Goal: Task Accomplishment & Management: Contribute content

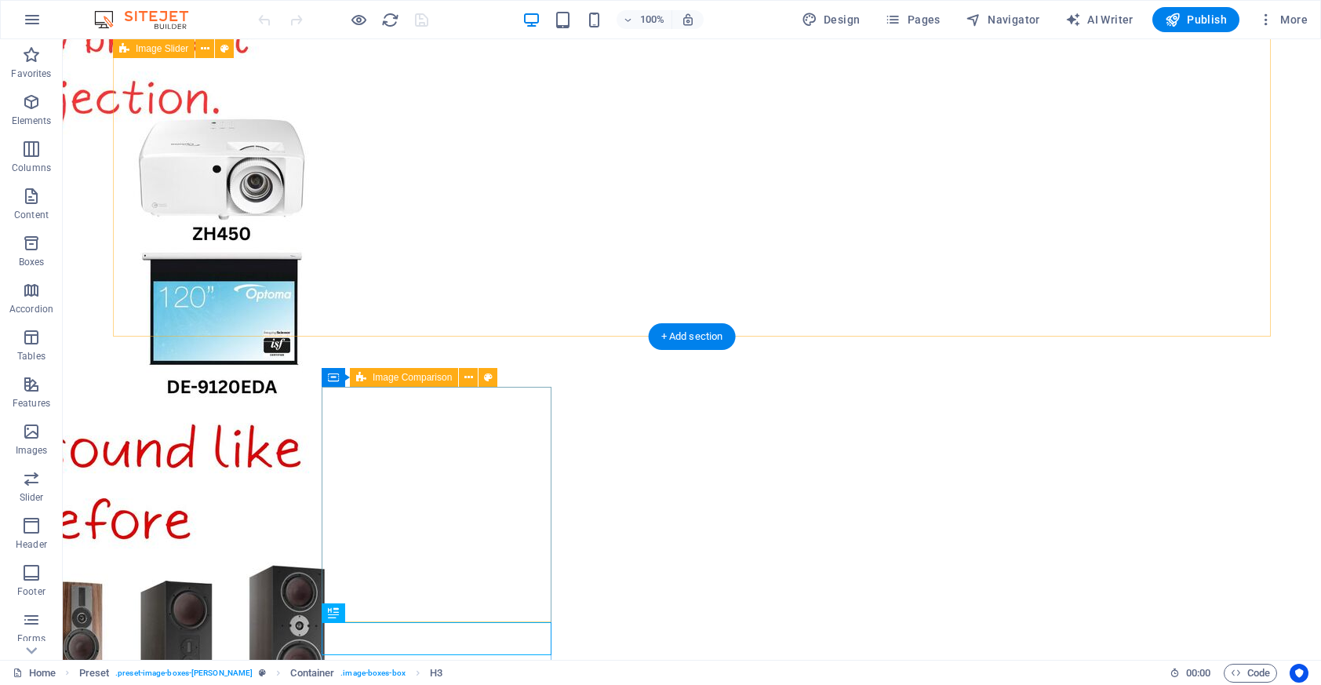
scroll to position [358, 0]
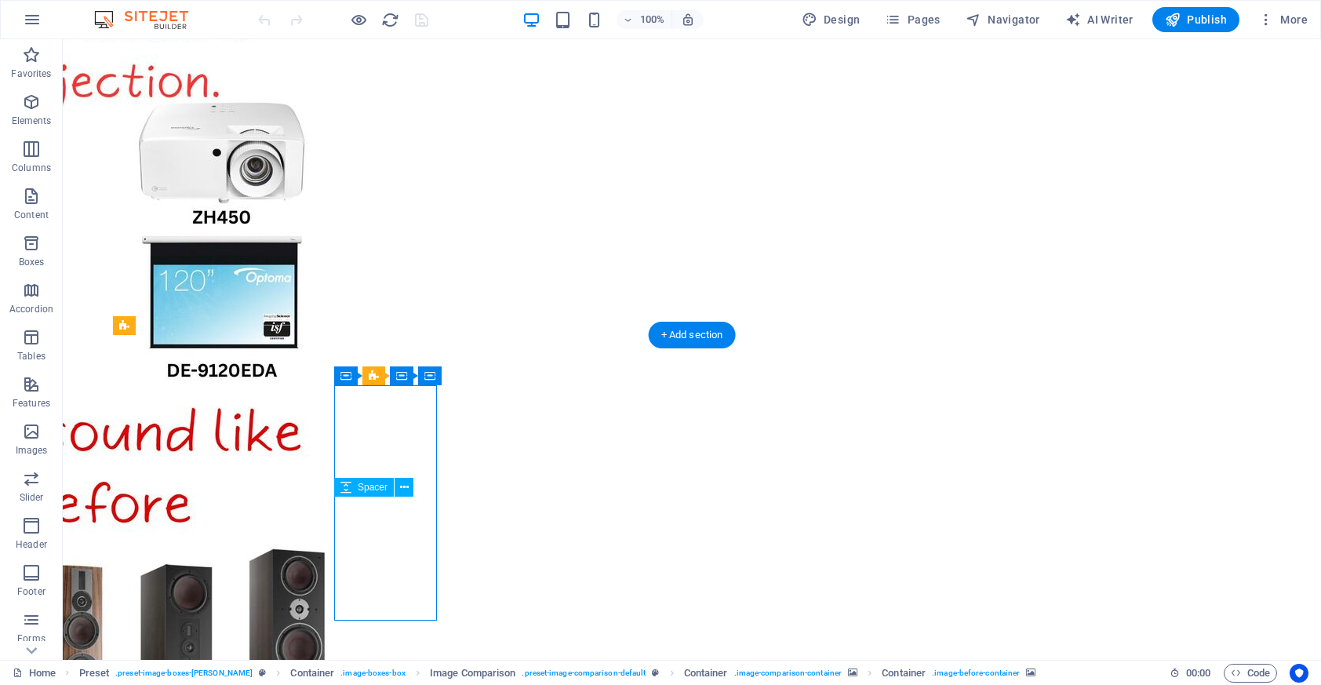
drag, startPoint x: 435, startPoint y: 506, endPoint x: 420, endPoint y: 507, distance: 14.1
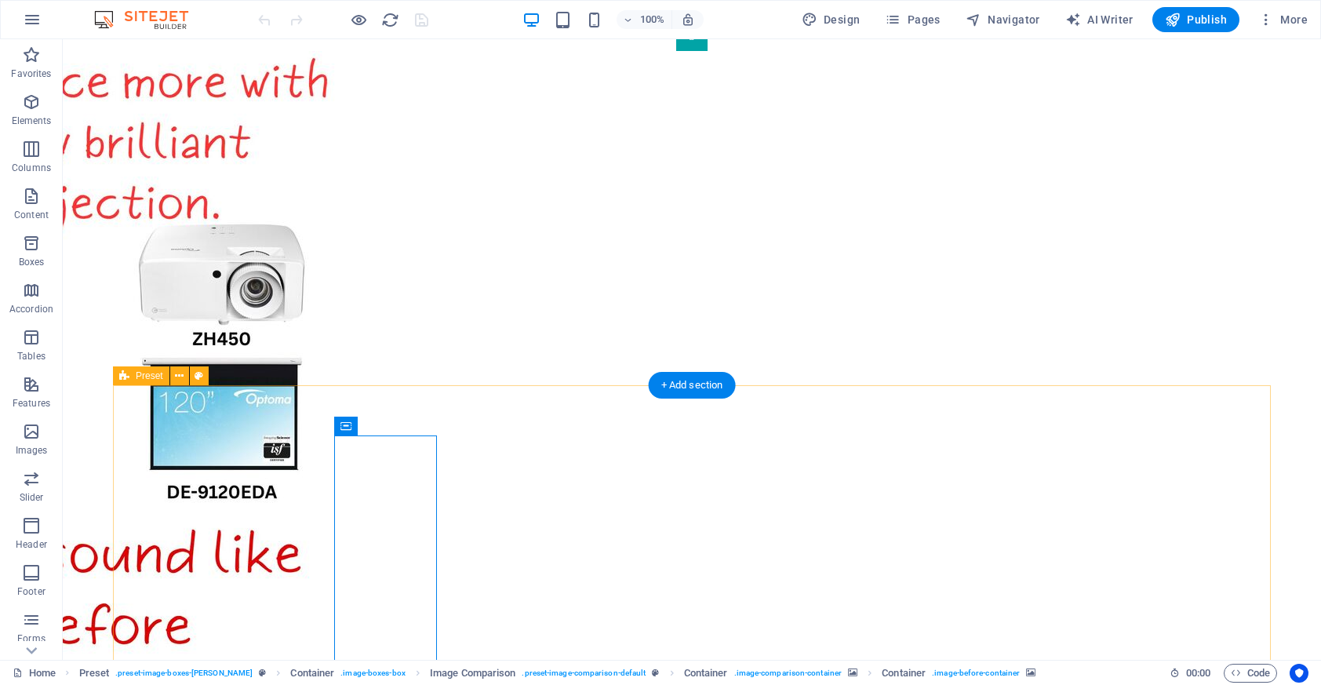
scroll to position [0, 0]
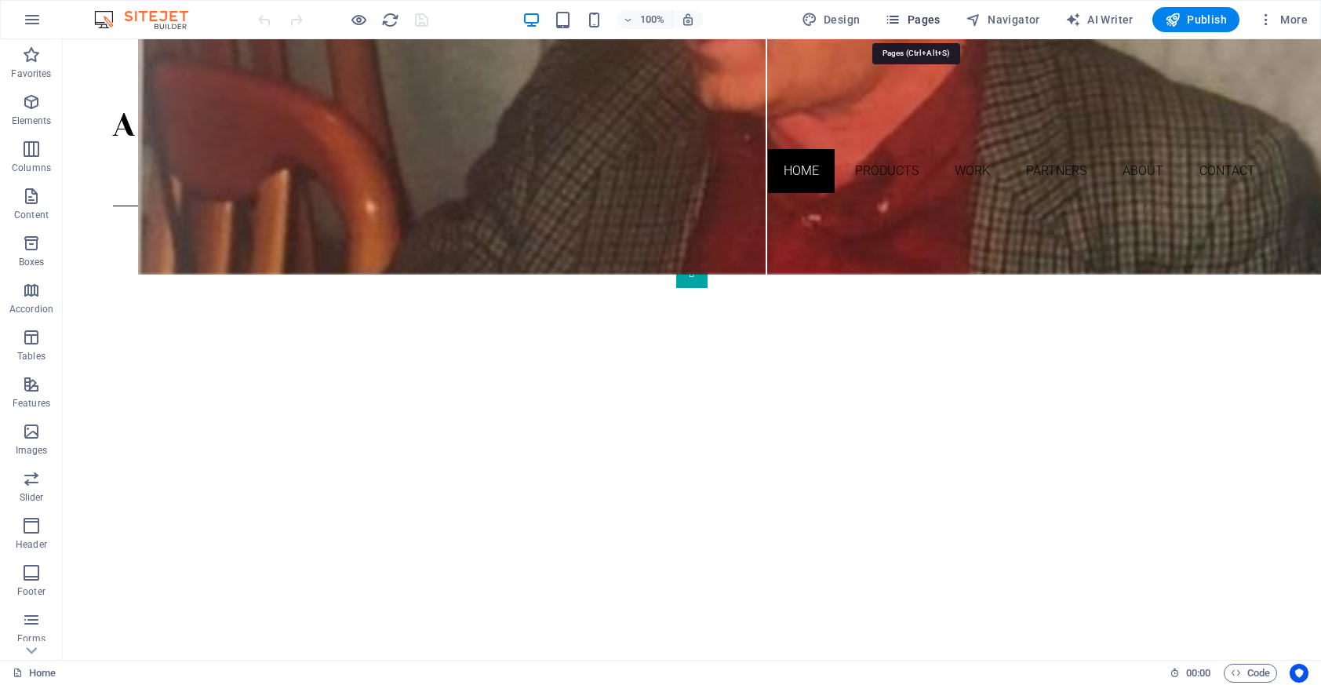
click at [937, 12] on span "Pages" at bounding box center [912, 20] width 55 height 16
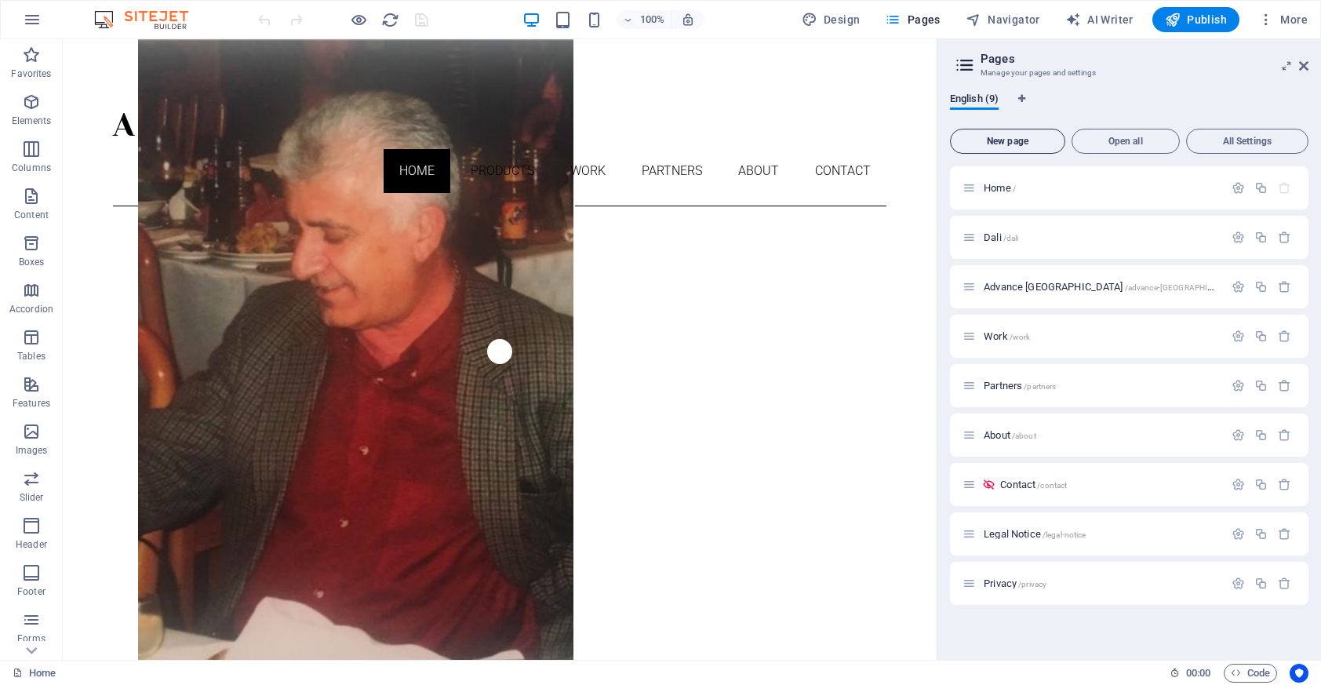
click at [1026, 136] on span "New page" at bounding box center [1007, 140] width 101 height 9
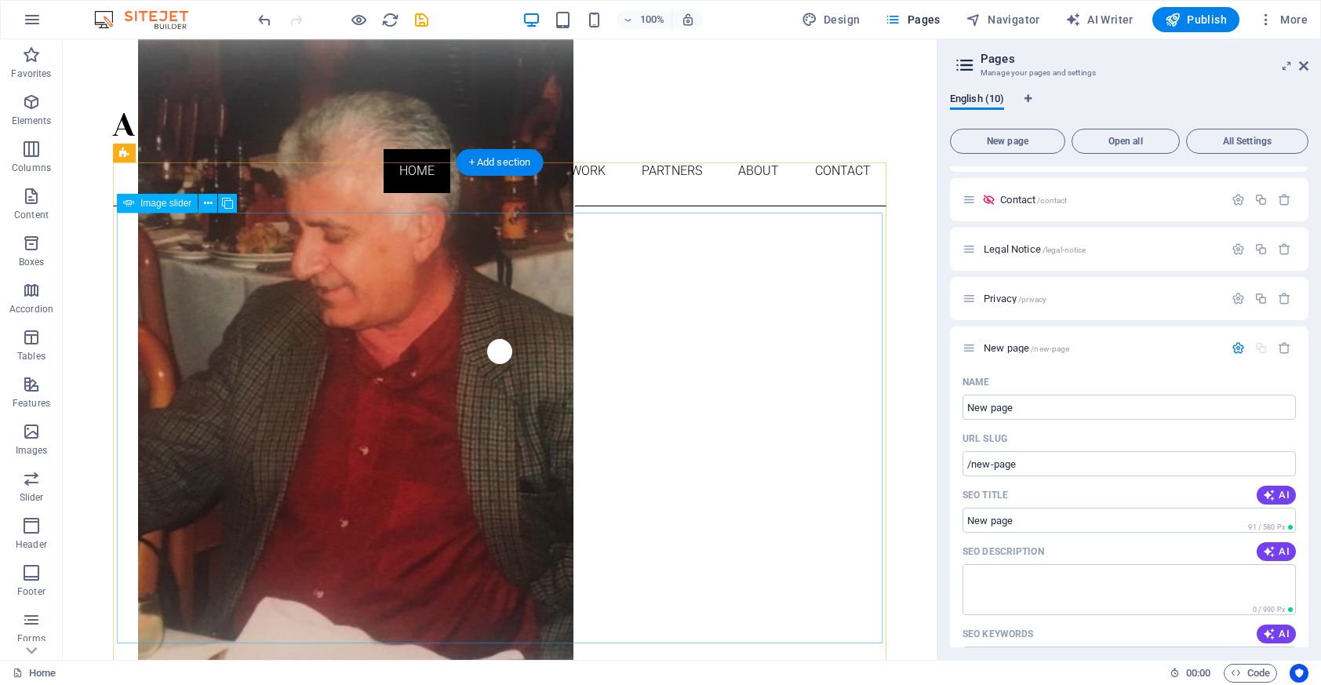
click at [484, 288] on button "Image Slider" at bounding box center [499, 271] width 31 height 31
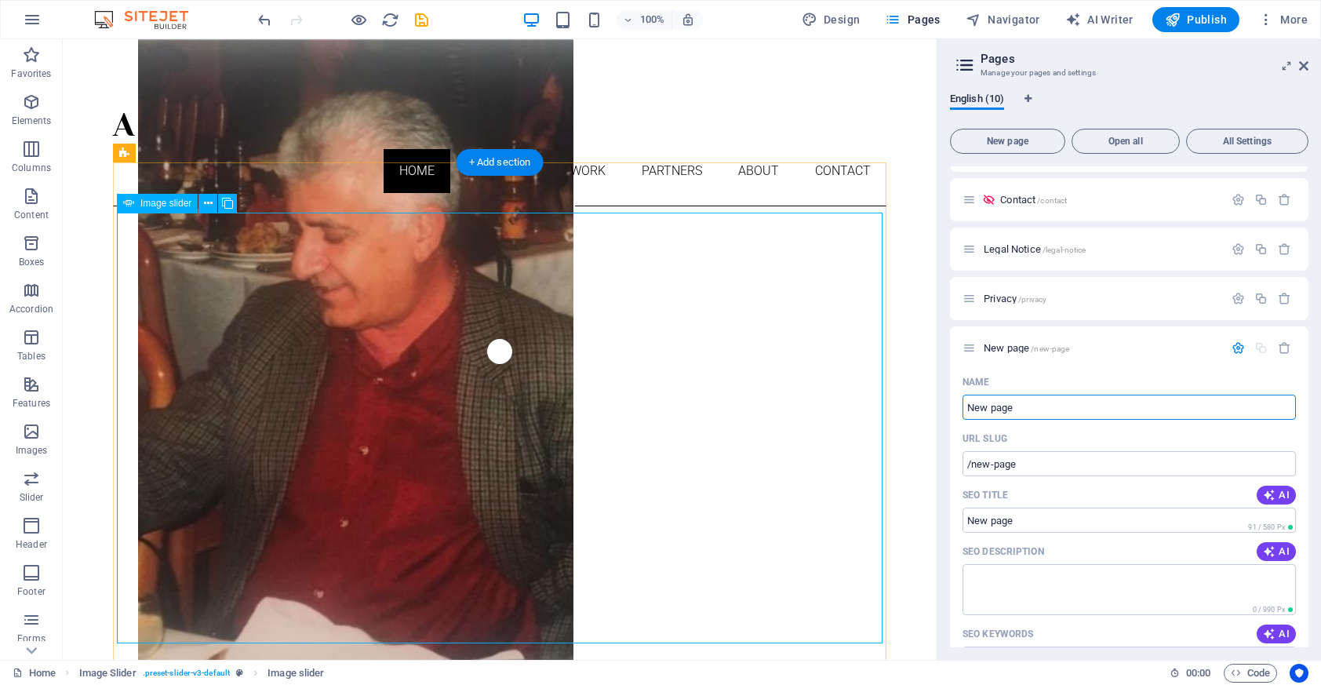
drag, startPoint x: 1160, startPoint y: 446, endPoint x: 871, endPoint y: 405, distance: 292.4
drag, startPoint x: 1109, startPoint y: 448, endPoint x: 828, endPoint y: 386, distance: 287.6
drag, startPoint x: 1021, startPoint y: 400, endPoint x: 982, endPoint y: 405, distance: 39.5
click at [982, 405] on input "New page" at bounding box center [1128, 407] width 333 height 25
type input "N"
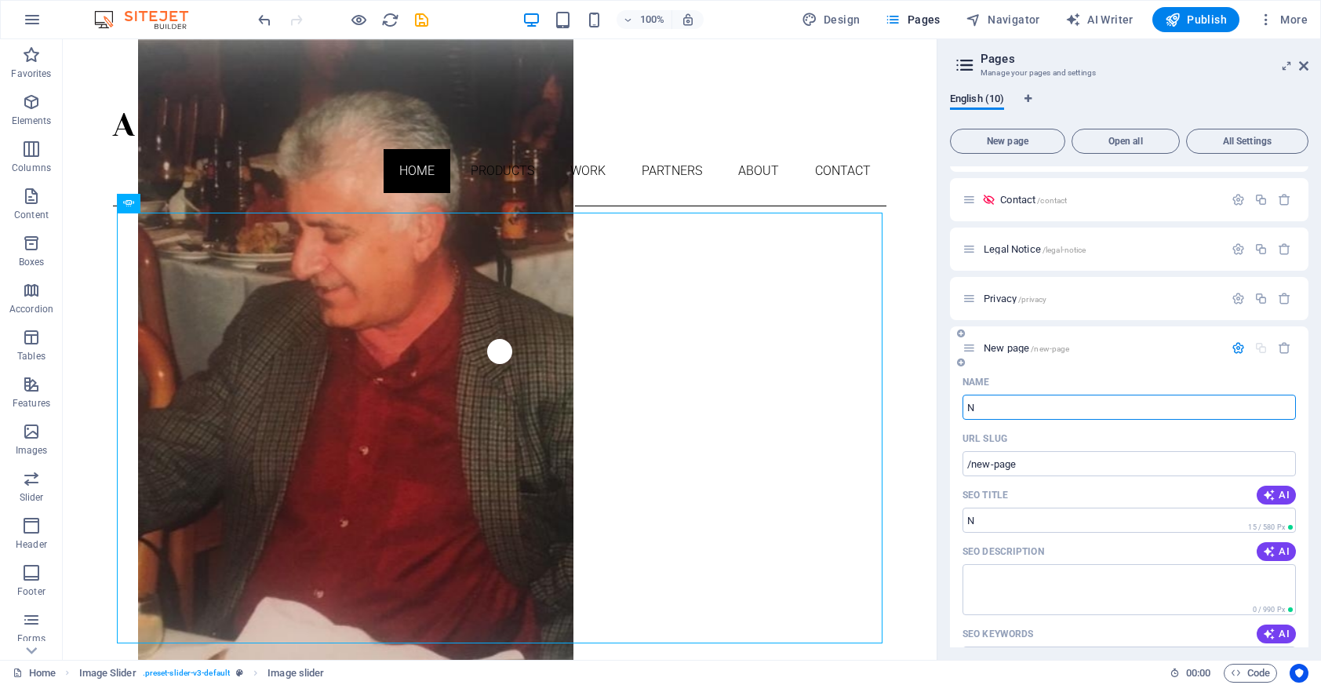
type input "/n"
type input "[PERSON_NAME]"
type input "/nad"
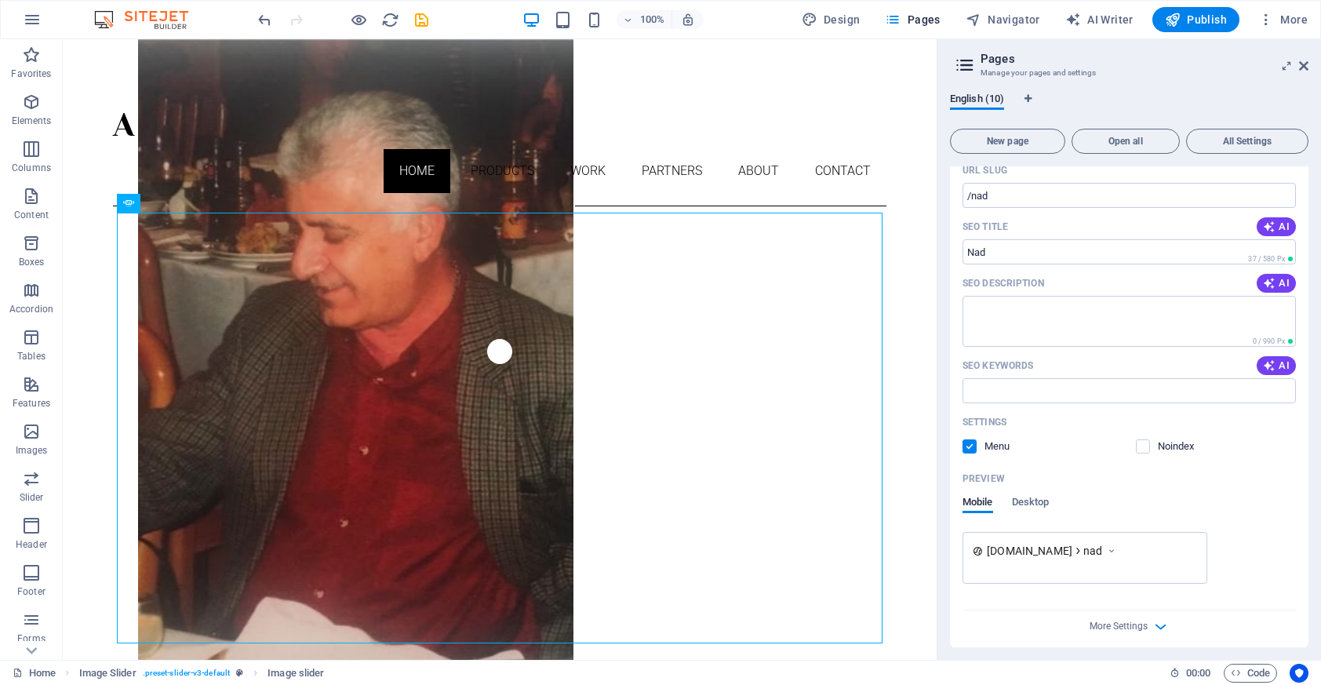
scroll to position [554, 0]
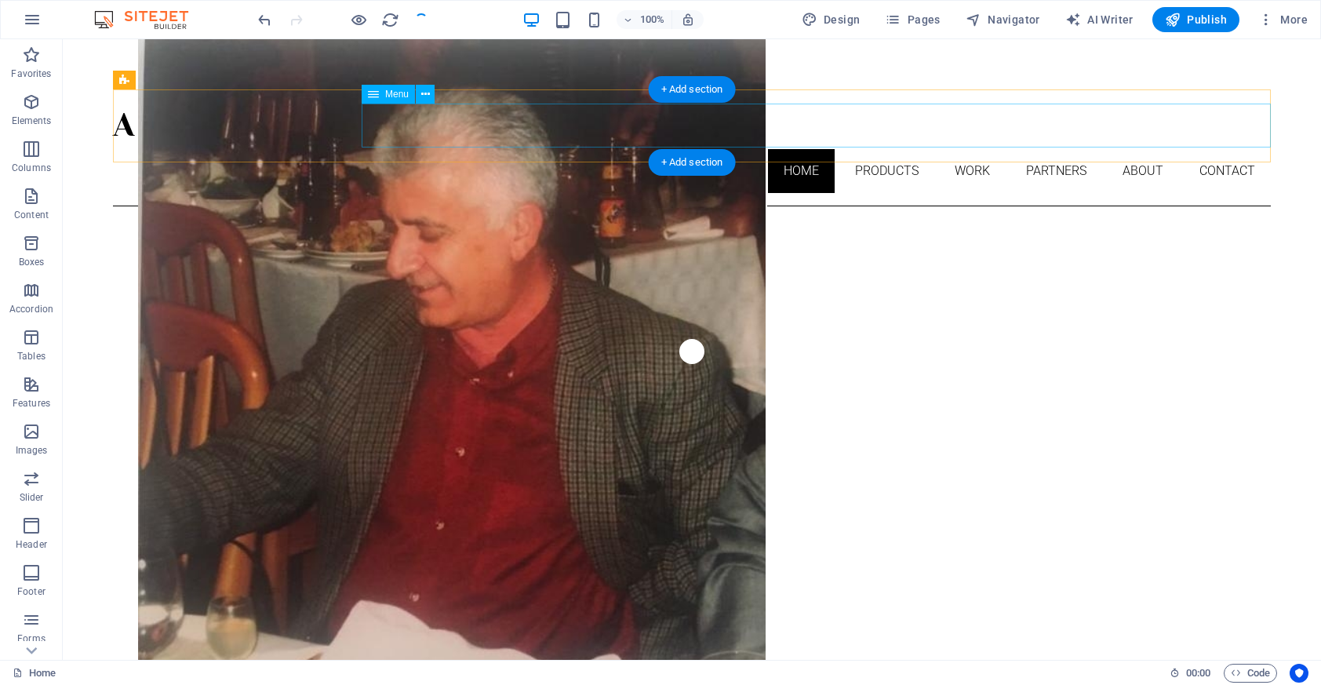
click at [887, 149] on nav "Home Products Dali Advance Paris Work Partners About Contact" at bounding box center [692, 171] width 1158 height 44
click at [519, 149] on nav "Home Products Dali Advance Paris Work Partners About Contact" at bounding box center [692, 171] width 1158 height 44
select select
select select "1"
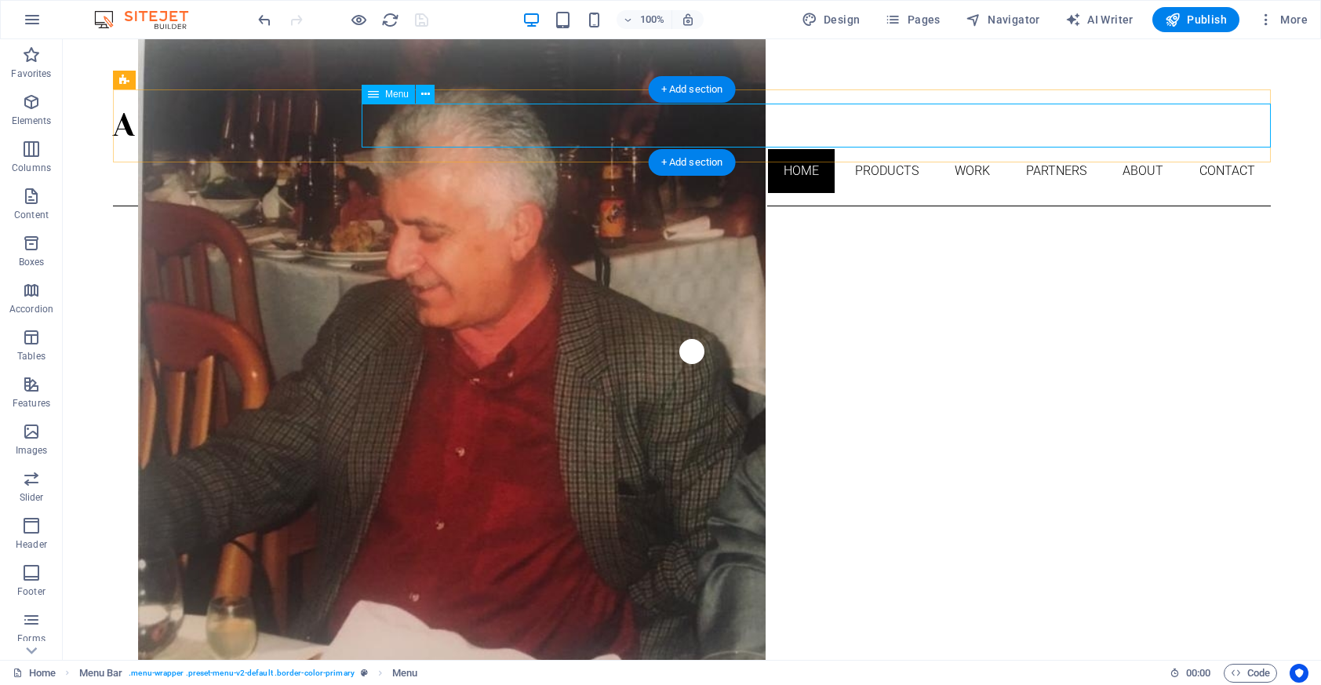
select select
select select "2"
select select
select select "3"
select select
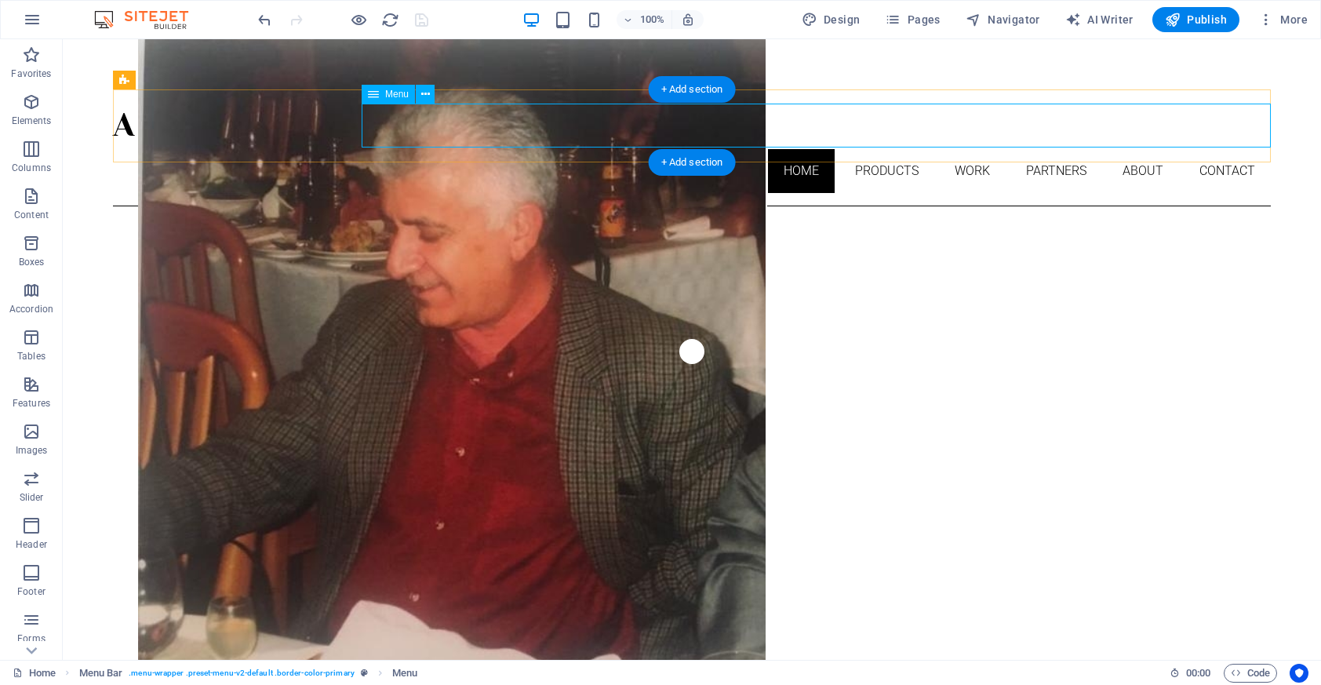
select select "4"
select select
select select "5"
select select
select select "6"
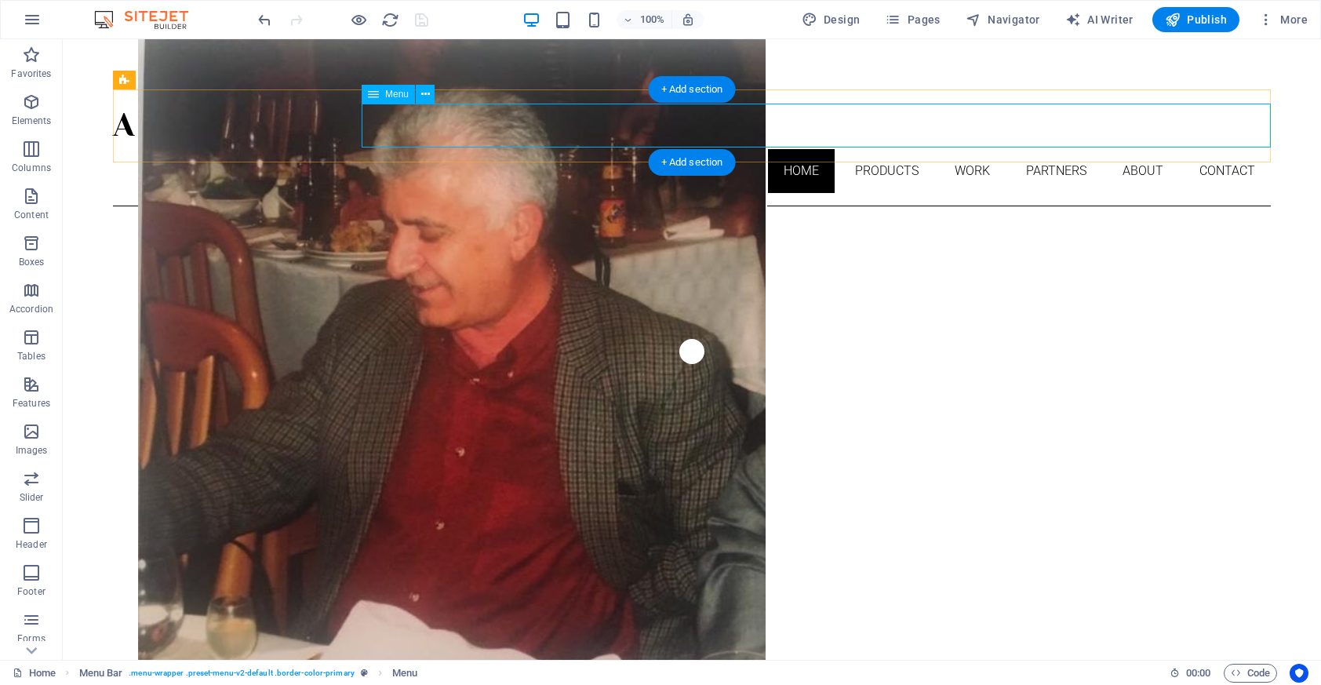
select select
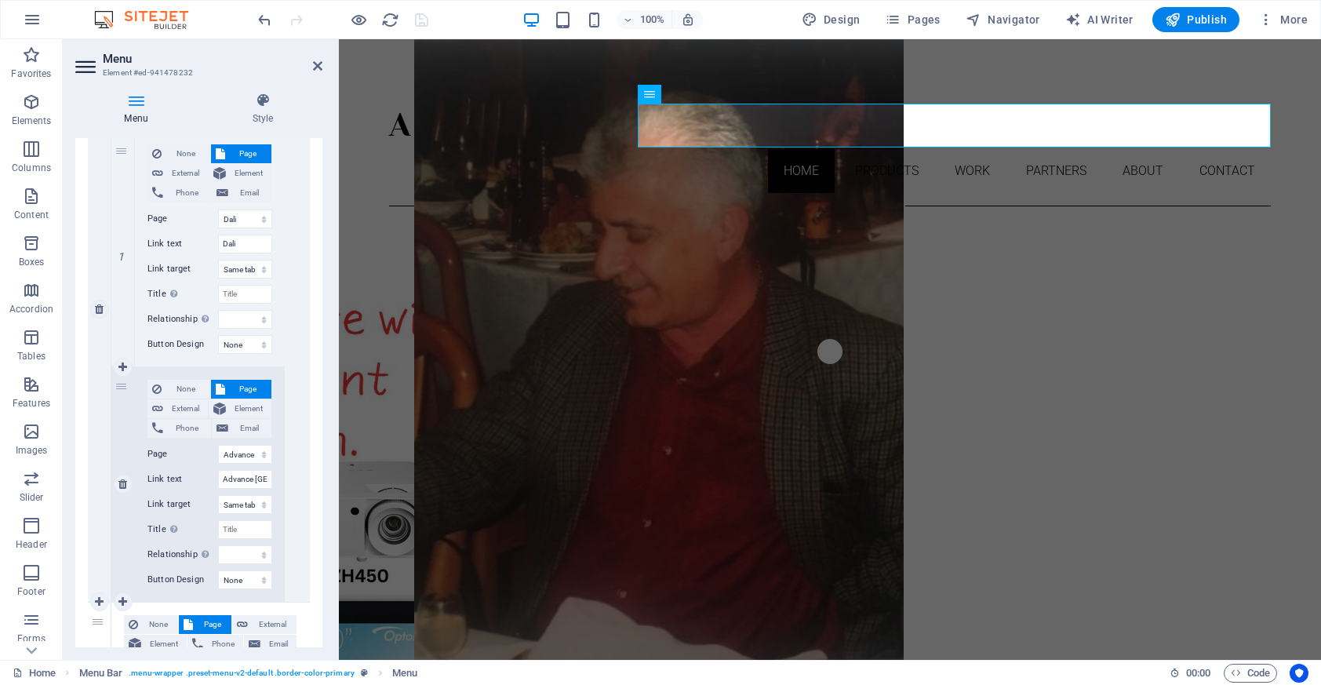
scroll to position [483, 0]
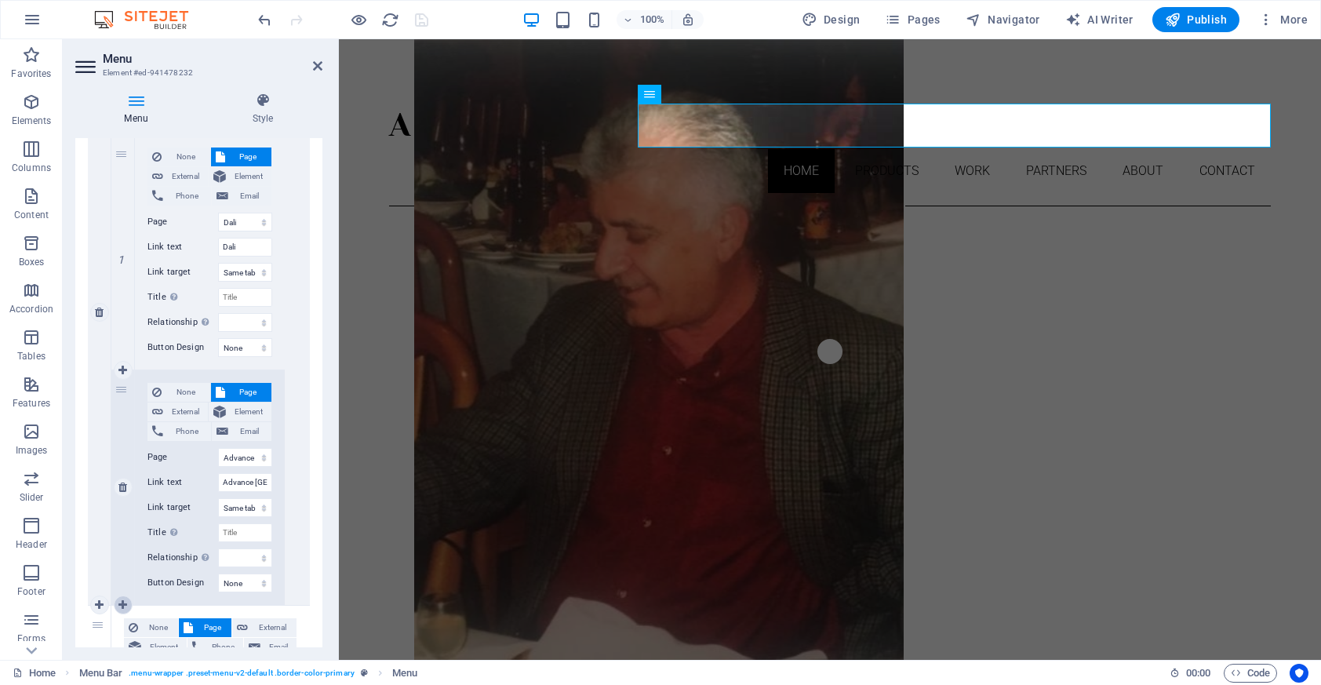
click at [124, 602] on icon at bounding box center [122, 604] width 9 height 11
select select
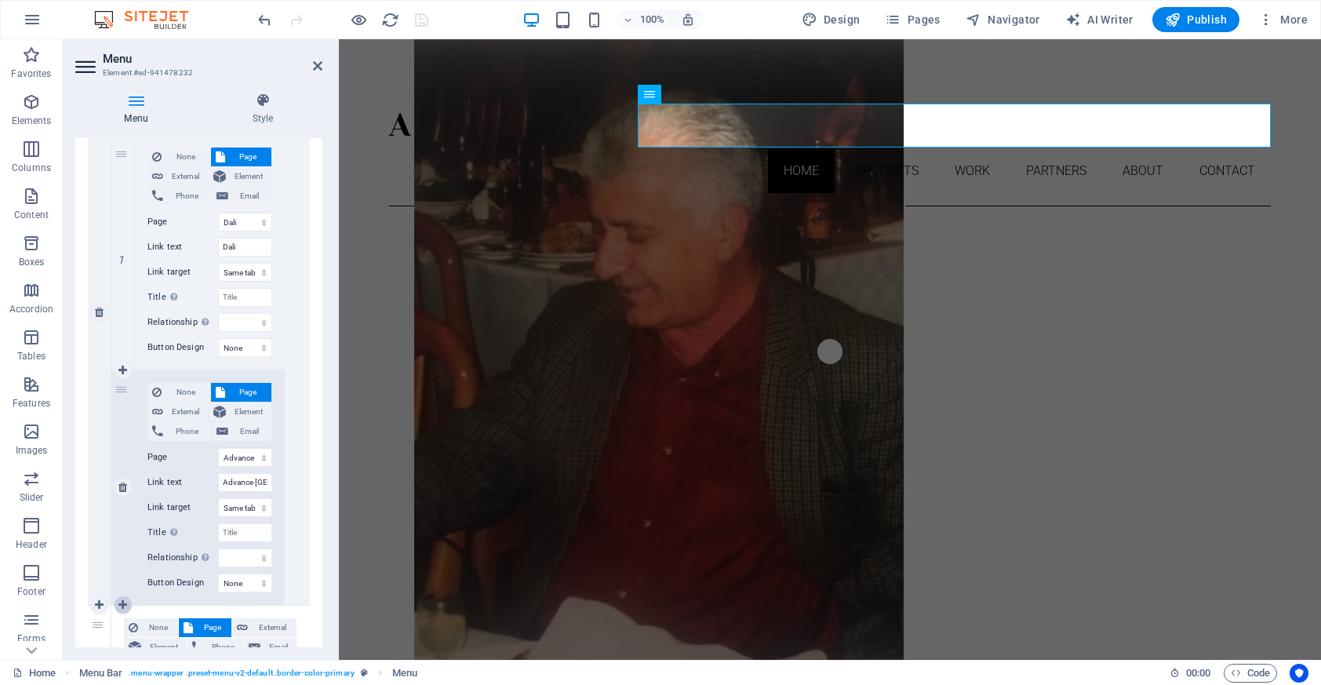
select select
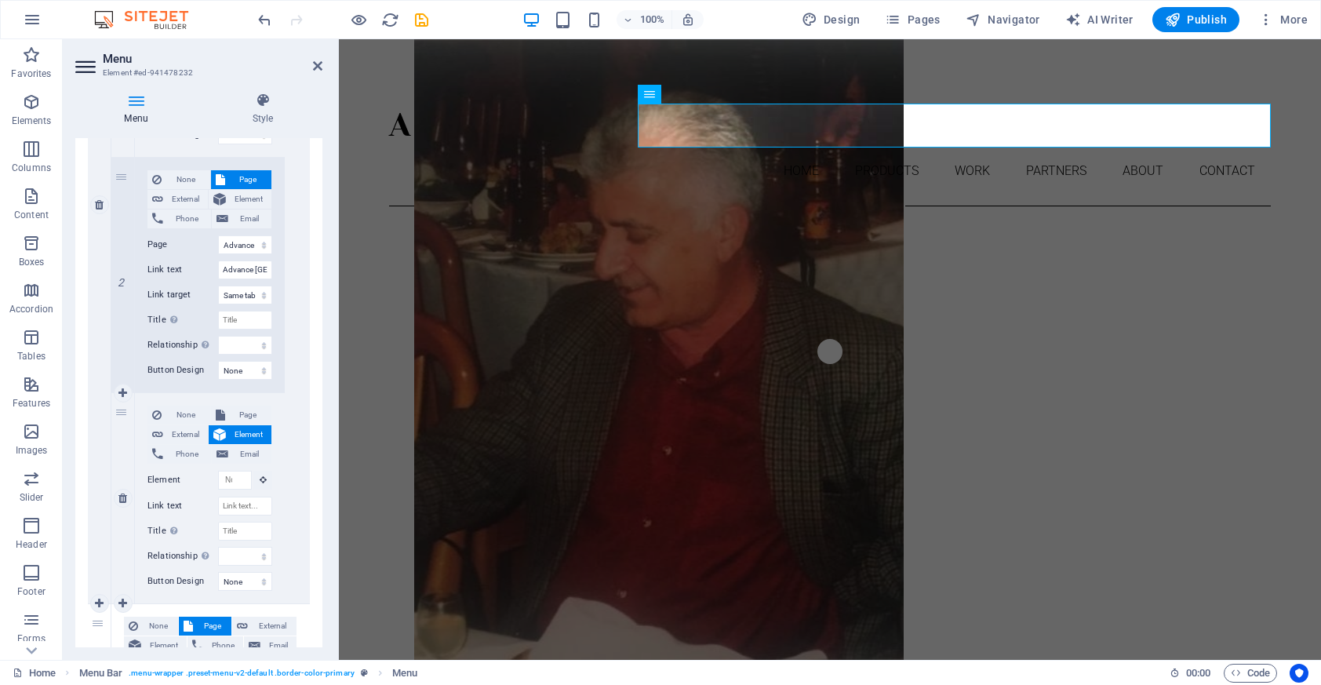
scroll to position [694, 0]
click at [254, 411] on span "Page" at bounding box center [249, 416] width 38 height 19
select select
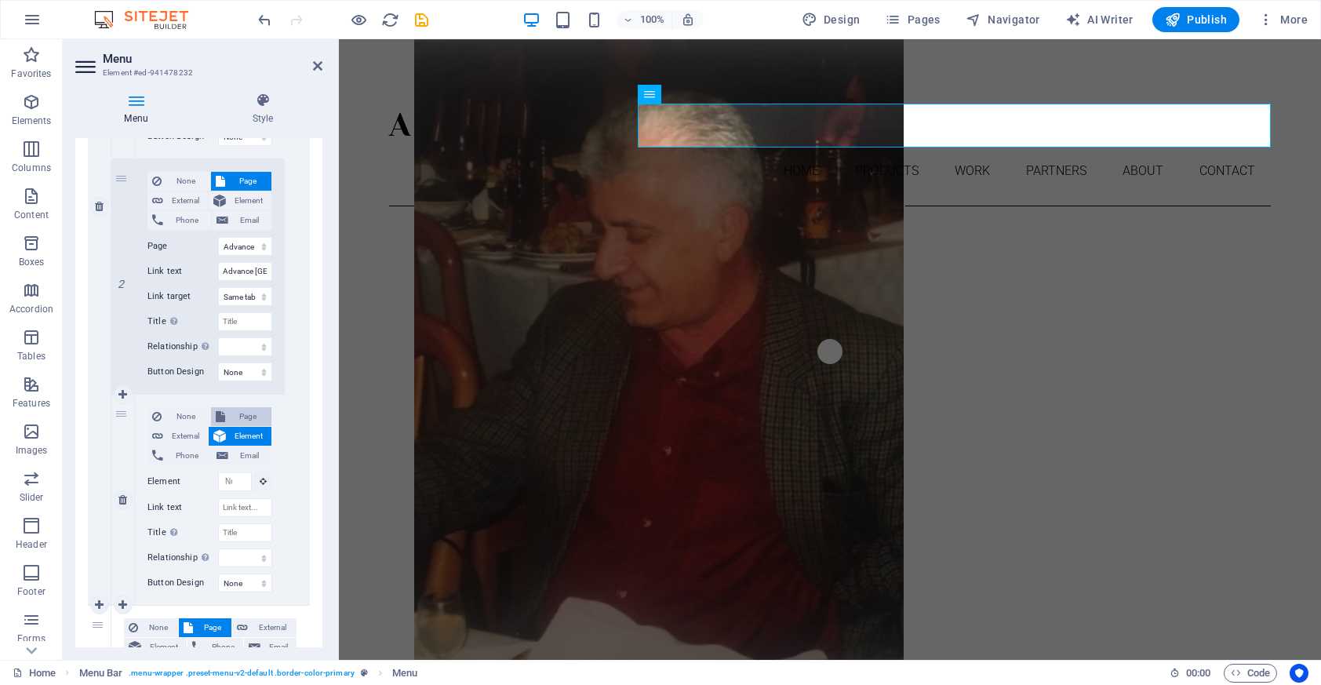
select select
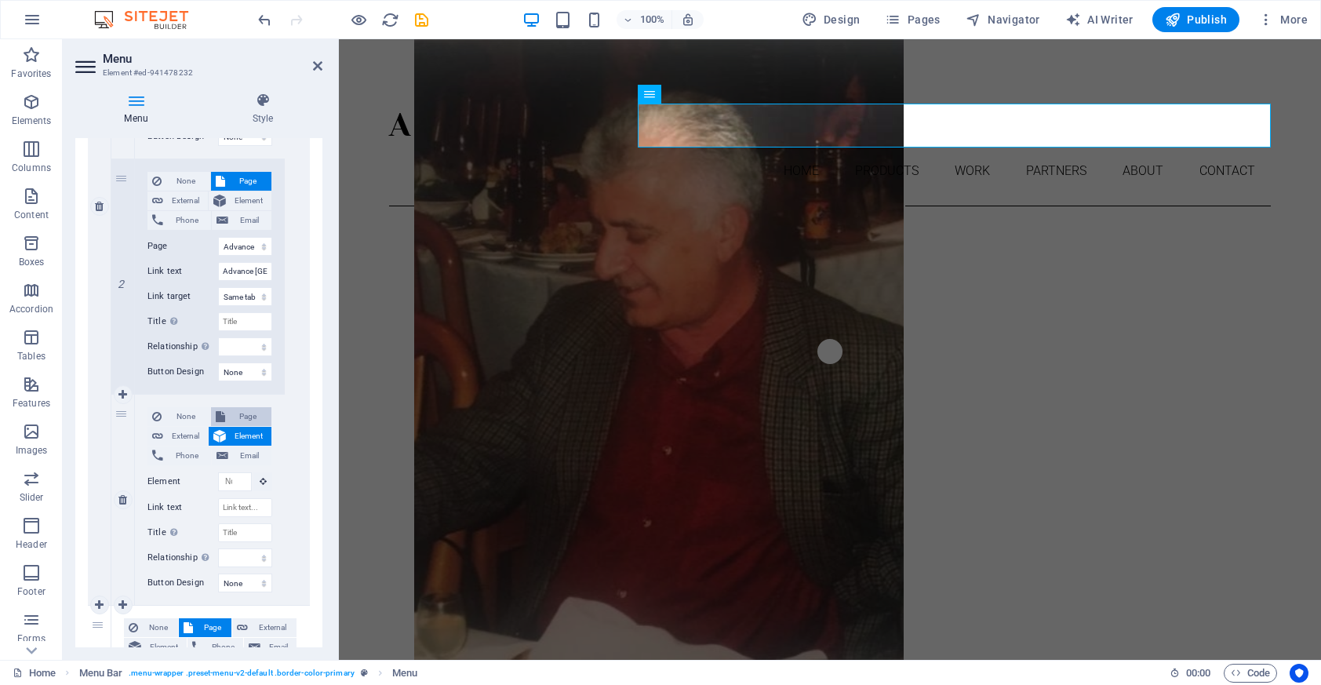
select select
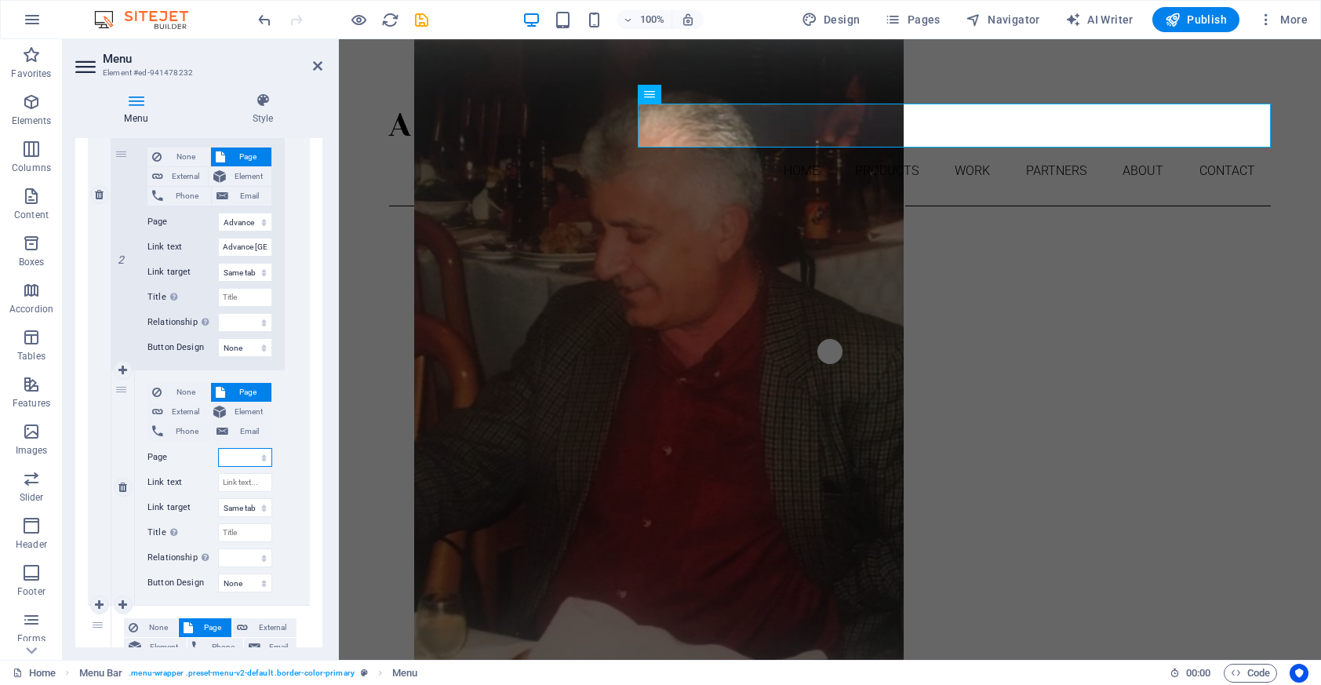
click at [262, 457] on select "Home Dali Advance [GEOGRAPHIC_DATA] Work Partners About Contact Legal Notice Pr…" at bounding box center [245, 457] width 54 height 19
select select "9"
click at [218, 448] on select "Home Dali Advance [GEOGRAPHIC_DATA] Work Partners About Contact Legal Notice Pr…" at bounding box center [245, 457] width 54 height 19
select select
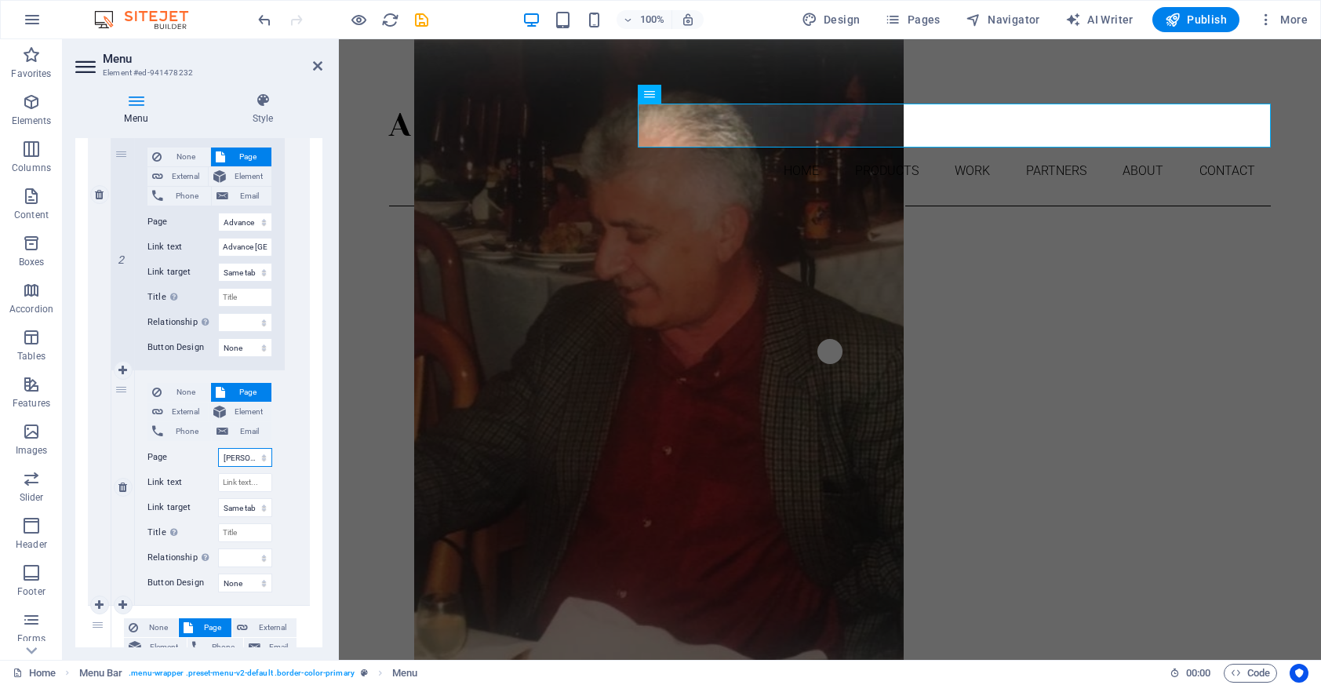
select select
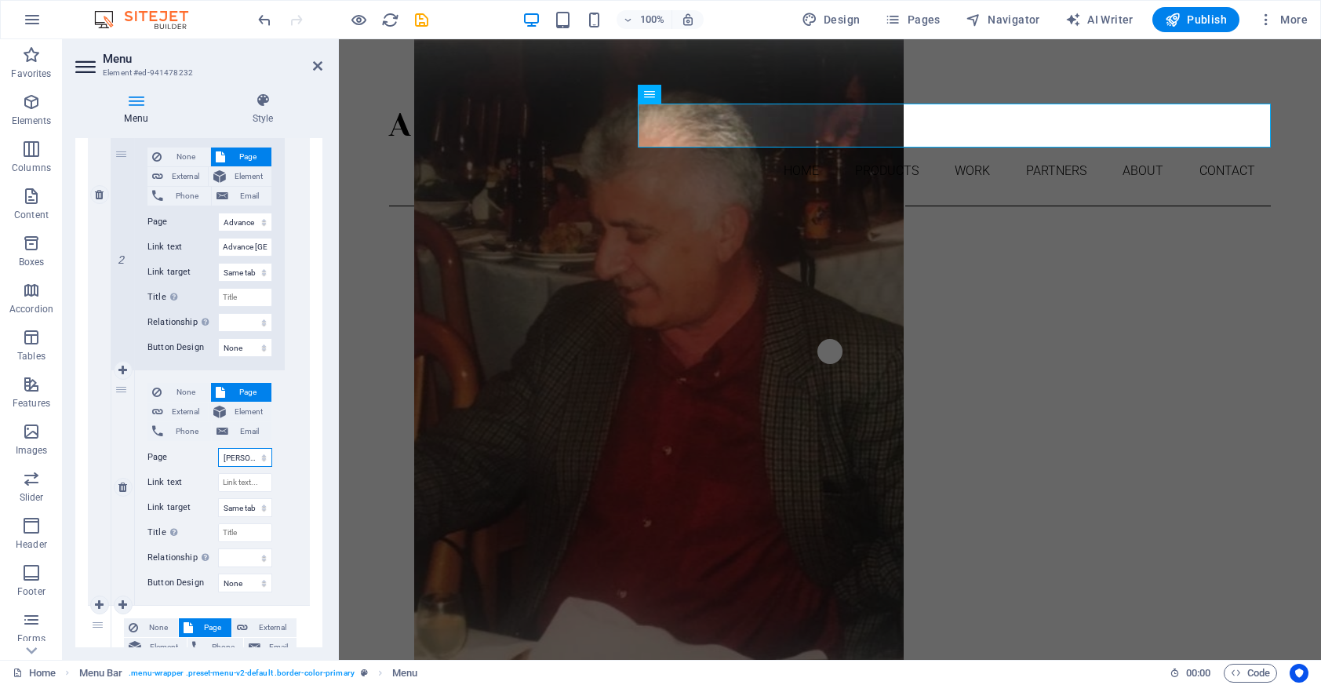
select select
click at [247, 487] on input "Link text" at bounding box center [245, 482] width 54 height 19
type input "Nqd"
select select
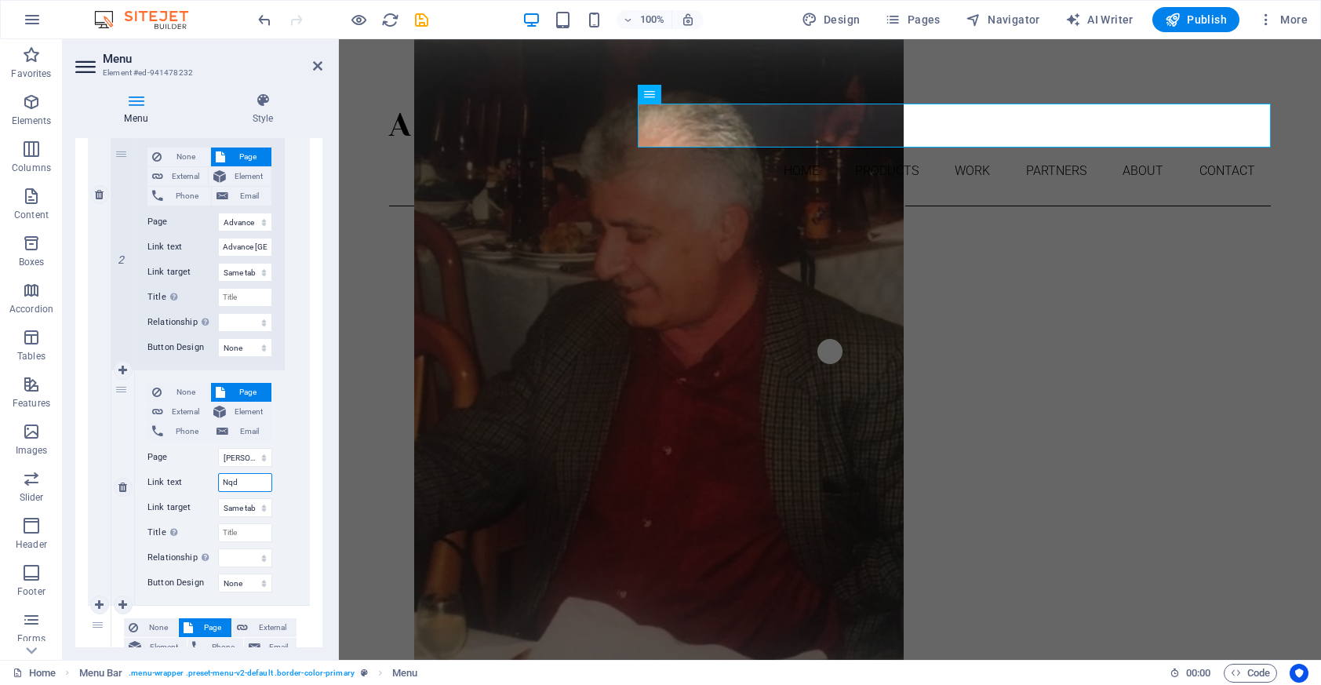
select select
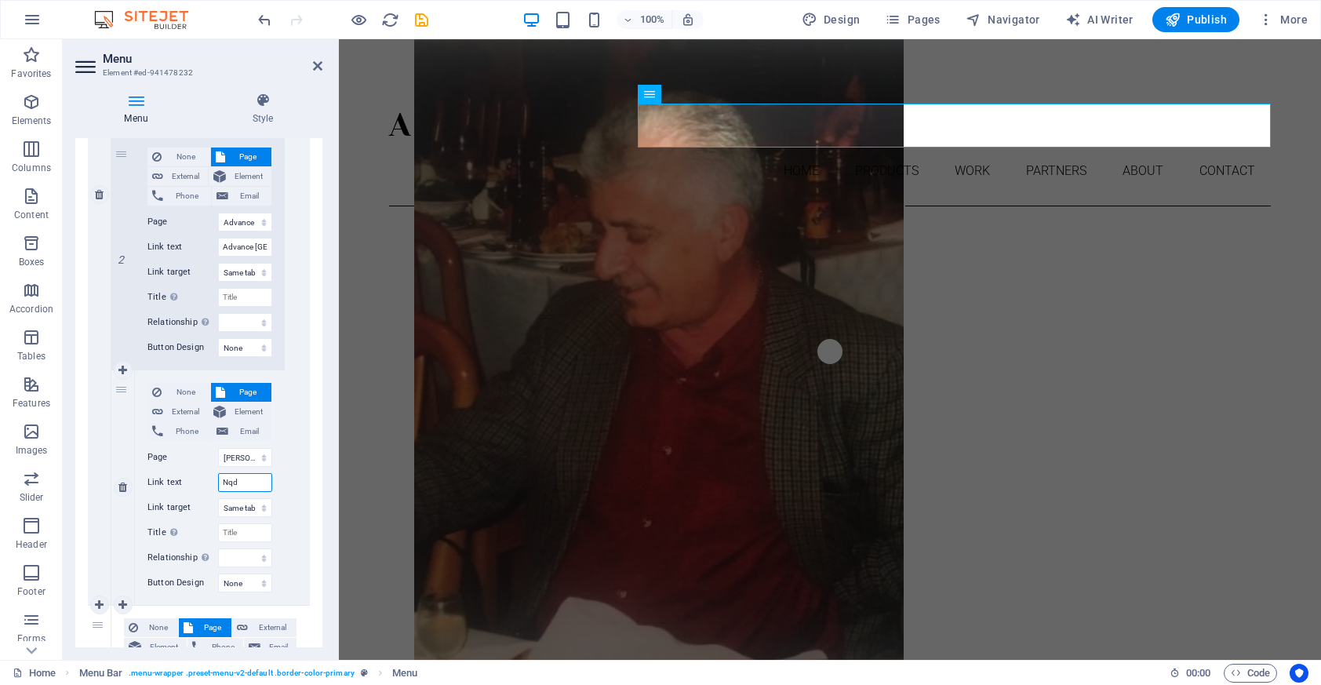
select select
type input "N"
select select
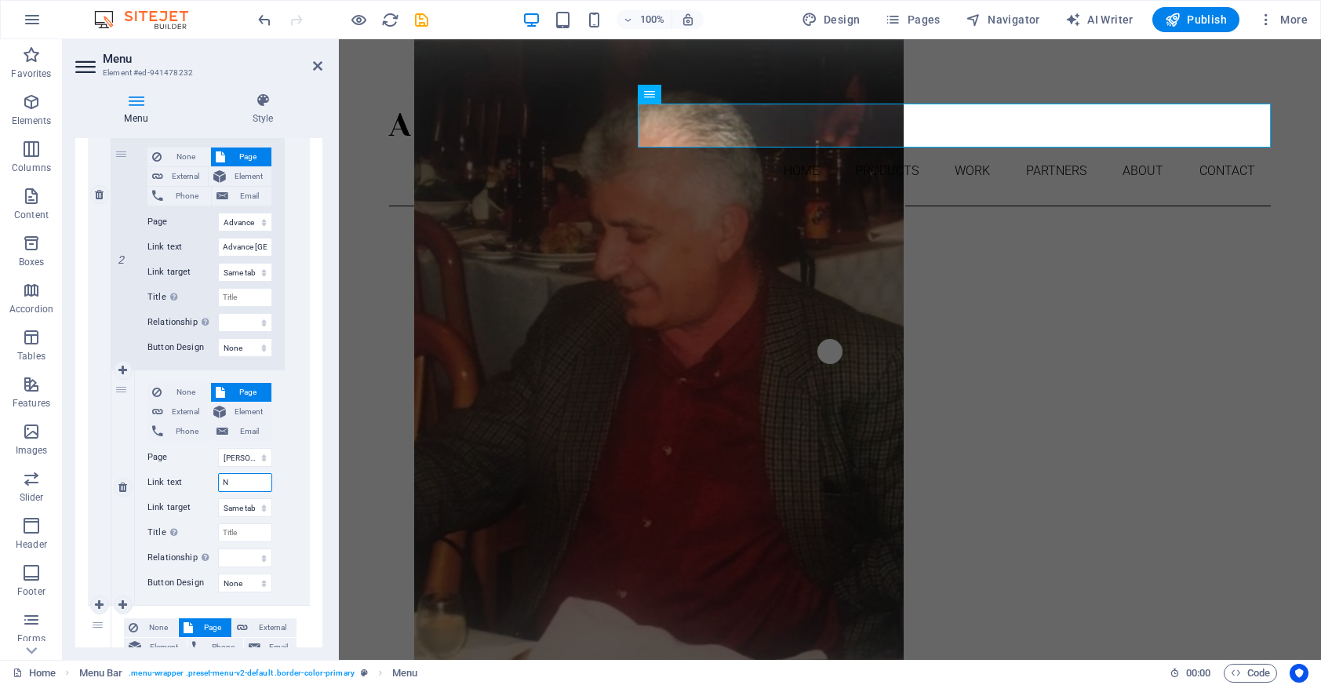
select select
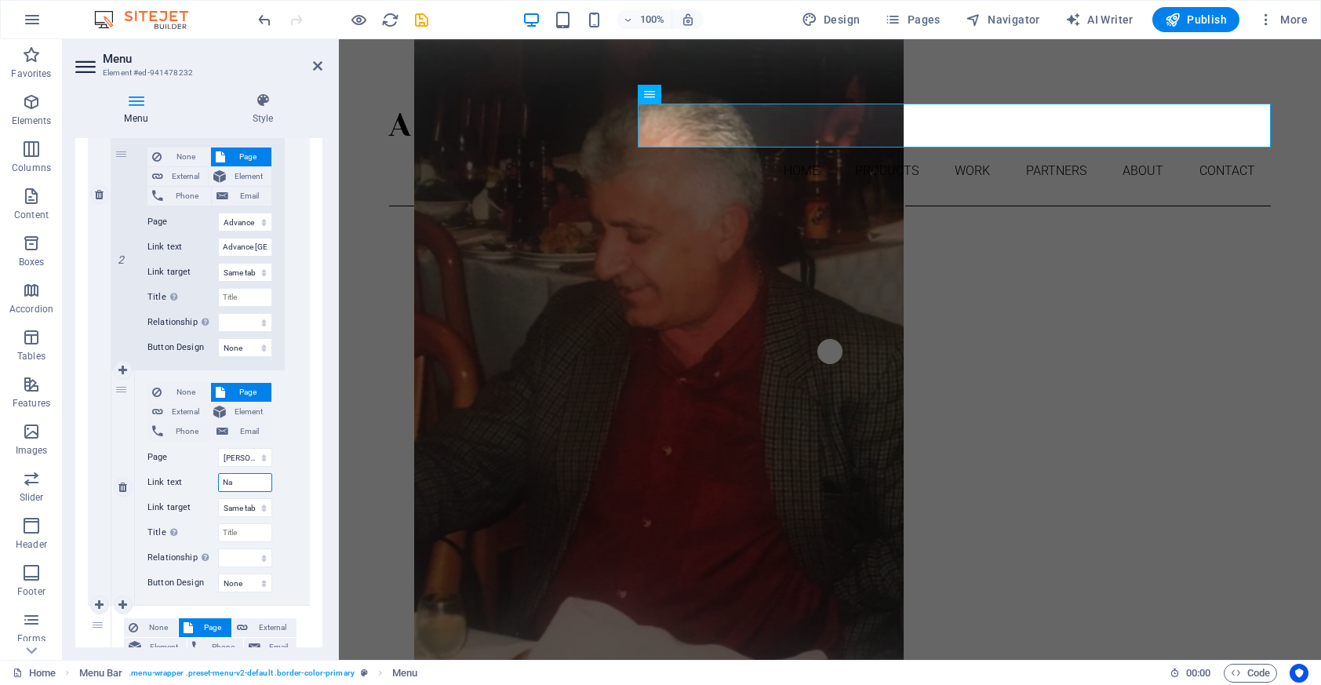
type input "[PERSON_NAME]"
select select
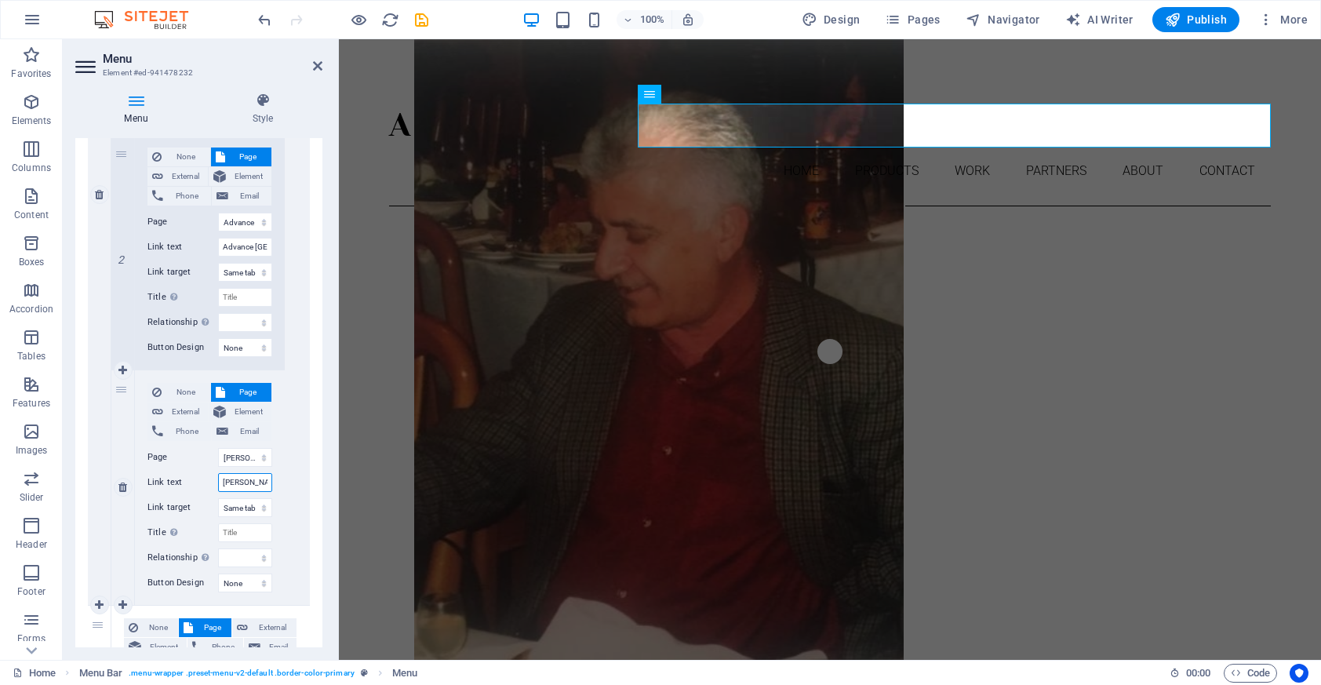
select select
type input "[PERSON_NAME]"
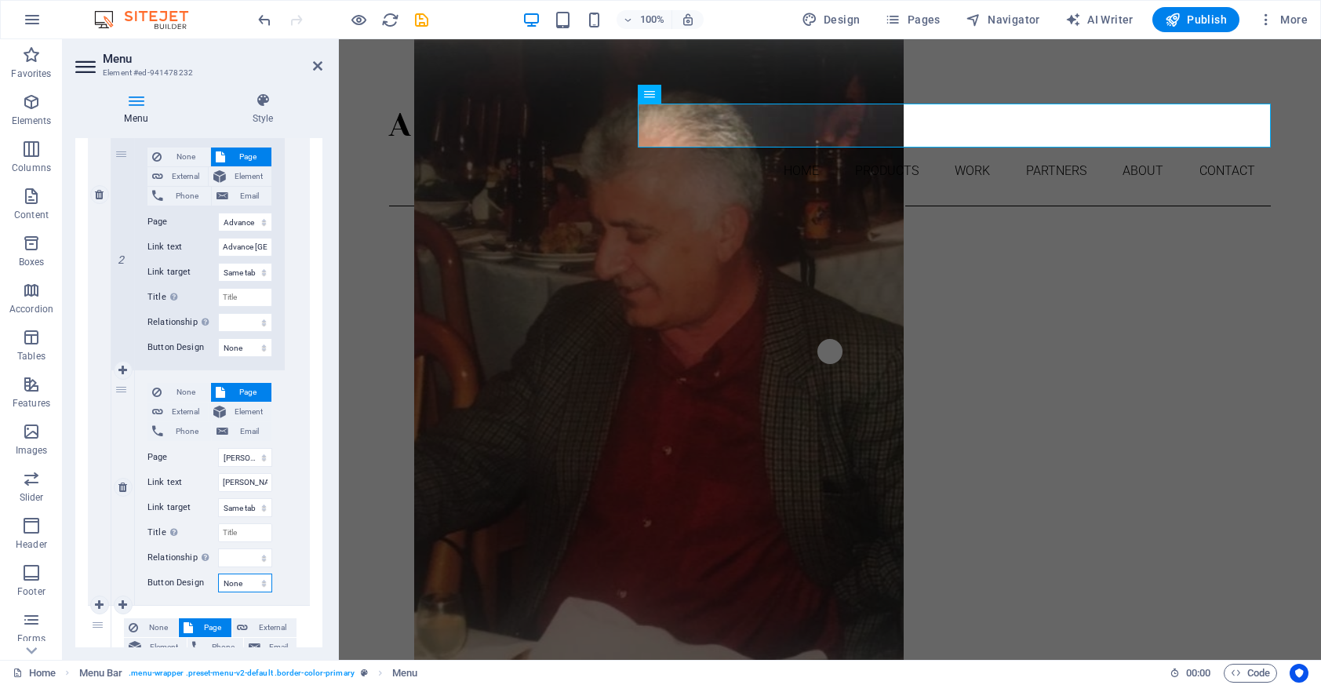
click at [237, 577] on select "None Default Primary Secondary" at bounding box center [245, 582] width 54 height 19
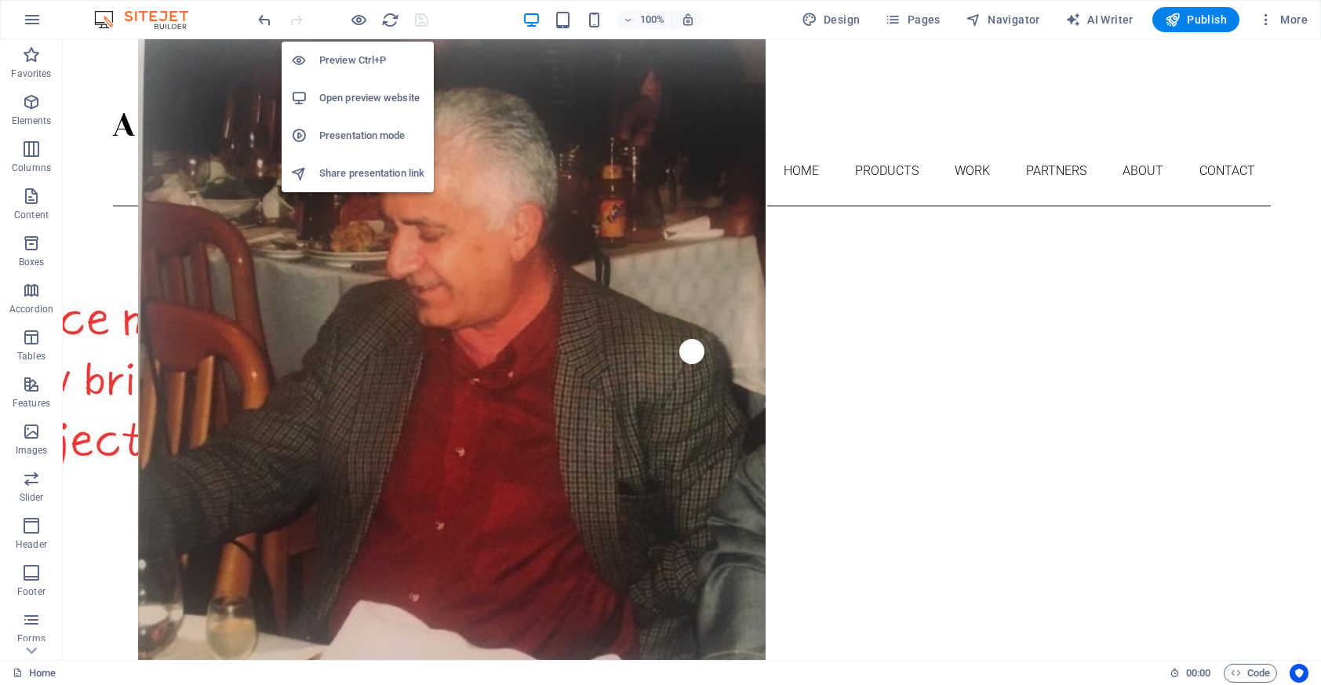
click at [360, 103] on h6 "Open preview website" at bounding box center [371, 98] width 105 height 19
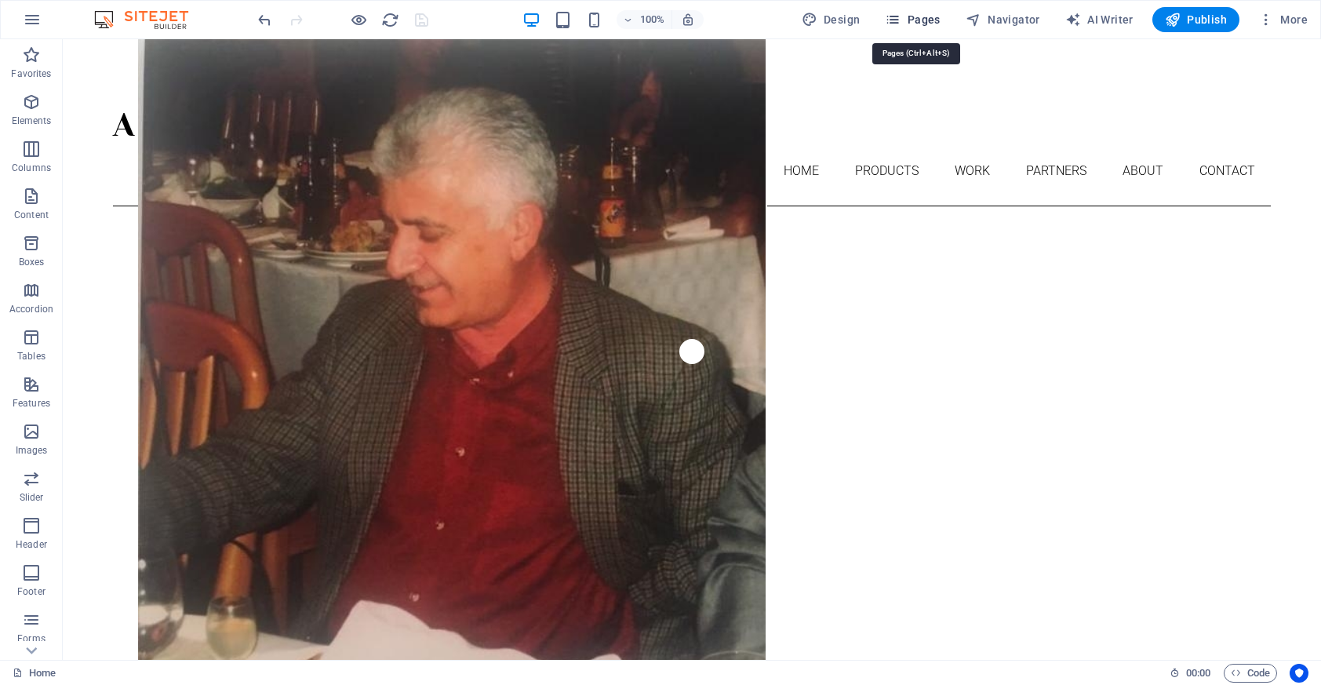
click at [932, 13] on span "Pages" at bounding box center [912, 20] width 55 height 16
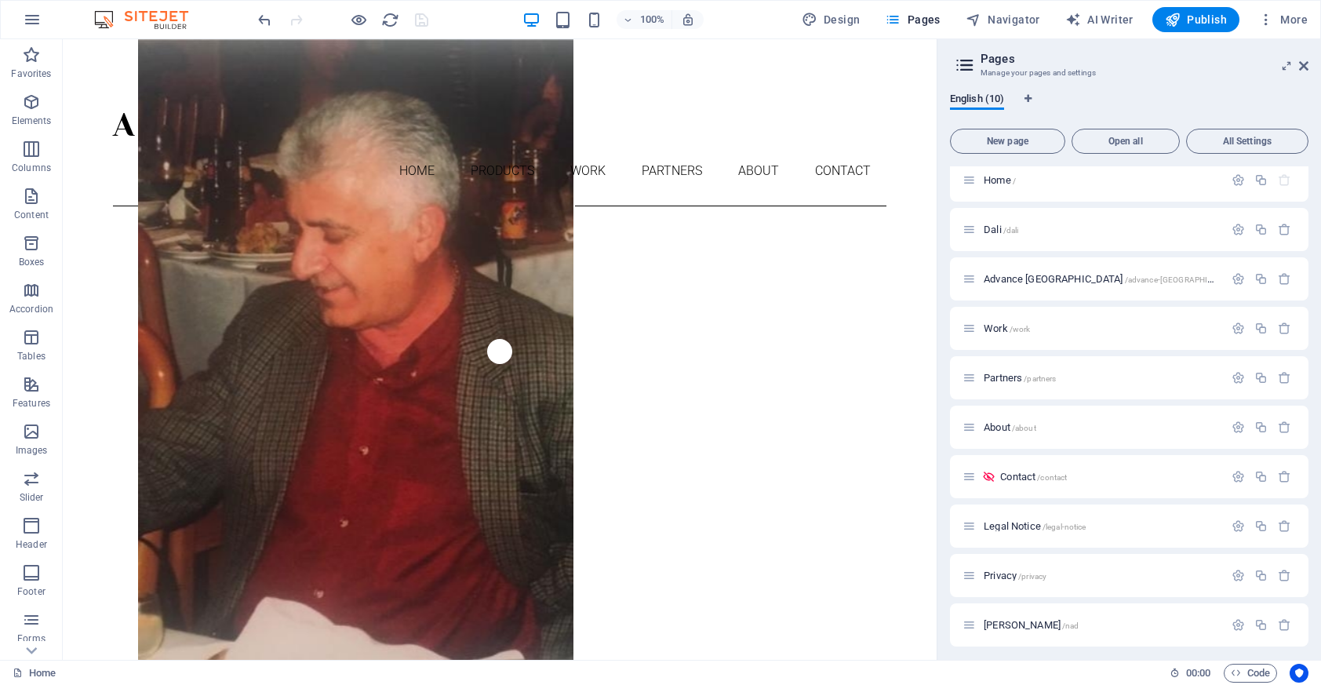
scroll to position [13, 0]
drag, startPoint x: 973, startPoint y: 631, endPoint x: 995, endPoint y: 319, distance: 312.9
click at [995, 319] on div "Home / Dali /dali Advance Paris /advance-[GEOGRAPHIC_DATA] Work /work Partners …" at bounding box center [1129, 397] width 358 height 488
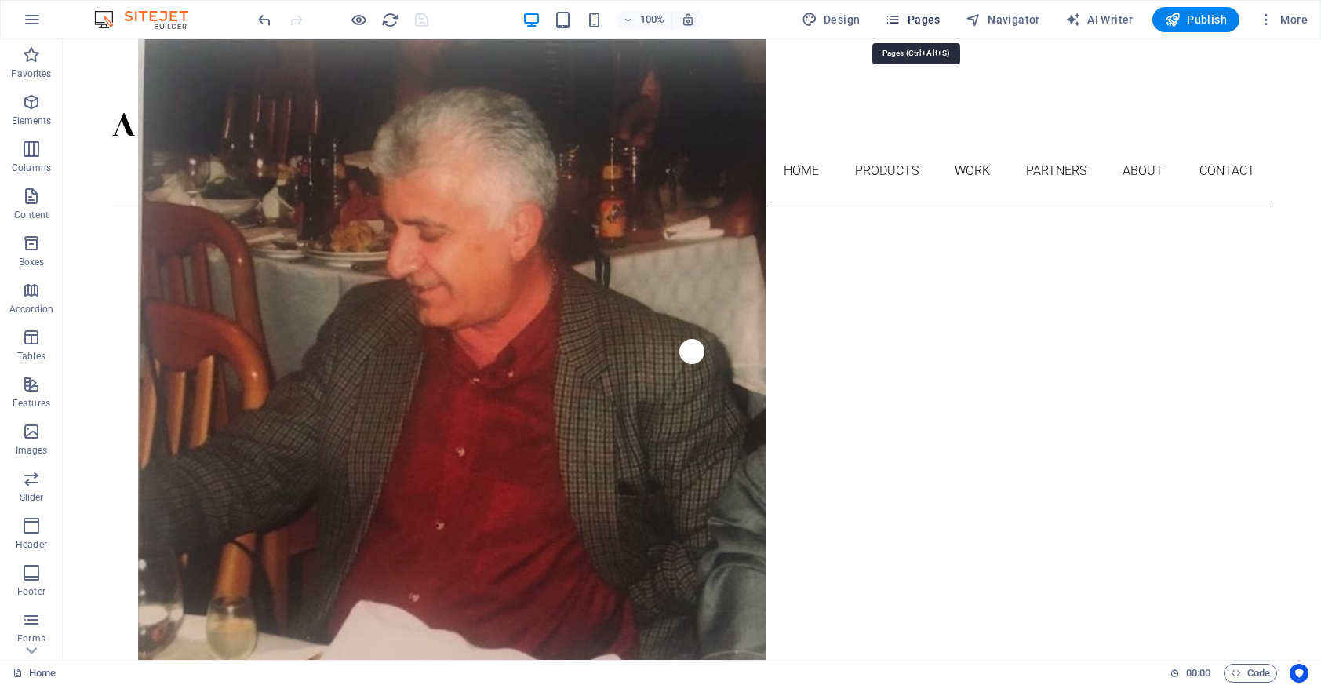
click at [915, 13] on span "Pages" at bounding box center [912, 20] width 55 height 16
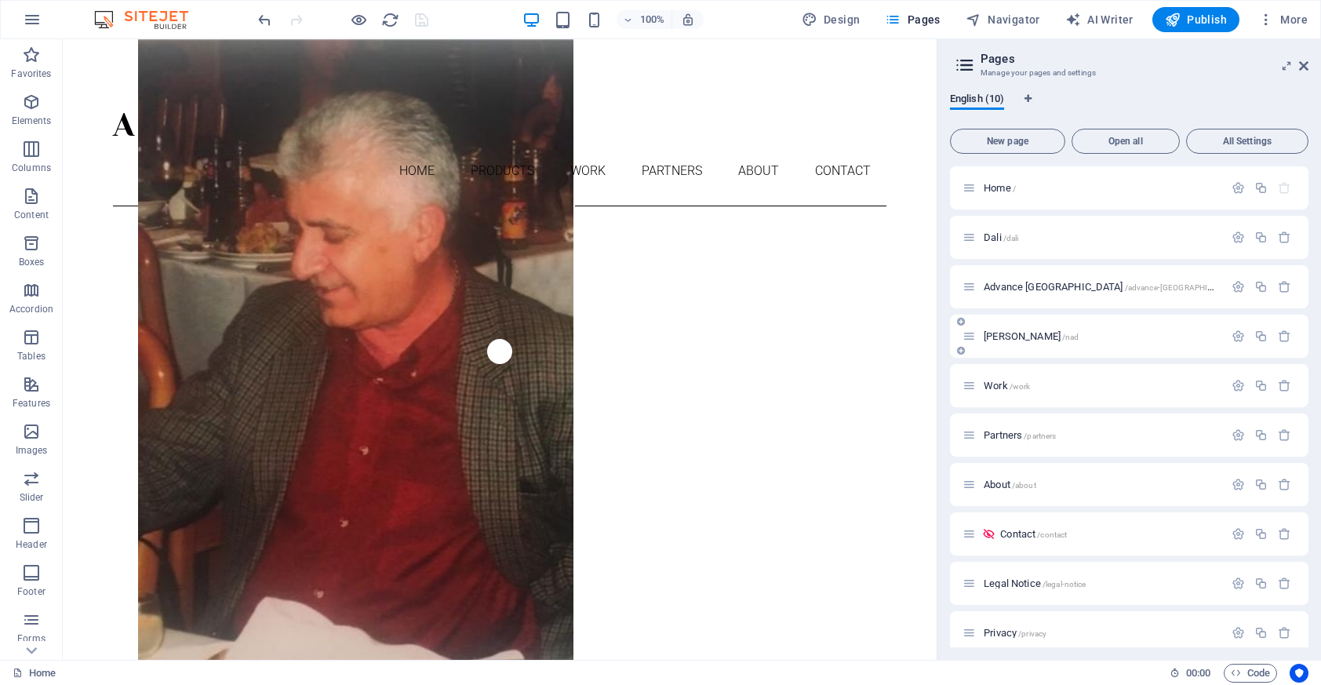
click at [989, 336] on span "Nad /nad" at bounding box center [1031, 336] width 95 height 12
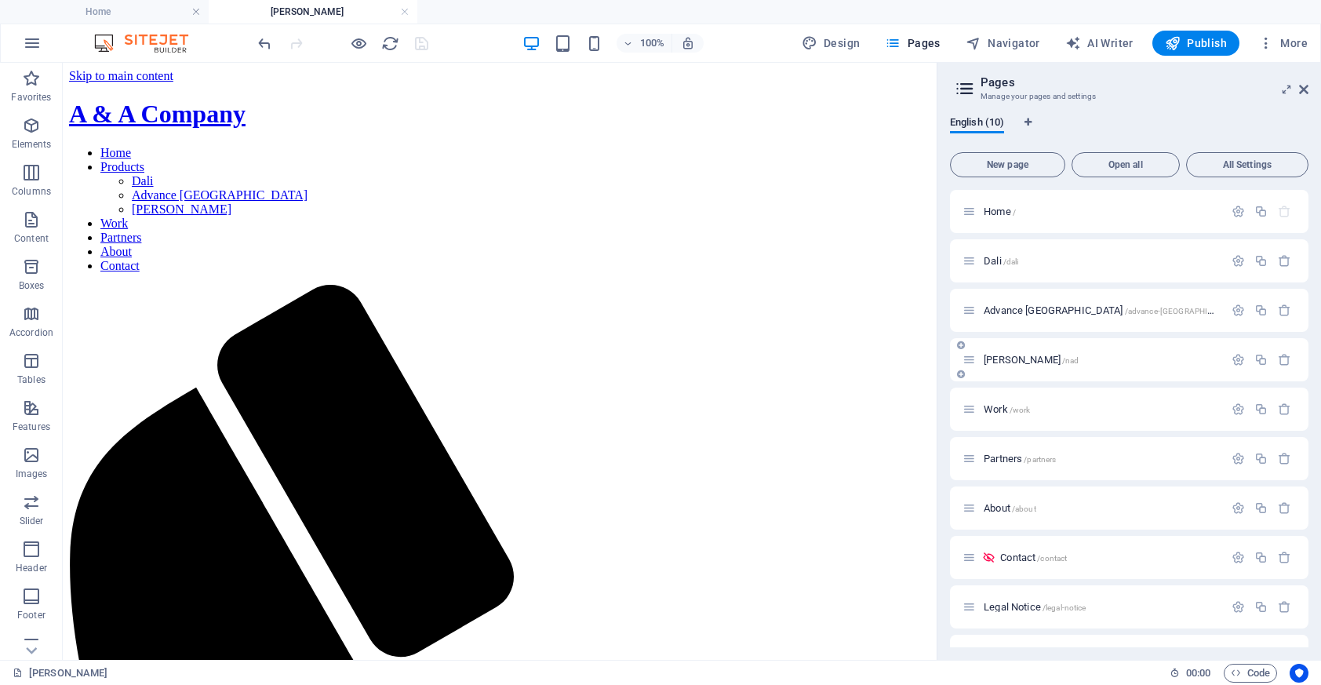
scroll to position [0, 0]
click at [1303, 90] on icon at bounding box center [1303, 89] width 9 height 13
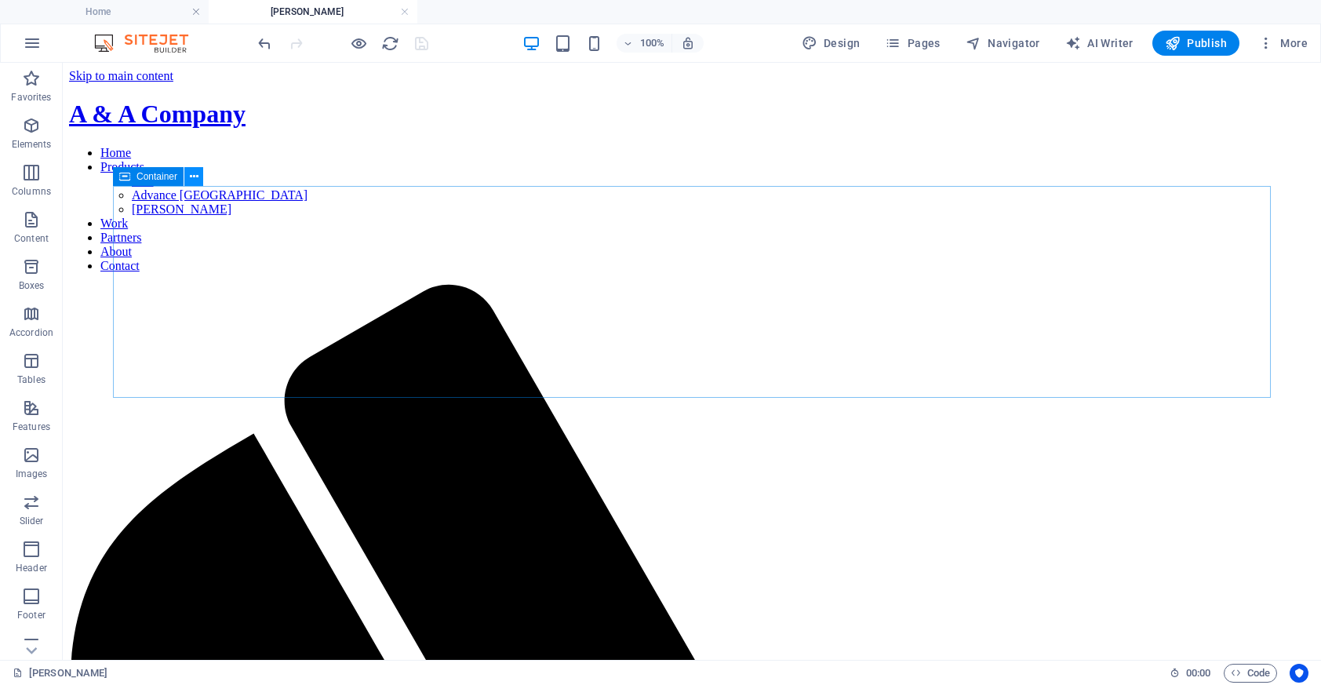
click at [198, 179] on icon at bounding box center [194, 177] width 9 height 16
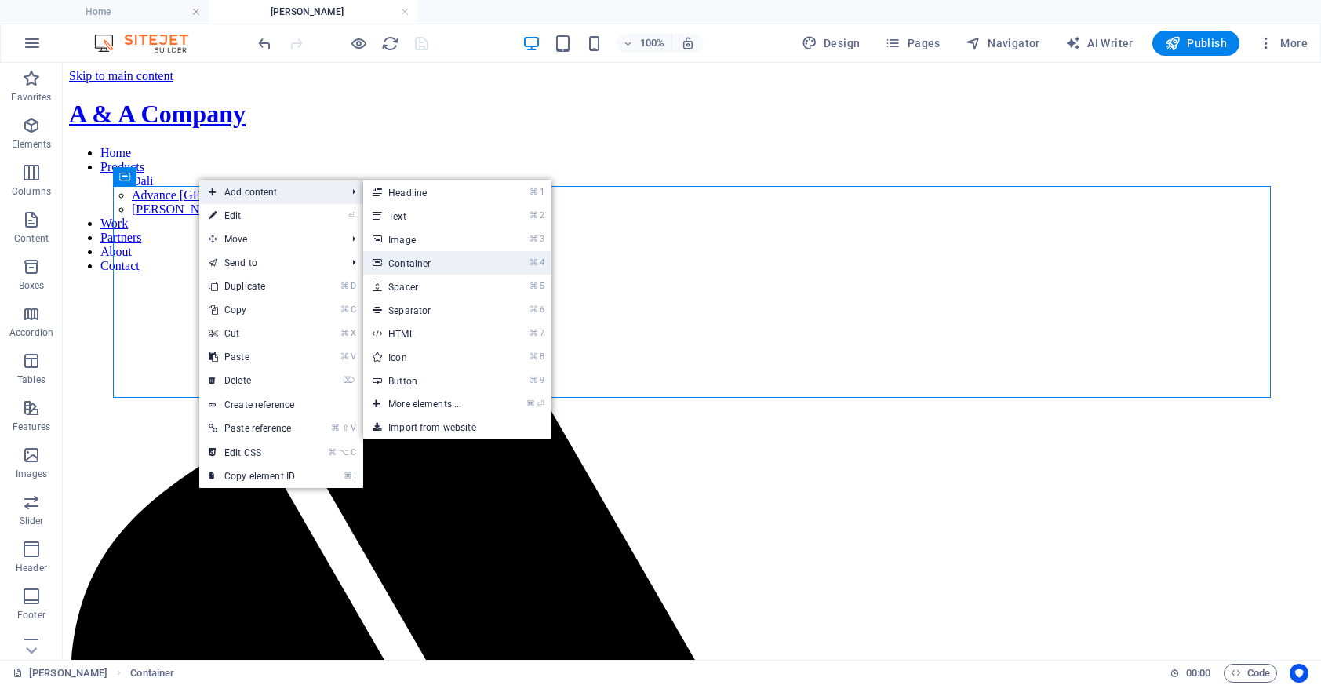
click at [475, 271] on link "⌘ 4 Container" at bounding box center [427, 263] width 129 height 24
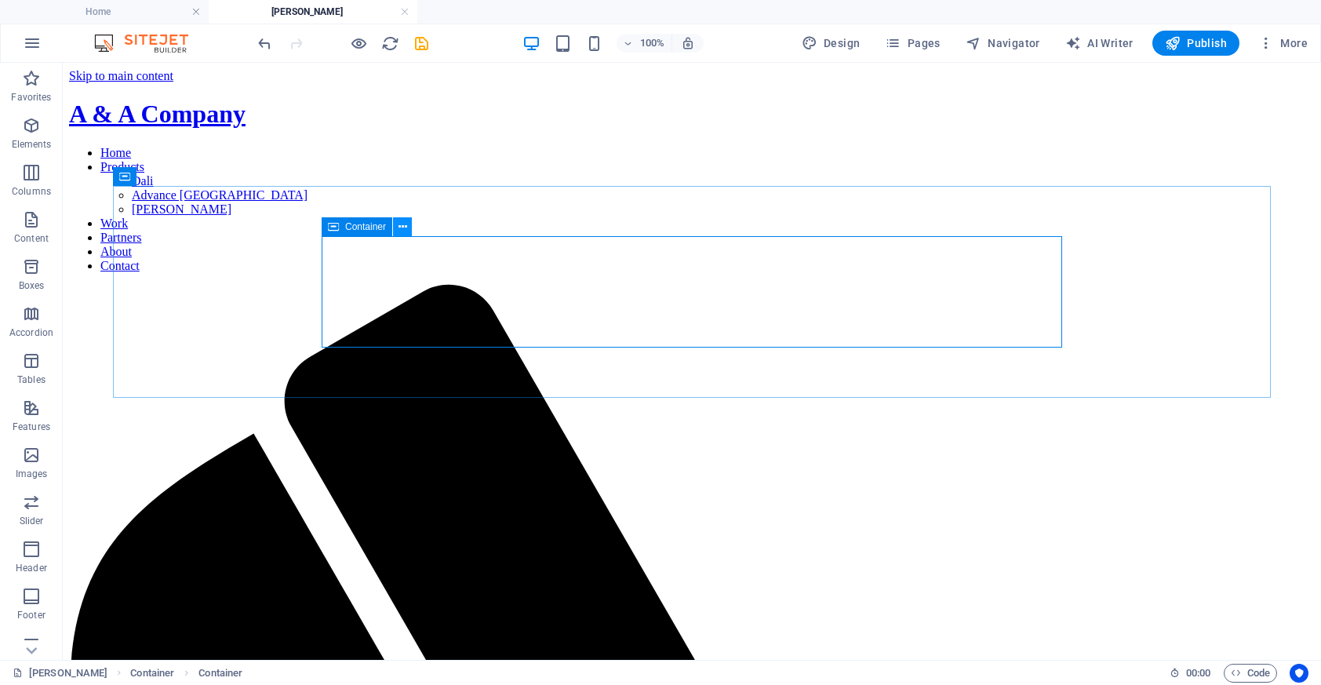
click at [406, 227] on button at bounding box center [402, 226] width 19 height 19
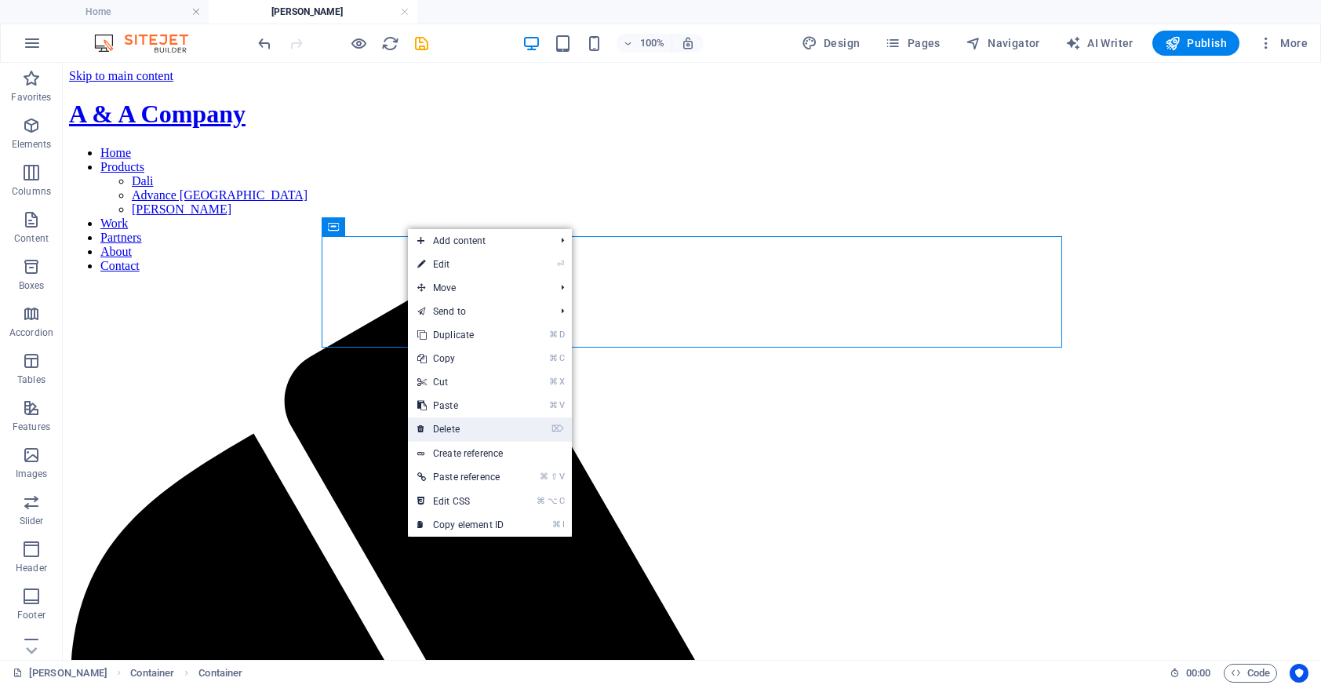
click at [474, 435] on link "⌦ Delete" at bounding box center [460, 429] width 105 height 24
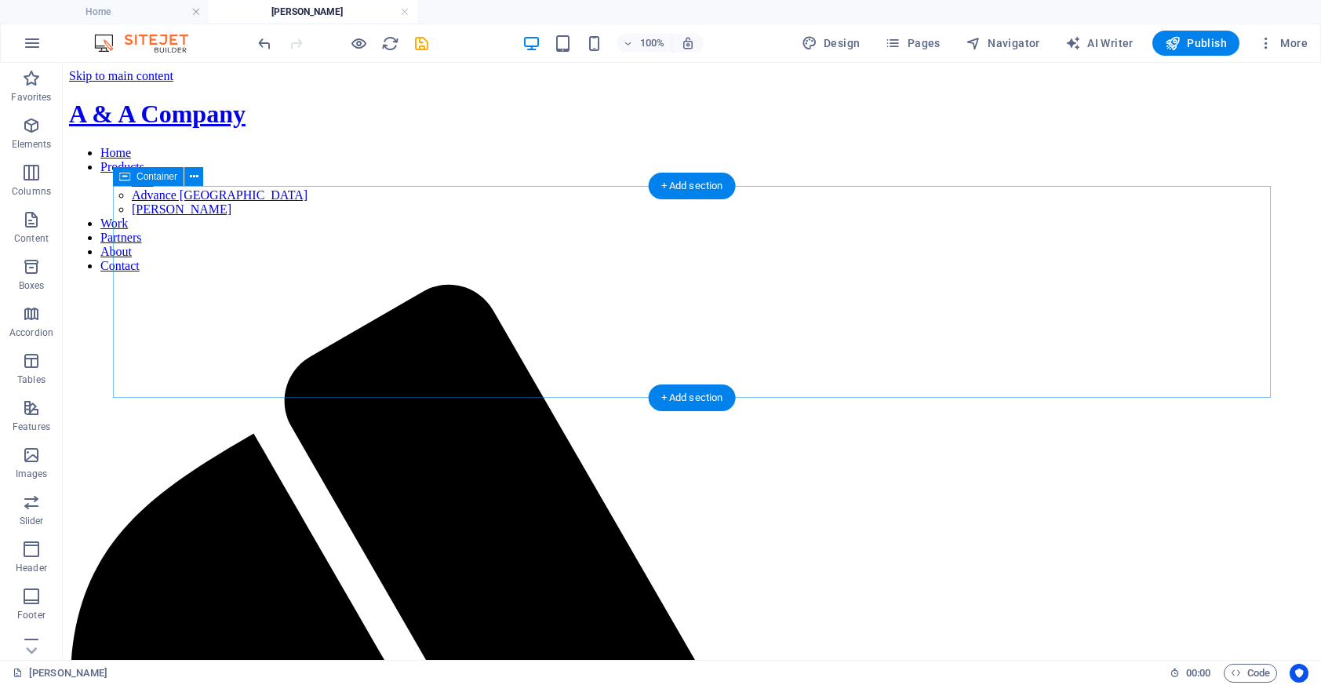
click at [196, 177] on icon at bounding box center [194, 177] width 9 height 16
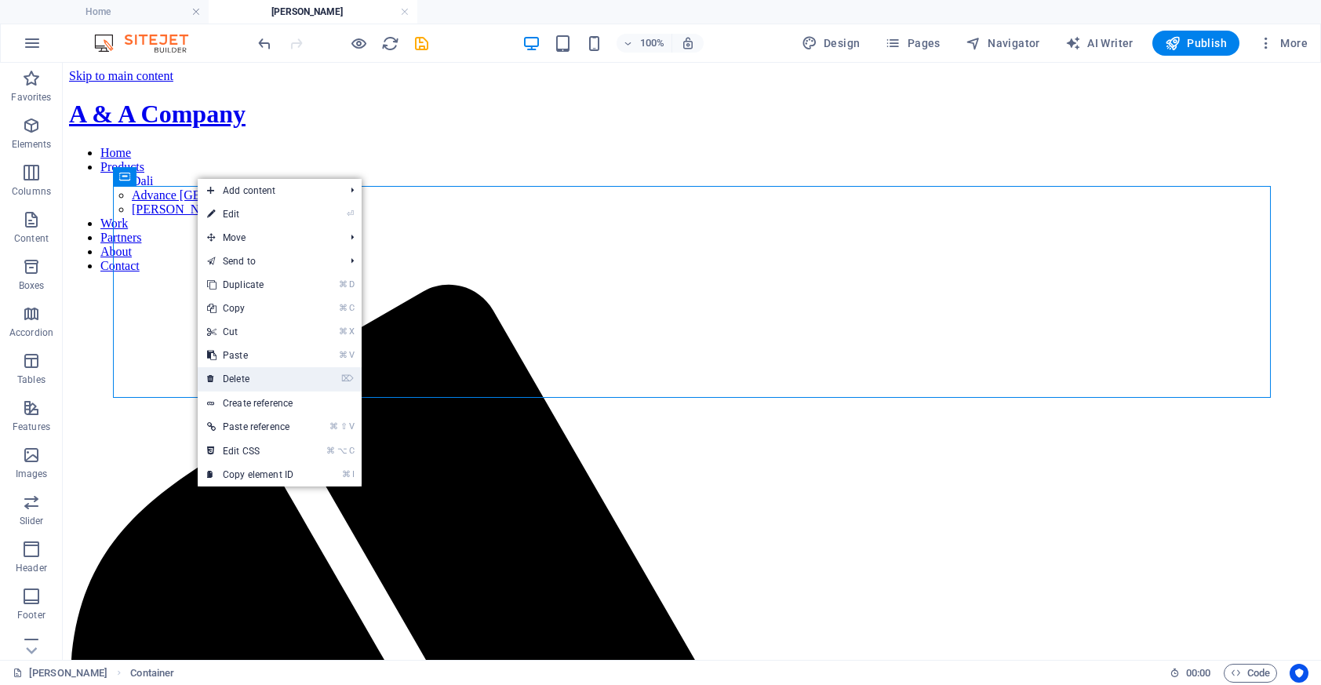
click at [268, 380] on link "⌦ Delete" at bounding box center [250, 379] width 105 height 24
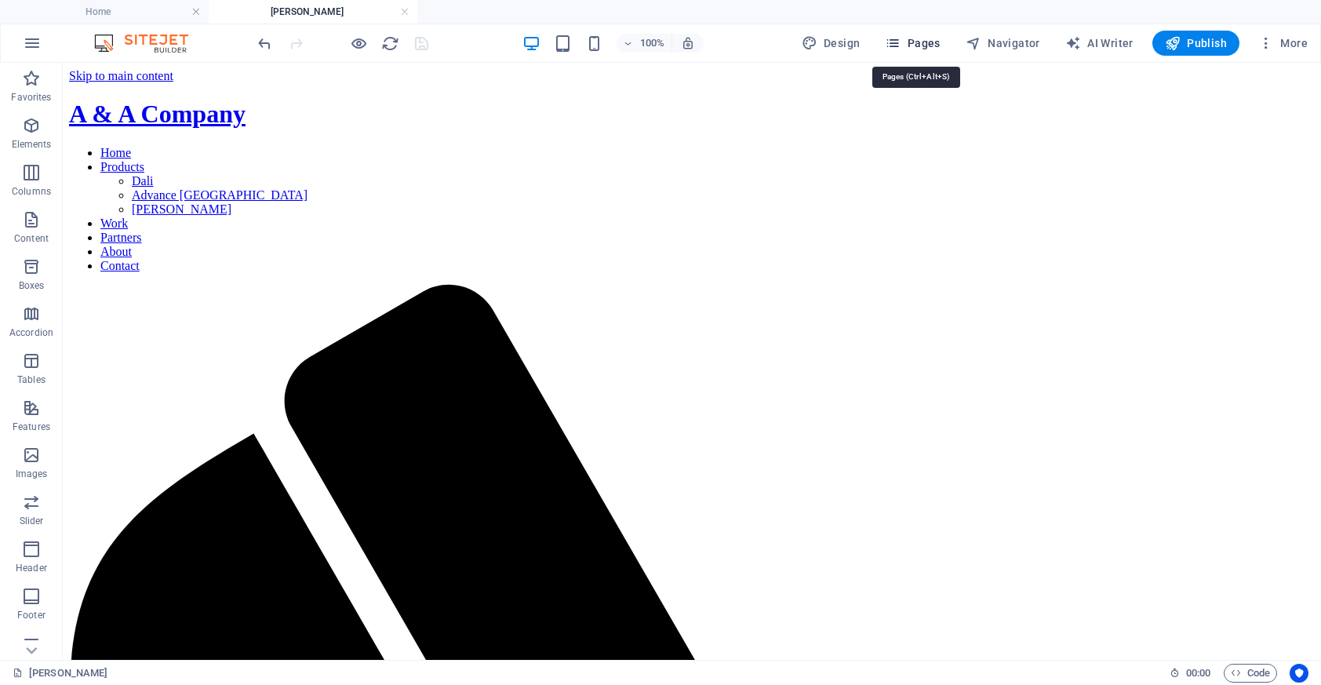
click at [919, 39] on span "Pages" at bounding box center [912, 43] width 55 height 16
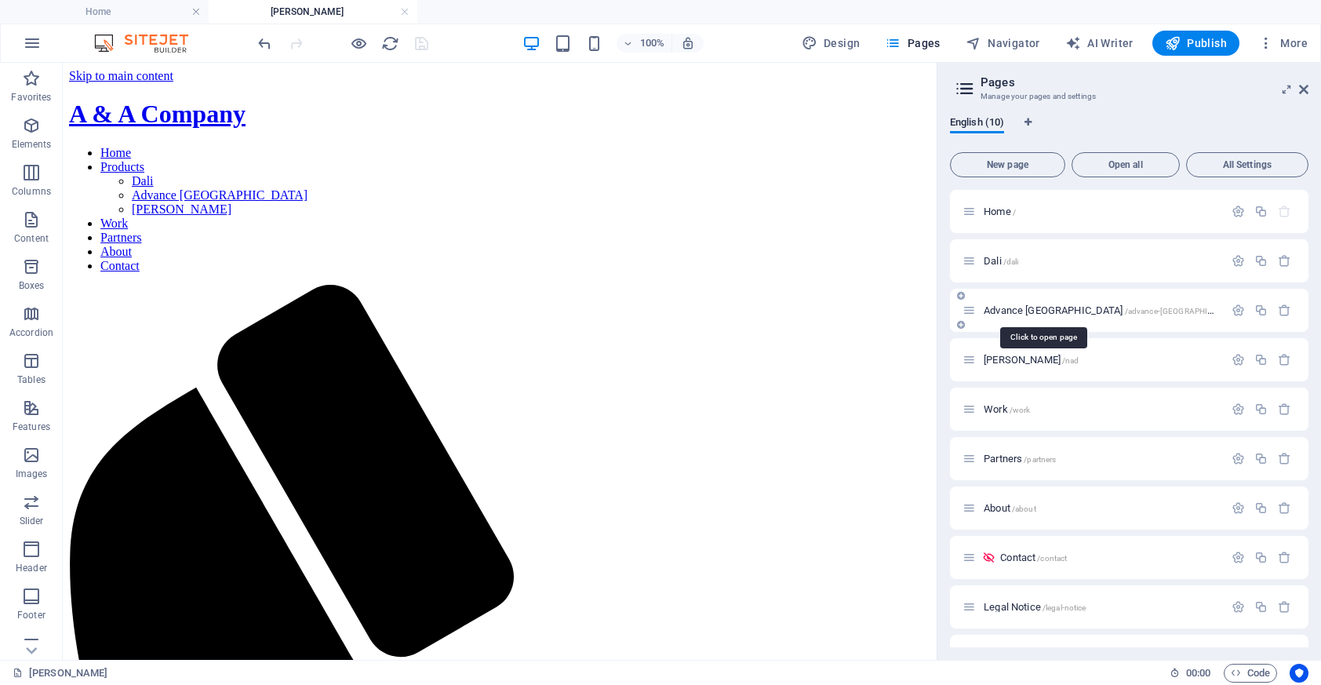
click at [994, 307] on span "Advance [GEOGRAPHIC_DATA] /advance-[GEOGRAPHIC_DATA]" at bounding box center [1112, 310] width 256 height 12
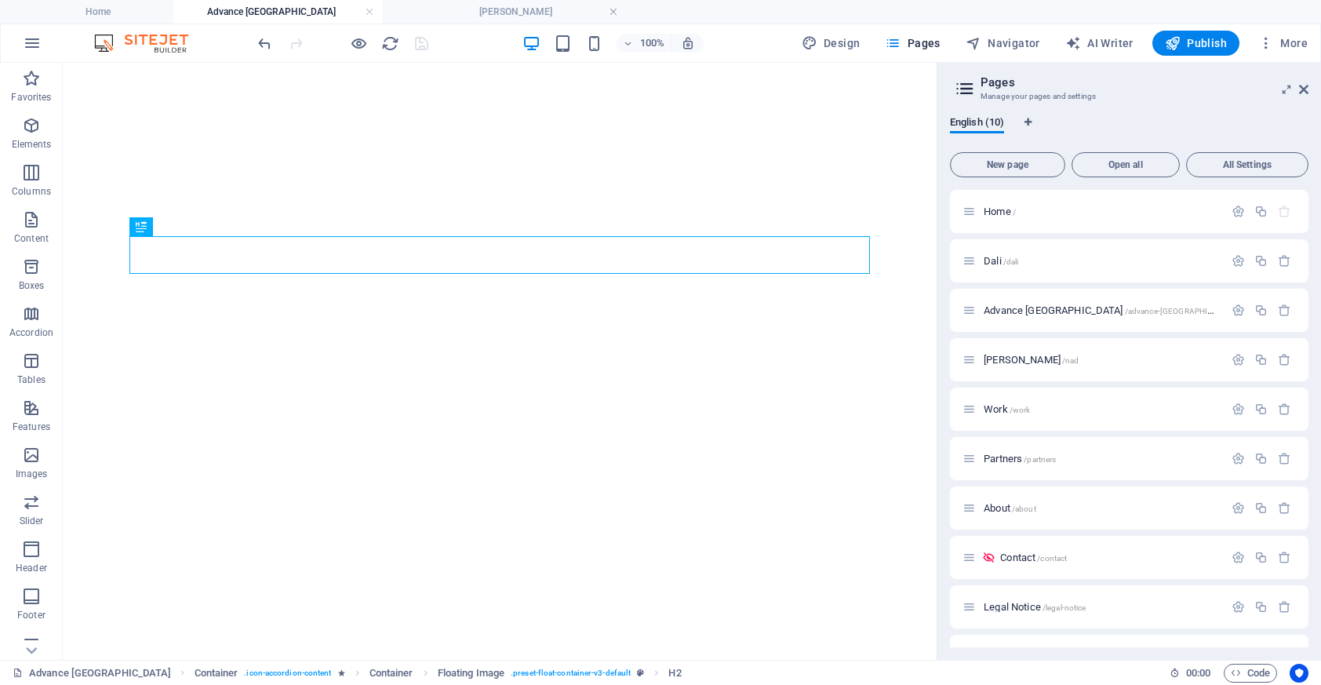
drag, startPoint x: 533, startPoint y: 9, endPoint x: 289, endPoint y: 2, distance: 243.2
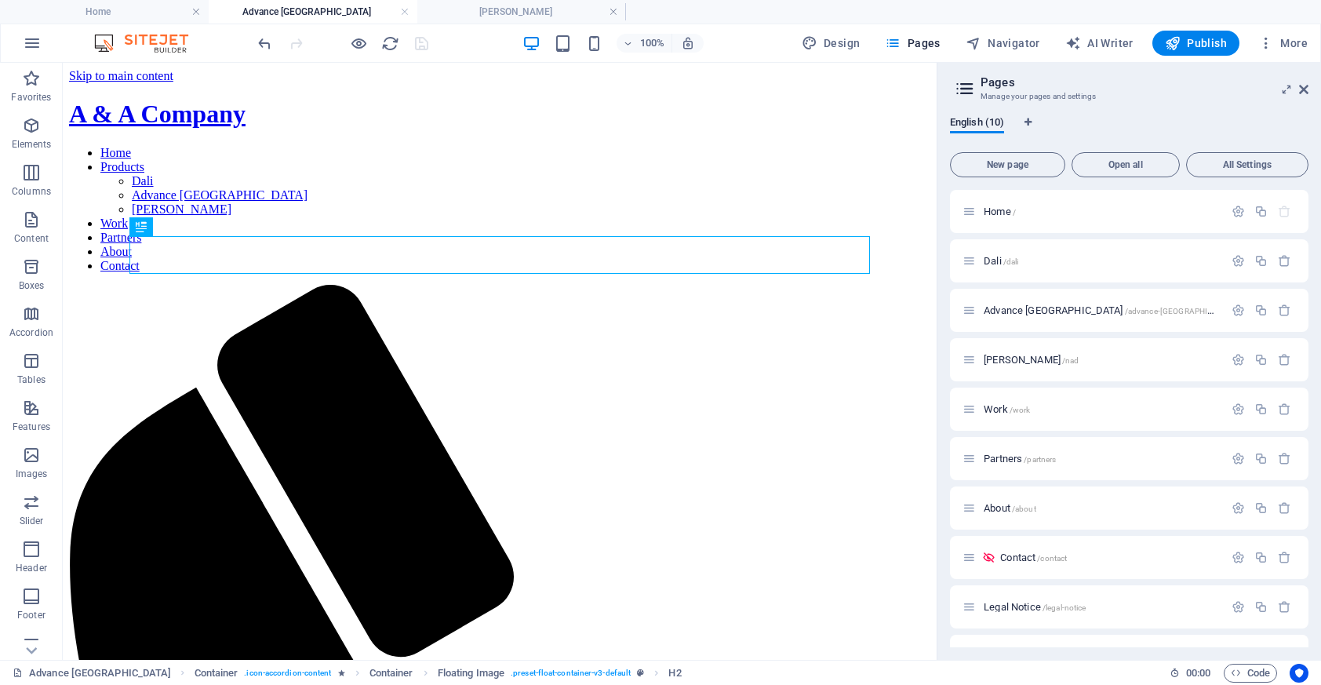
click at [1299, 93] on icon at bounding box center [1303, 89] width 9 height 13
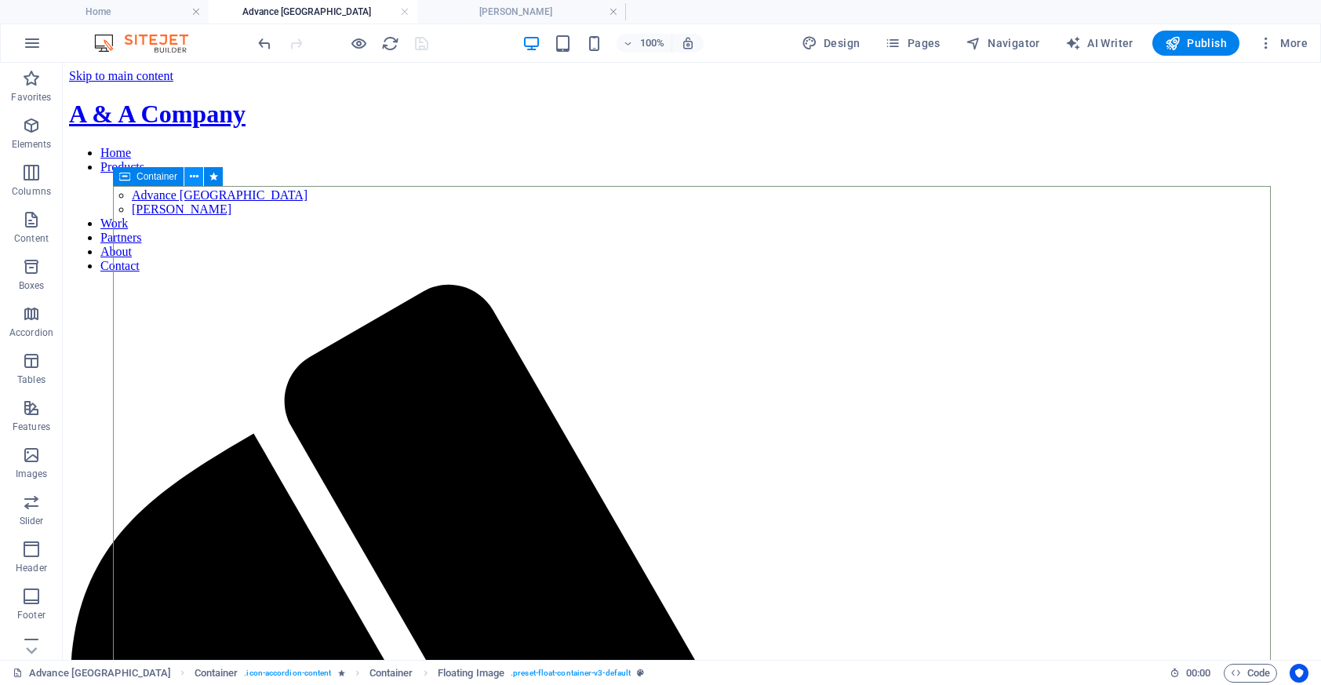
click at [190, 180] on icon at bounding box center [194, 177] width 9 height 16
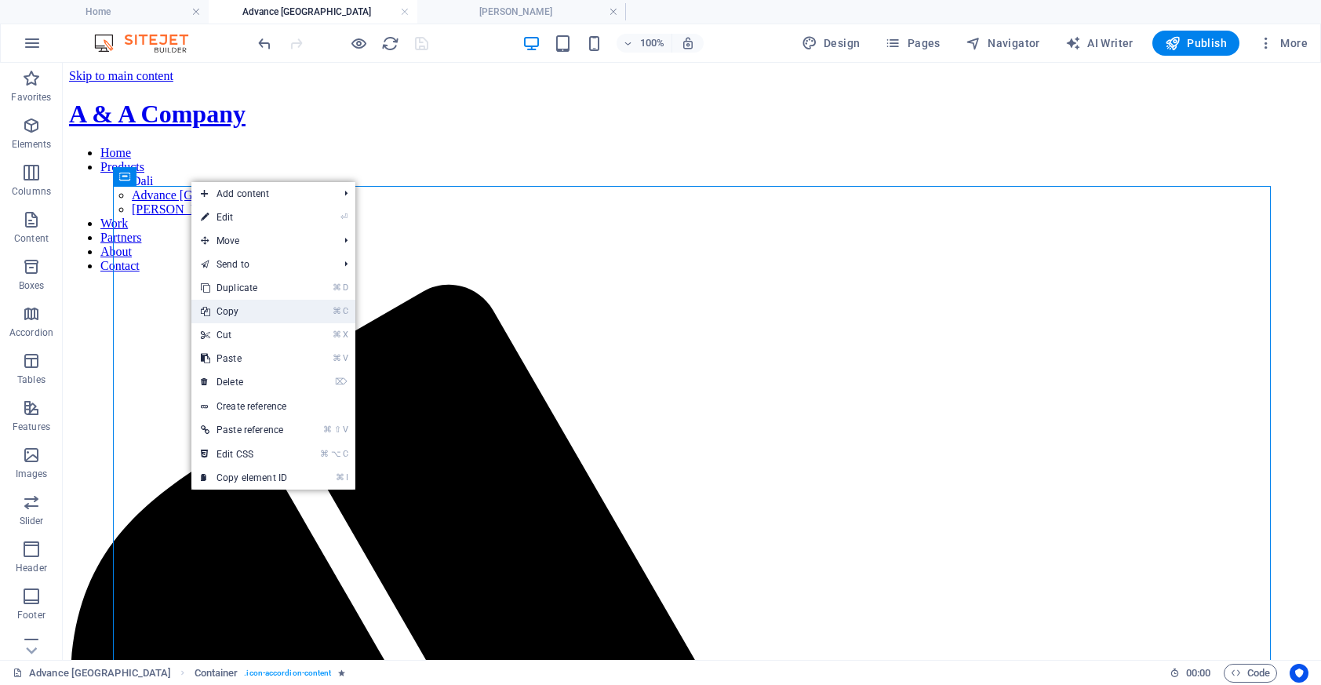
click at [242, 305] on link "⌘ C Copy" at bounding box center [243, 312] width 105 height 24
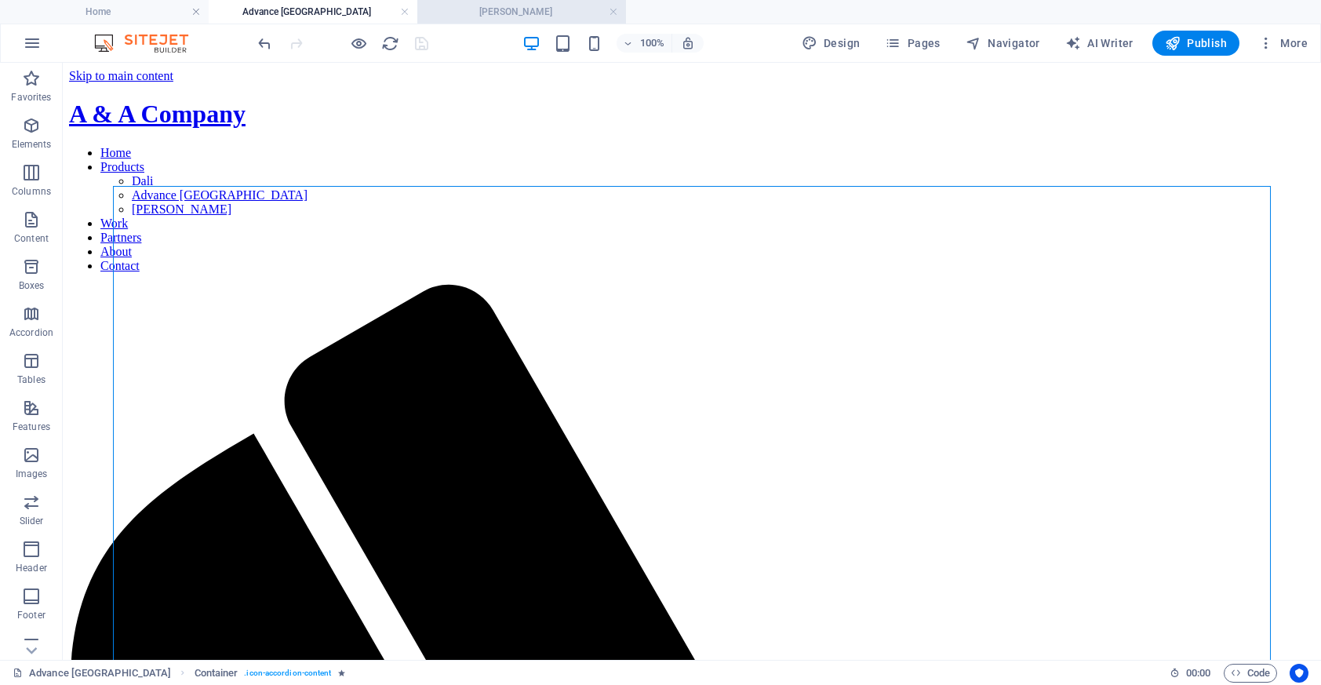
click at [458, 6] on h4 "[PERSON_NAME]" at bounding box center [521, 11] width 209 height 17
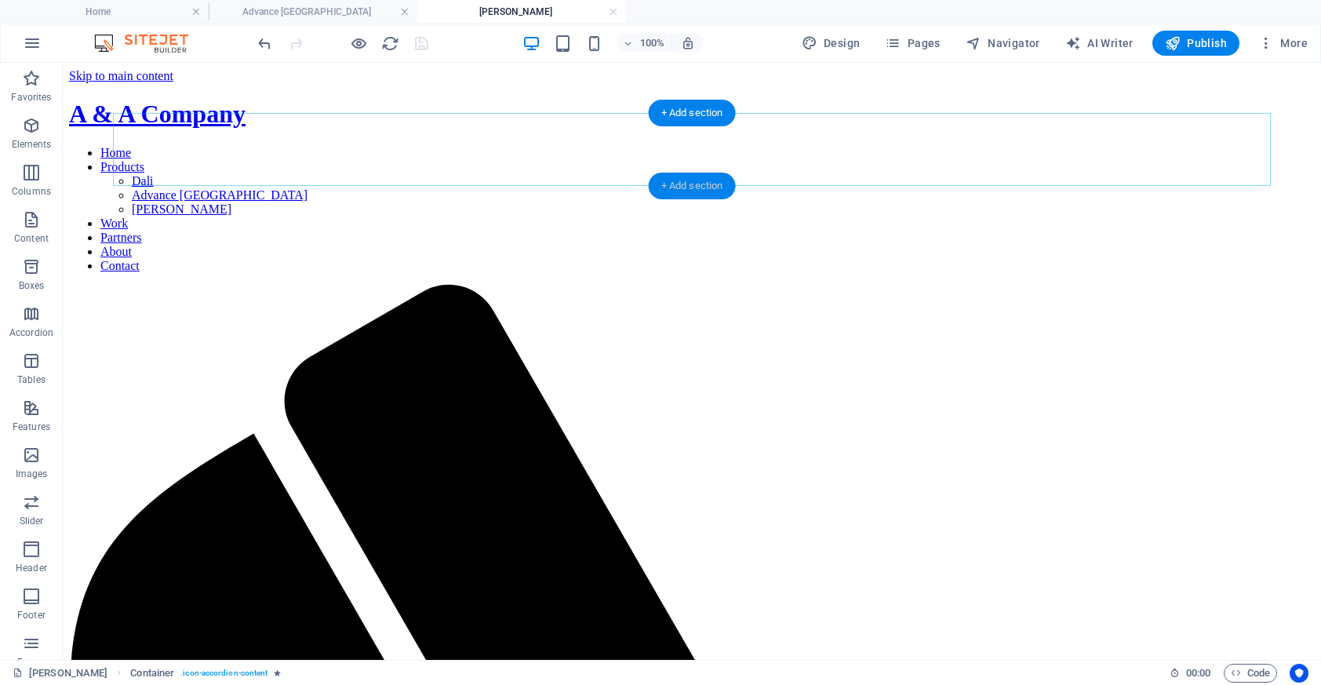
click at [697, 183] on div "+ Add section" at bounding box center [692, 186] width 87 height 27
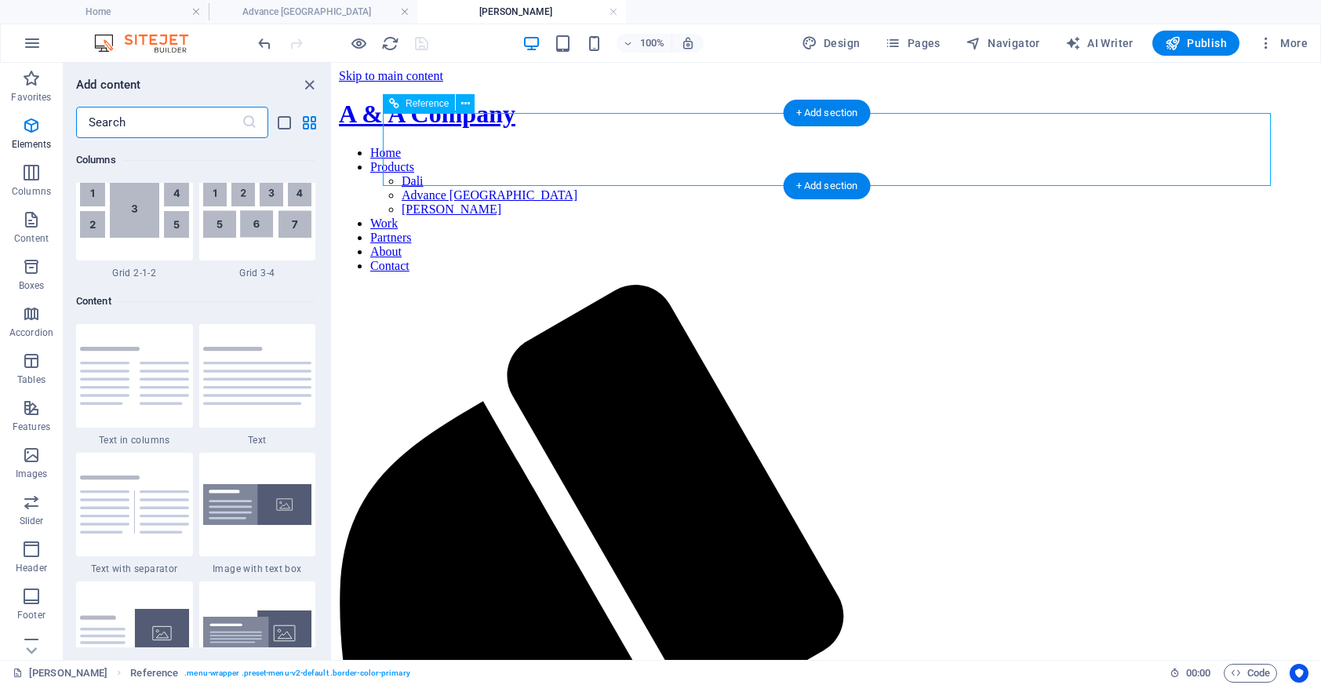
scroll to position [2745, 0]
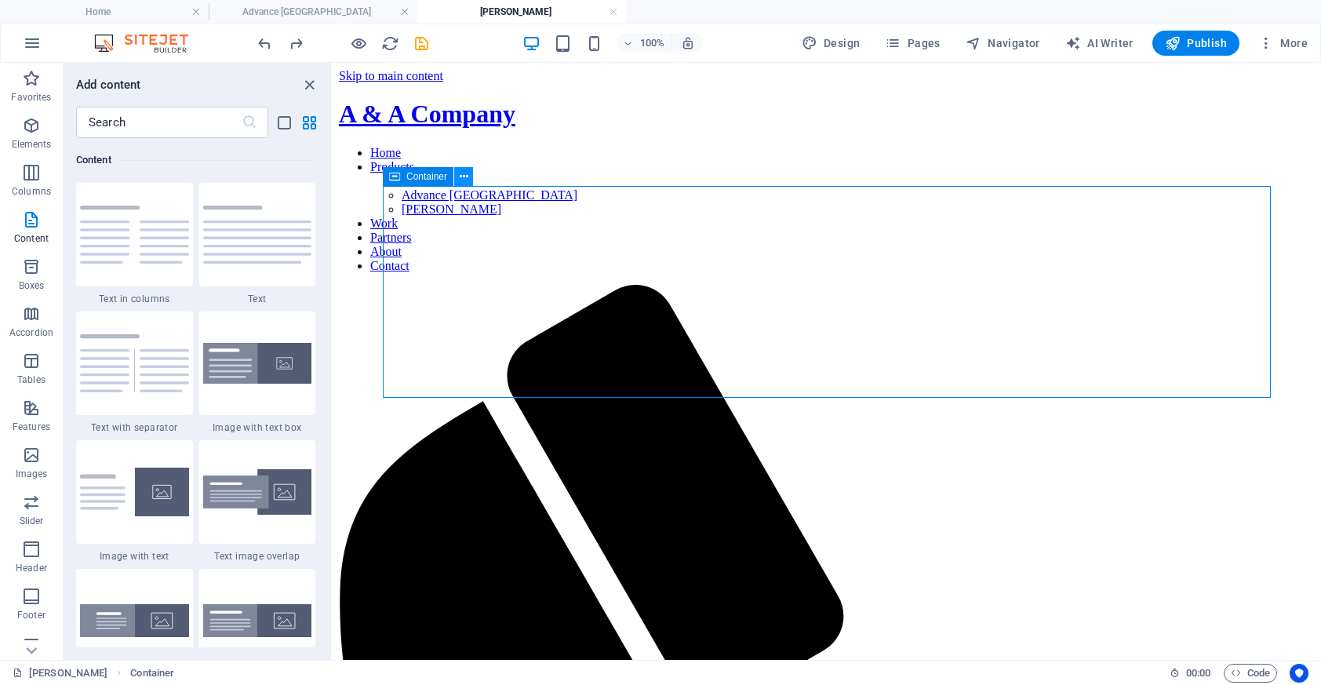
click at [463, 178] on icon at bounding box center [464, 177] width 9 height 16
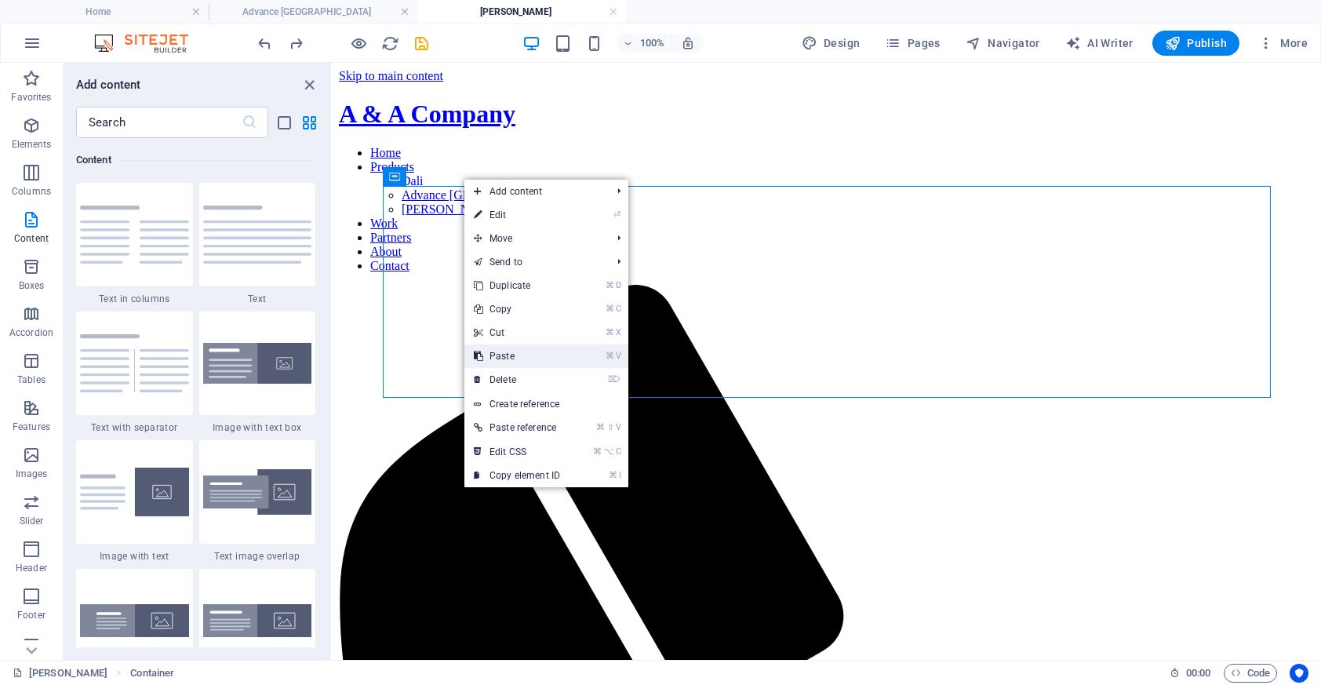
click at [531, 353] on link "⌘ V Paste" at bounding box center [516, 356] width 105 height 24
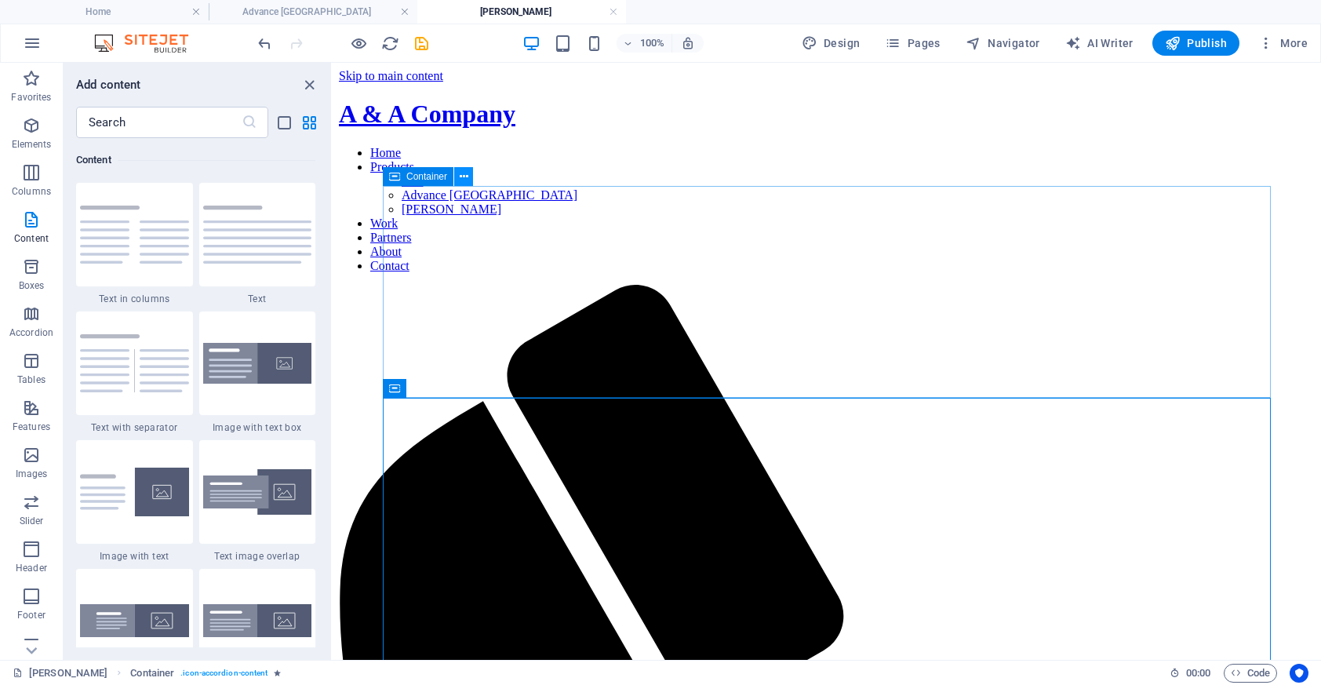
click at [472, 178] on button at bounding box center [463, 176] width 19 height 19
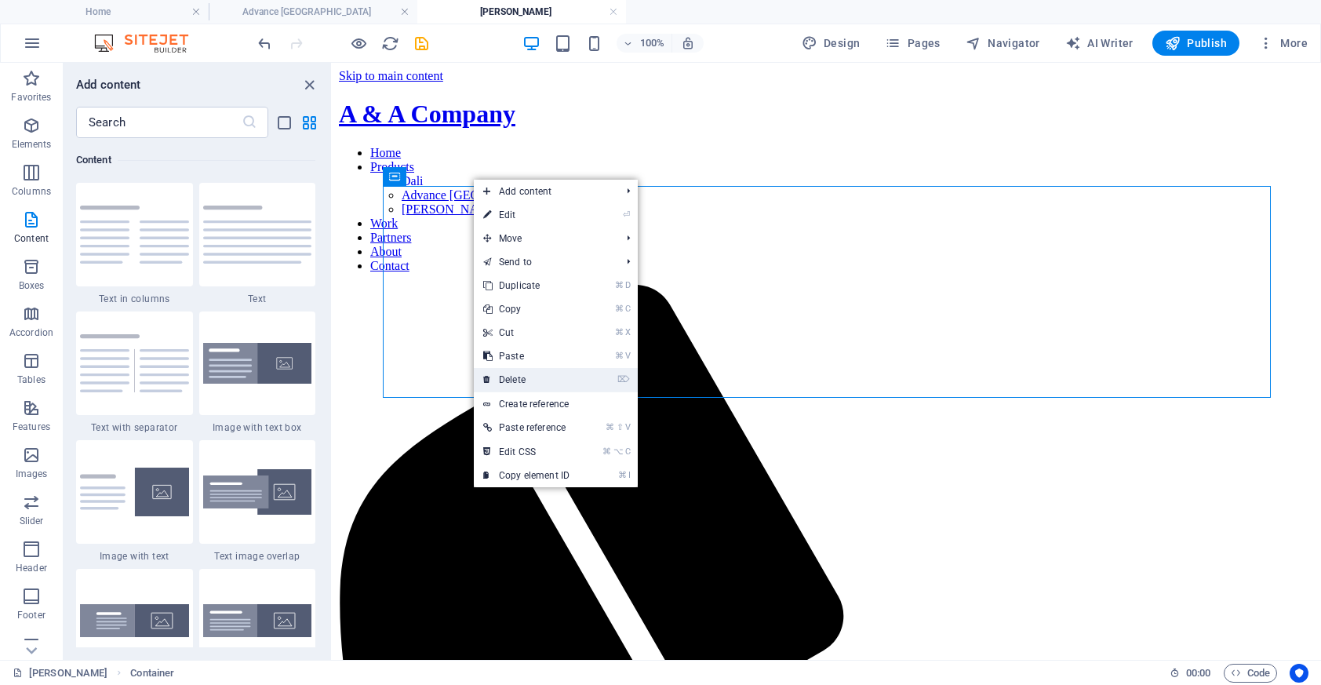
click at [524, 376] on link "⌦ Delete" at bounding box center [526, 380] width 105 height 24
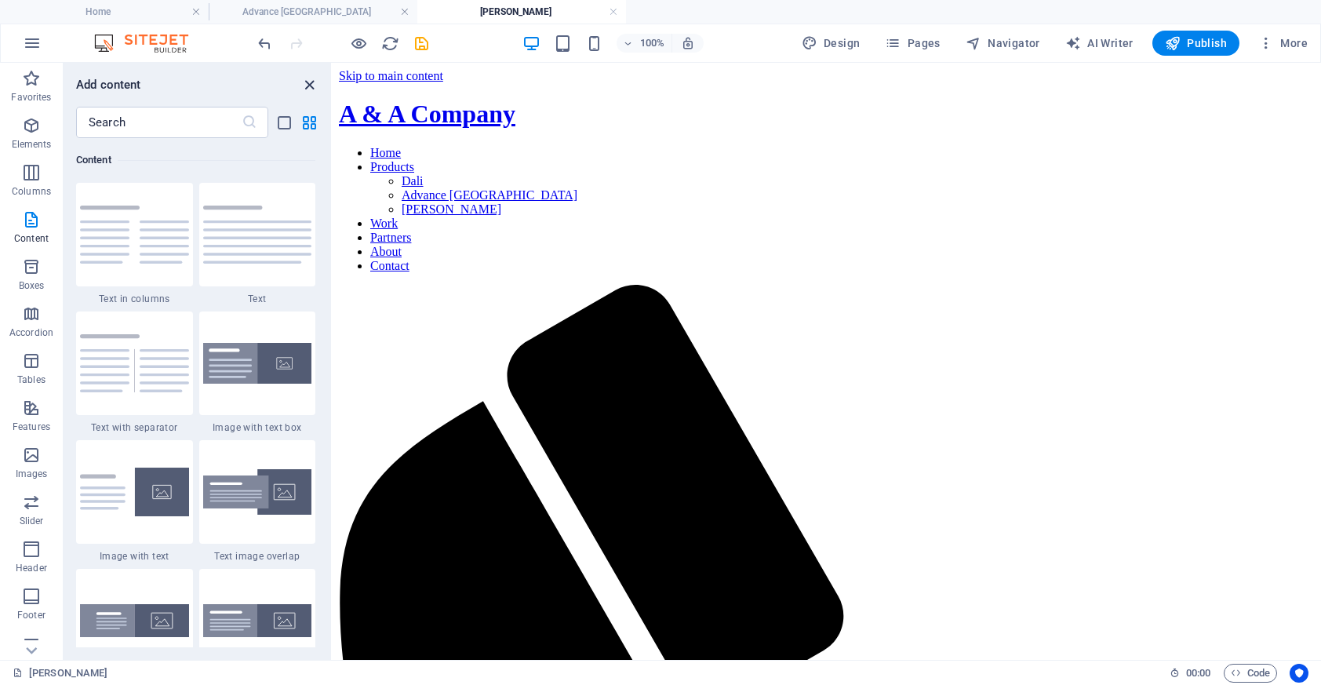
click at [307, 79] on icon "close panel" at bounding box center [309, 85] width 18 height 18
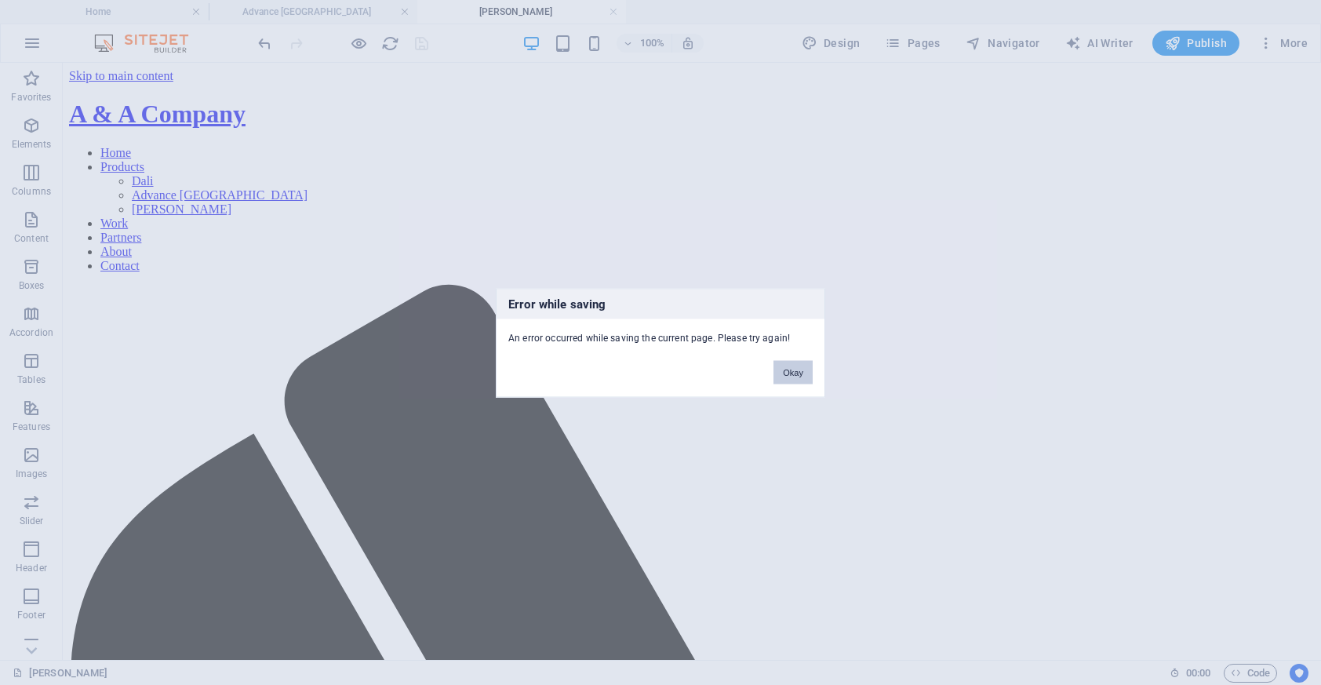
click at [800, 362] on button "Okay" at bounding box center [792, 372] width 39 height 24
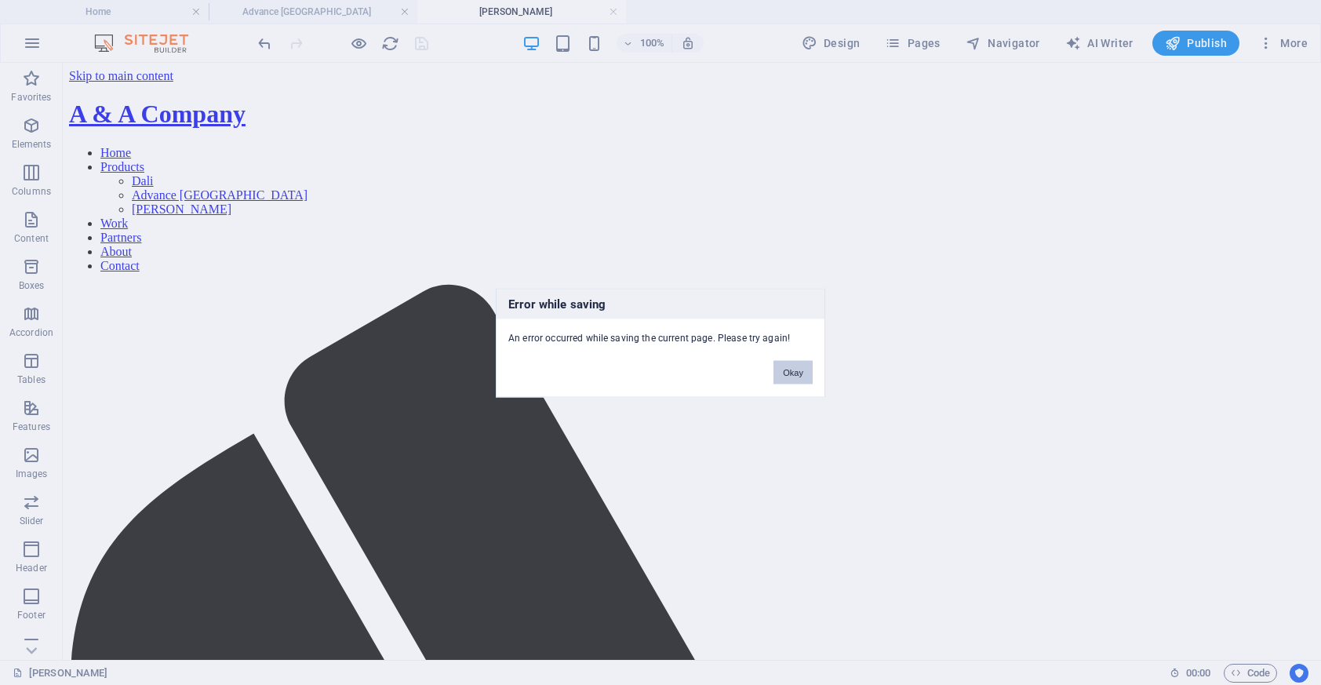
click at [798, 369] on button "Okay" at bounding box center [792, 372] width 39 height 24
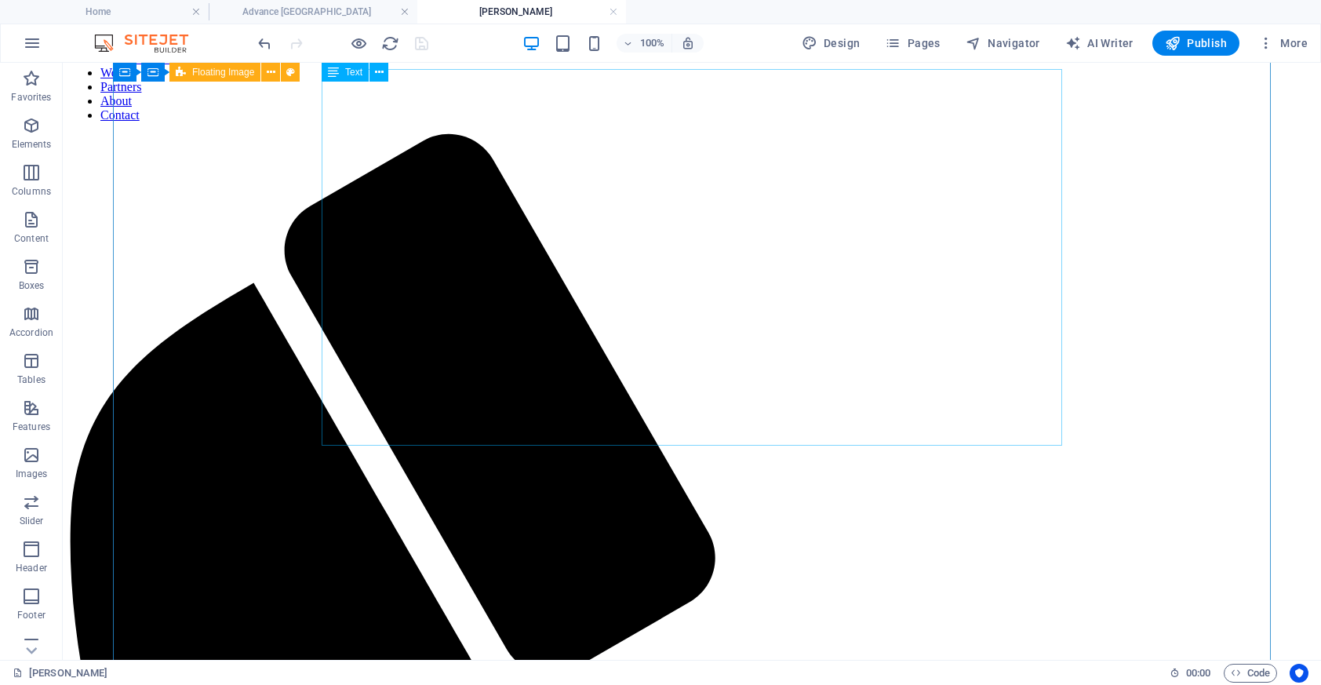
scroll to position [119, 0]
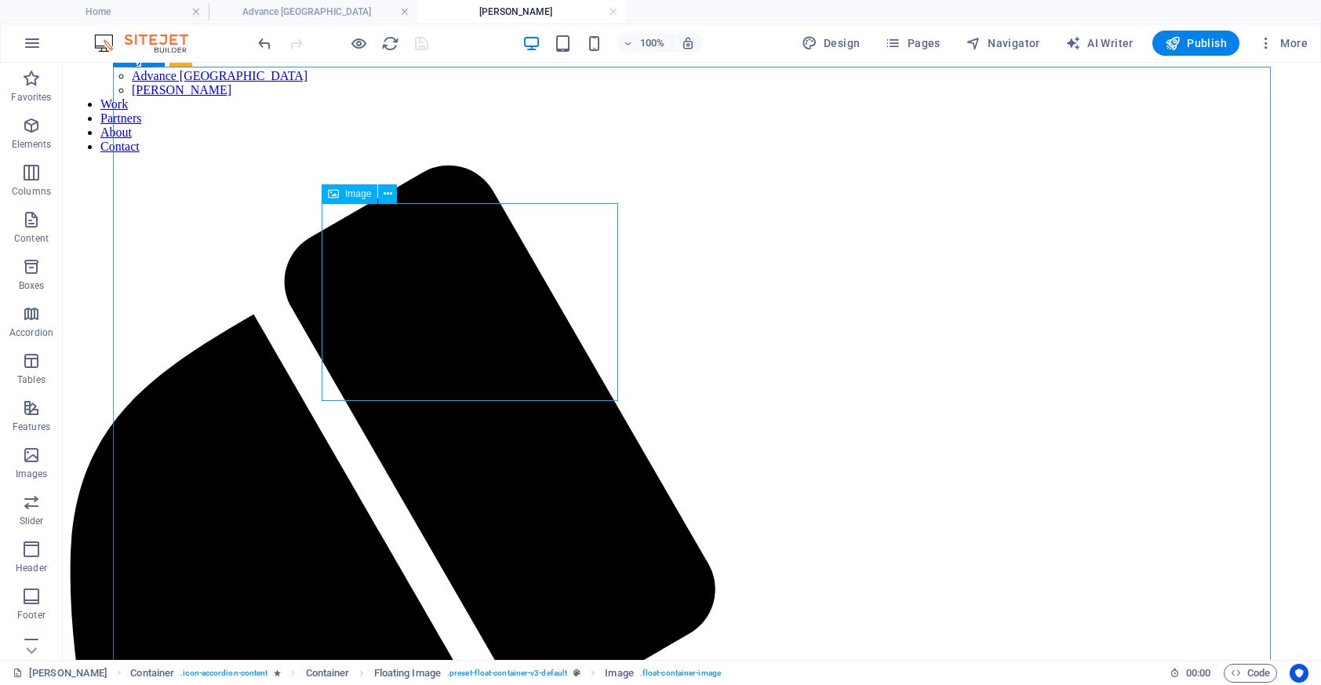
click at [352, 198] on span "Image" at bounding box center [358, 193] width 26 height 9
select select "%"
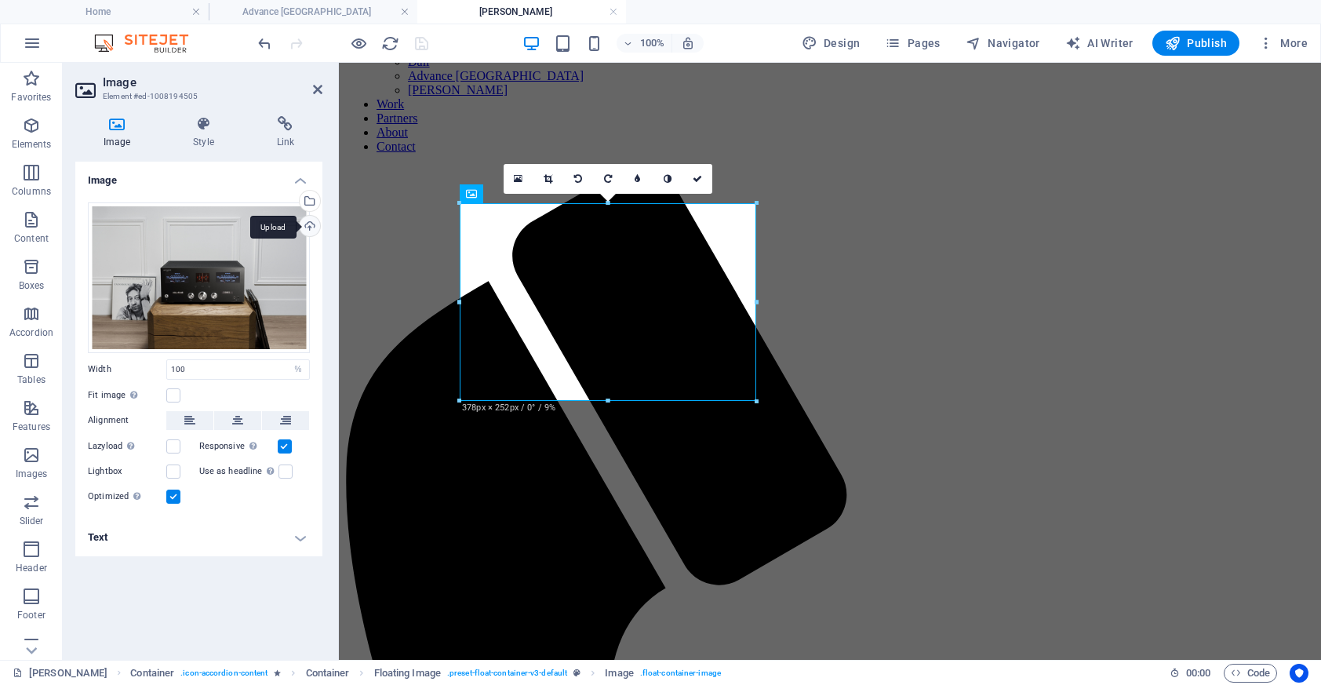
click at [306, 230] on div "Upload" at bounding box center [308, 228] width 24 height 24
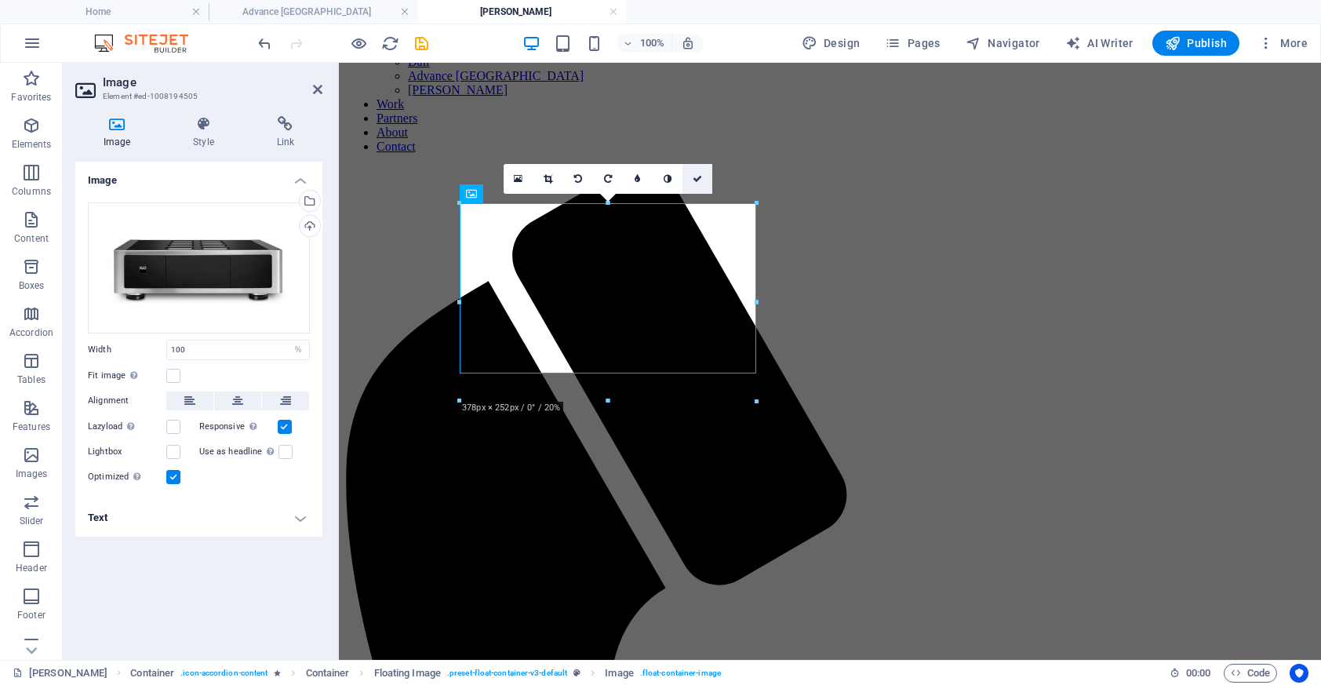
drag, startPoint x: 696, startPoint y: 181, endPoint x: 634, endPoint y: 118, distance: 88.2
click at [696, 181] on icon at bounding box center [697, 178] width 9 height 9
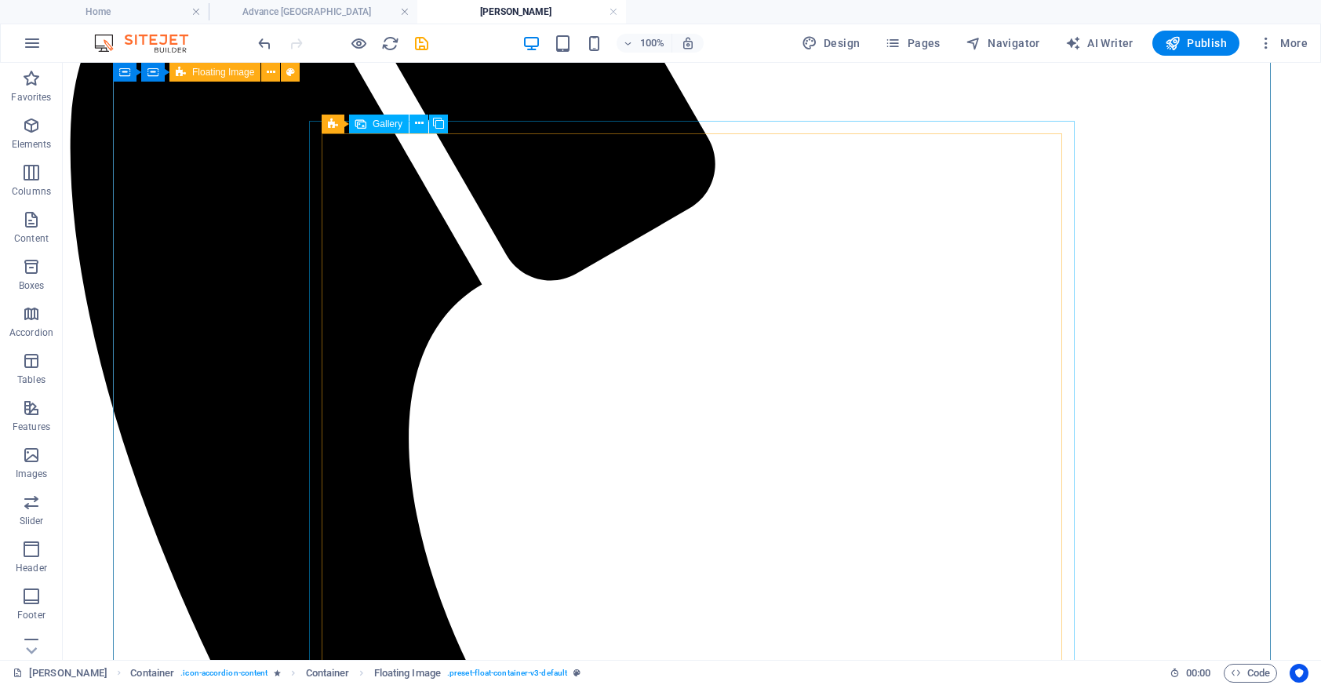
scroll to position [543, 0]
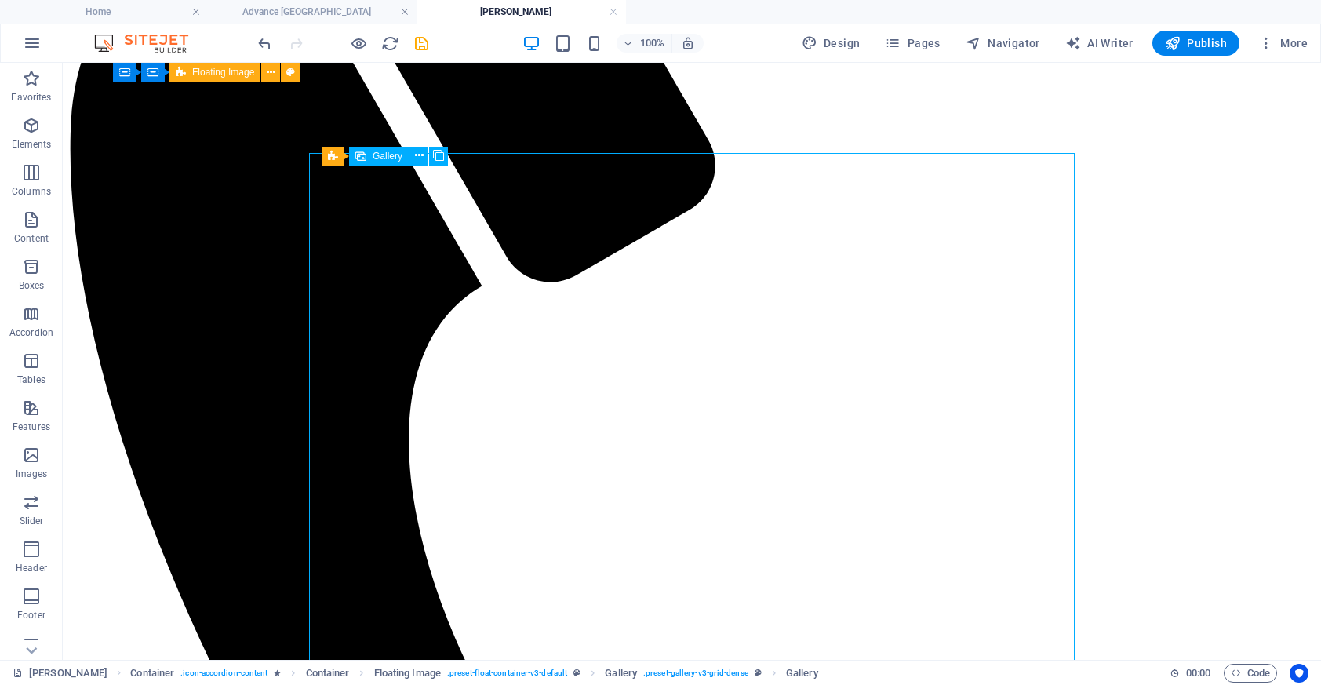
select select "4"
select select "px"
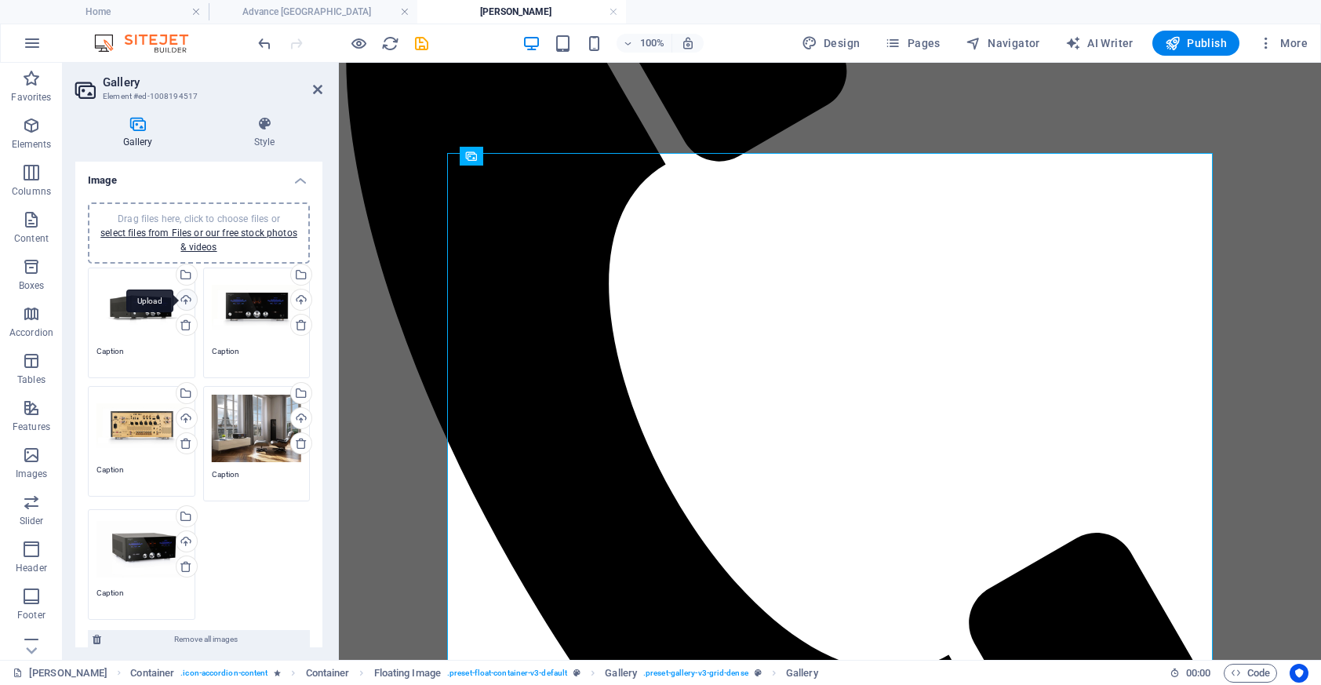
click at [186, 299] on div "Upload" at bounding box center [185, 301] width 24 height 24
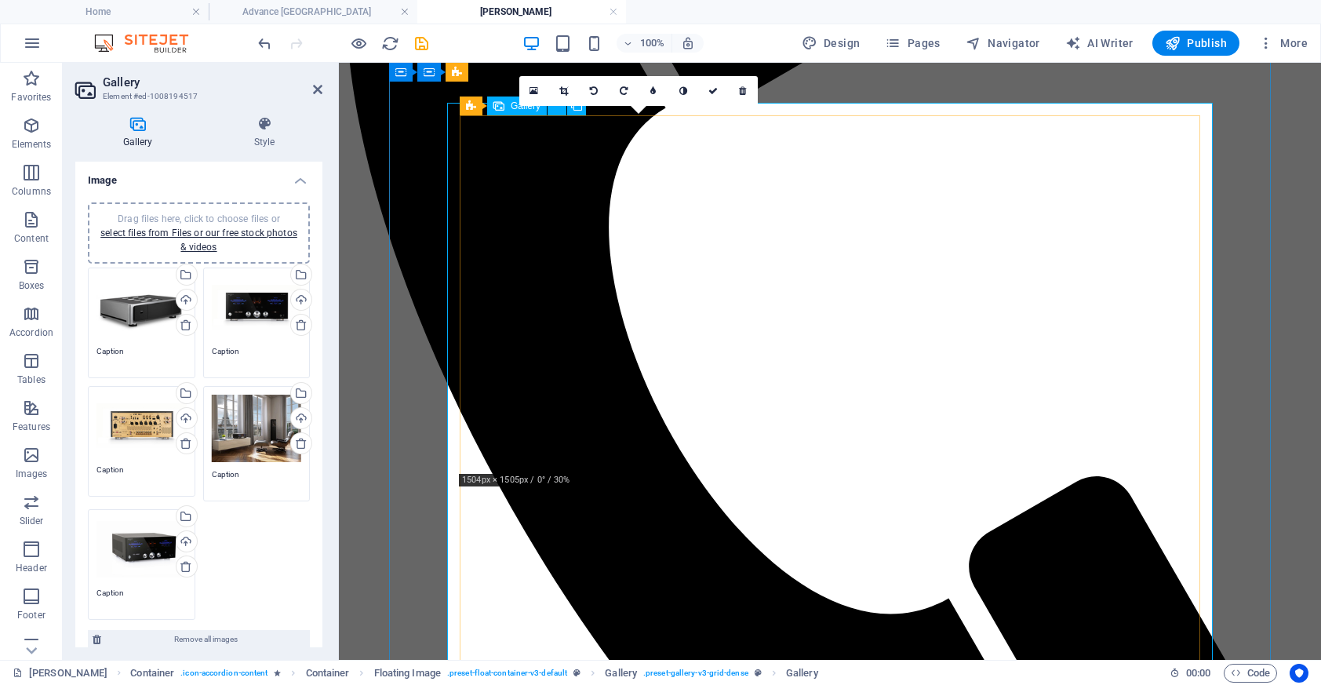
scroll to position [582, 0]
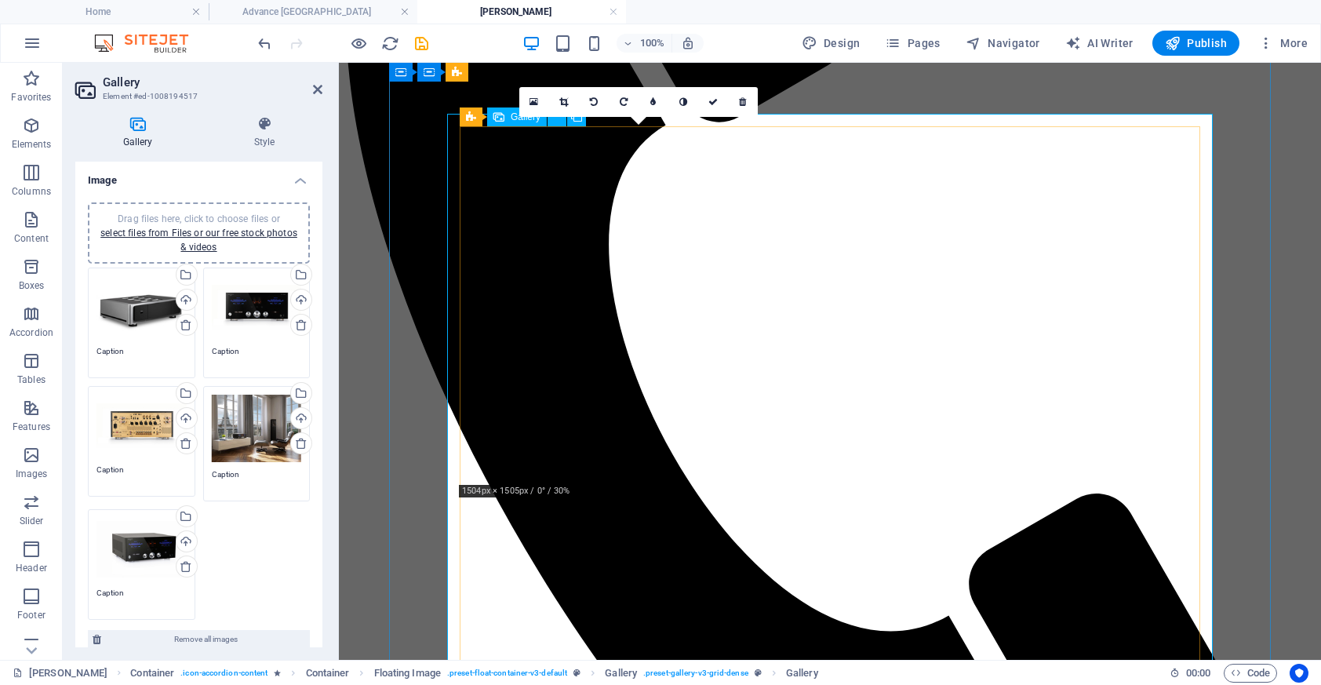
click at [566, 103] on icon at bounding box center [563, 101] width 9 height 9
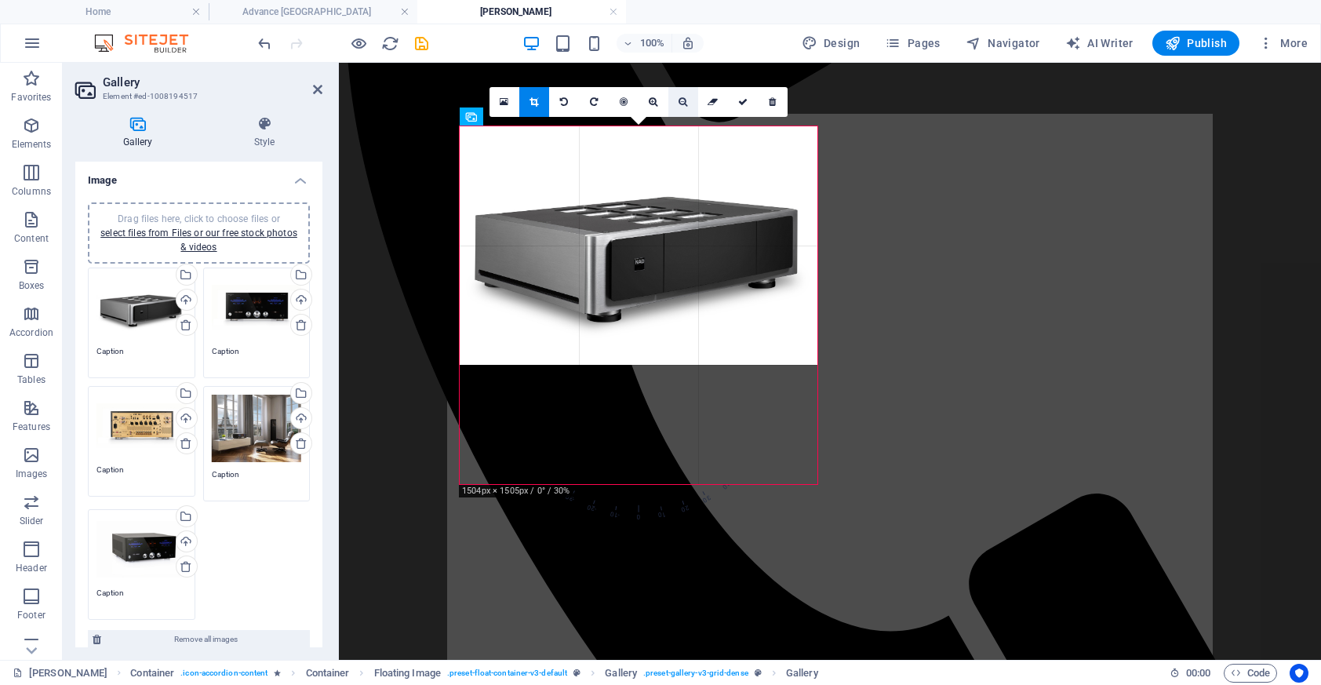
click at [679, 100] on icon at bounding box center [682, 101] width 9 height 9
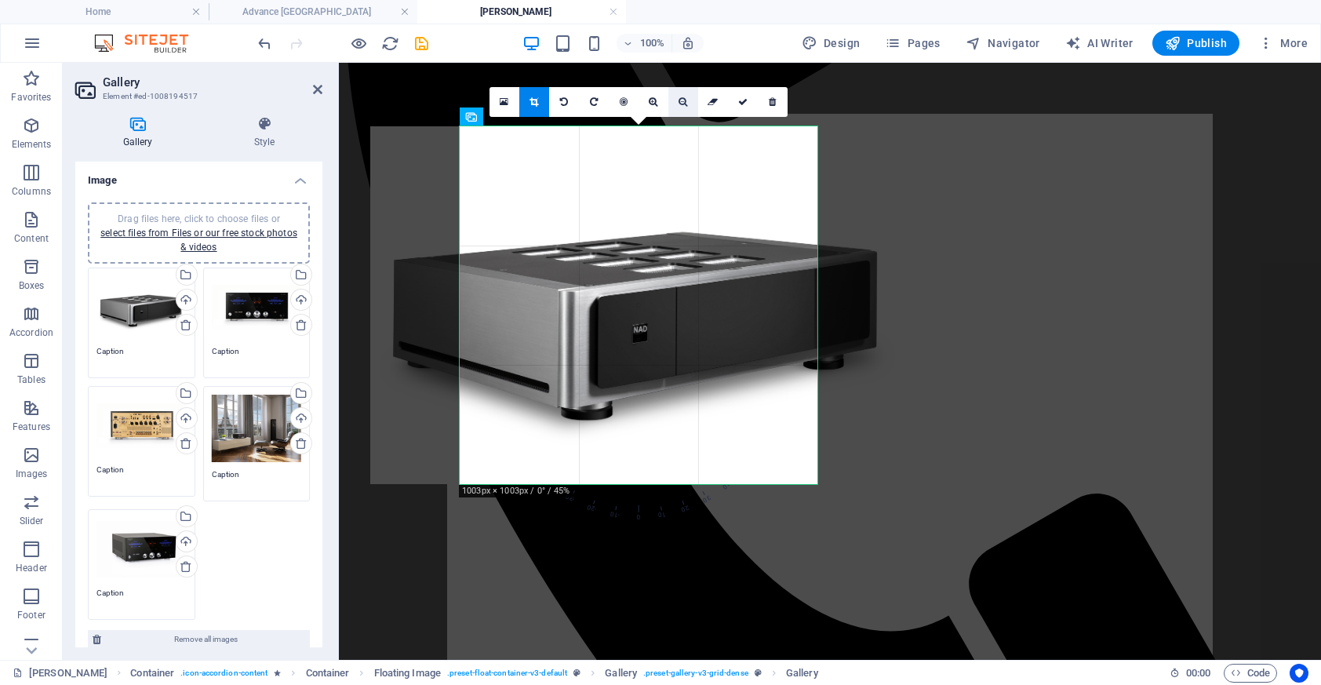
click at [679, 100] on icon at bounding box center [682, 101] width 9 height 9
click at [682, 104] on icon at bounding box center [682, 101] width 9 height 9
click at [705, 104] on link at bounding box center [713, 102] width 30 height 30
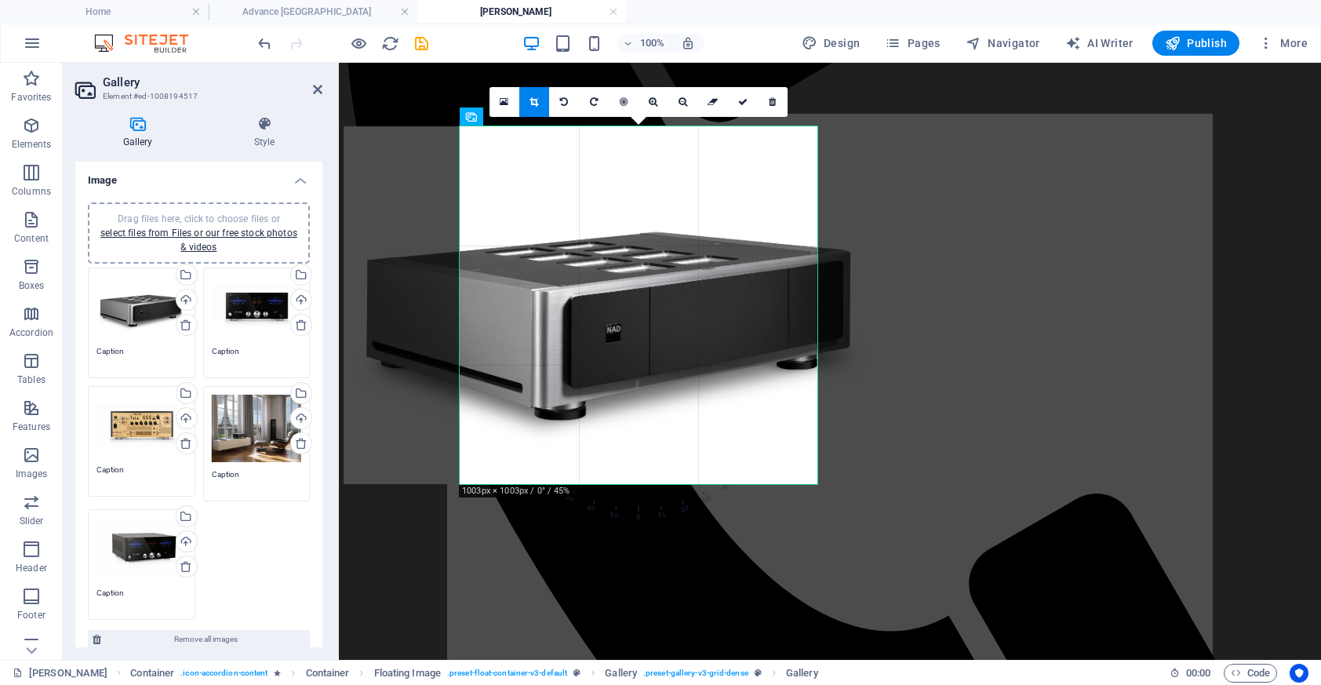
drag, startPoint x: 609, startPoint y: 233, endPoint x: 581, endPoint y: 233, distance: 27.5
click at [581, 233] on div at bounding box center [612, 305] width 537 height 358
click at [627, 107] on link at bounding box center [624, 102] width 30 height 30
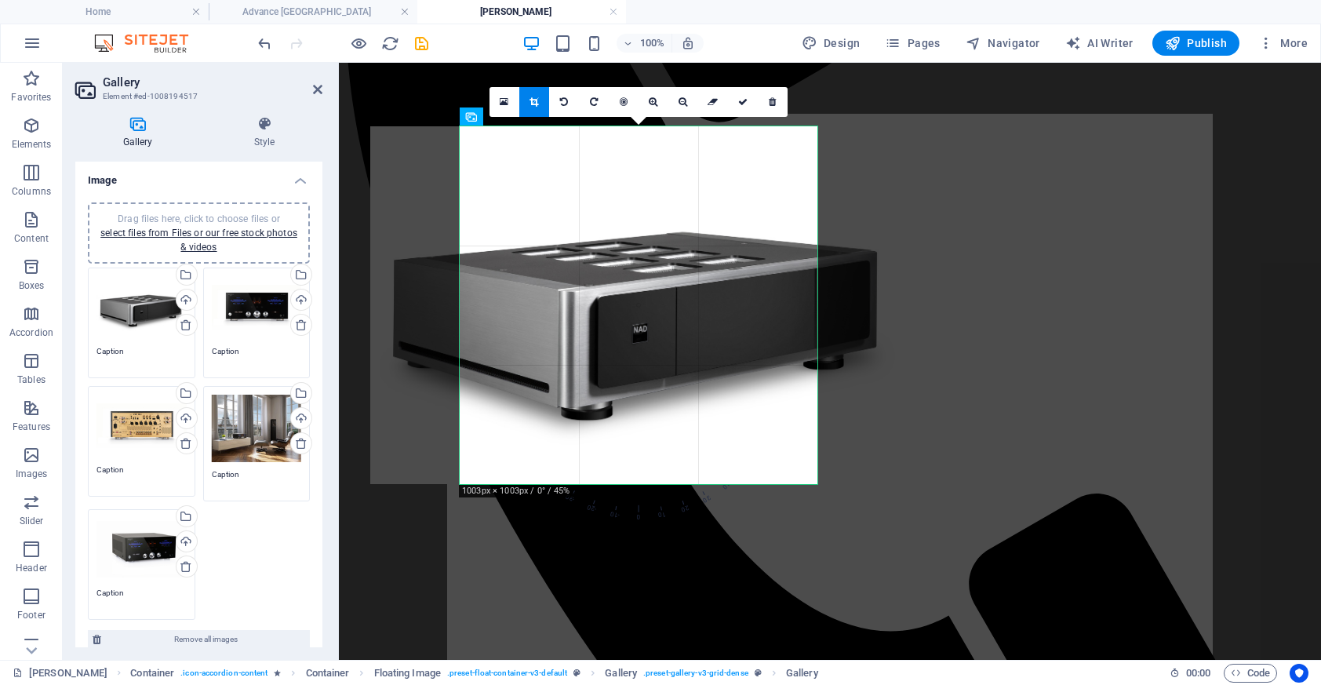
click at [538, 108] on link at bounding box center [534, 102] width 30 height 30
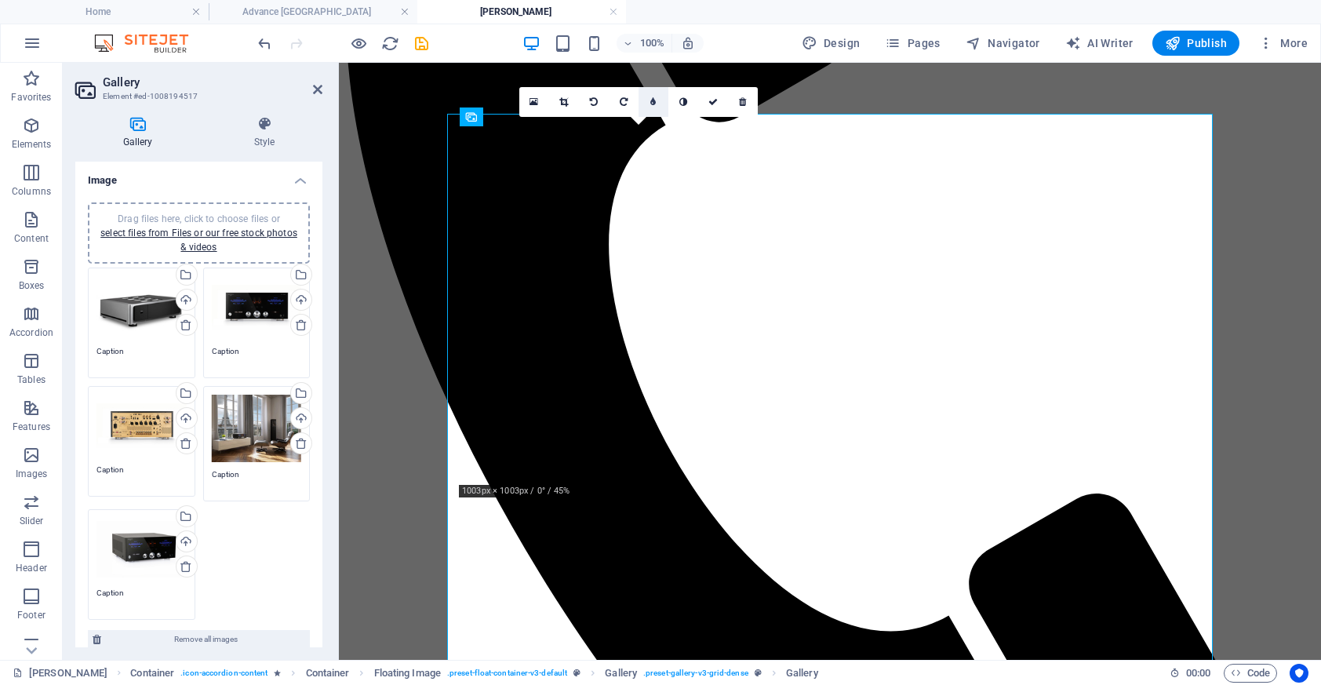
click at [649, 104] on link at bounding box center [653, 102] width 30 height 30
click at [639, 102] on icon at bounding box center [640, 101] width 5 height 9
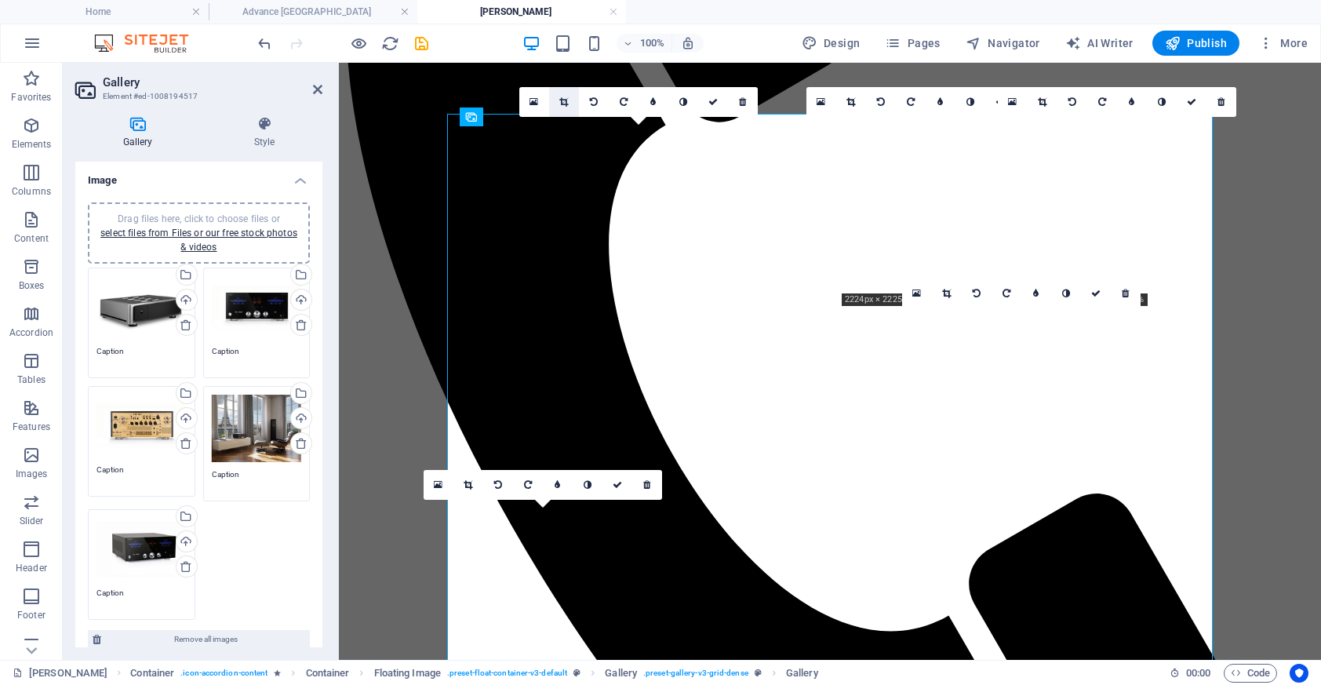
click at [562, 106] on link at bounding box center [564, 102] width 30 height 30
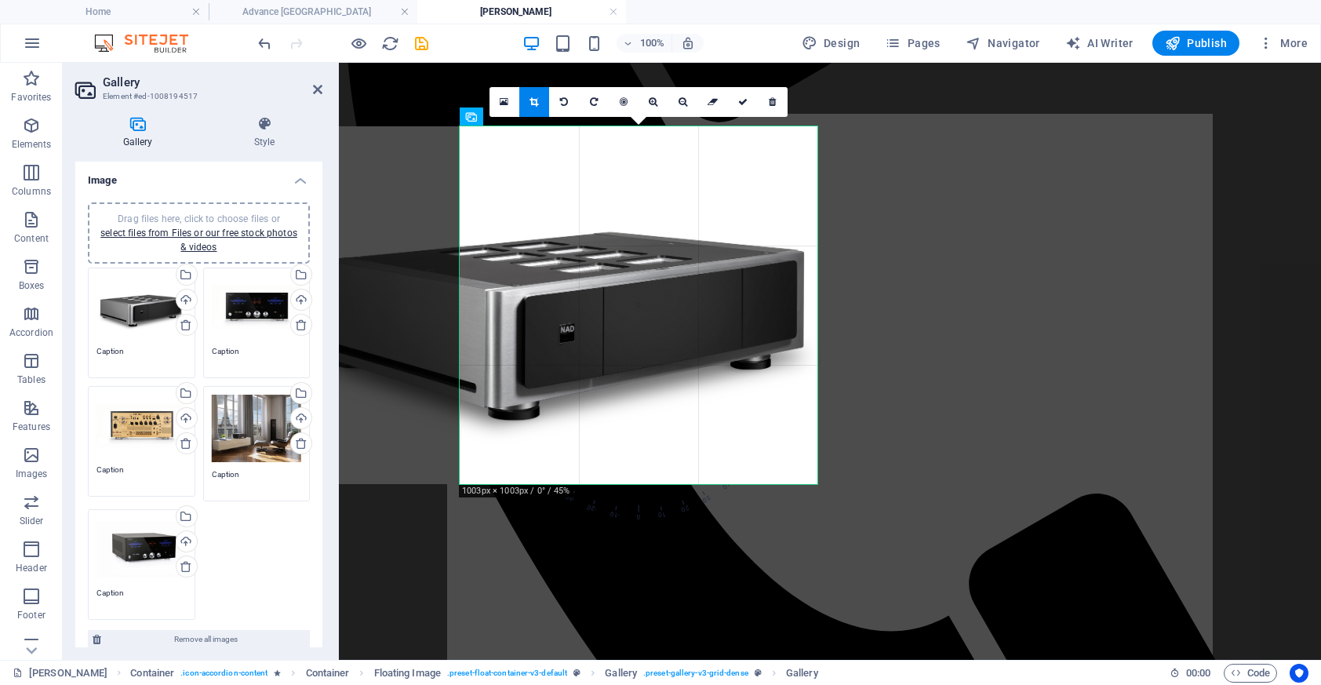
drag, startPoint x: 645, startPoint y: 258, endPoint x: 572, endPoint y: 260, distance: 73.0
click at [572, 260] on div at bounding box center [565, 305] width 537 height 358
click at [746, 104] on icon at bounding box center [742, 101] width 9 height 9
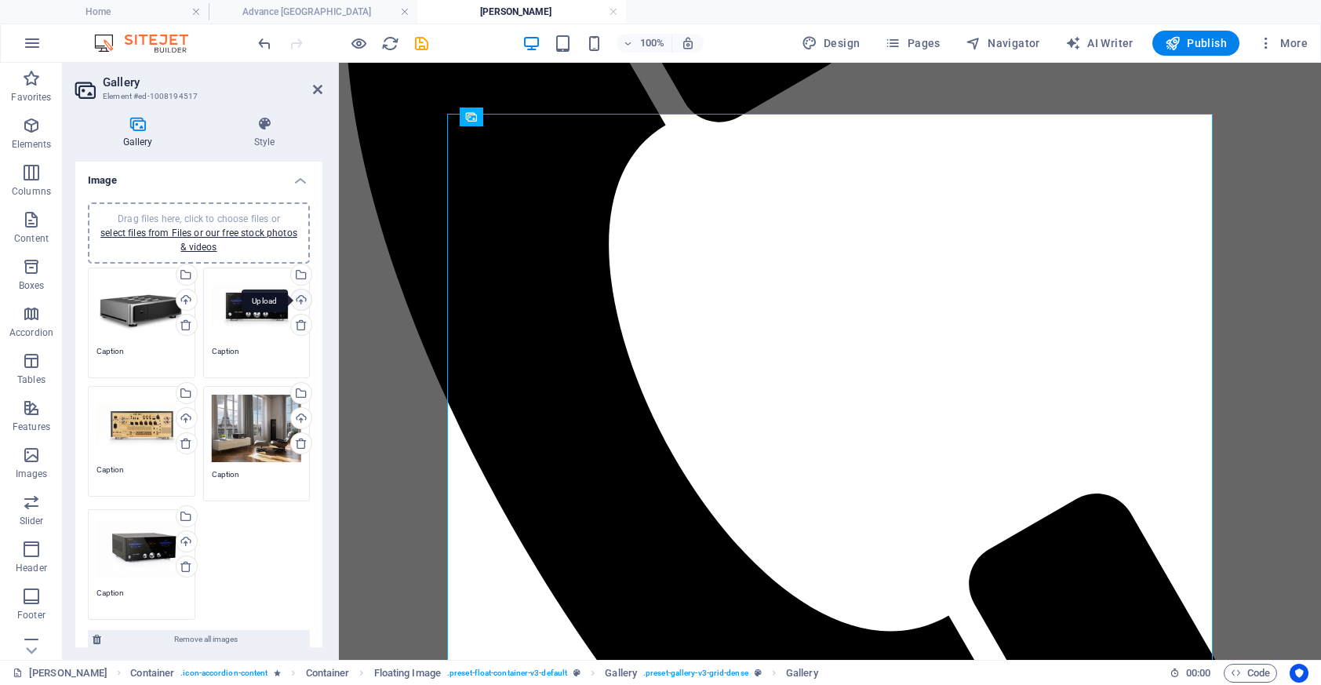
click at [296, 296] on div "Upload" at bounding box center [300, 301] width 24 height 24
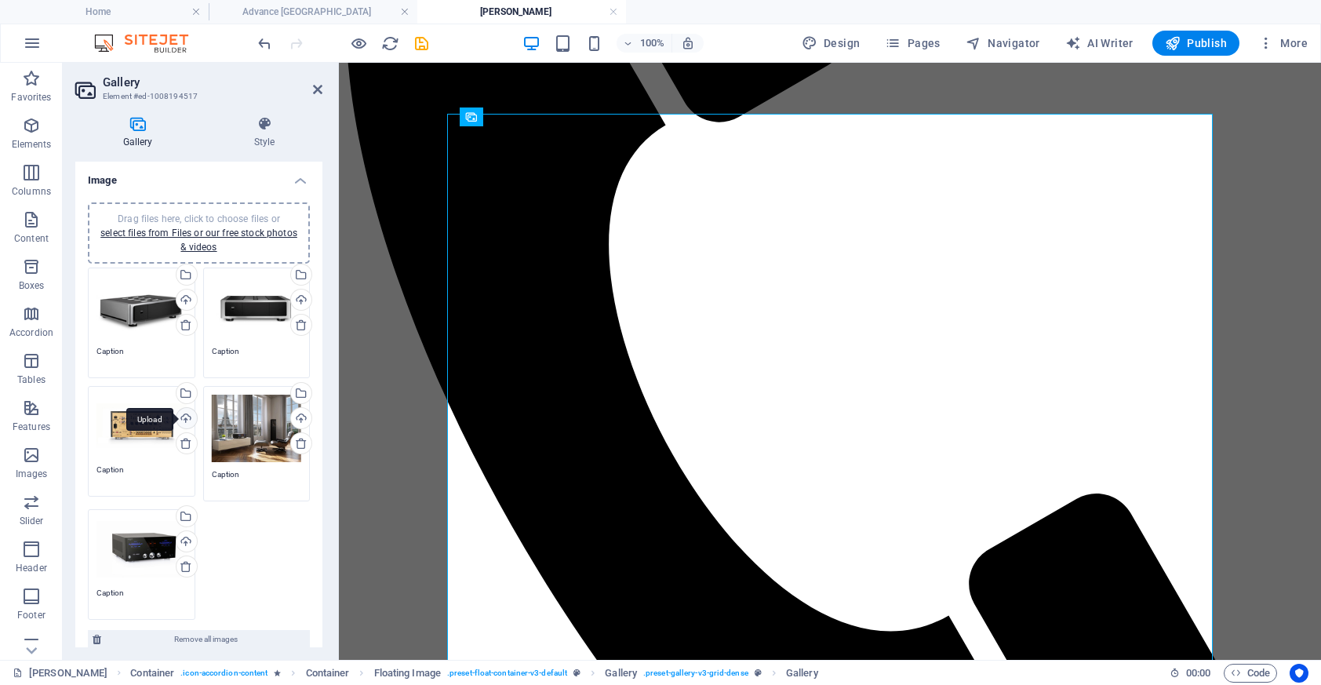
click at [187, 423] on div "Upload" at bounding box center [185, 420] width 24 height 24
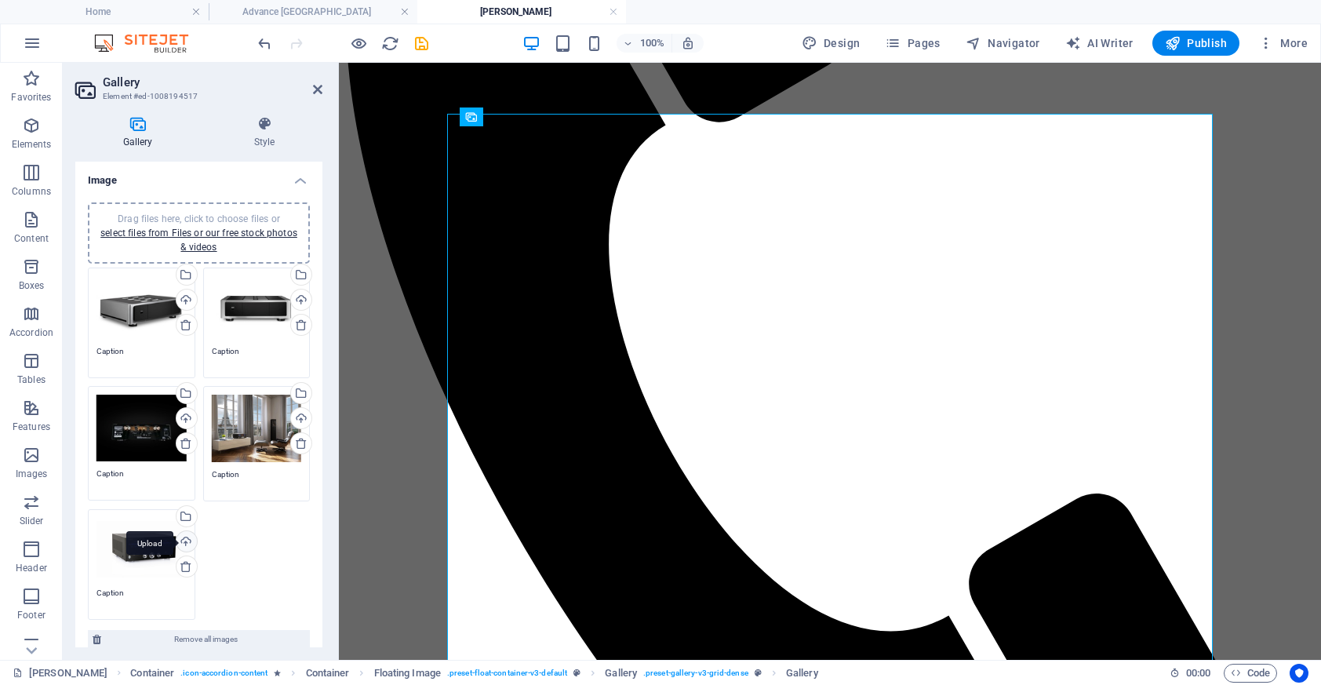
click at [176, 537] on div "Upload" at bounding box center [185, 543] width 24 height 24
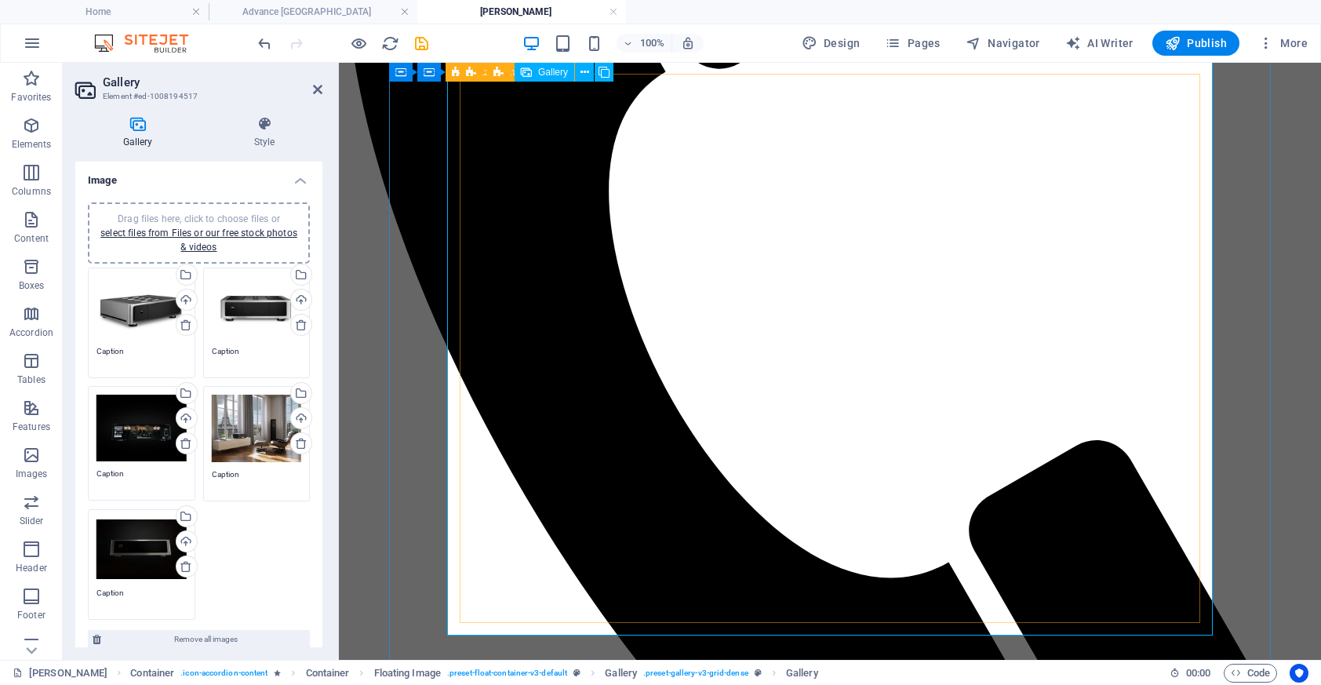
scroll to position [632, 0]
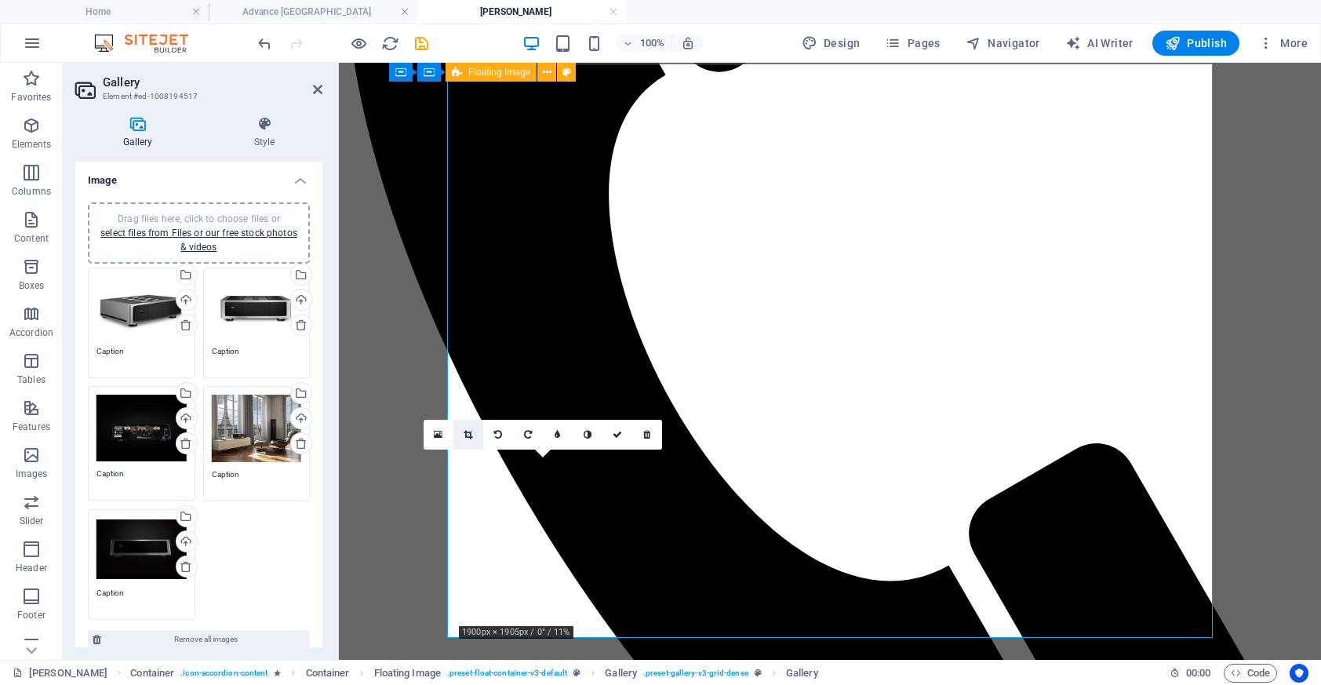
click at [463, 435] on link at bounding box center [468, 435] width 30 height 30
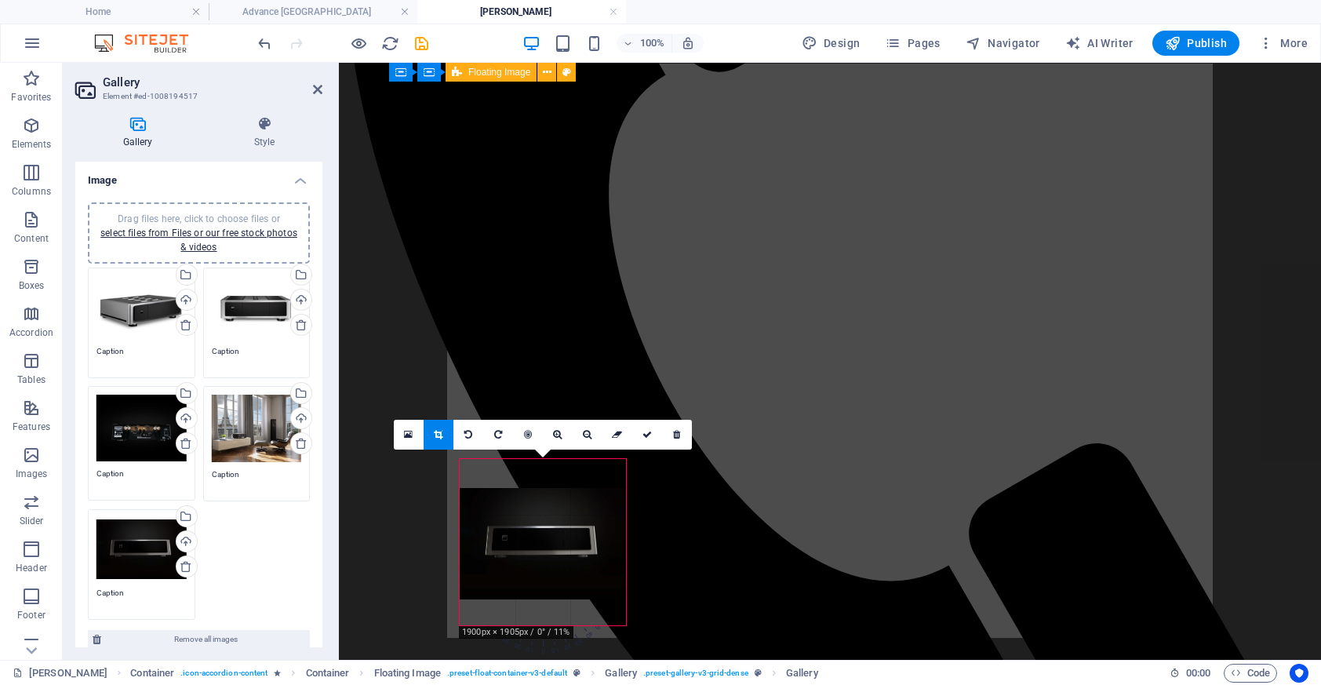
drag, startPoint x: 545, startPoint y: 520, endPoint x: 549, endPoint y: 547, distance: 27.0
click at [549, 547] on div at bounding box center [543, 543] width 166 height 111
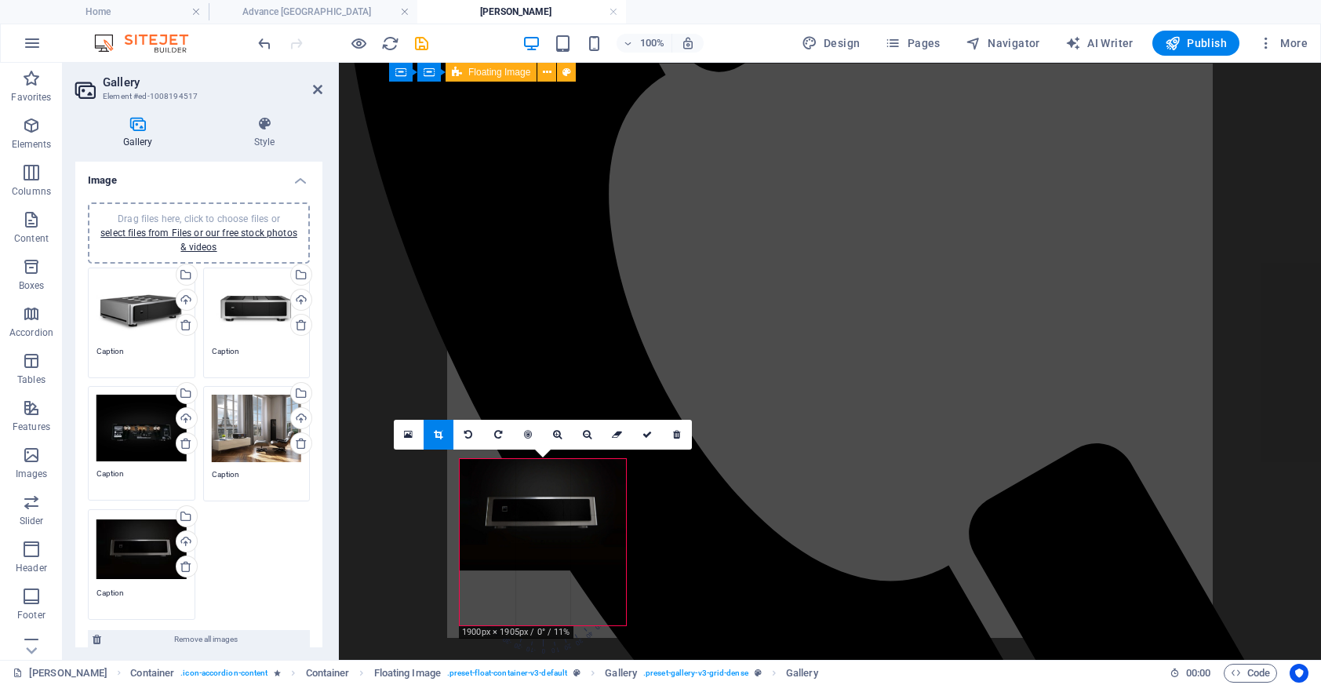
drag, startPoint x: 549, startPoint y: 547, endPoint x: 548, endPoint y: 489, distance: 57.3
click at [548, 489] on div at bounding box center [543, 514] width 166 height 111
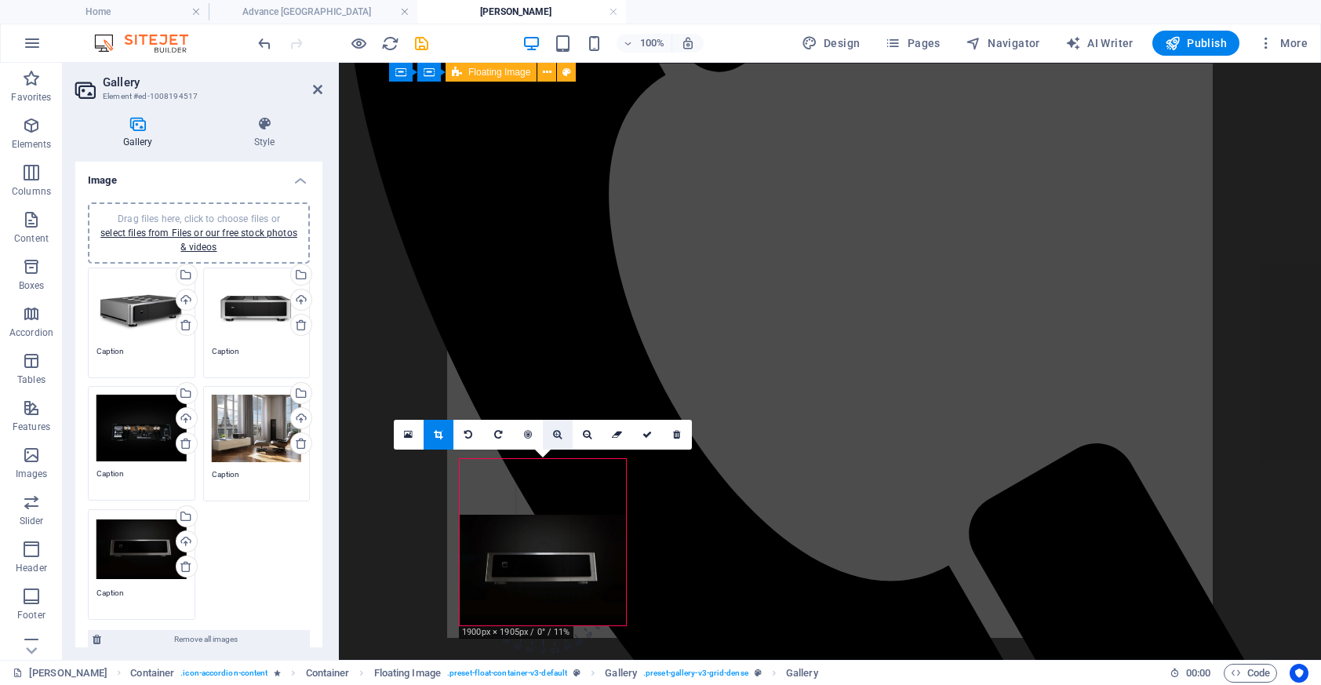
click at [557, 439] on link at bounding box center [558, 435] width 30 height 30
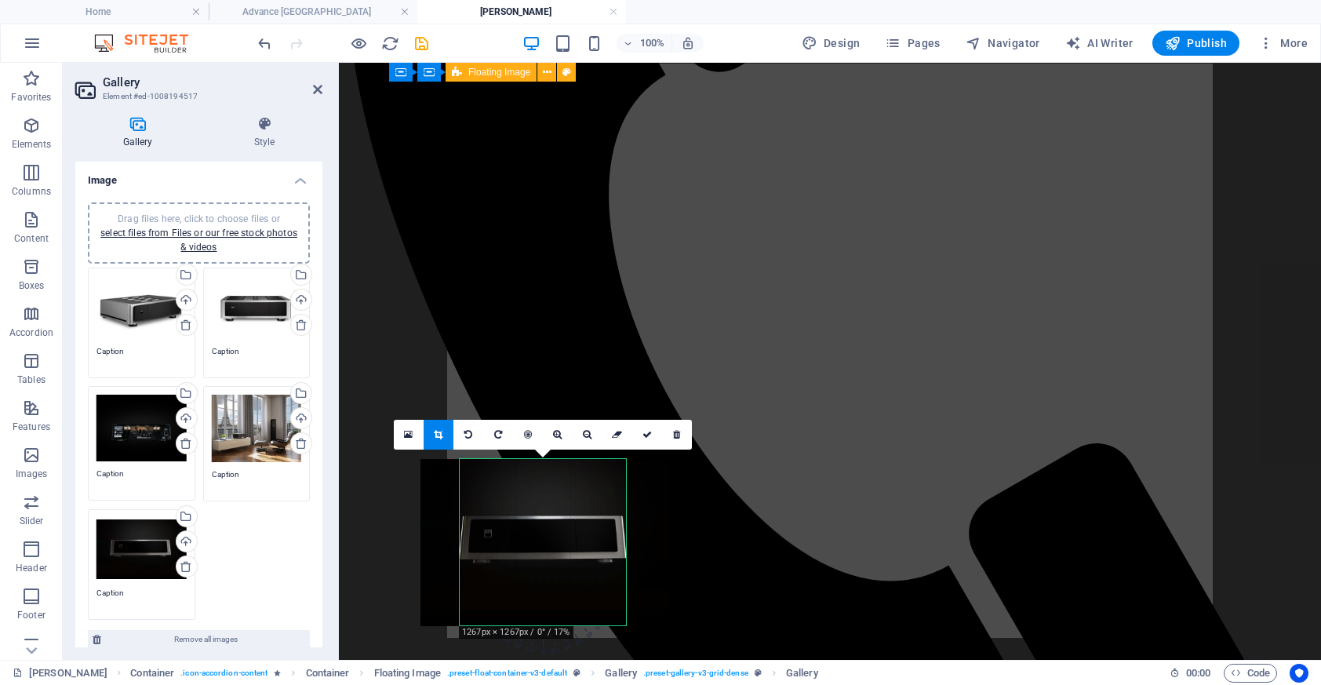
click at [575, 526] on div at bounding box center [544, 542] width 249 height 166
click at [653, 434] on link at bounding box center [647, 435] width 30 height 30
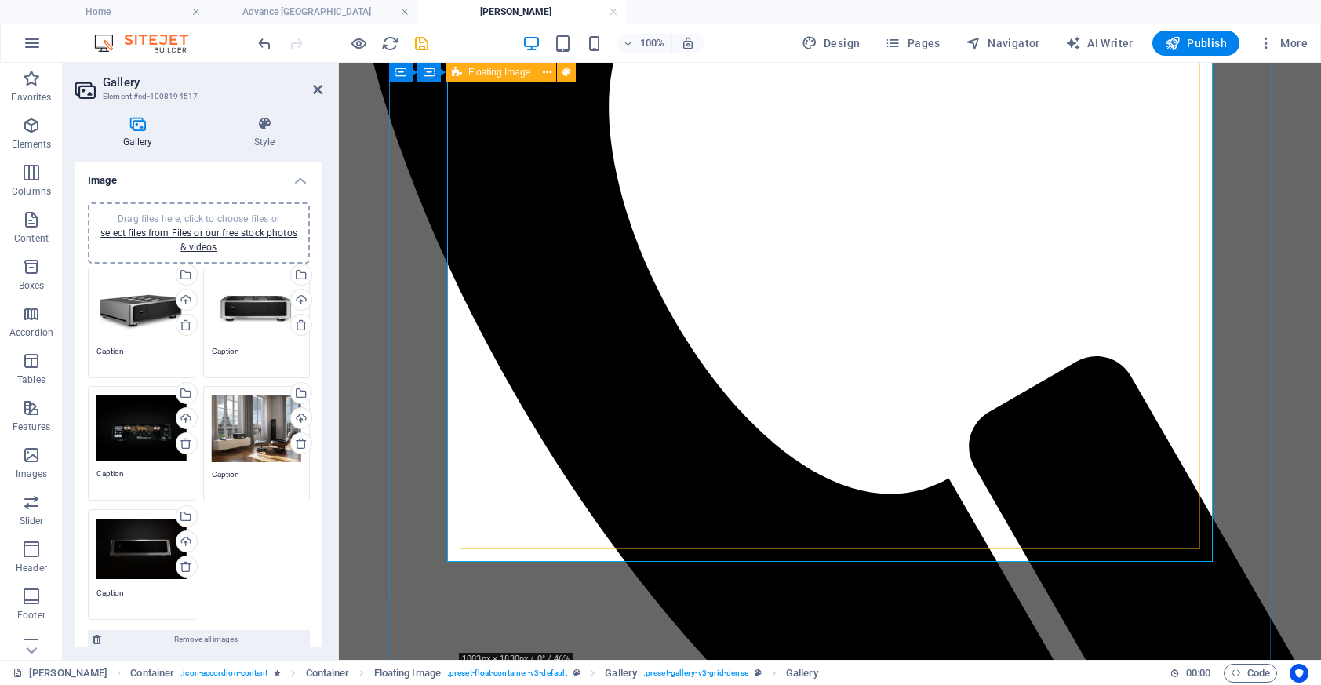
scroll to position [721, 0]
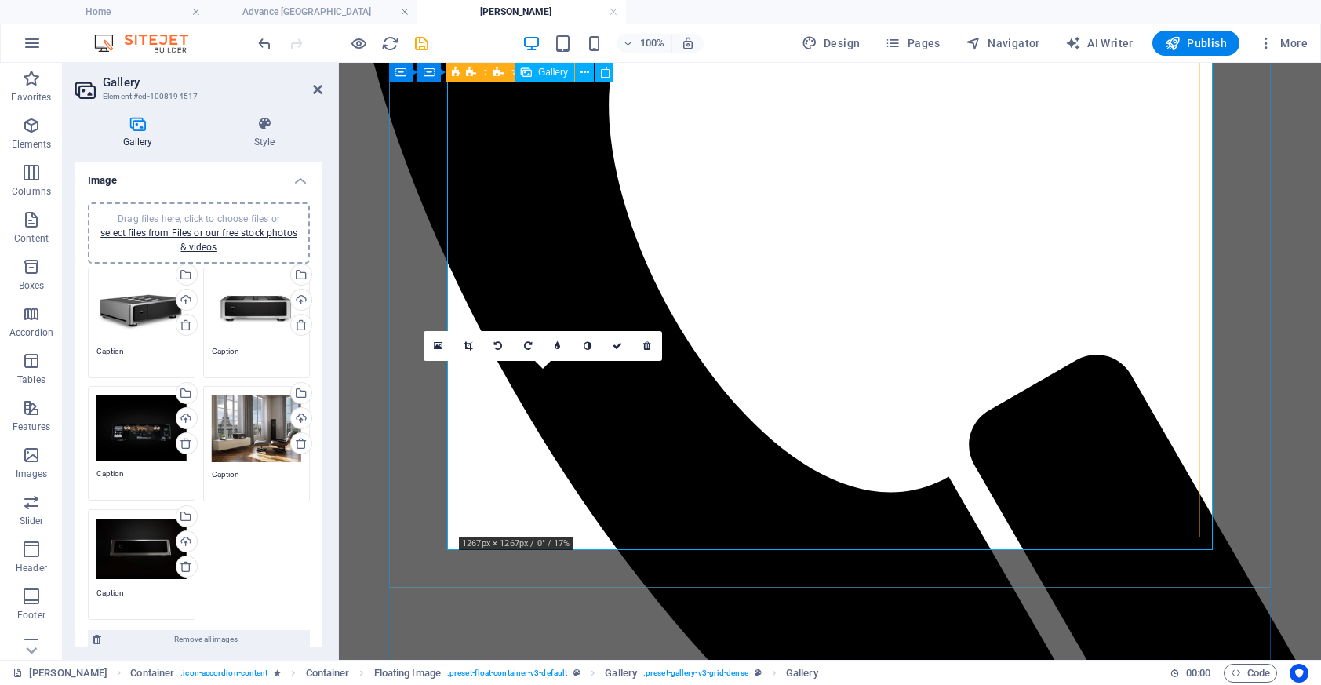
click at [469, 349] on icon at bounding box center [468, 345] width 9 height 9
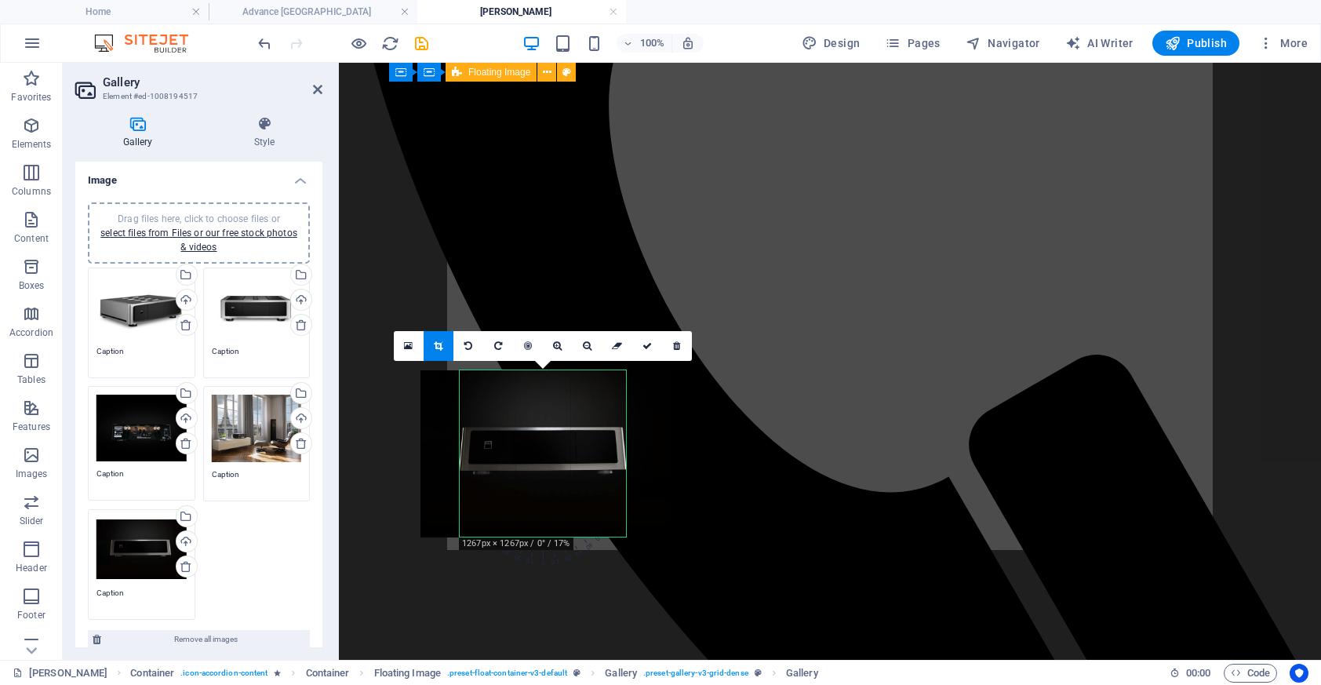
click at [438, 351] on link at bounding box center [439, 346] width 30 height 30
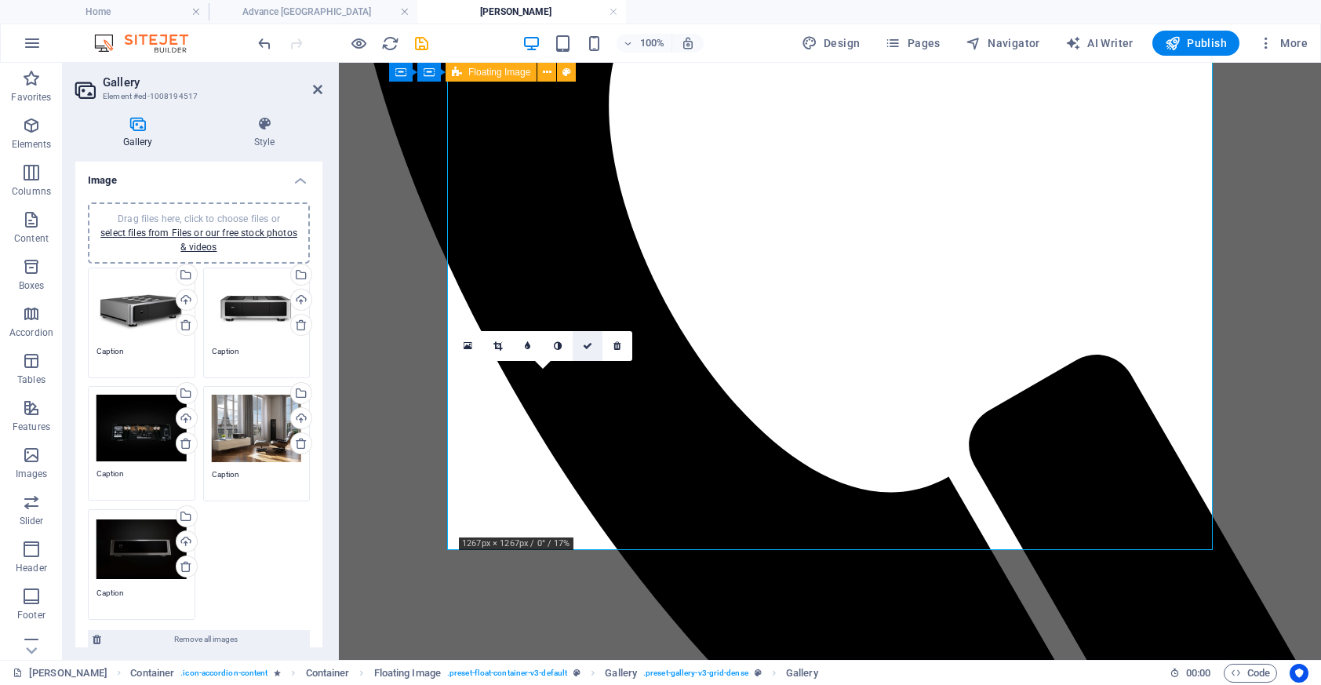
click at [591, 346] on icon at bounding box center [587, 345] width 9 height 9
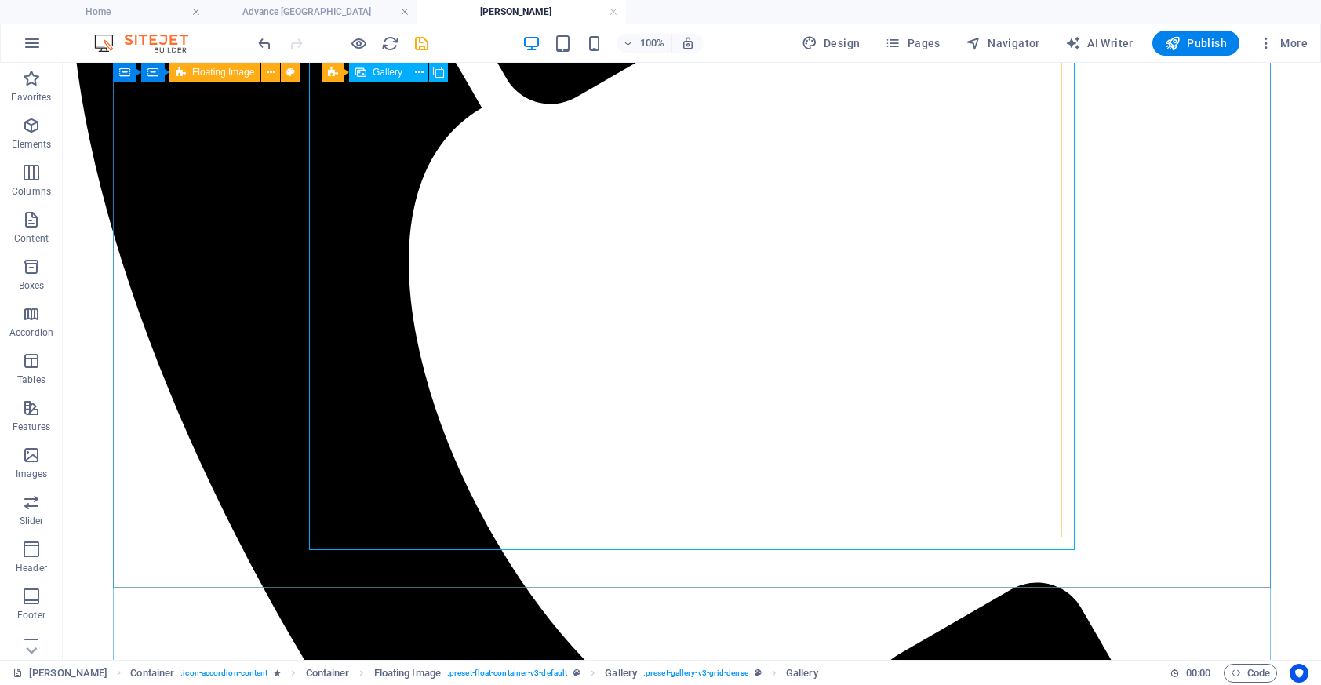
select select "4"
select select "px"
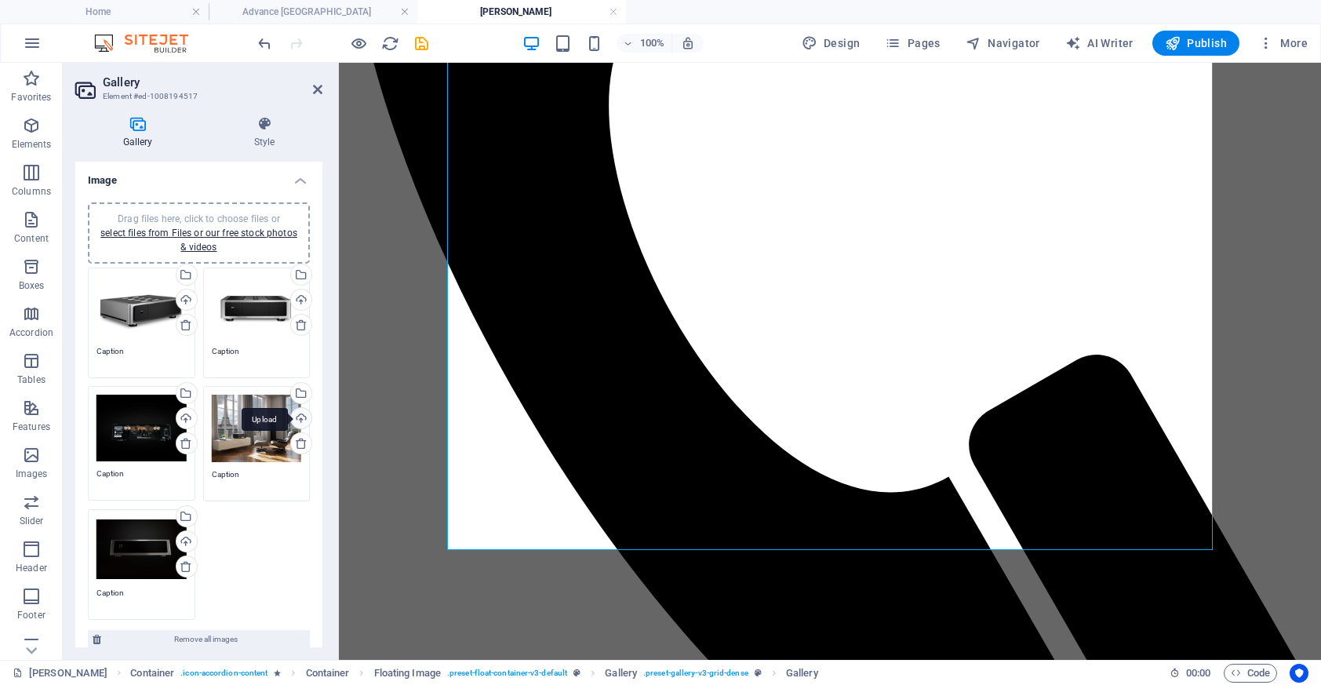
click at [299, 412] on div "Upload" at bounding box center [300, 420] width 24 height 24
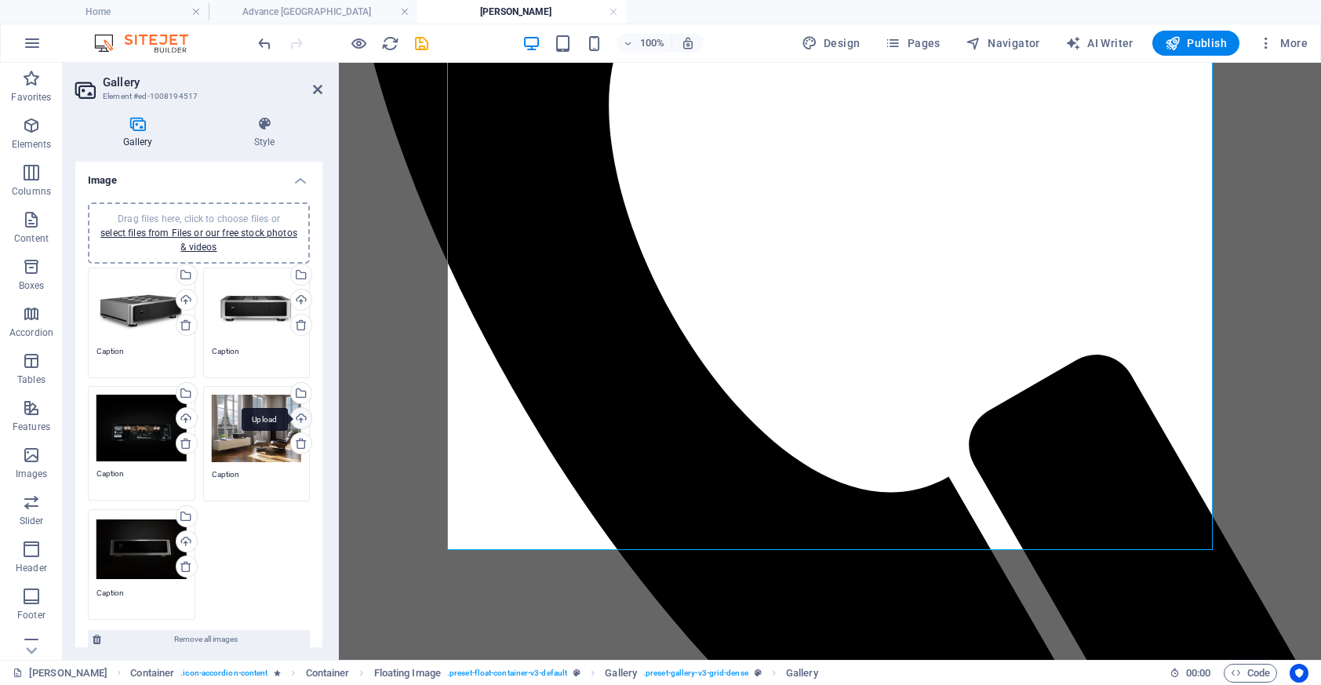
click at [300, 418] on div "Upload" at bounding box center [300, 420] width 24 height 24
click at [1097, 156] on icon at bounding box center [1095, 154] width 9 height 9
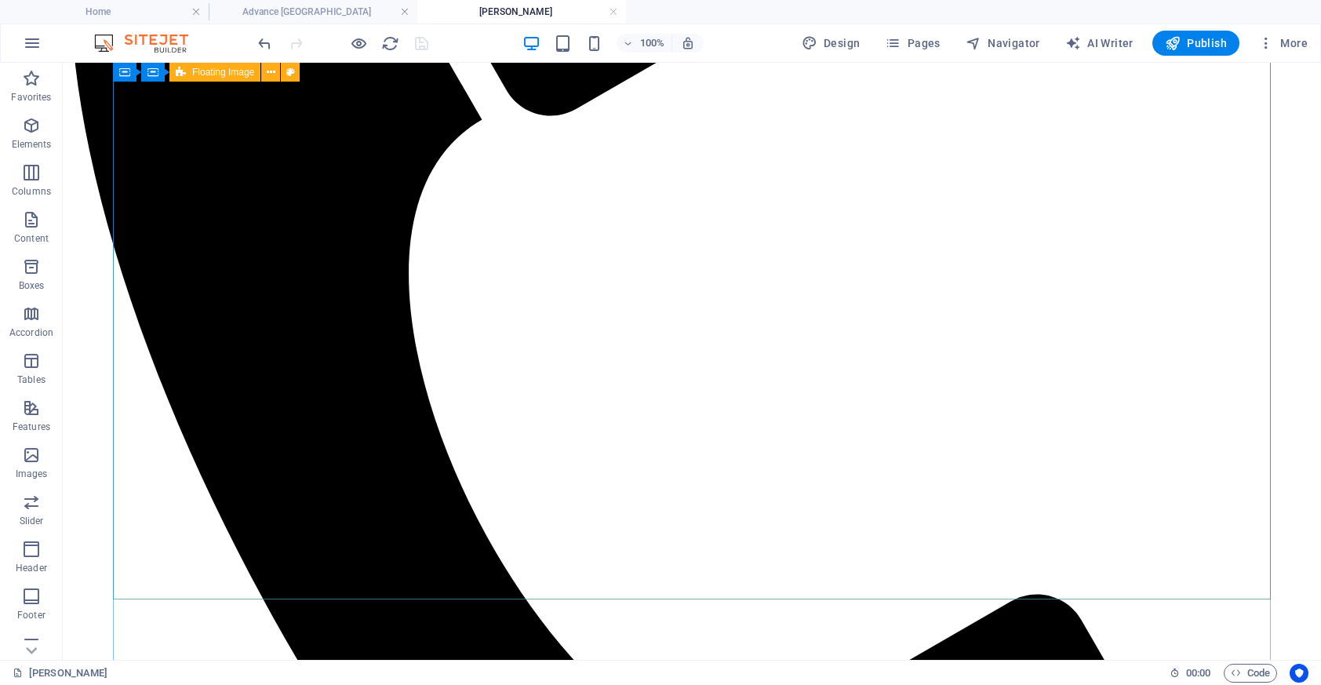
scroll to position [707, 0]
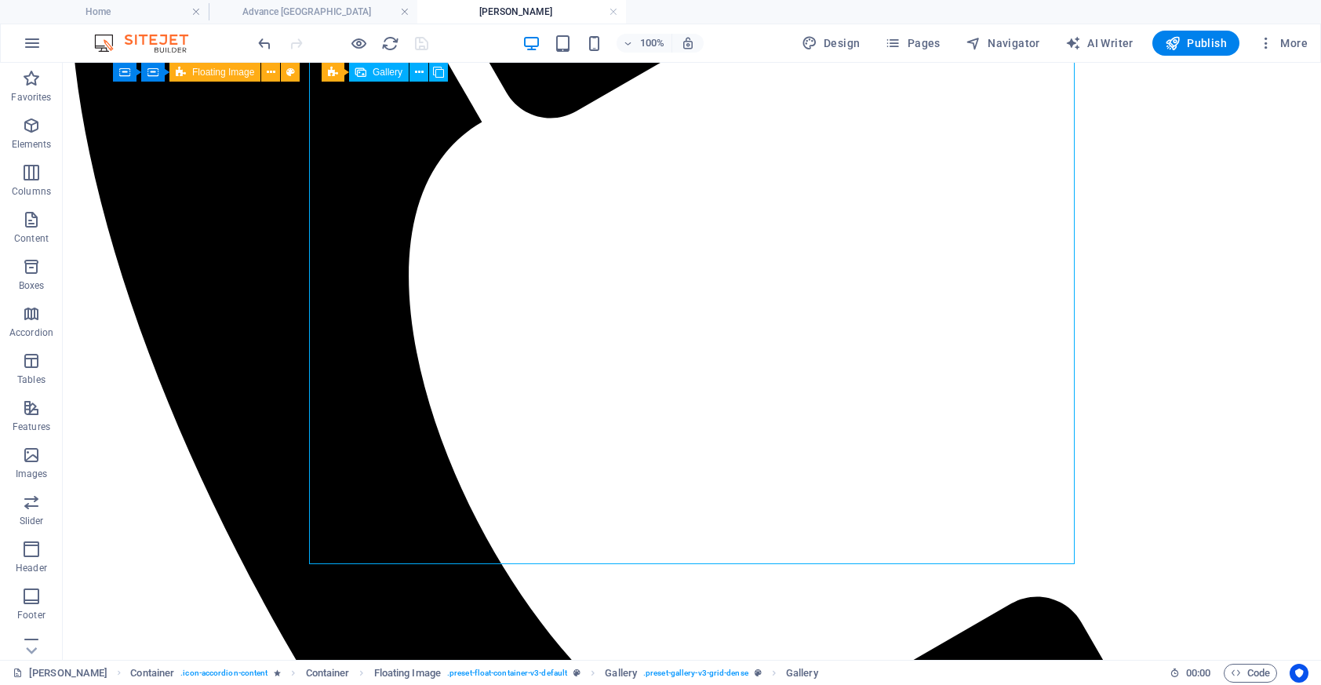
select select "4"
select select "px"
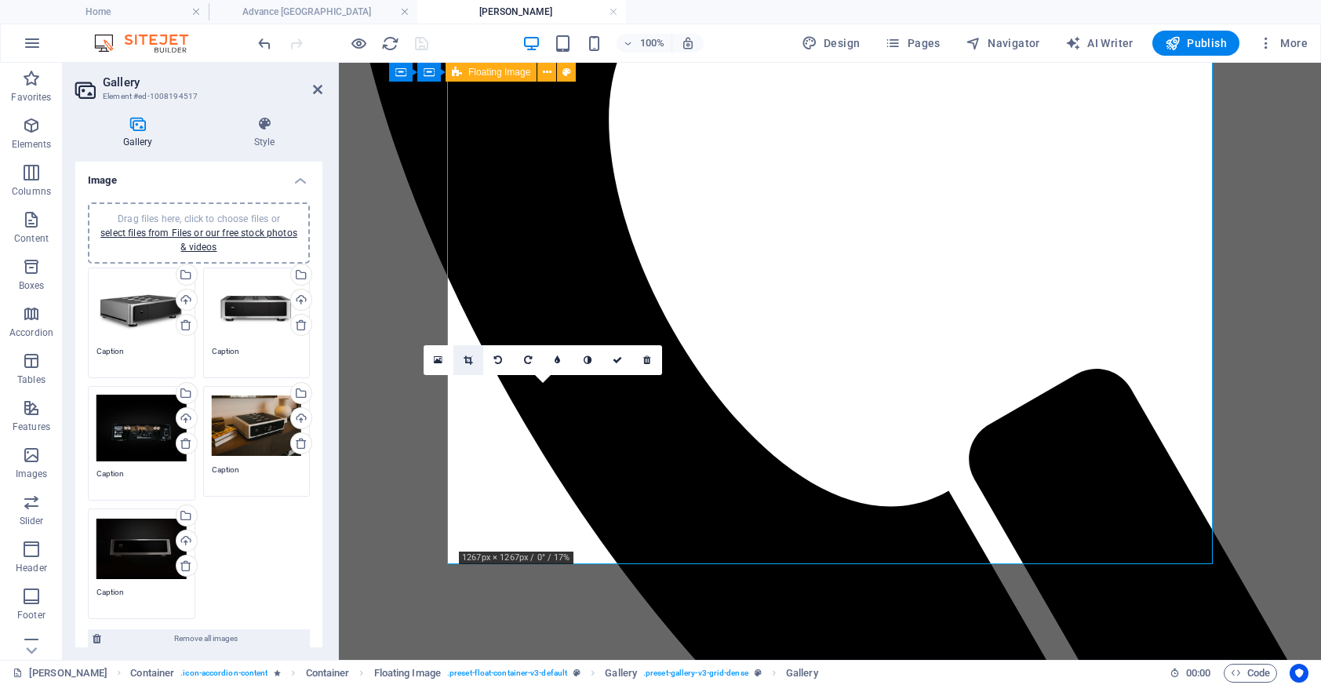
click at [464, 359] on icon at bounding box center [468, 359] width 9 height 9
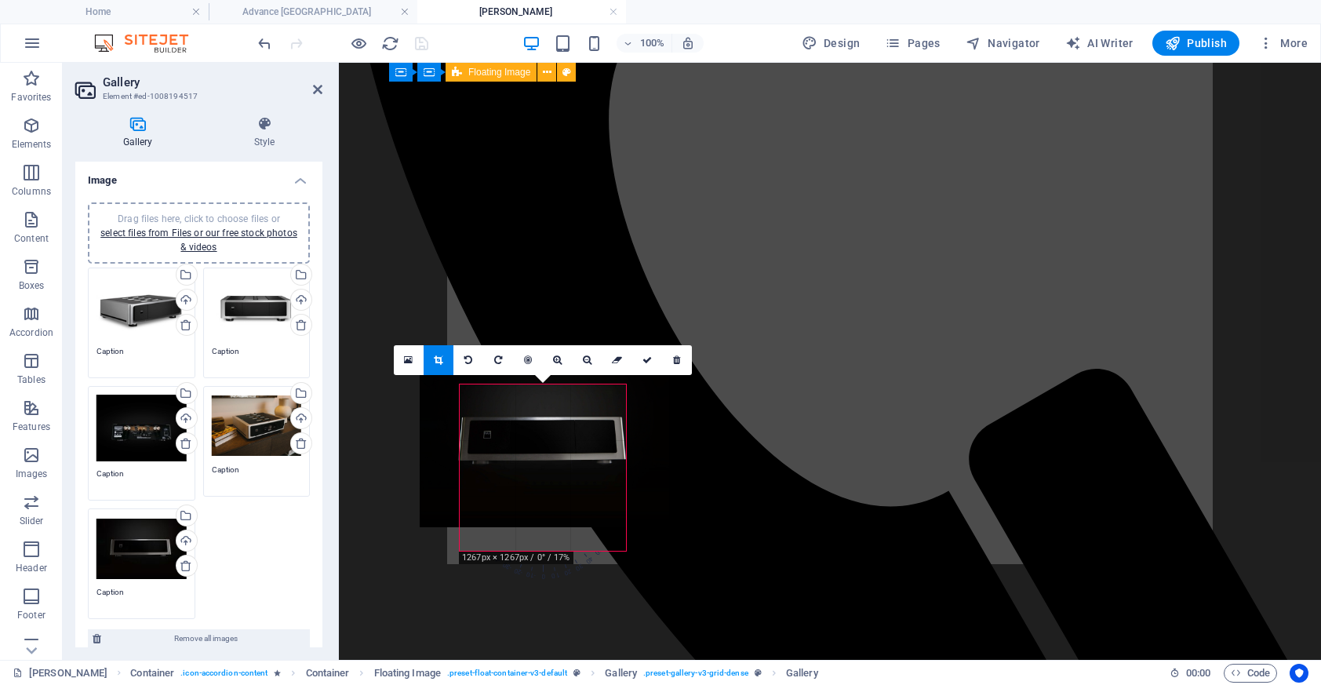
drag, startPoint x: 556, startPoint y: 525, endPoint x: 555, endPoint y: 501, distance: 23.5
click at [555, 501] on div at bounding box center [544, 443] width 249 height 166
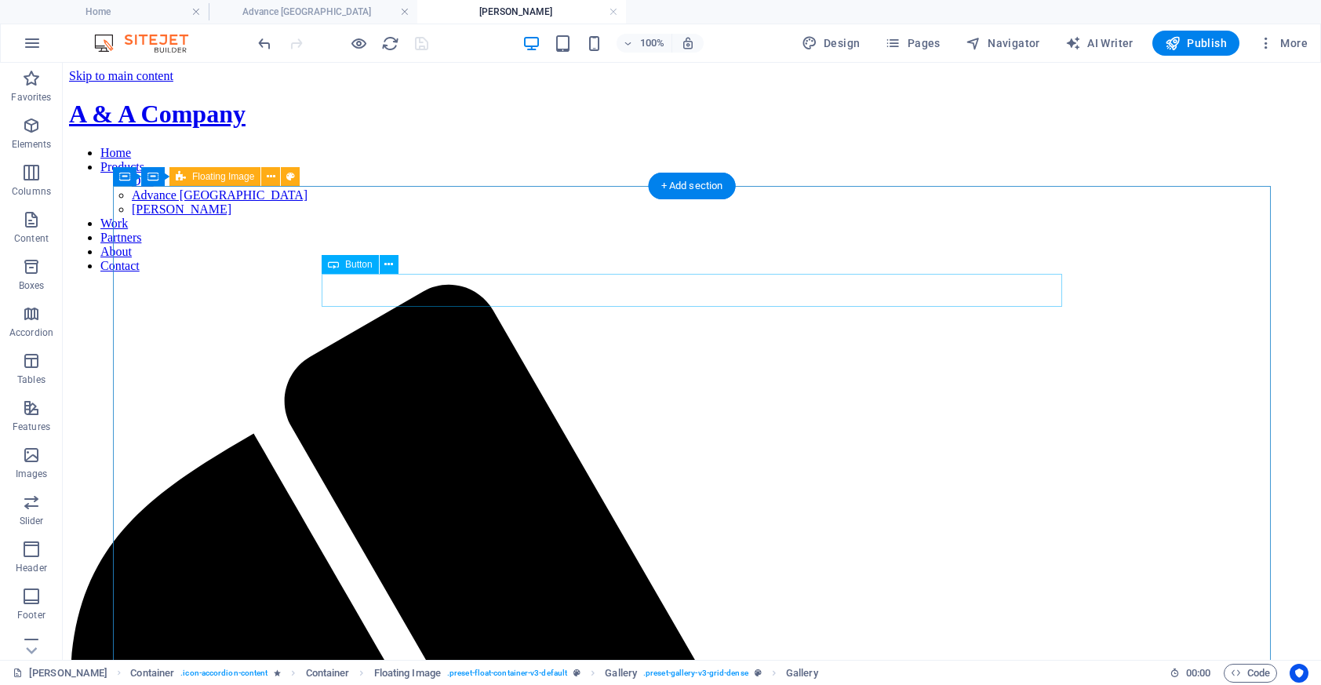
scroll to position [16, 0]
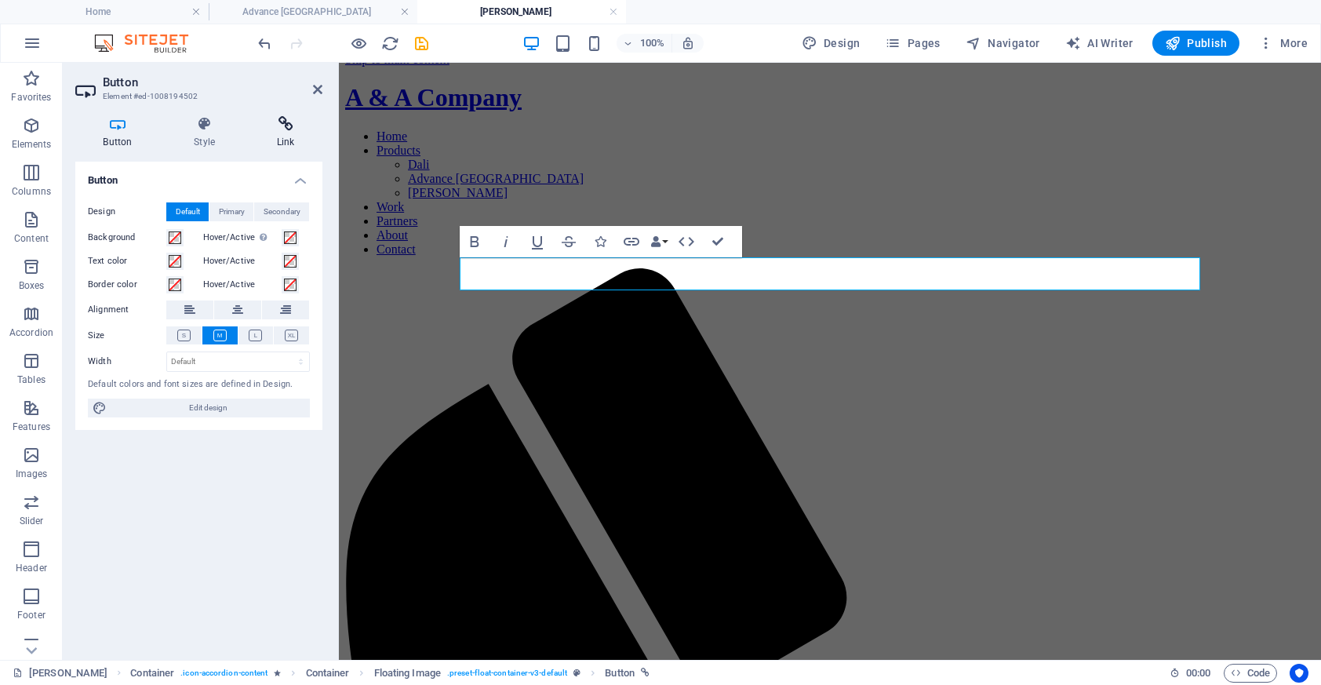
click at [282, 136] on h4 "Link" at bounding box center [286, 132] width 74 height 33
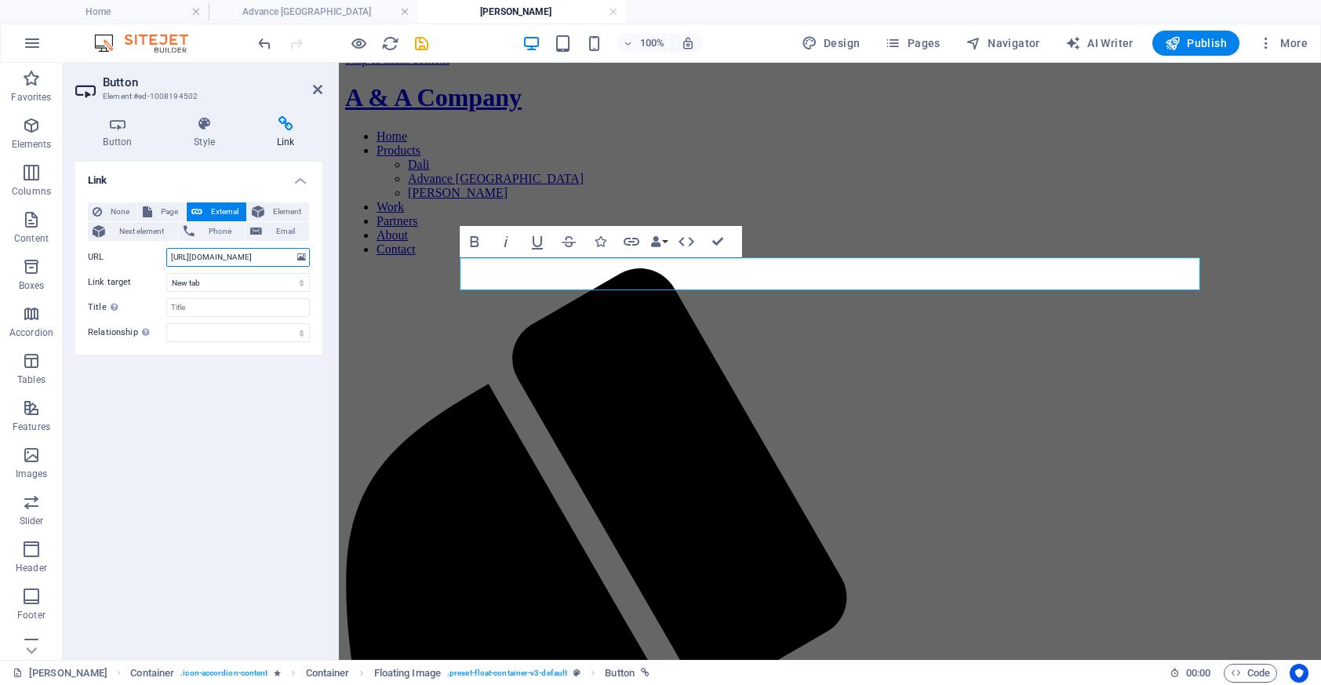
click at [257, 257] on input "[URL][DOMAIN_NAME]" at bounding box center [238, 257] width 144 height 19
paste input "[URL][DOMAIN_NAME]"
type input "[URL][DOMAIN_NAME]"
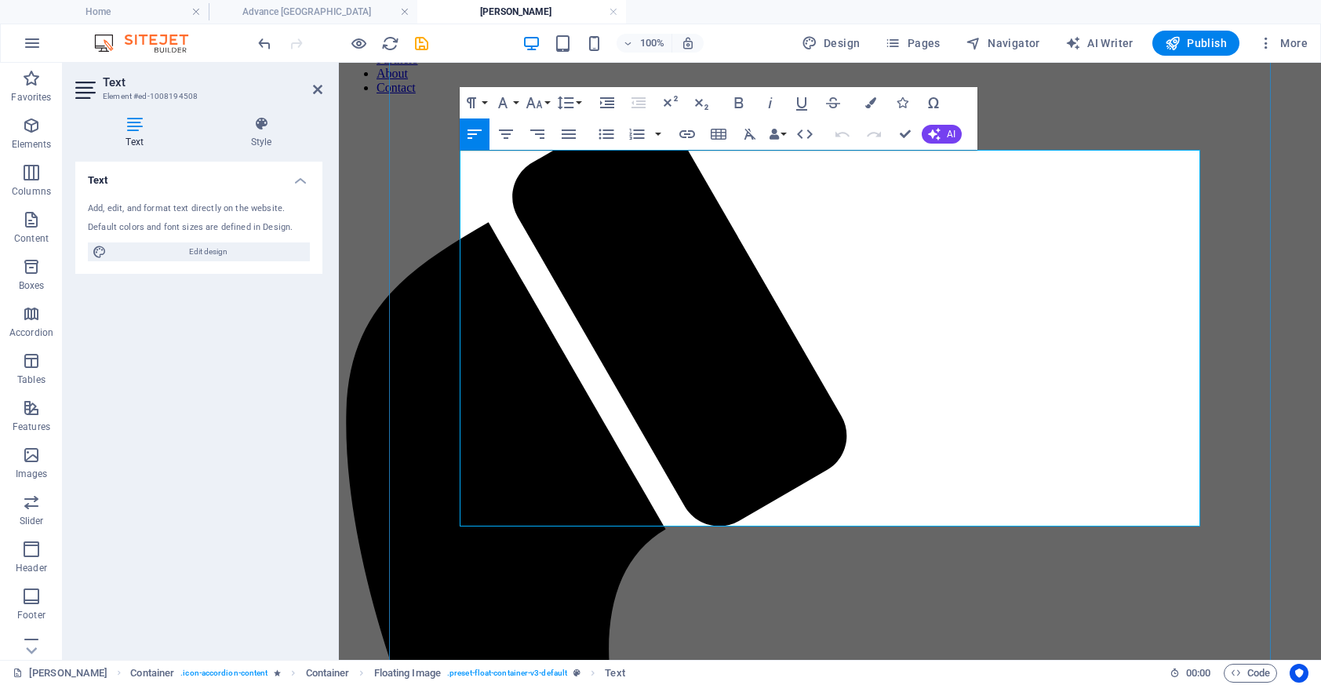
scroll to position [168, 0]
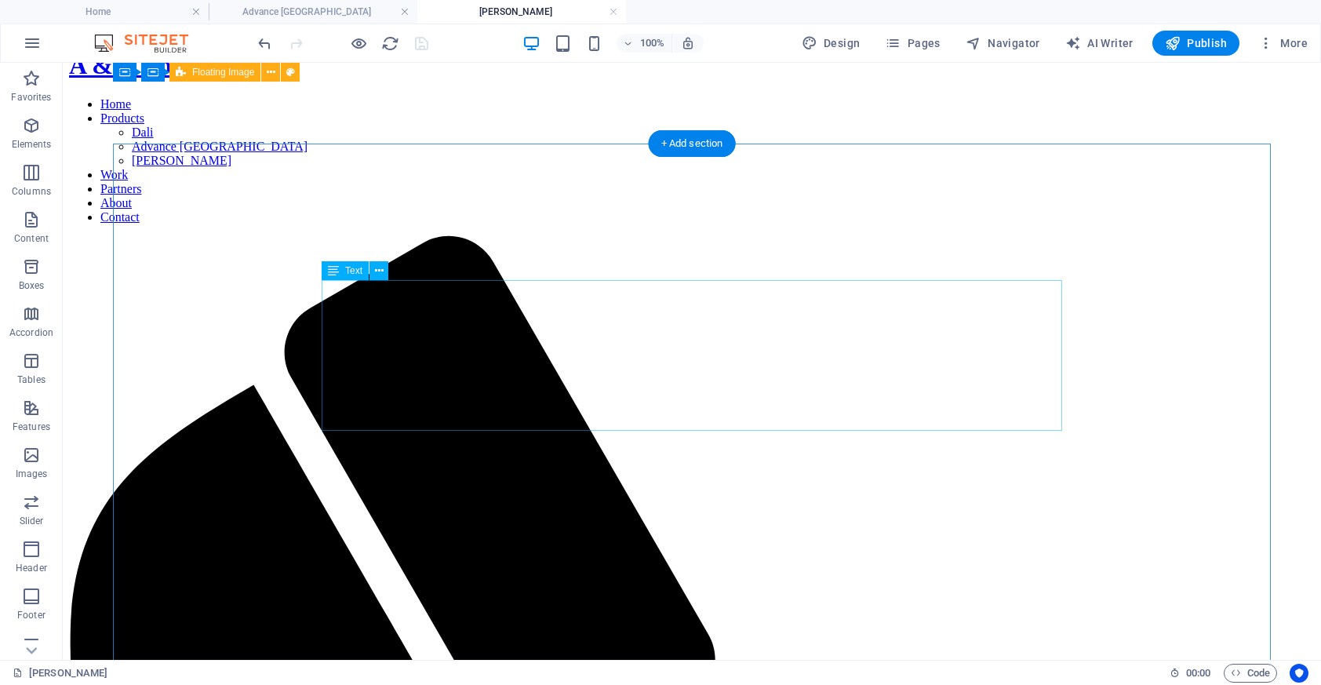
scroll to position [28, 0]
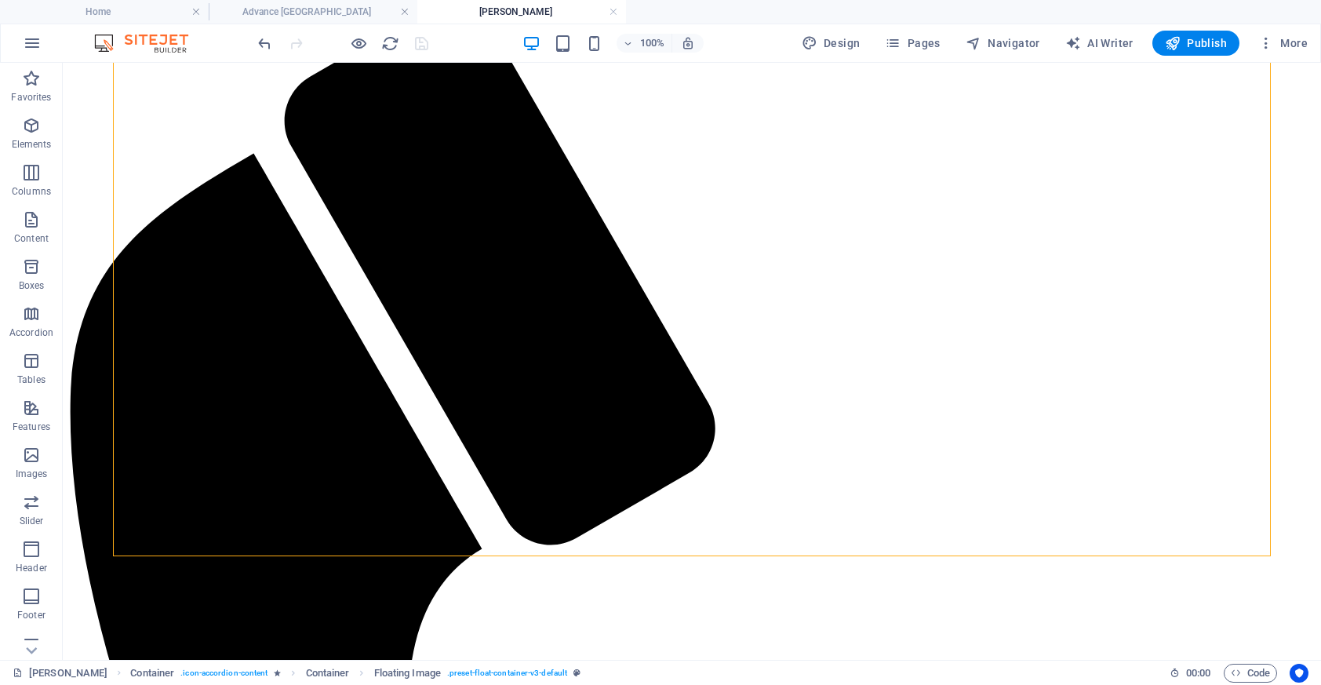
scroll to position [281, 0]
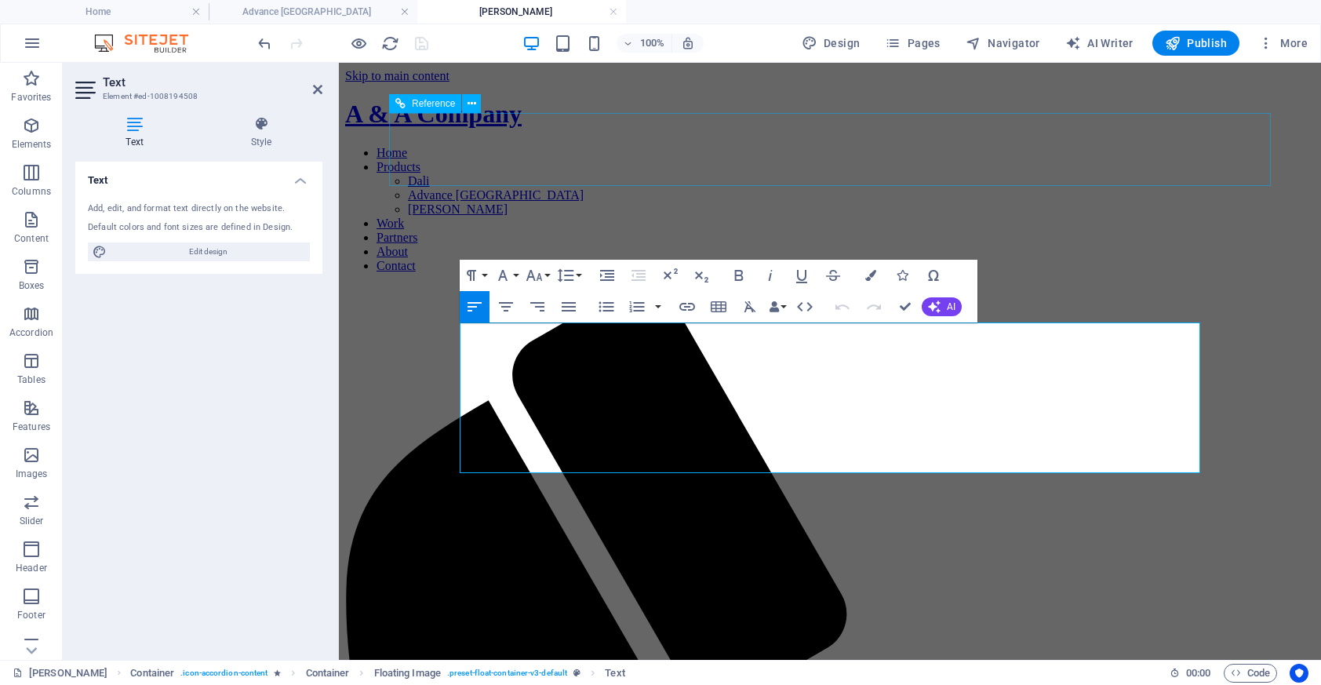
click at [625, 129] on div "A & A Company" at bounding box center [829, 114] width 969 height 29
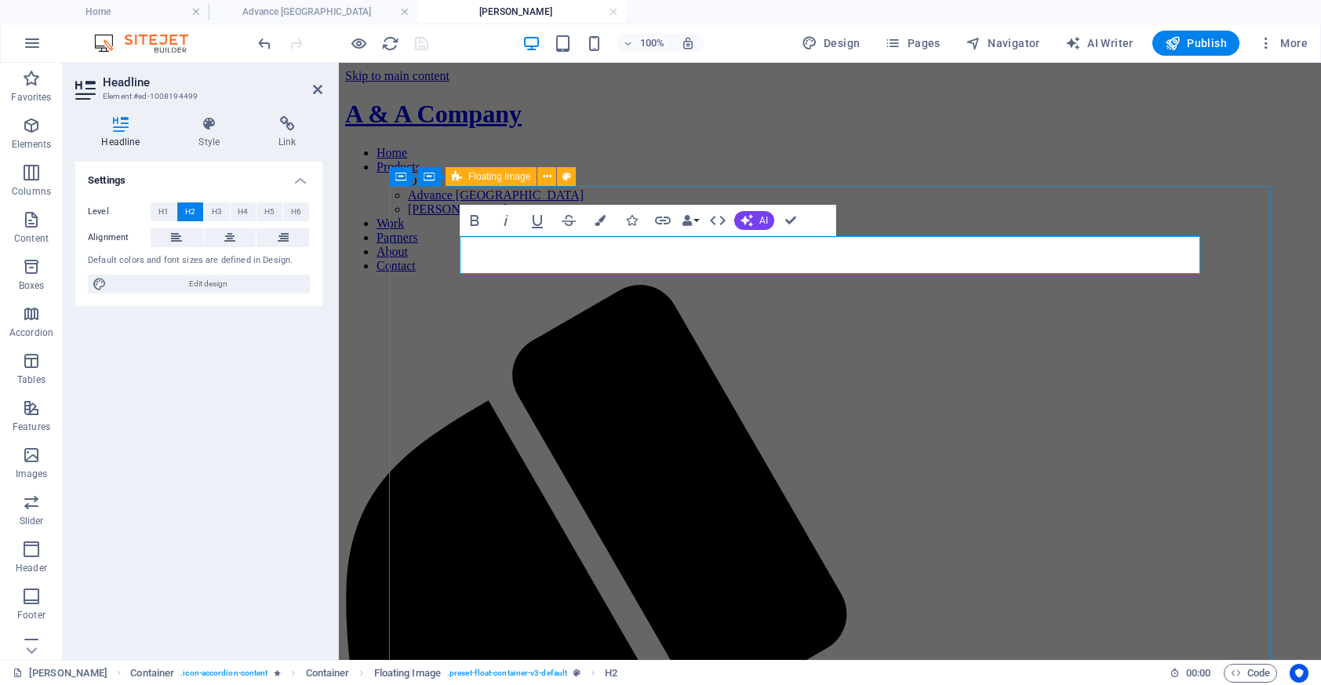
drag, startPoint x: 561, startPoint y: 253, endPoint x: 925, endPoint y: 239, distance: 364.2
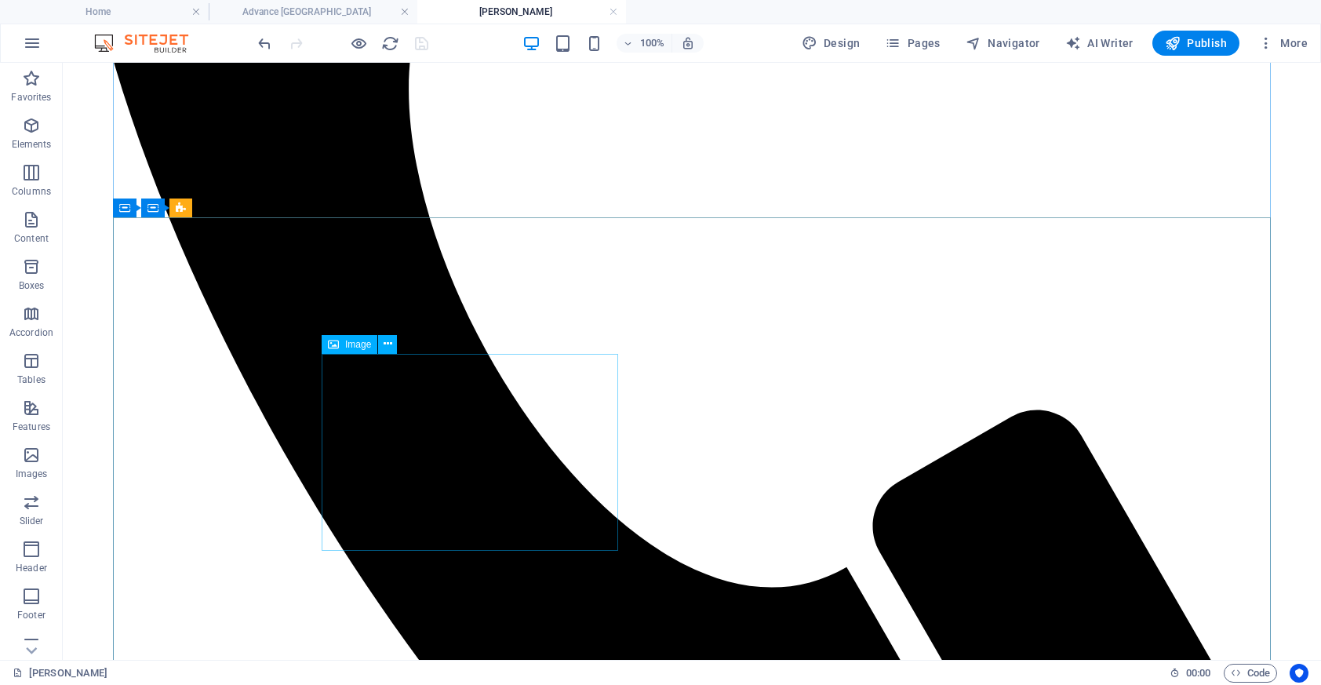
scroll to position [893, 0]
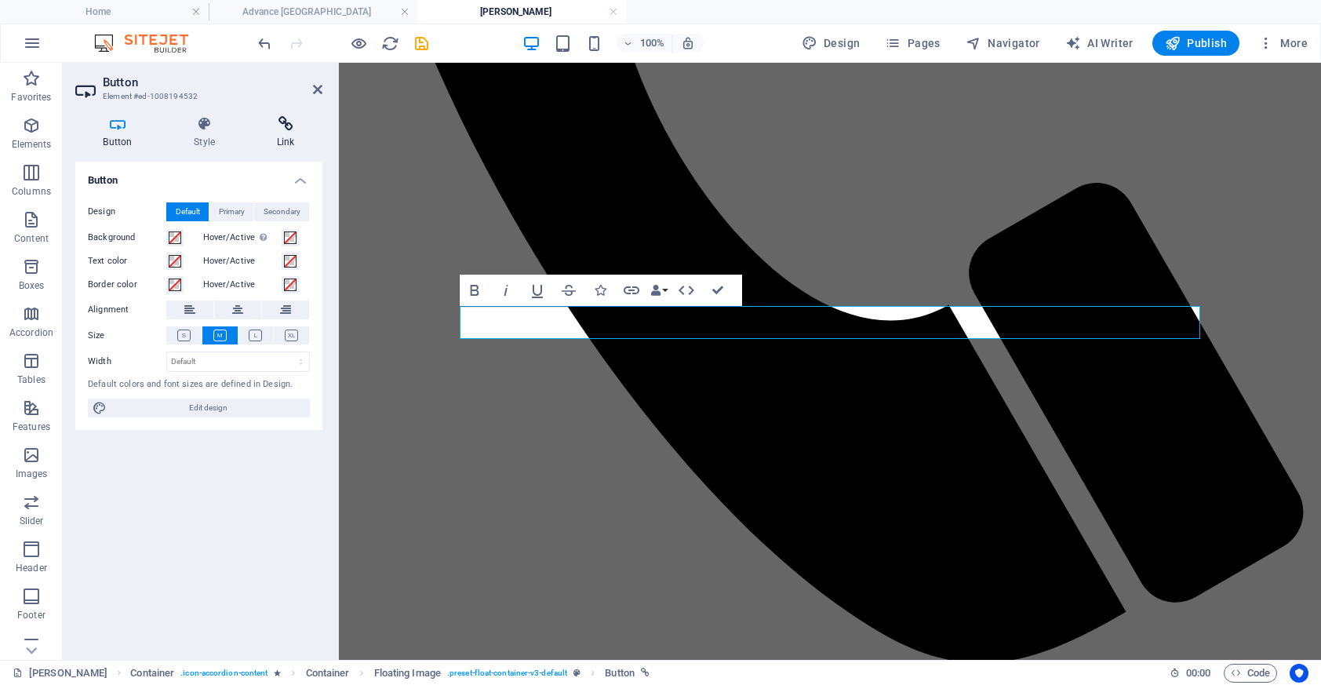
click at [279, 124] on icon at bounding box center [286, 124] width 74 height 16
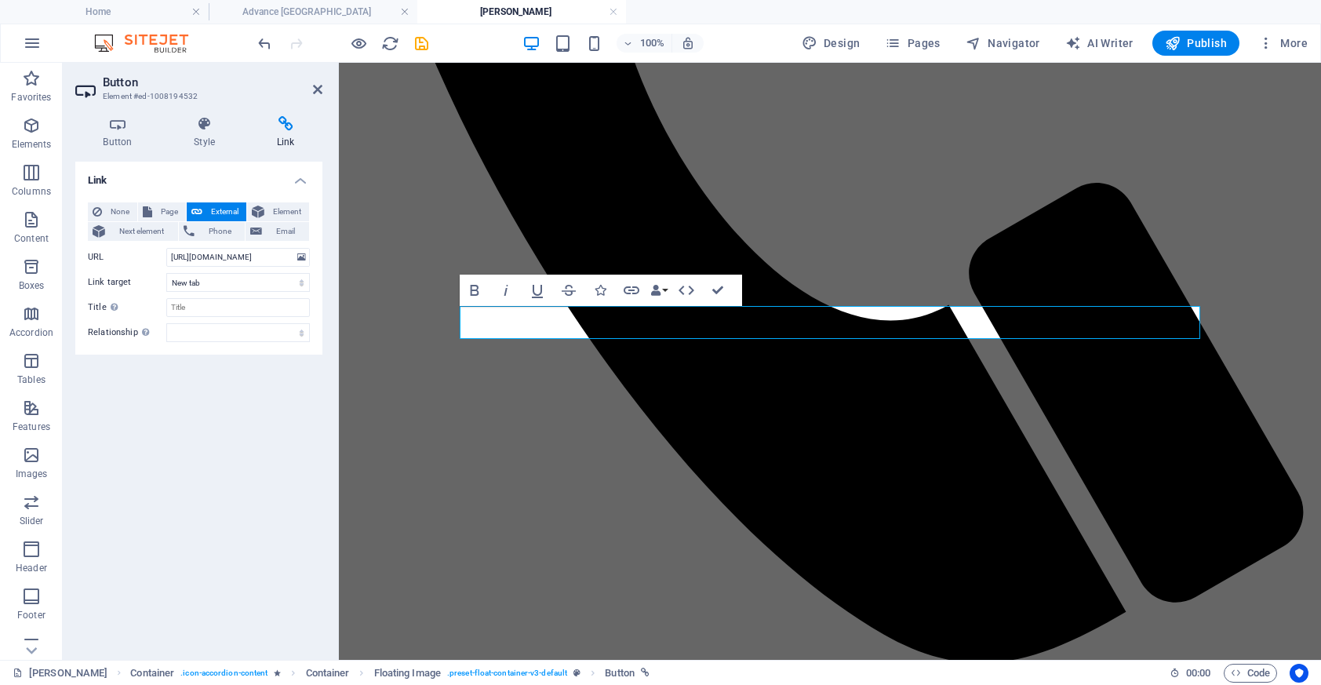
click at [271, 267] on div "None Page External Element Next element Phone Email Page Home Dali Advance [GEO…" at bounding box center [199, 272] width 222 height 140
click at [272, 248] on input "[URL][DOMAIN_NAME]" at bounding box center [238, 257] width 144 height 19
paste input "[DOMAIN_NAME][URL]"
type input "[URL][DOMAIN_NAME]"
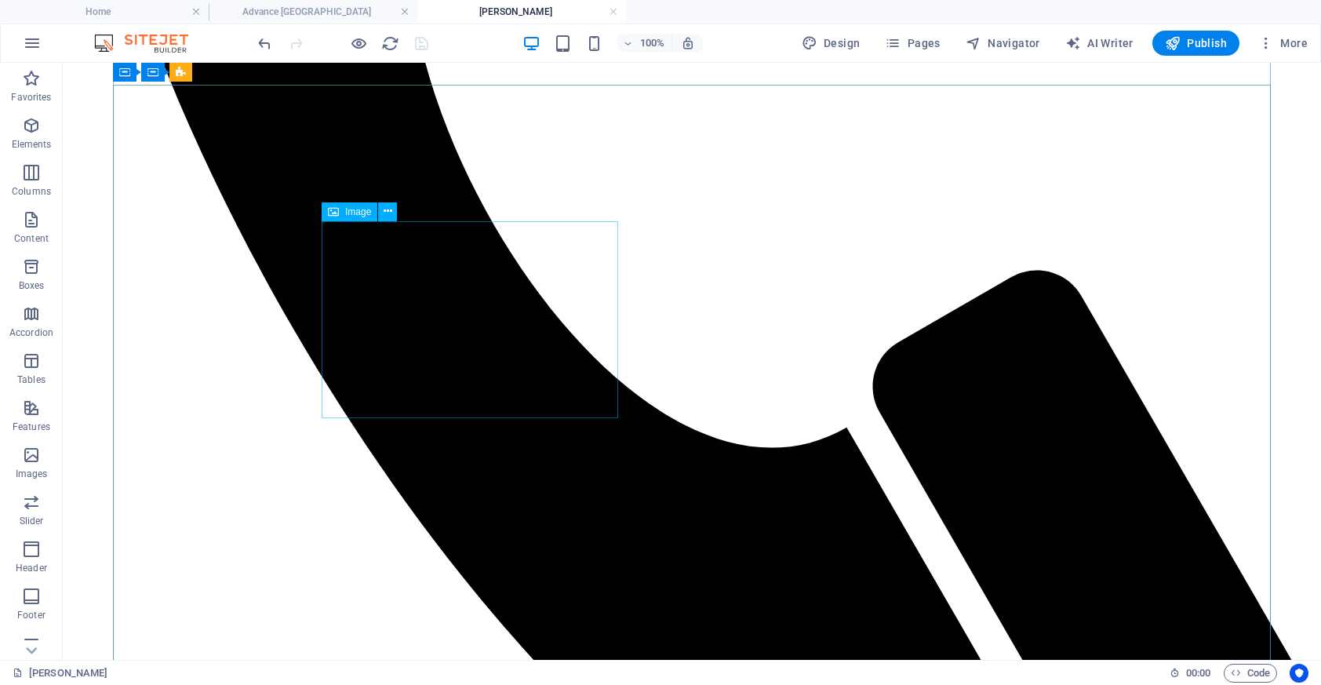
scroll to position [1026, 0]
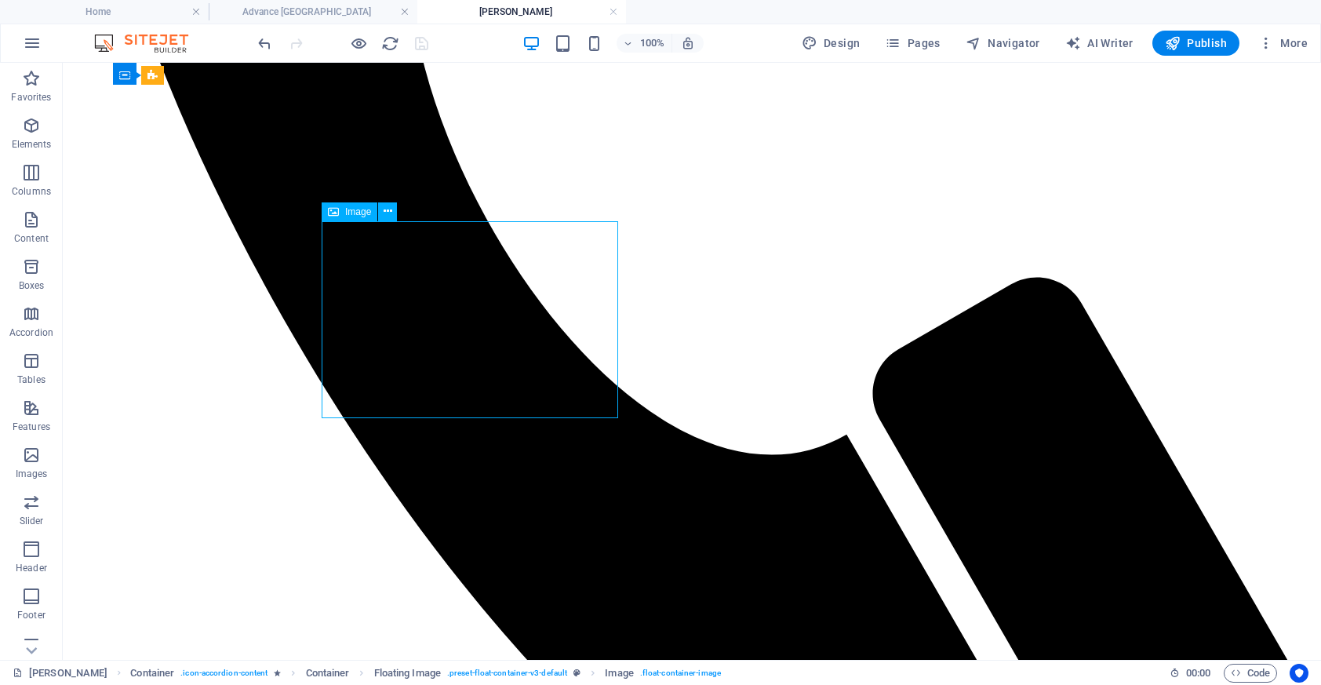
select select "%"
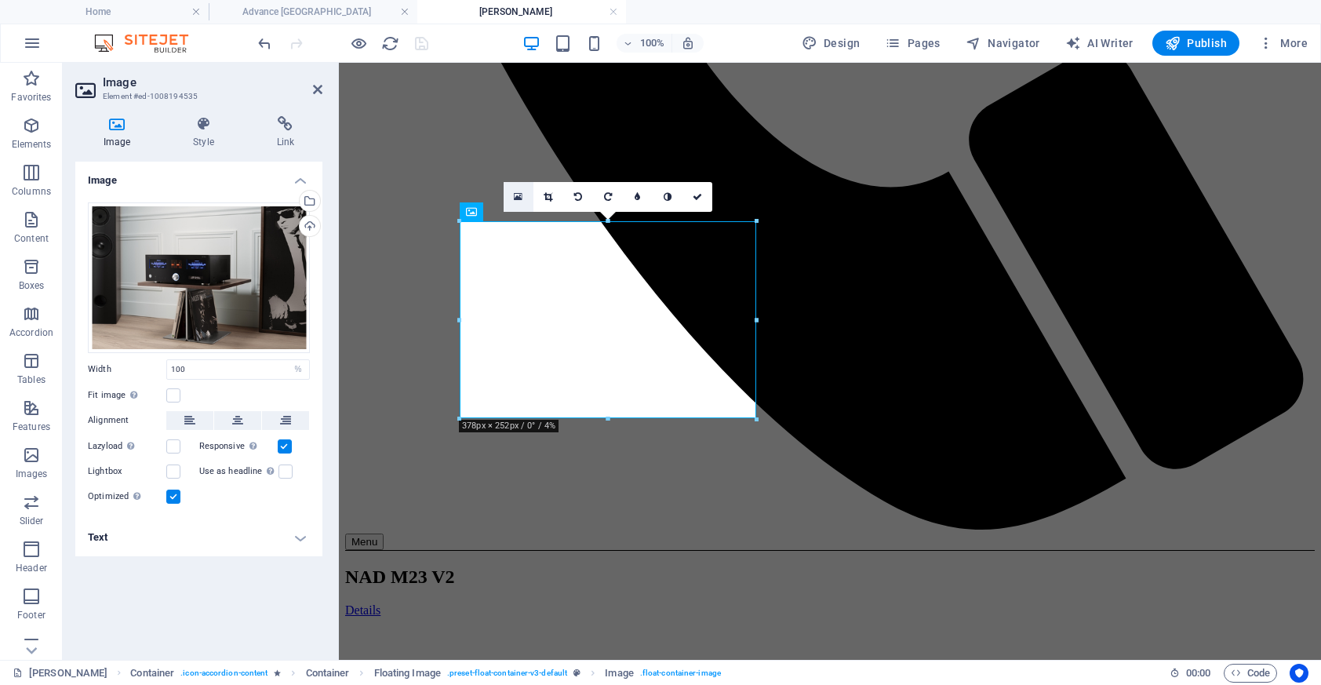
click at [515, 197] on icon at bounding box center [518, 196] width 9 height 11
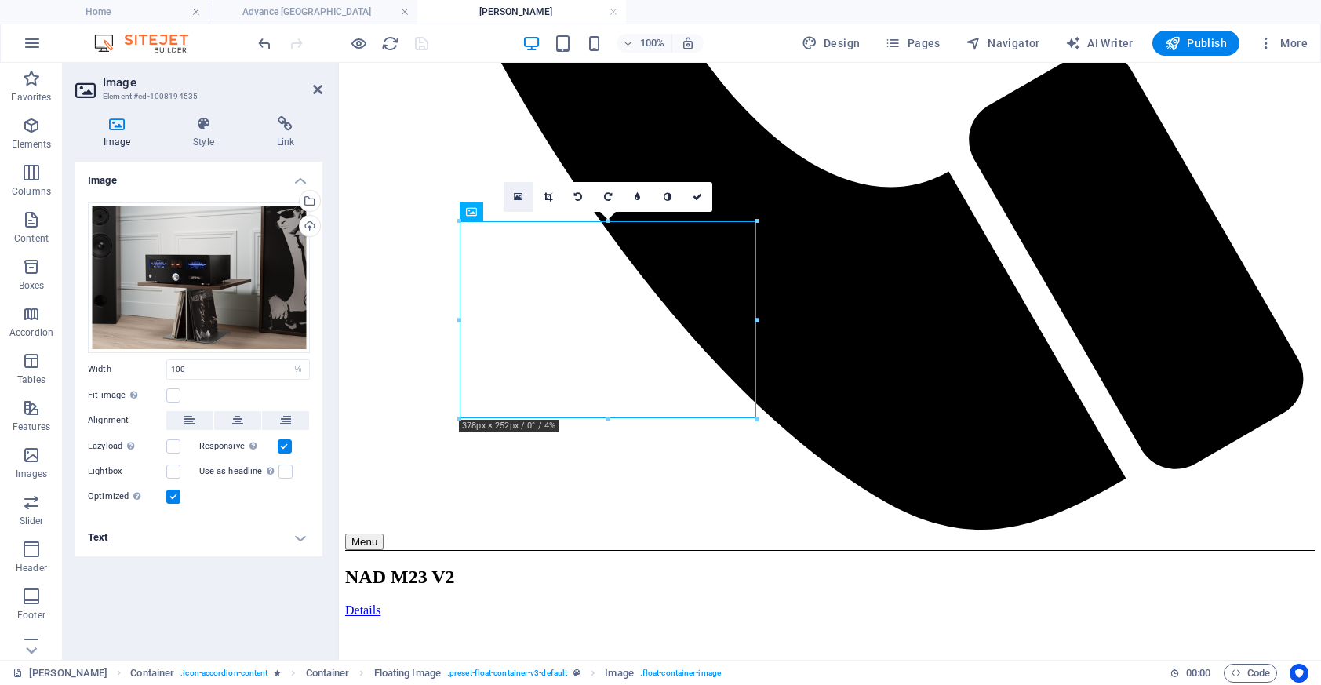
click at [521, 200] on icon at bounding box center [518, 196] width 9 height 11
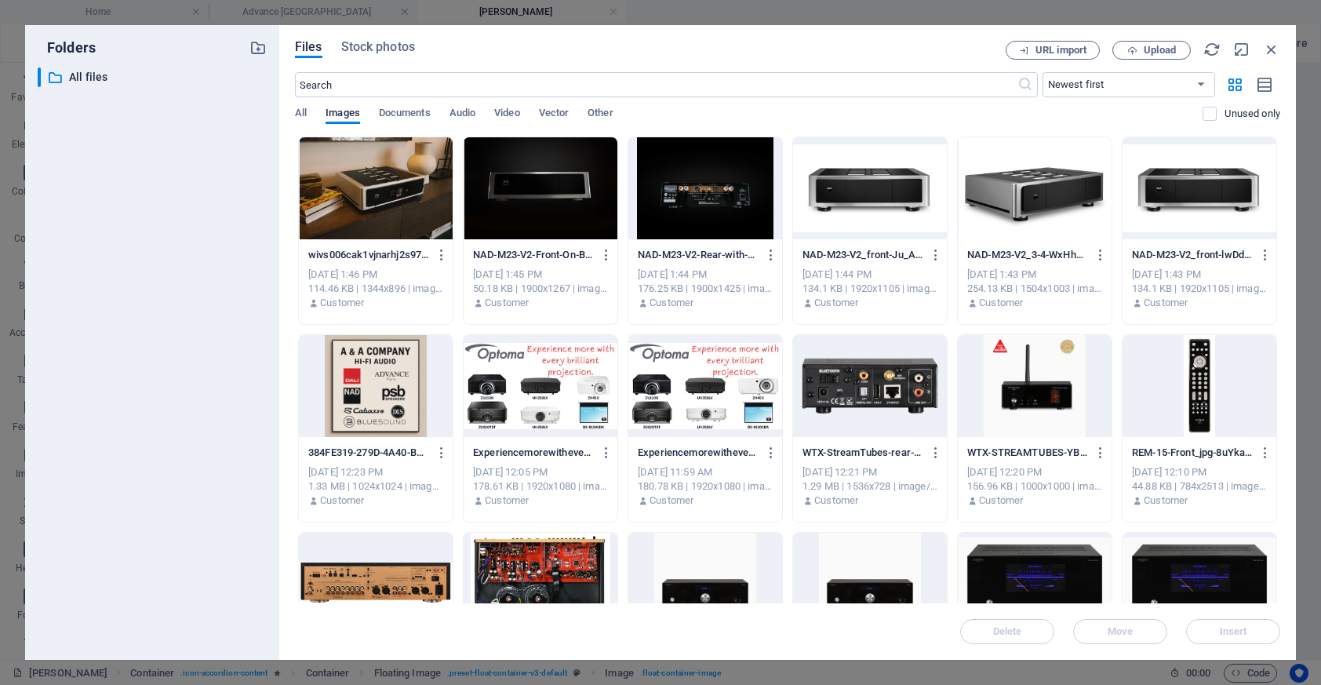
click at [406, 189] on div at bounding box center [376, 188] width 154 height 102
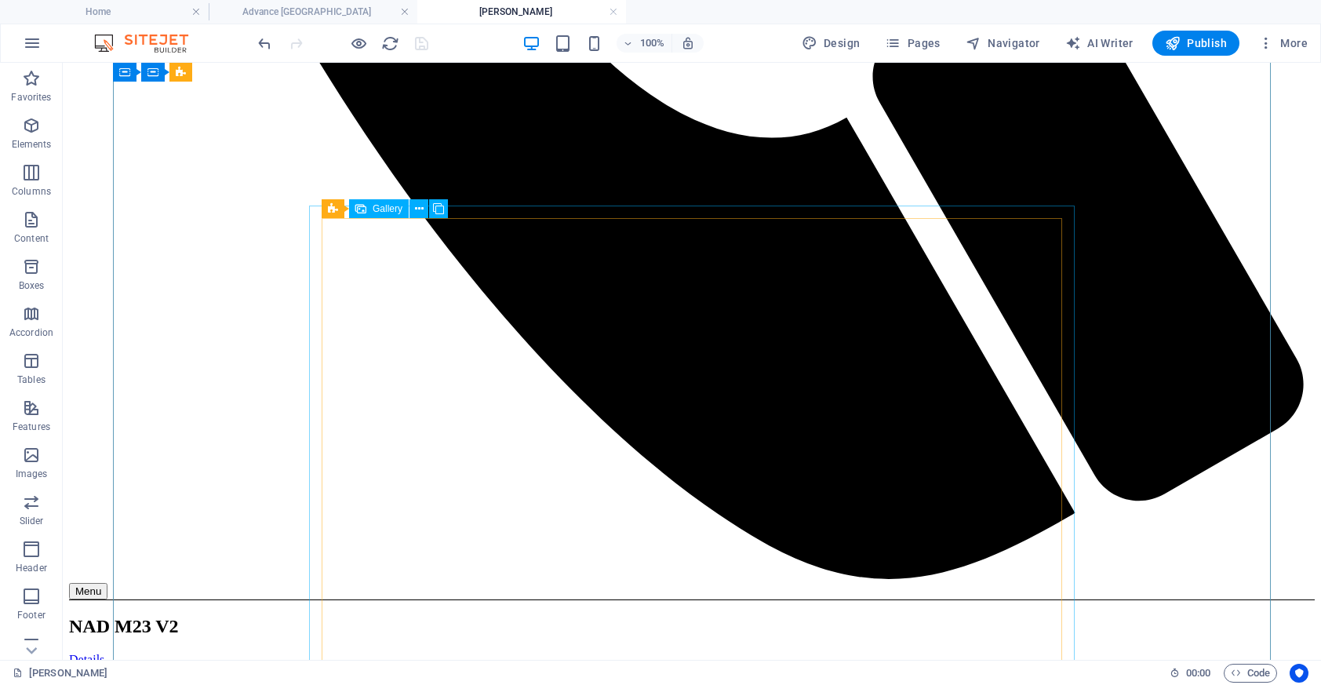
scroll to position [1326, 0]
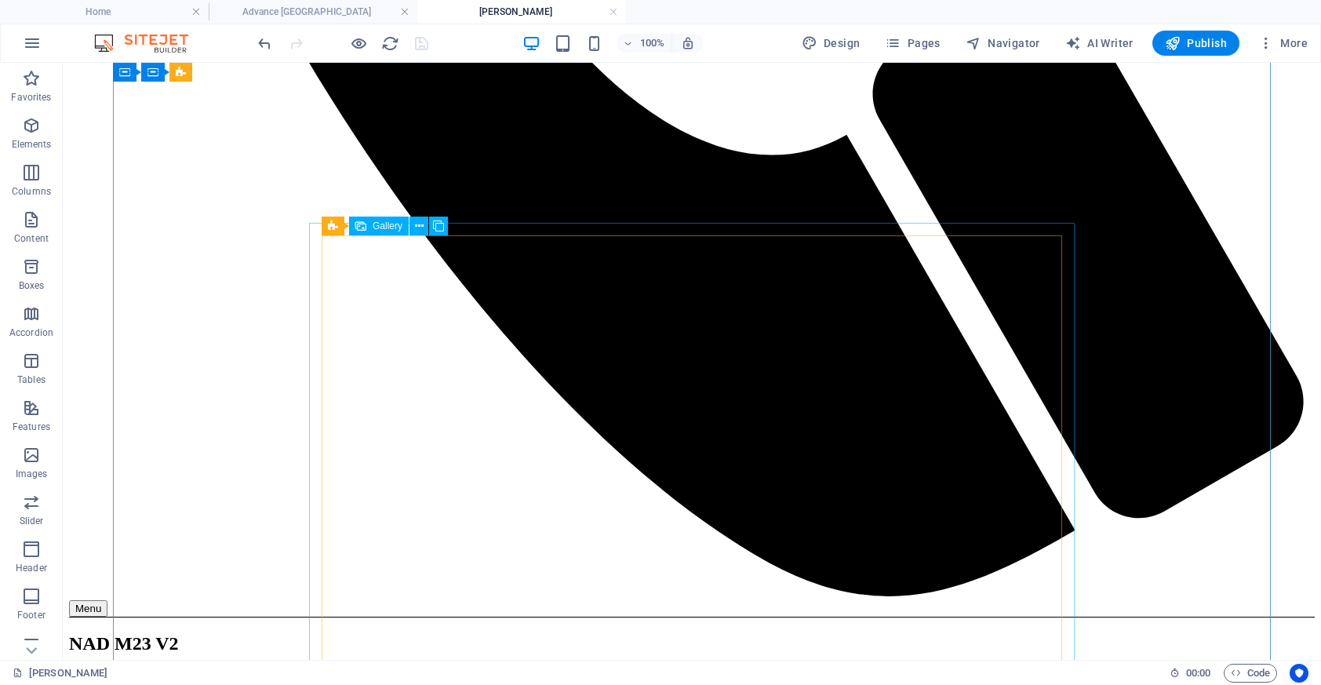
select select "4"
select select "px"
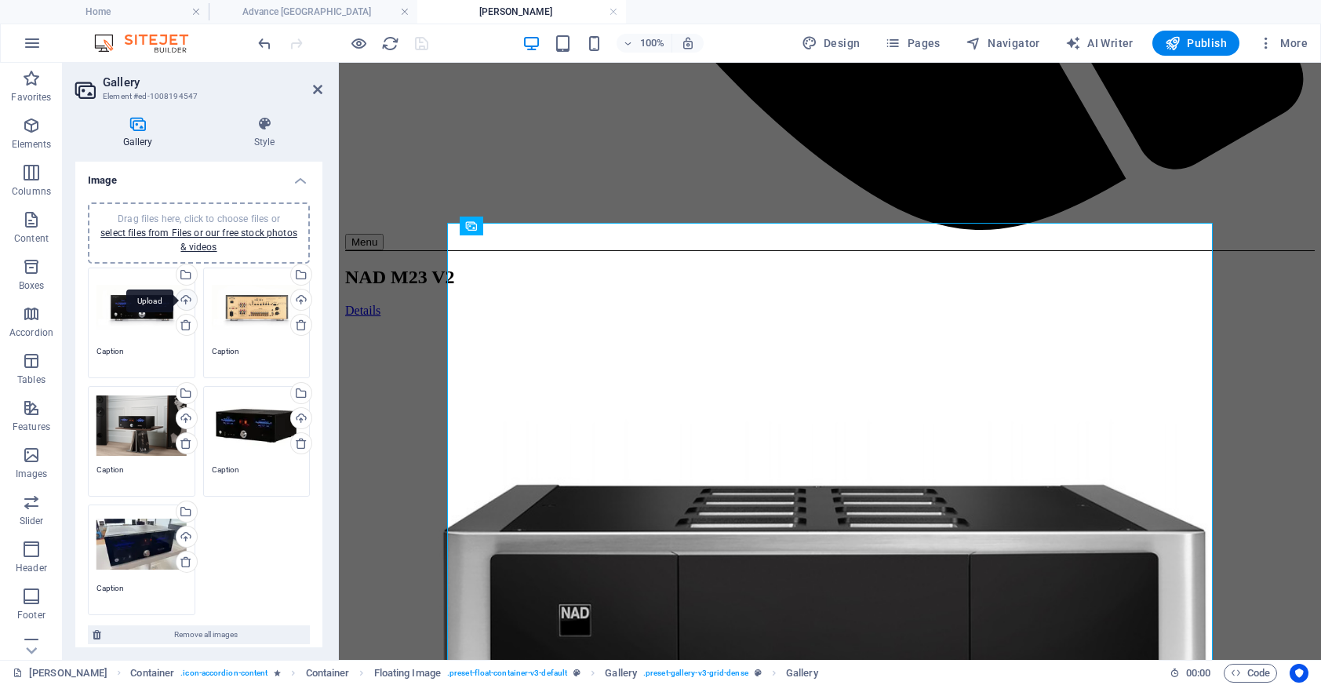
click at [185, 300] on div "Upload" at bounding box center [185, 301] width 24 height 24
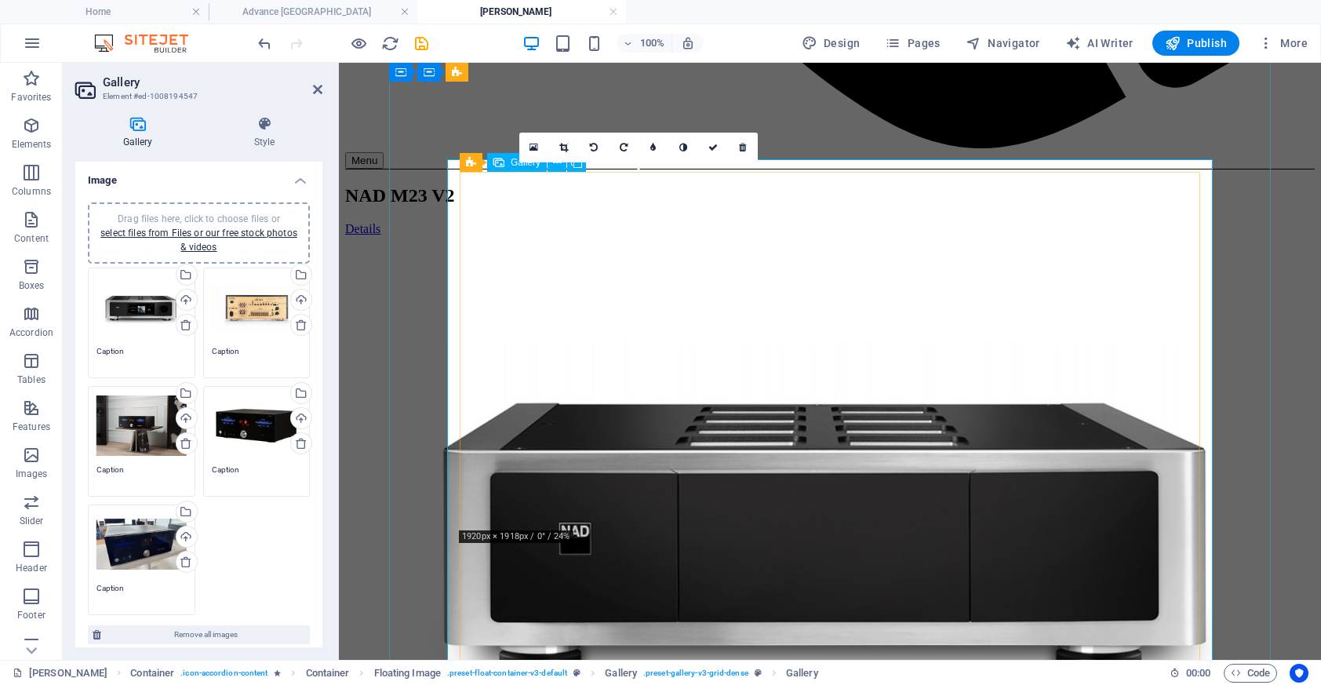
scroll to position [1424, 0]
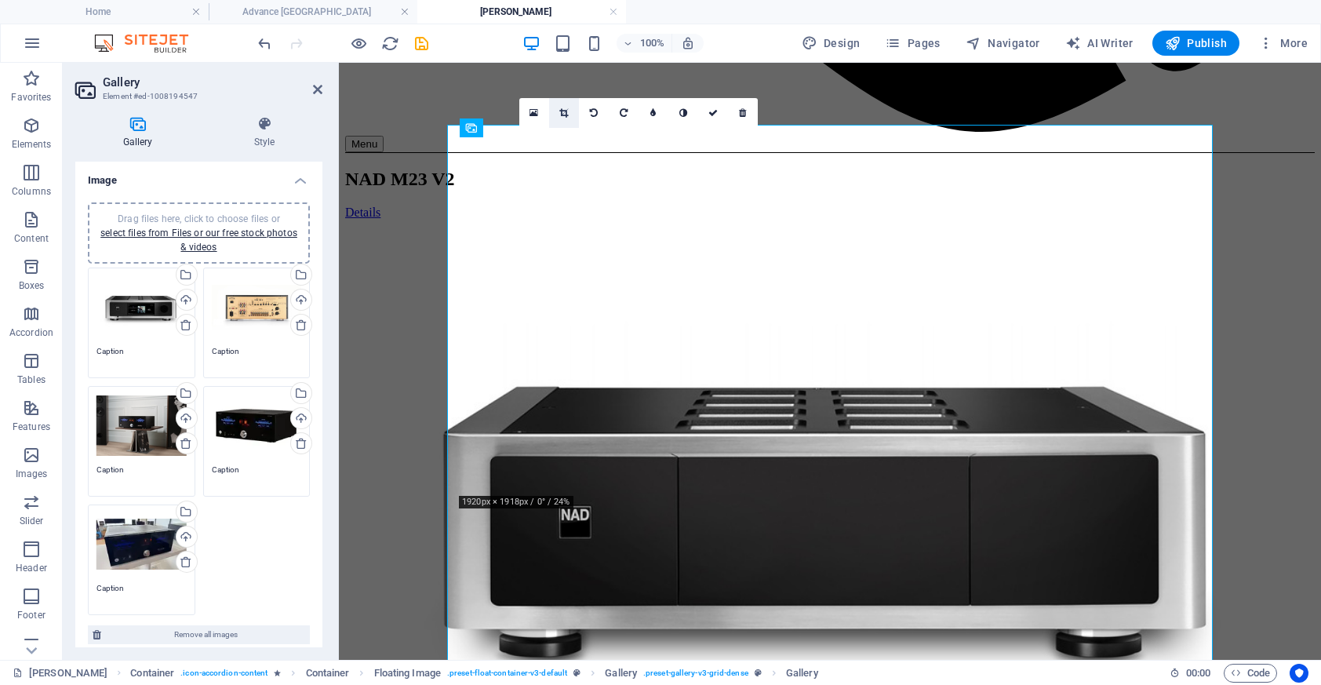
click at [559, 108] on icon at bounding box center [563, 112] width 9 height 9
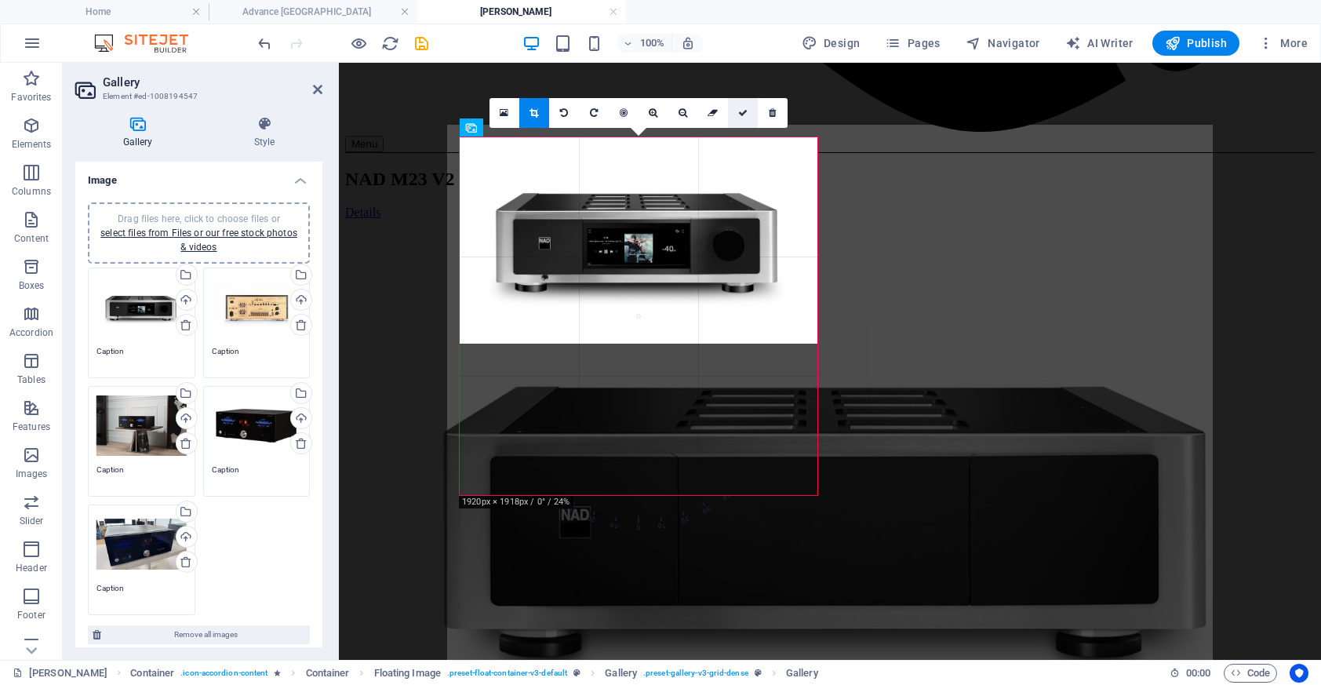
click at [743, 108] on icon at bounding box center [742, 112] width 9 height 9
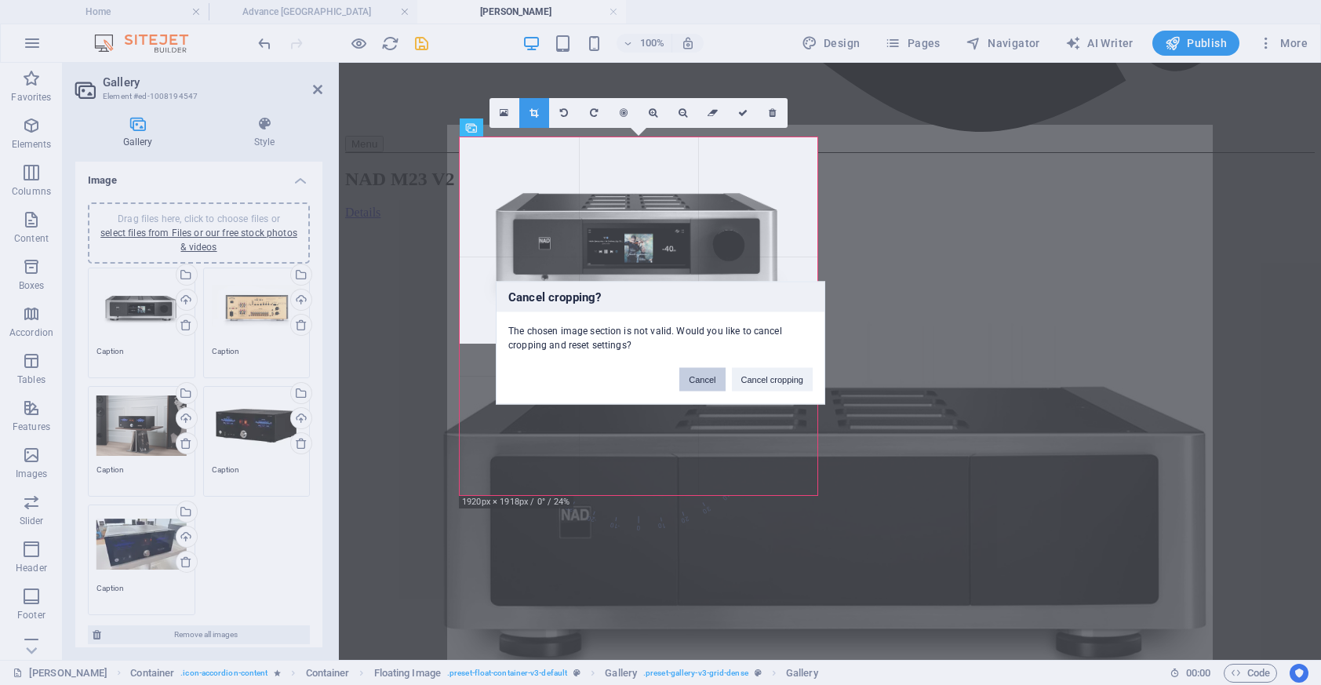
click at [714, 384] on button "Cancel" at bounding box center [701, 379] width 45 height 24
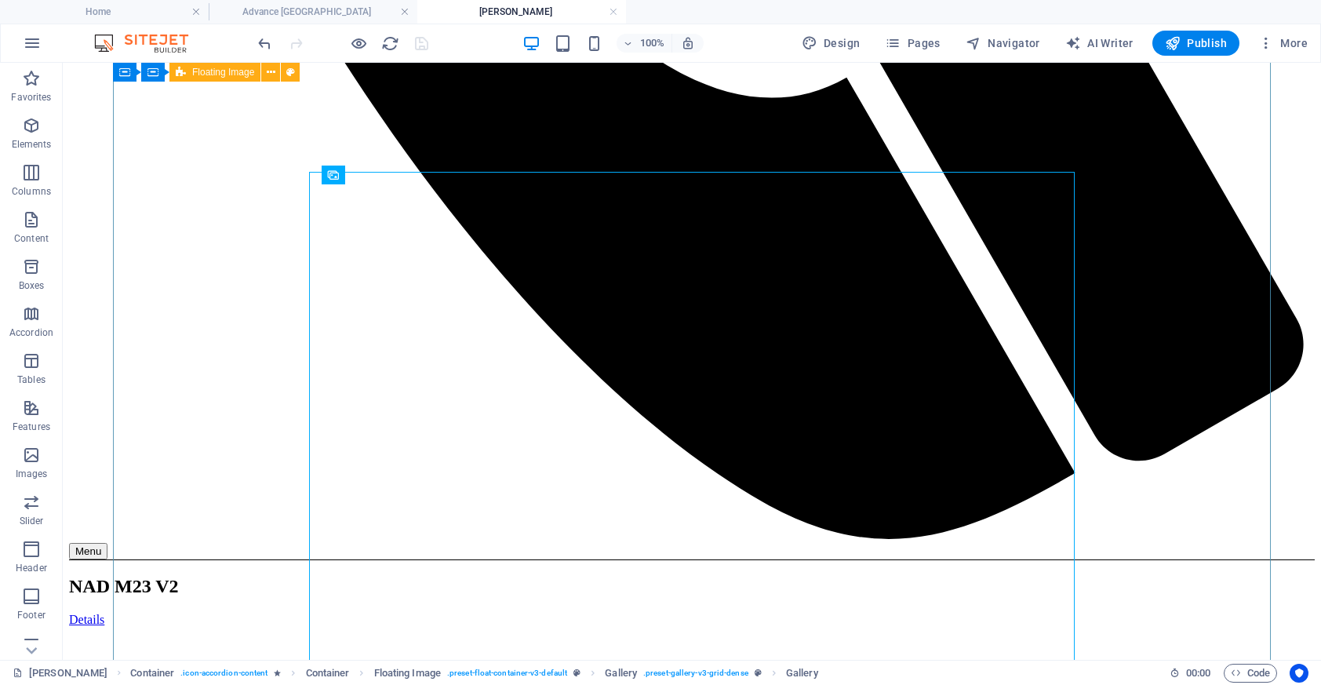
scroll to position [1402, 0]
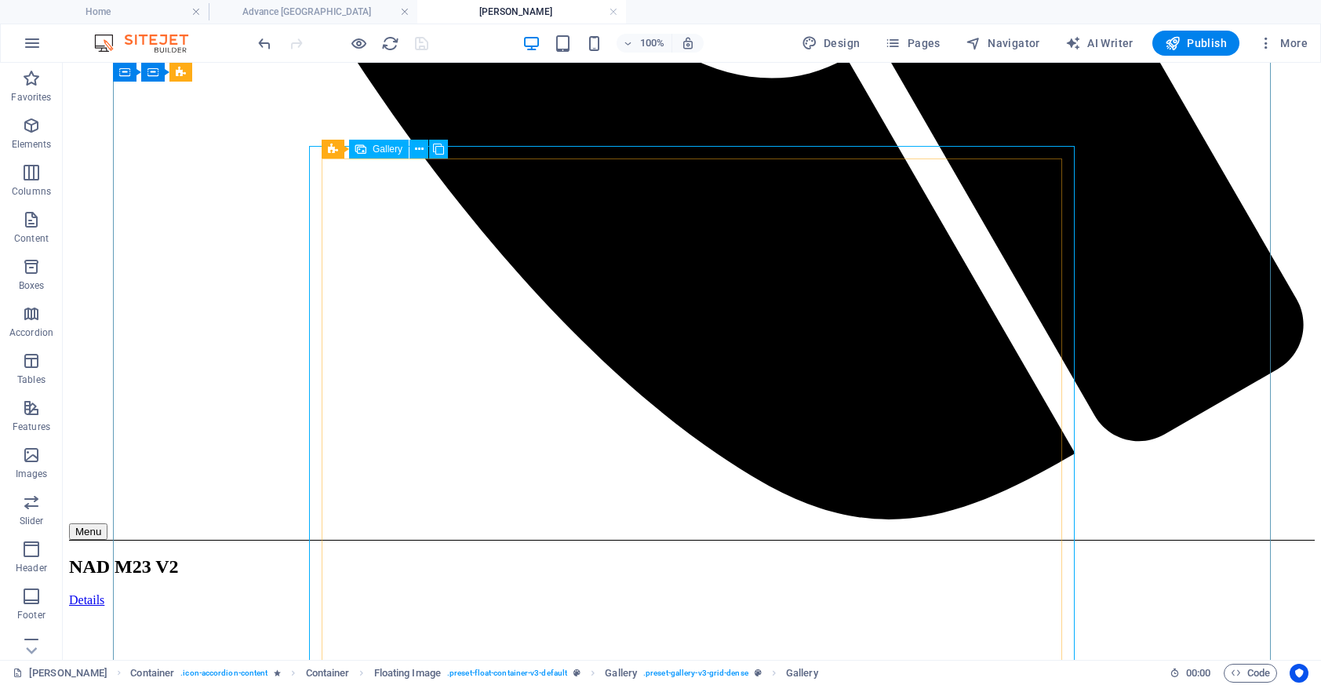
select select "4"
select select "px"
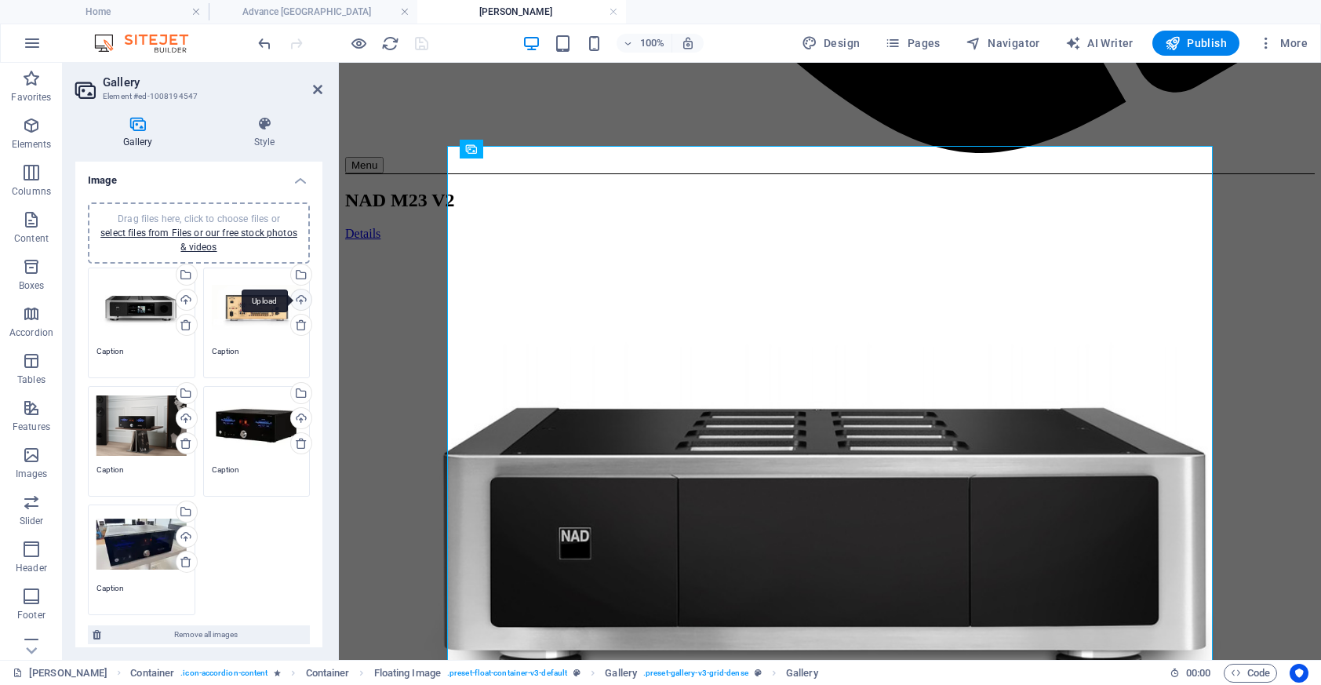
click at [299, 300] on div "Upload" at bounding box center [300, 301] width 24 height 24
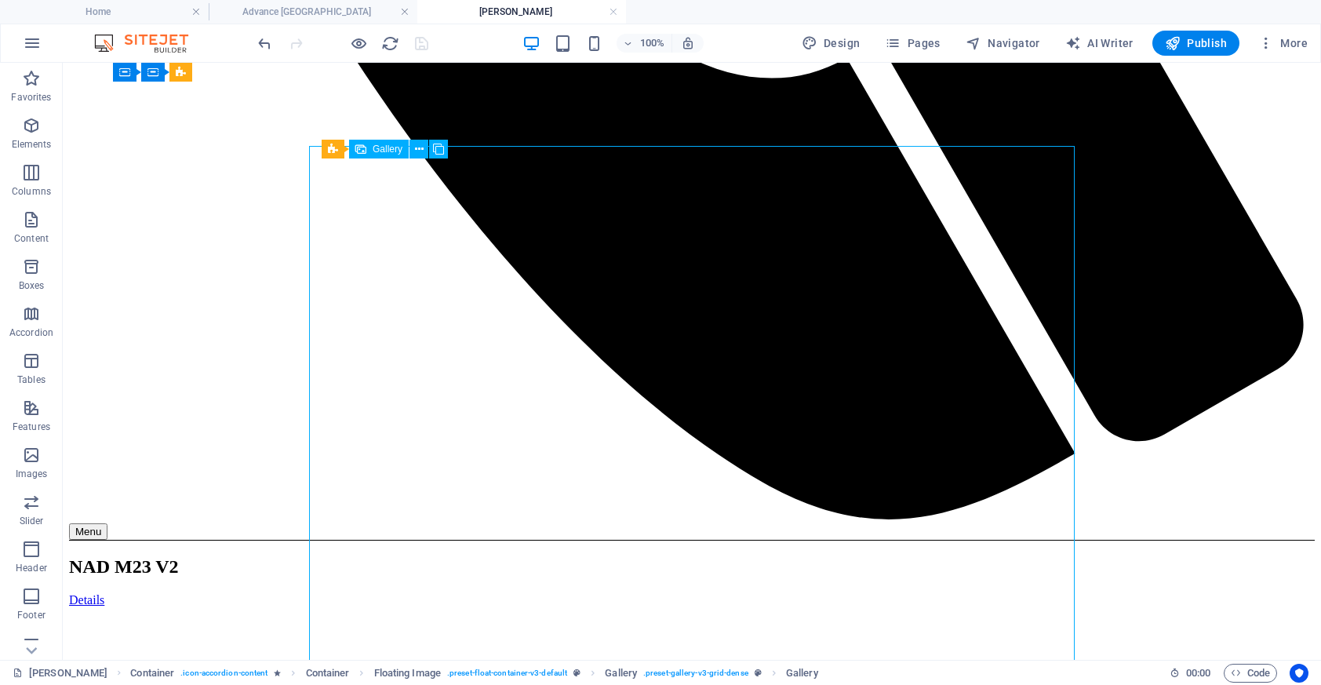
select select "4"
select select "px"
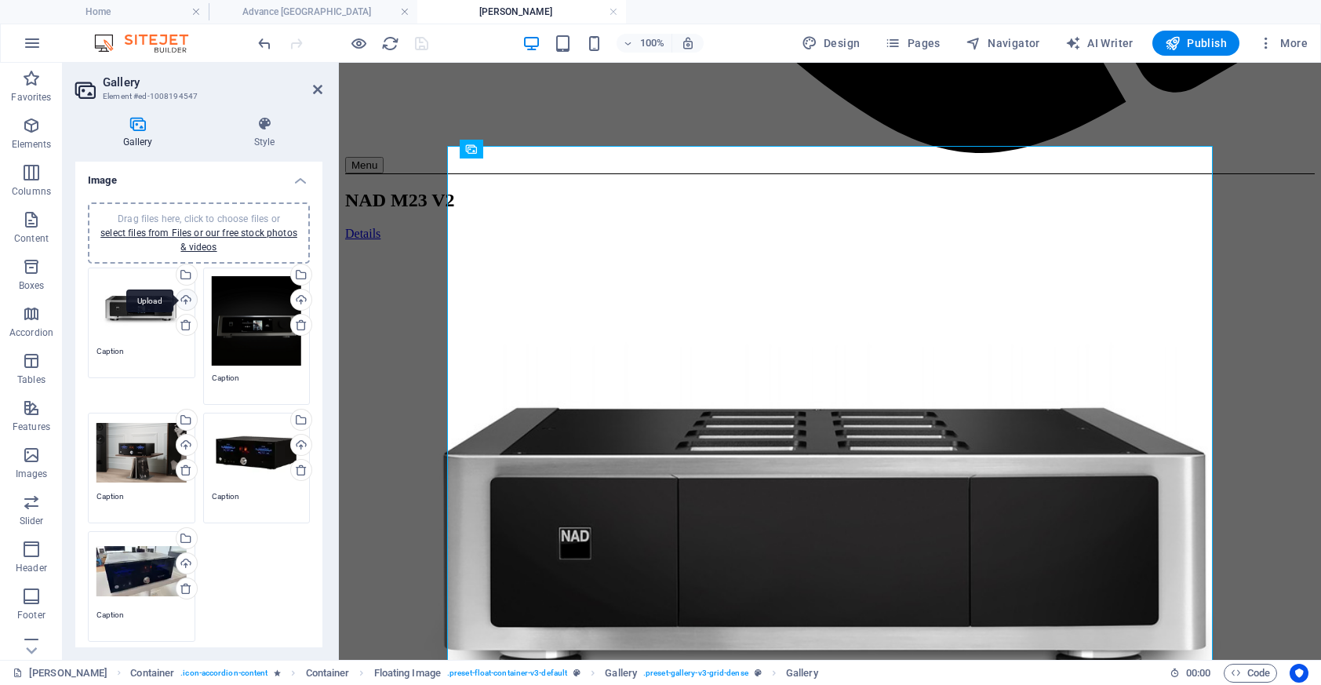
click at [184, 299] on div "Upload" at bounding box center [185, 301] width 24 height 24
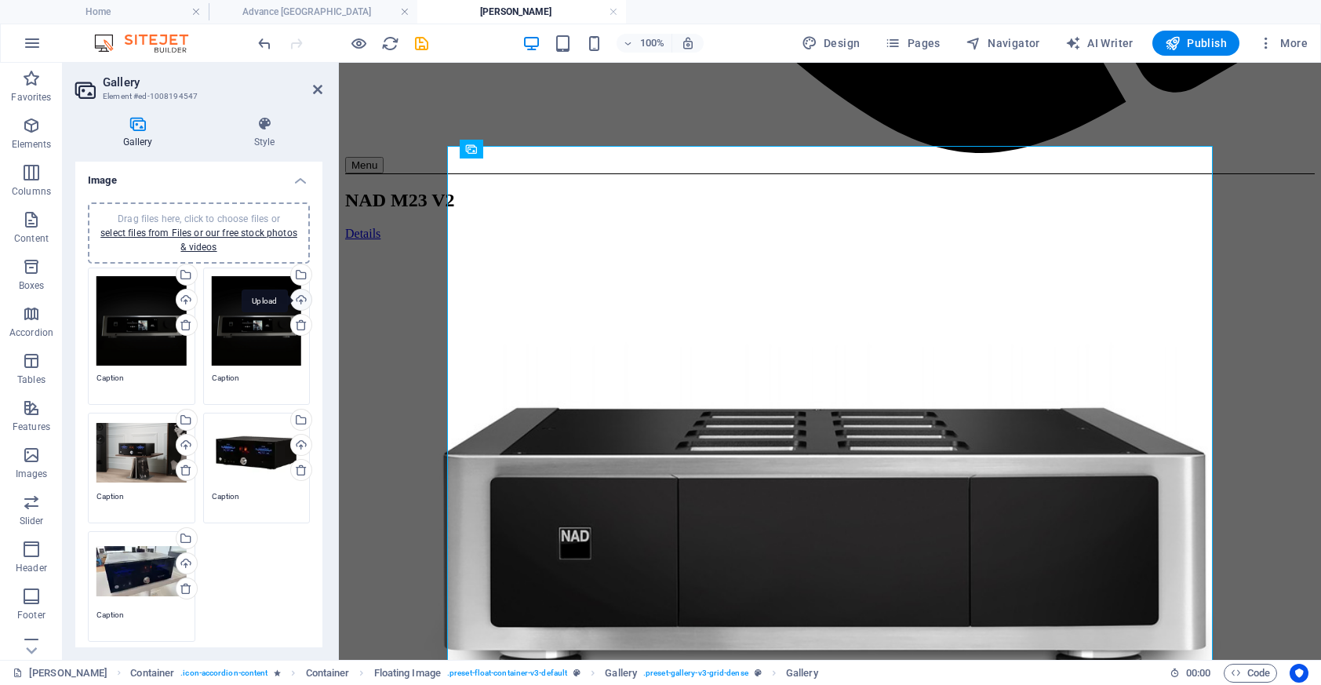
click at [296, 306] on div "Upload" at bounding box center [300, 301] width 24 height 24
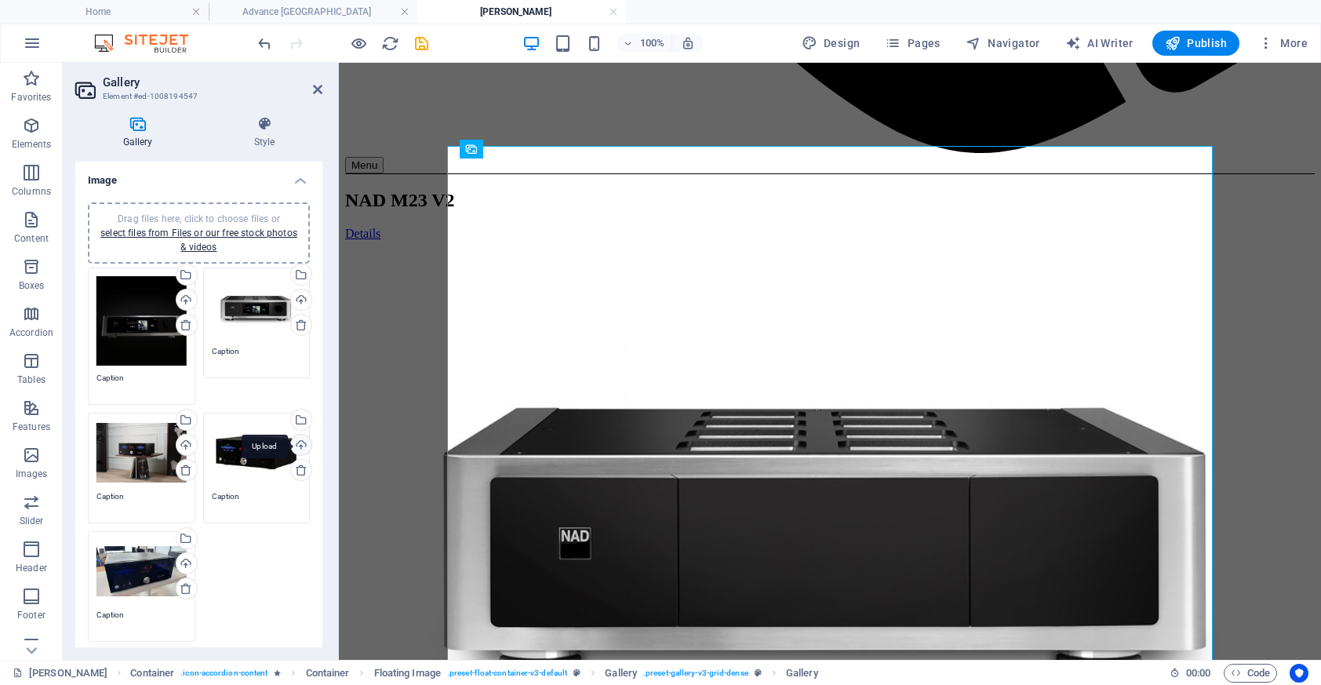
click at [301, 445] on div "Upload" at bounding box center [300, 447] width 24 height 24
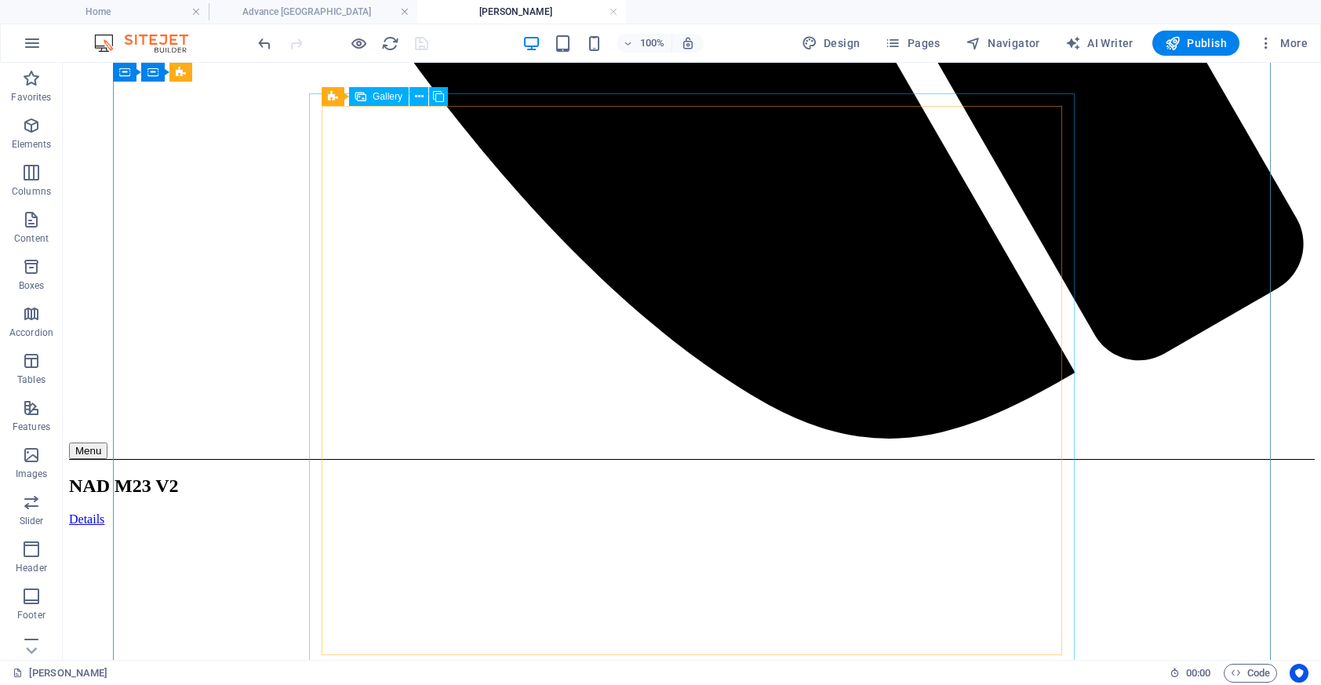
scroll to position [1490, 0]
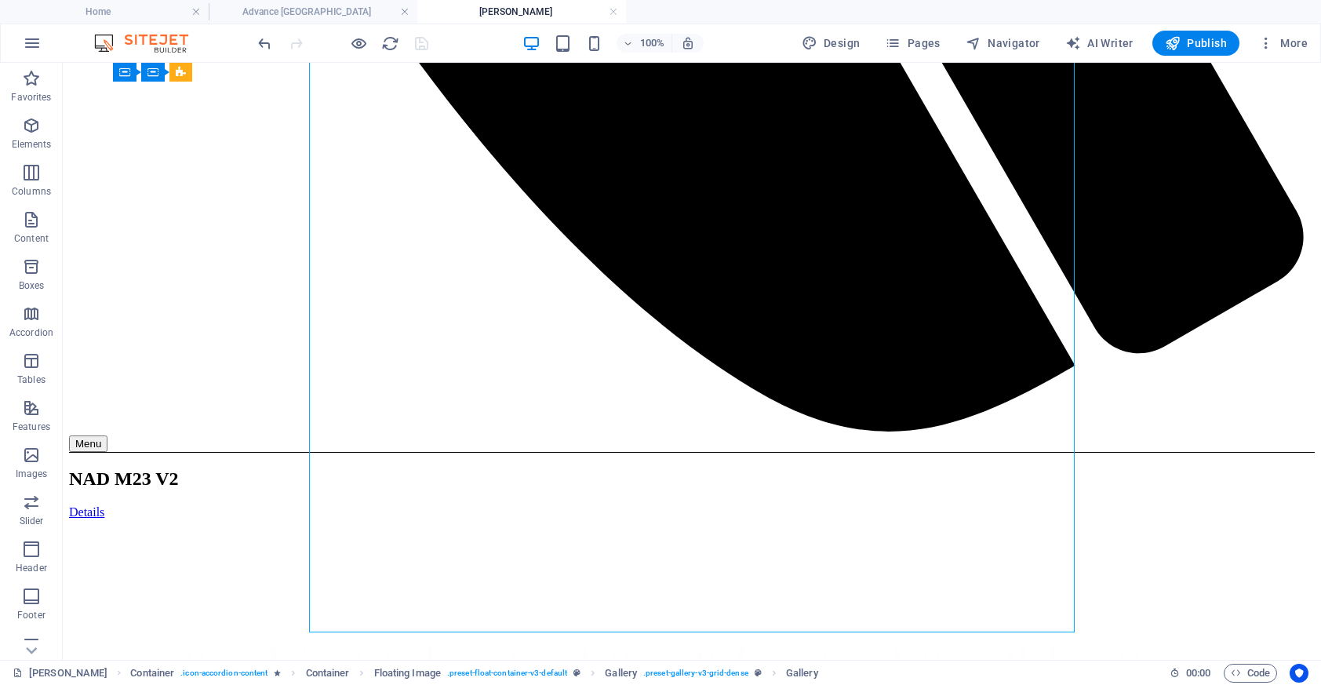
select select "4"
select select "px"
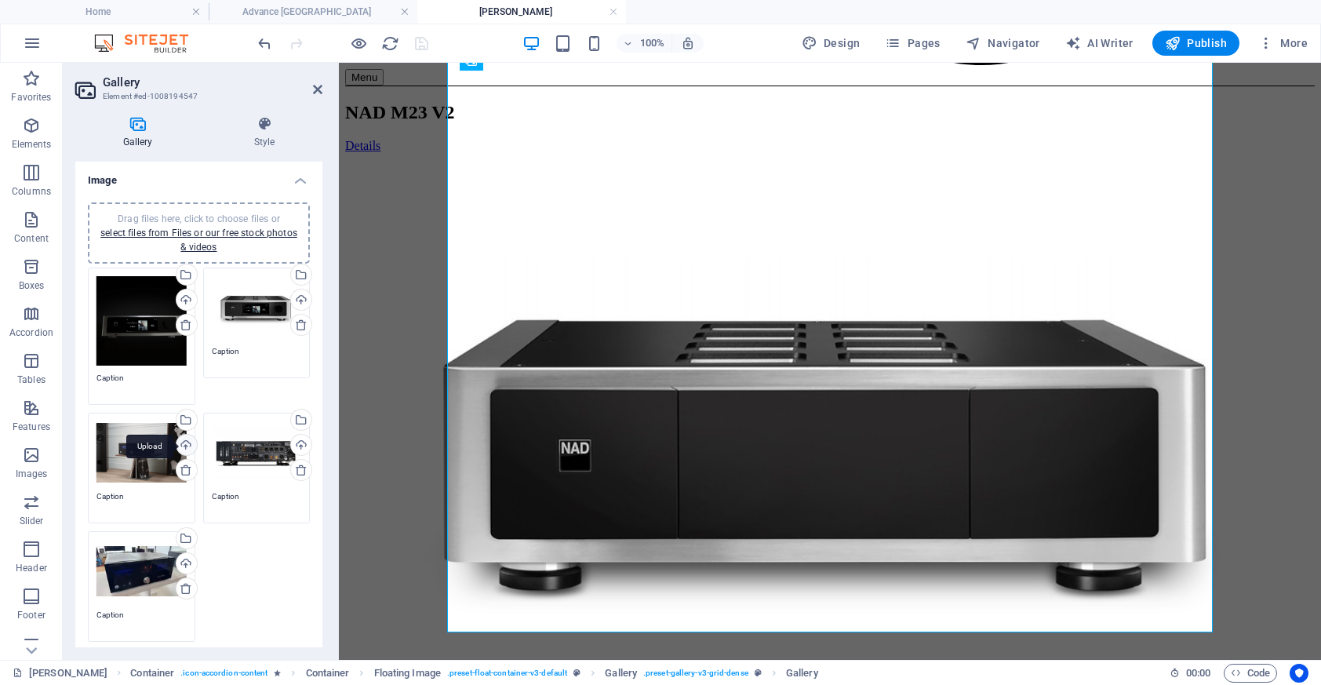
click at [187, 444] on div "Upload" at bounding box center [185, 447] width 24 height 24
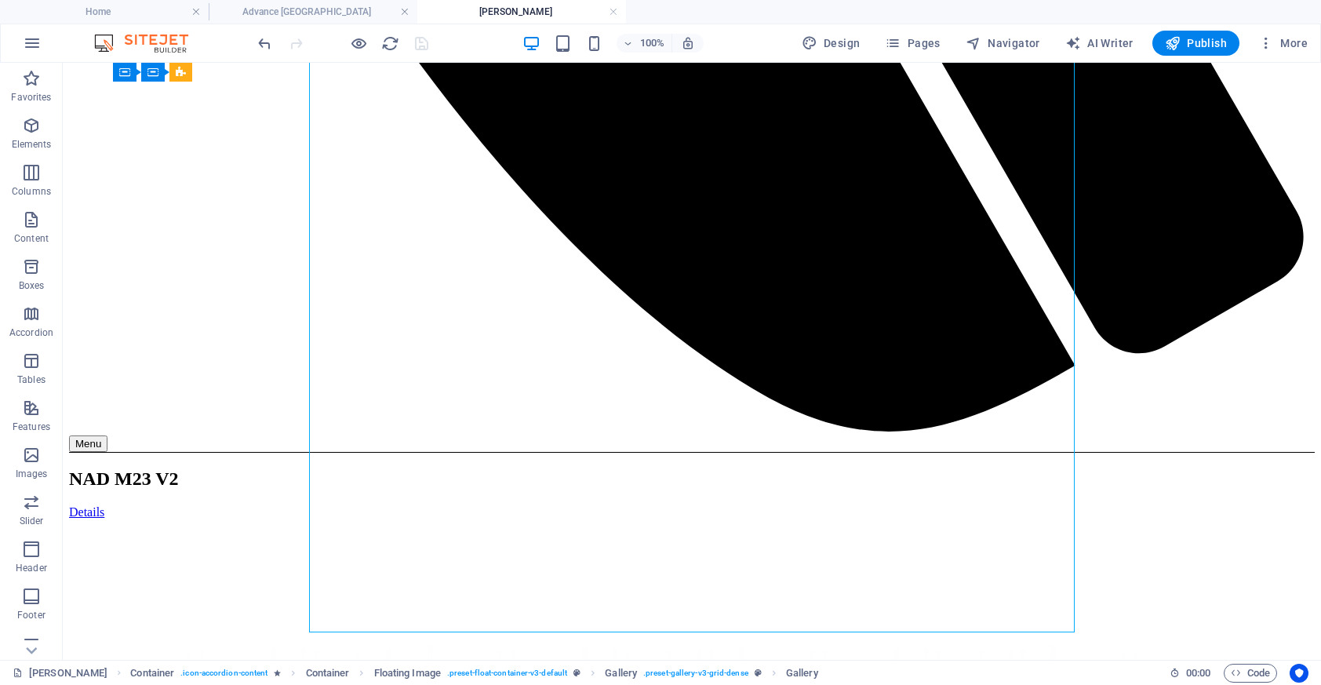
select select "4"
select select "px"
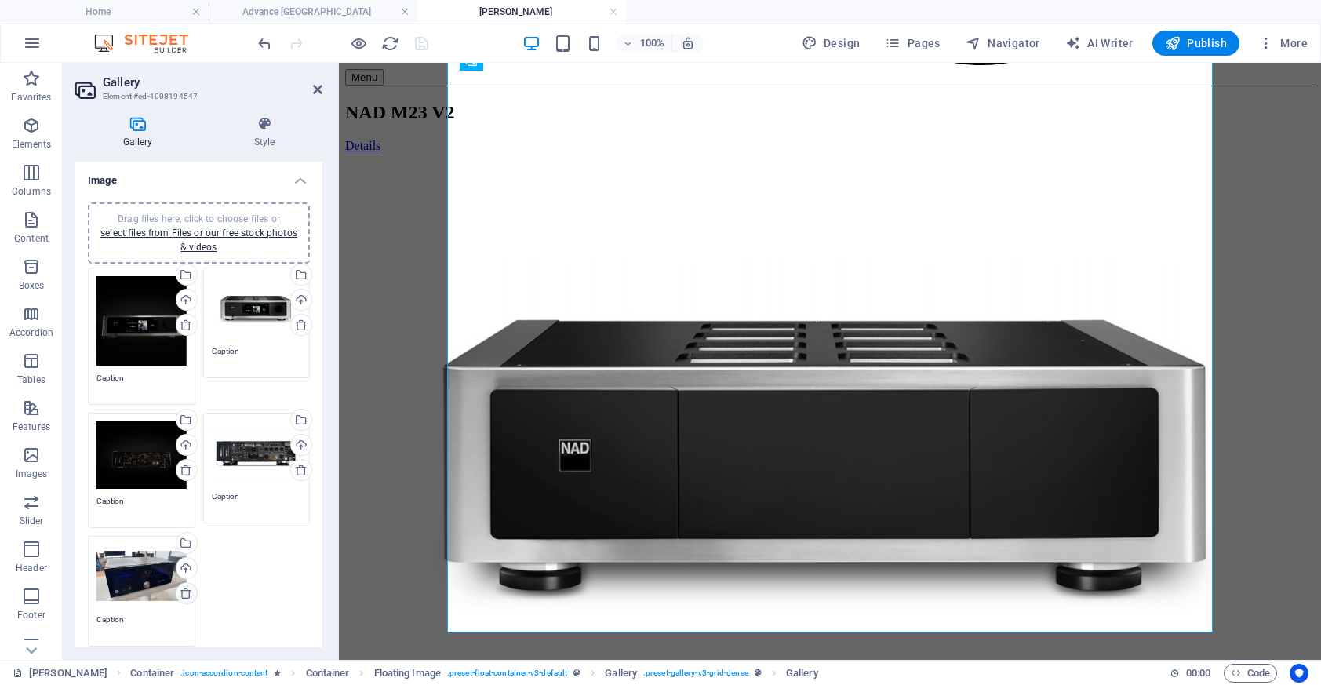
click at [184, 593] on icon at bounding box center [186, 593] width 13 height 13
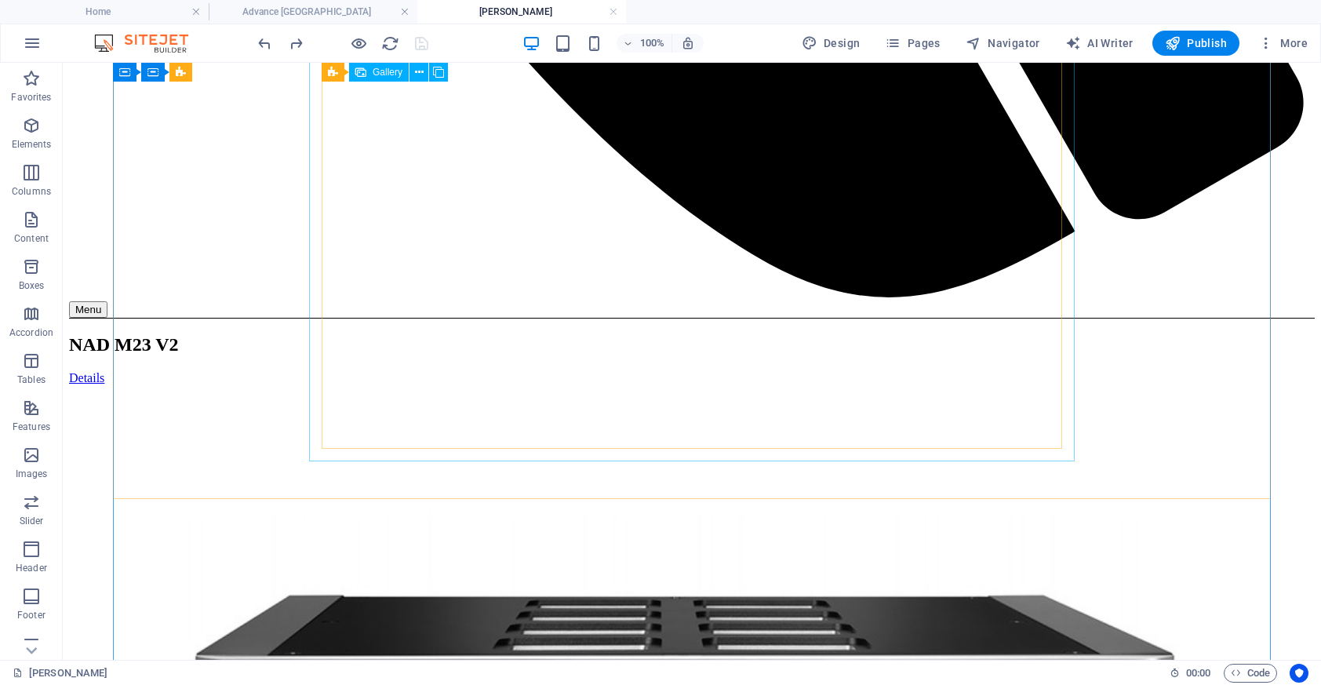
scroll to position [1609, 0]
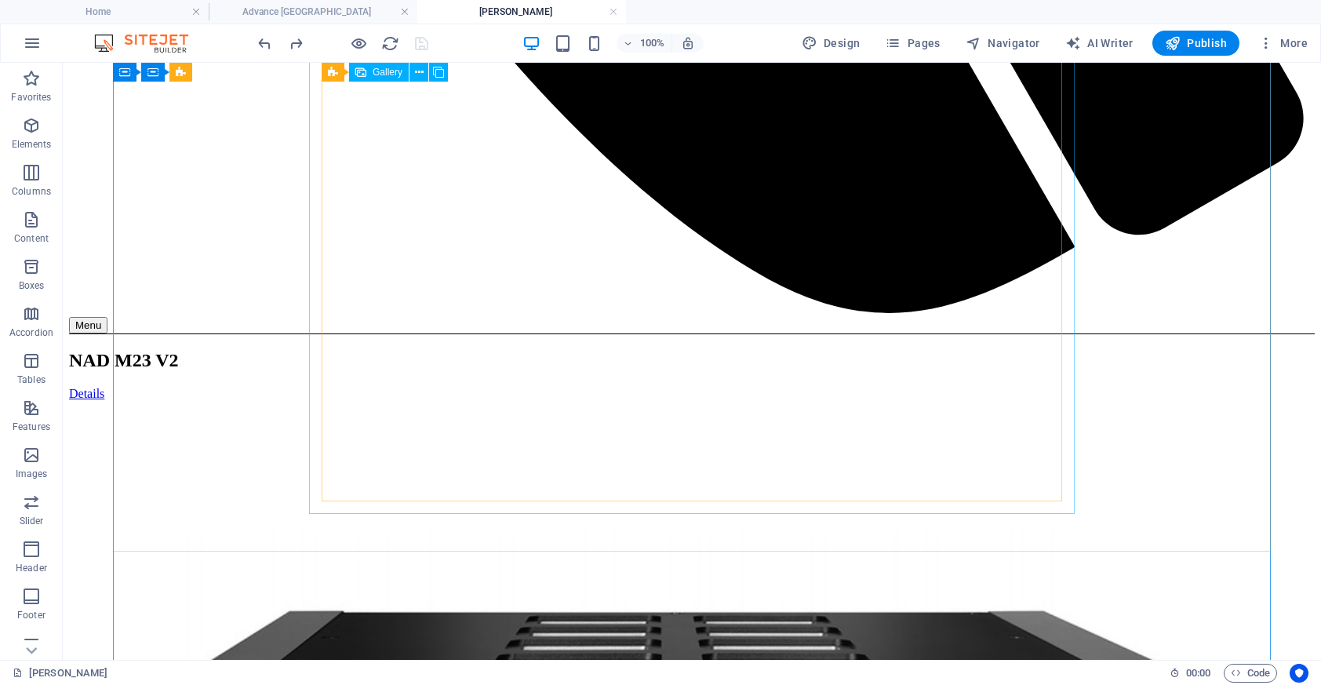
select select "4"
select select "px"
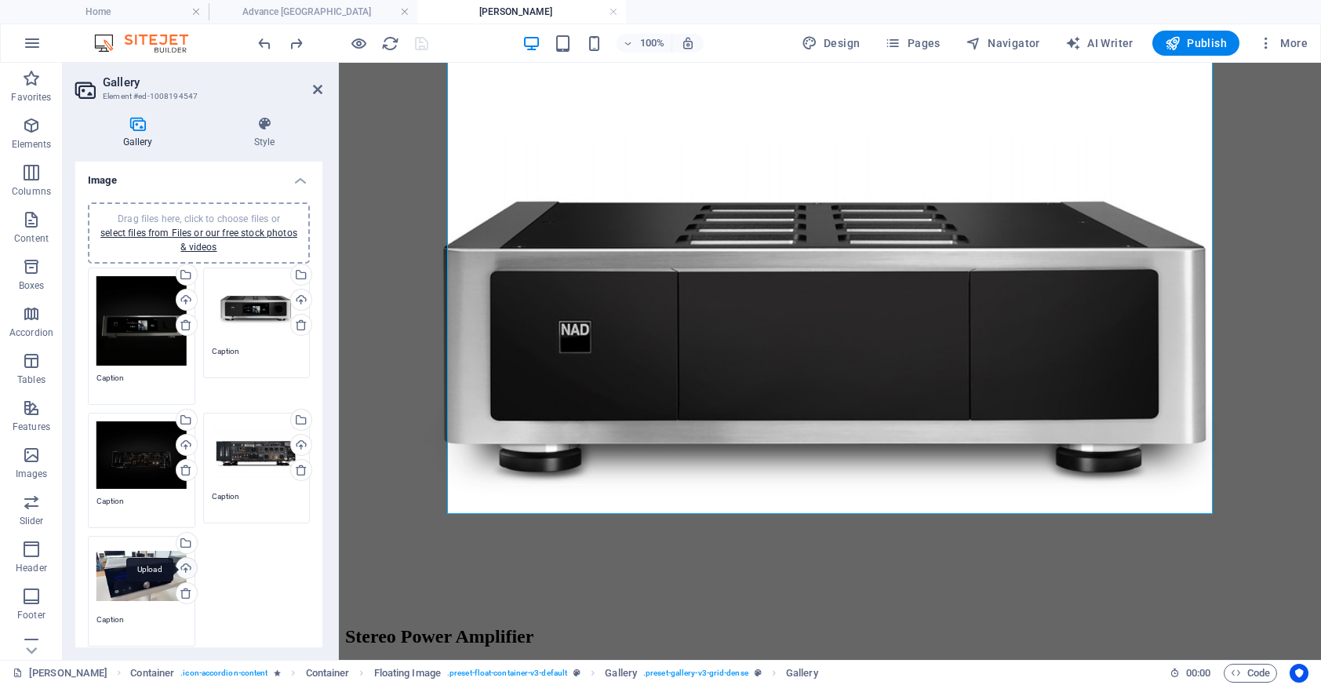
click at [183, 568] on div "Upload" at bounding box center [185, 570] width 24 height 24
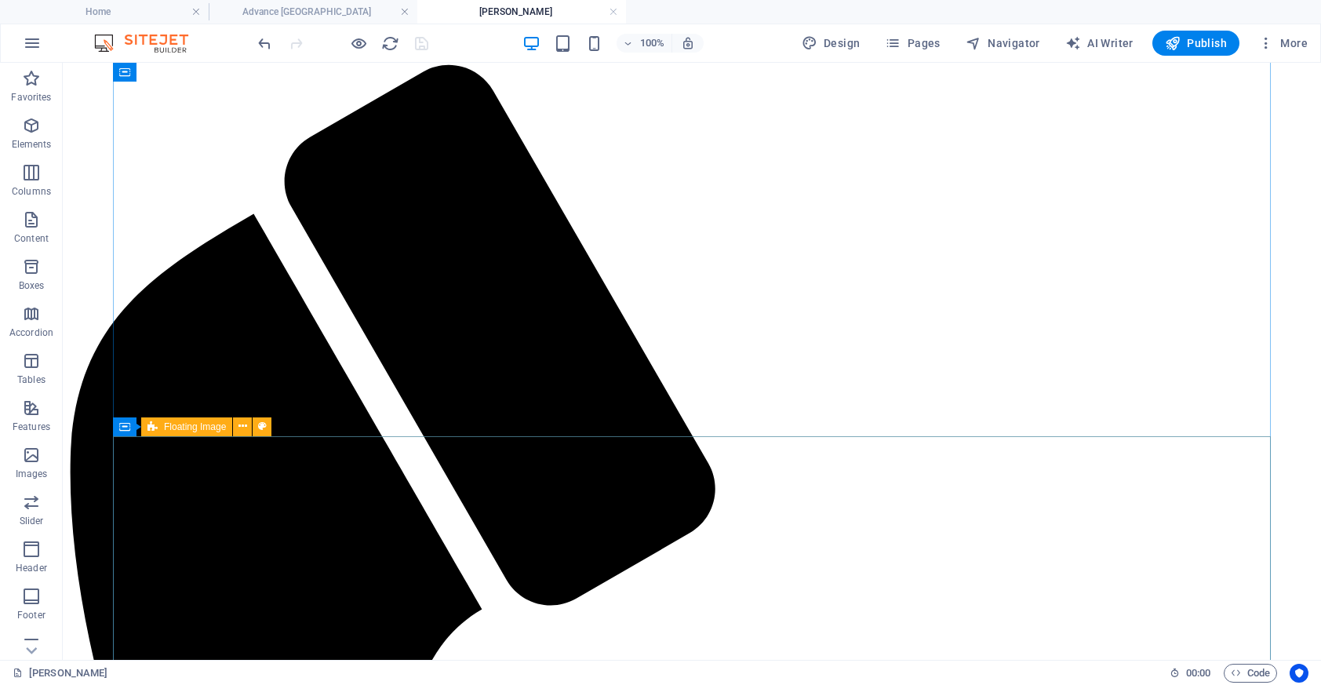
scroll to position [0, 0]
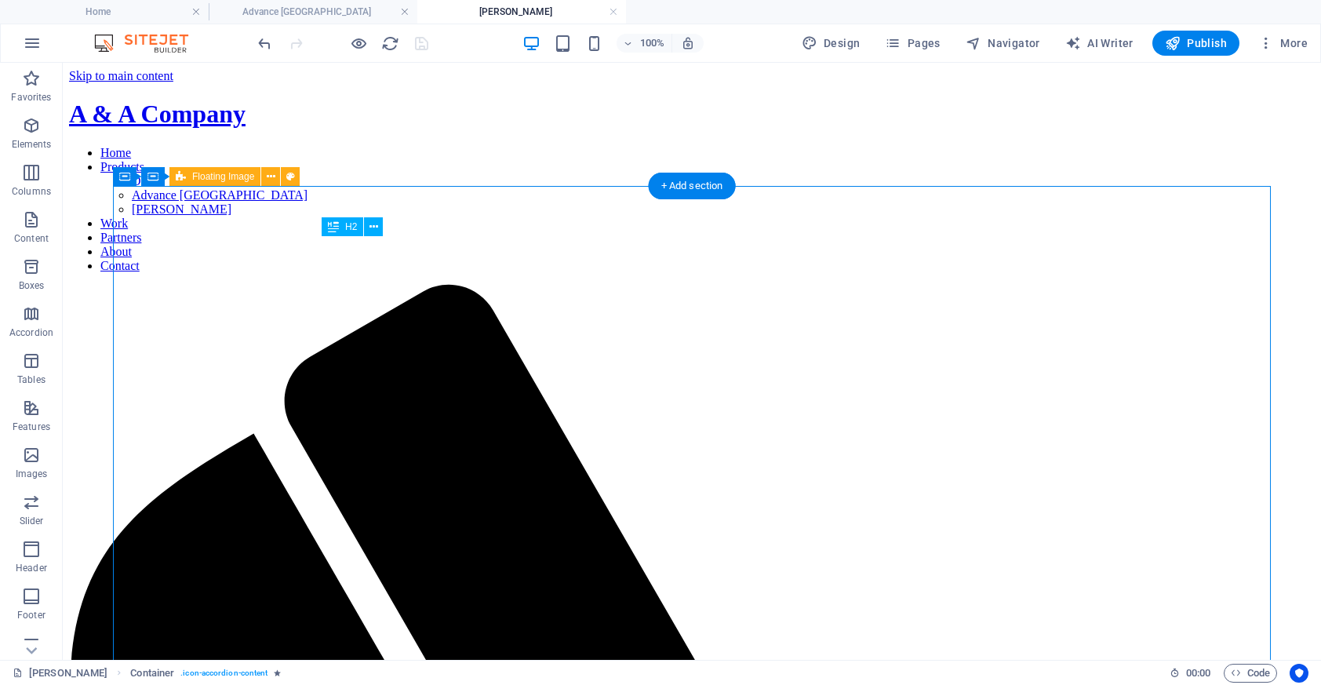
drag, startPoint x: 505, startPoint y: 252, endPoint x: 331, endPoint y: 242, distance: 174.4
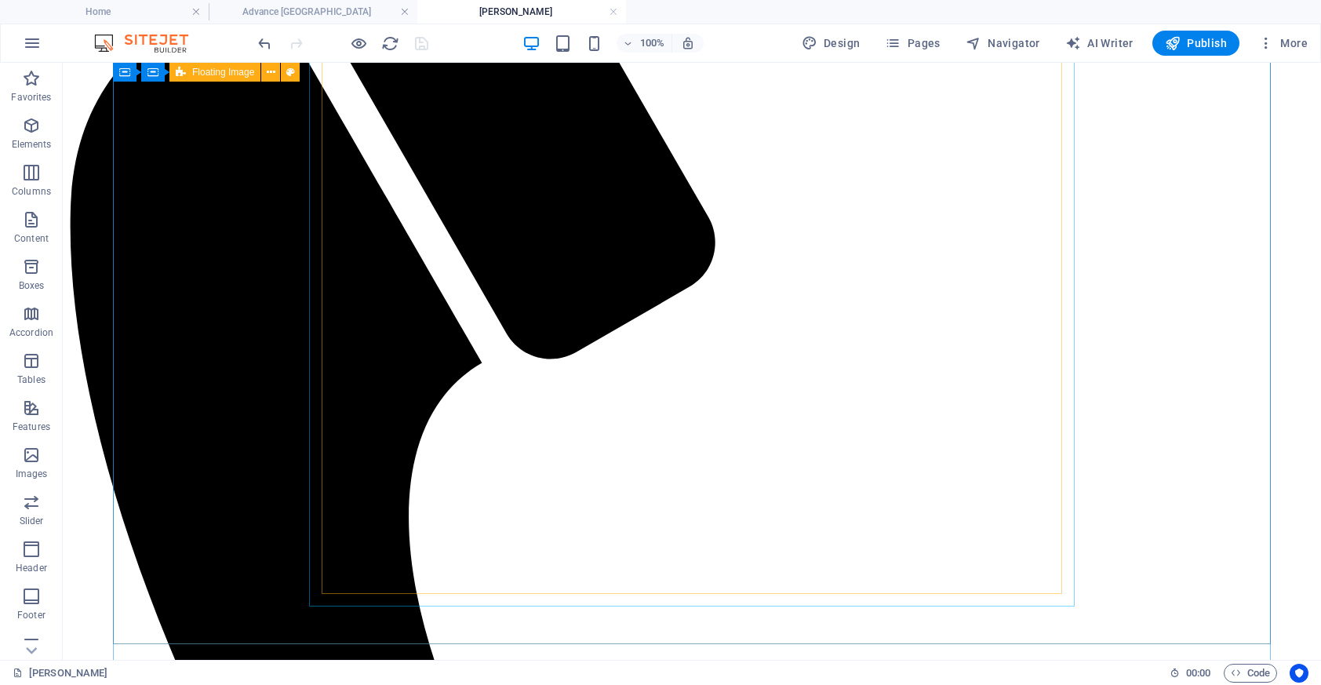
scroll to position [467, 0]
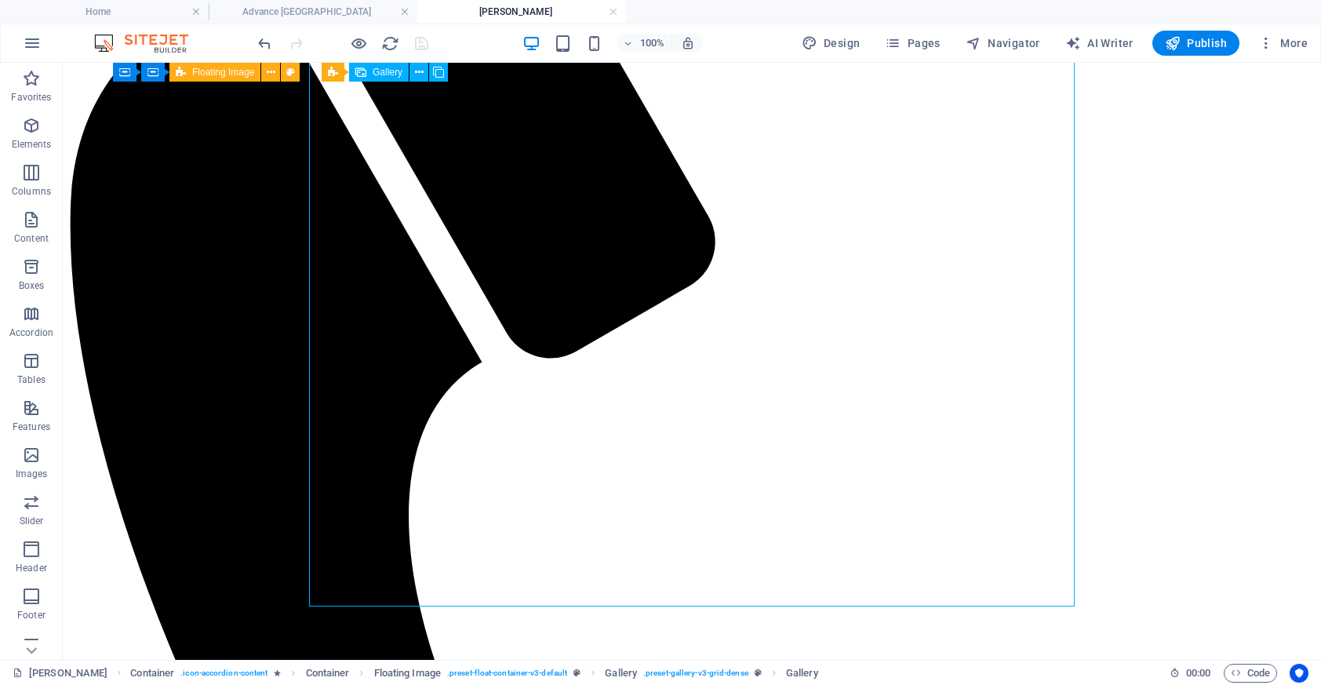
select select "4"
select select "px"
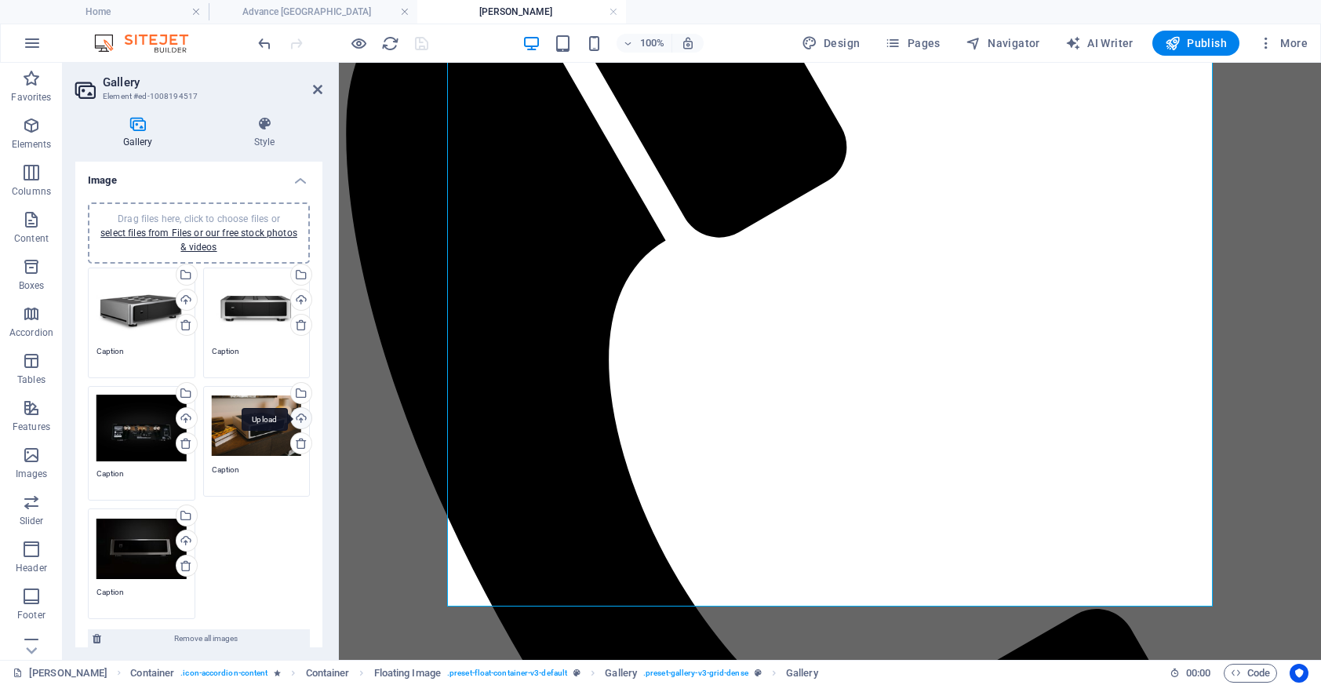
click at [298, 416] on div "Upload" at bounding box center [300, 420] width 24 height 24
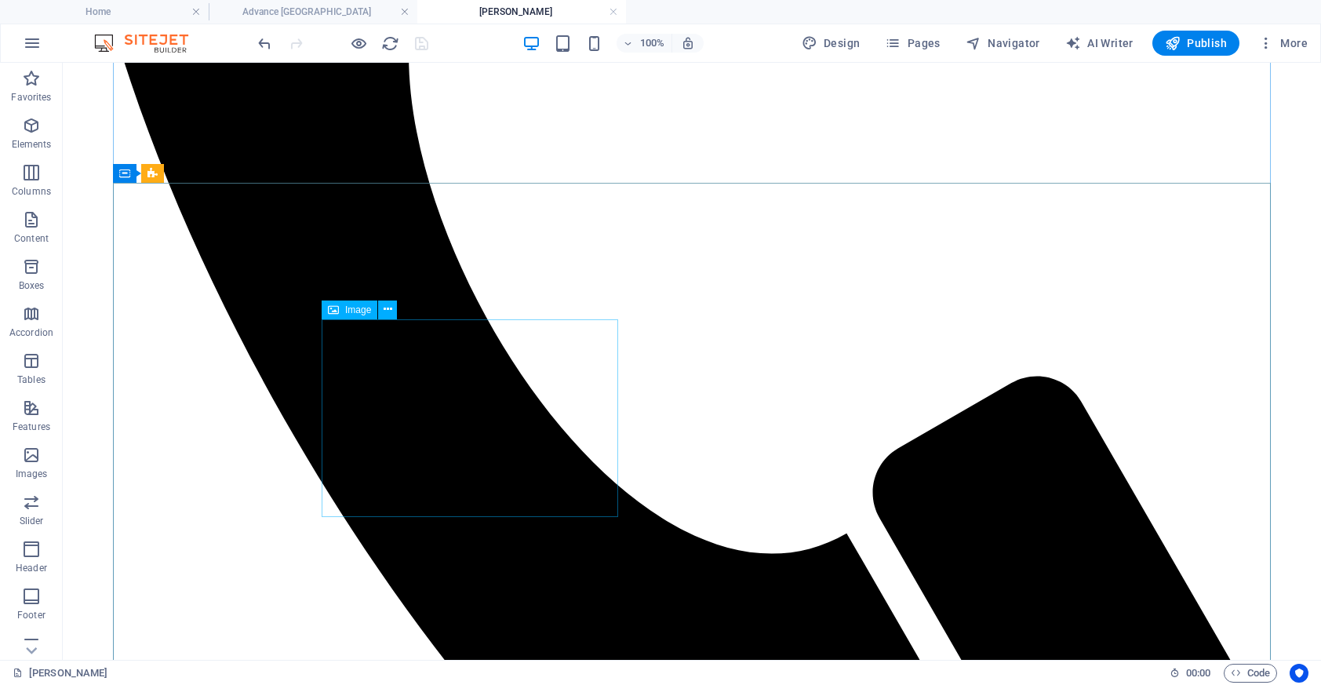
scroll to position [929, 0]
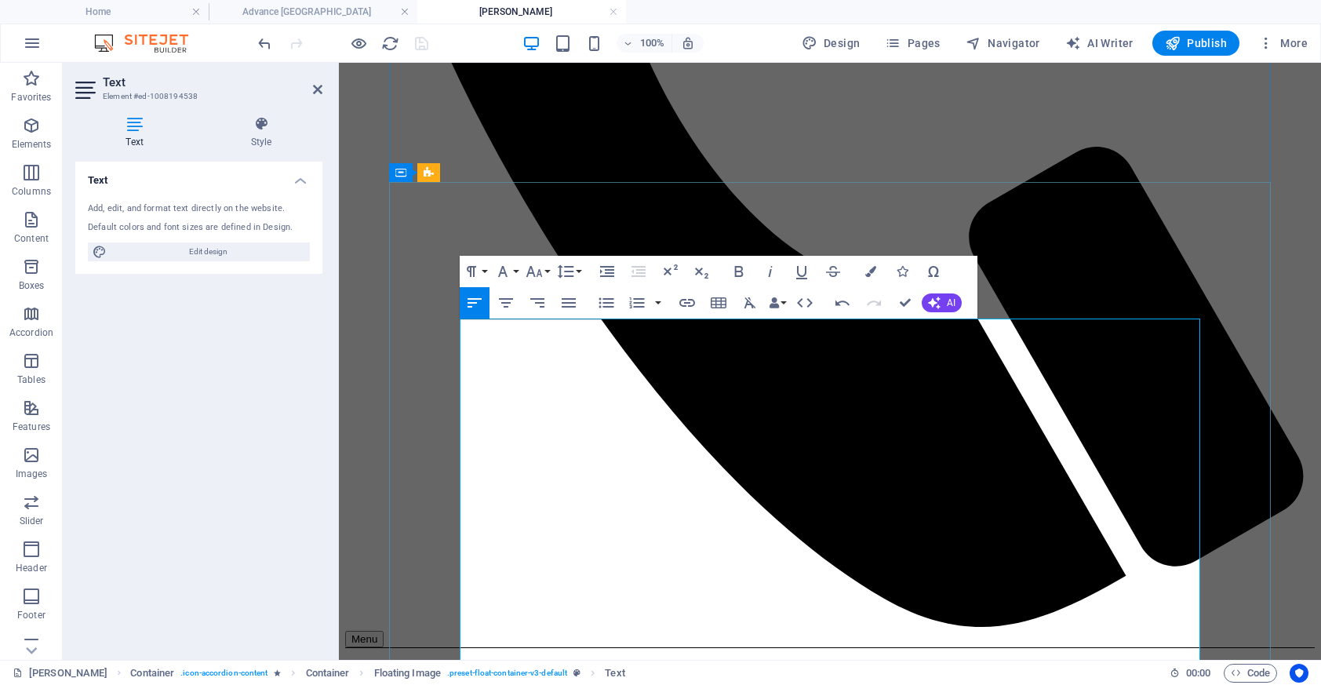
drag, startPoint x: 948, startPoint y: 572, endPoint x: 742, endPoint y: 312, distance: 331.6
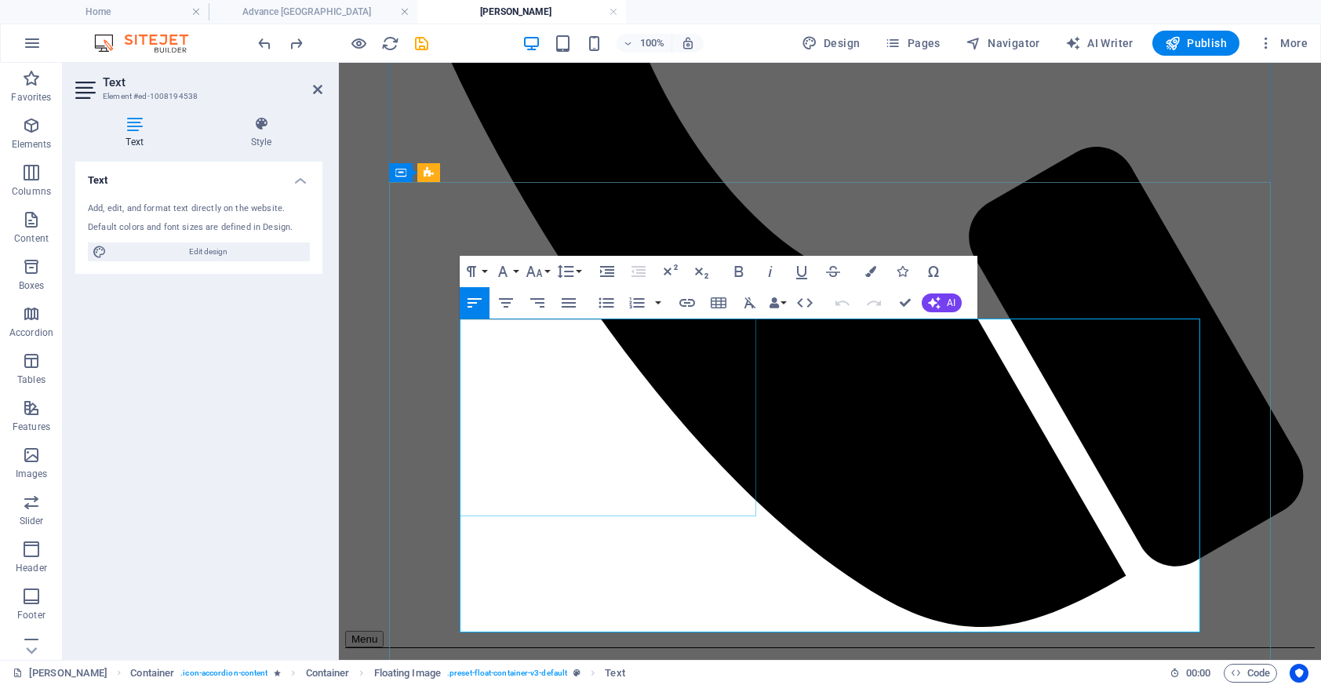
drag, startPoint x: 988, startPoint y: 535, endPoint x: 747, endPoint y: 330, distance: 316.7
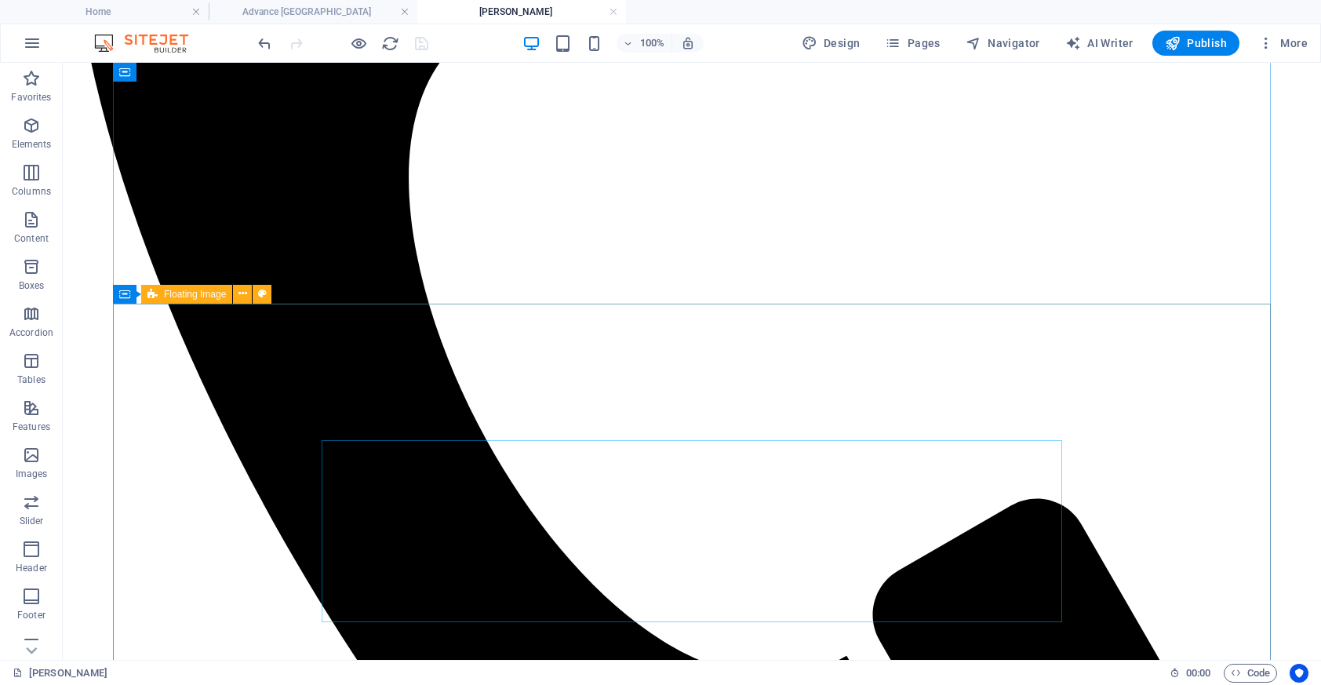
scroll to position [806, 0]
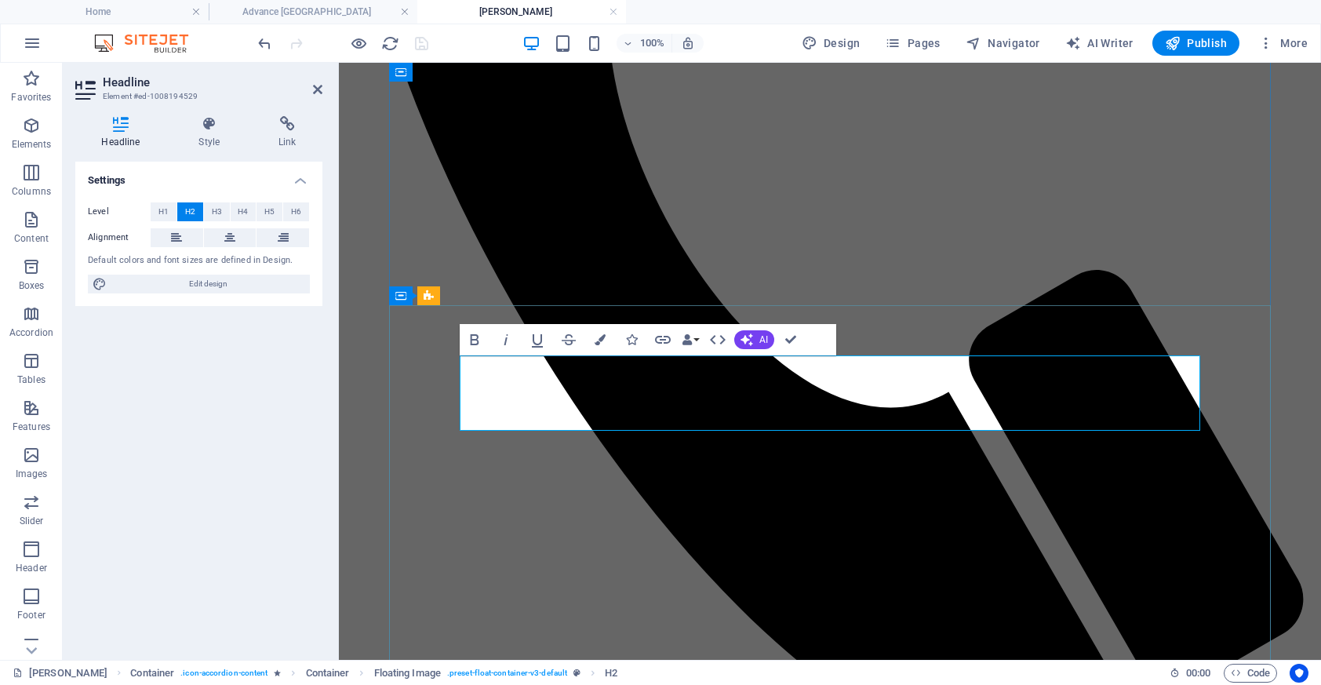
scroll to position [175, 0]
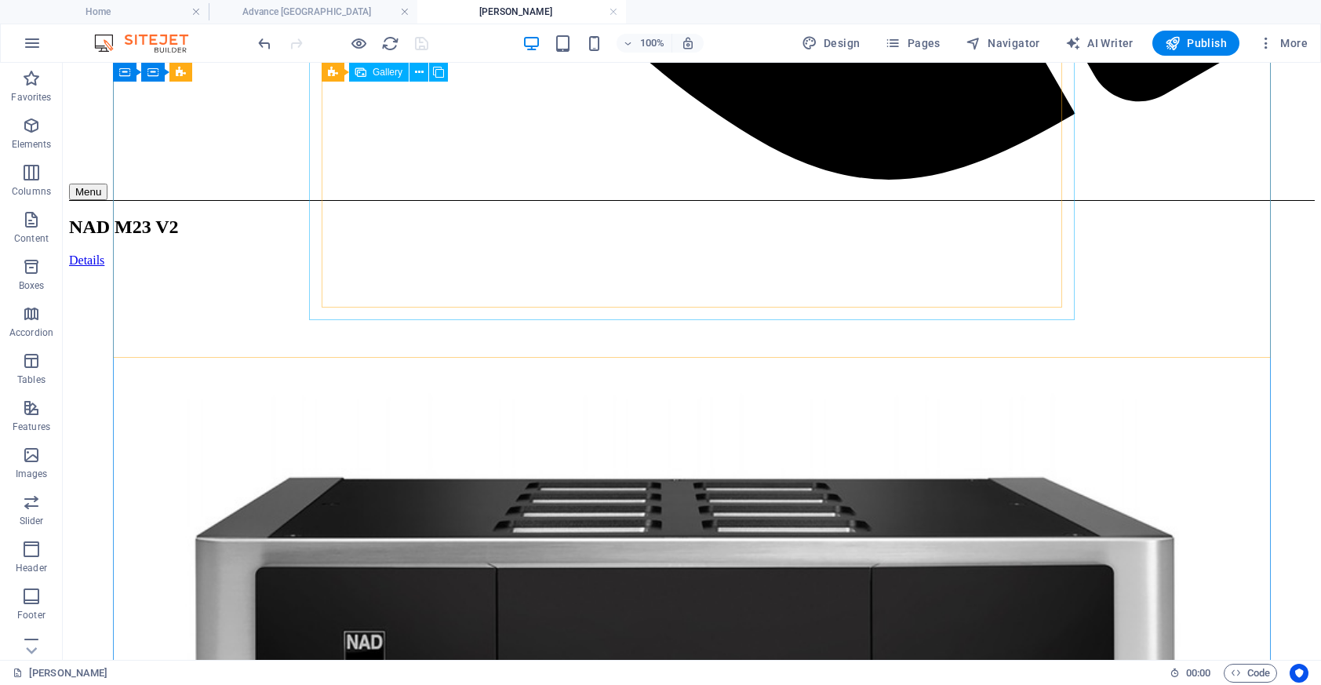
scroll to position [1741, 0]
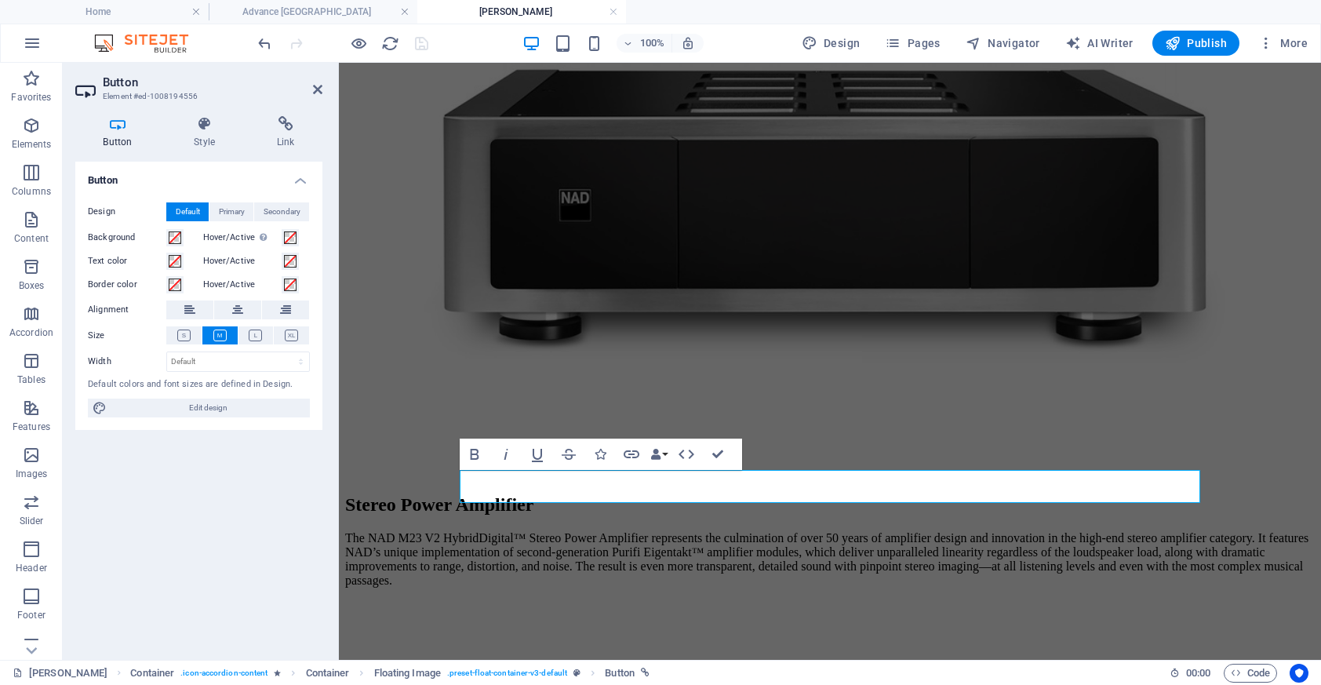
click at [277, 111] on div "Button Style Link Button Design Default Primary Secondary Background Hover/Acti…" at bounding box center [199, 382] width 272 height 556
click at [276, 122] on icon at bounding box center [286, 124] width 74 height 16
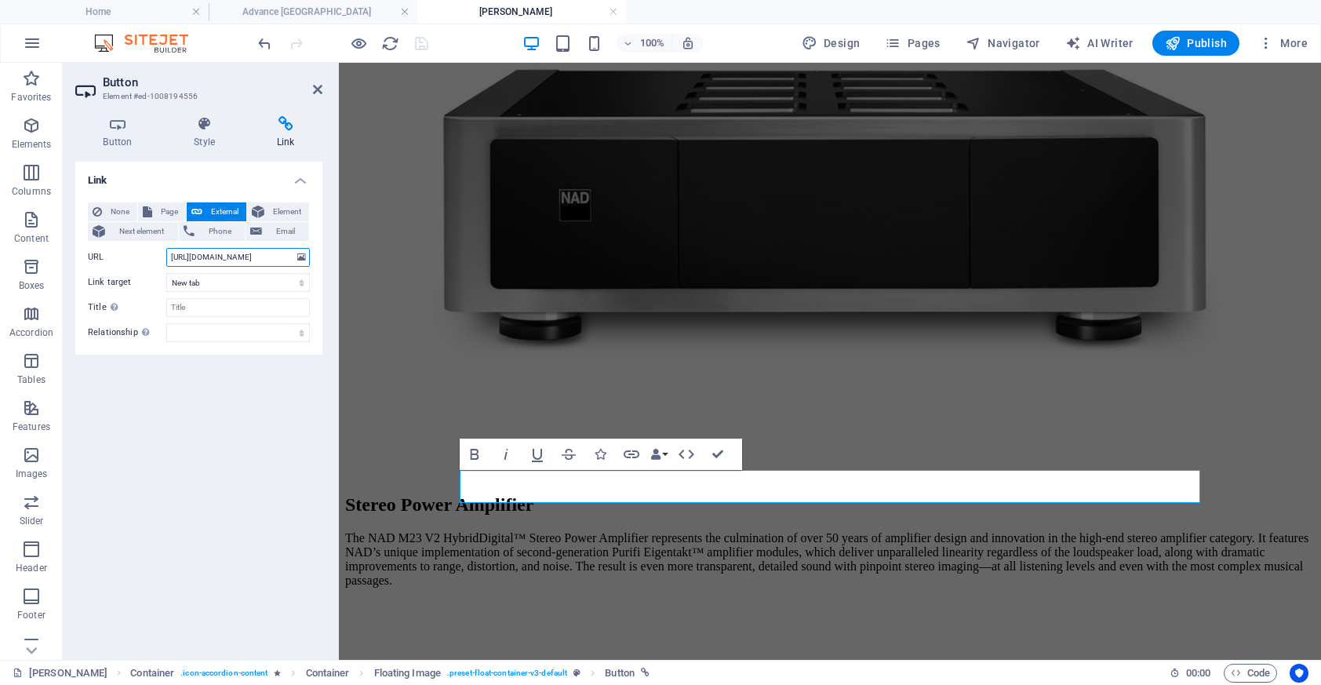
click at [224, 250] on input "[URL][DOMAIN_NAME]" at bounding box center [238, 257] width 144 height 19
paste input "[DOMAIN_NAME][URL]"
type input "[URL][DOMAIN_NAME]"
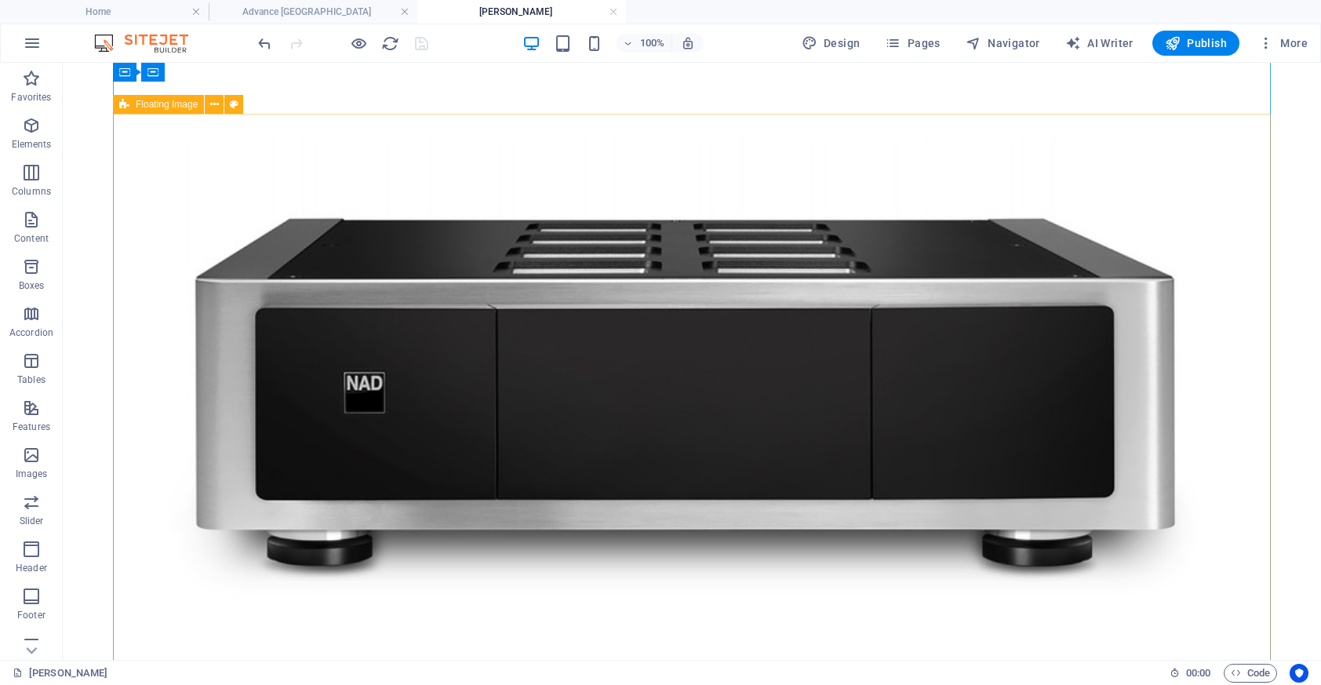
scroll to position [2012, 0]
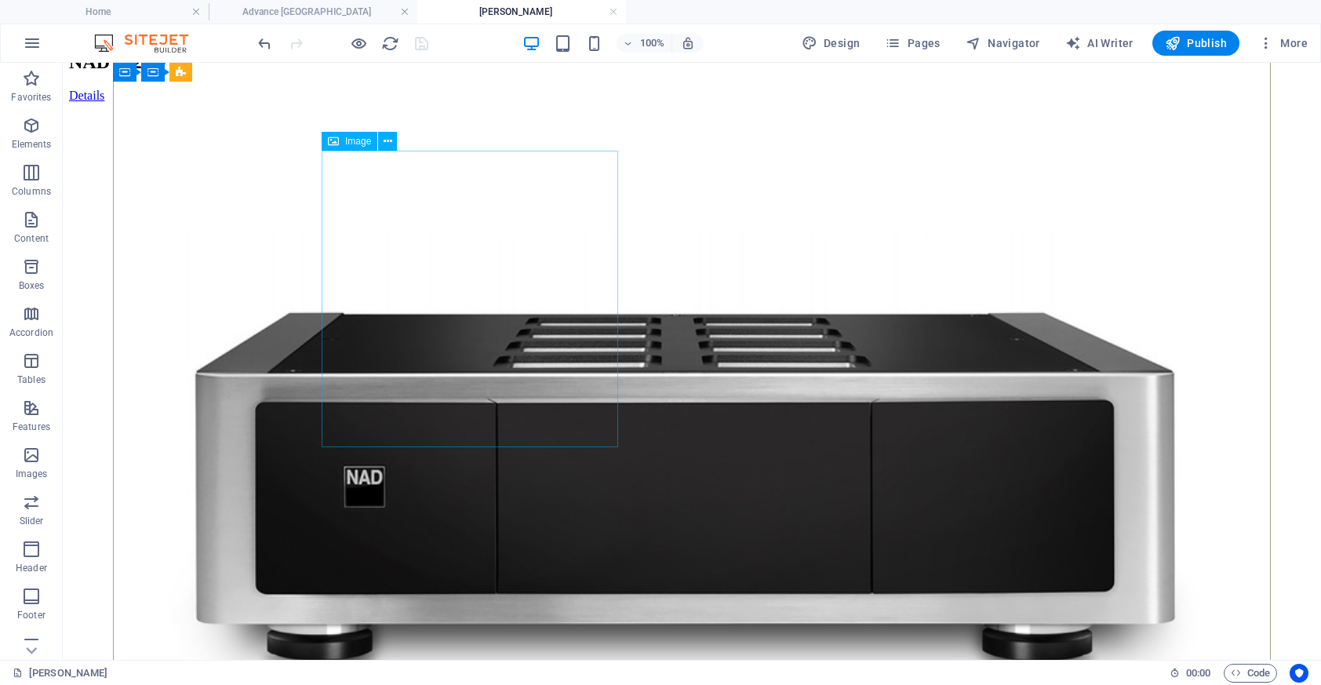
scroll to position [1845, 0]
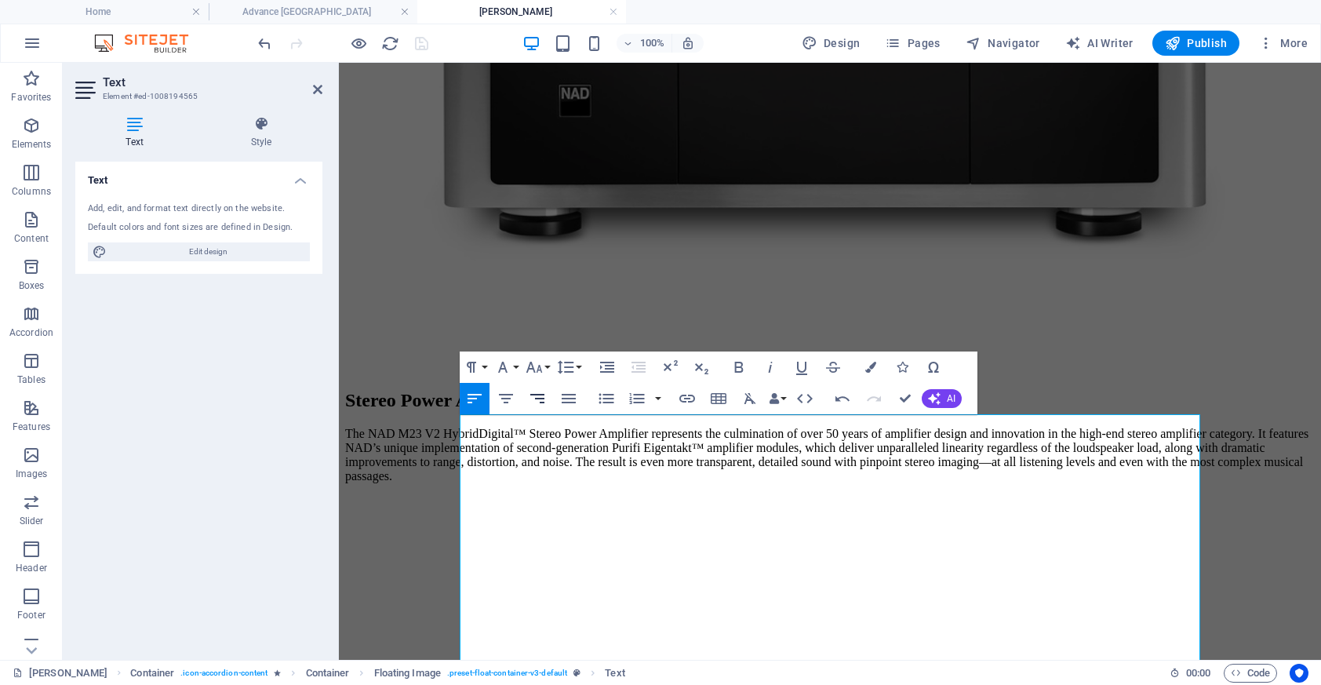
scroll to position [0, 3]
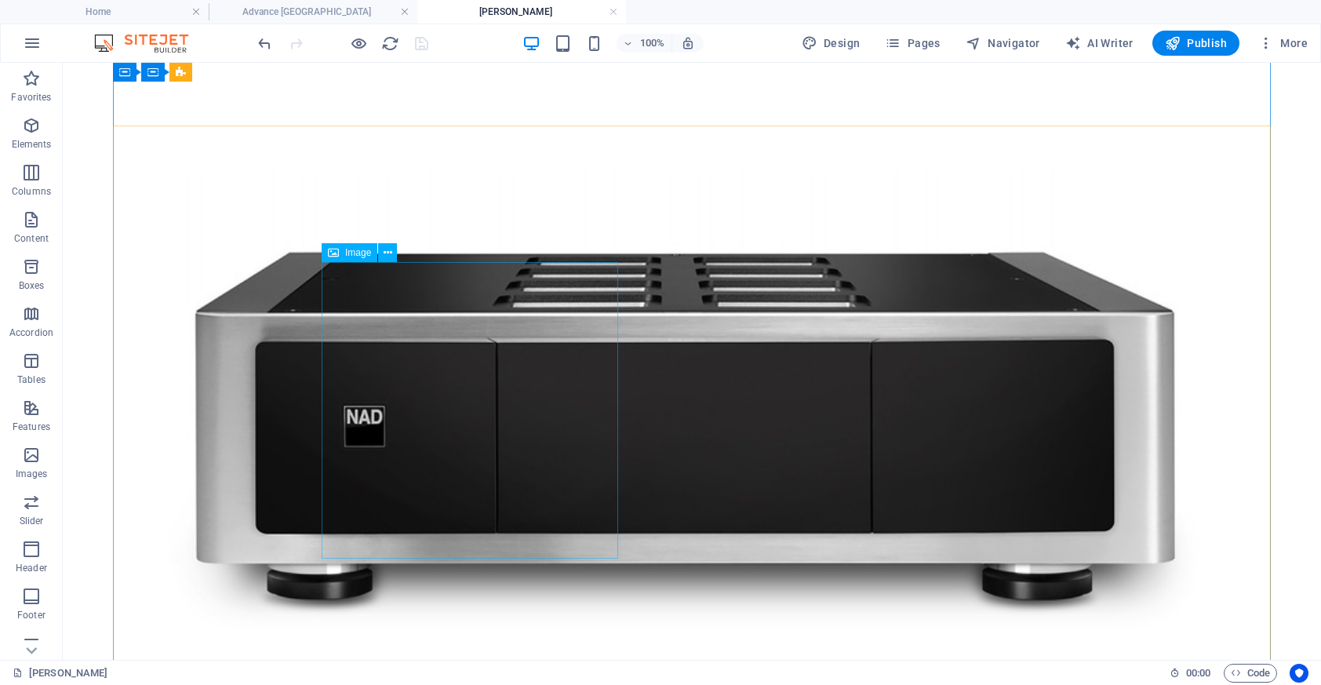
scroll to position [1952, 0]
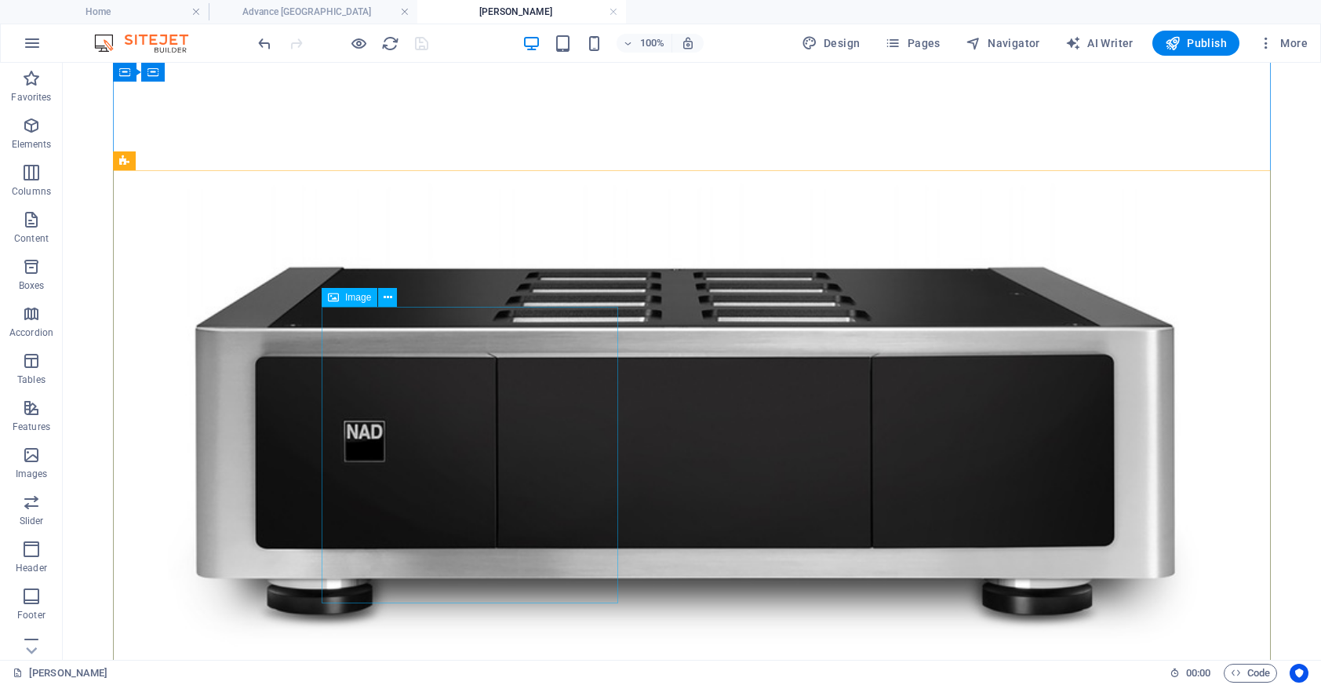
click at [358, 297] on span "Image" at bounding box center [358, 297] width 26 height 9
select select "%"
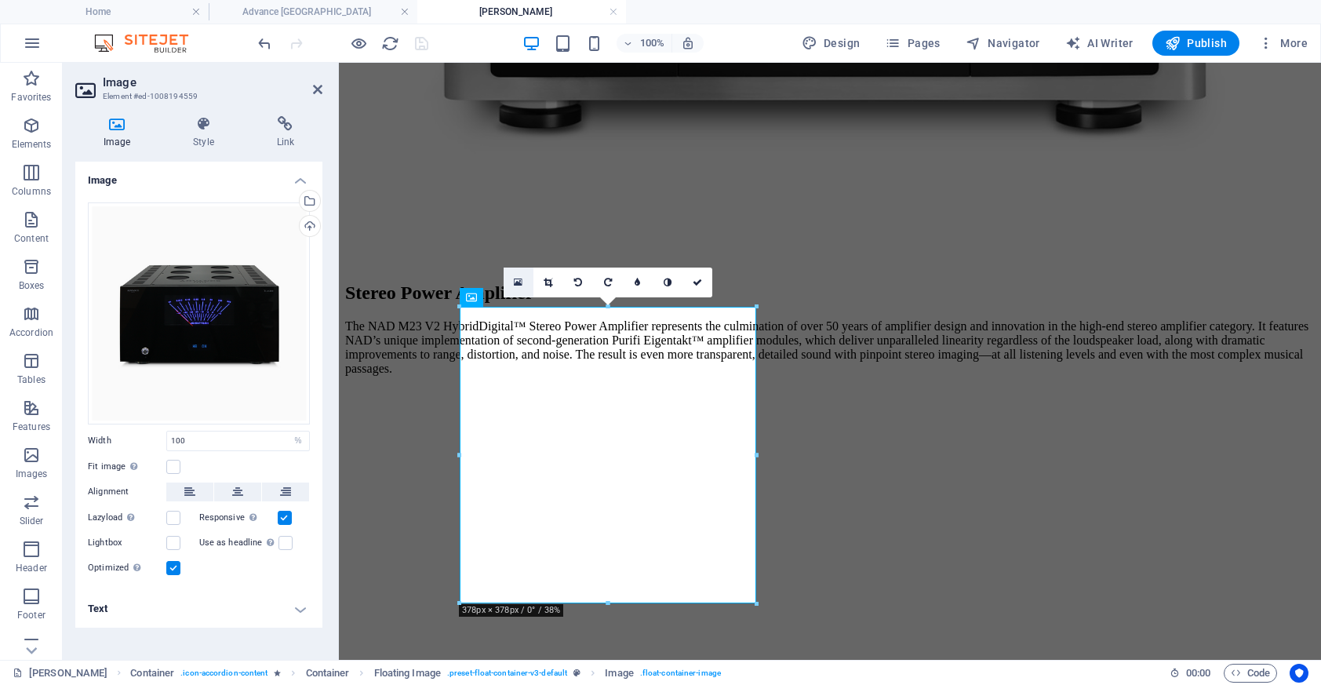
click at [514, 279] on icon at bounding box center [518, 282] width 9 height 11
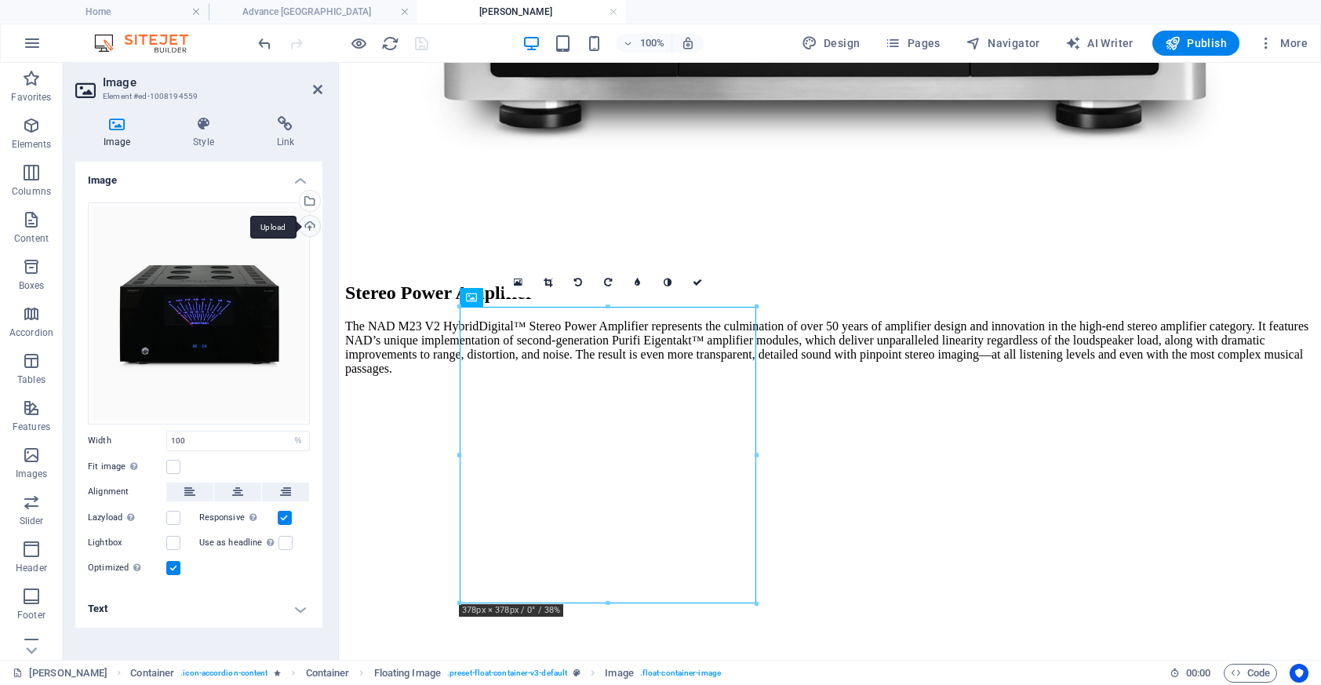
click at [308, 223] on div "Upload" at bounding box center [308, 228] width 24 height 24
click at [309, 227] on div "Upload" at bounding box center [308, 228] width 24 height 24
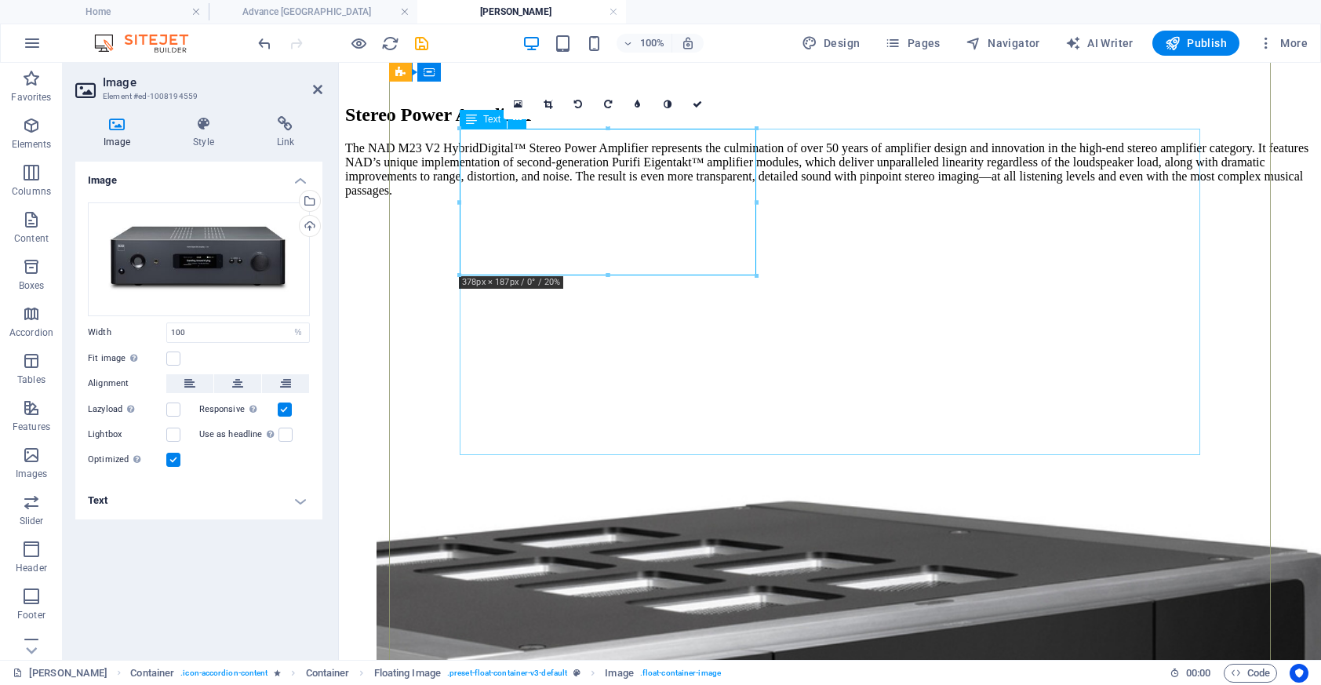
scroll to position [2131, 0]
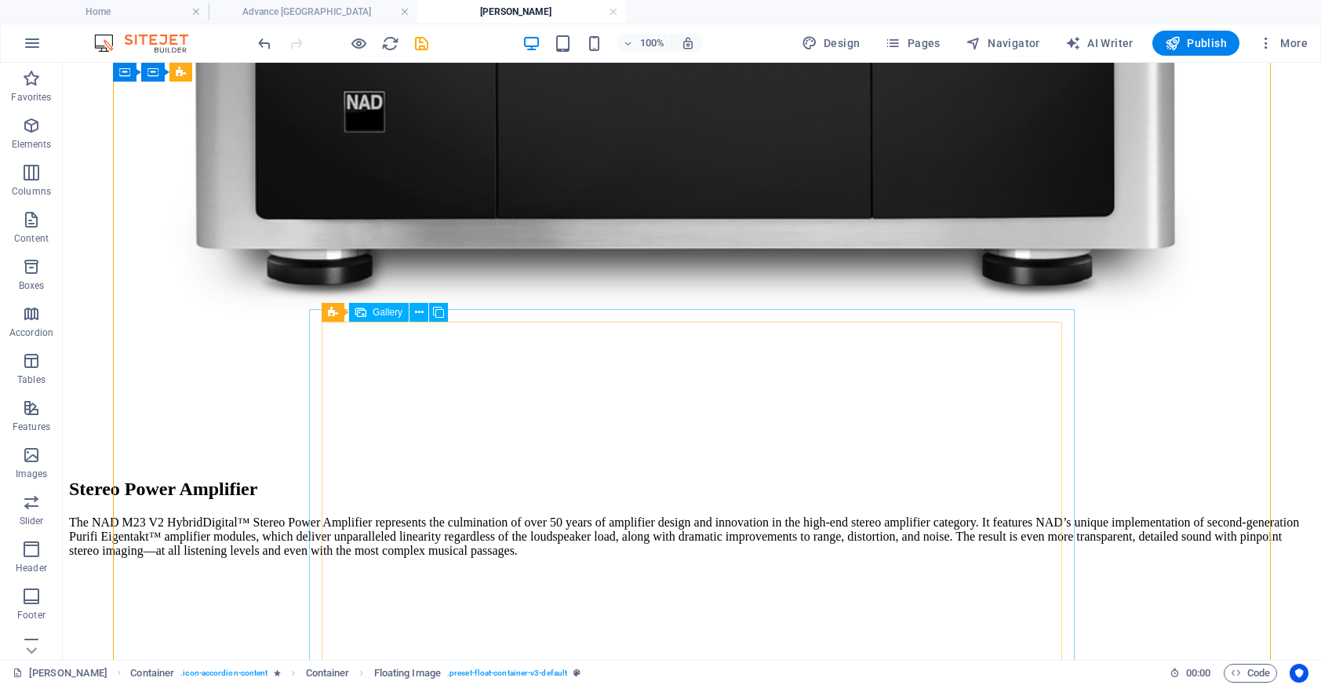
scroll to position [2313, 0]
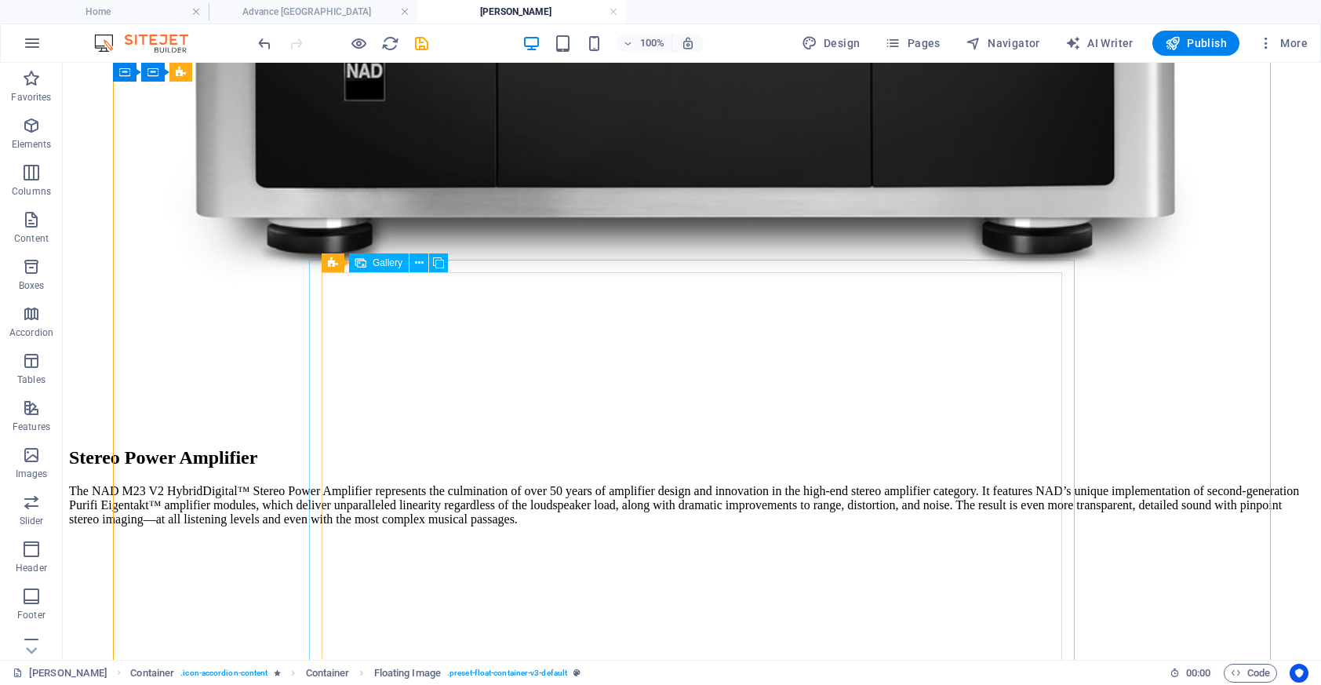
select select "4"
select select "px"
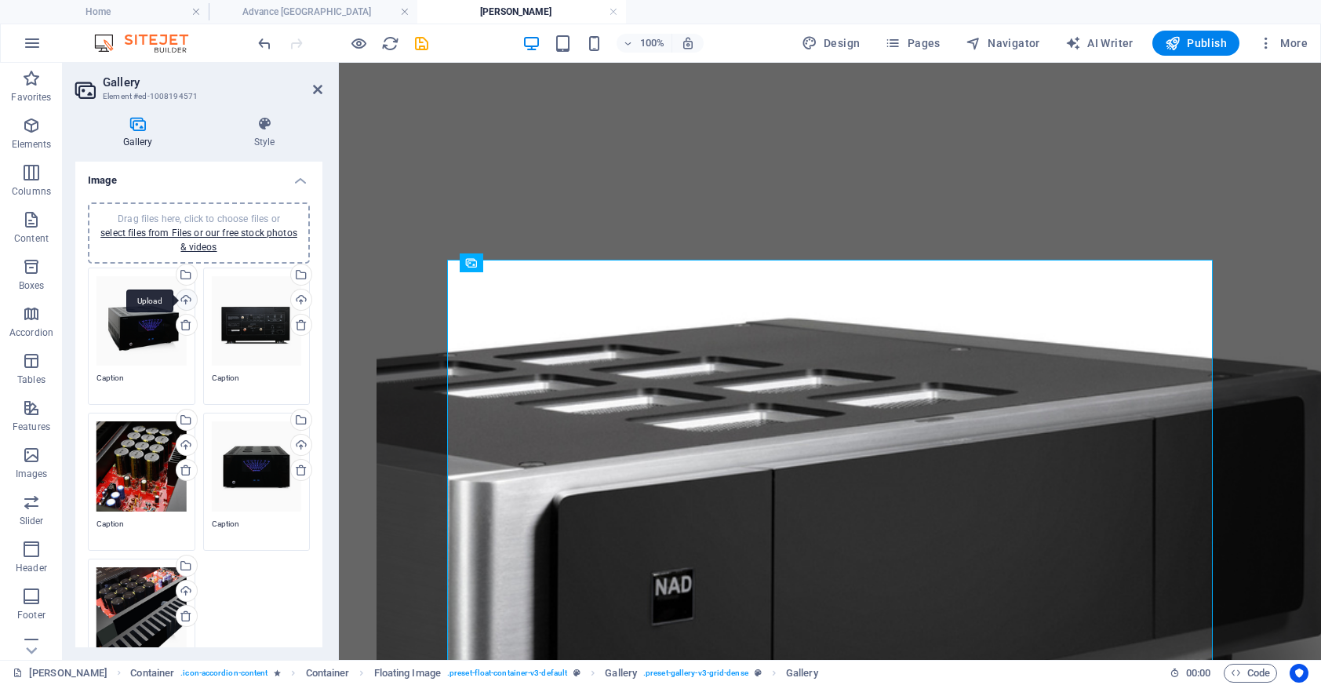
click at [191, 299] on div "Upload" at bounding box center [185, 301] width 24 height 24
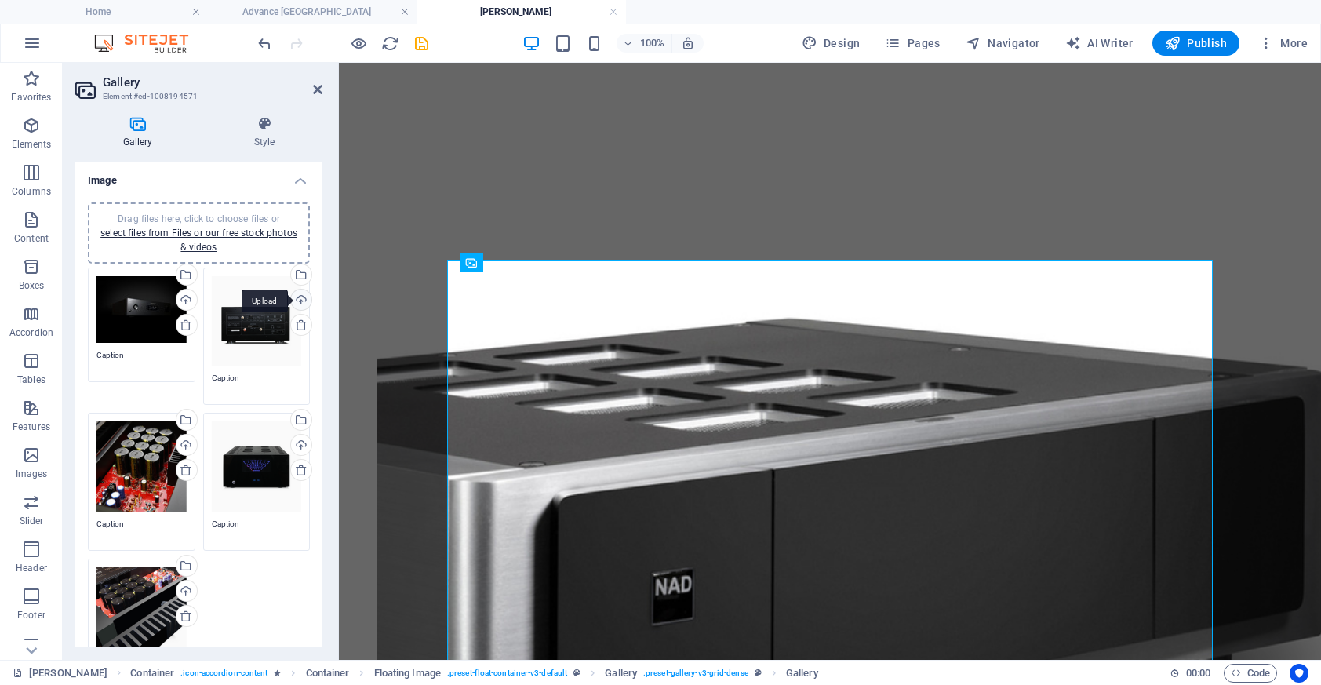
click at [299, 295] on div "Upload" at bounding box center [300, 301] width 24 height 24
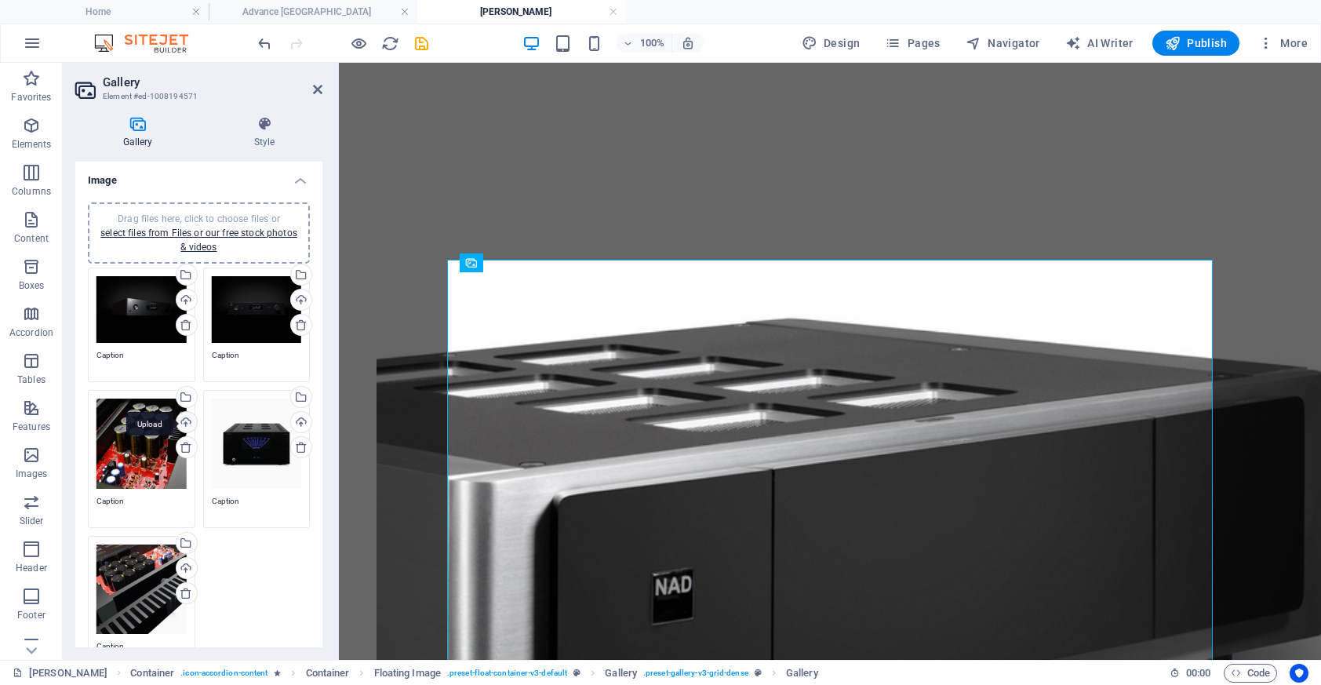
click at [189, 419] on div "Upload" at bounding box center [185, 424] width 24 height 24
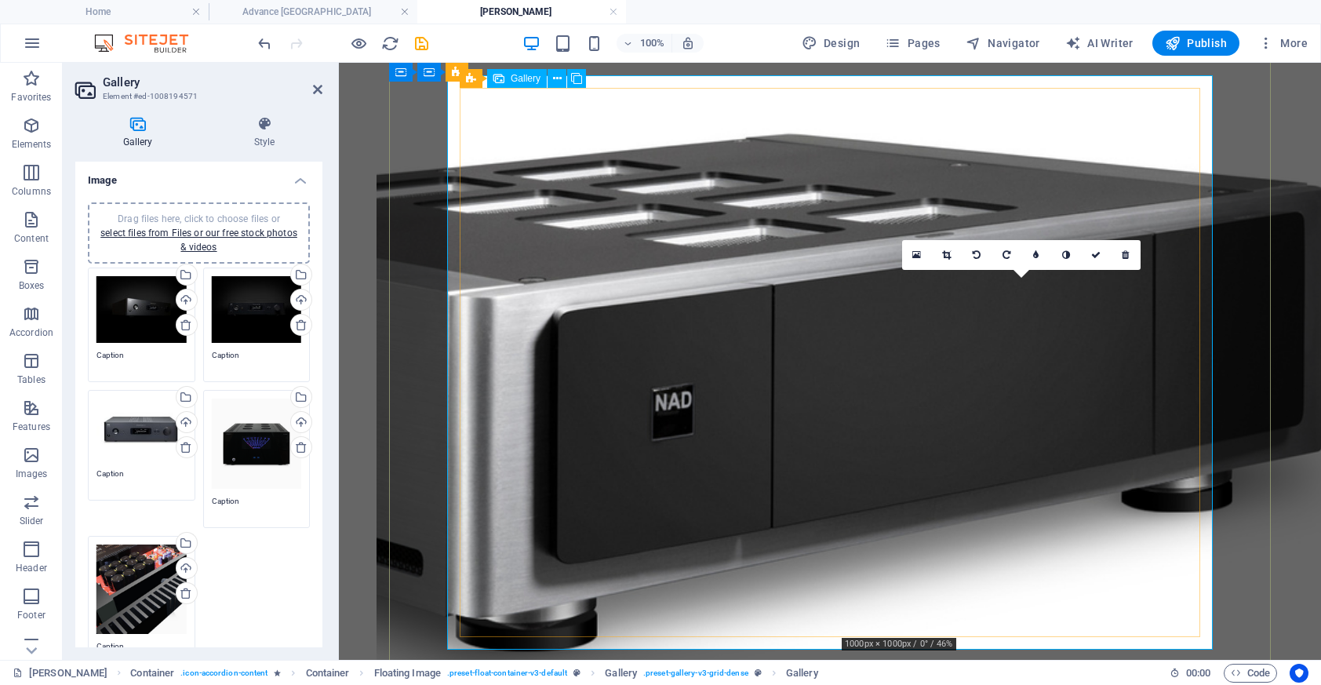
scroll to position [2503, 0]
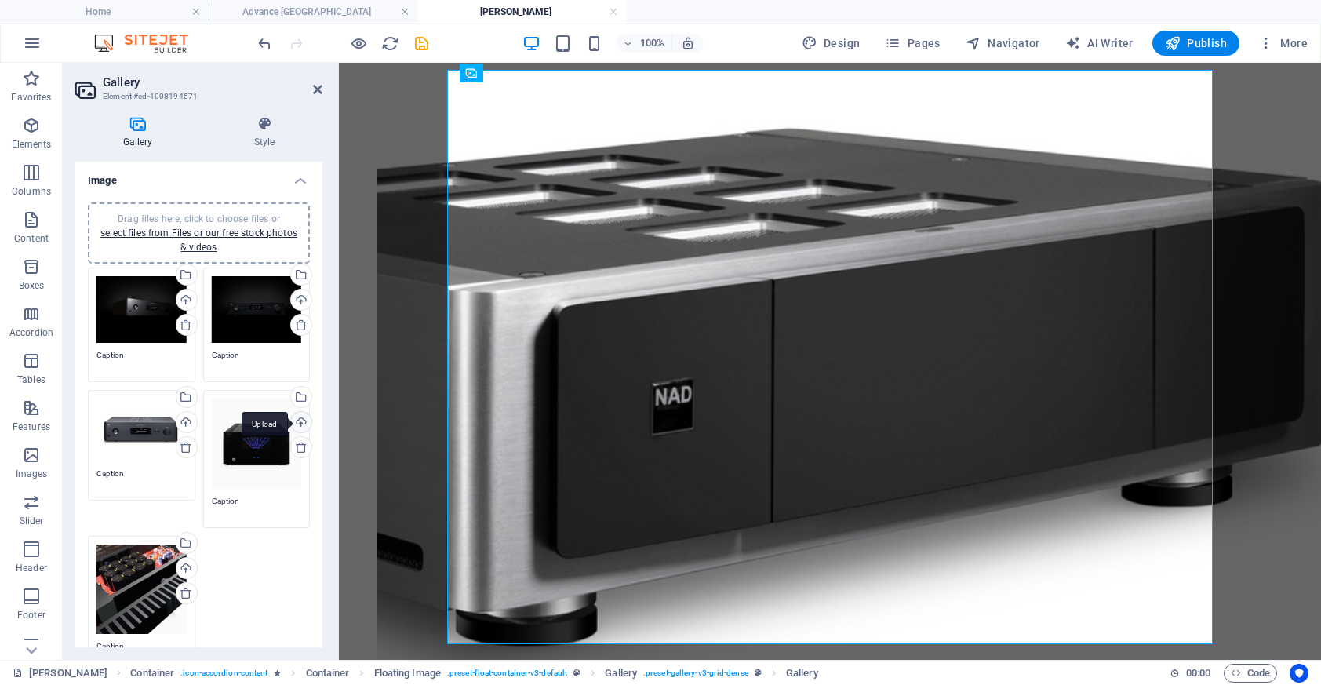
click at [298, 424] on div "Upload" at bounding box center [300, 424] width 24 height 24
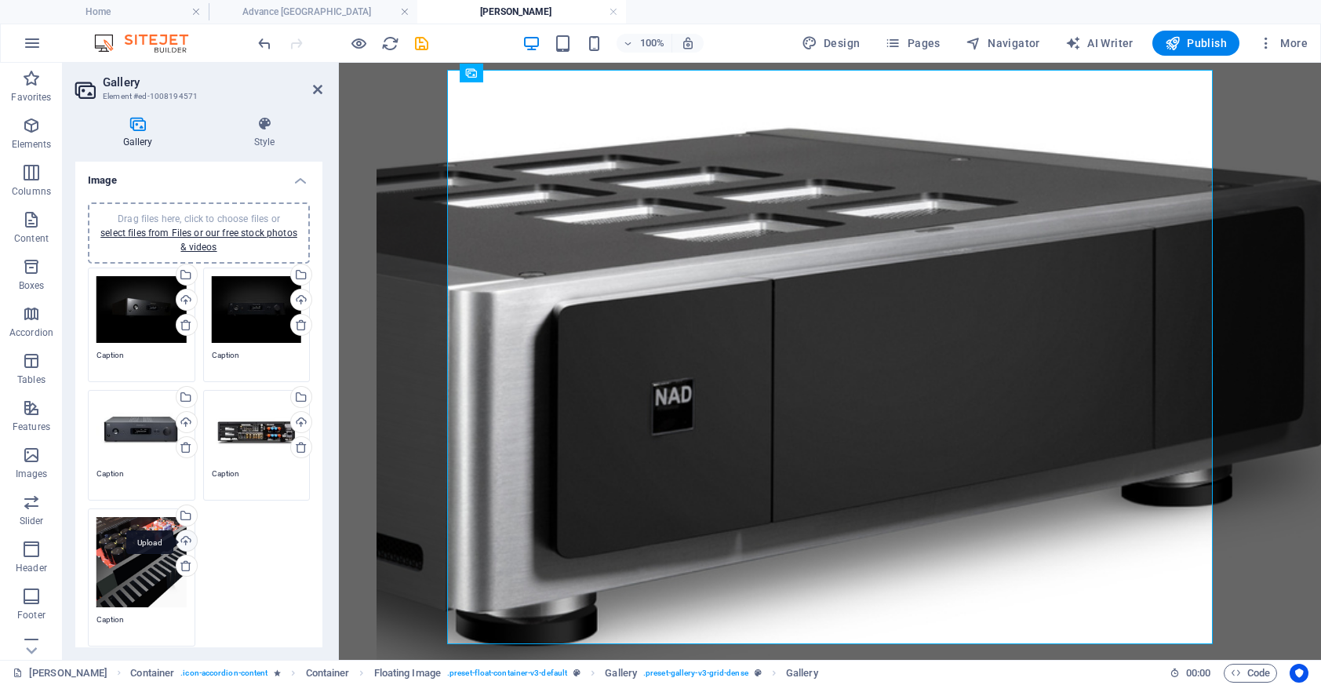
click at [188, 533] on div "Upload" at bounding box center [185, 542] width 24 height 24
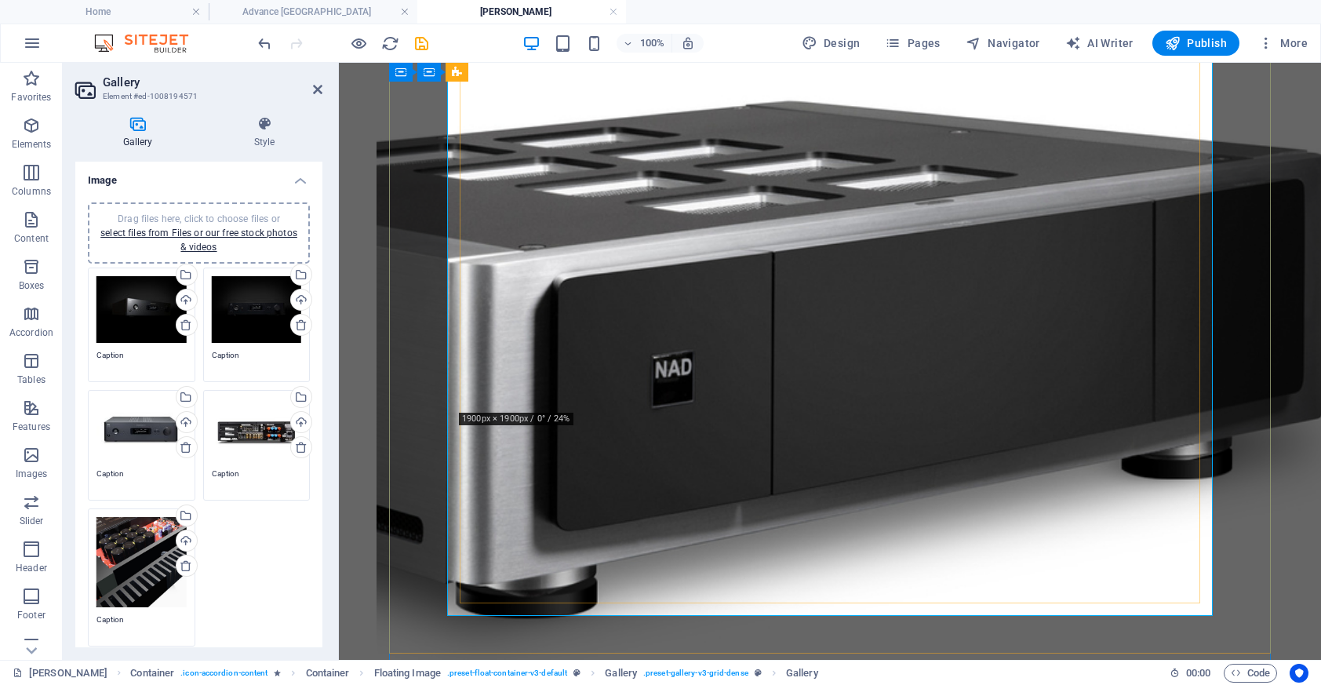
scroll to position [2537, 0]
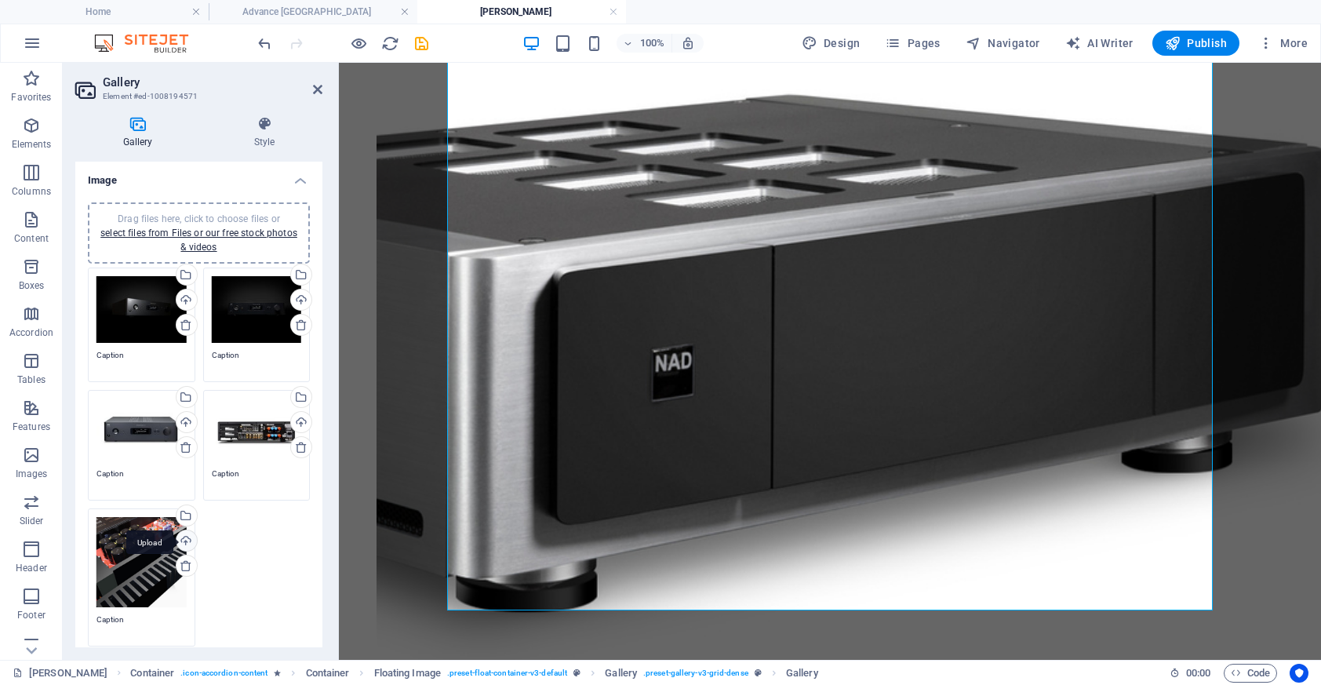
click at [184, 531] on div "Upload" at bounding box center [185, 542] width 24 height 24
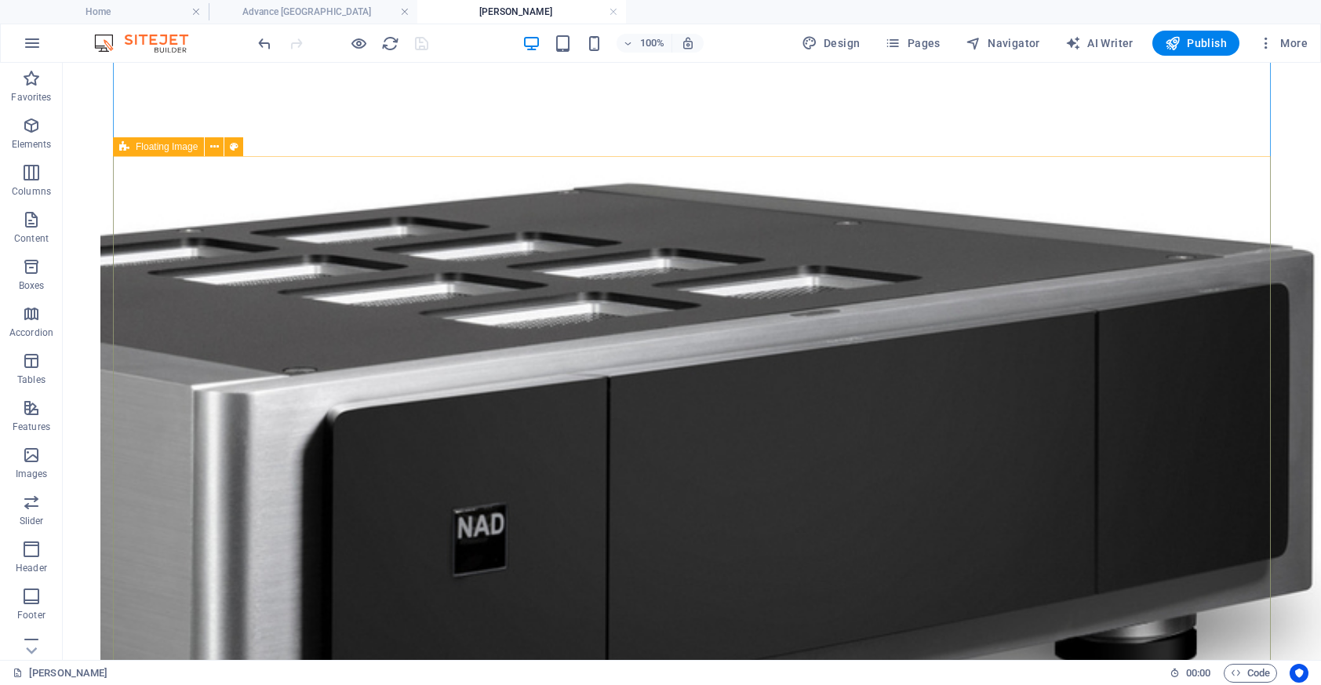
scroll to position [3055, 0]
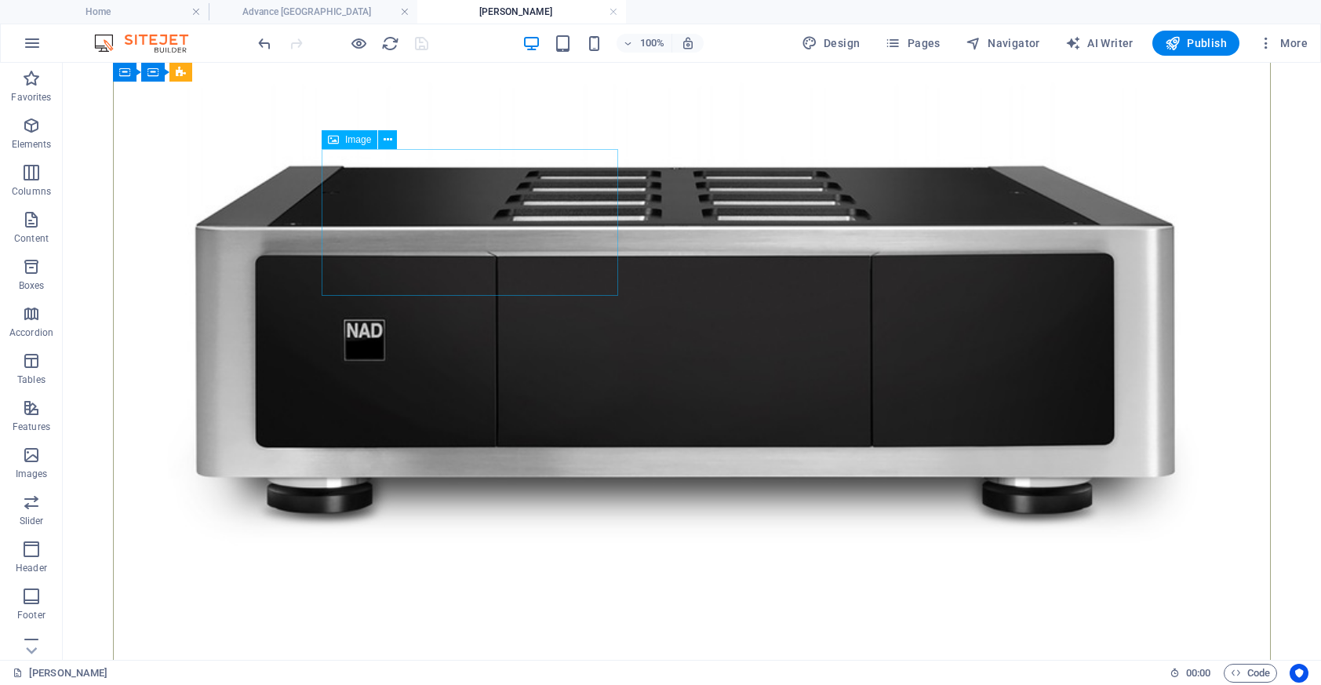
scroll to position [1913, 0]
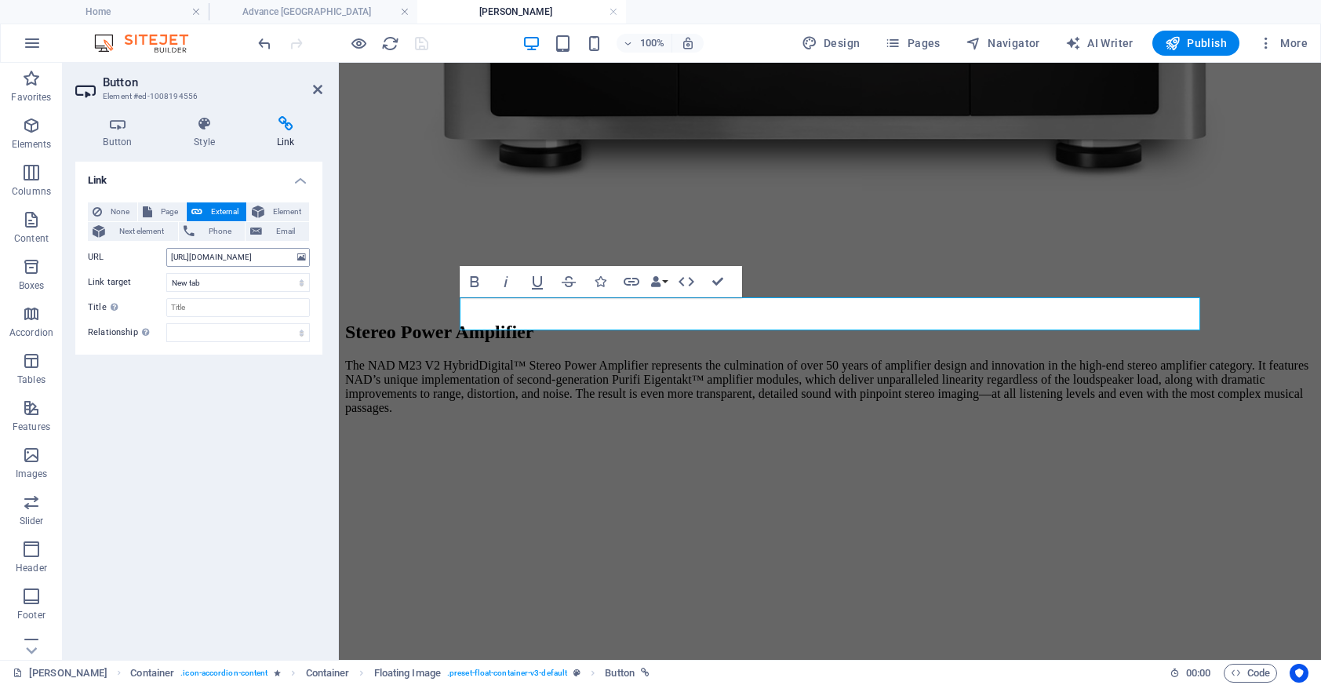
click at [235, 251] on input "[URL][DOMAIN_NAME]" at bounding box center [238, 257] width 144 height 19
drag, startPoint x: 239, startPoint y: 259, endPoint x: 308, endPoint y: 259, distance: 69.0
click at [308, 259] on div "URL [URL][DOMAIN_NAME]" at bounding box center [199, 257] width 222 height 19
click at [252, 261] on input "[URL][DOMAIN_NAME]" at bounding box center [238, 257] width 144 height 19
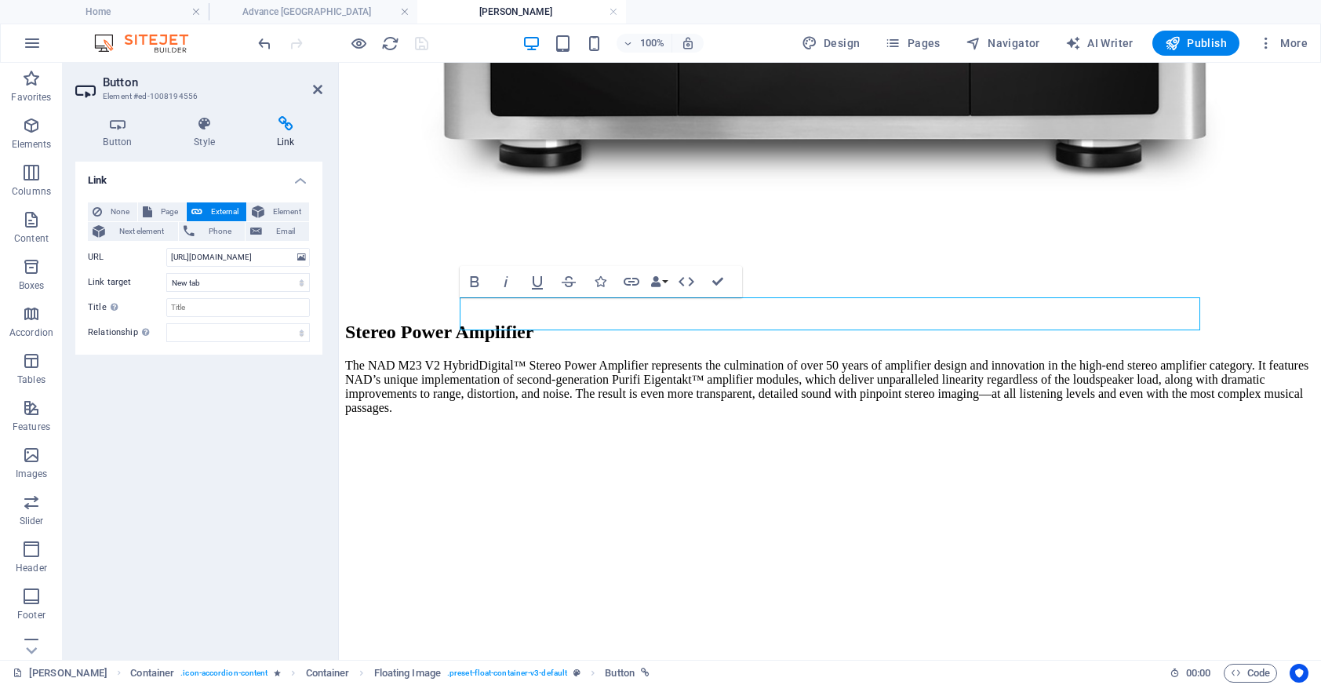
scroll to position [0, 0]
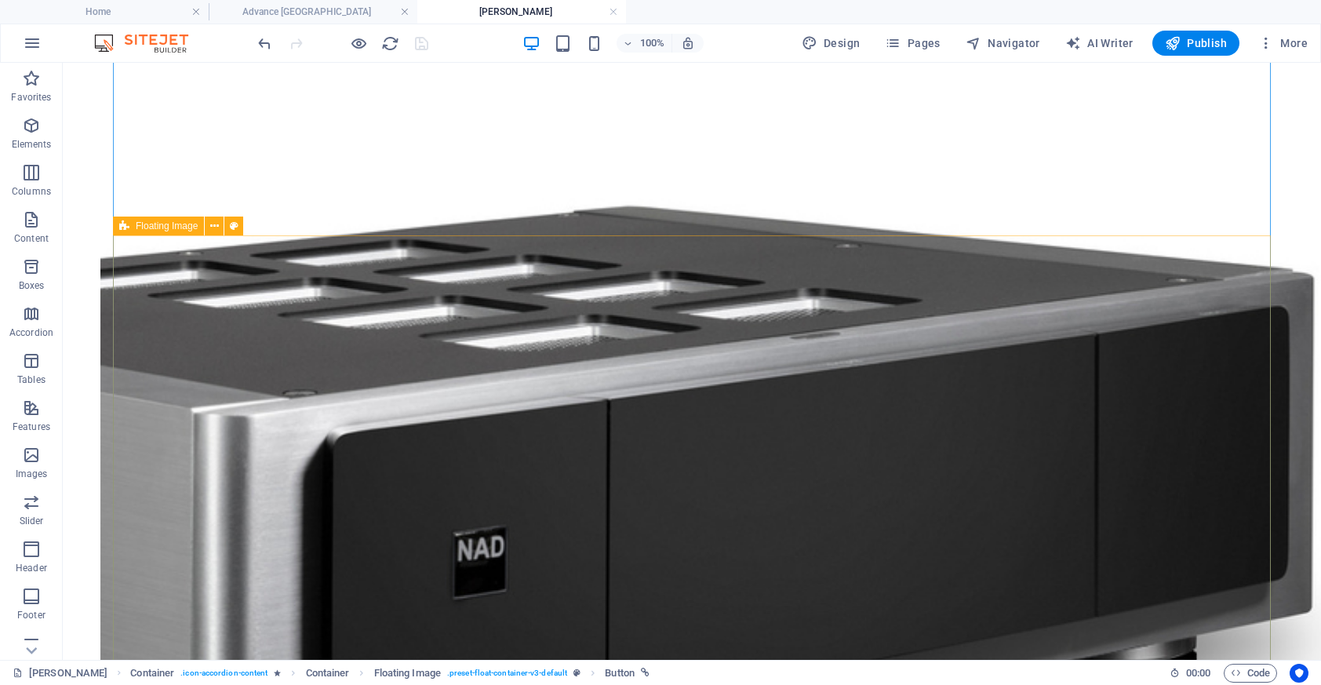
scroll to position [3040, 0]
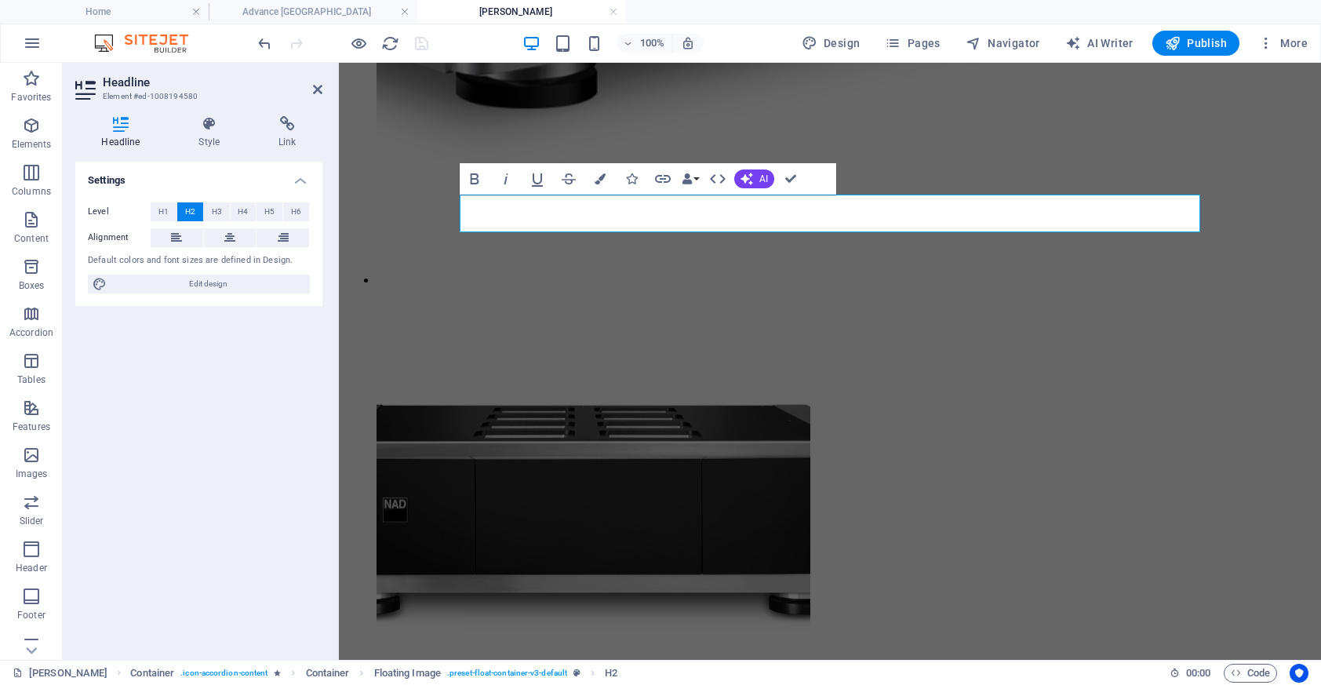
scroll to position [0, 5]
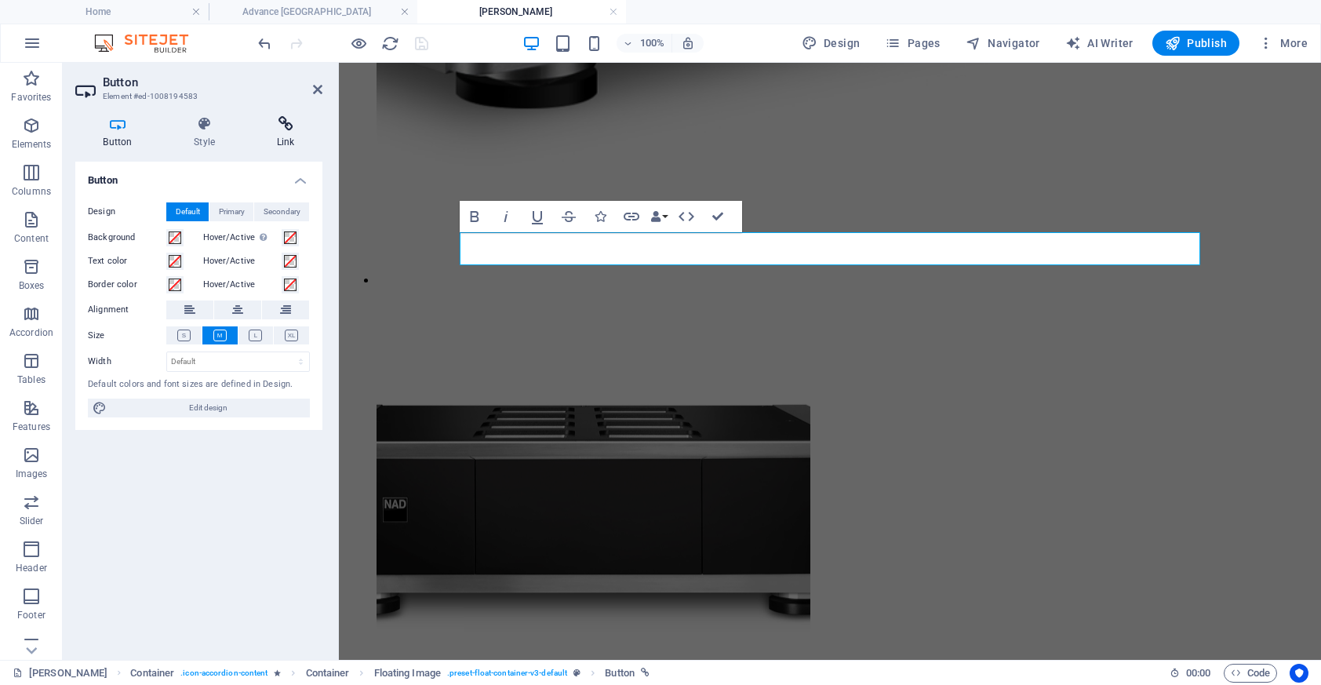
click at [297, 128] on icon at bounding box center [286, 124] width 74 height 16
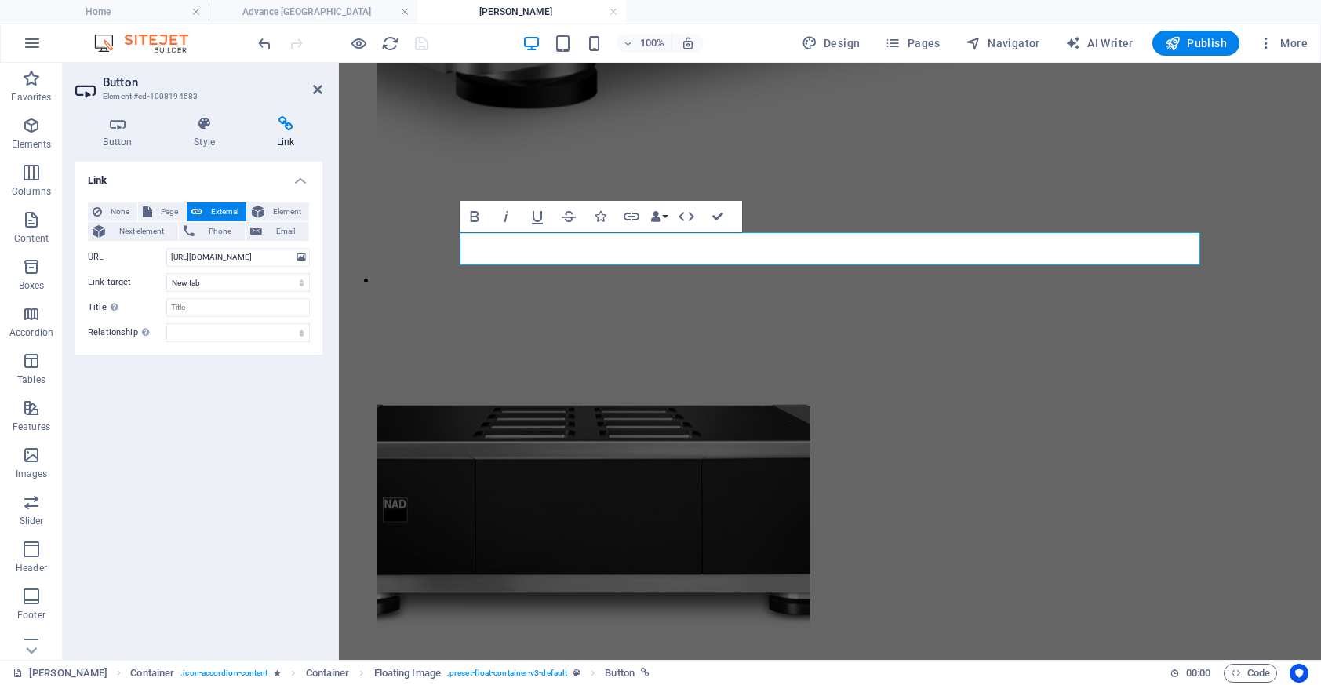
click at [277, 245] on div "None Page External Element Next element Phone Email Page Home Dali Advance [GEO…" at bounding box center [199, 272] width 222 height 140
click at [274, 253] on input "[URL][DOMAIN_NAME]" at bounding box center [238, 257] width 144 height 19
paste input "[DOMAIN_NAME][URL]"
type input "[URL][DOMAIN_NAME]"
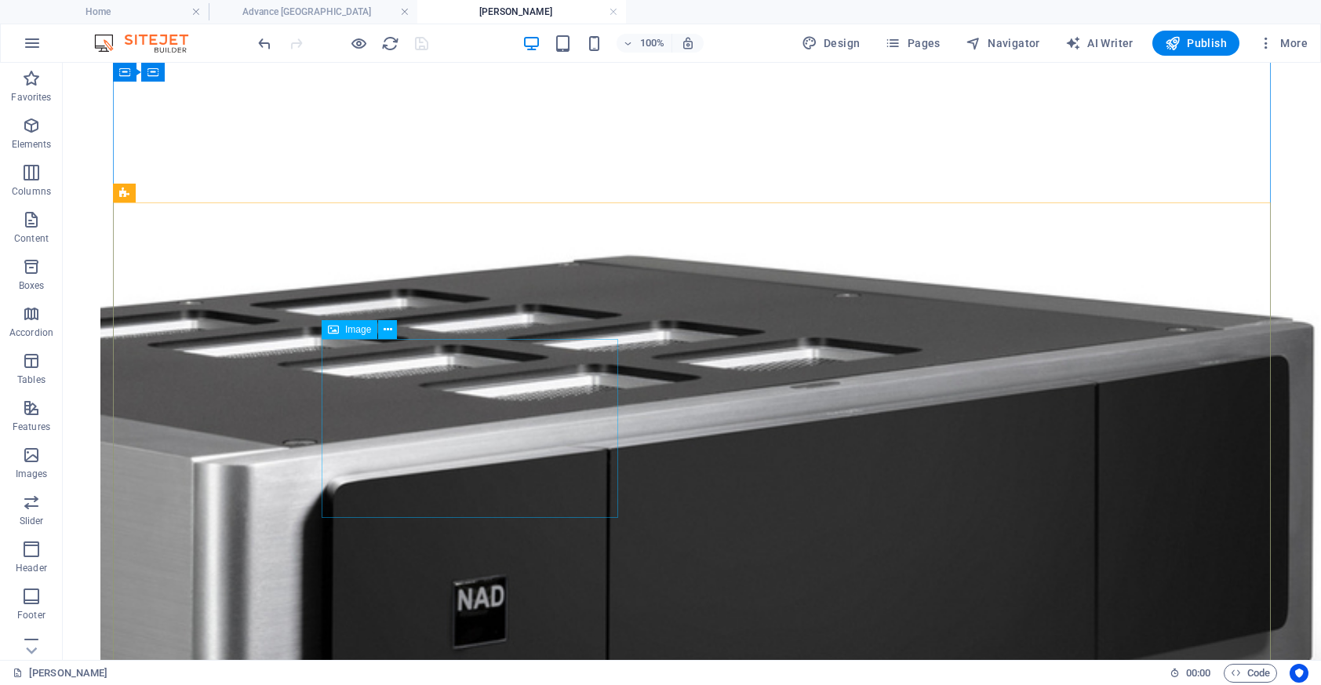
scroll to position [2996, 0]
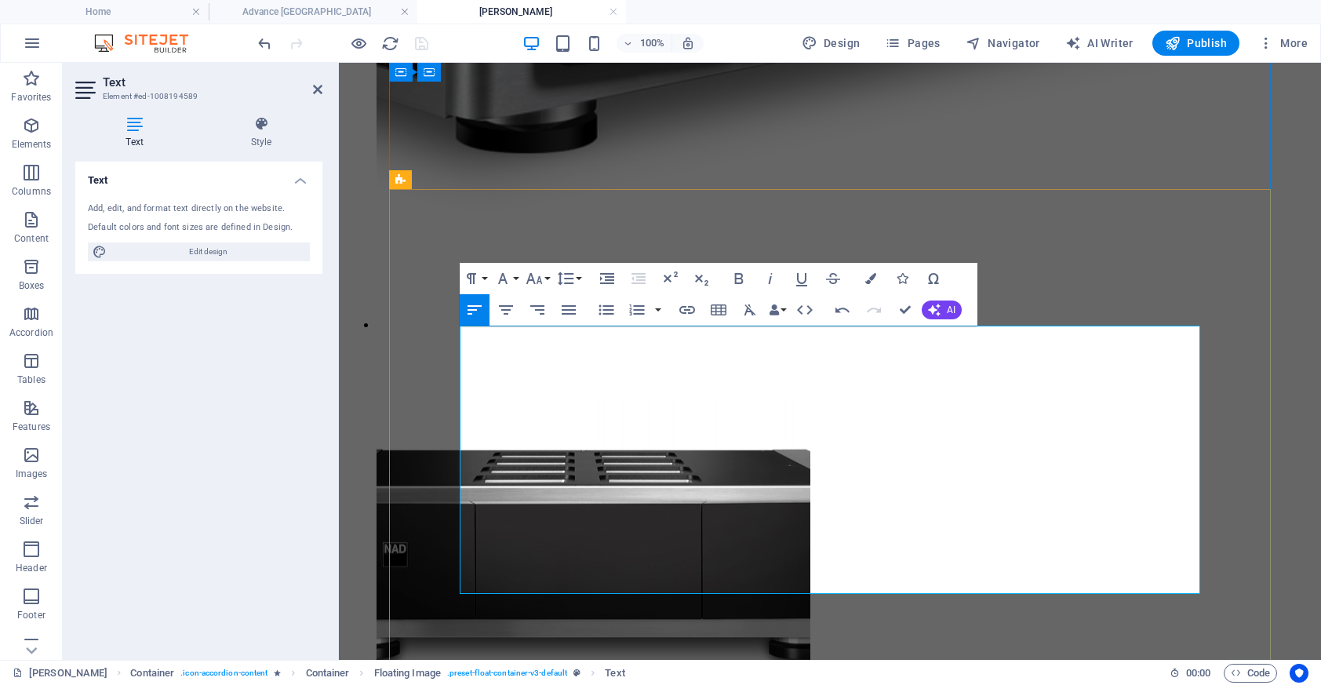
scroll to position [0, 3]
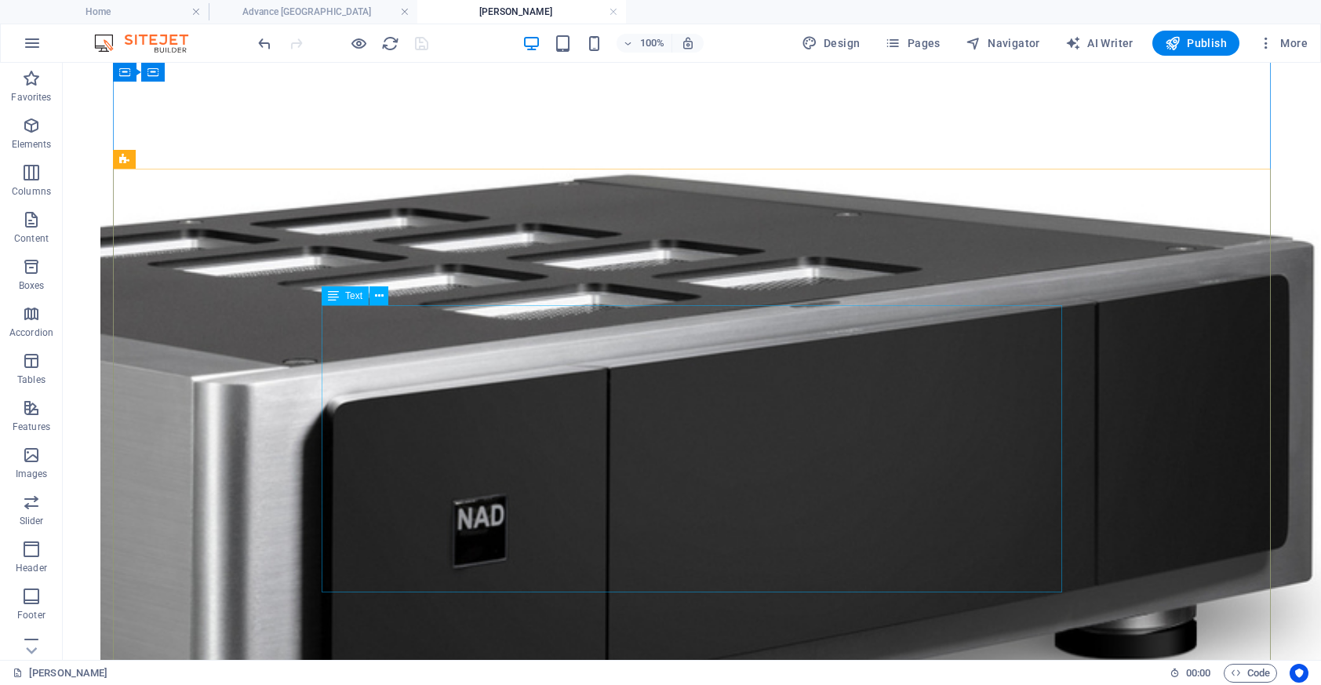
scroll to position [3075, 0]
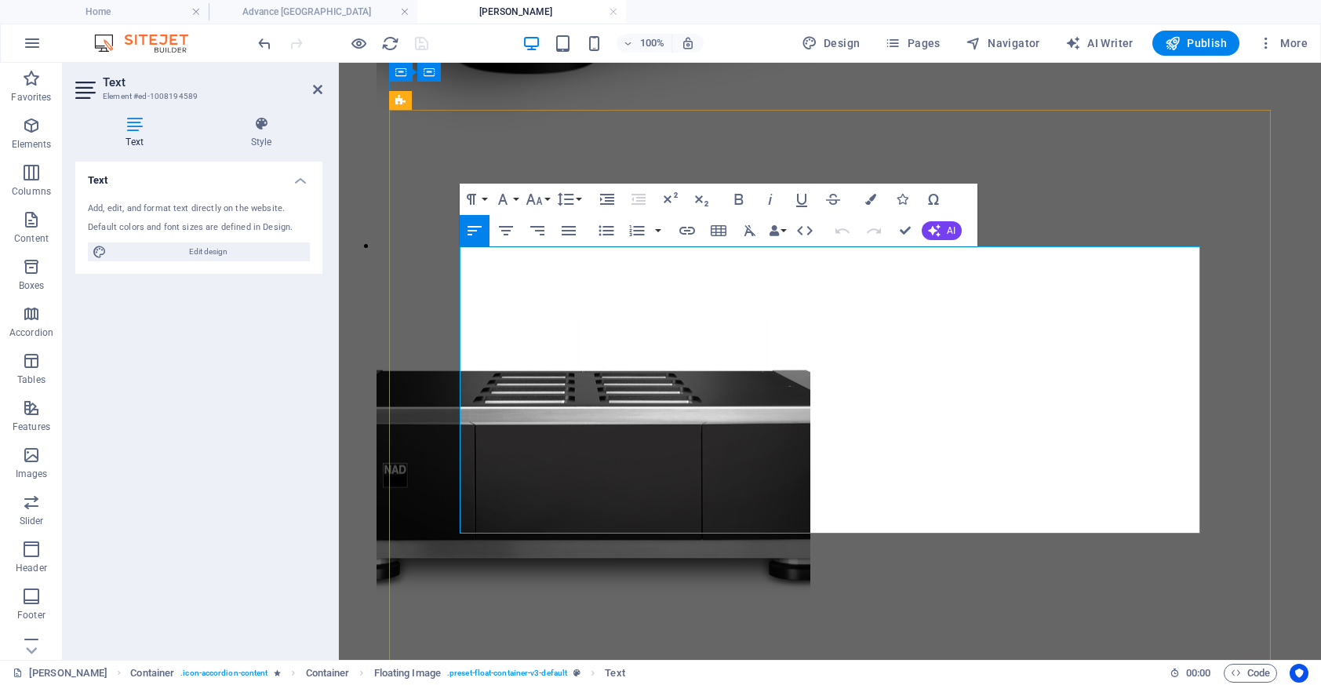
drag, startPoint x: 791, startPoint y: 296, endPoint x: 1042, endPoint y: 518, distance: 335.6
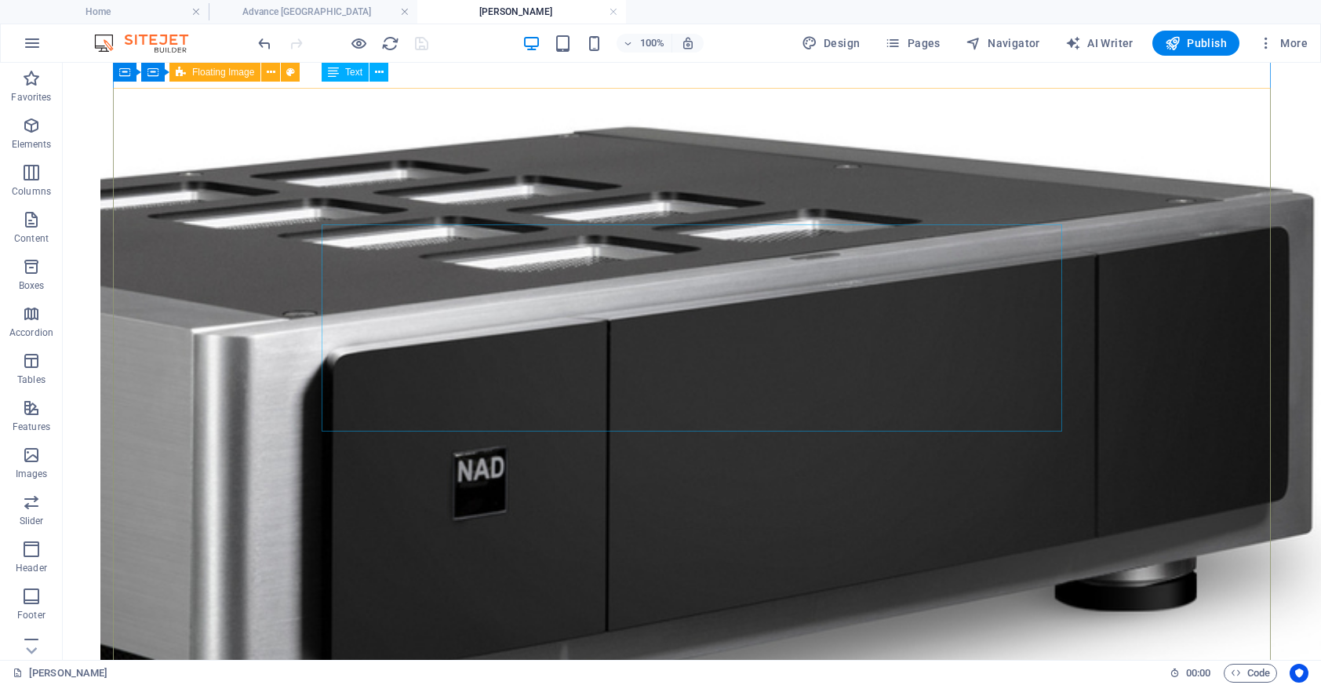
scroll to position [3096, 0]
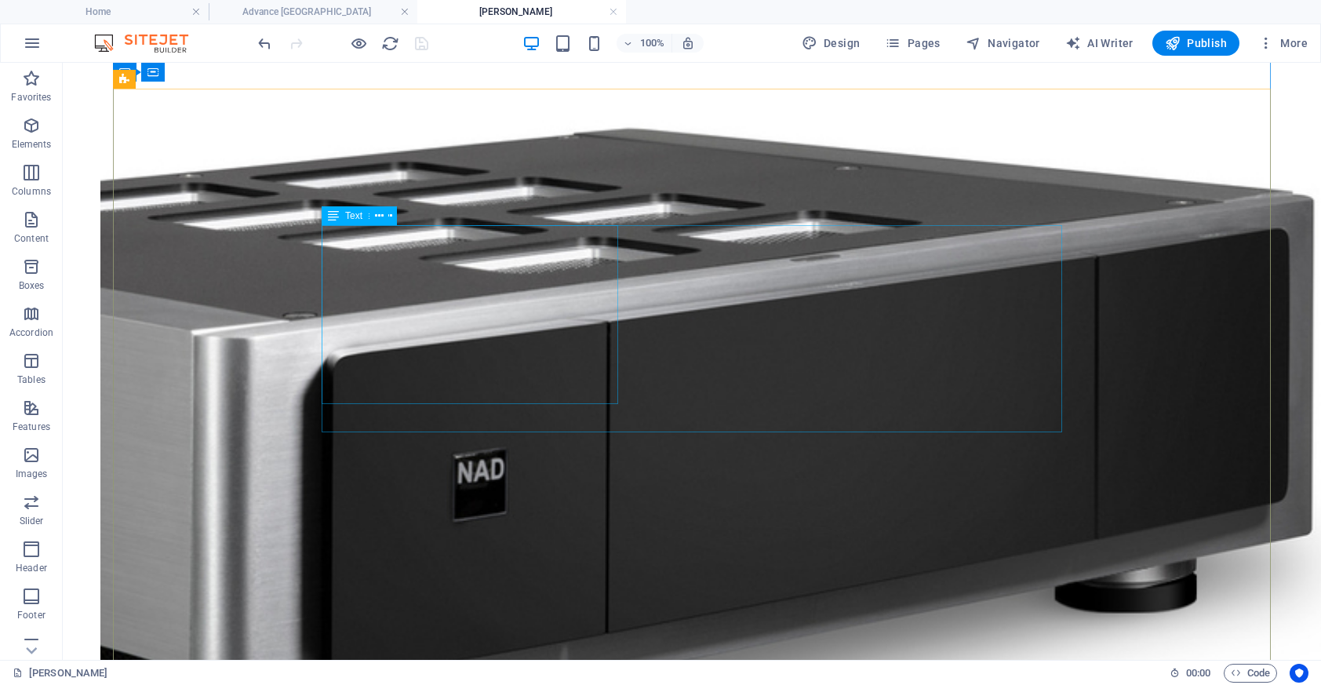
select select "%"
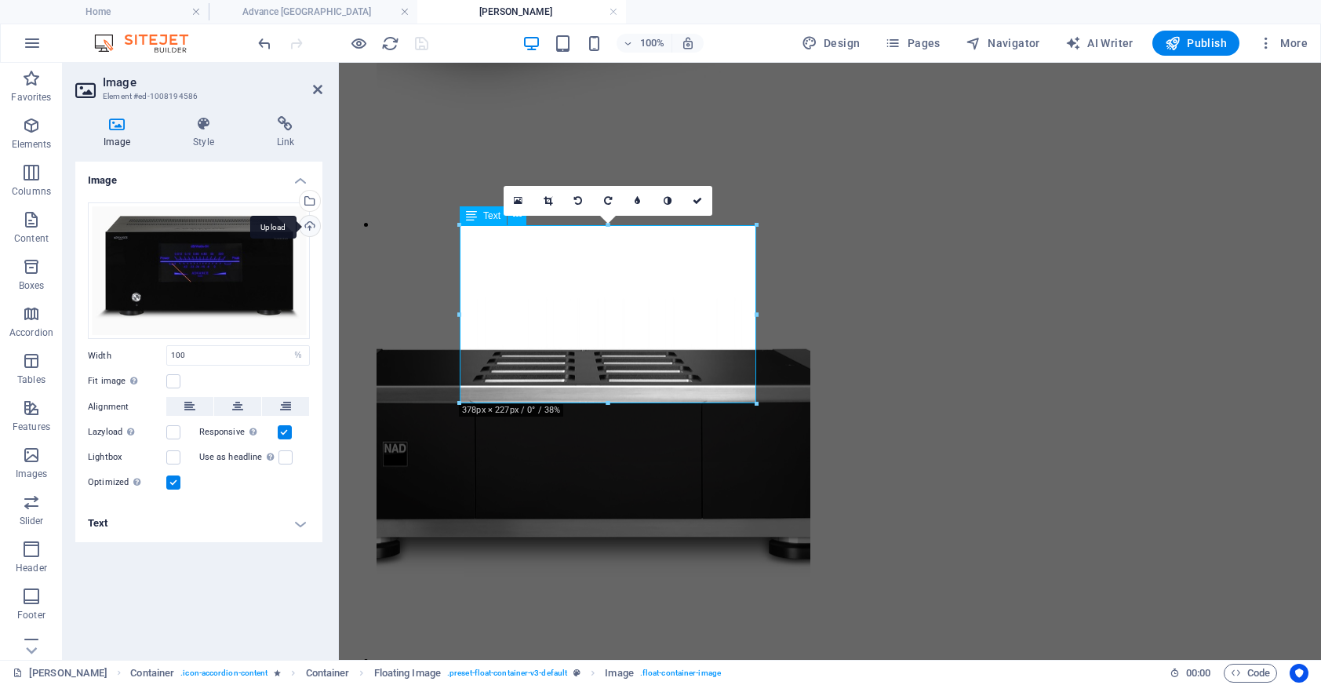
click at [311, 227] on div "Upload" at bounding box center [308, 228] width 24 height 24
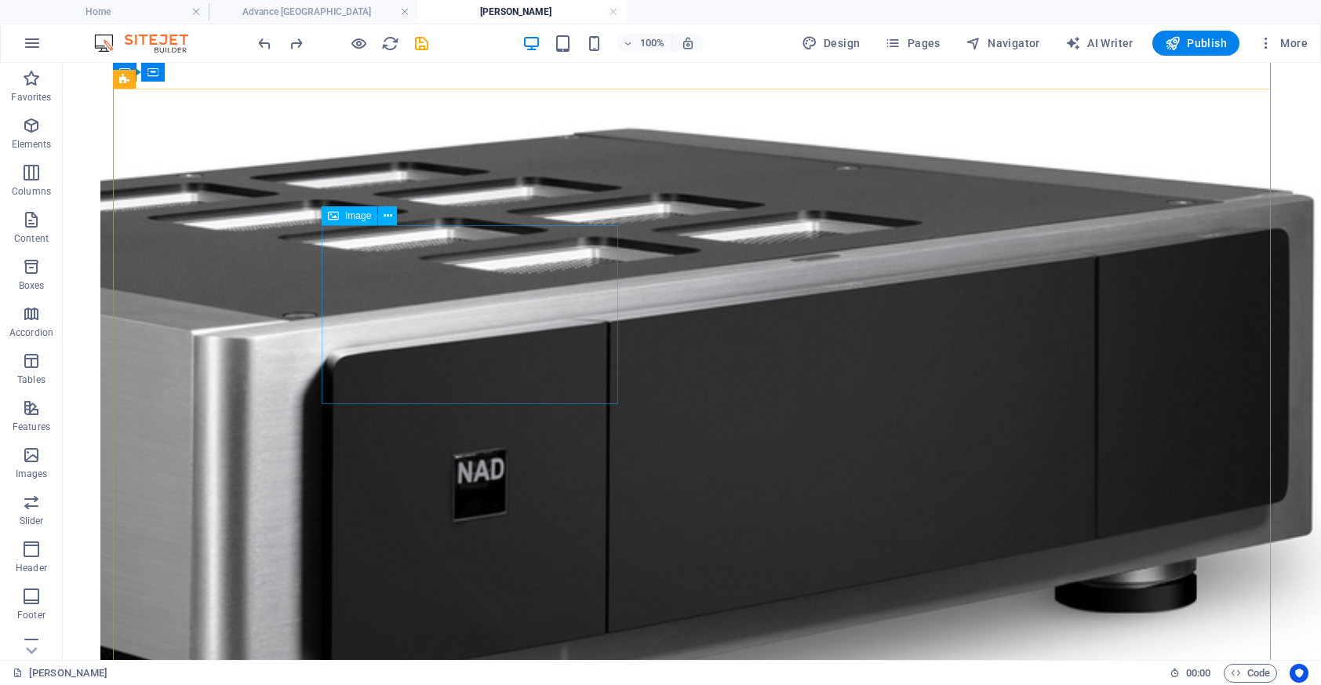
select select "%"
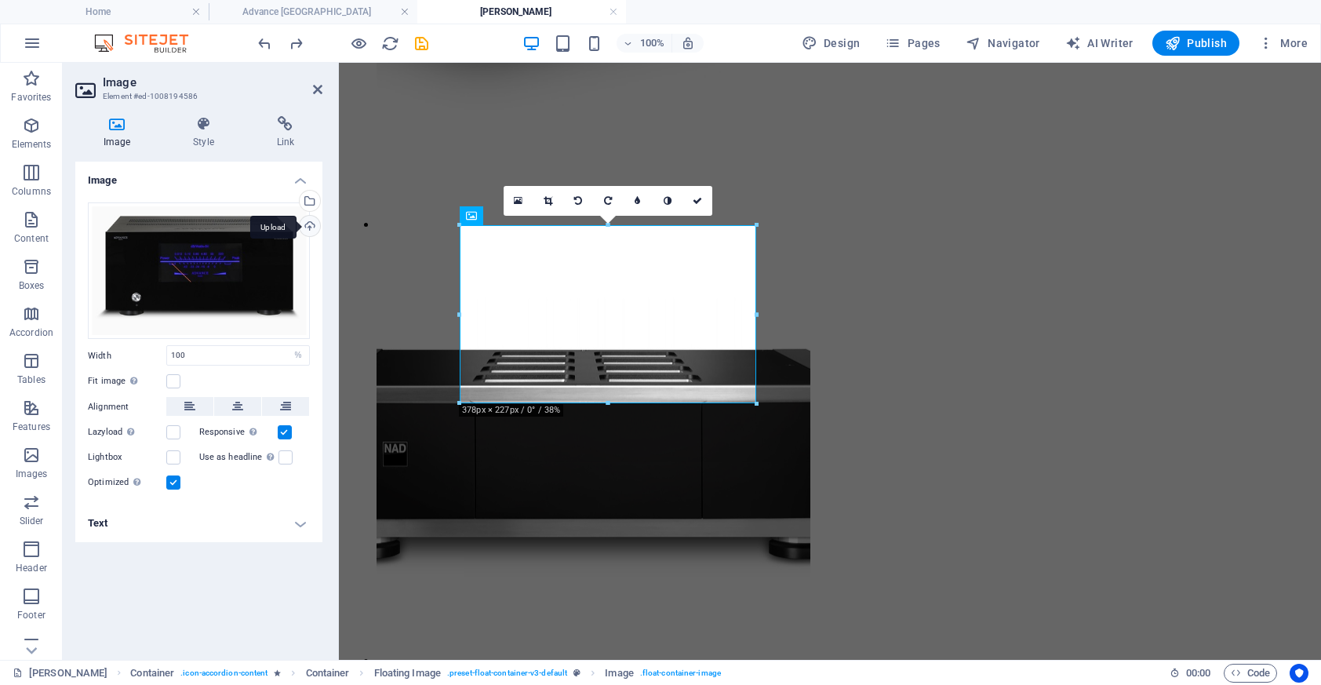
click at [316, 222] on div "Upload" at bounding box center [308, 228] width 24 height 24
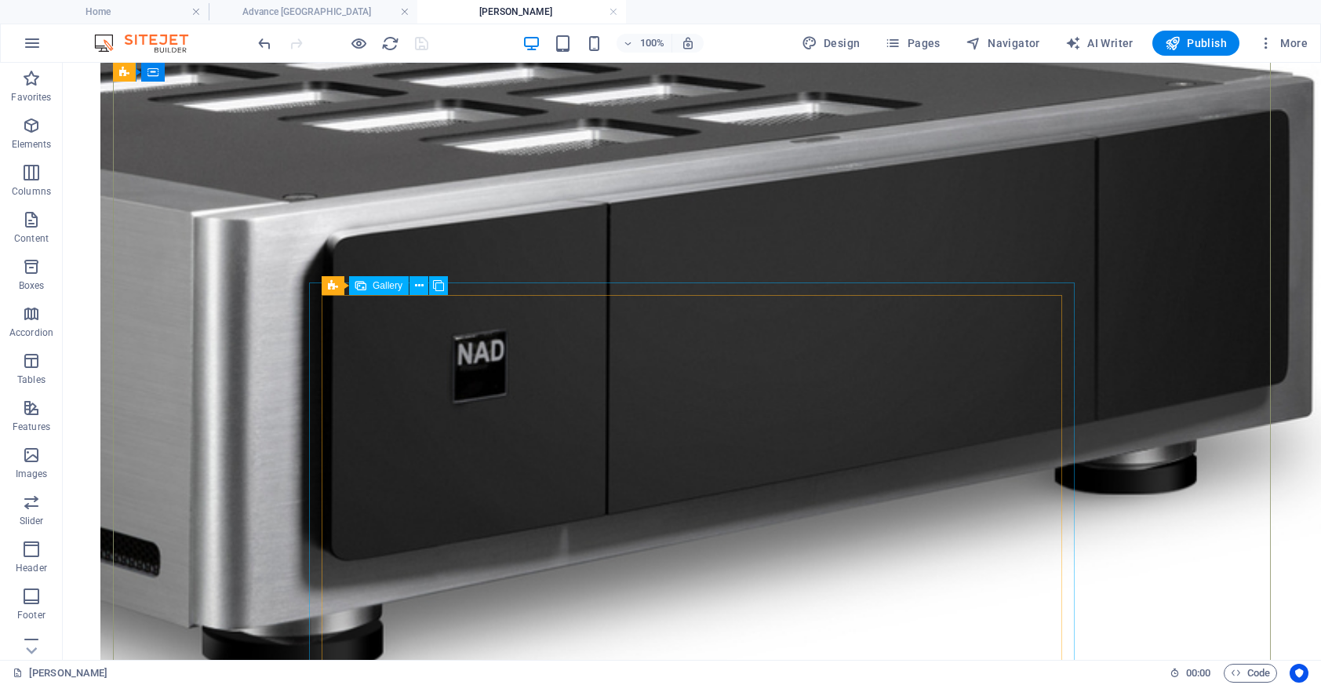
scroll to position [3243, 0]
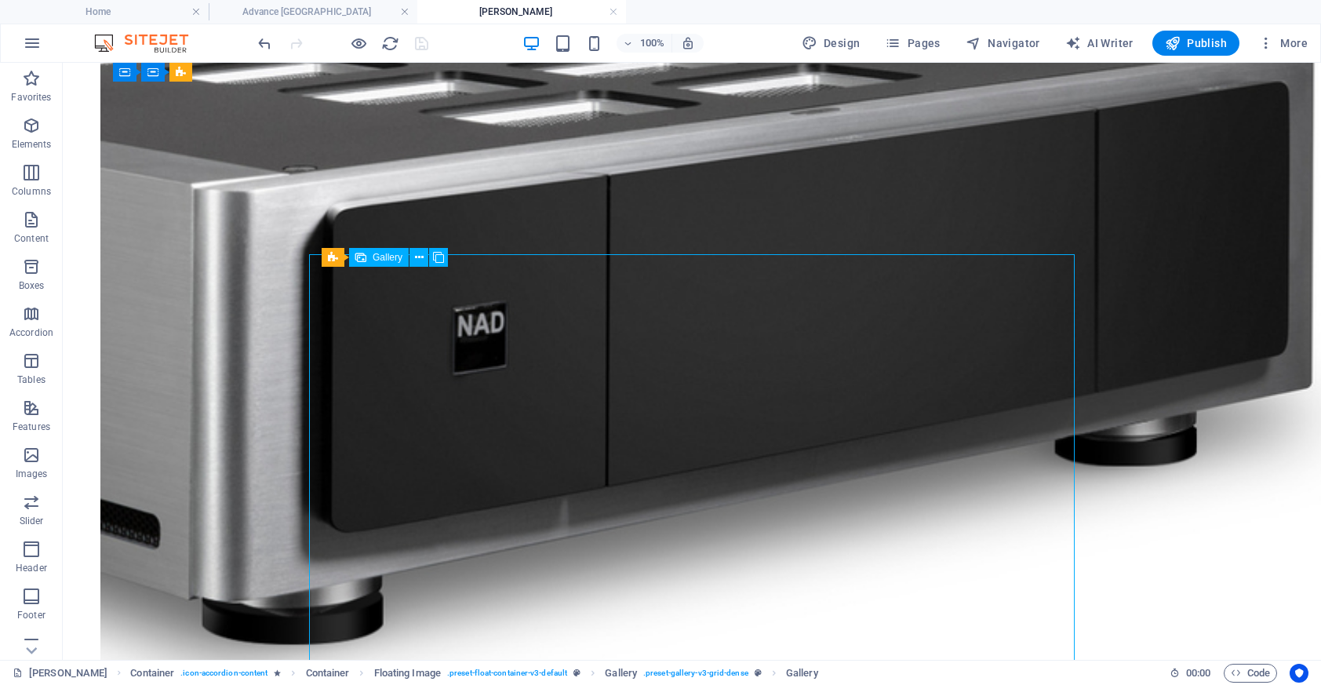
select select "4"
select select "px"
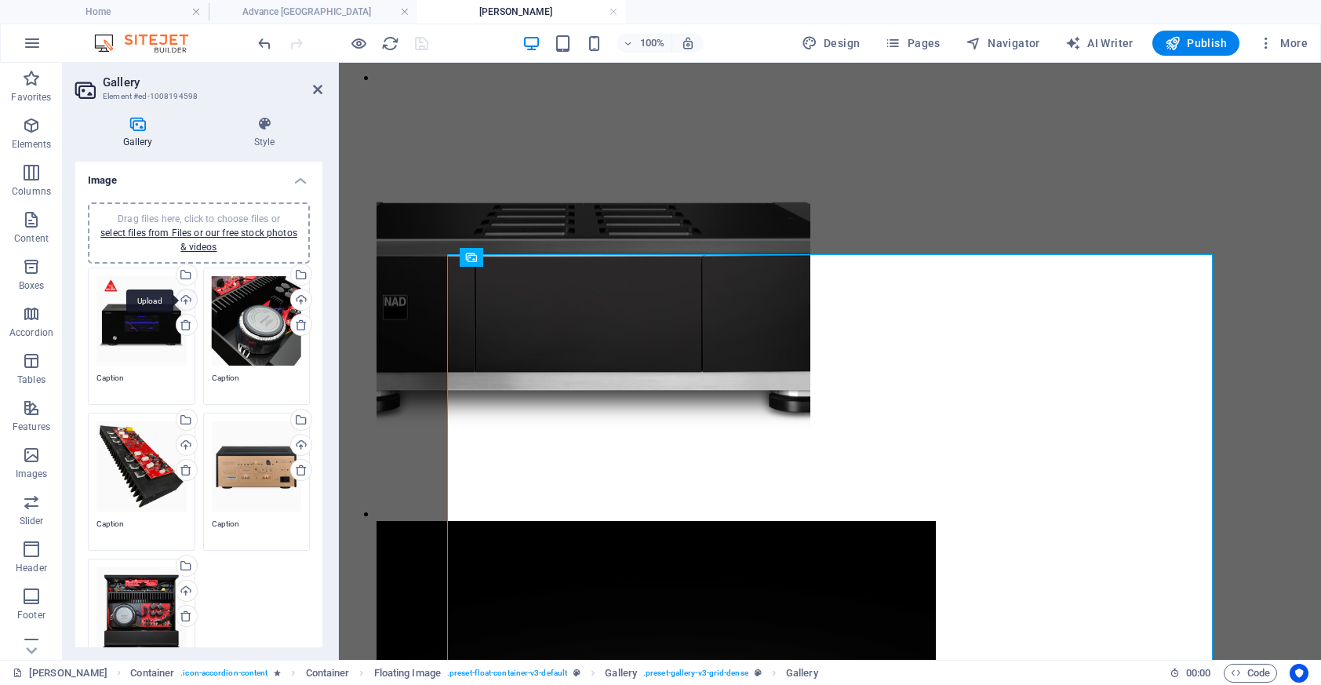
click at [186, 296] on div "Upload" at bounding box center [185, 301] width 24 height 24
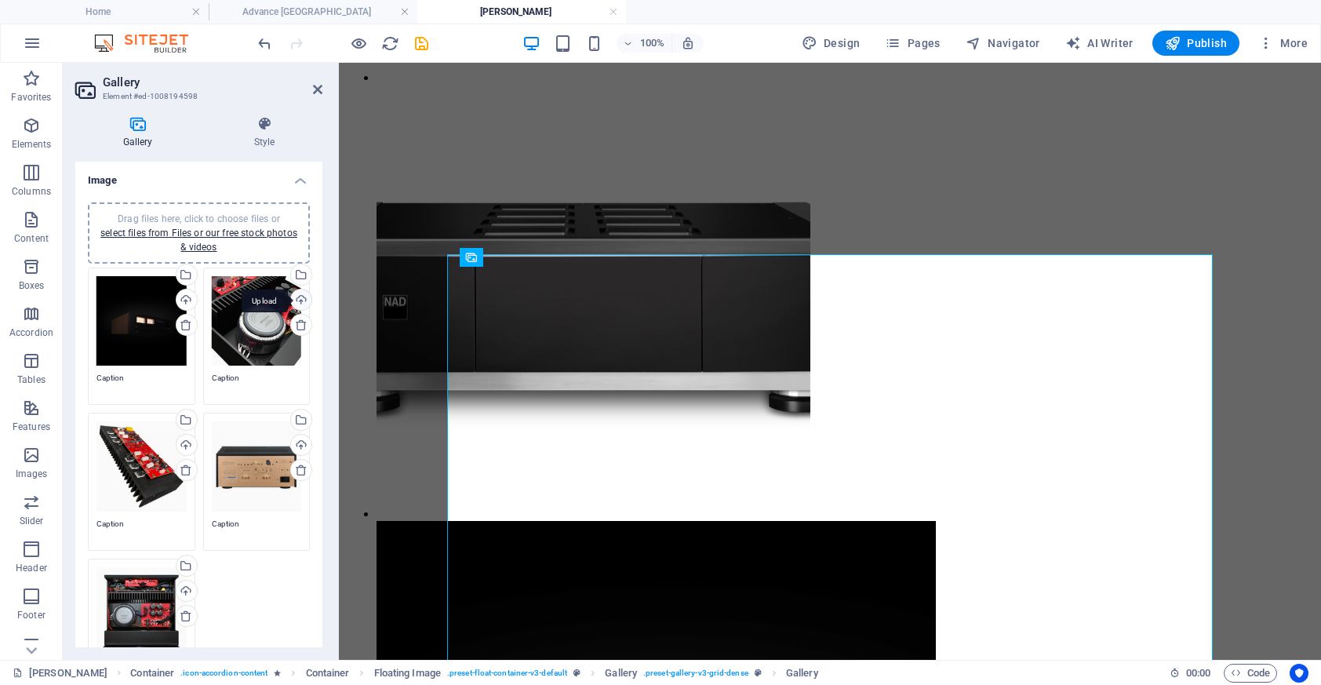
click at [300, 296] on div "Upload" at bounding box center [300, 301] width 24 height 24
click at [296, 297] on div "Upload" at bounding box center [300, 301] width 24 height 24
click at [188, 438] on div "Upload" at bounding box center [185, 447] width 24 height 24
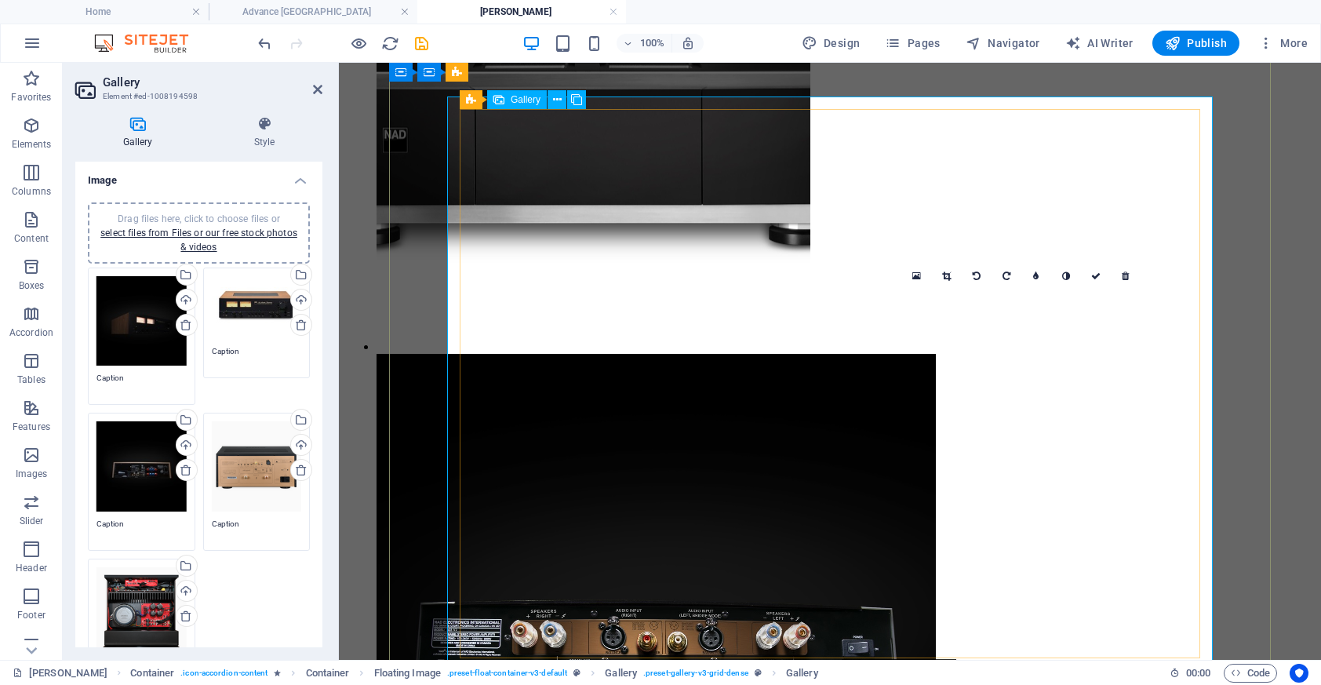
scroll to position [3434, 0]
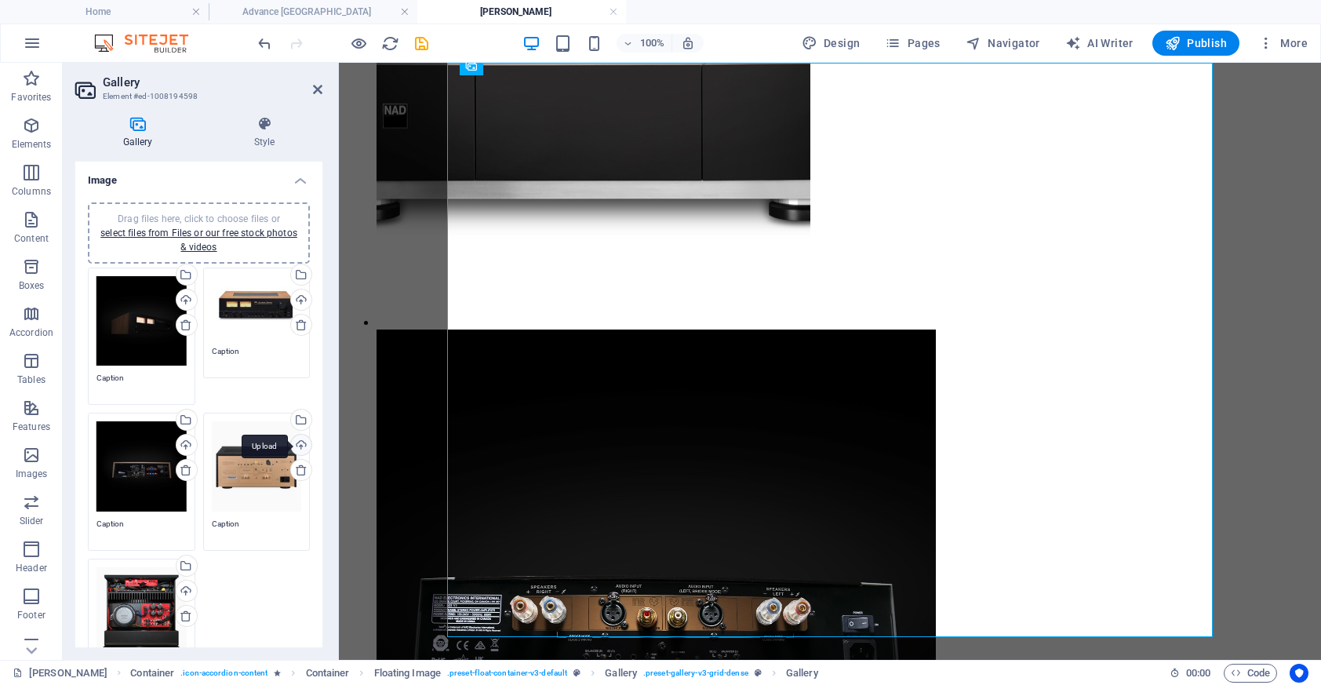
click at [298, 446] on div "Upload" at bounding box center [300, 447] width 24 height 24
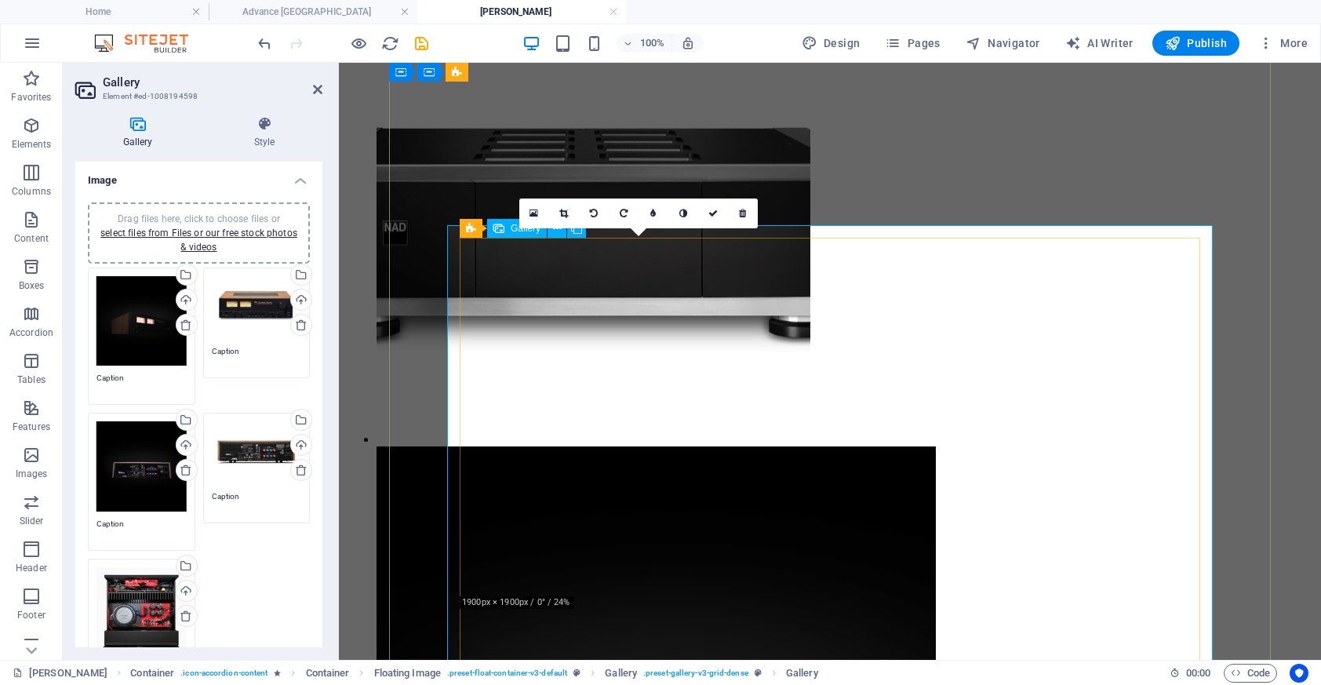
scroll to position [3370, 0]
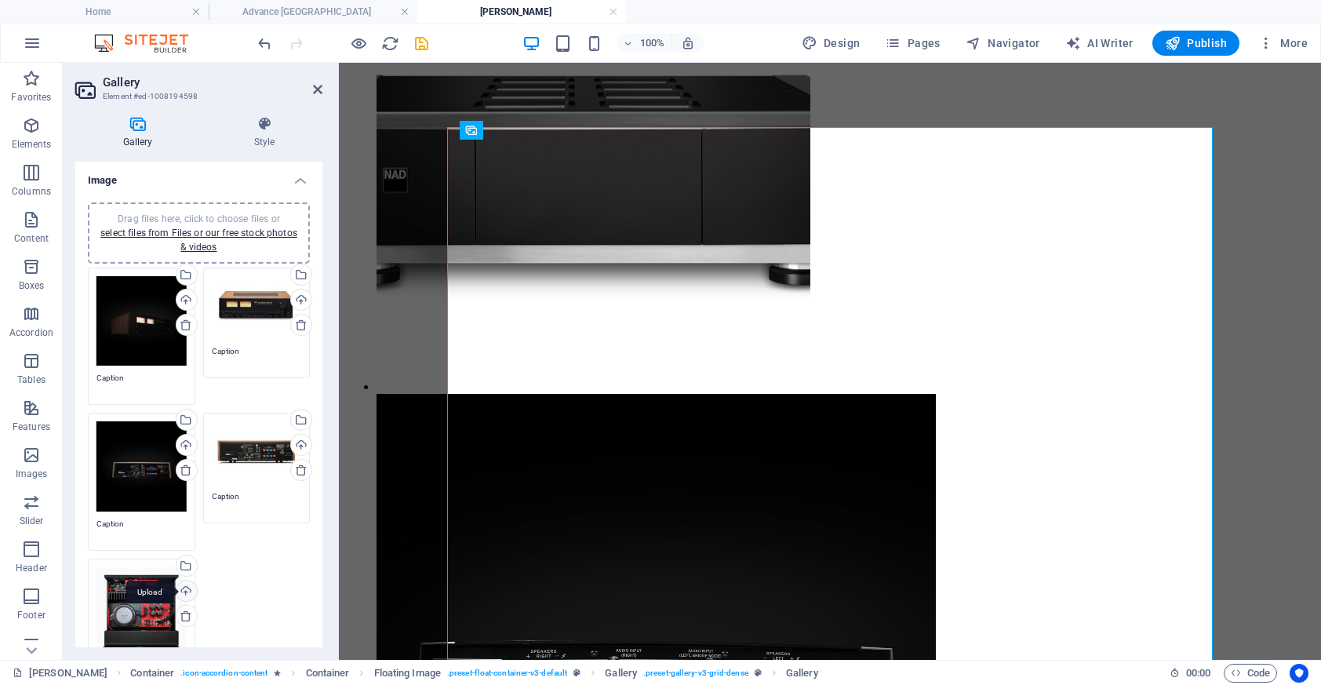
click at [182, 583] on div "Upload" at bounding box center [185, 592] width 24 height 24
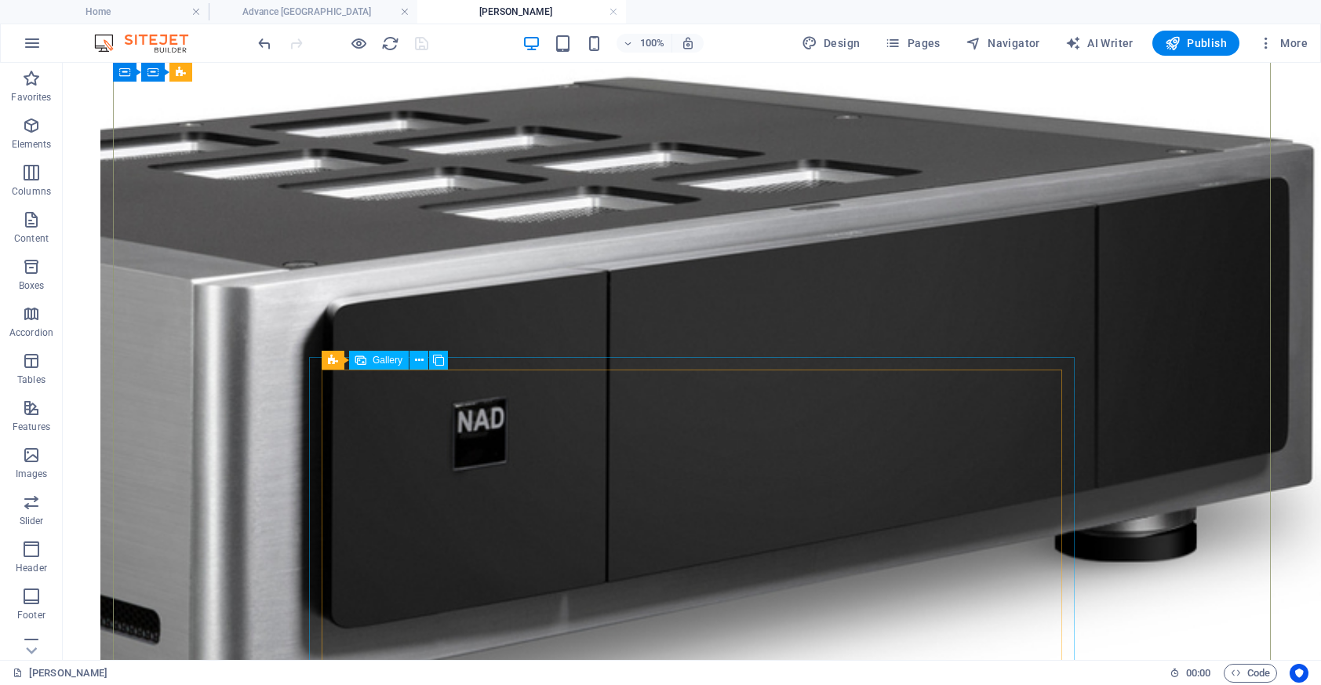
scroll to position [3129, 0]
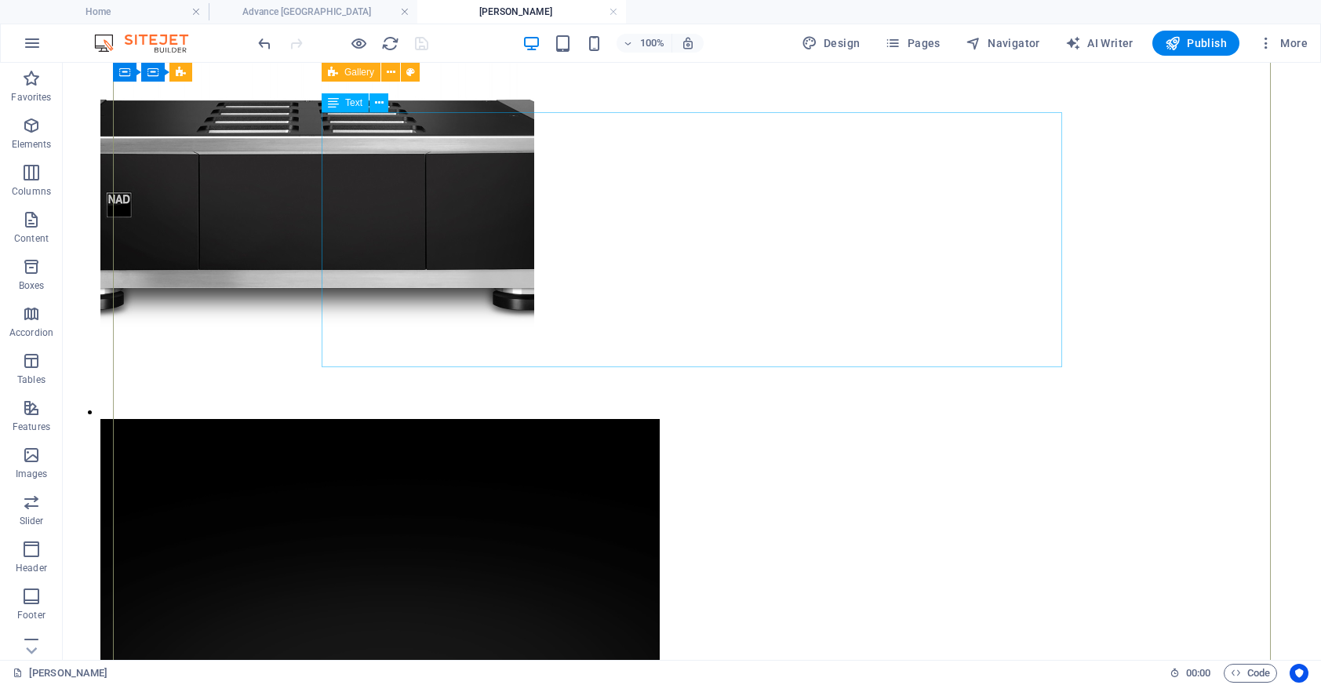
scroll to position [4126, 0]
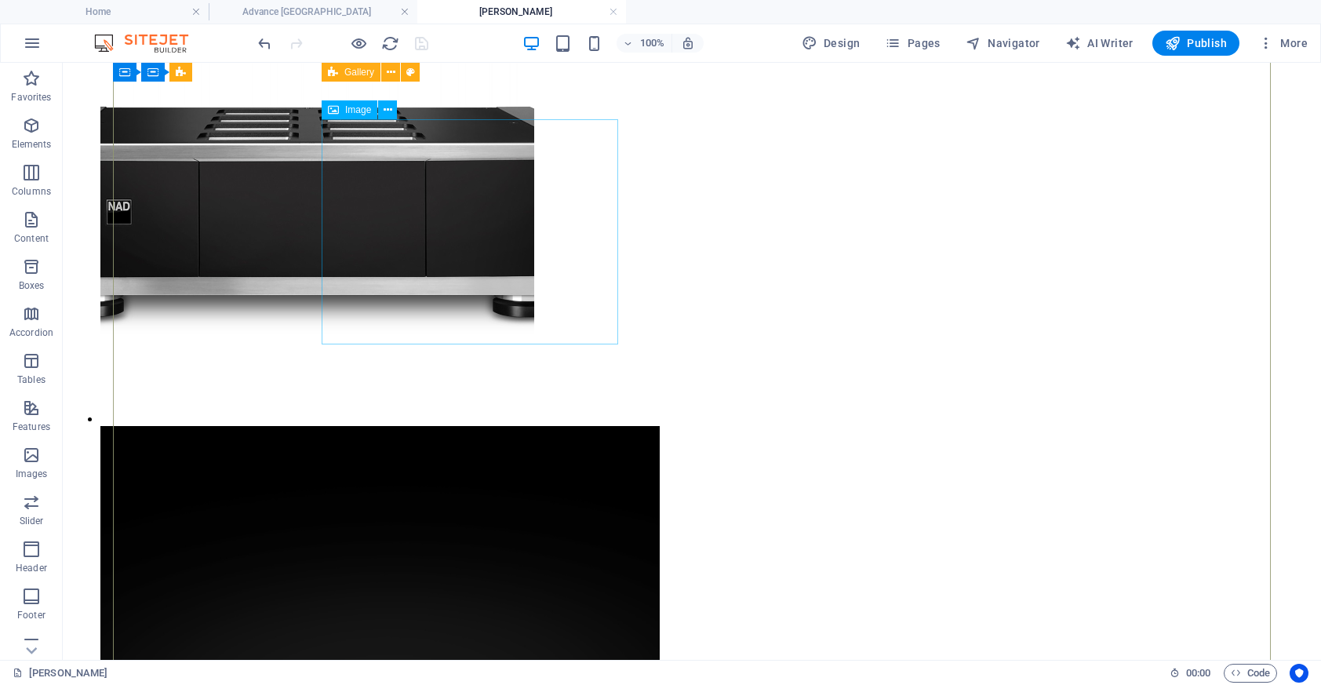
select select "px"
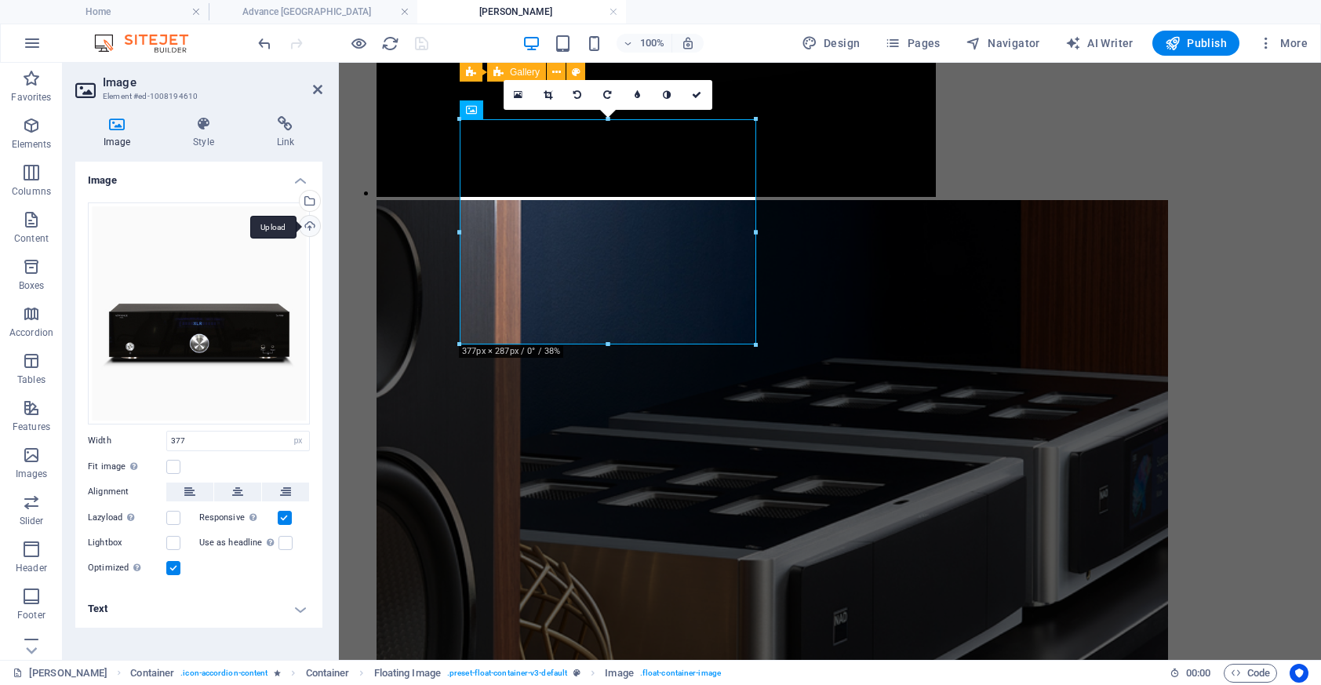
click at [305, 224] on div "Upload" at bounding box center [308, 228] width 24 height 24
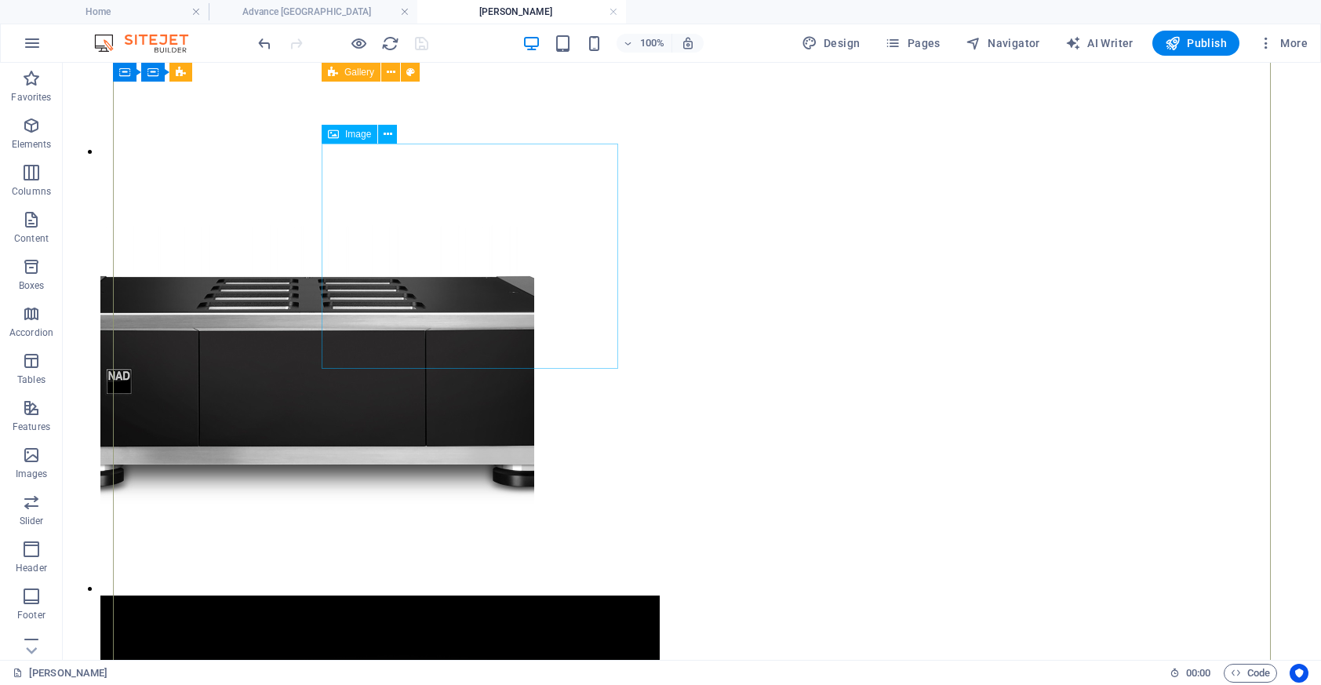
scroll to position [3893, 0]
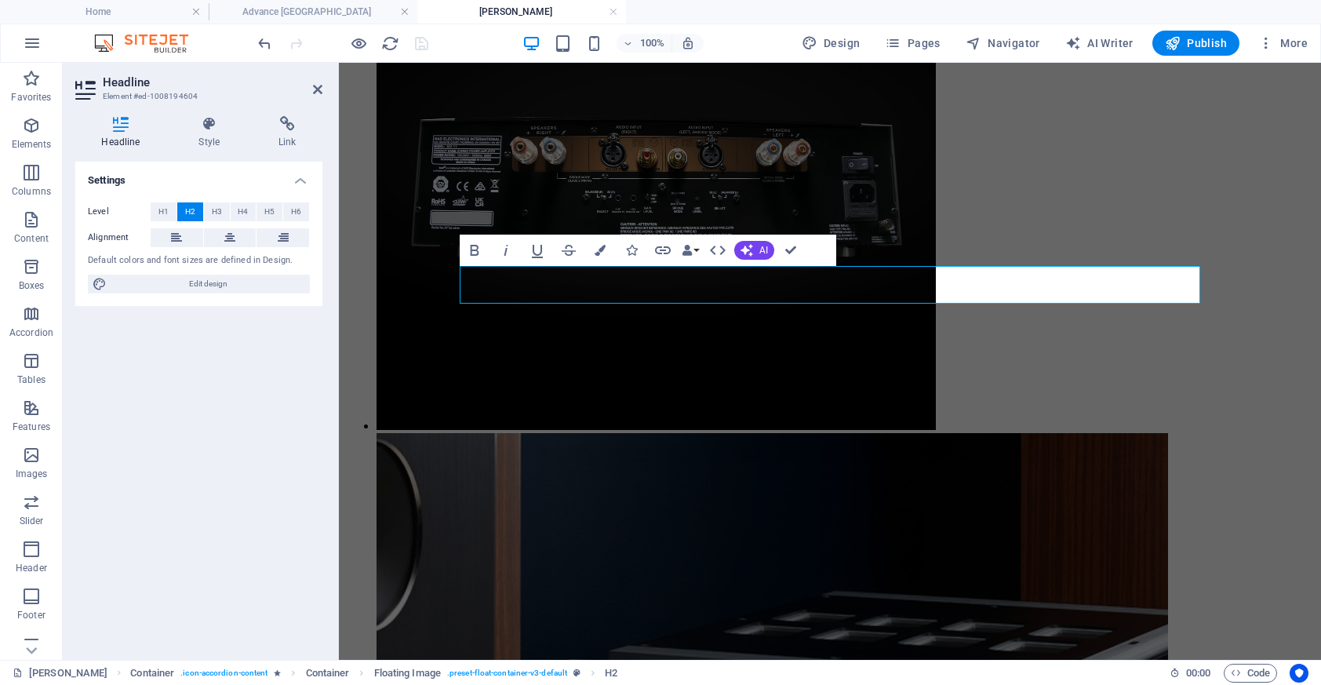
scroll to position [0, 2]
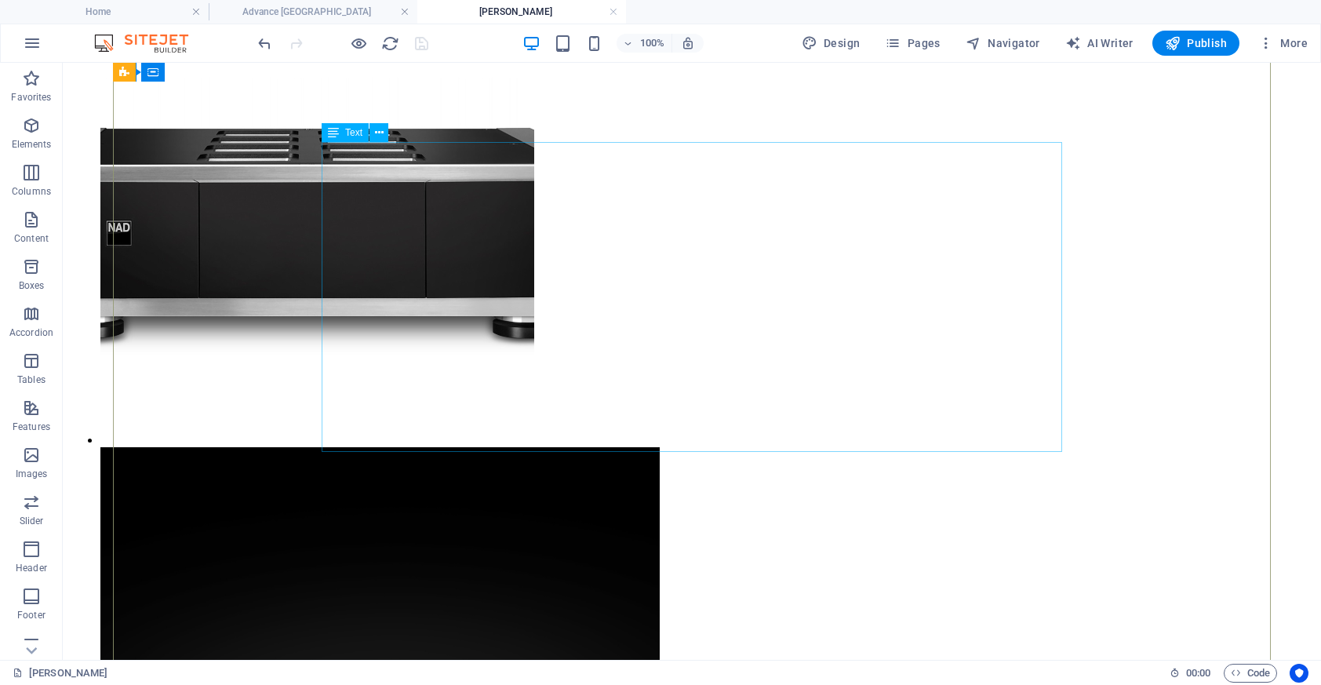
scroll to position [4106, 0]
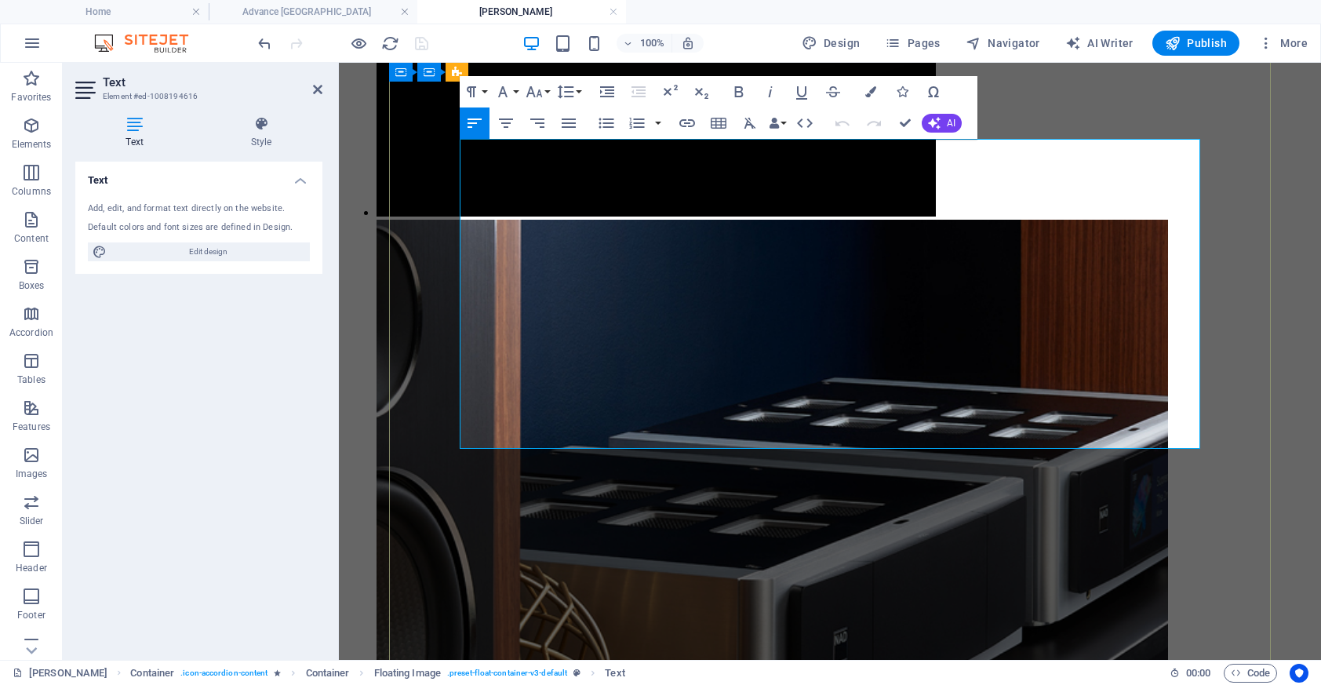
drag, startPoint x: 776, startPoint y: 235, endPoint x: 748, endPoint y: 430, distance: 197.3
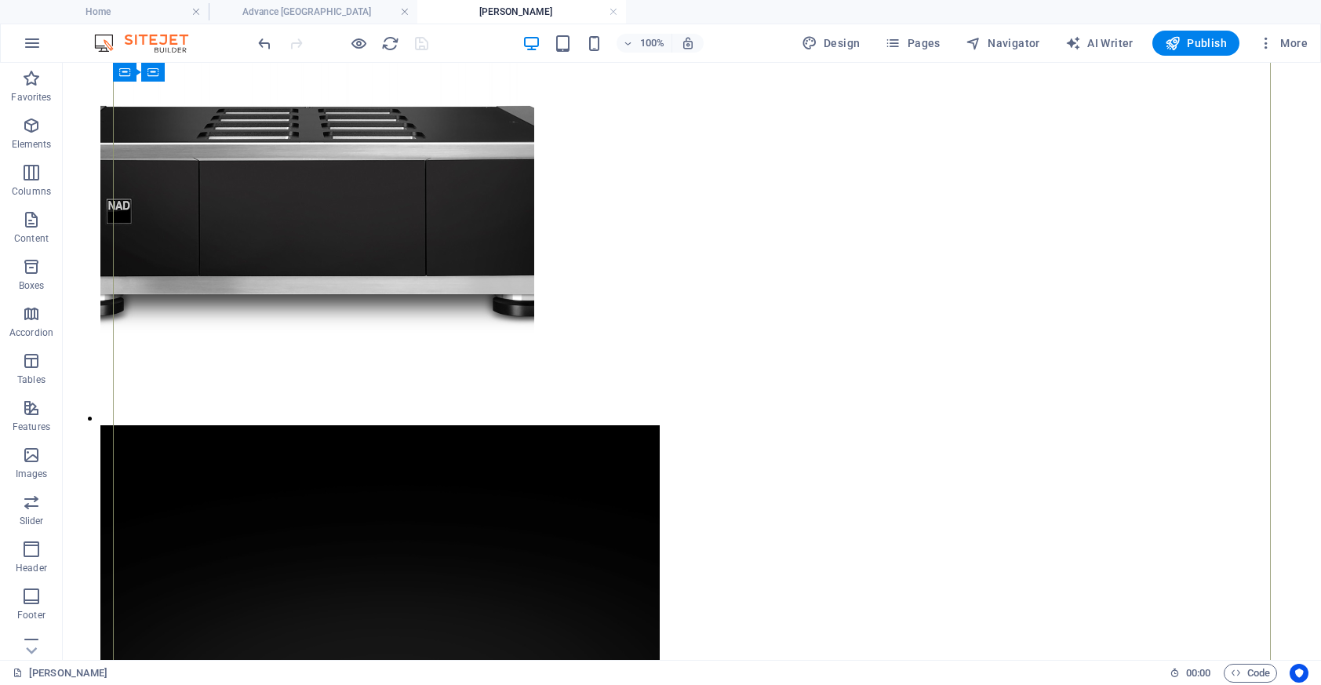
scroll to position [4155, 0]
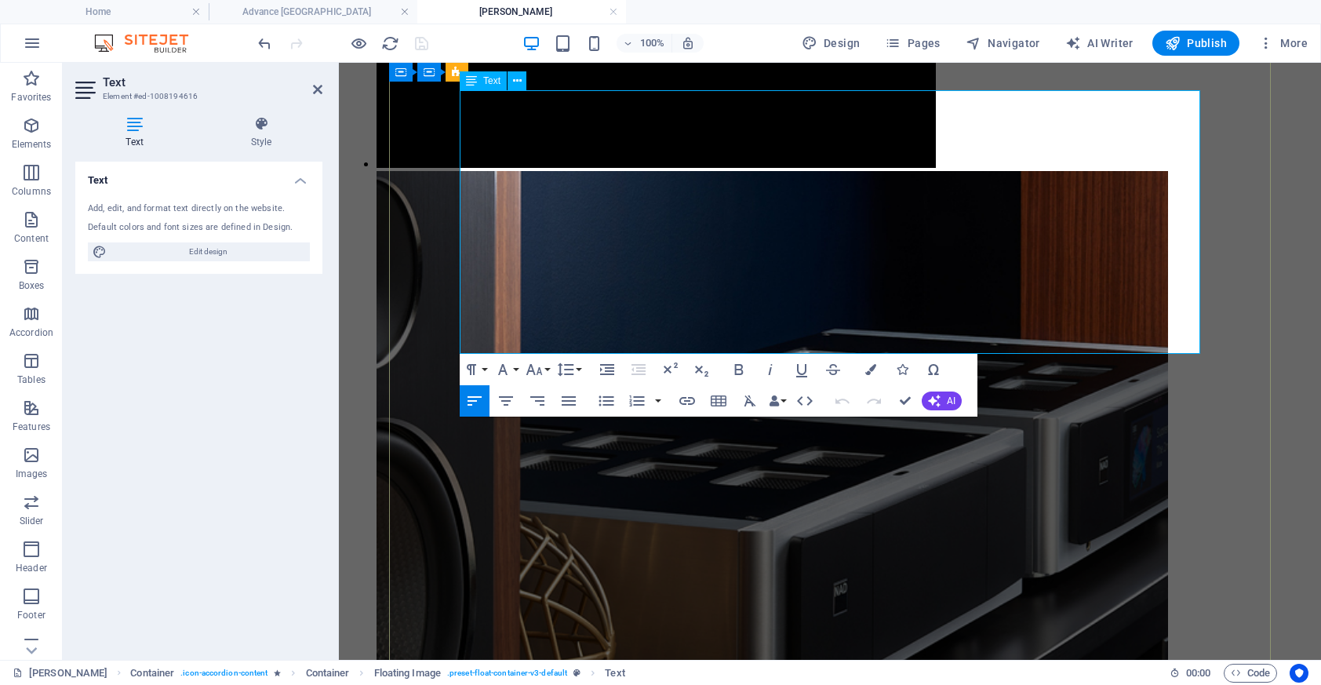
drag, startPoint x: 773, startPoint y: 190, endPoint x: 932, endPoint y: 347, distance: 223.0
click at [534, 372] on icon "button" at bounding box center [534, 369] width 16 height 11
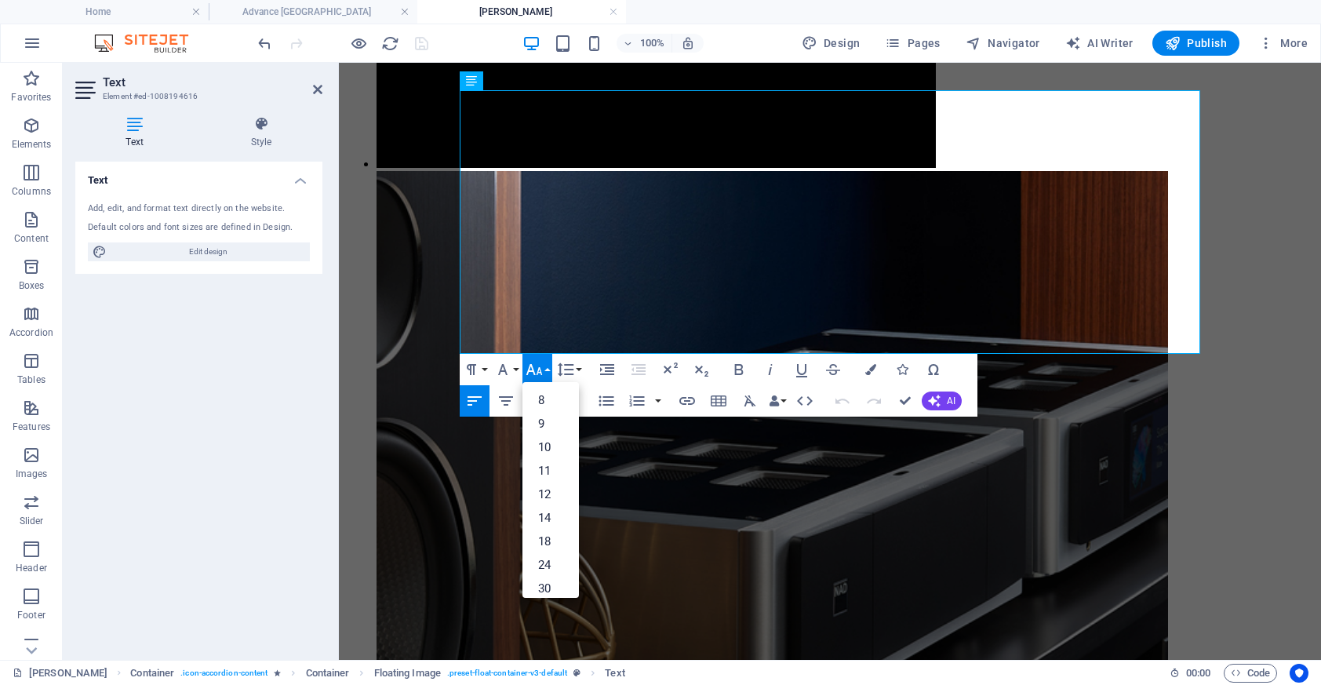
click at [534, 372] on icon "button" at bounding box center [534, 369] width 16 height 11
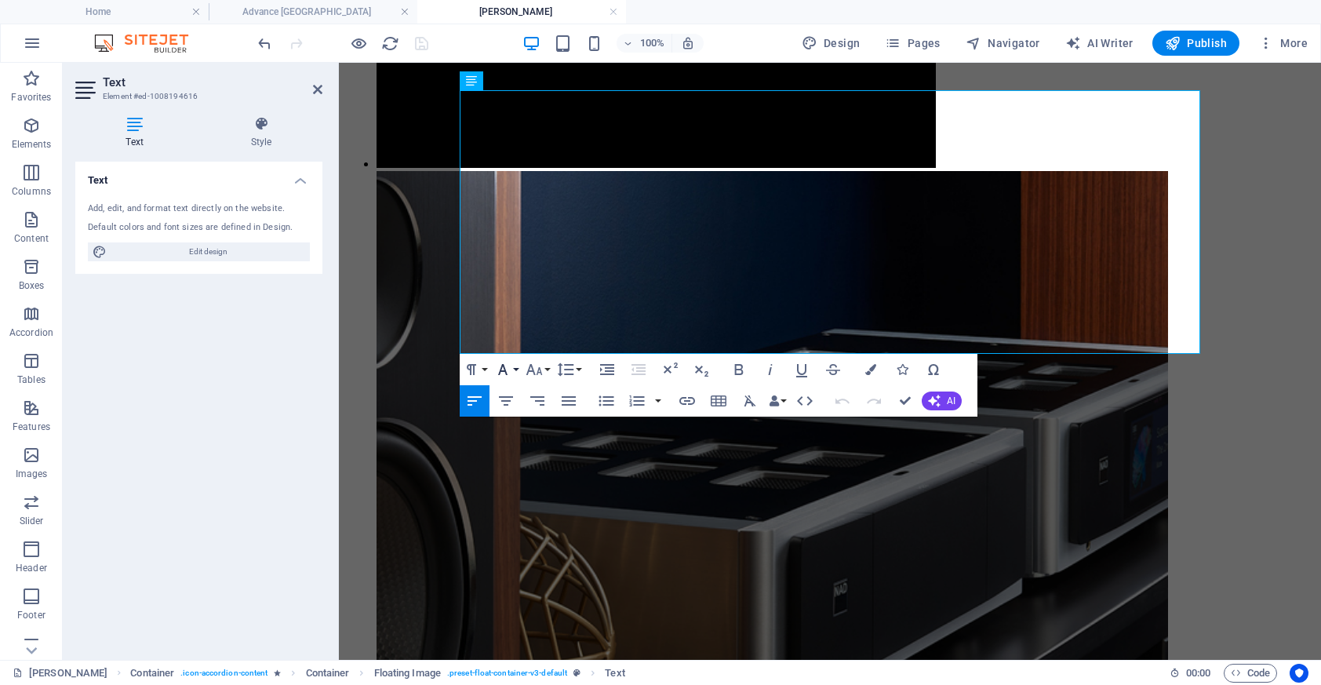
click at [514, 373] on button "Font Family" at bounding box center [506, 369] width 30 height 31
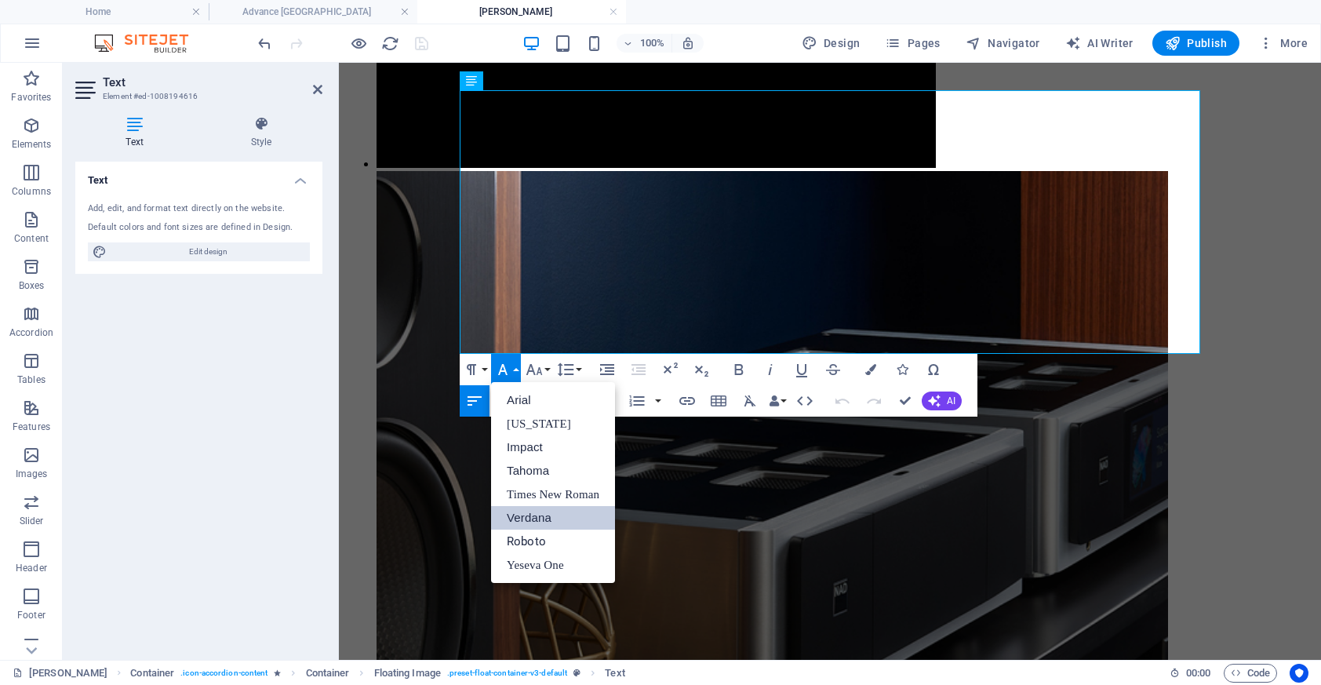
click at [569, 511] on link "Verdana" at bounding box center [553, 518] width 124 height 24
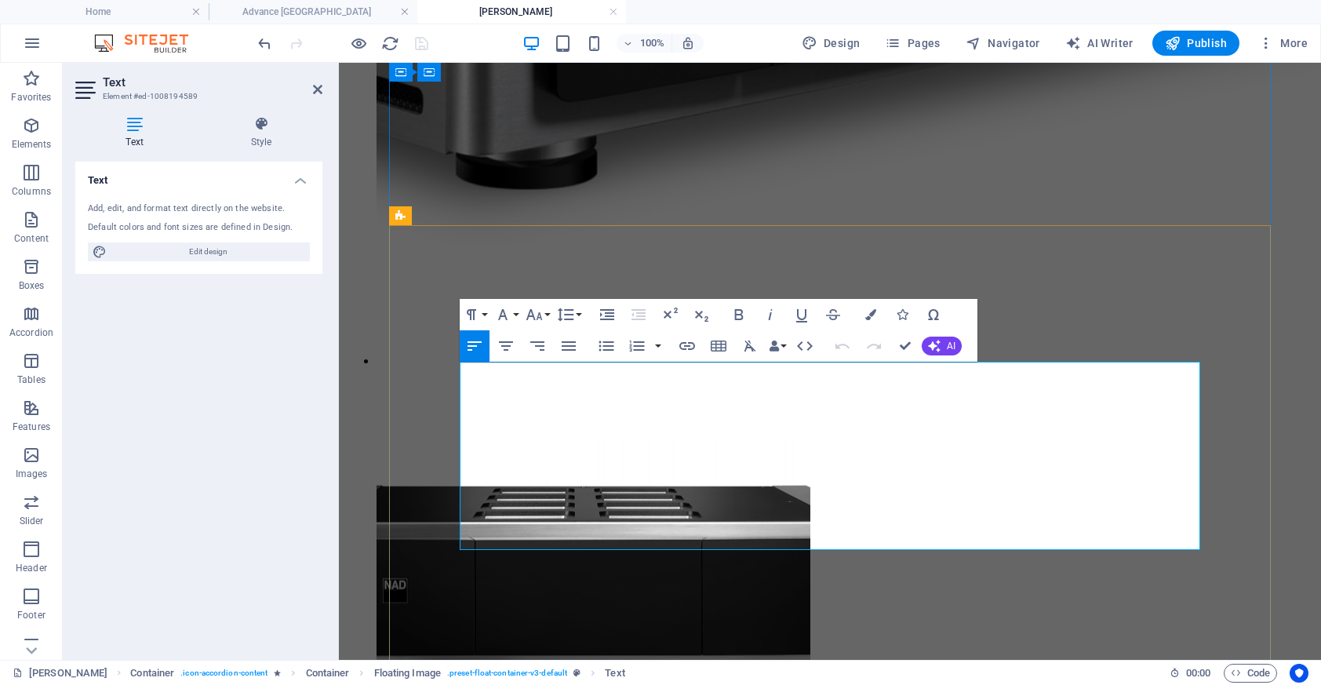
drag, startPoint x: 778, startPoint y: 410, endPoint x: 1086, endPoint y: 533, distance: 331.9
click at [515, 318] on button "Font Family" at bounding box center [506, 314] width 30 height 31
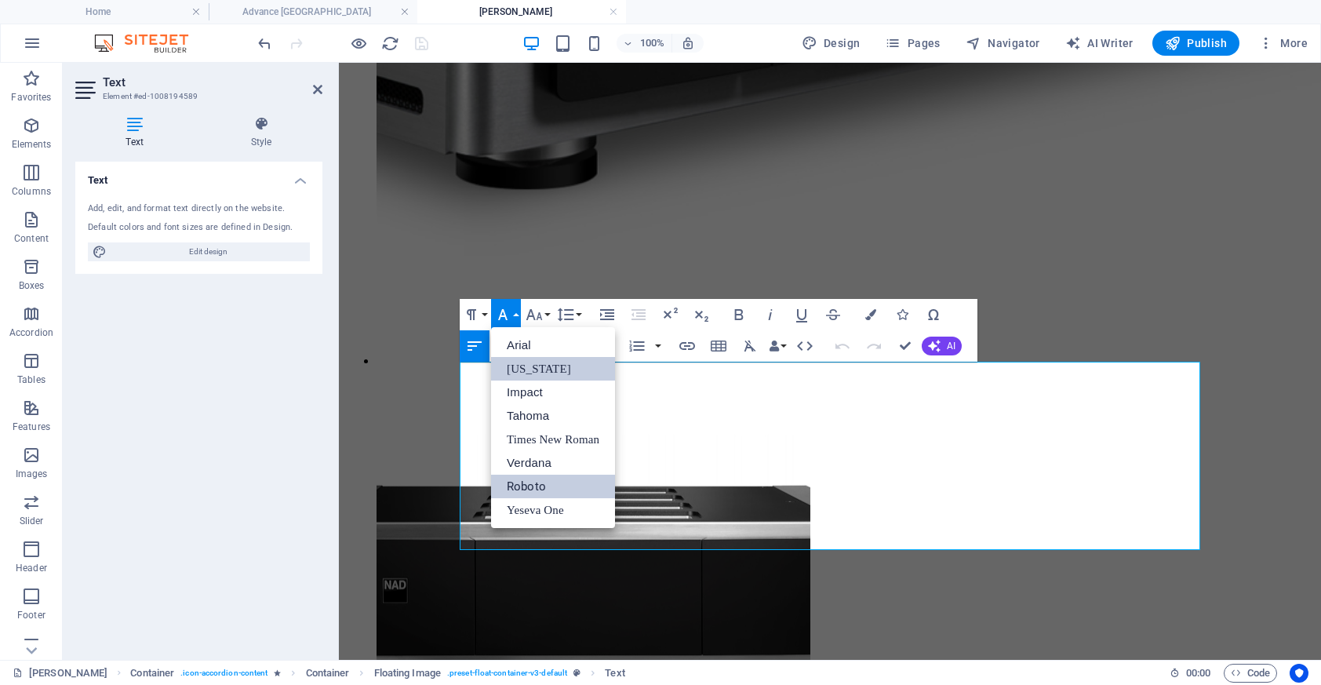
scroll to position [0, 0]
click at [536, 464] on link "Verdana" at bounding box center [553, 463] width 124 height 24
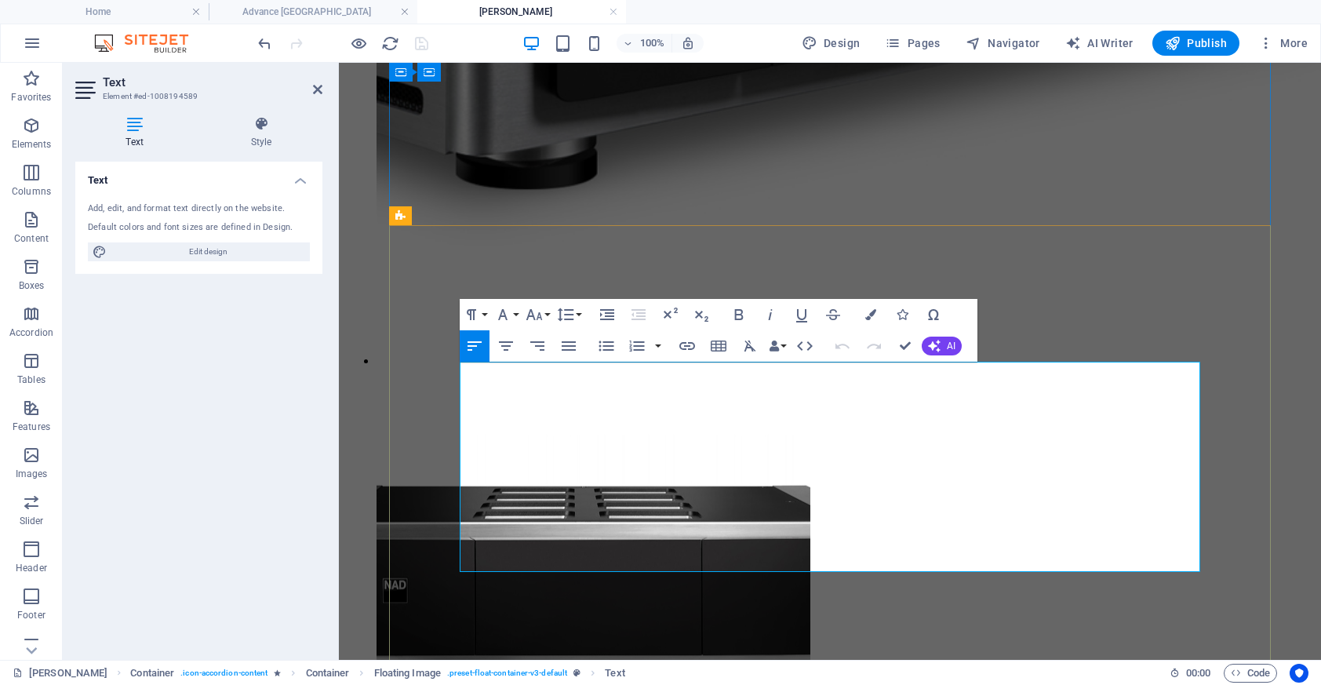
drag, startPoint x: 814, startPoint y: 421, endPoint x: 766, endPoint y: 407, distance: 49.9
click at [506, 321] on icon "button" at bounding box center [502, 314] width 19 height 19
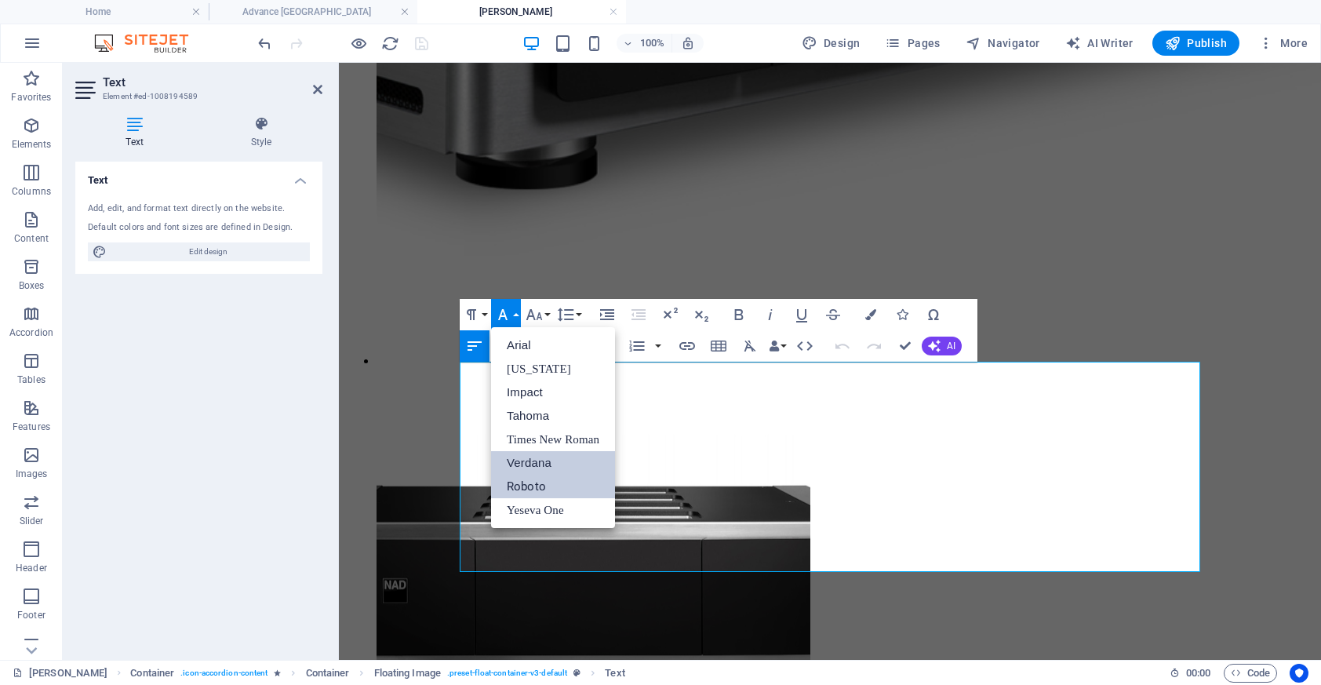
click at [543, 464] on link "Verdana" at bounding box center [553, 463] width 124 height 24
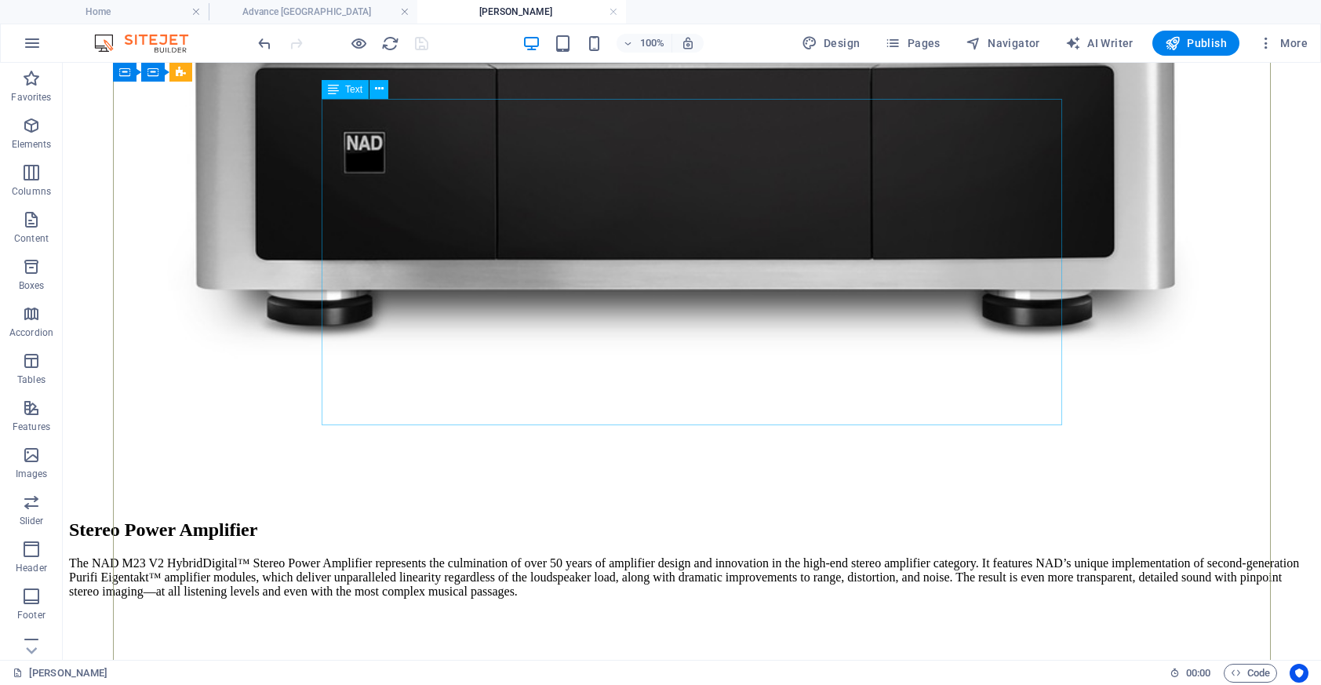
scroll to position [2152, 0]
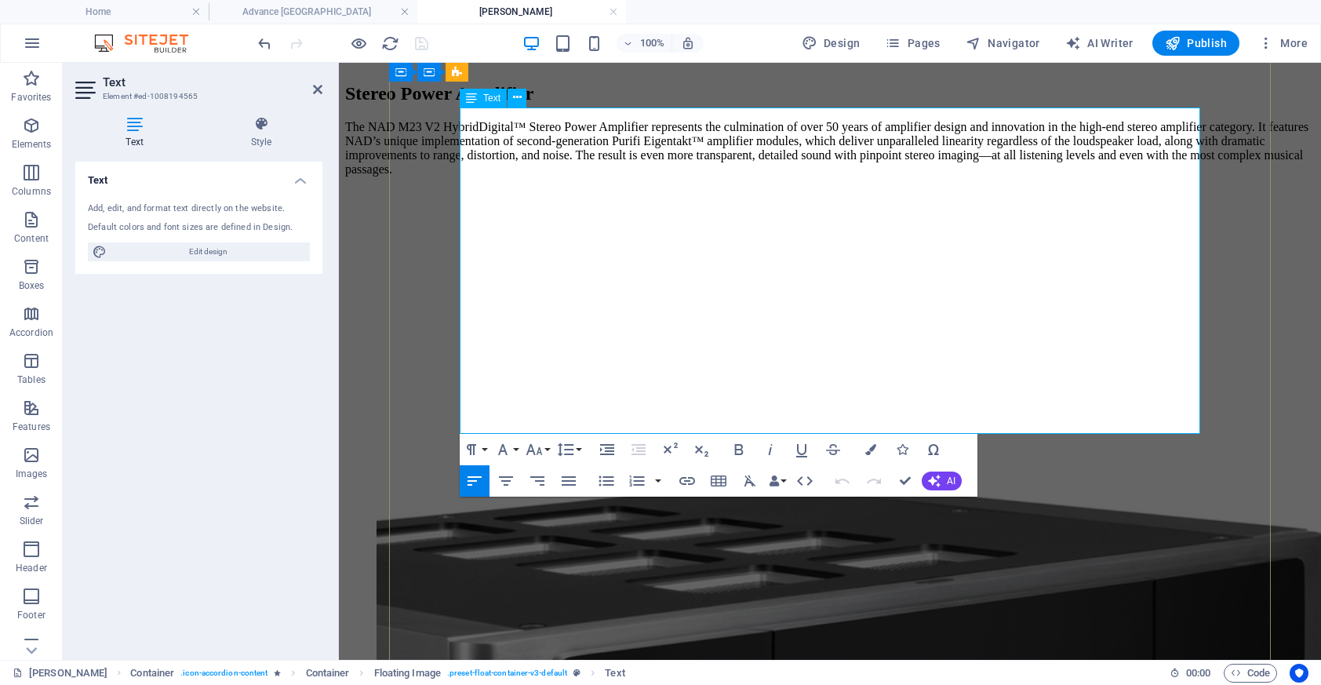
drag, startPoint x: 777, startPoint y: 175, endPoint x: 1004, endPoint y: 376, distance: 303.3
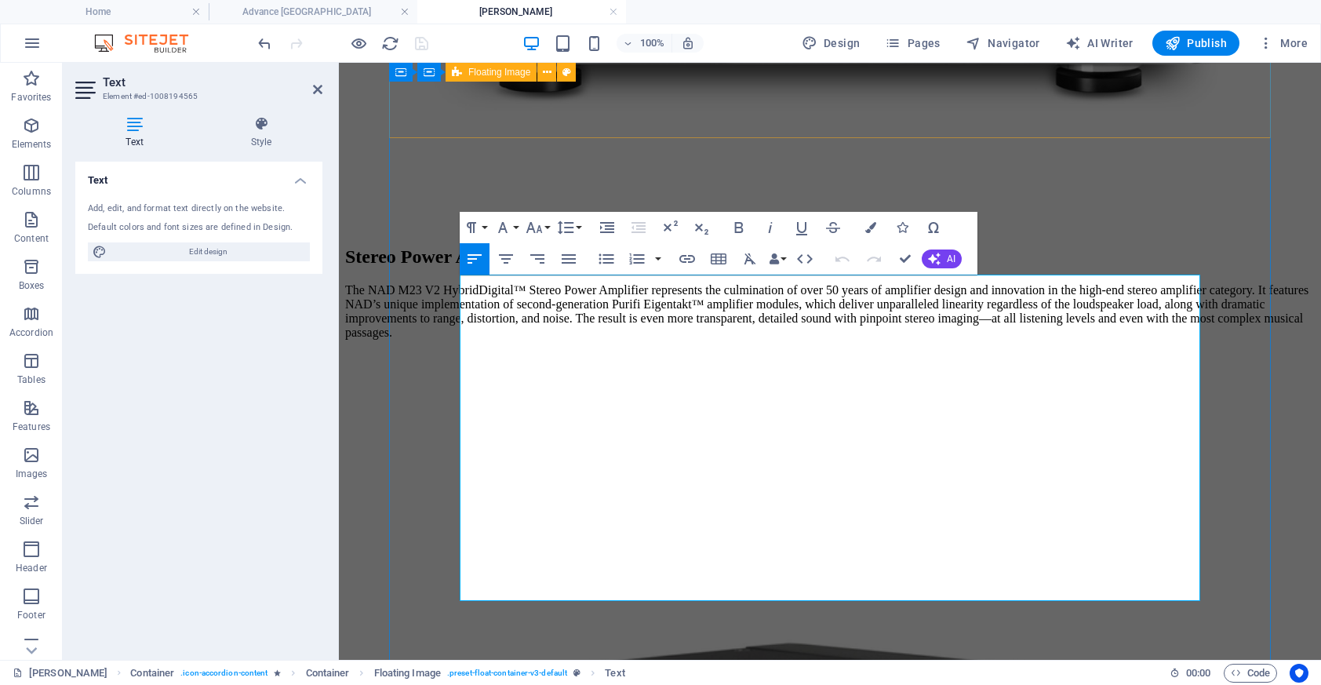
scroll to position [1981, 0]
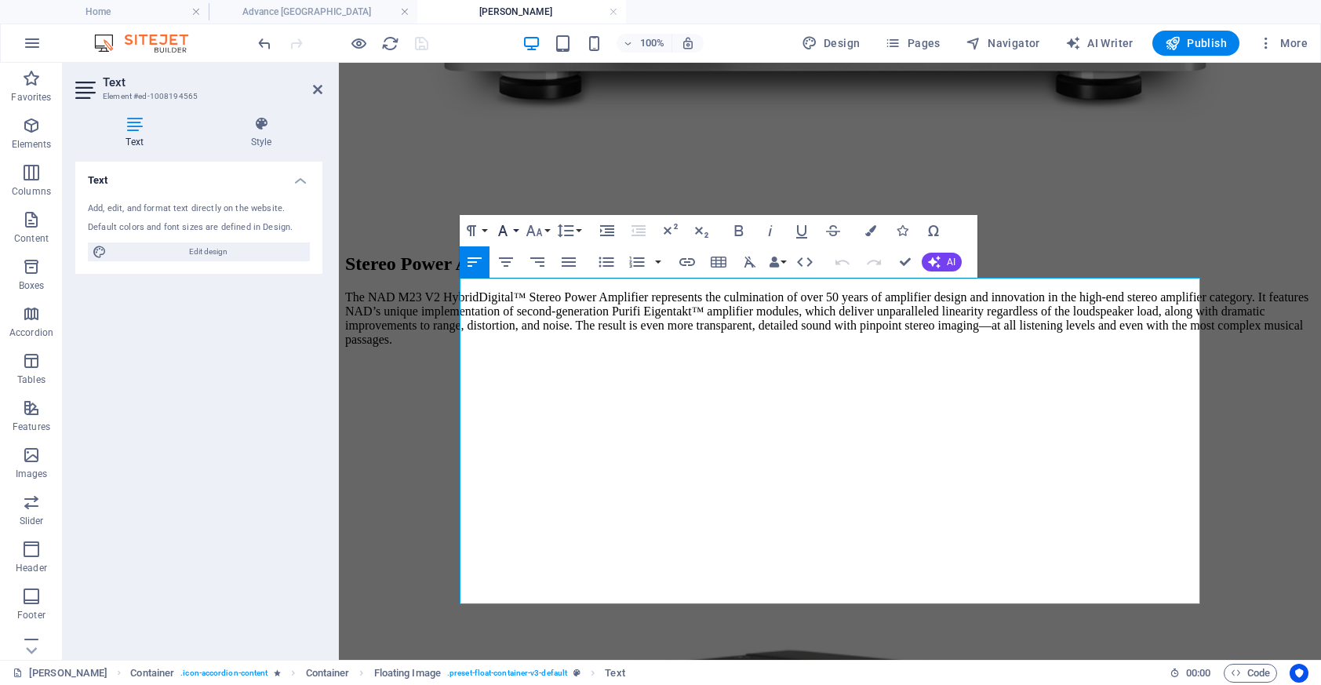
click at [500, 225] on icon "button" at bounding box center [502, 230] width 19 height 19
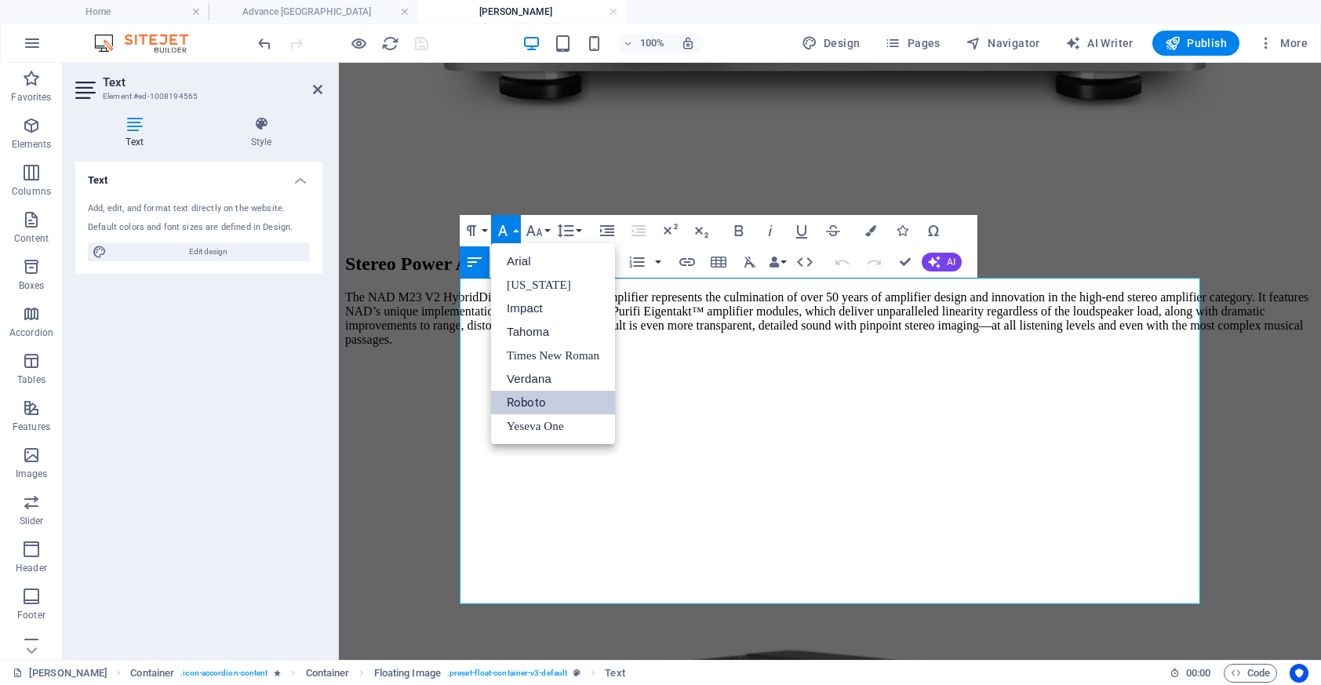
scroll to position [0, 0]
click at [551, 376] on link "Verdana" at bounding box center [553, 379] width 124 height 24
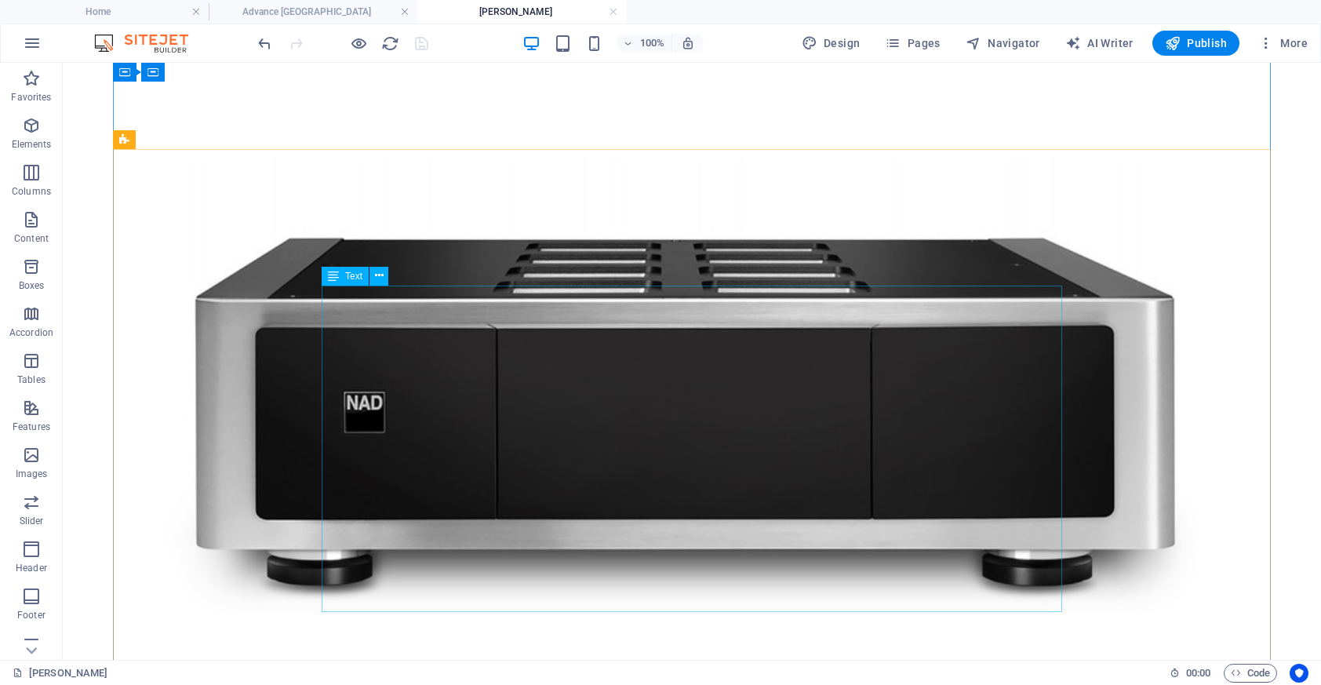
scroll to position [1957, 0]
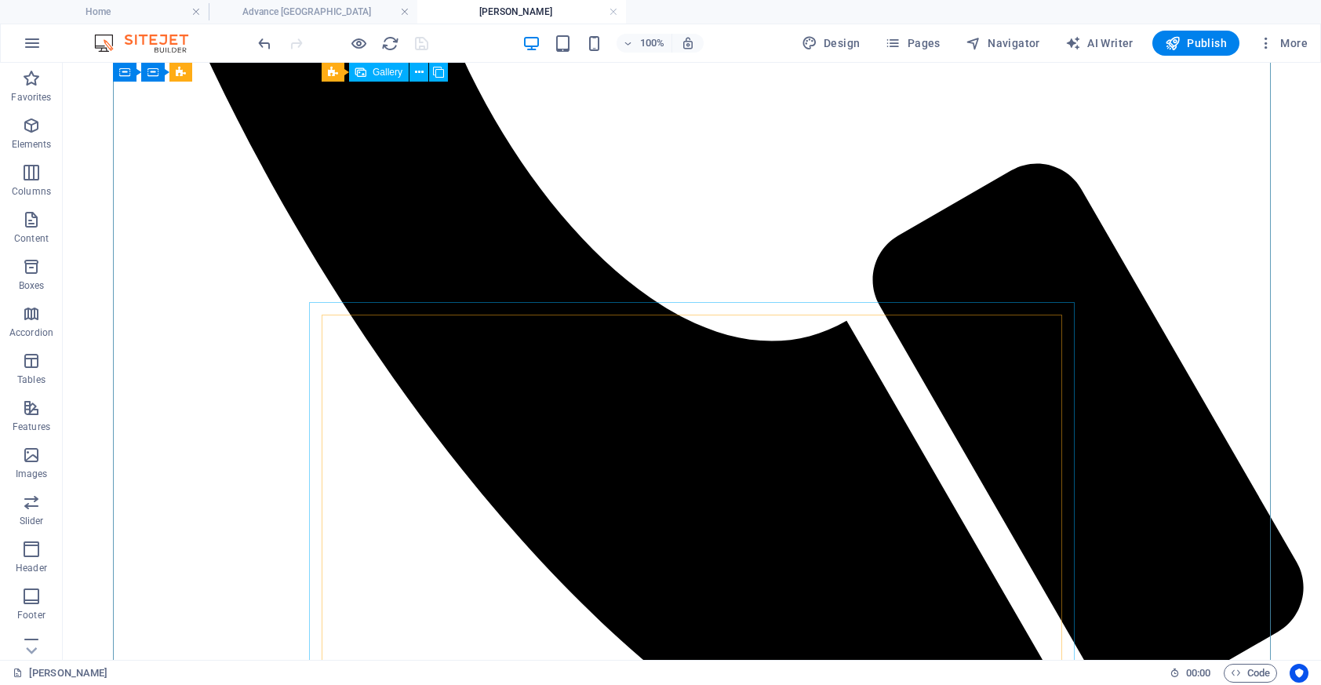
scroll to position [1068, 0]
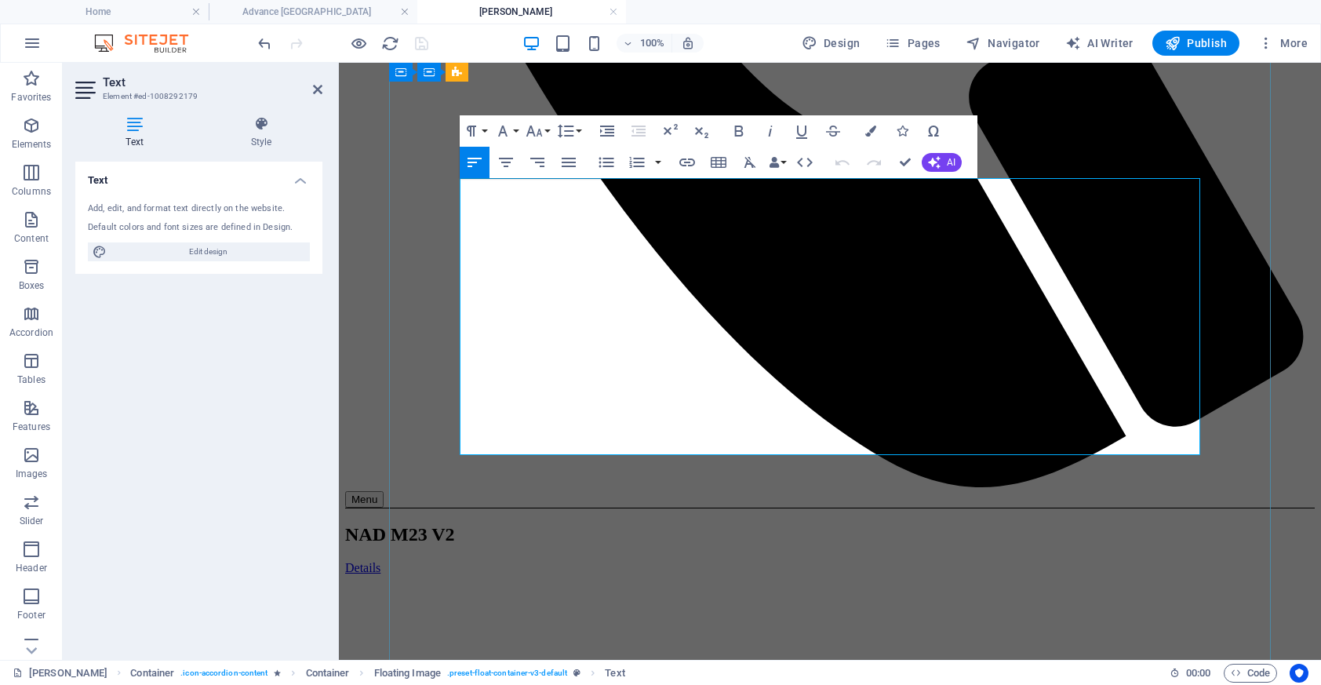
drag, startPoint x: 1198, startPoint y: 357, endPoint x: 760, endPoint y: 275, distance: 445.4
click at [508, 118] on button "Font Family" at bounding box center [506, 130] width 30 height 31
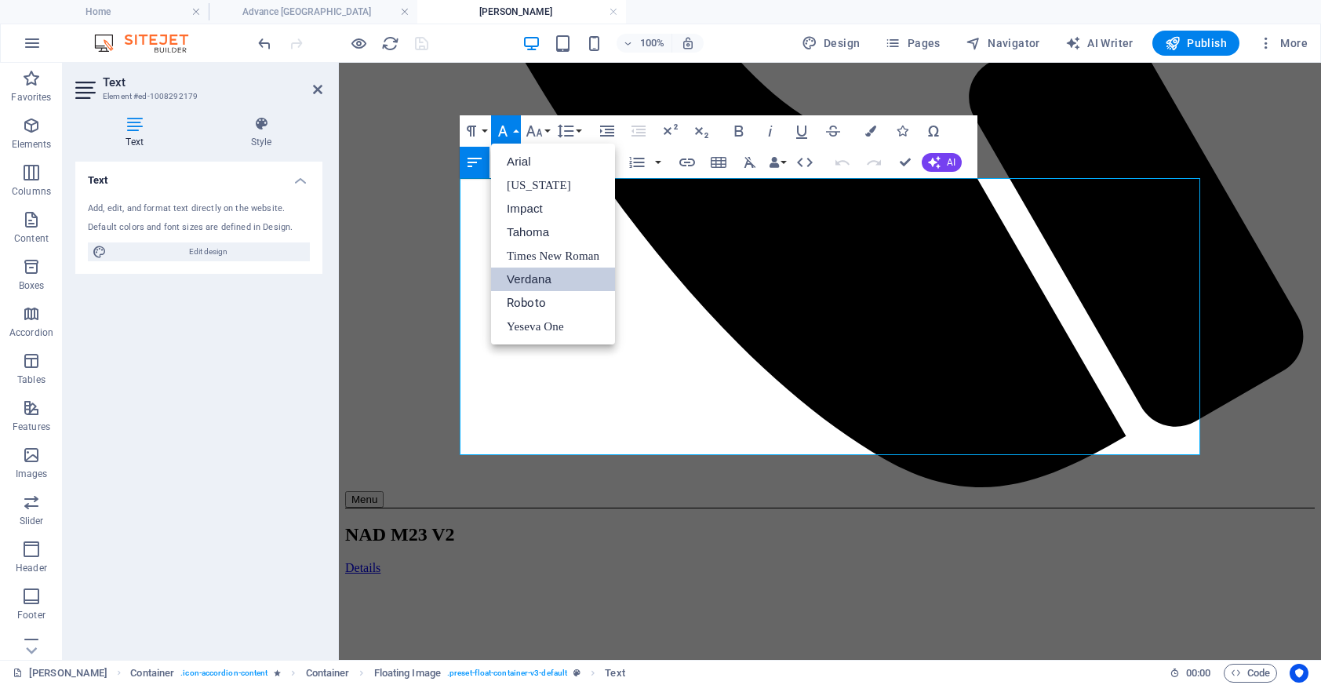
click at [543, 286] on link "Verdana" at bounding box center [553, 279] width 124 height 24
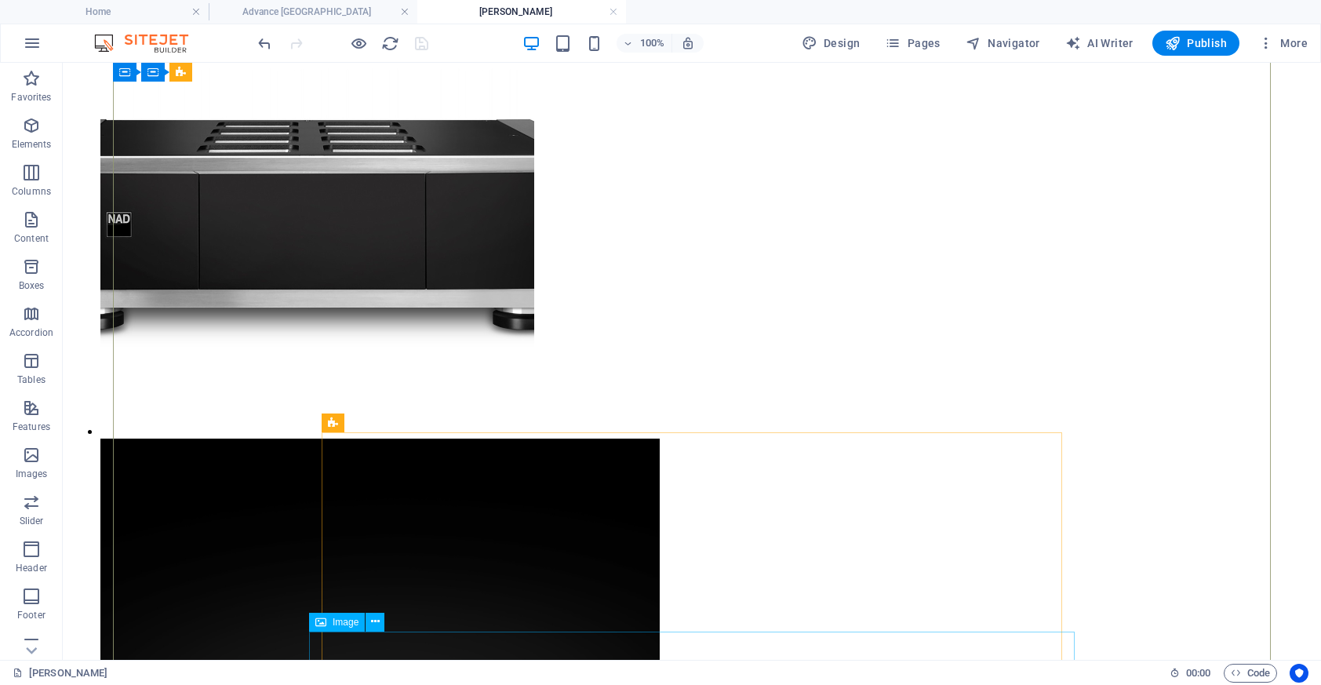
scroll to position [4111, 0]
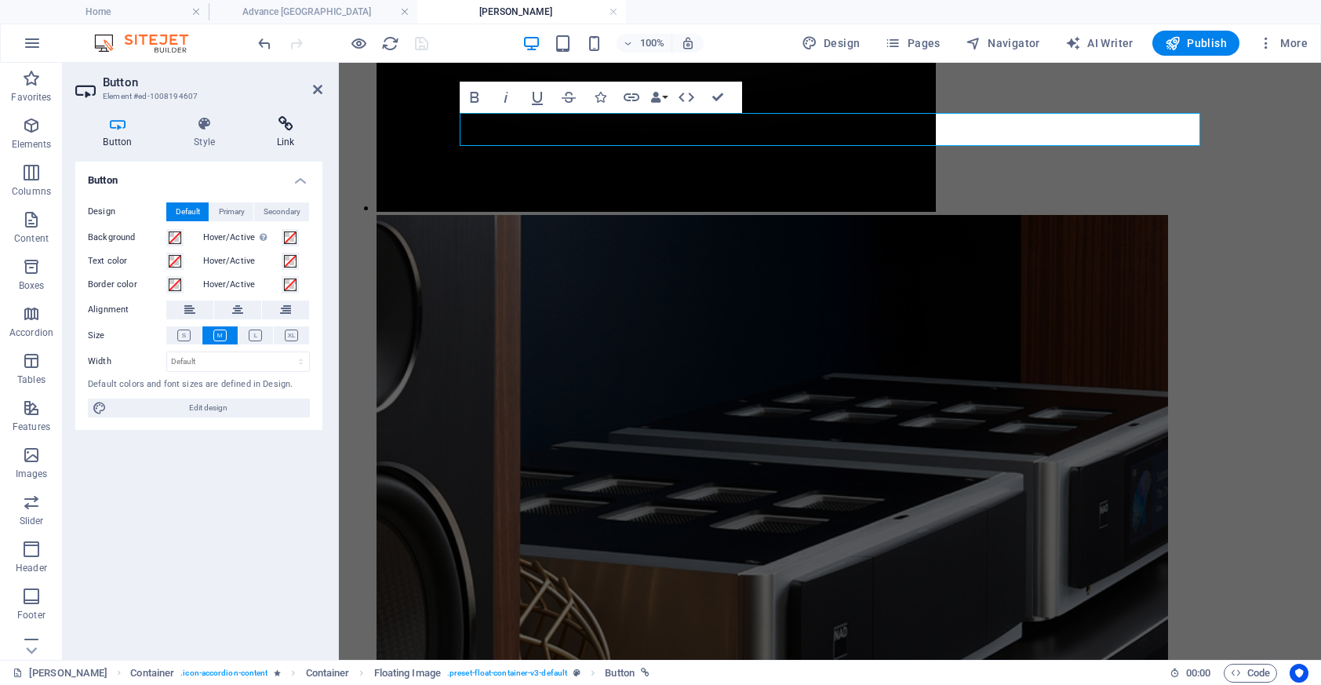
click at [291, 129] on icon at bounding box center [286, 124] width 74 height 16
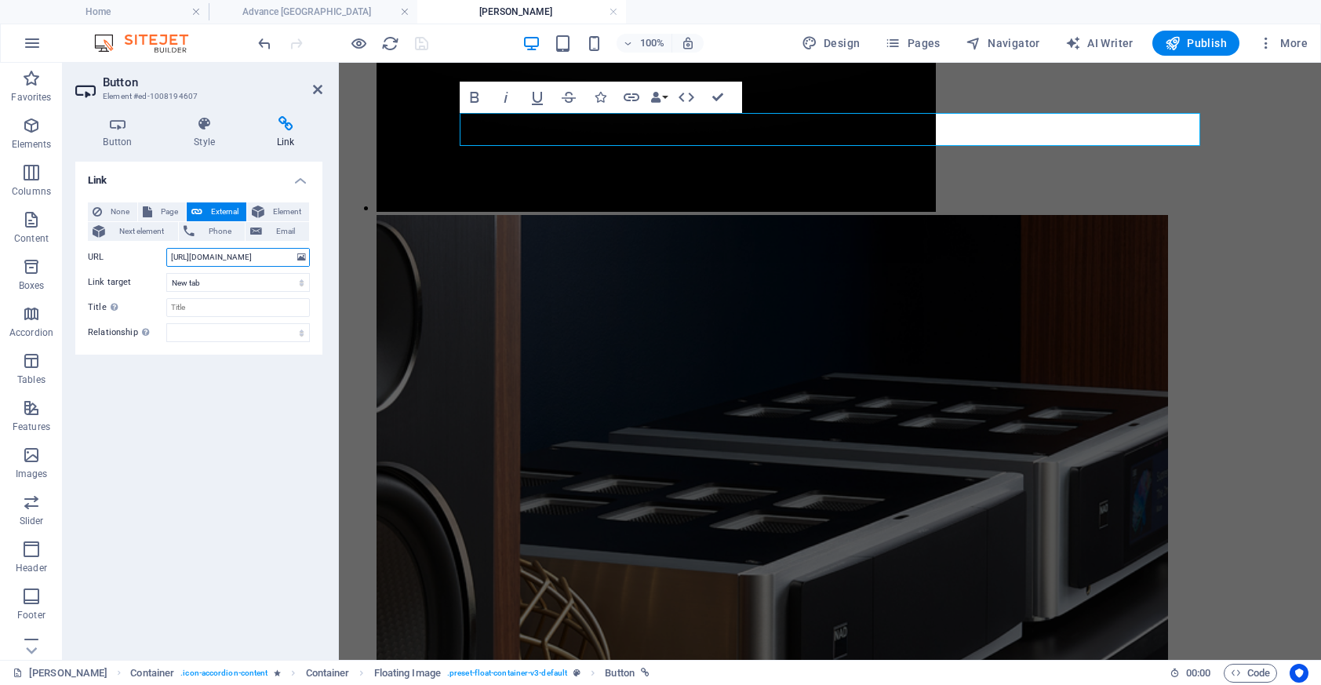
click at [266, 256] on input "[URL][DOMAIN_NAME]" at bounding box center [238, 257] width 144 height 19
paste input "[DOMAIN_NAME][URL]"
type input "[URL][DOMAIN_NAME]"
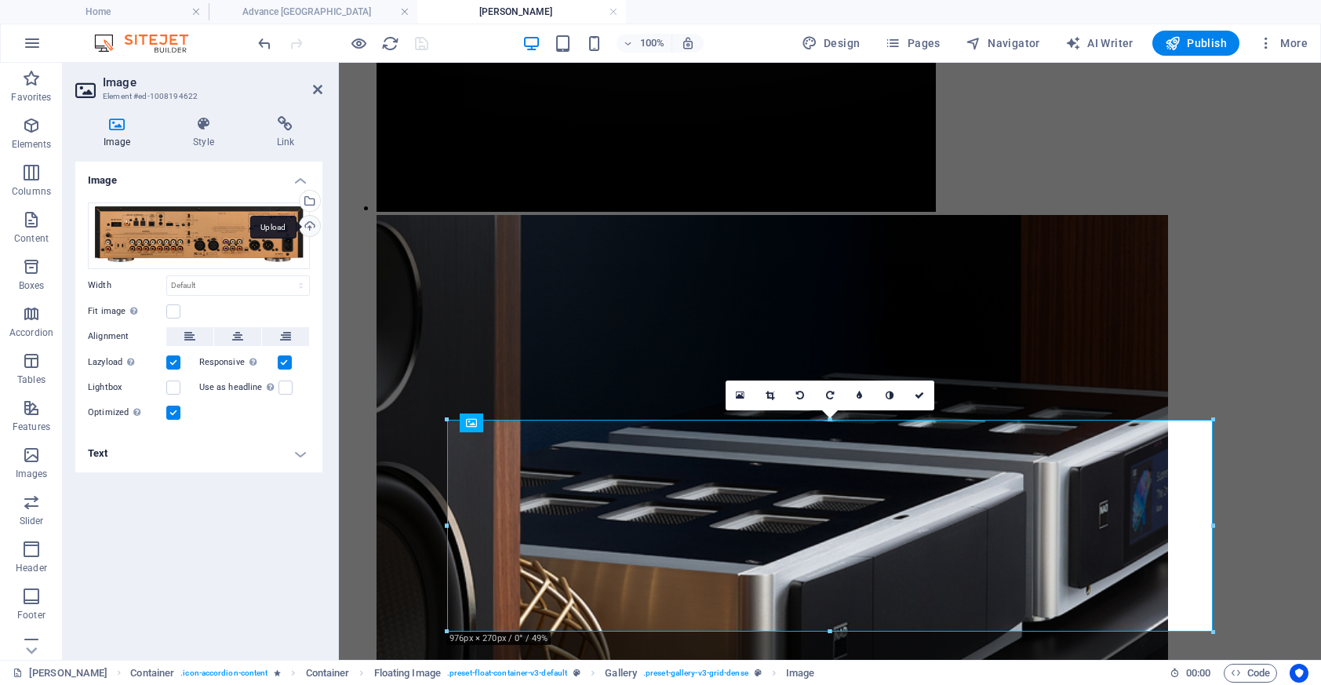
click at [311, 228] on div "Upload" at bounding box center [308, 228] width 24 height 24
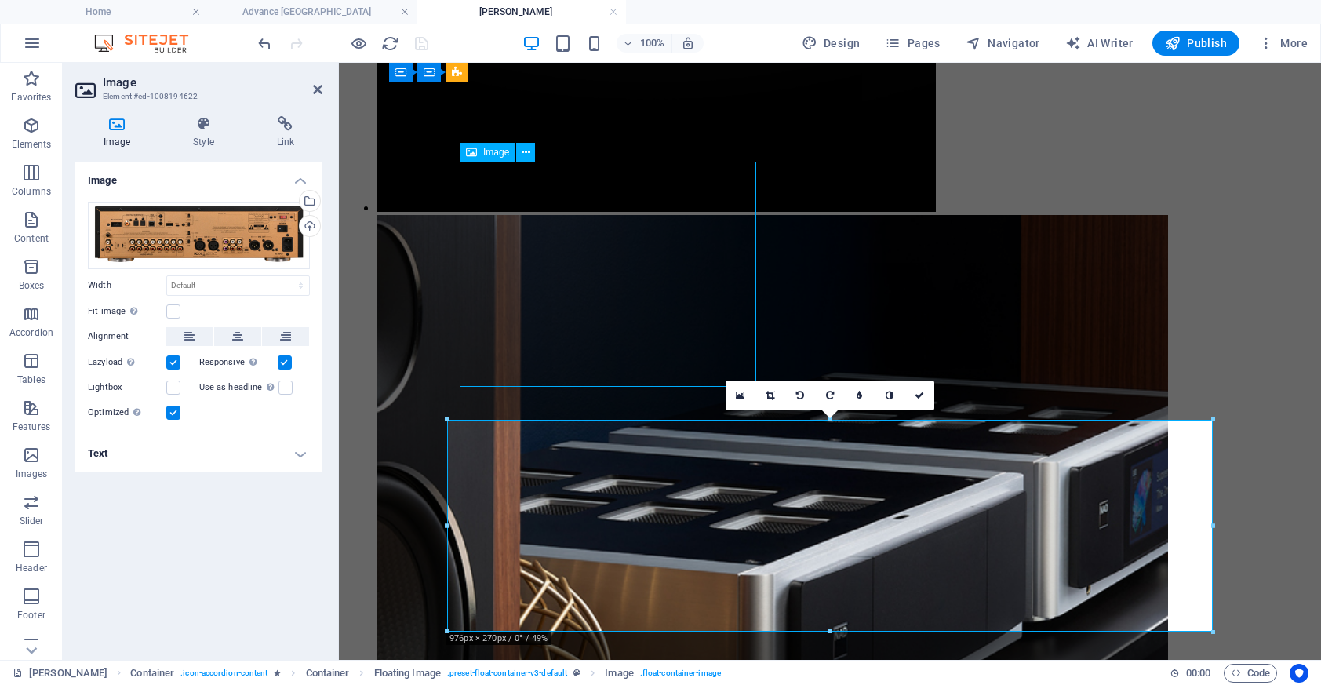
select select "px"
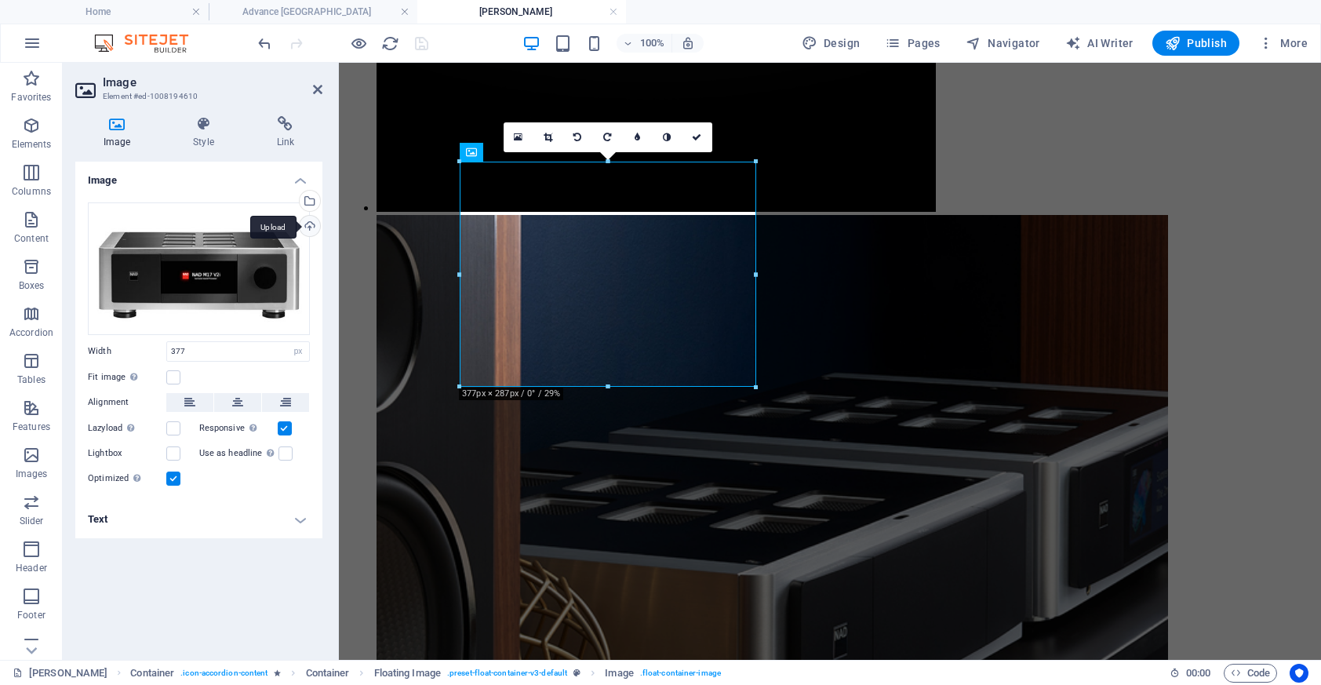
click at [309, 224] on div "Upload" at bounding box center [308, 228] width 24 height 24
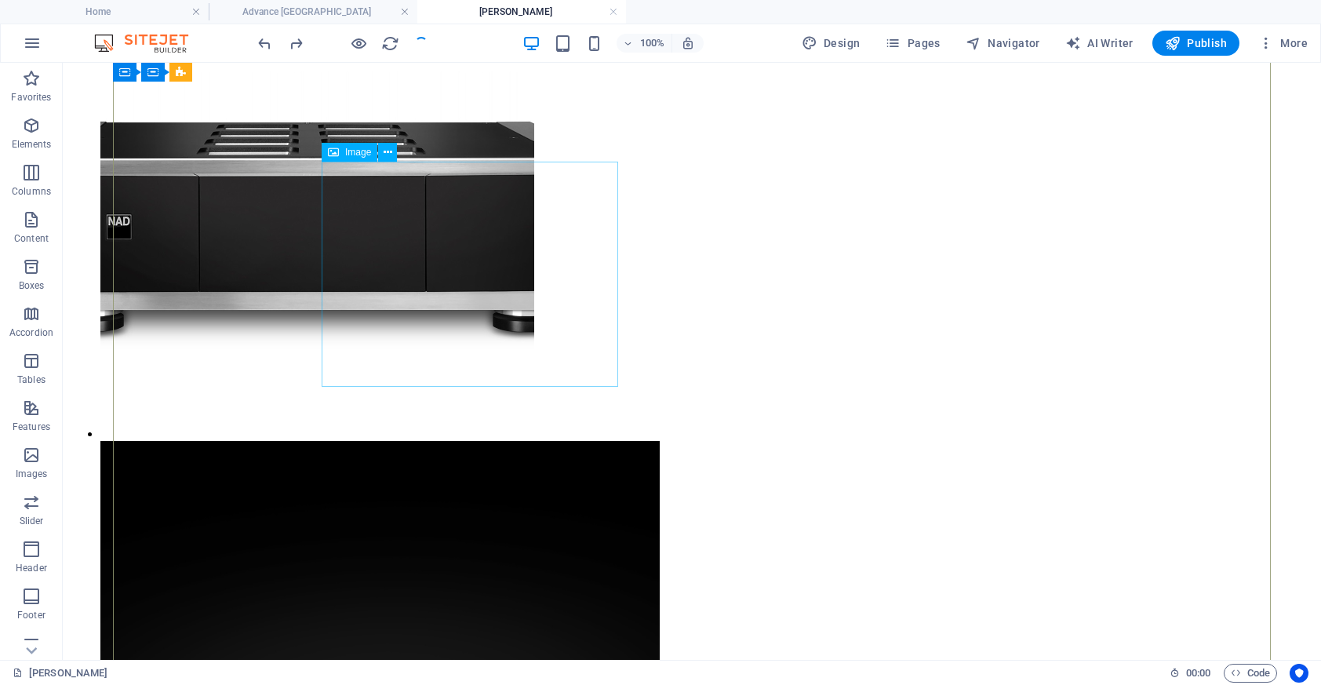
select select "px"
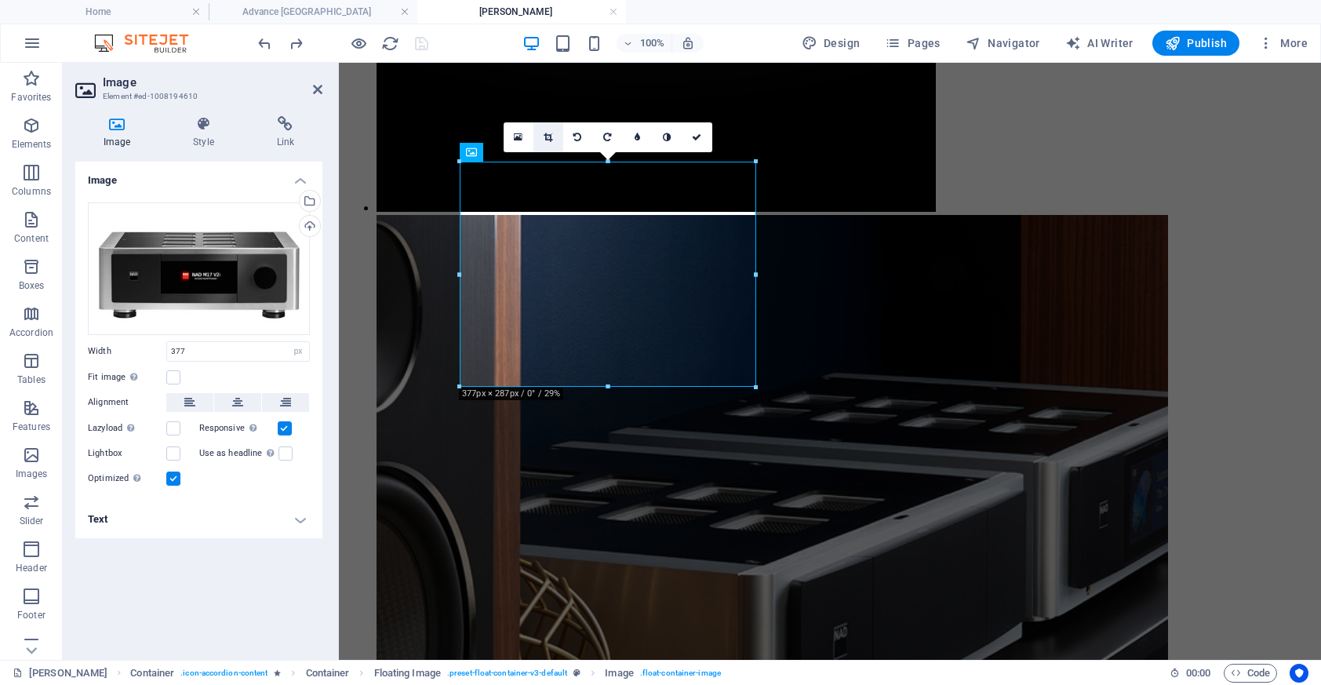
click at [547, 136] on icon at bounding box center [548, 137] width 9 height 9
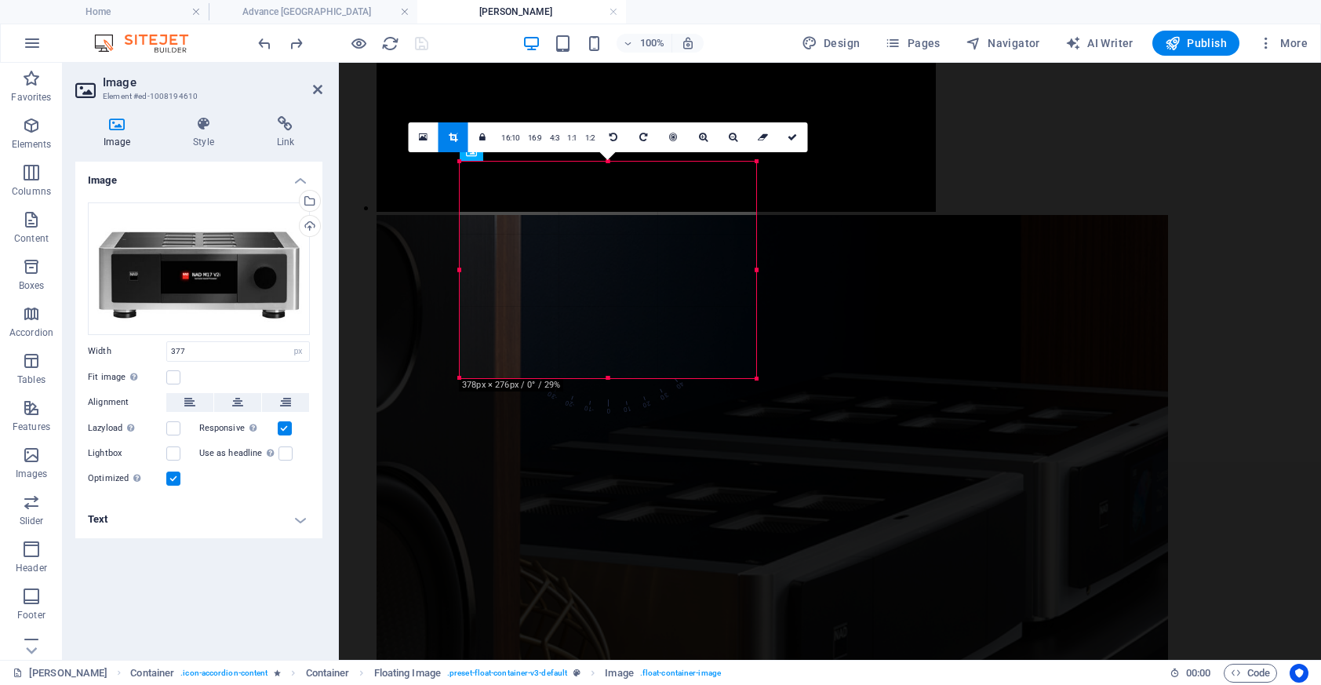
drag, startPoint x: 755, startPoint y: 271, endPoint x: 849, endPoint y: 293, distance: 97.4
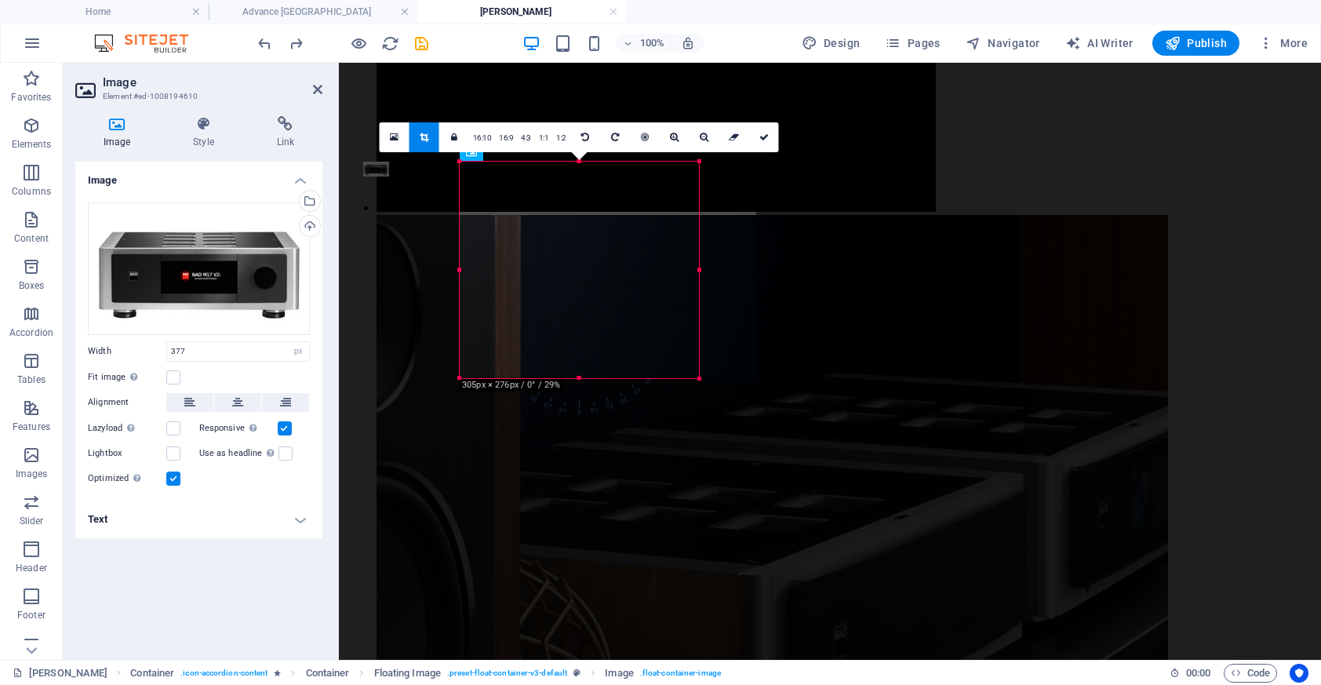
drag, startPoint x: 460, startPoint y: 270, endPoint x: 518, endPoint y: 271, distance: 57.3
click at [518, 271] on div "180 170 160 150 140 130 120 110 100 90 80 70 60 50 40 30 20 10 0 -10 -20 -30 -4…" at bounding box center [579, 270] width 239 height 216
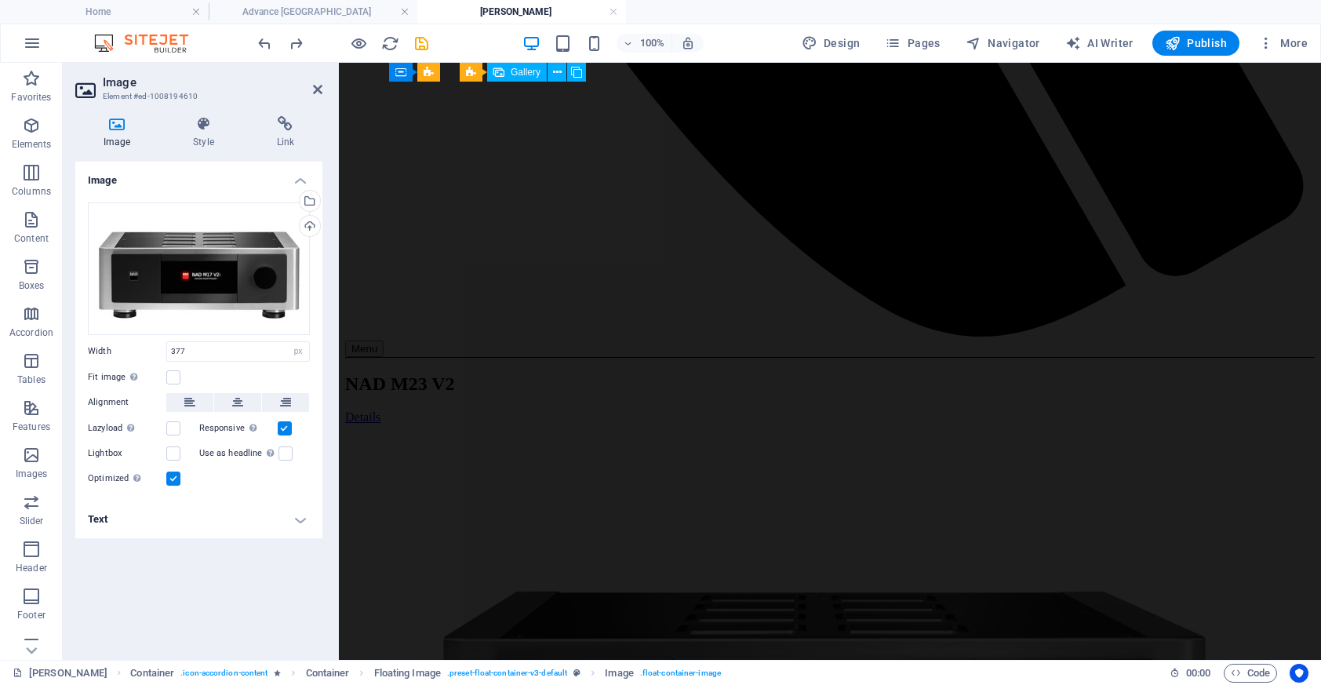
scroll to position [1046, 0]
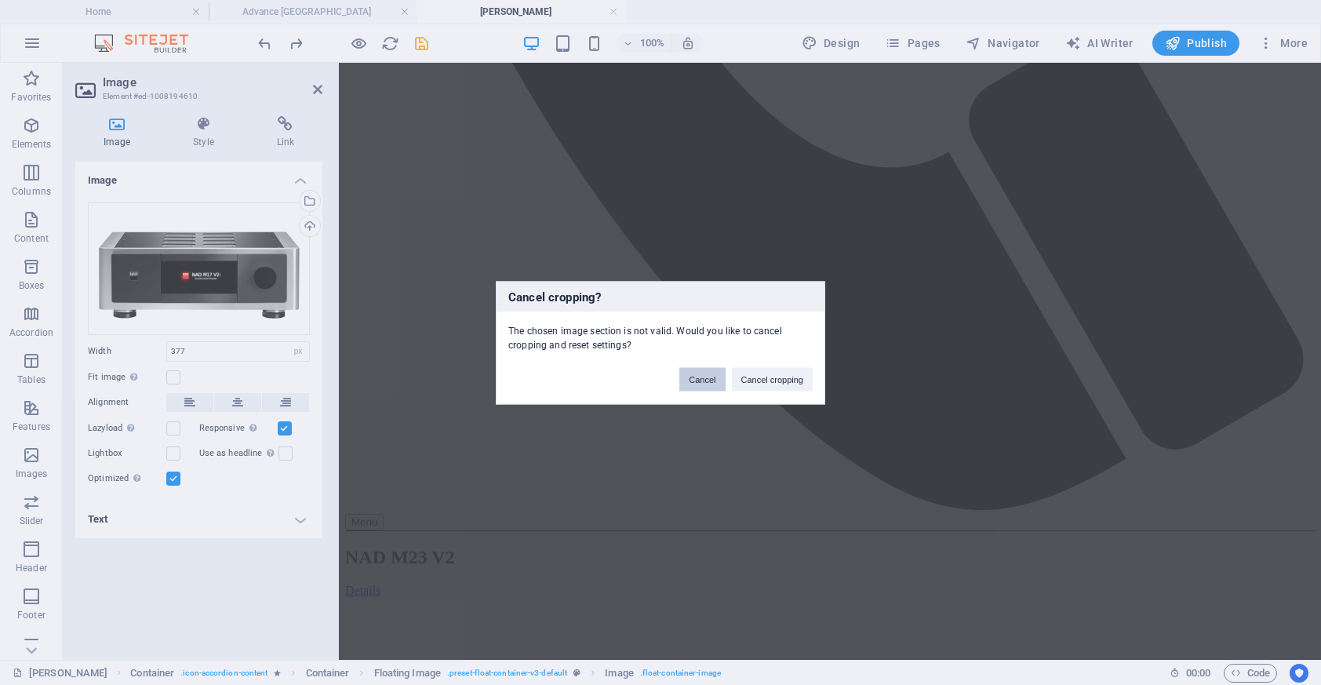
click at [699, 379] on button "Cancel" at bounding box center [701, 379] width 45 height 24
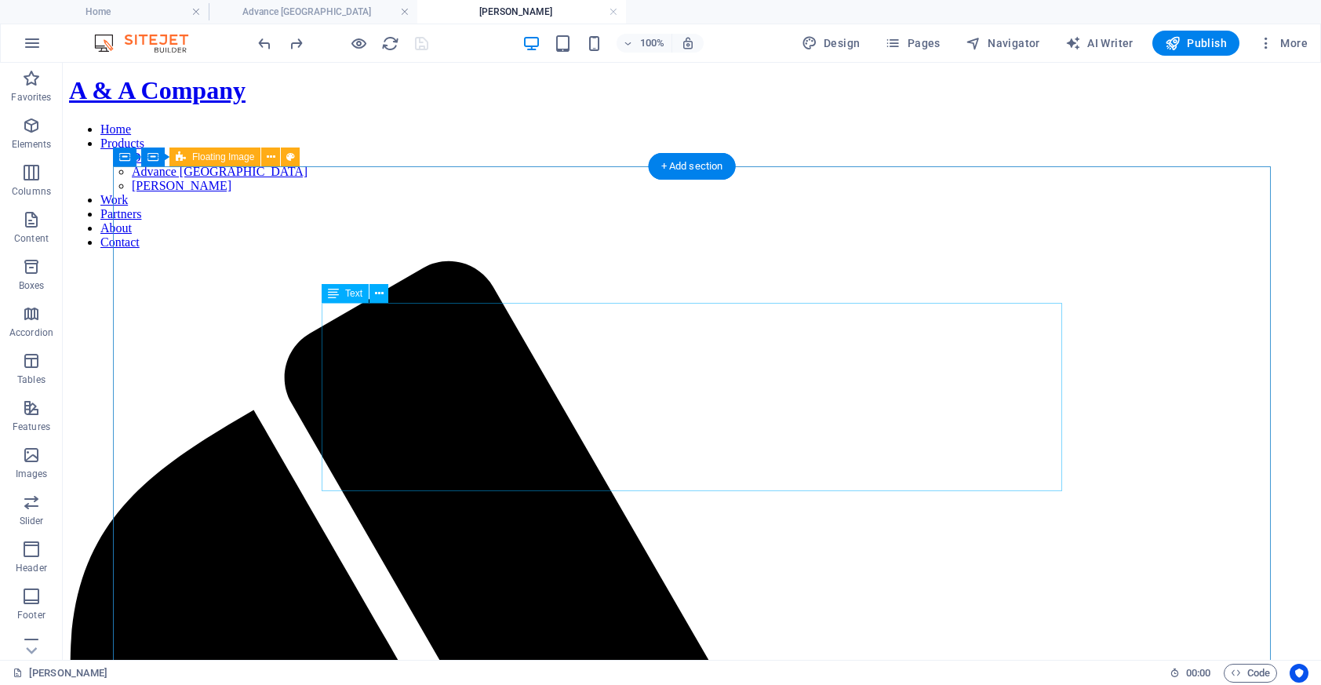
scroll to position [42, 0]
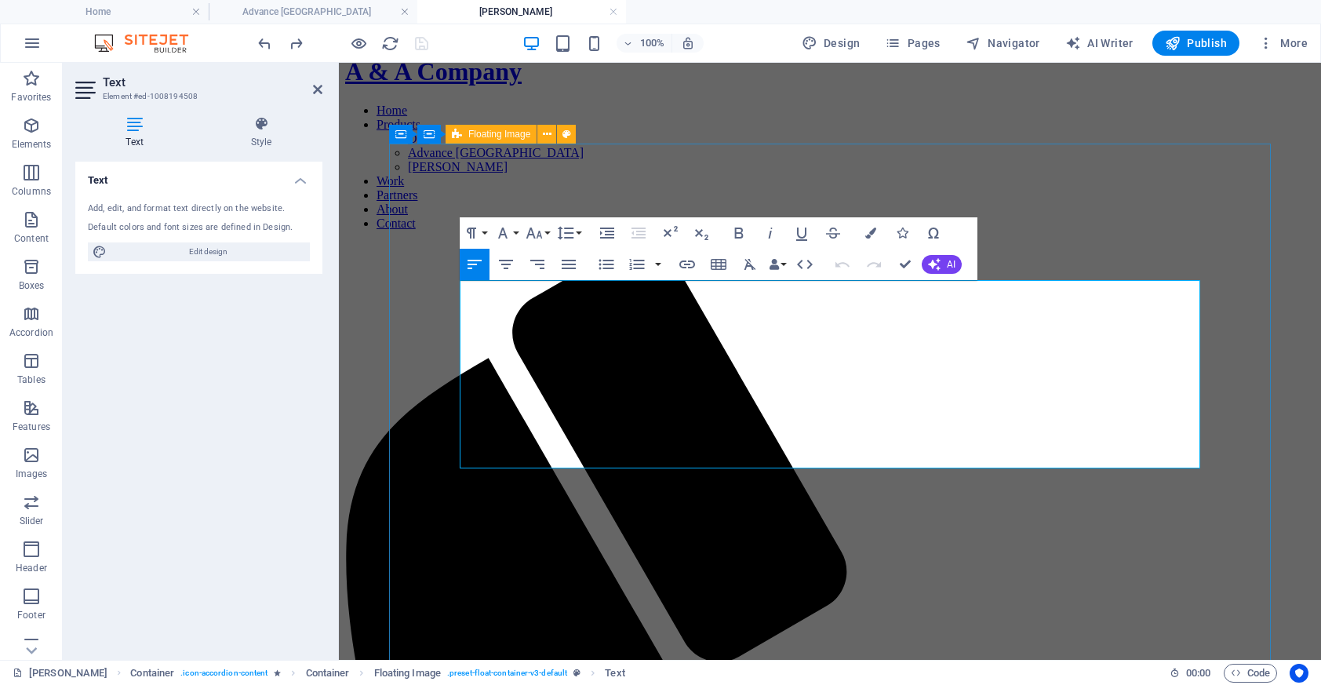
drag, startPoint x: 774, startPoint y: 324, endPoint x: 1126, endPoint y: 456, distance: 375.3
click at [511, 235] on icon "button" at bounding box center [502, 233] width 19 height 19
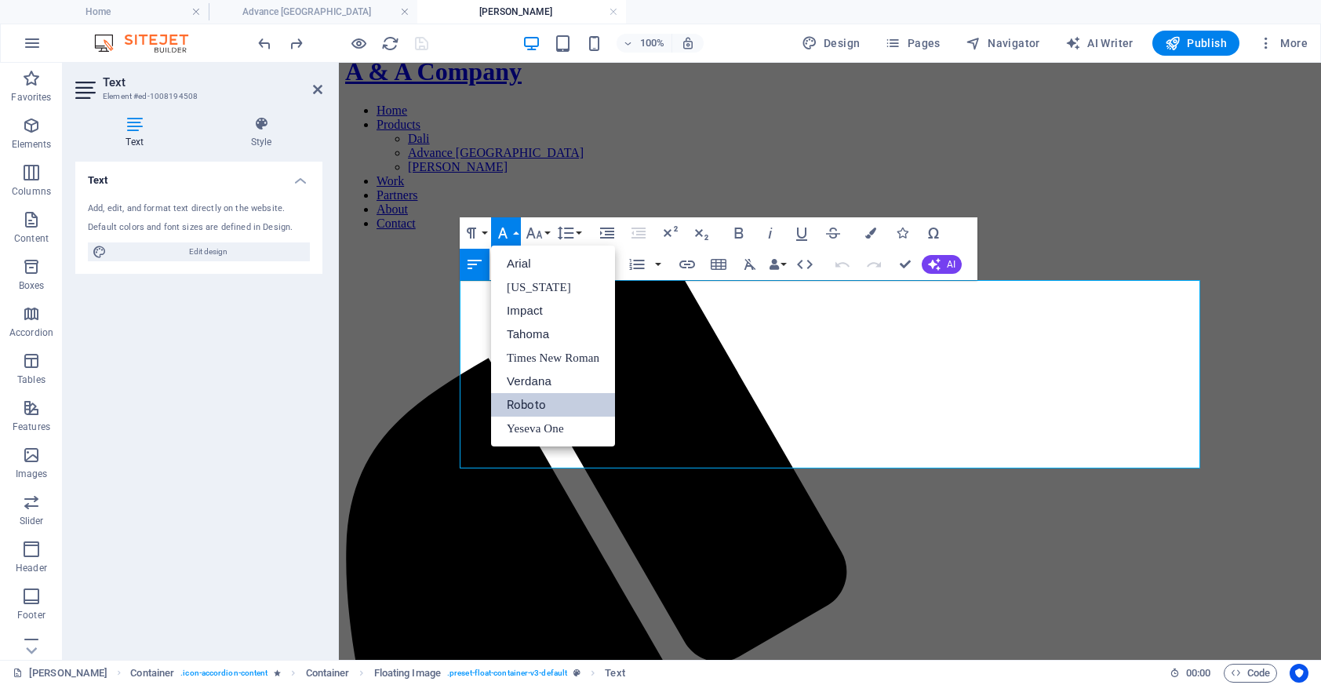
scroll to position [0, 0]
click at [548, 384] on link "Verdana" at bounding box center [553, 381] width 124 height 24
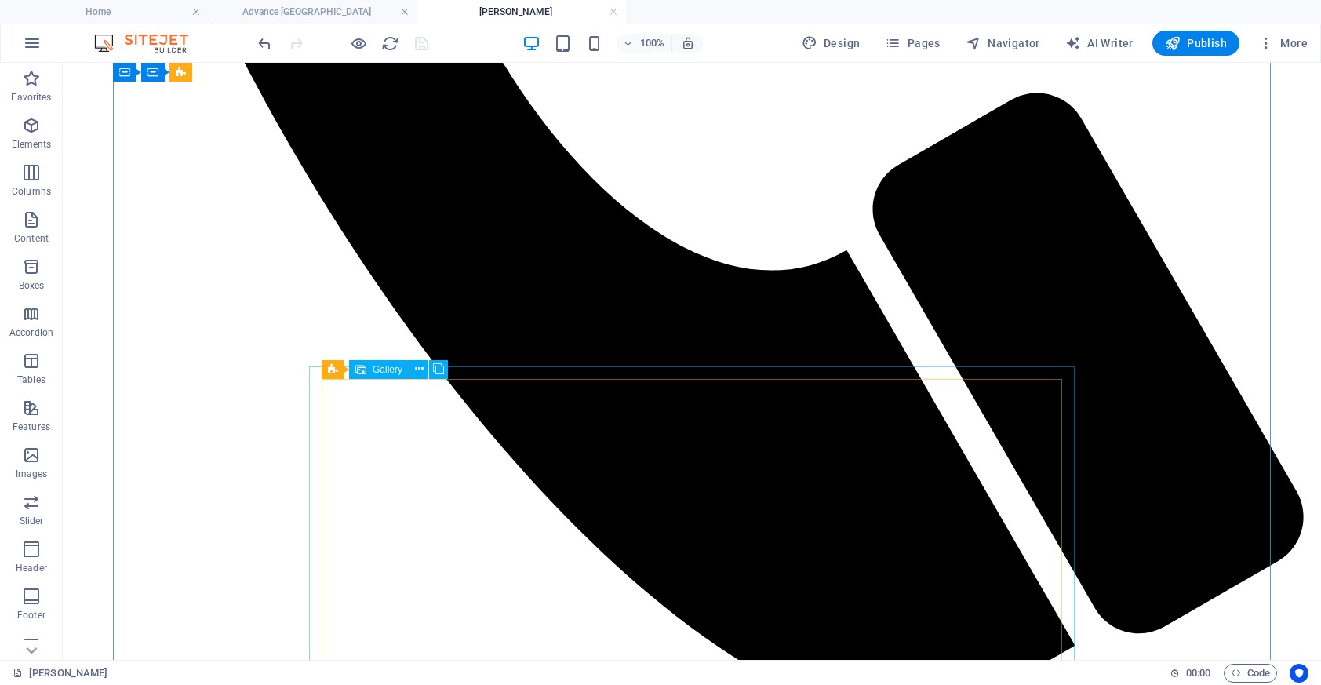
scroll to position [1203, 0]
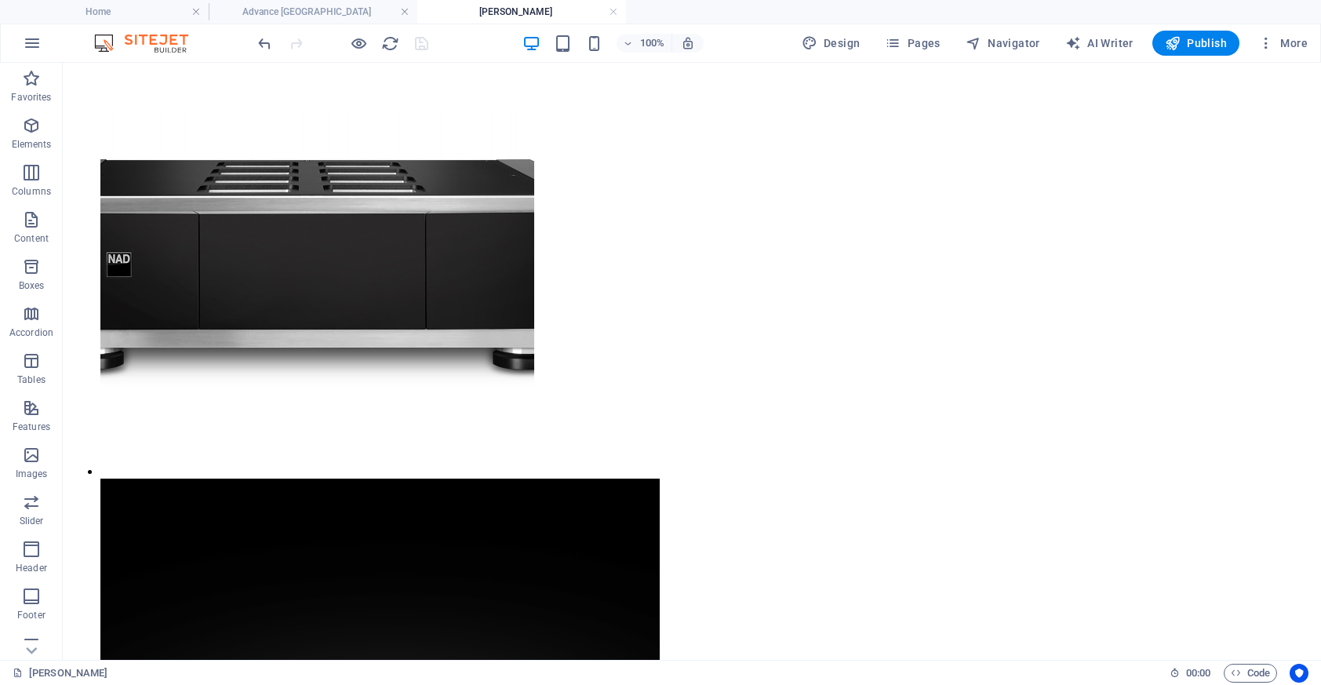
scroll to position [4071, 0]
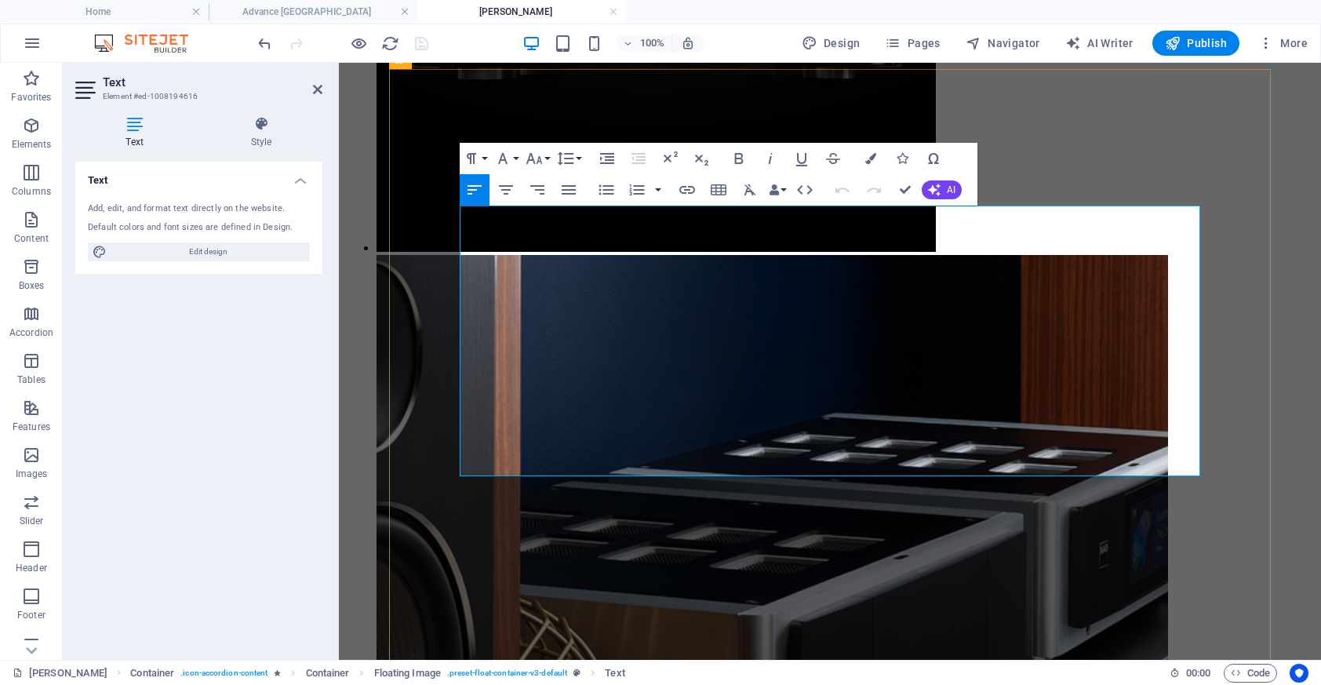
click at [507, 156] on icon "button" at bounding box center [502, 158] width 19 height 19
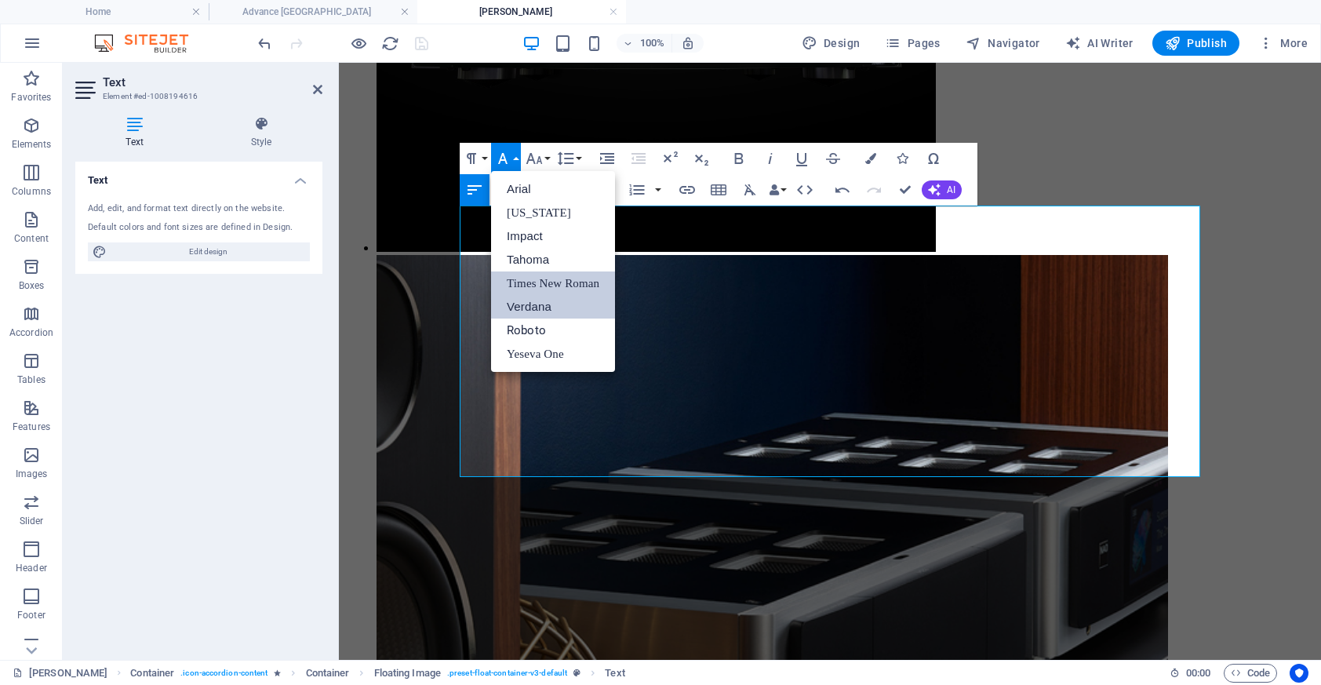
scroll to position [0, 0]
click at [547, 311] on link "Verdana" at bounding box center [553, 307] width 124 height 24
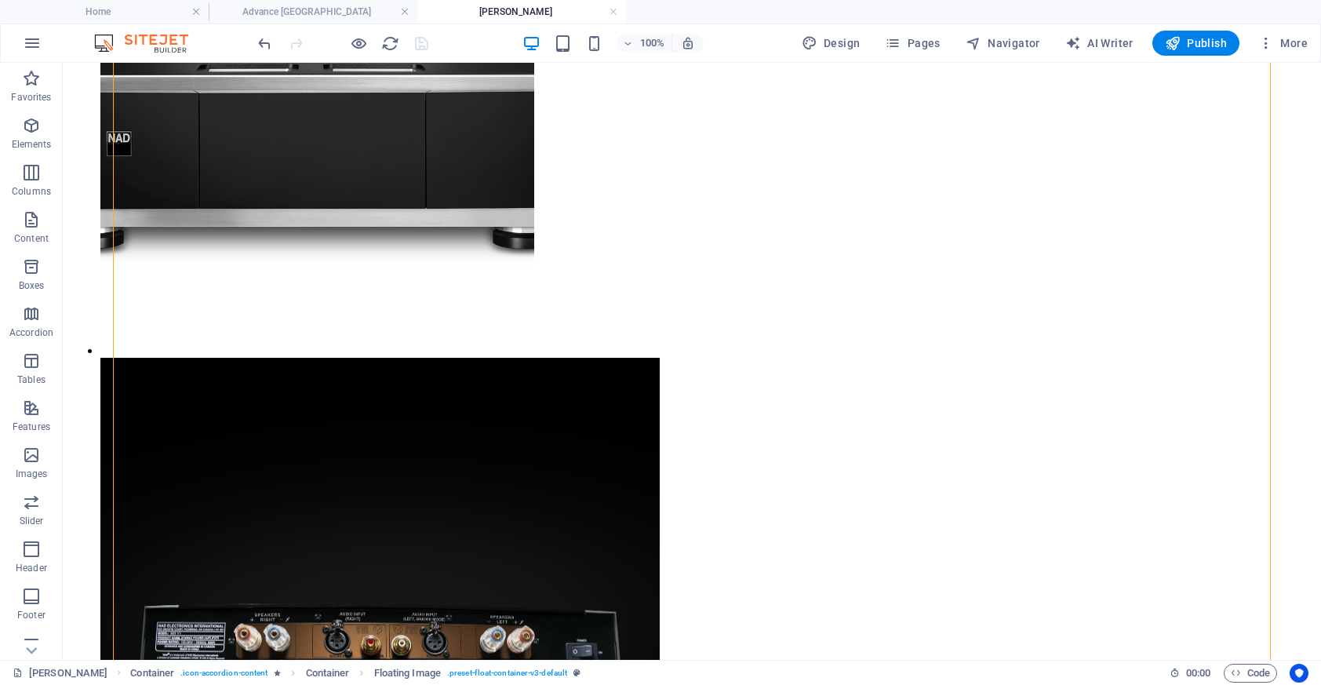
scroll to position [4244, 0]
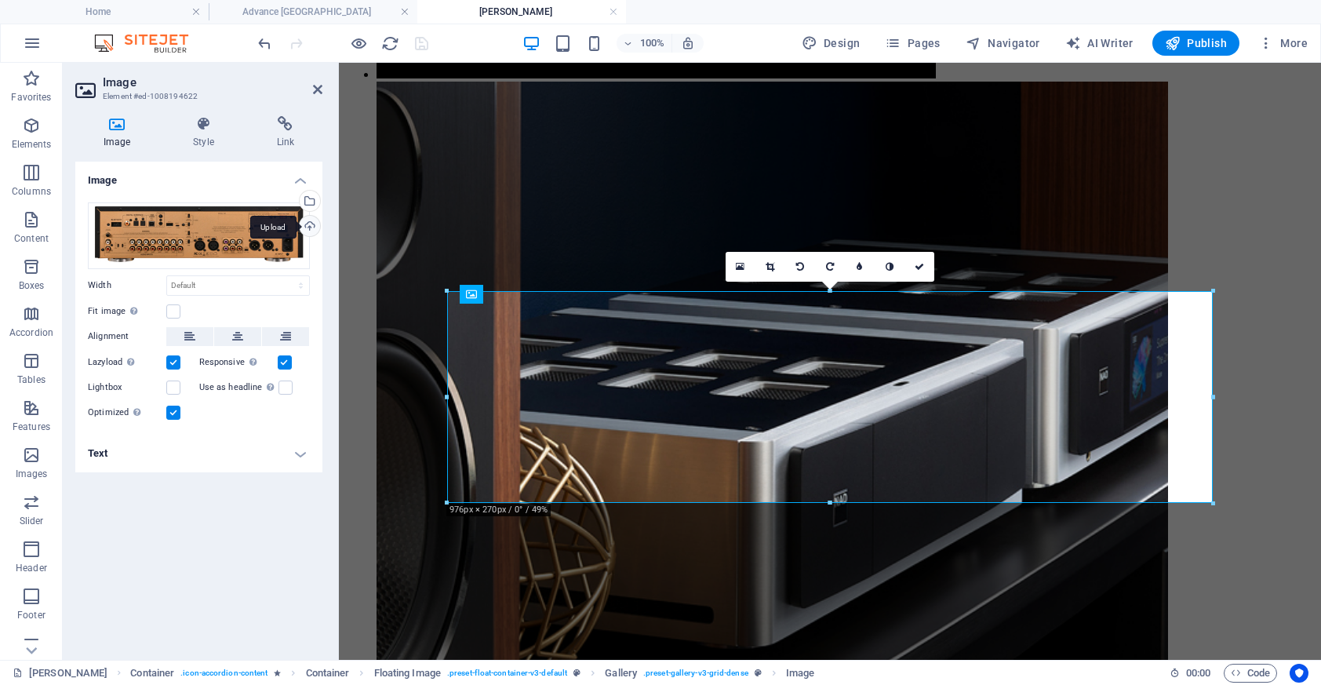
click at [307, 224] on div "Upload" at bounding box center [308, 228] width 24 height 24
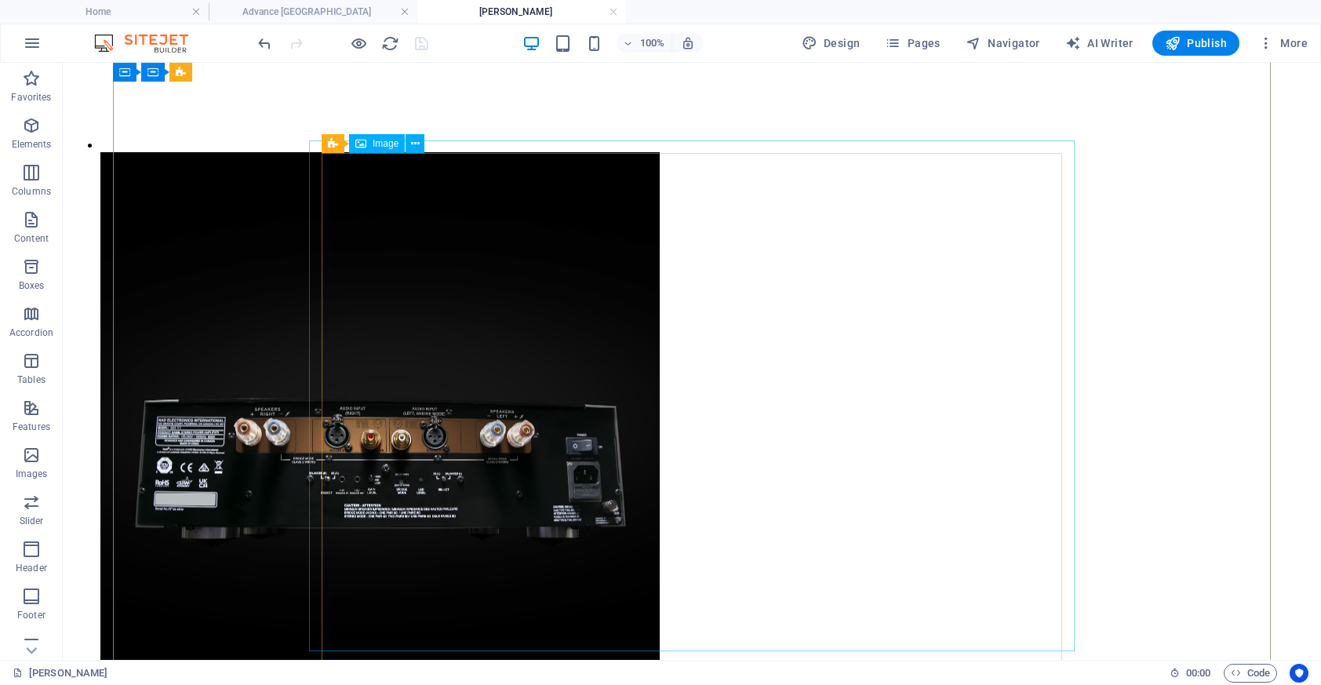
scroll to position [4403, 0]
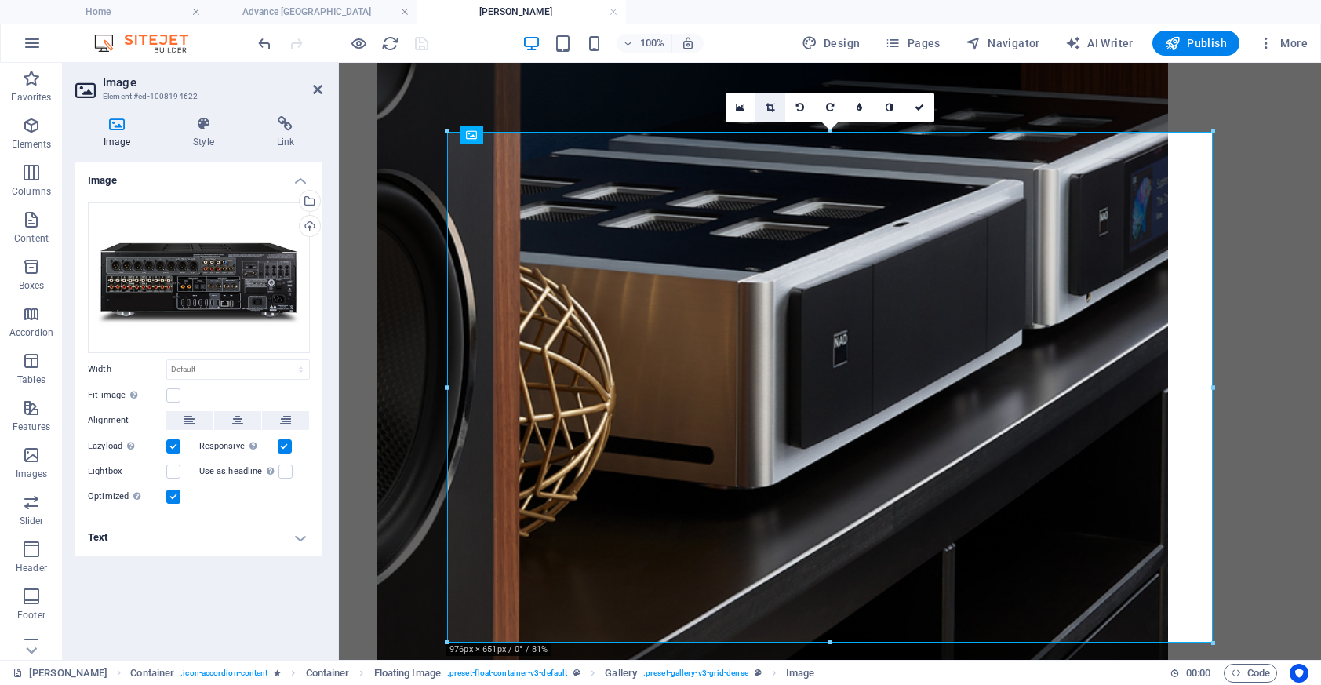
click at [772, 107] on icon at bounding box center [770, 107] width 9 height 9
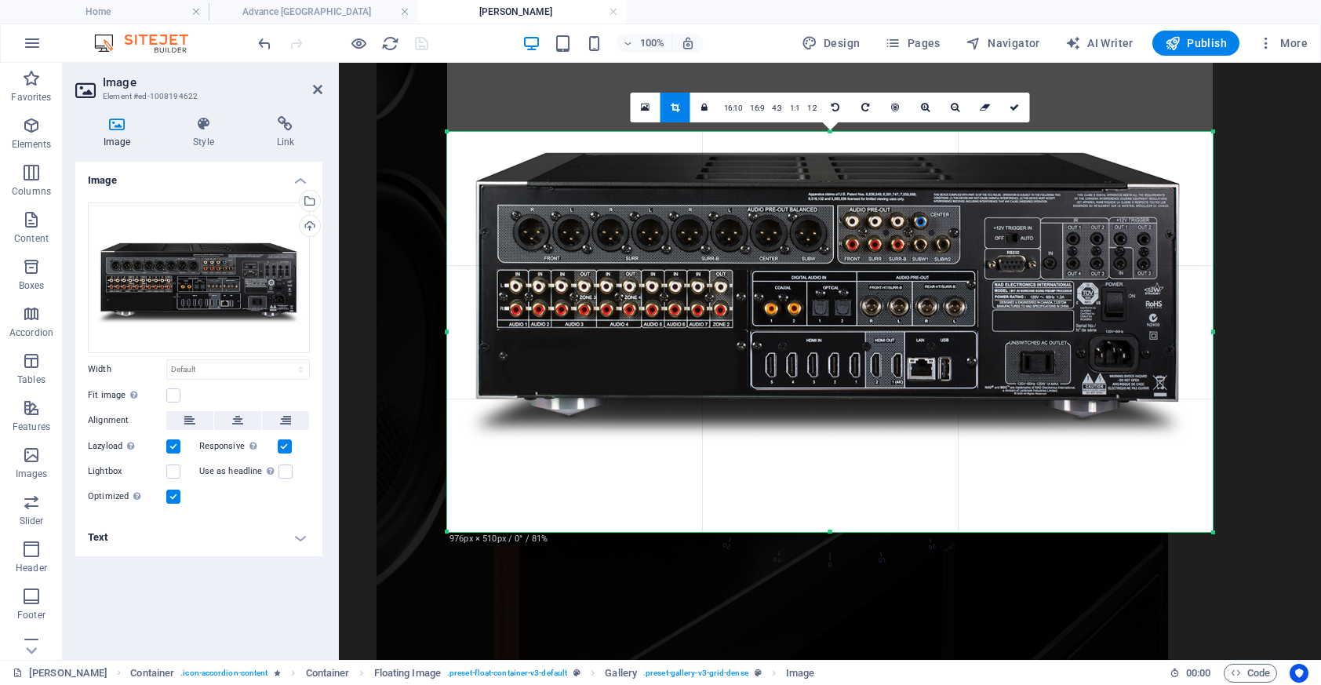
drag, startPoint x: 827, startPoint y: 131, endPoint x: 842, endPoint y: 242, distance: 111.7
click at [842, 242] on div "180 170 160 150 140 130 120 110 100 90 80 70 60 50 40 30 20 10 0 -10 -20 -30 -4…" at bounding box center [830, 332] width 766 height 400
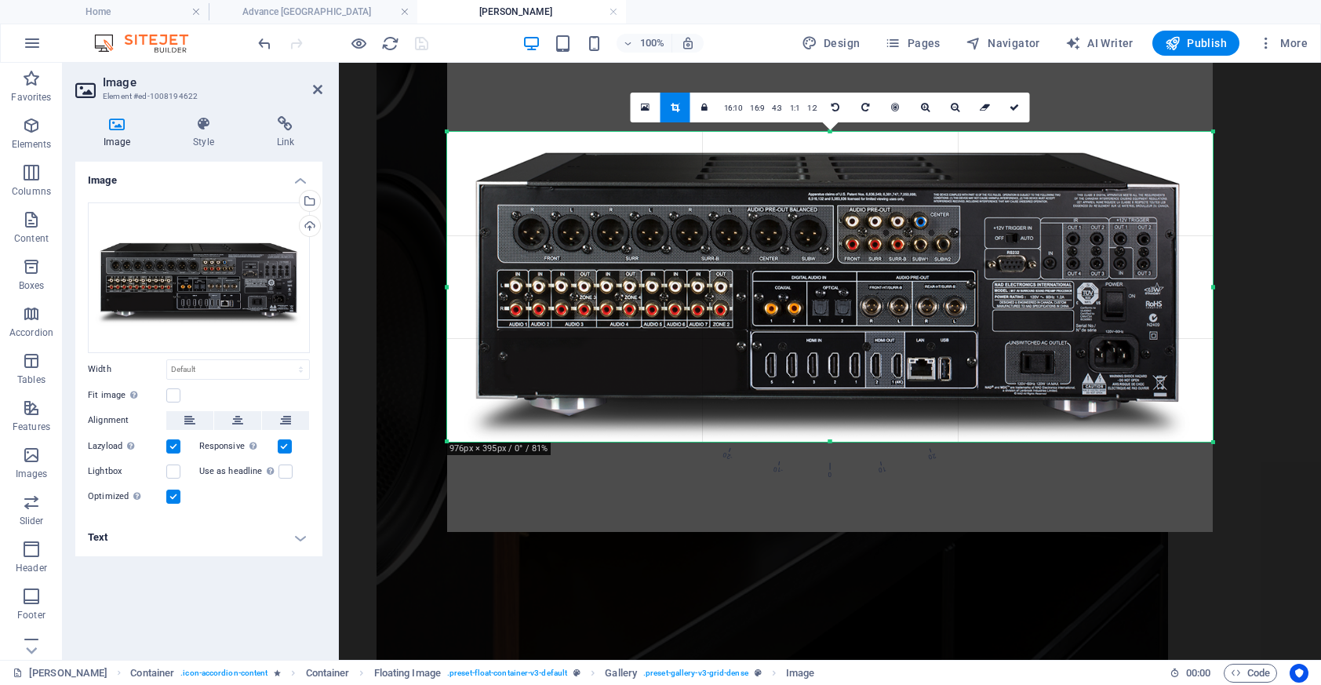
drag, startPoint x: 829, startPoint y: 531, endPoint x: 838, endPoint y: 441, distance: 90.7
click at [838, 441] on div at bounding box center [830, 441] width 766 height 5
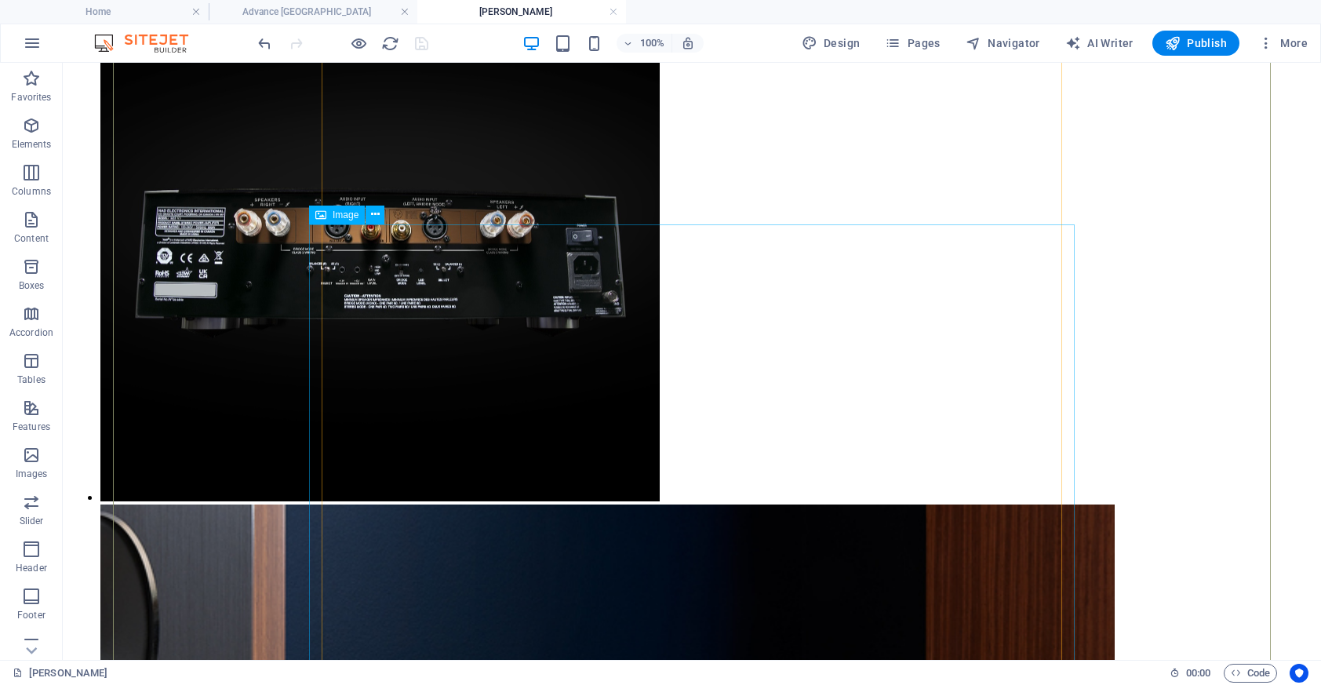
scroll to position [4635, 0]
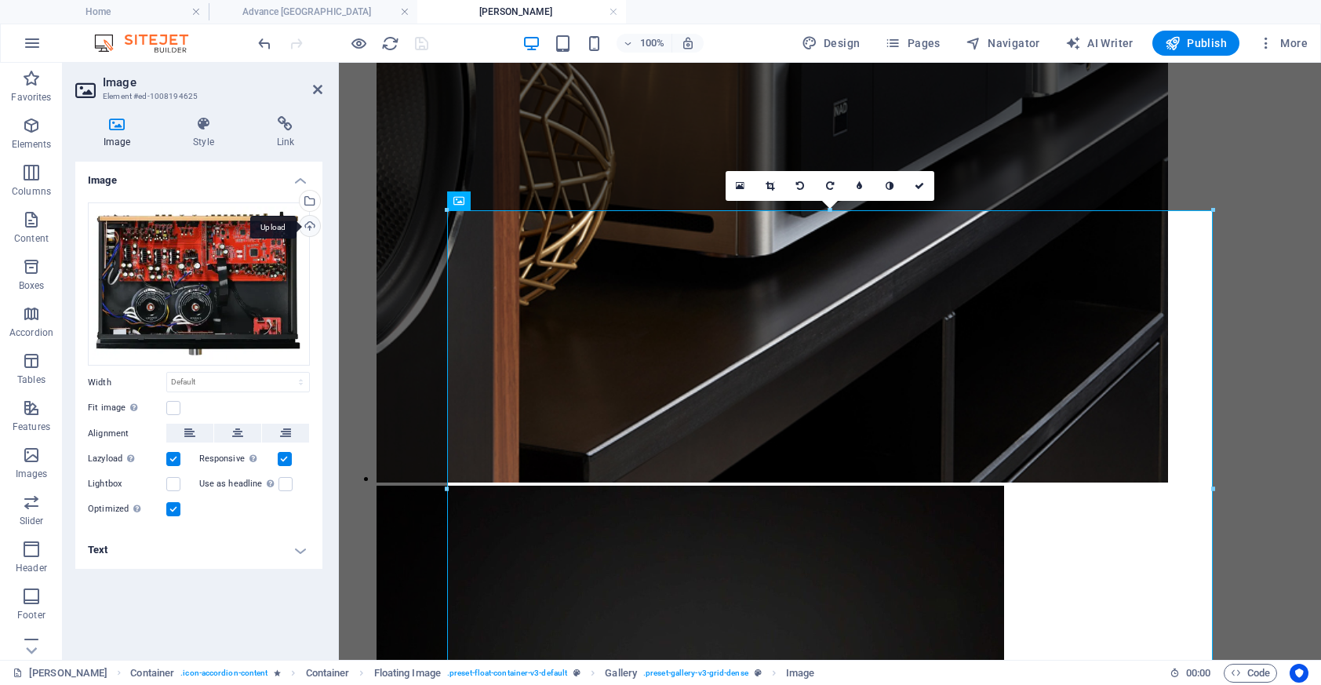
click at [308, 217] on div "Upload" at bounding box center [308, 228] width 24 height 24
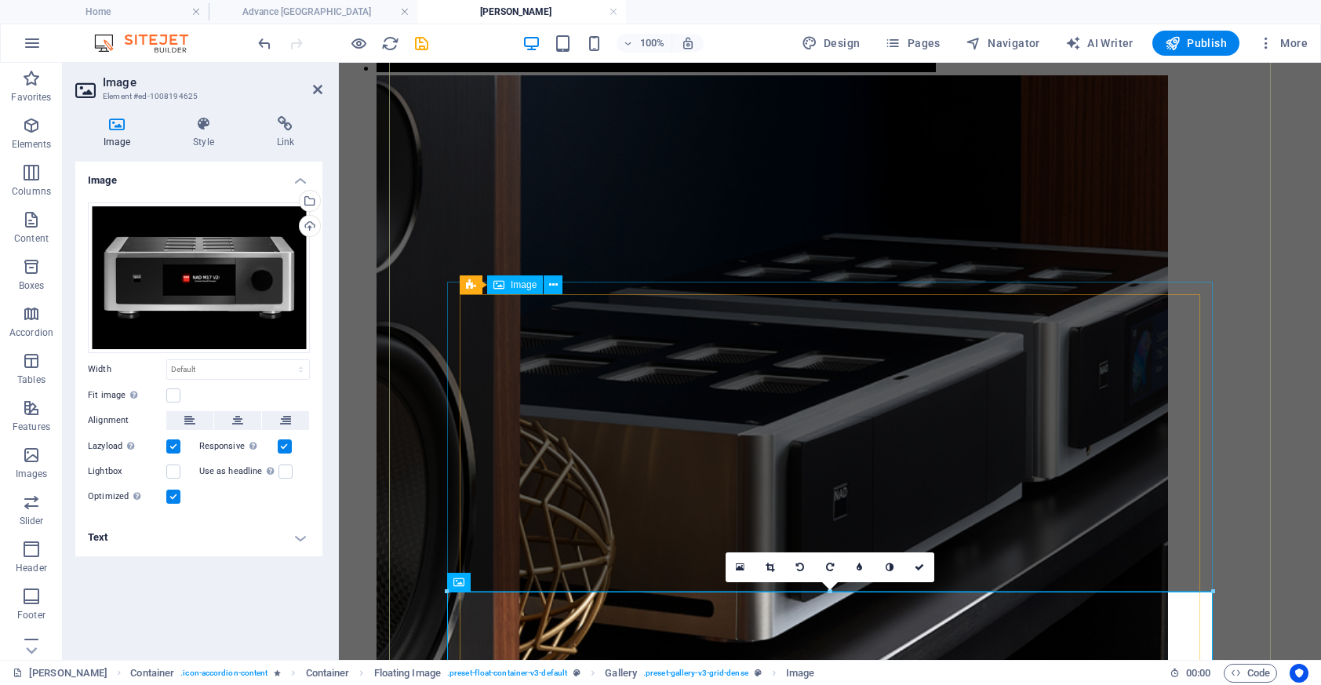
scroll to position [4243, 0]
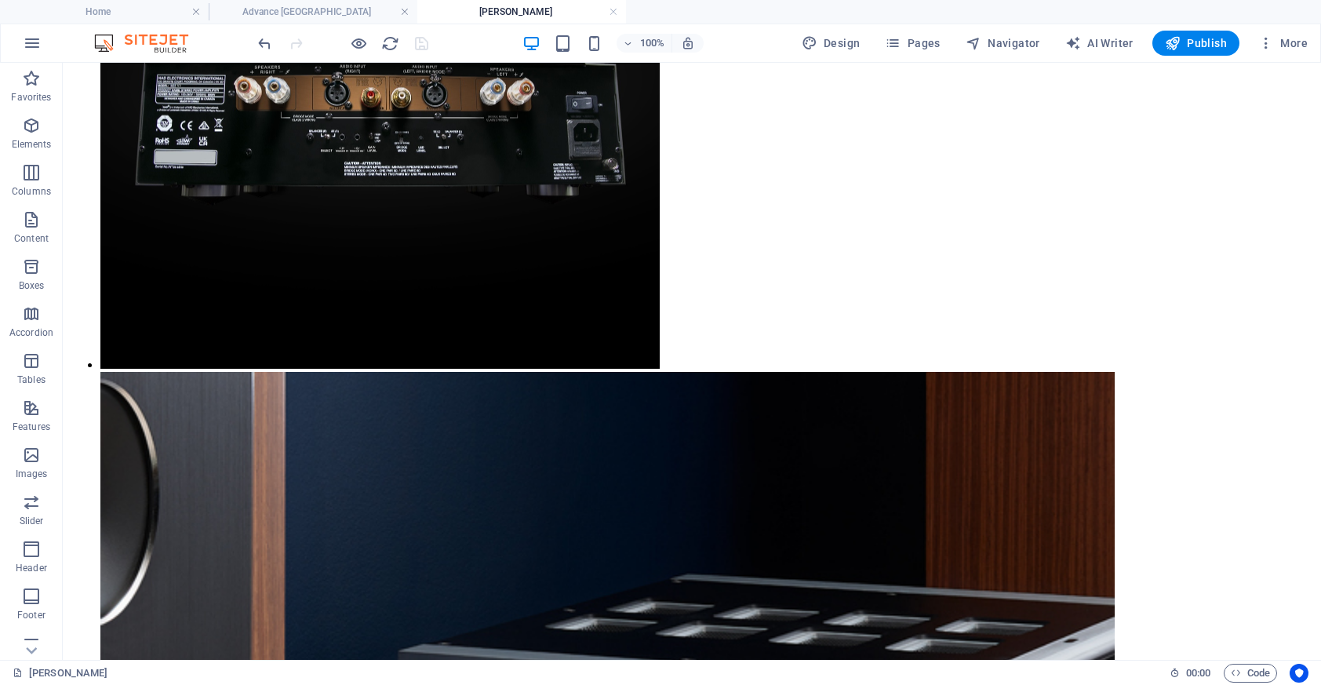
scroll to position [4743, 0]
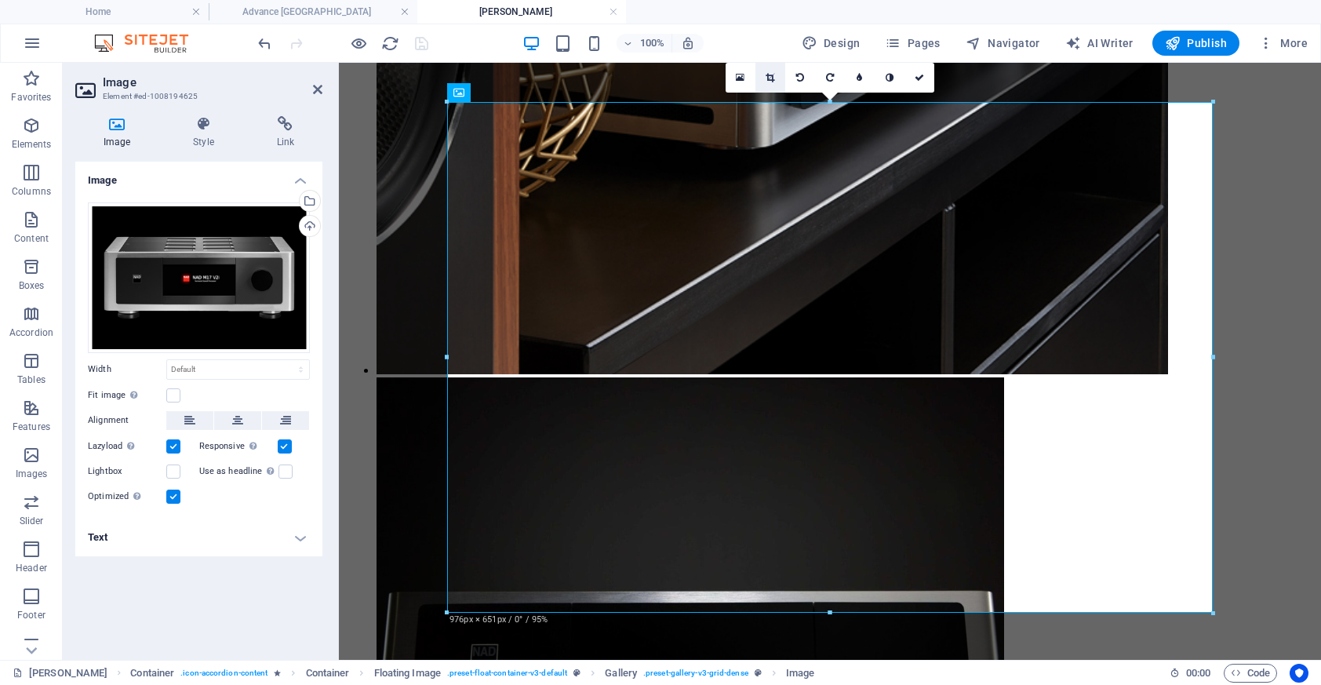
click at [768, 74] on icon at bounding box center [770, 77] width 9 height 9
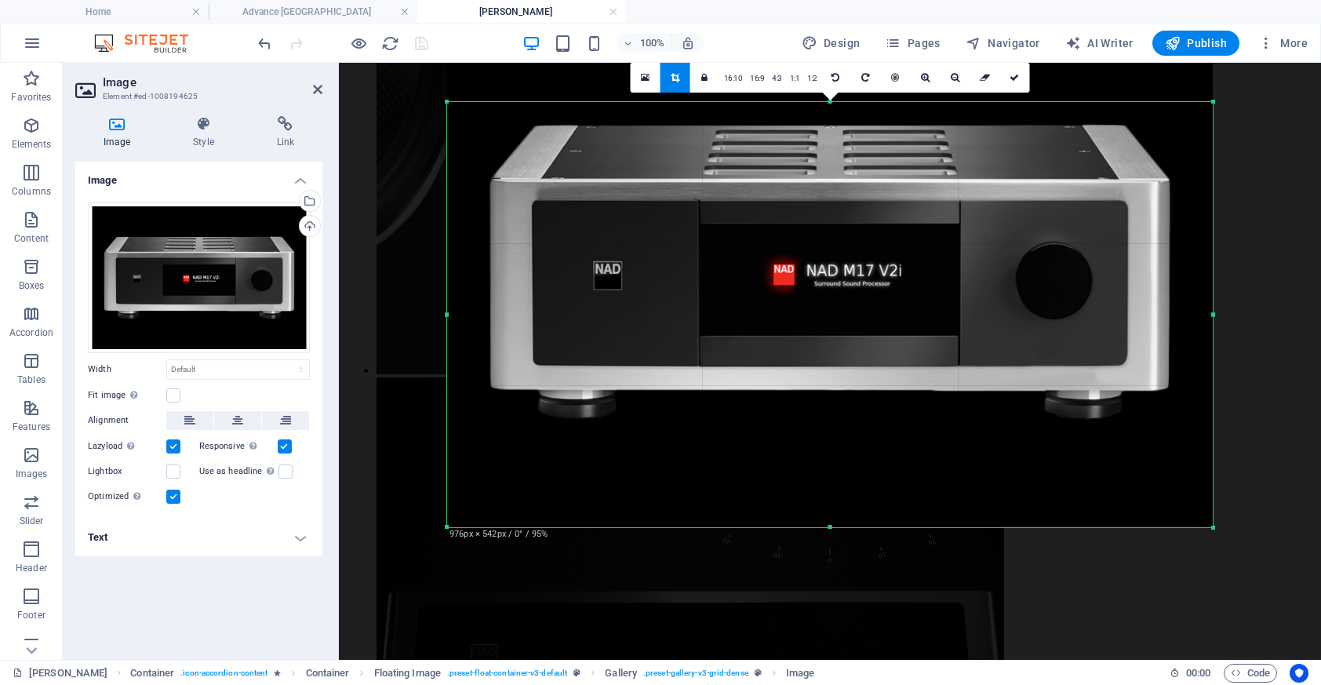
drag, startPoint x: 830, startPoint y: 101, endPoint x: 841, endPoint y: 185, distance: 84.6
click at [841, 186] on div "180 170 160 150 140 130 120 110 100 90 80 70 60 50 40 30 20 10 0 -10 -20 -30 -4…" at bounding box center [830, 314] width 766 height 425
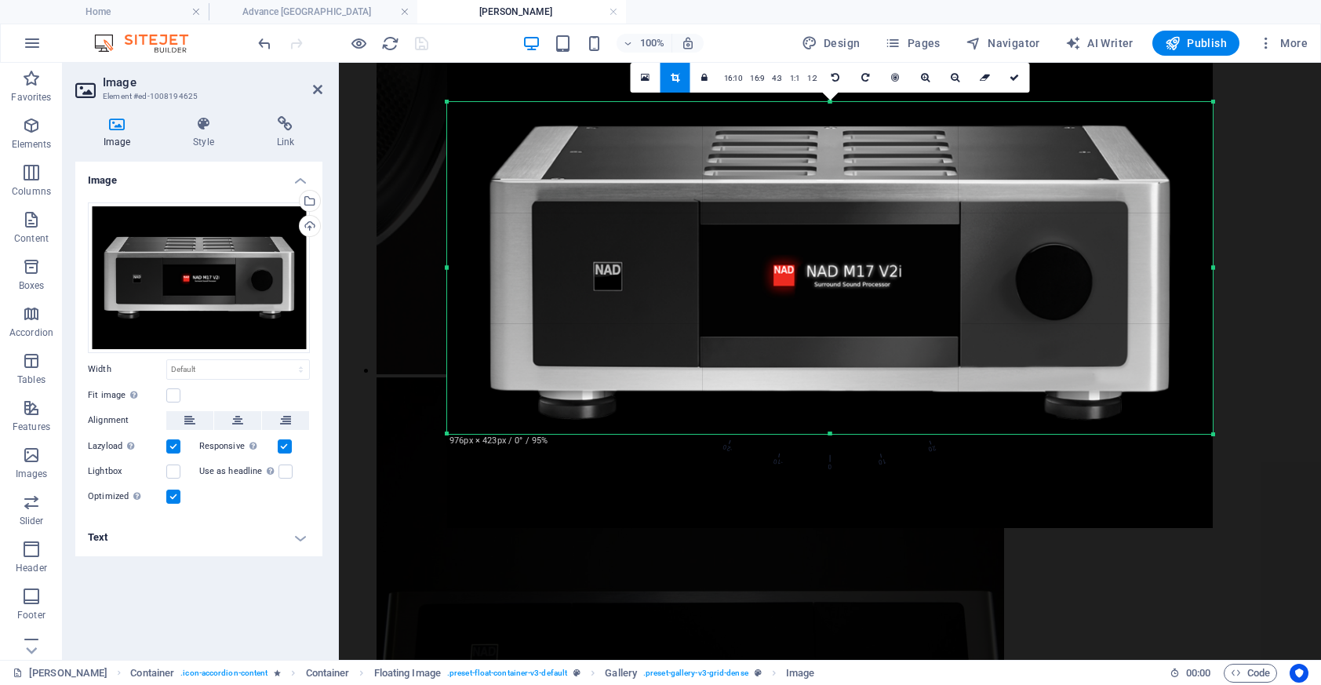
drag, startPoint x: 828, startPoint y: 528, endPoint x: 837, endPoint y: 434, distance: 94.5
click at [837, 434] on div at bounding box center [830, 433] width 766 height 5
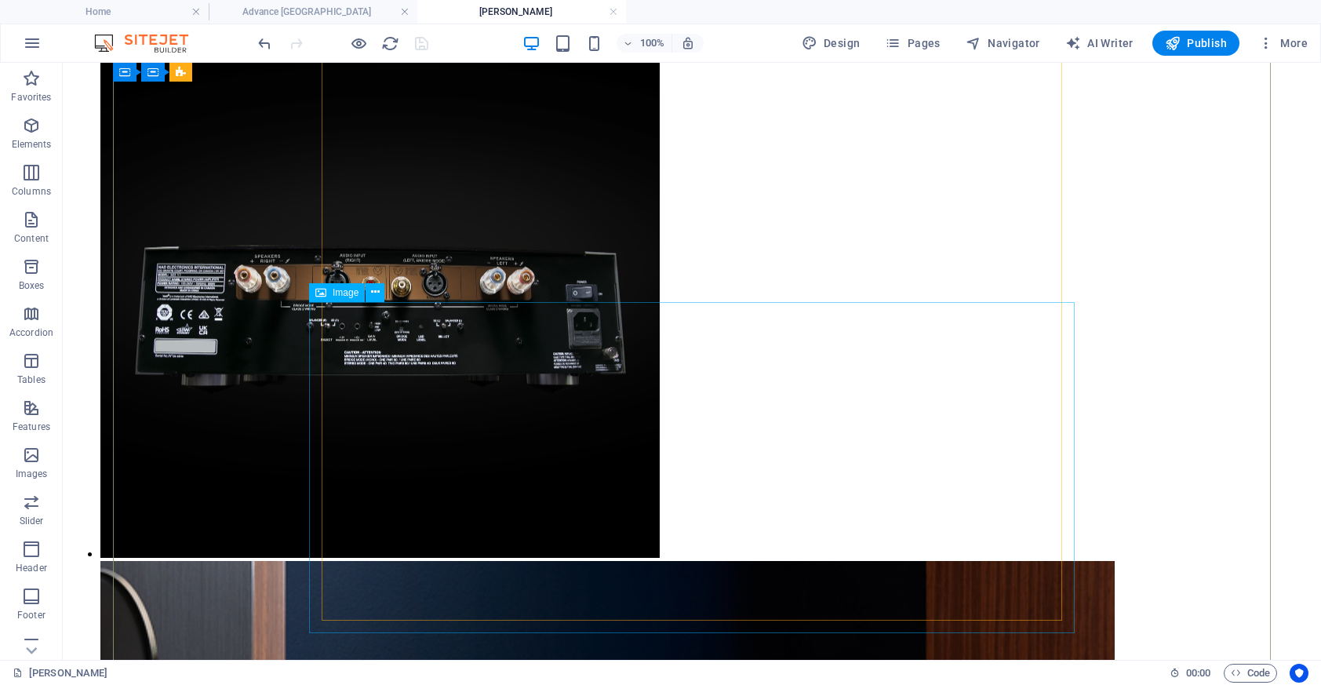
scroll to position [4543, 0]
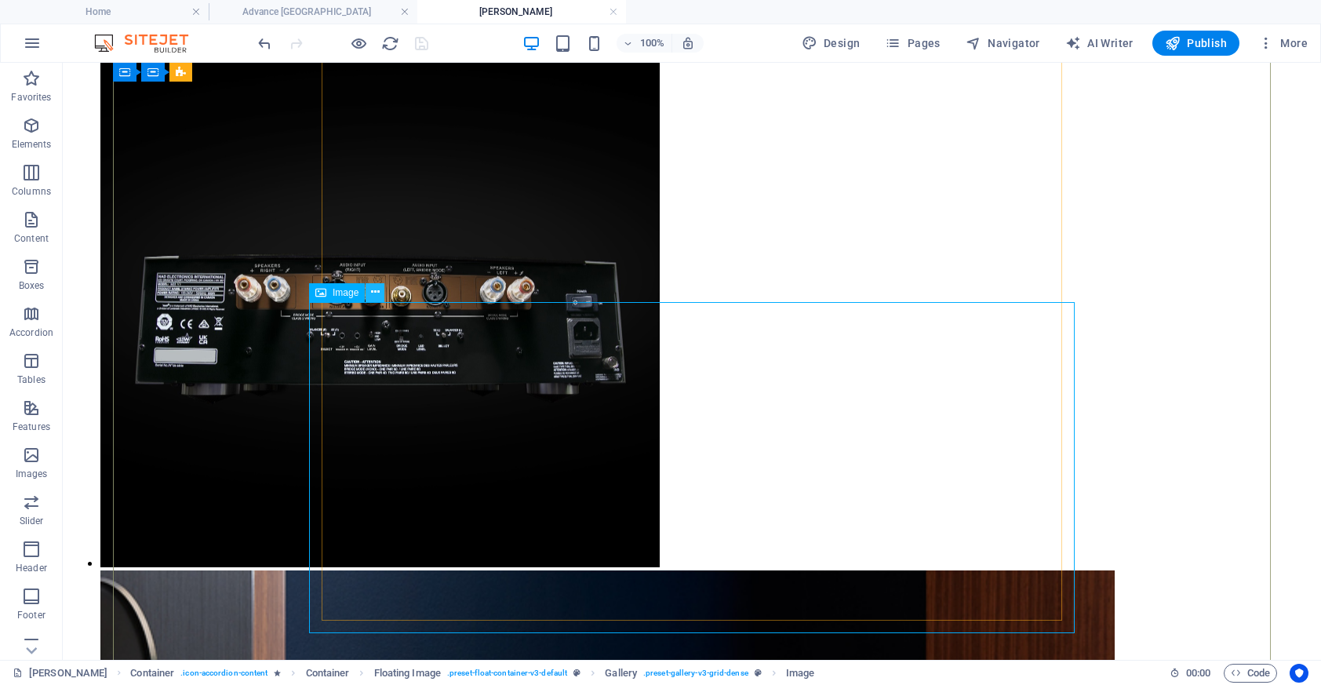
click at [379, 300] on button at bounding box center [375, 292] width 19 height 19
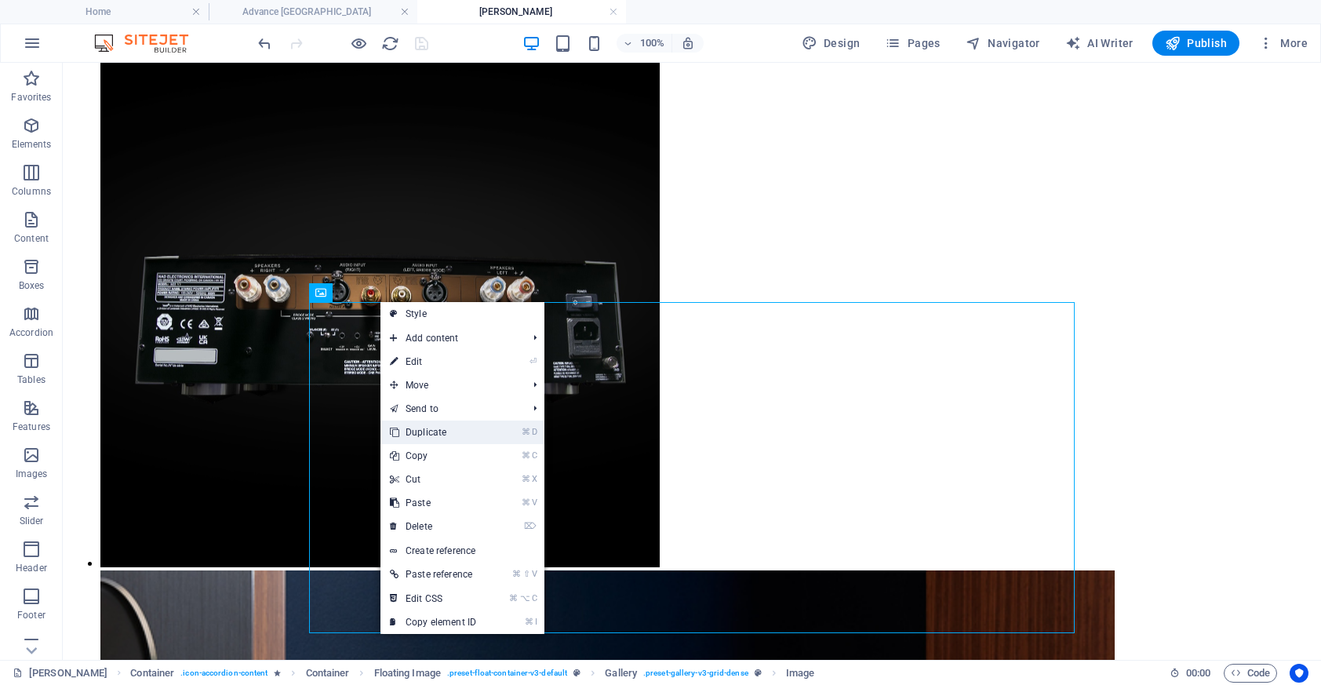
click at [452, 436] on link "⌘ D Duplicate" at bounding box center [432, 432] width 105 height 24
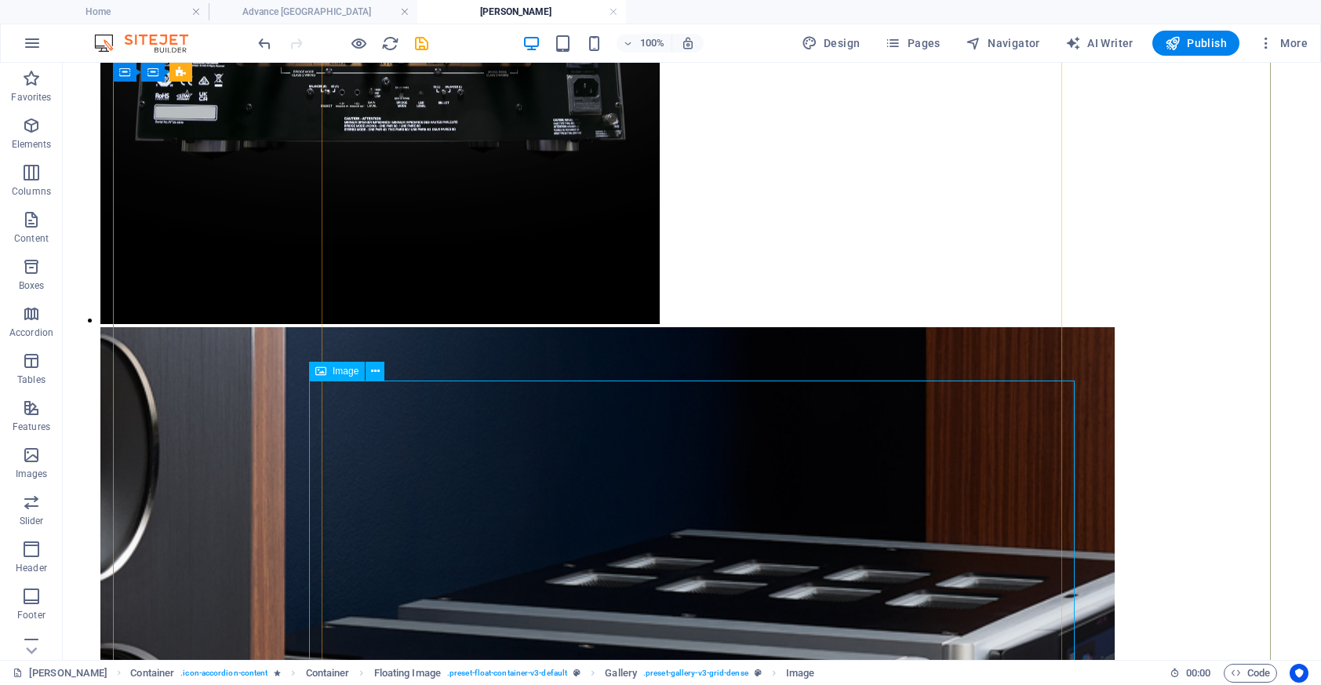
scroll to position [4805, 0]
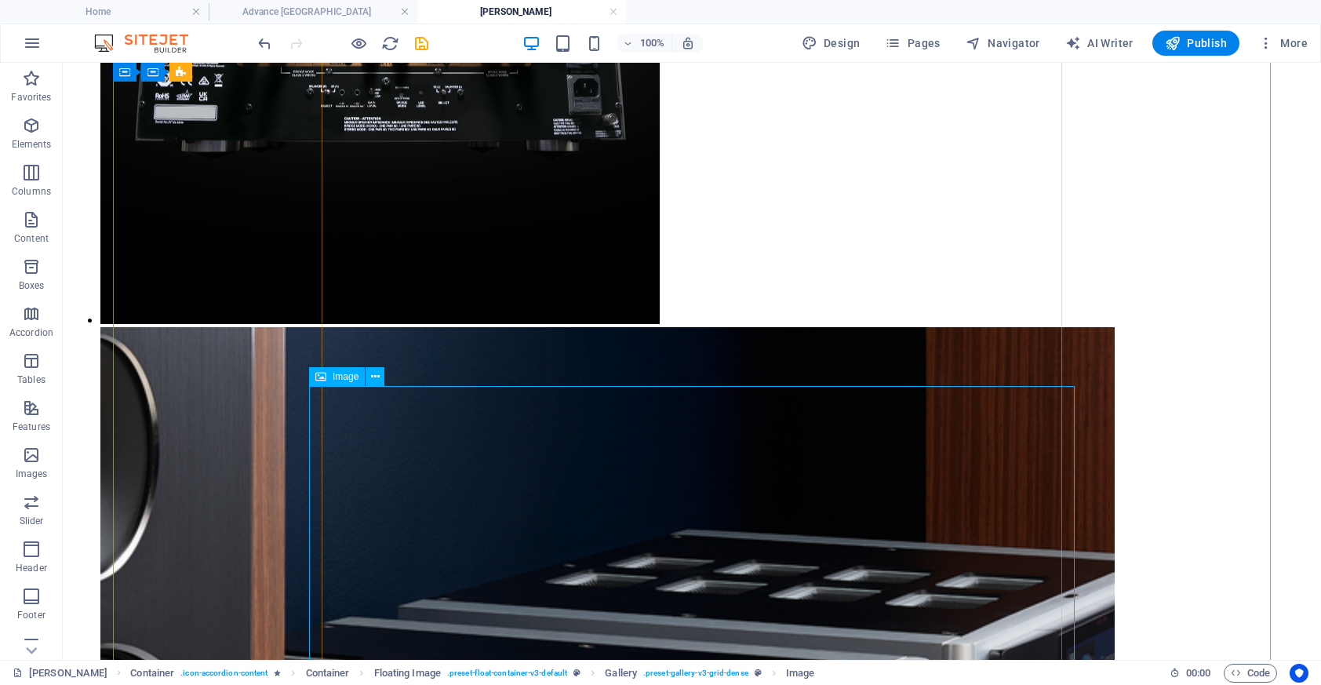
scroll to position [4790, 0]
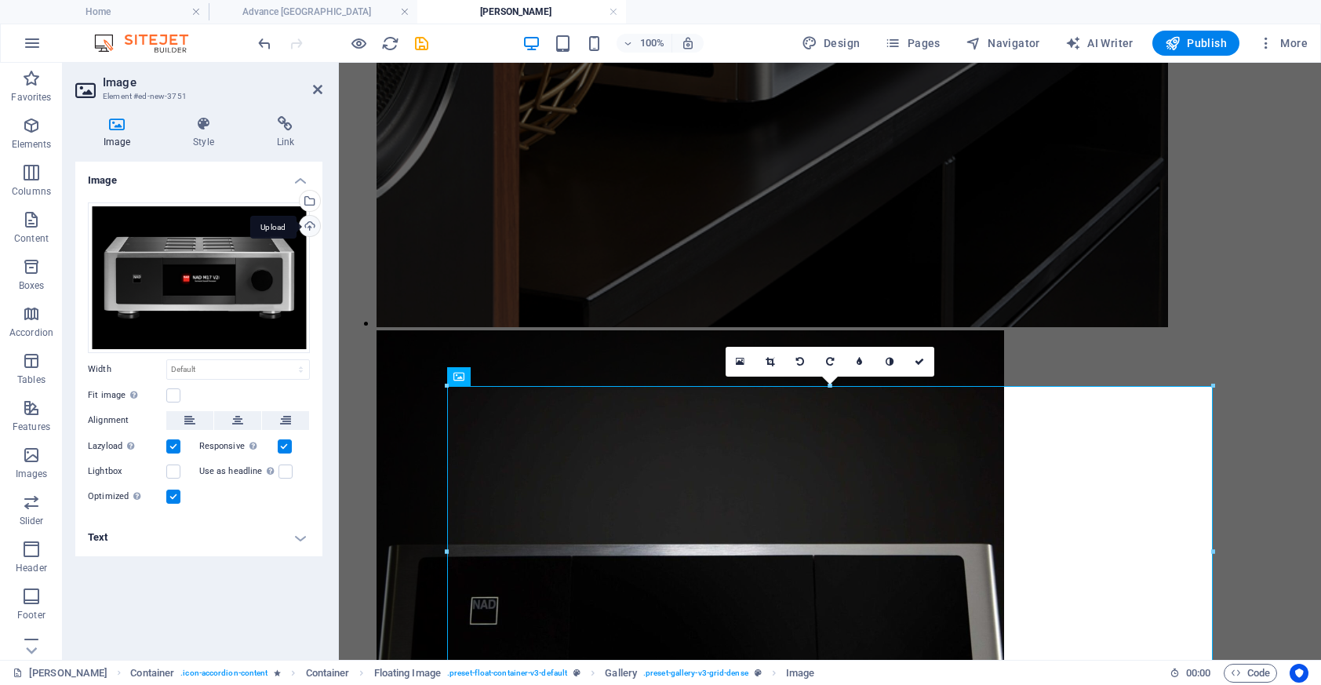
click at [311, 224] on div "Upload" at bounding box center [308, 228] width 24 height 24
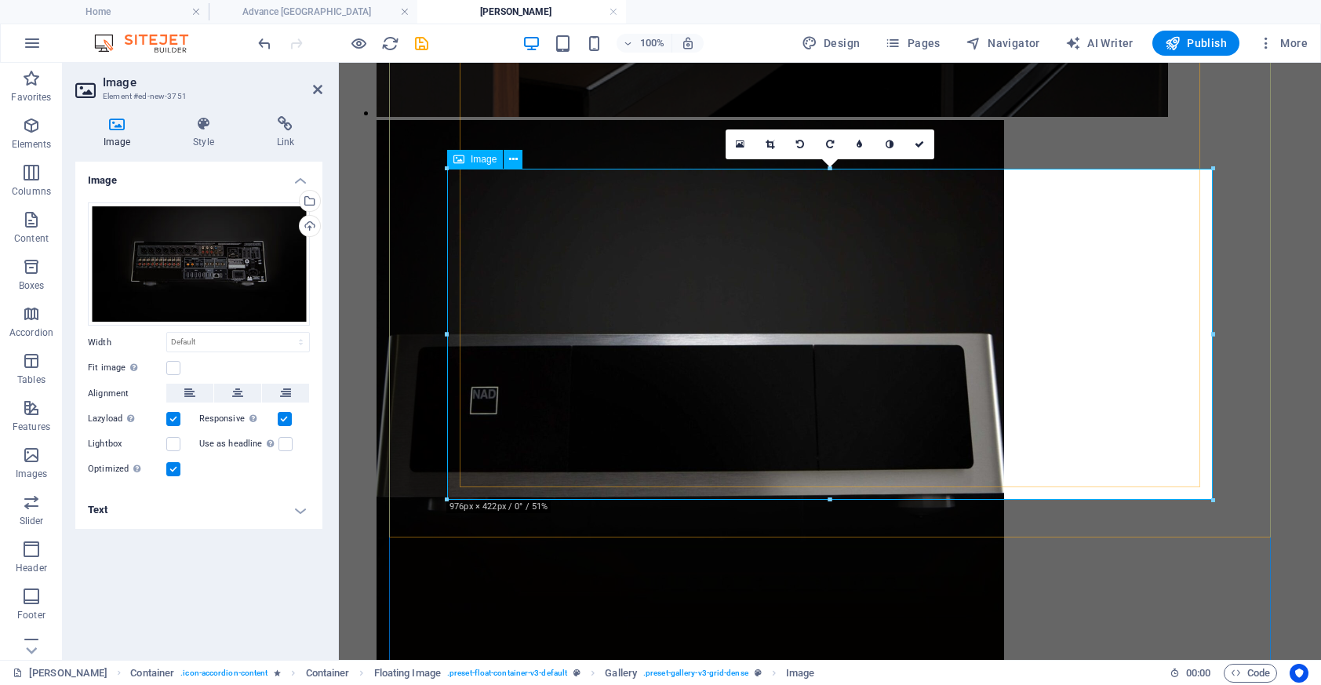
scroll to position [4997, 0]
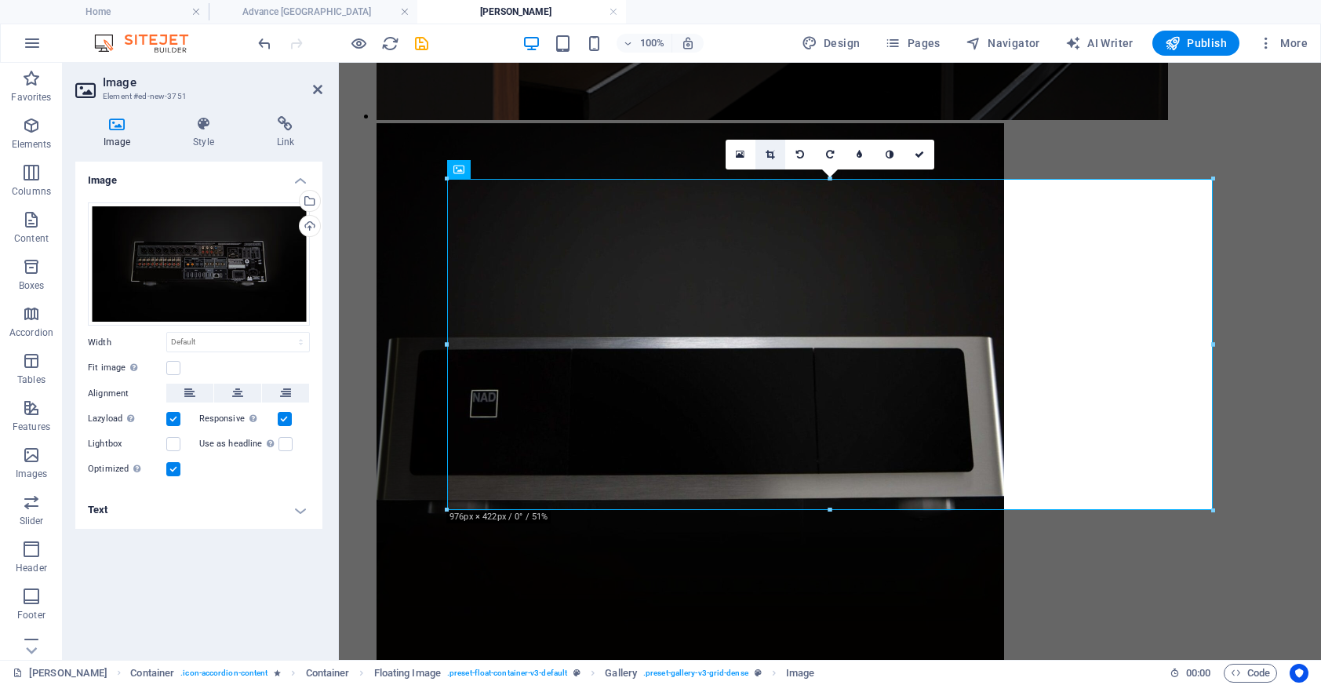
click at [773, 151] on icon at bounding box center [770, 154] width 9 height 9
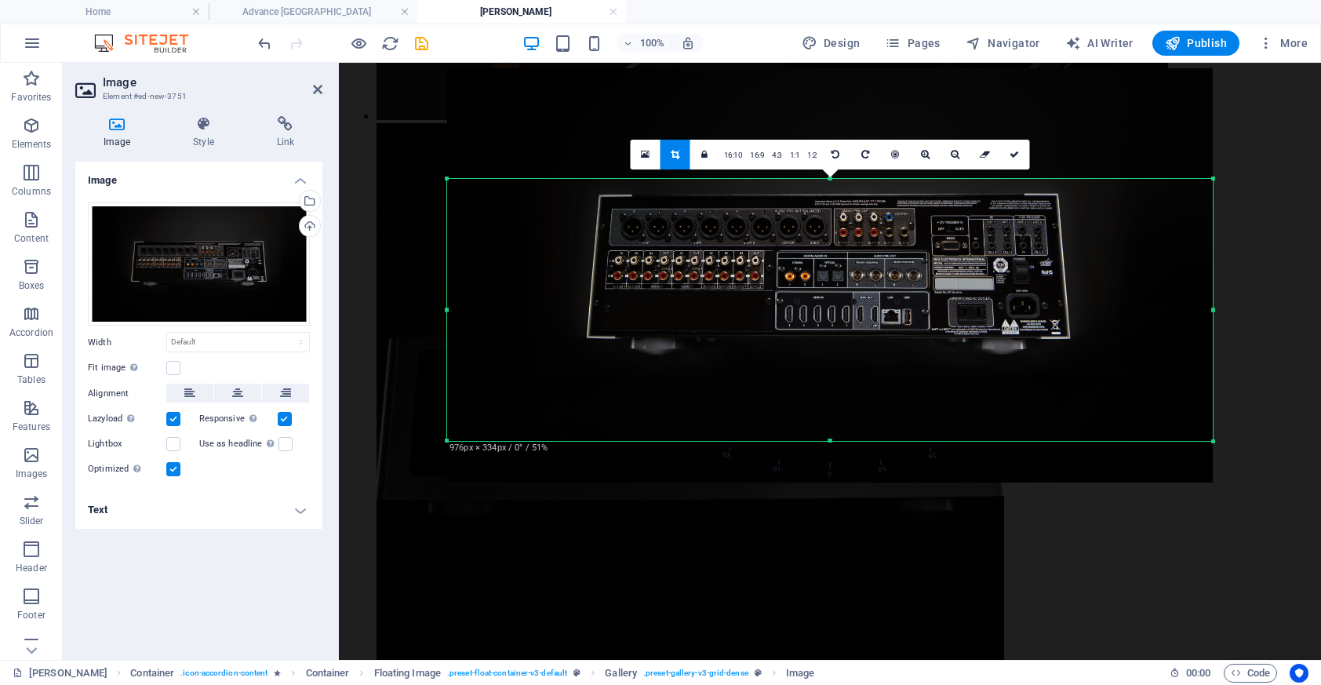
drag, startPoint x: 829, startPoint y: 179, endPoint x: 838, endPoint y: 248, distance: 69.7
click at [838, 248] on div "180 170 160 150 140 130 120 110 100 90 80 70 60 50 40 30 20 10 0 -10 -20 -30 -4…" at bounding box center [830, 310] width 766 height 262
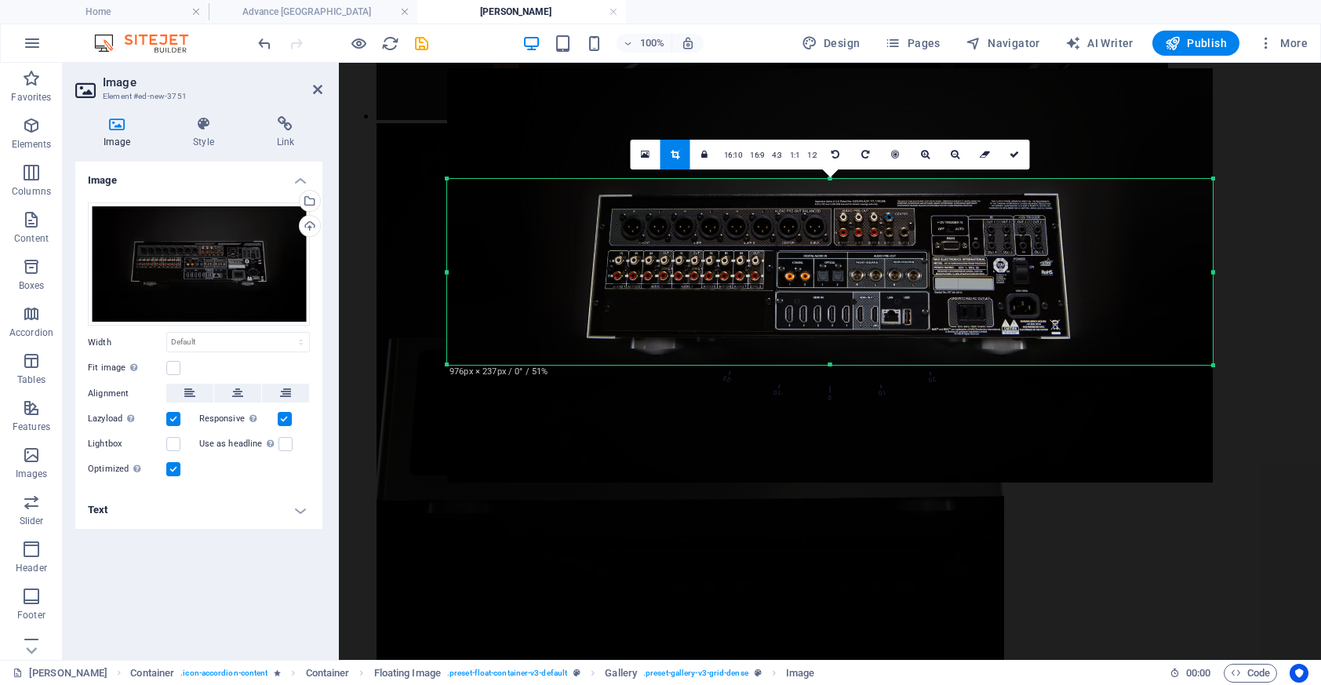
drag, startPoint x: 828, startPoint y: 438, endPoint x: 842, endPoint y: 361, distance: 78.2
click at [842, 361] on div "180 170 160 150 140 130 120 110 100 90 80 70 60 50 40 30 20 10 0 -10 -20 -30 -4…" at bounding box center [830, 272] width 766 height 186
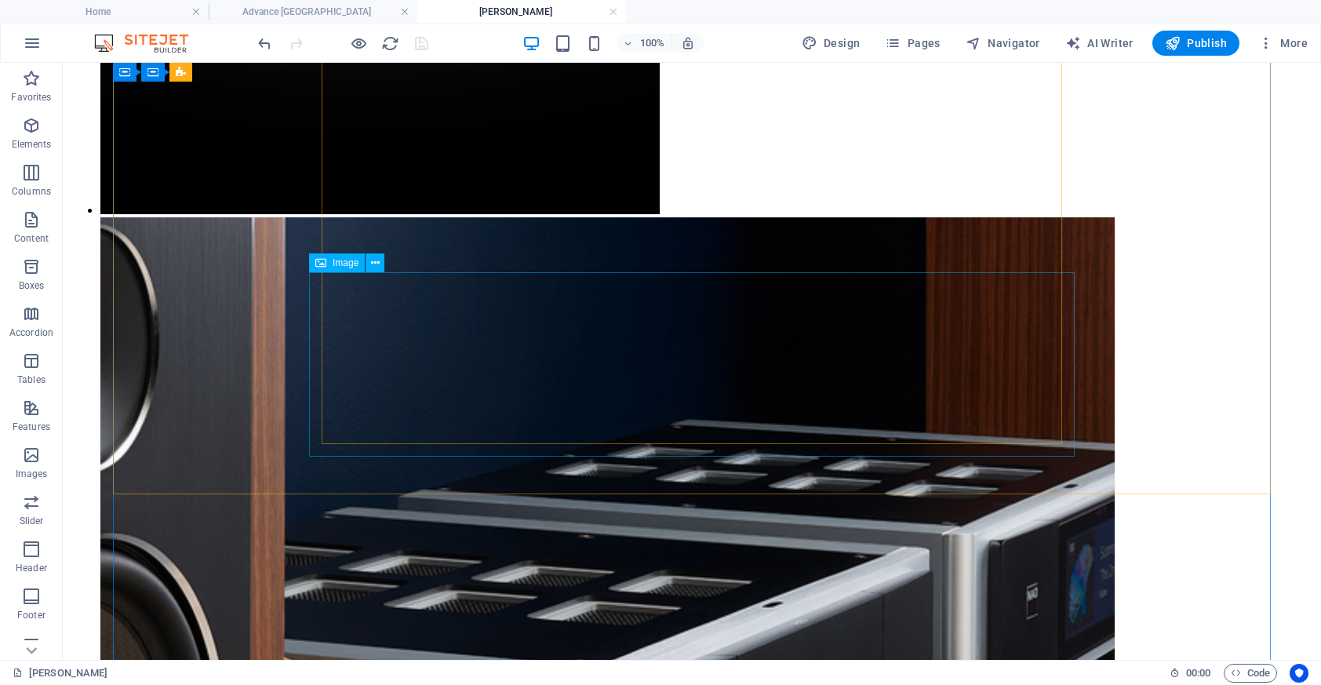
scroll to position [4893, 0]
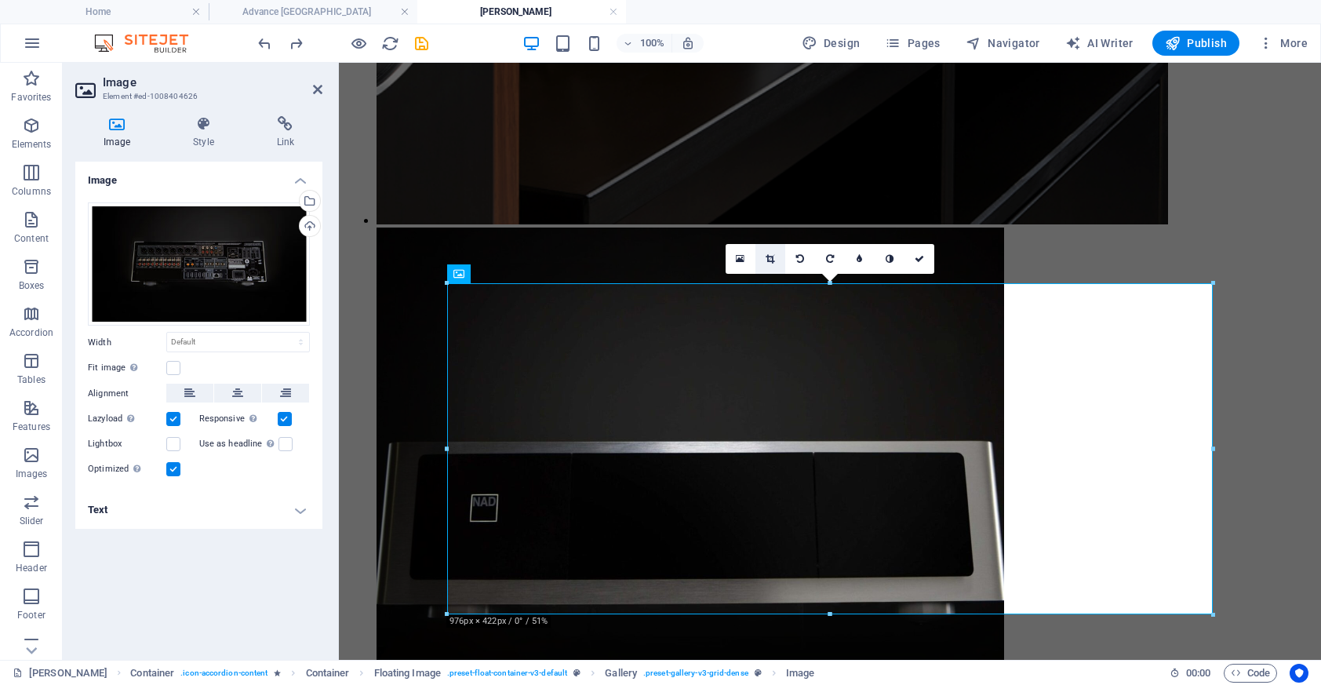
click at [765, 256] on link at bounding box center [770, 259] width 30 height 30
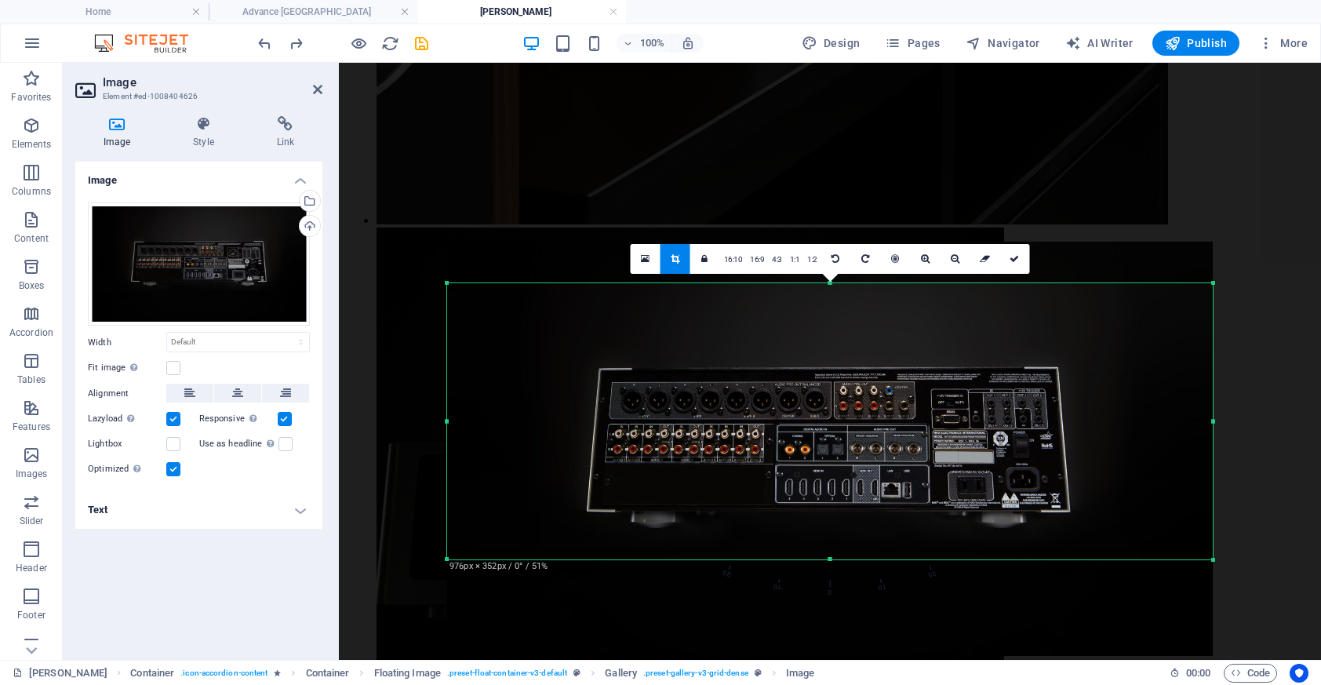
drag, startPoint x: 832, startPoint y: 613, endPoint x: 837, endPoint y: 558, distance: 55.1
click at [837, 558] on div at bounding box center [830, 559] width 766 height 5
click at [831, 285] on div "180 170 160 150 140 130 120 110 100 90 80 70 60 50 40 30 20 10 0 -10 -20 -30 -4…" at bounding box center [830, 421] width 766 height 276
click at [831, 285] on div at bounding box center [830, 282] width 766 height 5
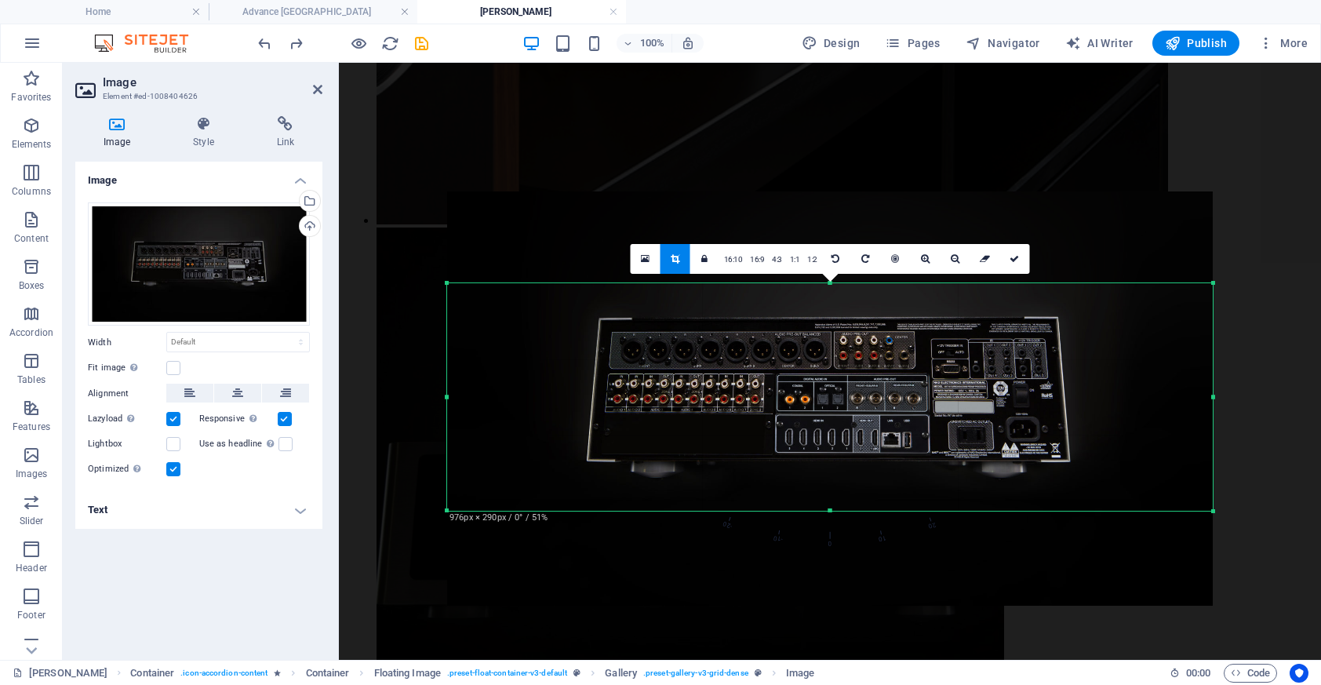
drag, startPoint x: 831, startPoint y: 285, endPoint x: 834, endPoint y: 327, distance: 42.5
click at [834, 327] on div "180 170 160 150 140 130 120 110 100 90 80 70 60 50 40 30 20 10 0 -10 -20 -30 -4…" at bounding box center [830, 396] width 766 height 227
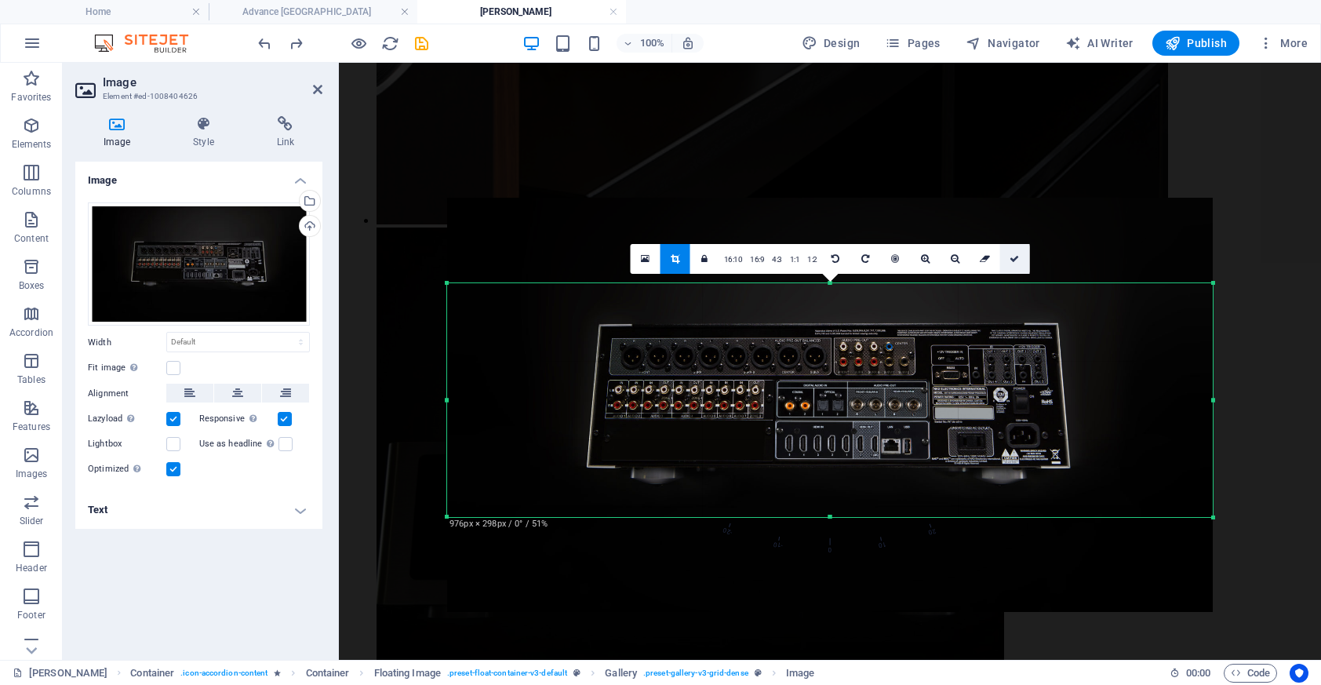
click at [1011, 256] on icon at bounding box center [1013, 258] width 9 height 9
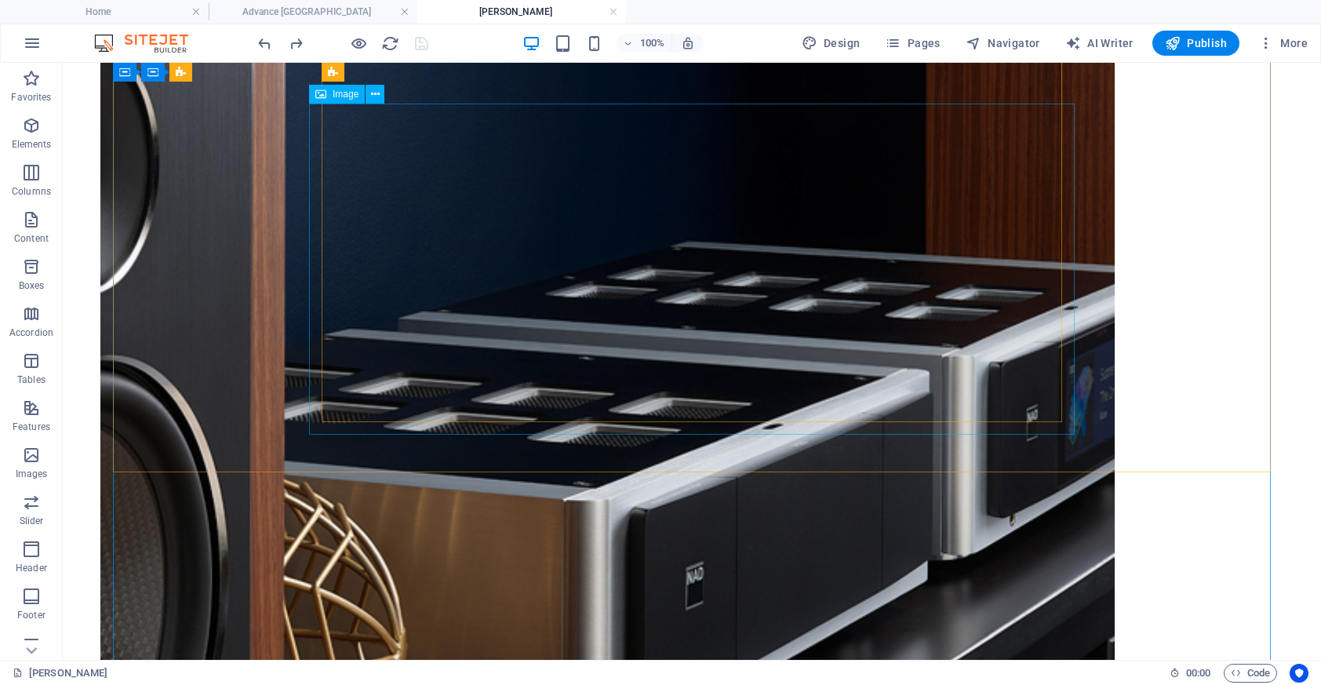
scroll to position [5075, 0]
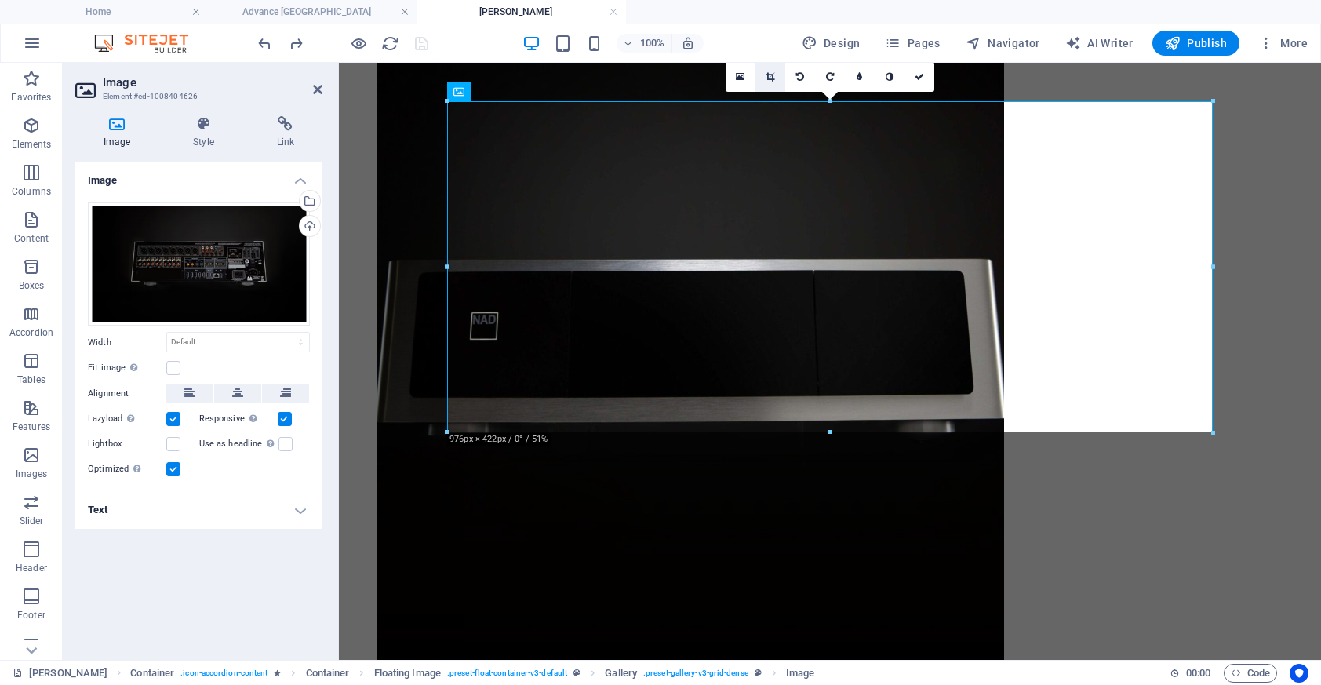
click at [776, 80] on link at bounding box center [770, 77] width 30 height 30
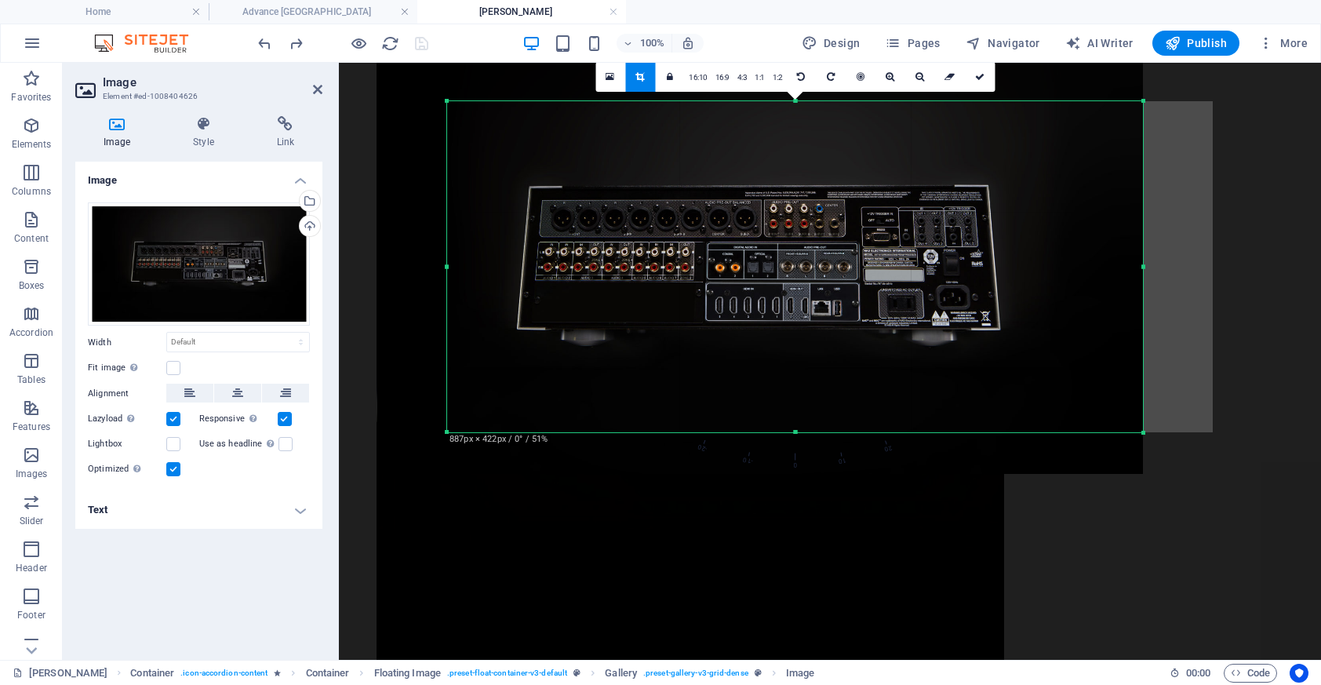
drag, startPoint x: 446, startPoint y: 267, endPoint x: 515, endPoint y: 278, distance: 70.7
click at [515, 278] on div "180 170 160 150 140 130 120 110 100 90 80 70 60 50 40 30 20 10 0 -10 -20 -30 -4…" at bounding box center [795, 266] width 696 height 331
click at [980, 78] on icon at bounding box center [979, 76] width 9 height 9
type input "887"
select select "px"
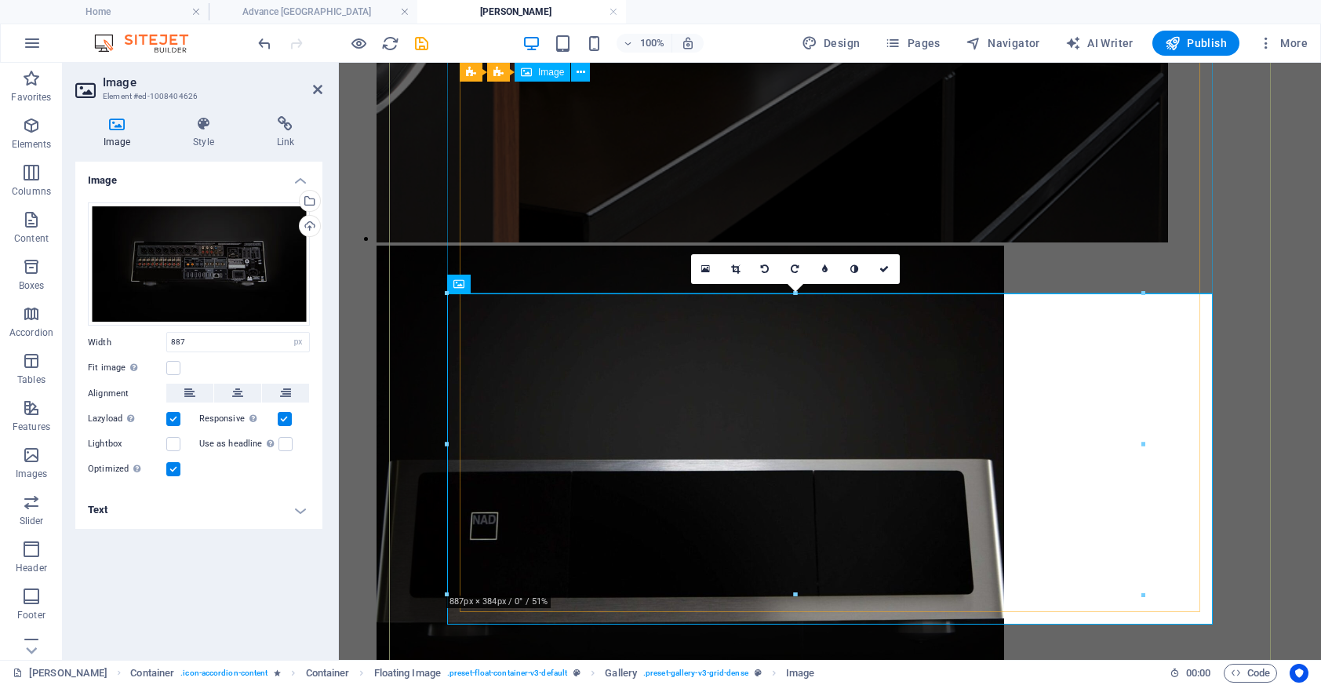
scroll to position [4868, 0]
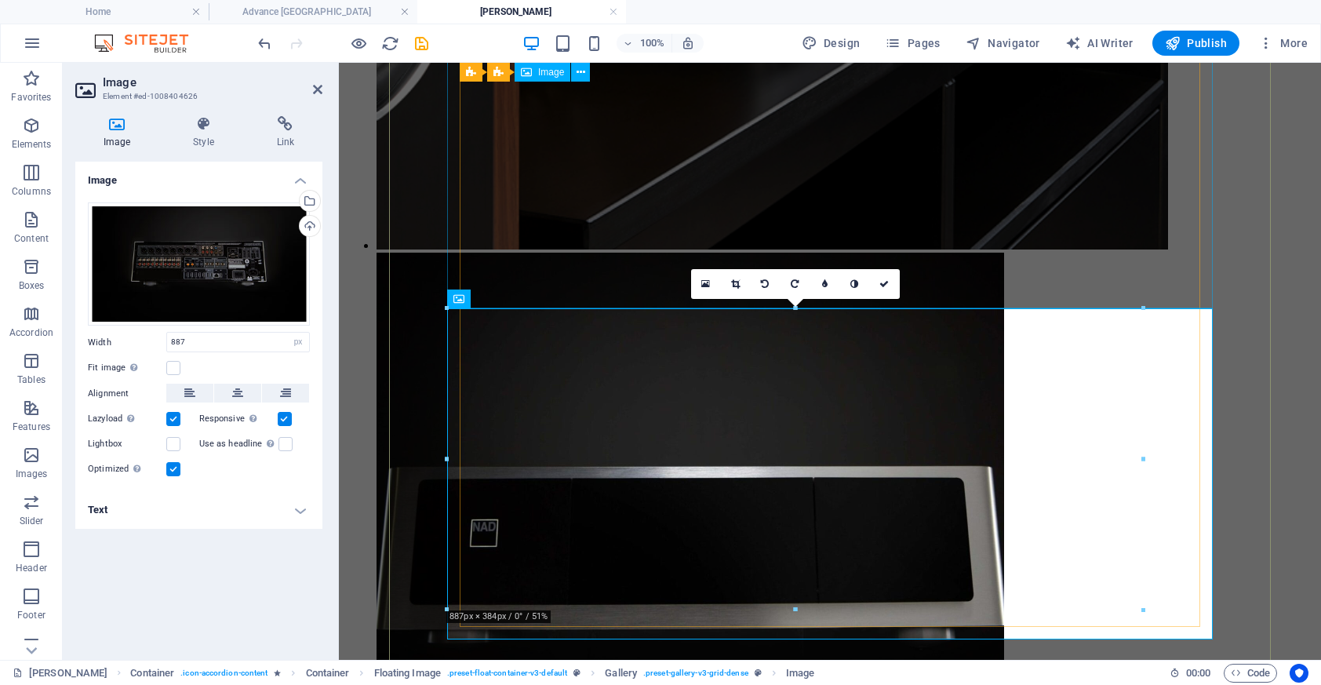
select select "DISABLED_OPTION_VALUE"
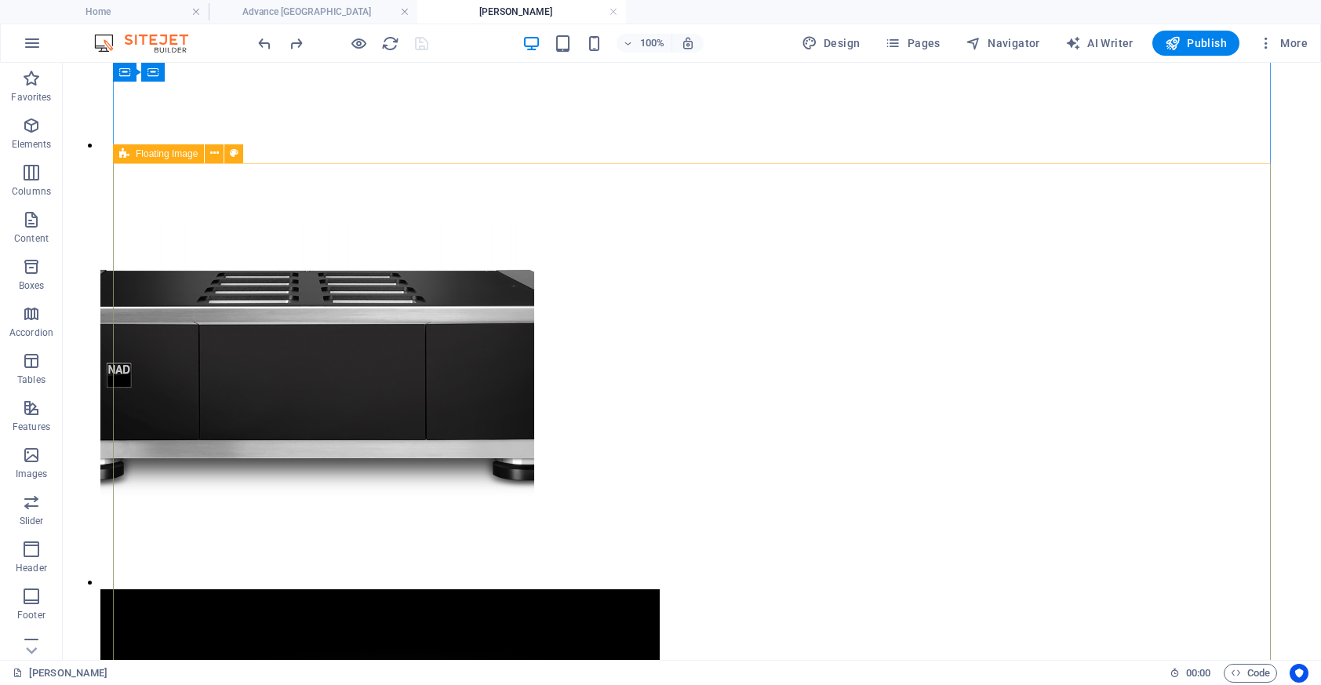
scroll to position [3944, 0]
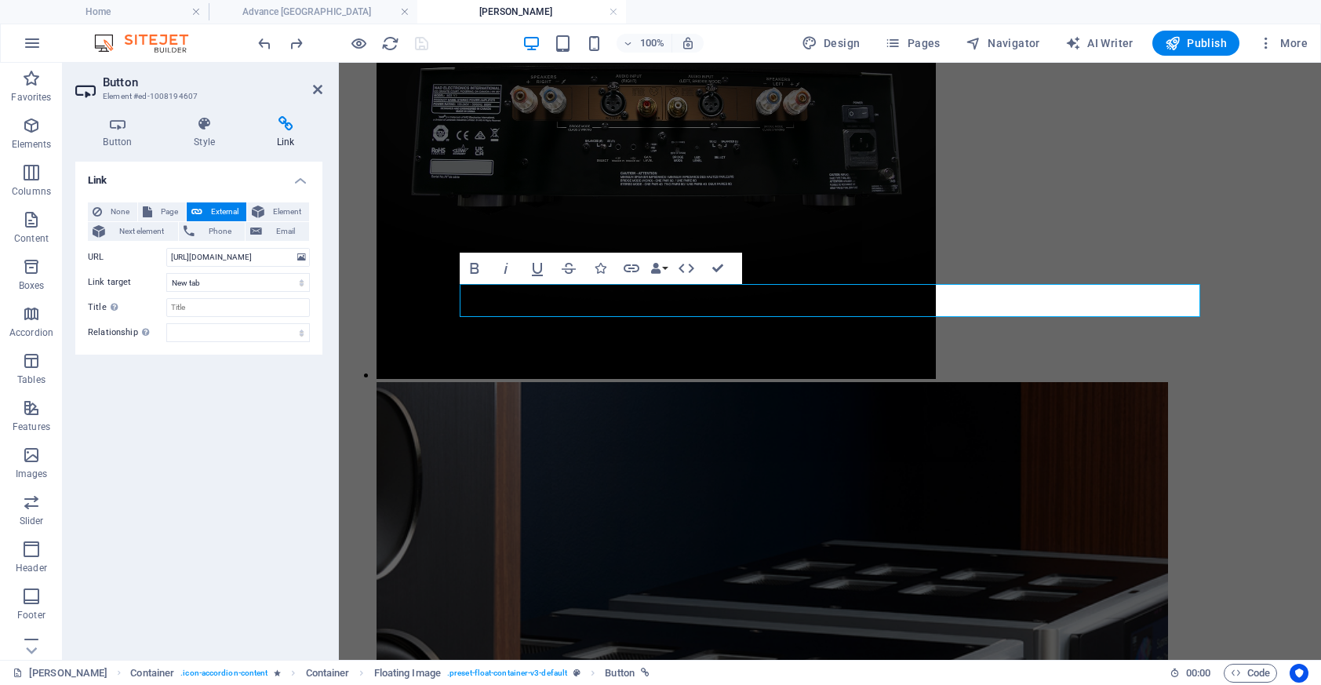
click at [287, 136] on h4 "Link" at bounding box center [286, 132] width 74 height 33
click at [256, 258] on input "[URL][DOMAIN_NAME]" at bounding box center [238, 257] width 144 height 19
drag, startPoint x: 256, startPoint y: 258, endPoint x: 319, endPoint y: 258, distance: 62.7
click at [319, 259] on div "None Page External Element Next element Phone Email Page Home Dali Advance [GEO…" at bounding box center [198, 272] width 247 height 165
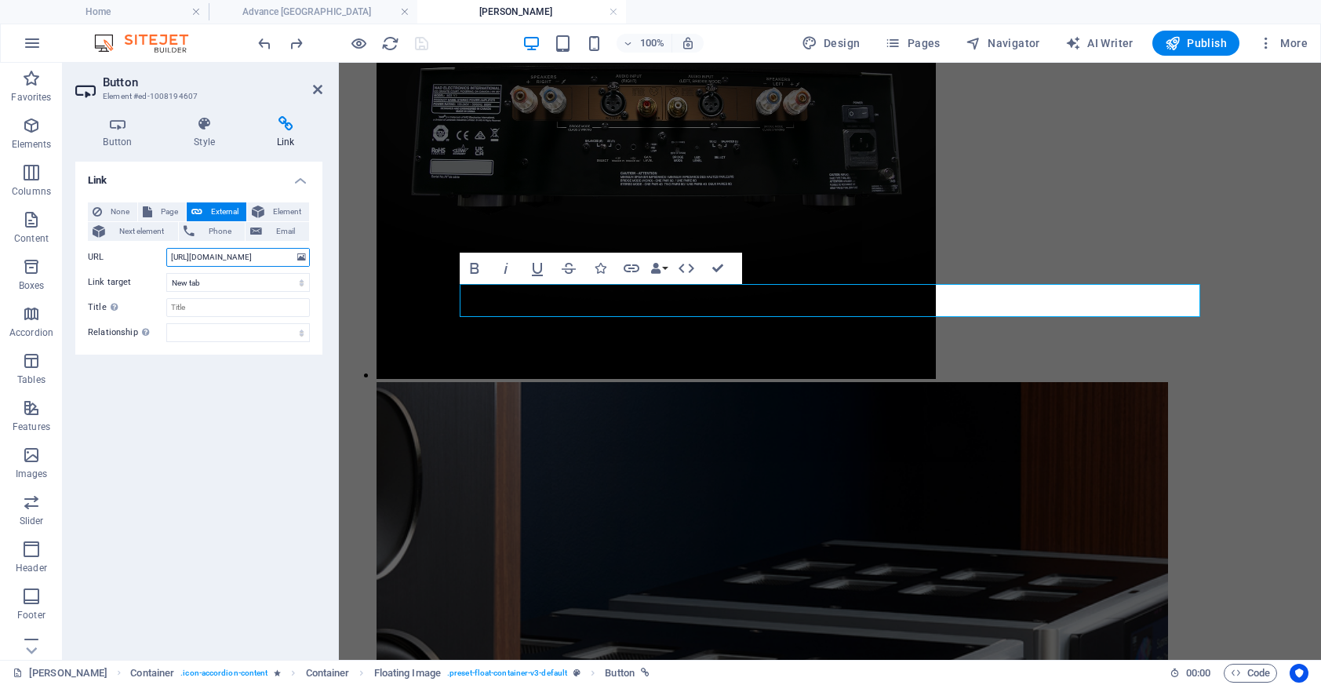
scroll to position [0, 0]
click at [252, 255] on input "[URL][DOMAIN_NAME]" at bounding box center [238, 257] width 144 height 19
paste input "[DOMAIN_NAME][URL]"
type input "[URL][DOMAIN_NAME]"
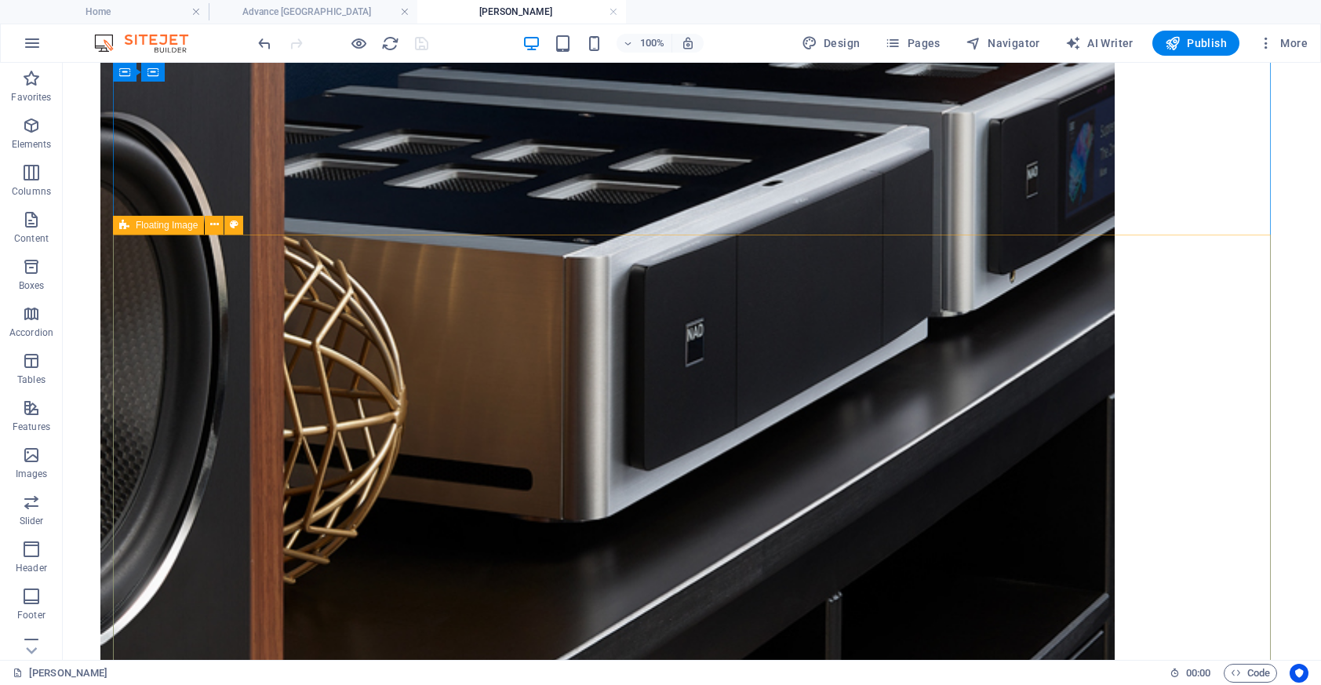
scroll to position [5294, 0]
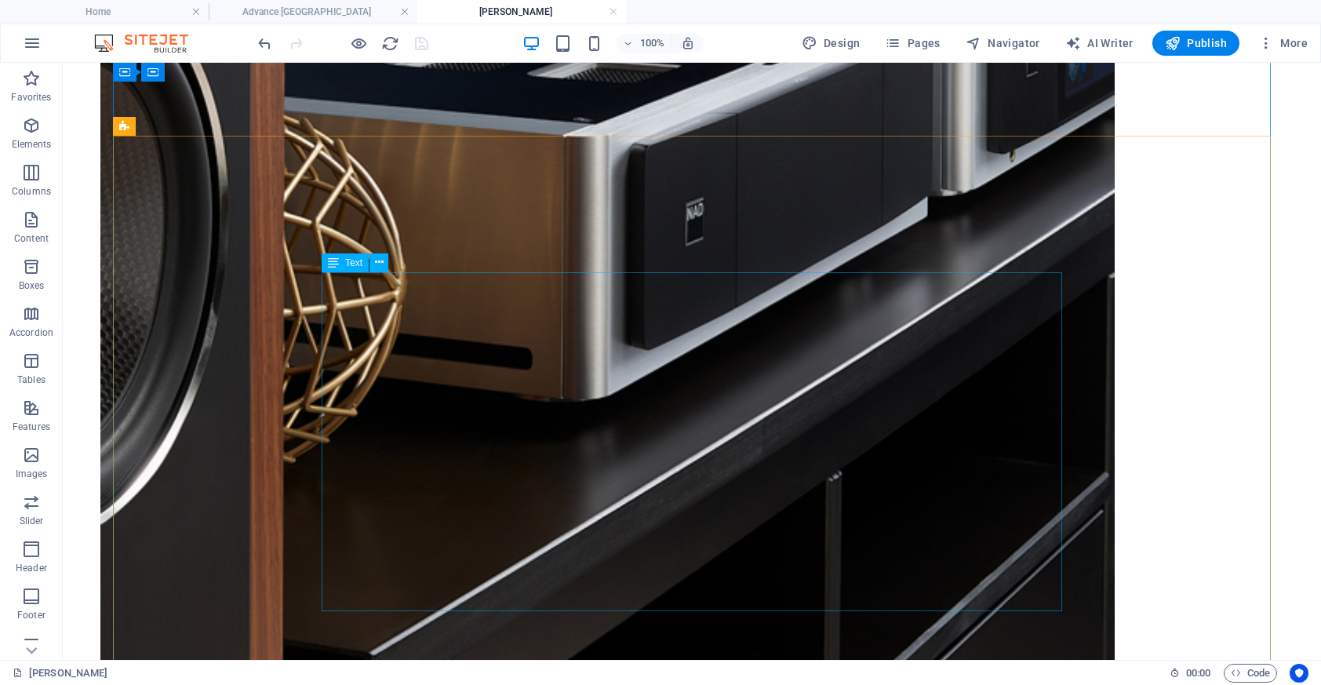
scroll to position [5459, 0]
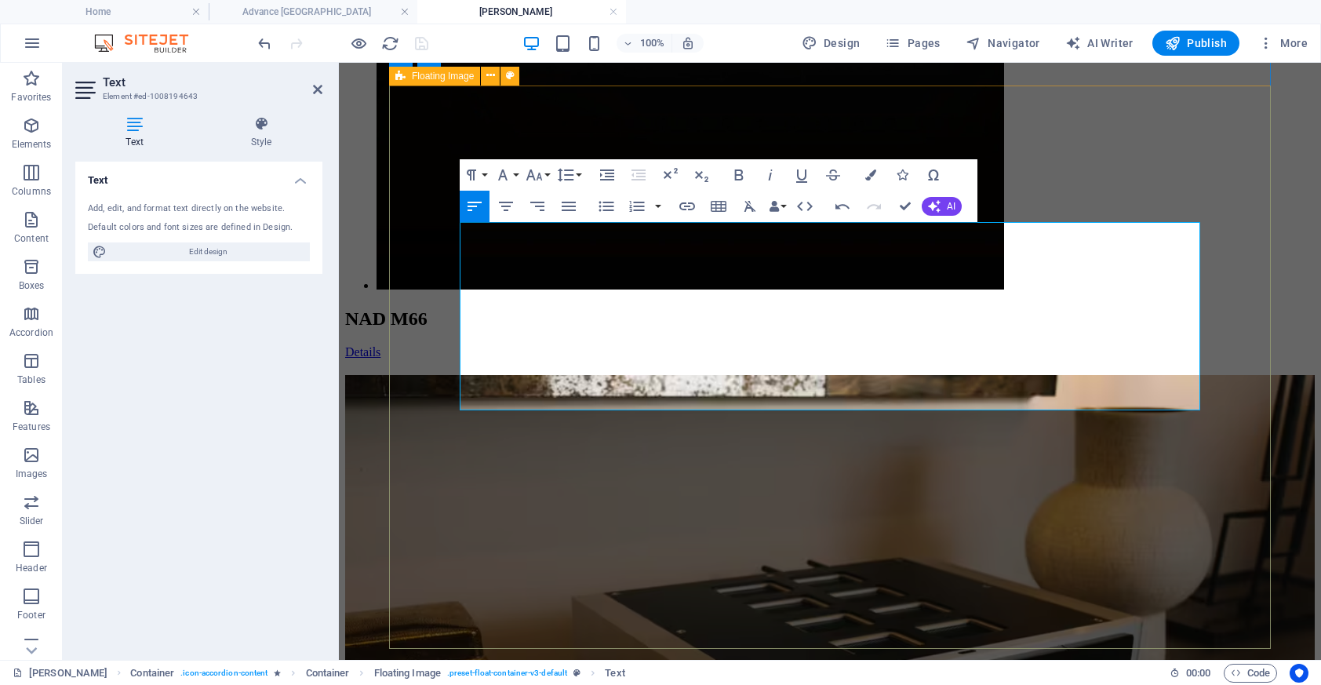
scroll to position [9205, 2]
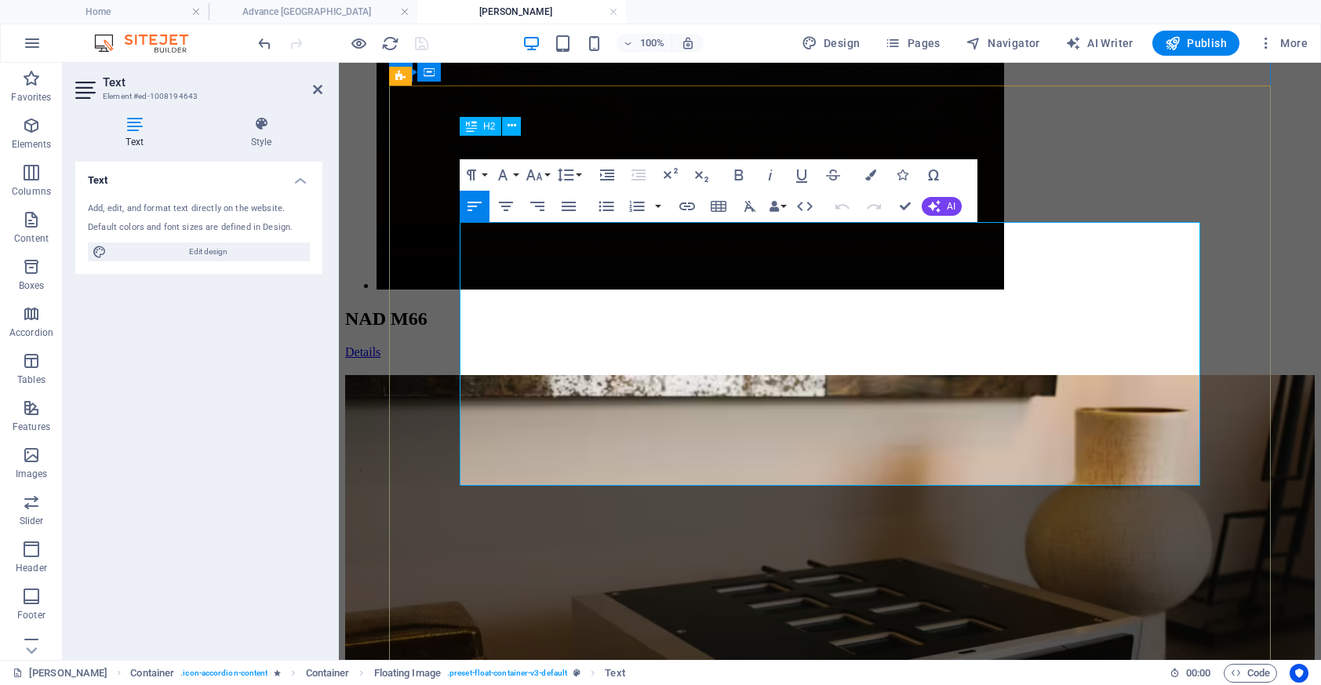
drag, startPoint x: 889, startPoint y: 475, endPoint x: 760, endPoint y: 313, distance: 207.1
click at [501, 174] on icon "button" at bounding box center [502, 174] width 9 height 11
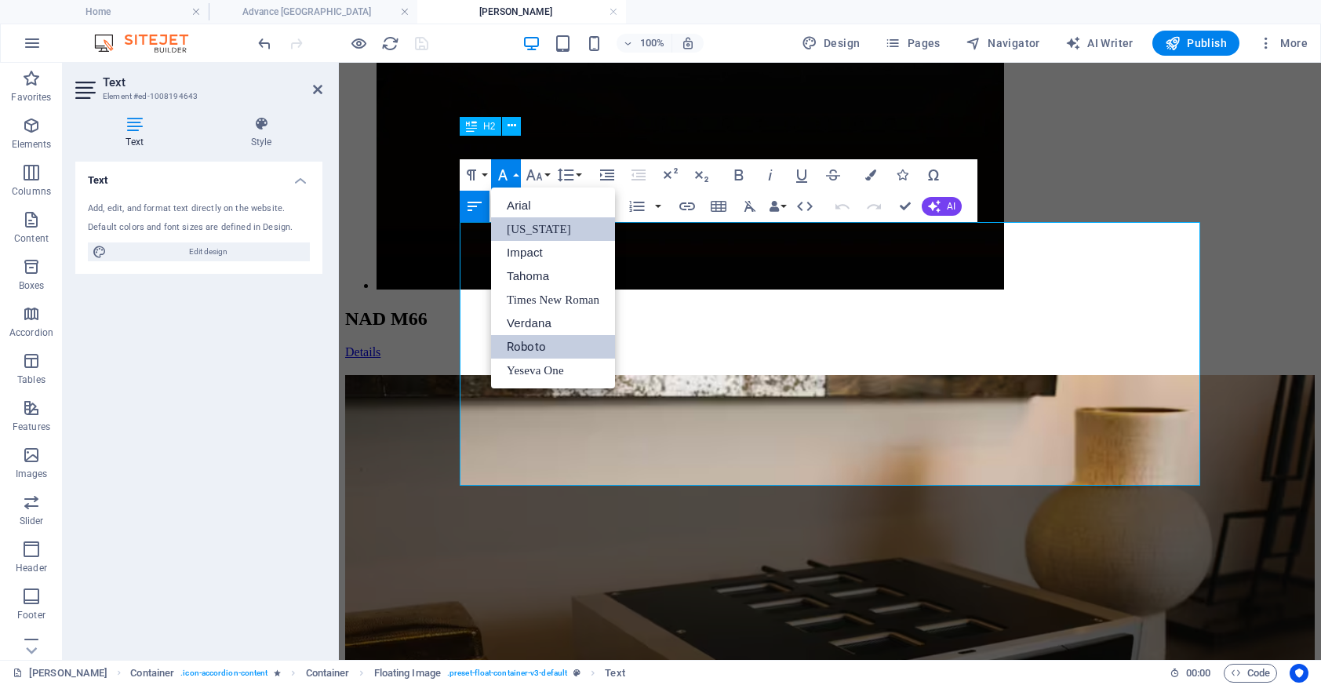
scroll to position [0, 0]
click at [562, 323] on link "Verdana" at bounding box center [553, 323] width 124 height 24
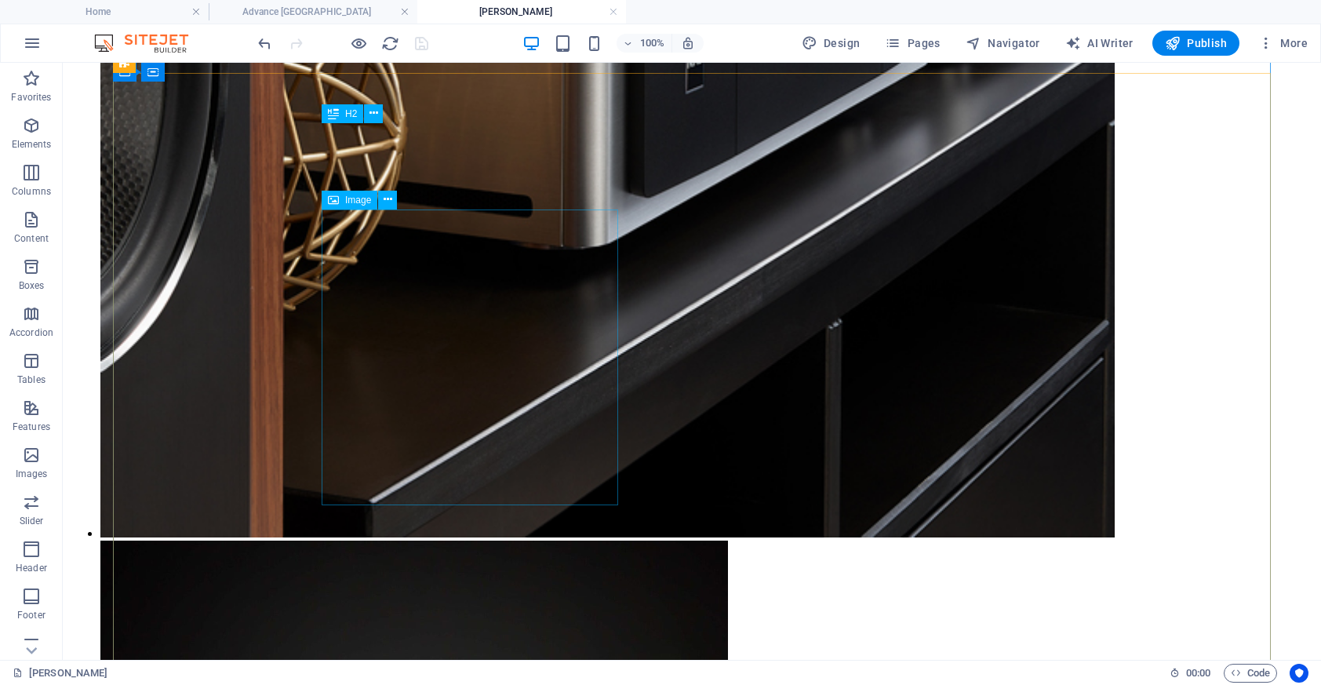
scroll to position [5593, 0]
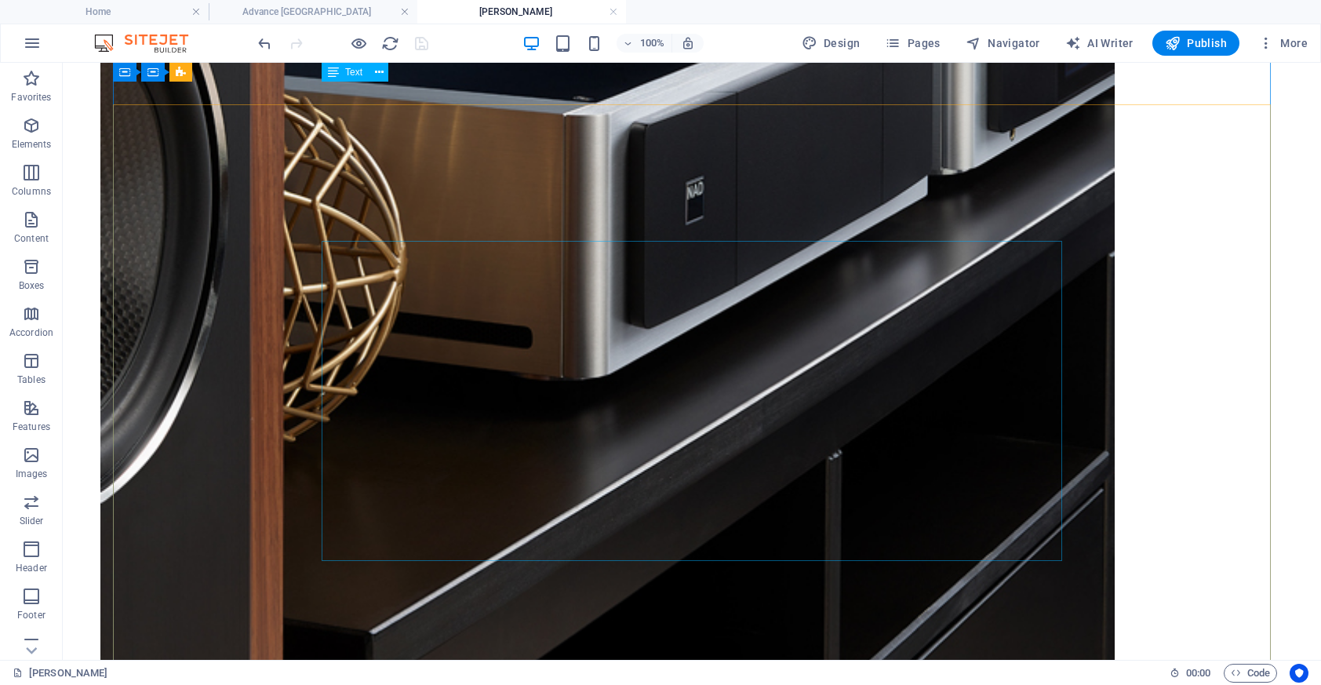
scroll to position [5440, 0]
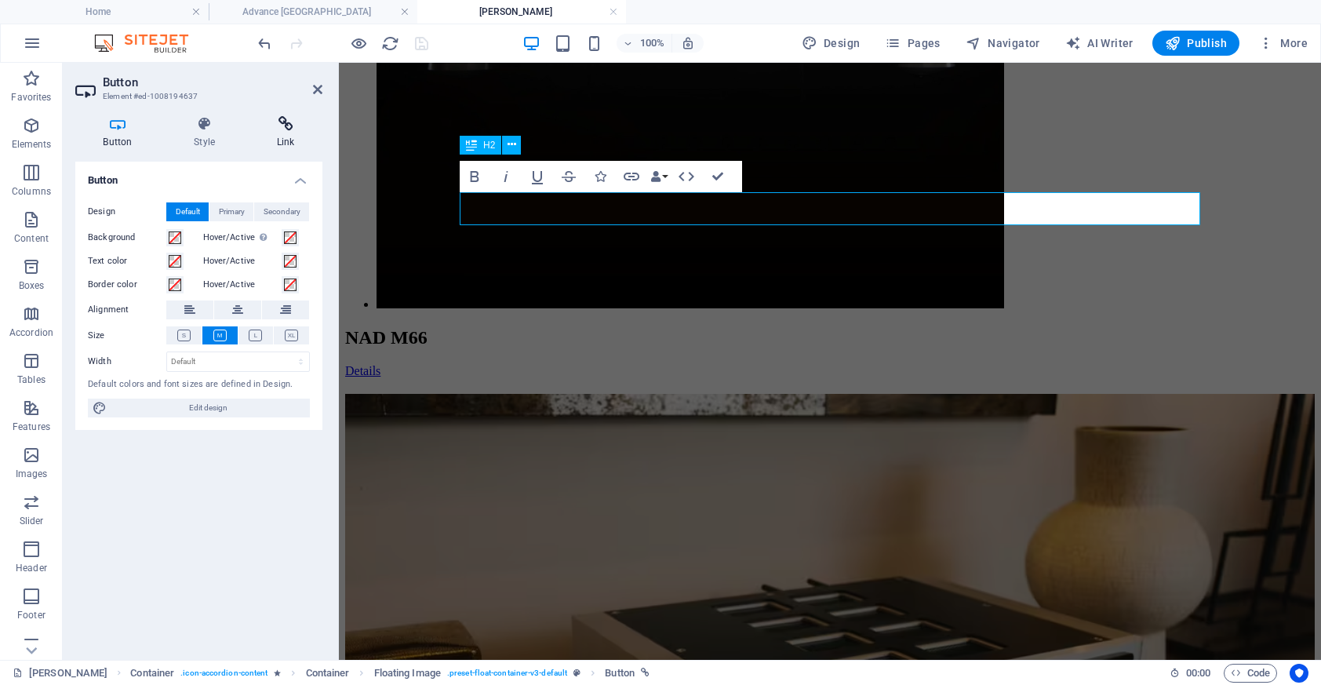
click at [286, 145] on h4 "Link" at bounding box center [286, 132] width 74 height 33
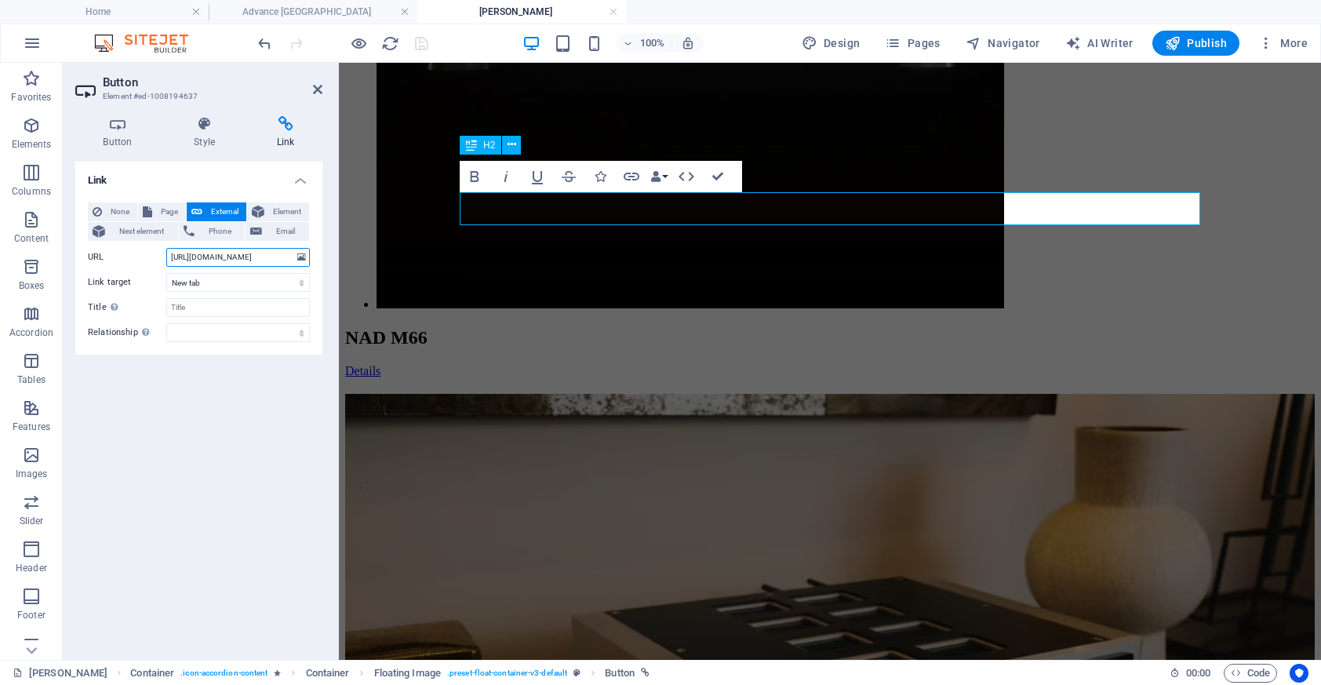
click at [241, 261] on input "[URL][DOMAIN_NAME]" at bounding box center [238, 257] width 144 height 19
paste input "[DOMAIN_NAME][URL]"
type input "[URL][DOMAIN_NAME]"
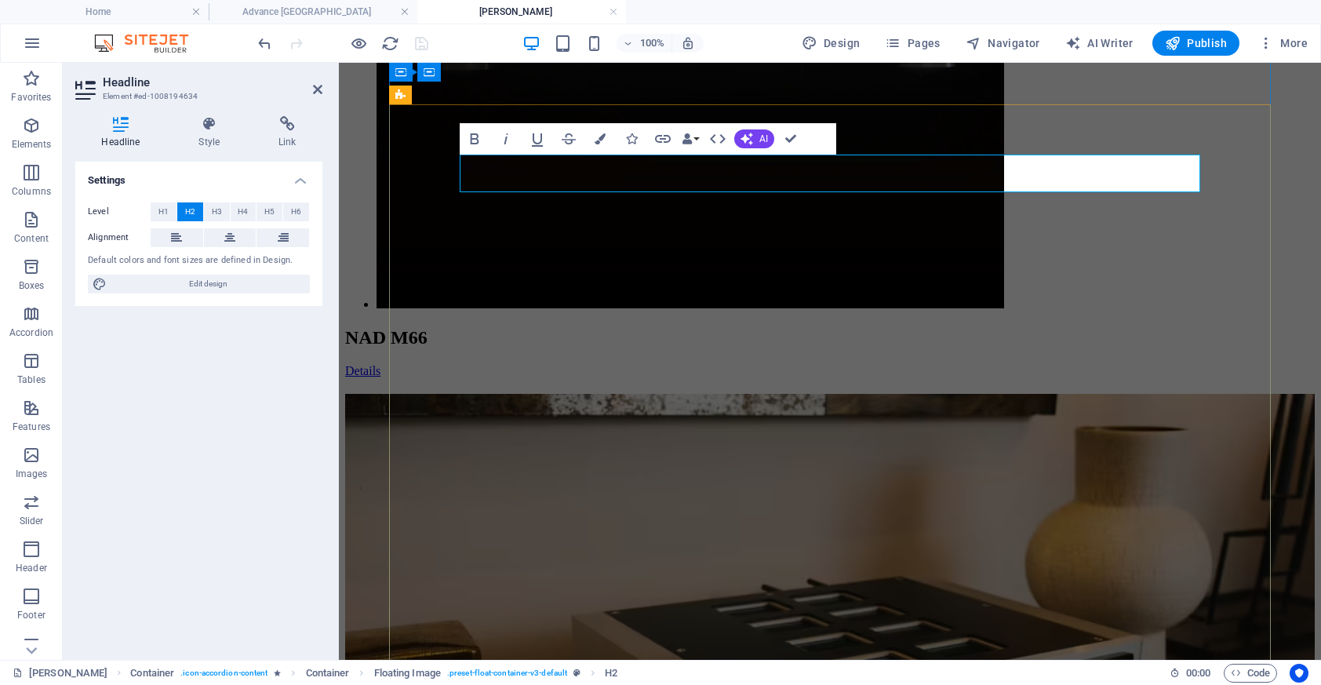
scroll to position [0, 2]
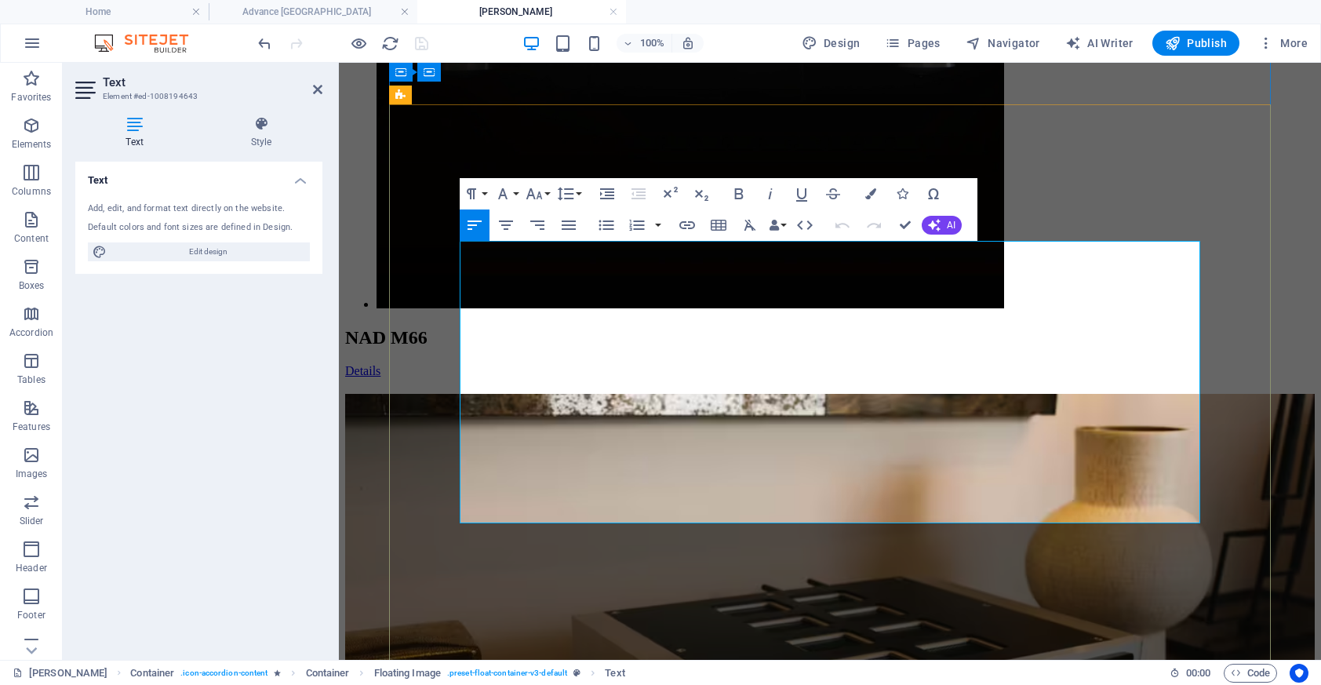
drag, startPoint x: 777, startPoint y: 285, endPoint x: 872, endPoint y: 509, distance: 243.9
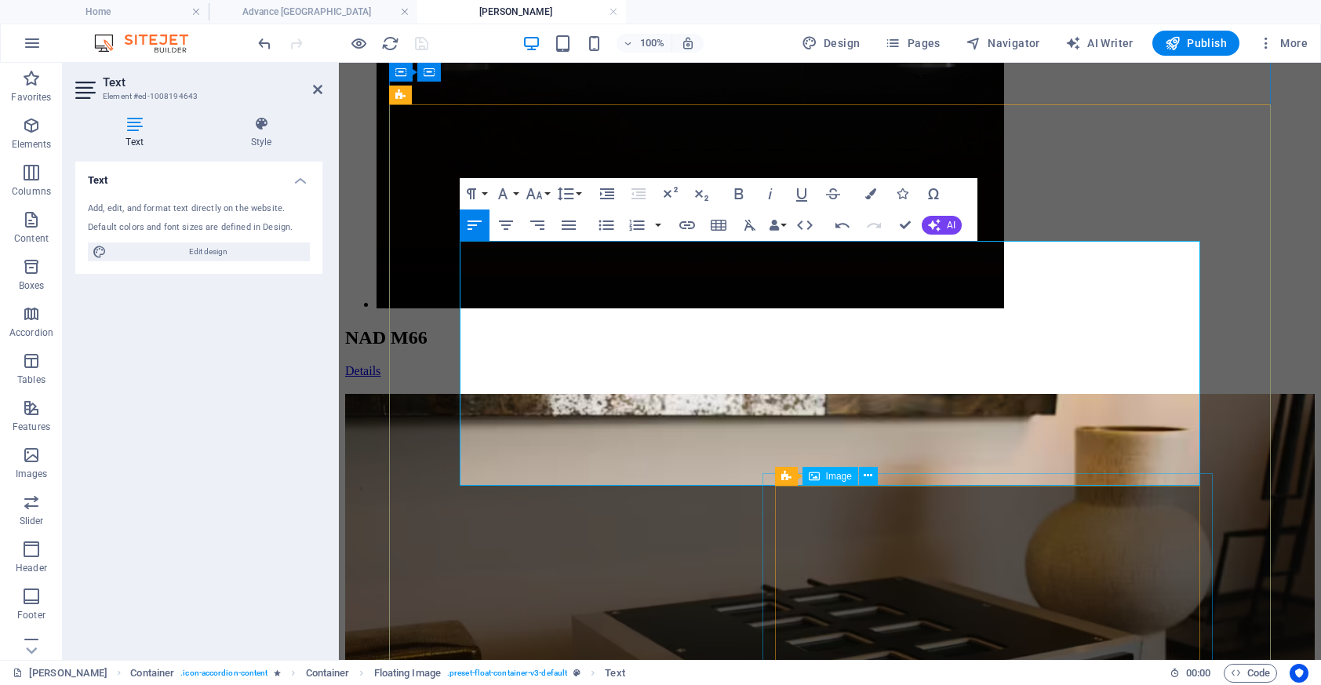
scroll to position [10558, 2]
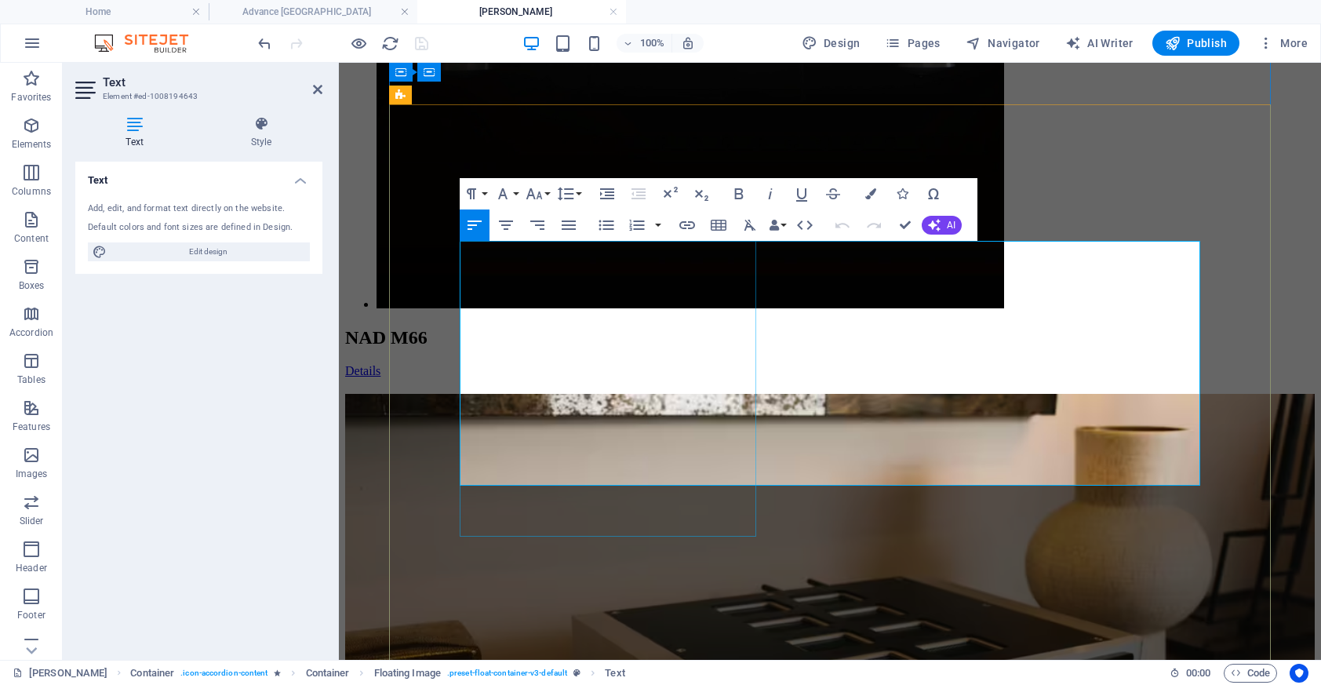
drag, startPoint x: 1150, startPoint y: 470, endPoint x: 739, endPoint y: 290, distance: 448.5
click at [512, 185] on button "Font Family" at bounding box center [506, 193] width 30 height 31
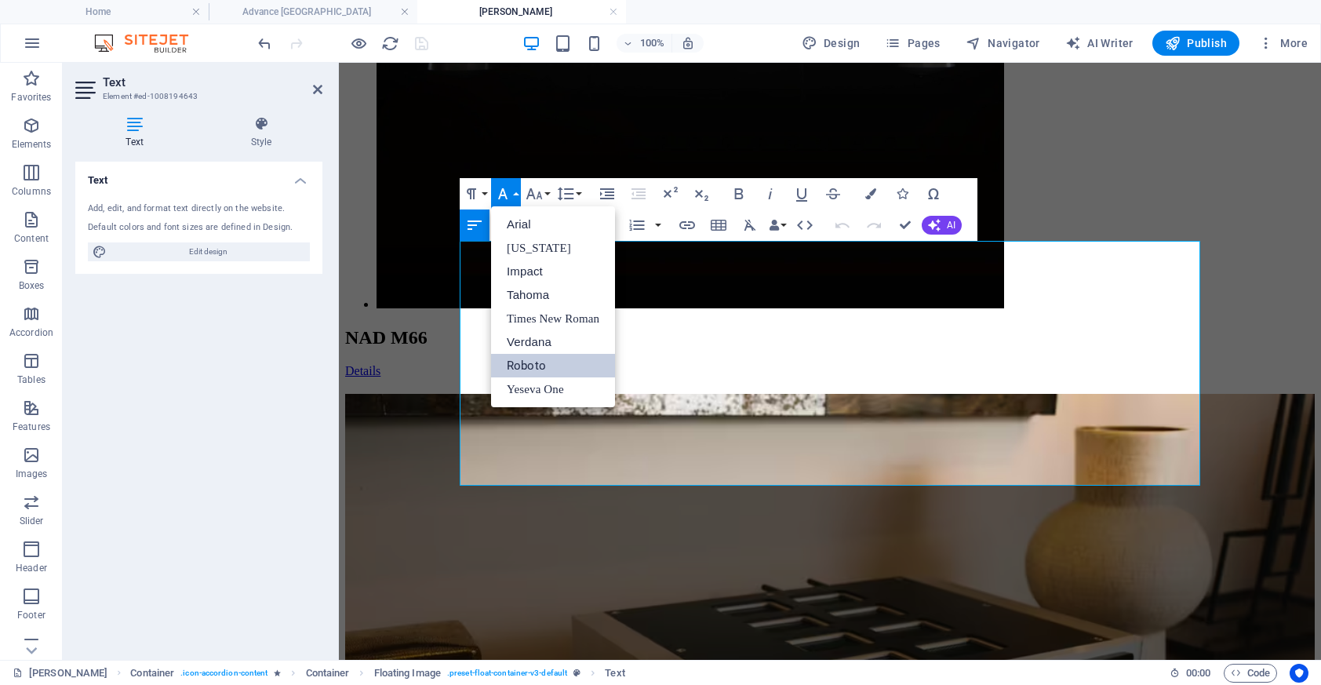
scroll to position [0, 0]
click at [544, 347] on link "Verdana" at bounding box center [553, 342] width 124 height 24
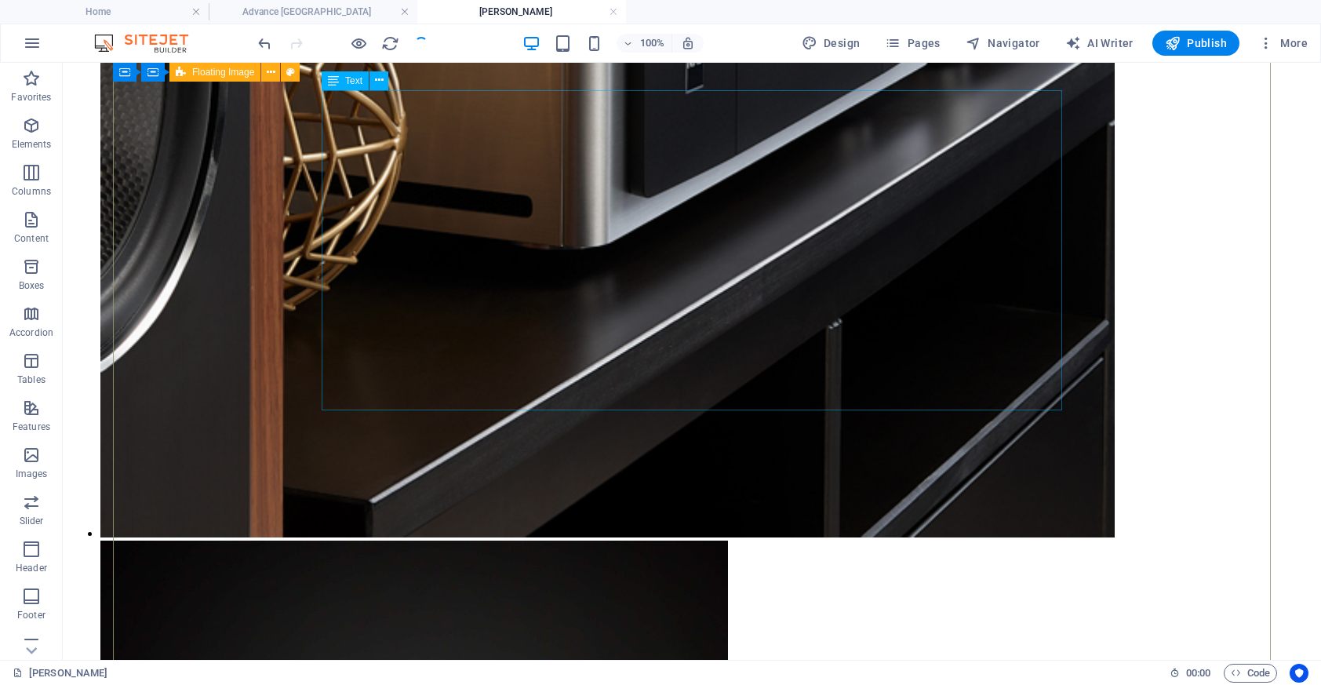
scroll to position [5591, 0]
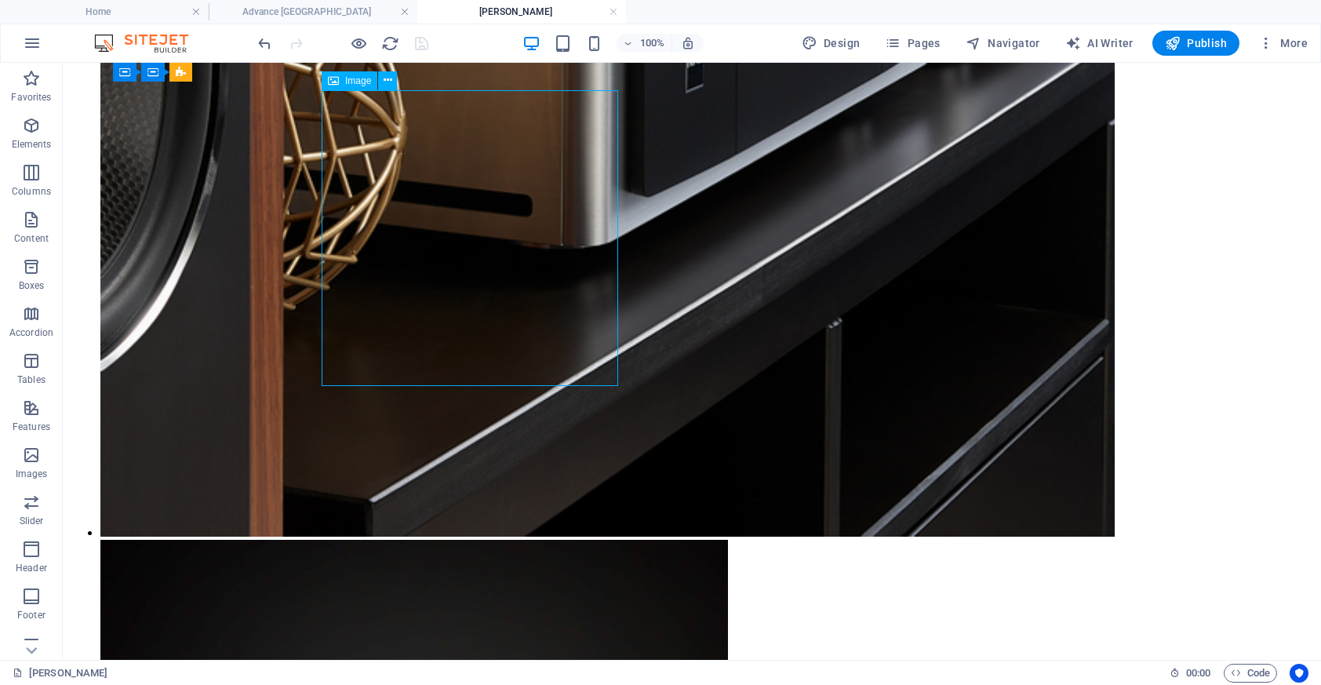
select select "%"
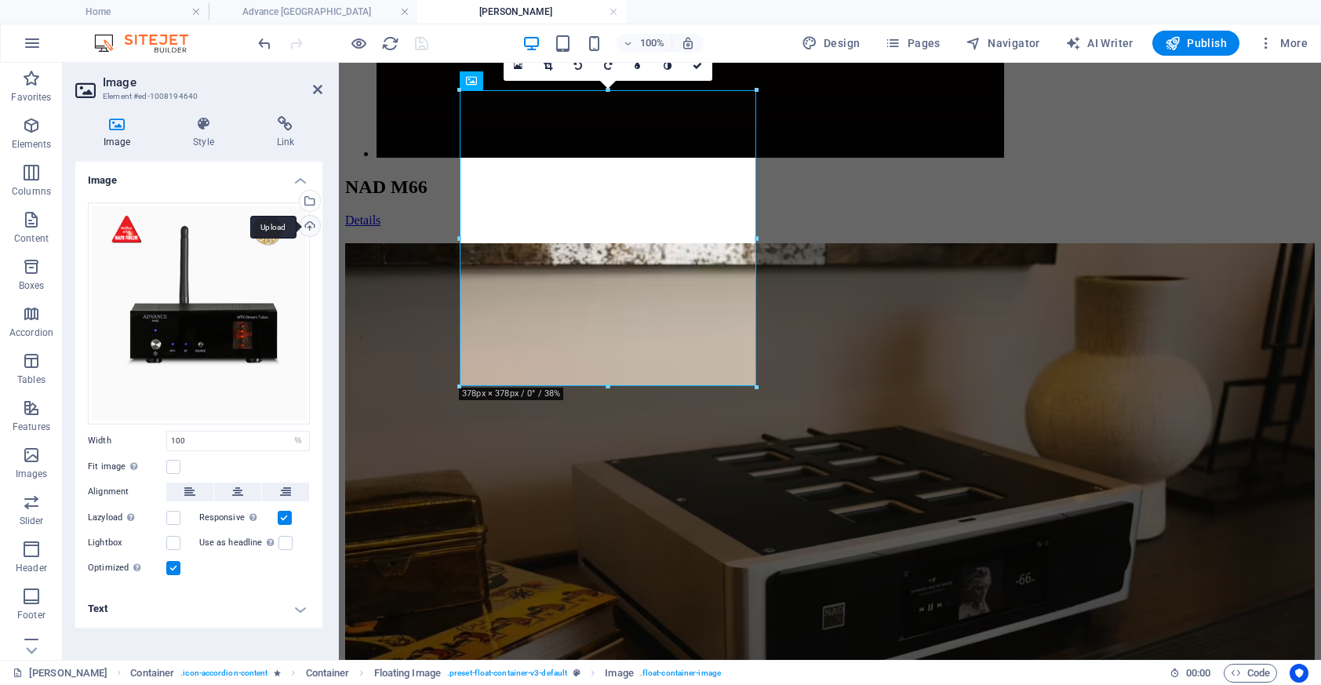
click at [312, 222] on div "Upload" at bounding box center [308, 228] width 24 height 24
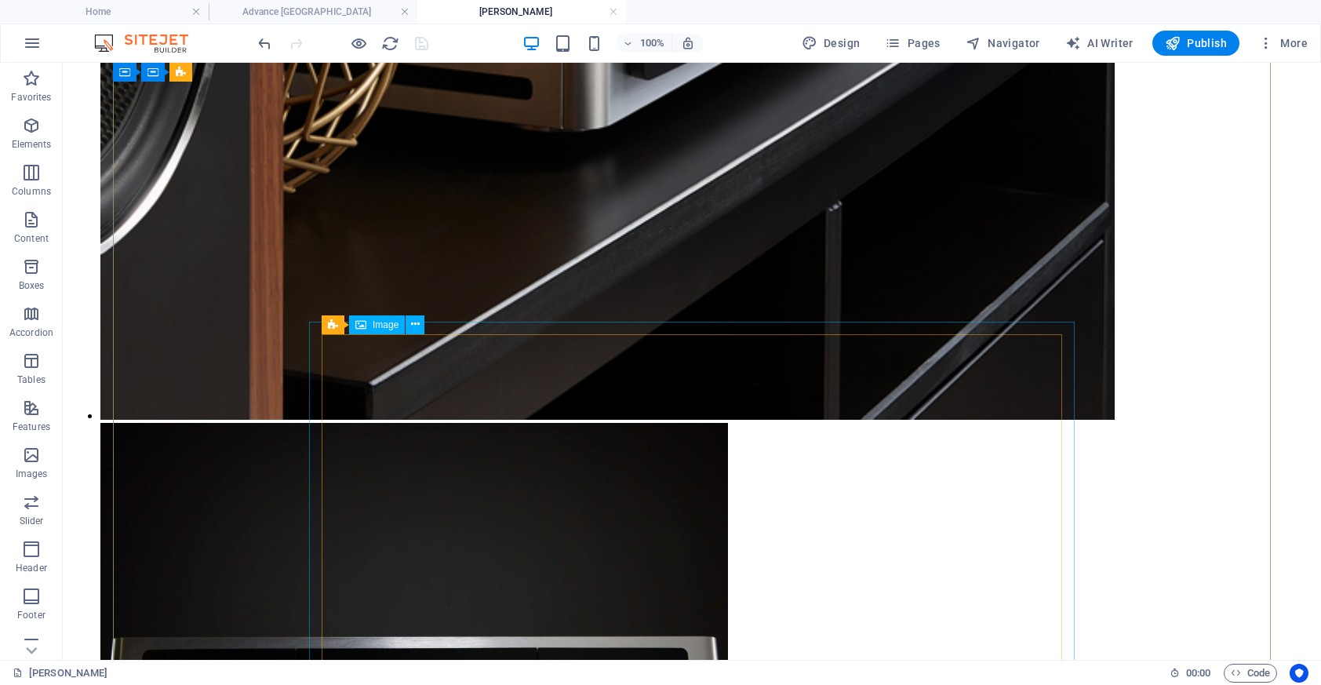
scroll to position [5742, 0]
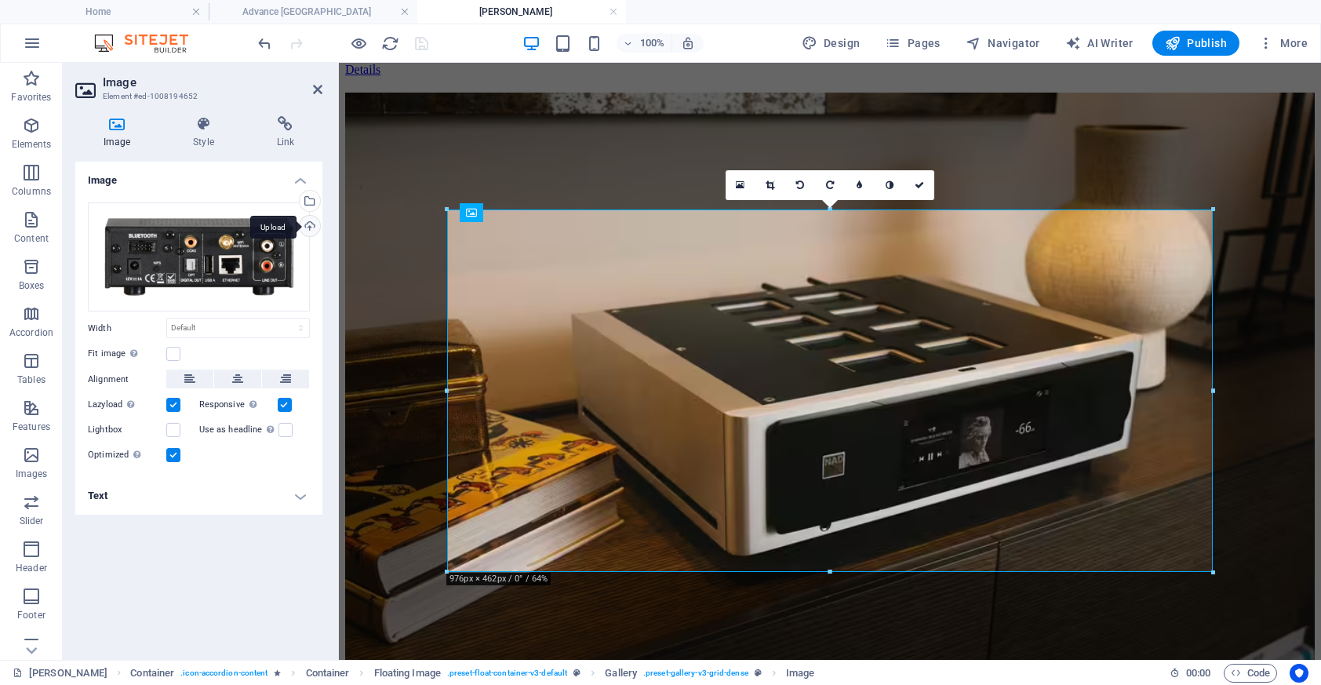
click at [314, 222] on div "Upload" at bounding box center [308, 228] width 24 height 24
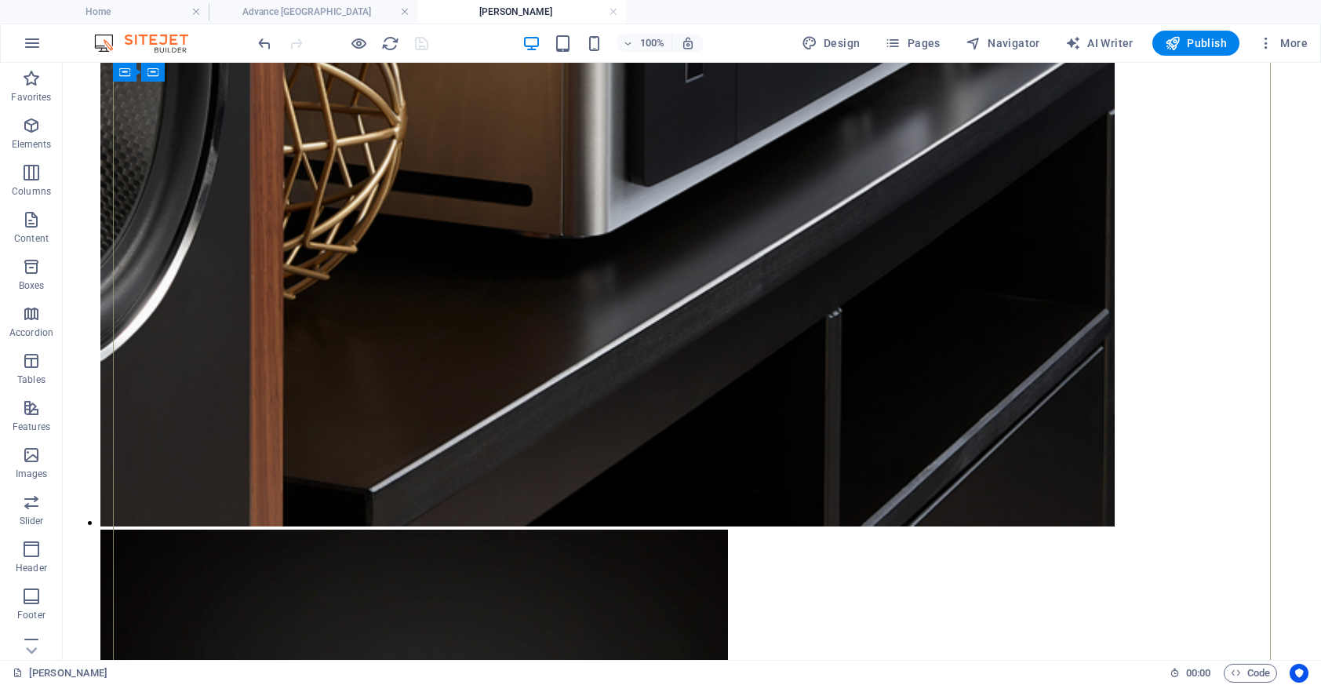
scroll to position [5605, 0]
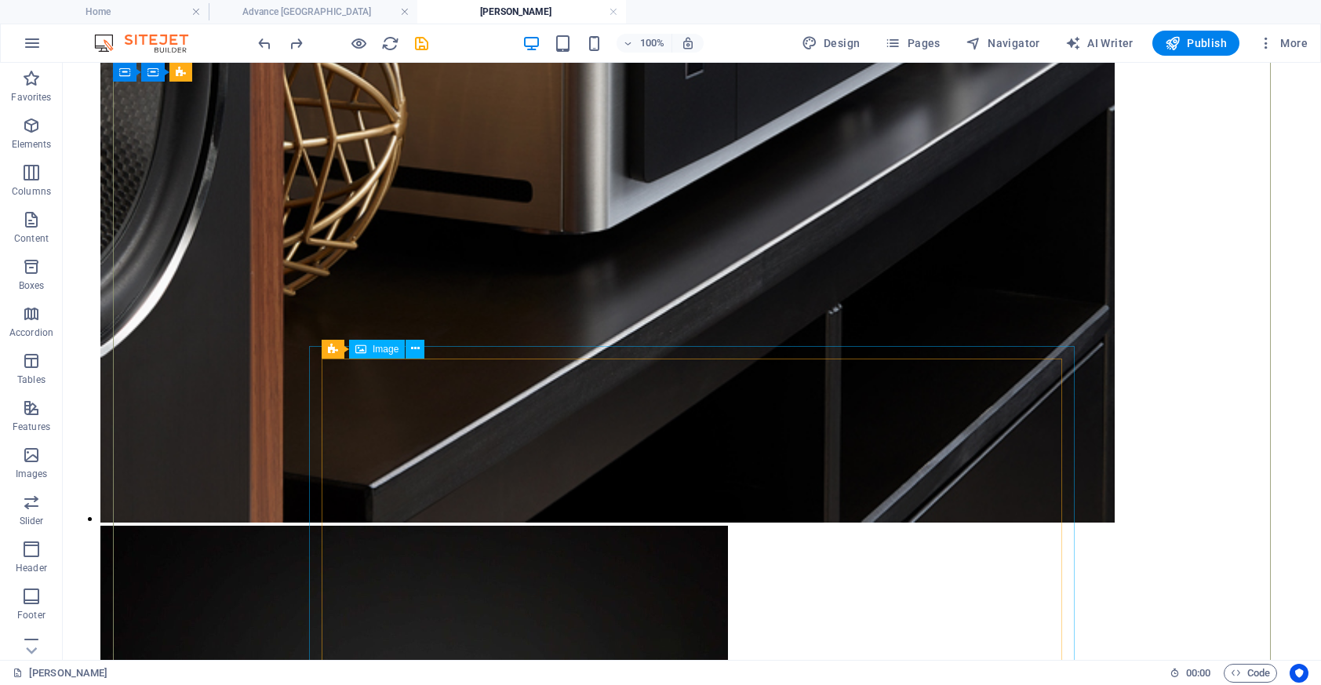
click at [379, 351] on span "Image" at bounding box center [386, 348] width 26 height 9
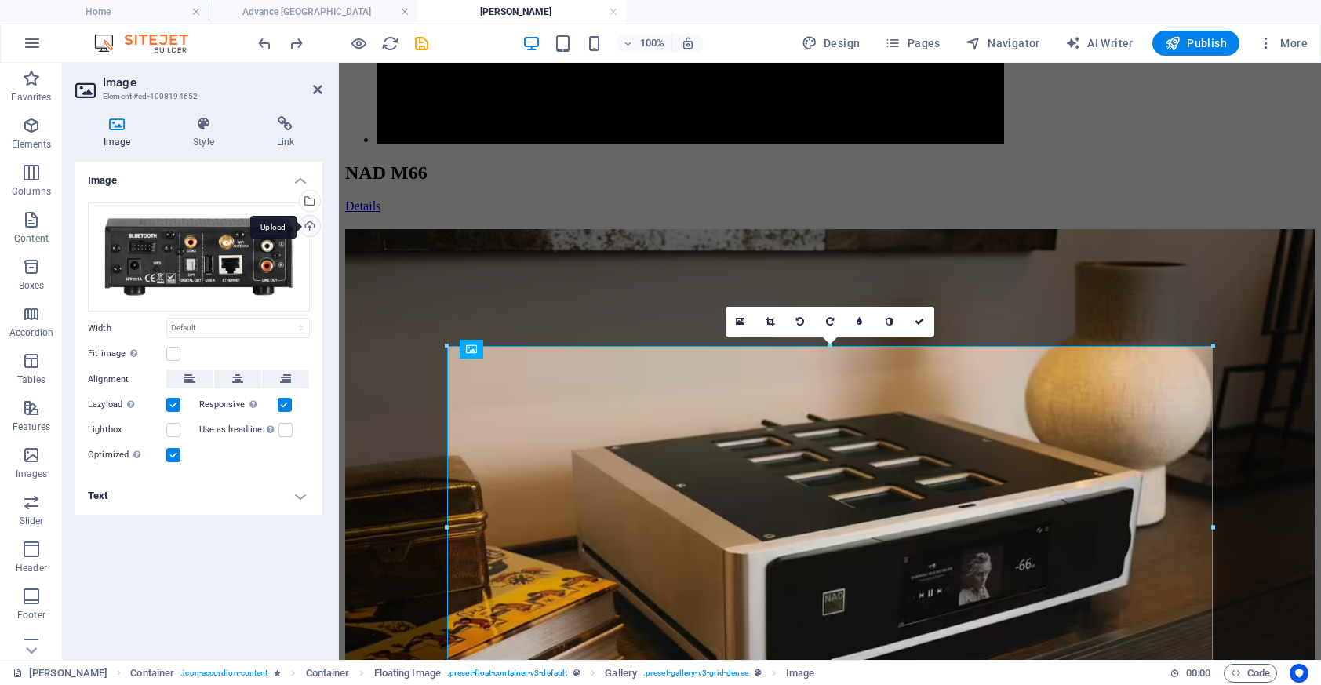
click at [308, 227] on div "Upload" at bounding box center [308, 228] width 24 height 24
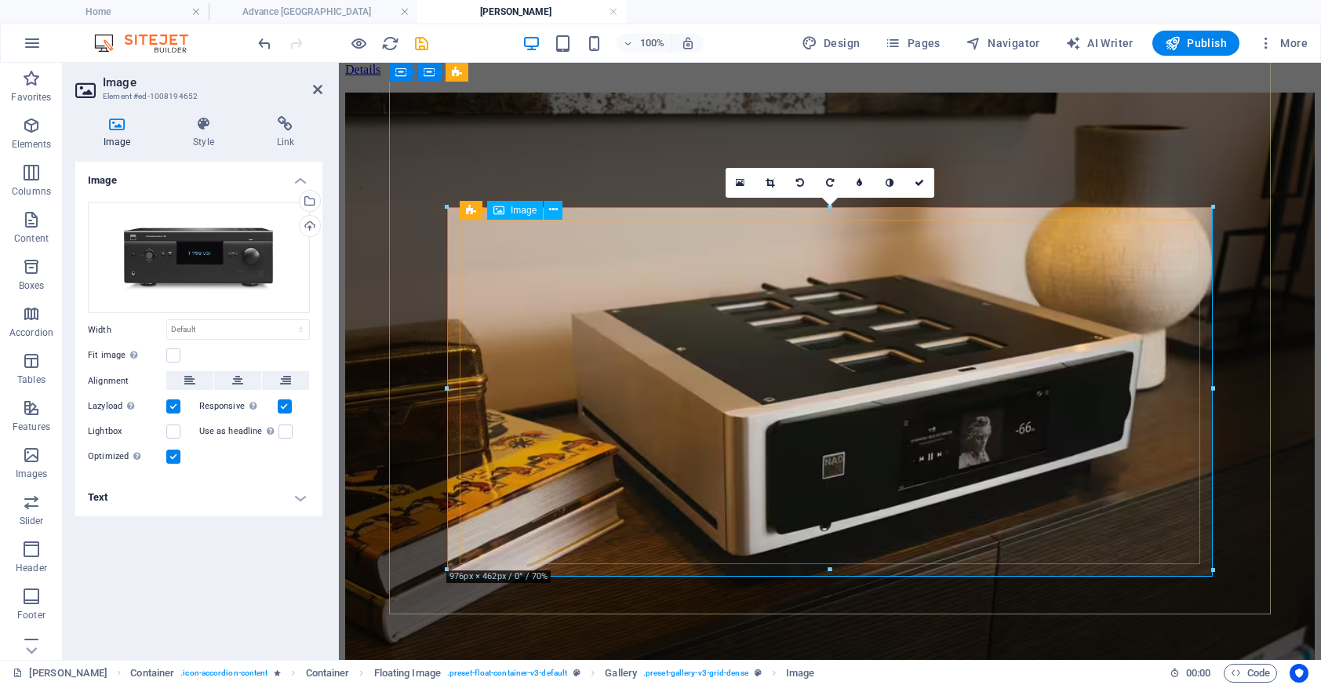
scroll to position [5749, 0]
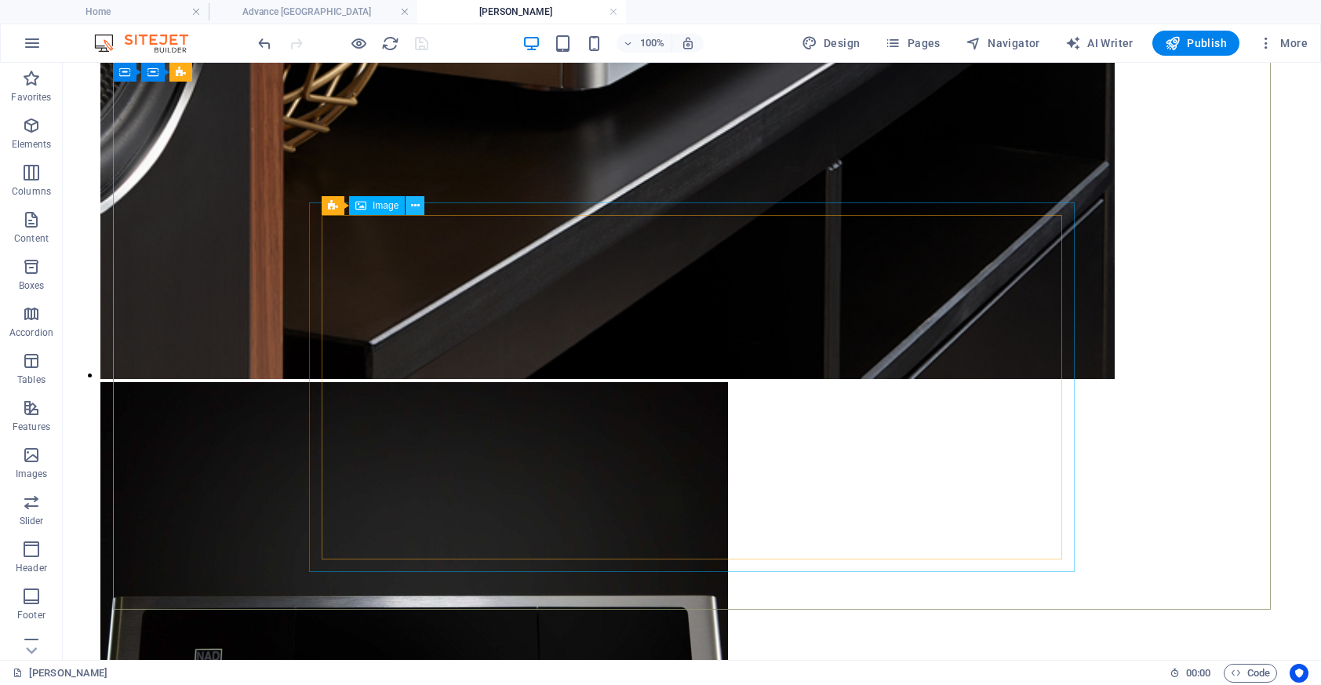
click at [412, 205] on icon at bounding box center [415, 206] width 9 height 16
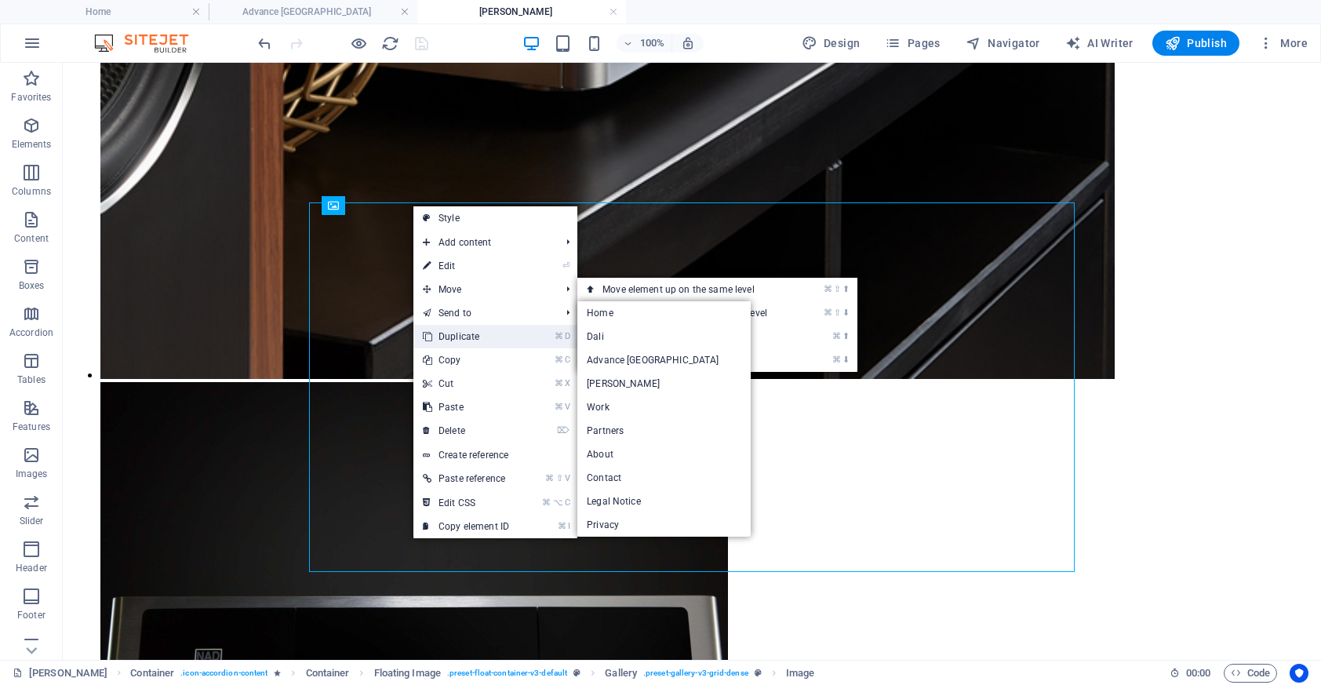
click at [468, 333] on link "⌘ D Duplicate" at bounding box center [465, 337] width 105 height 24
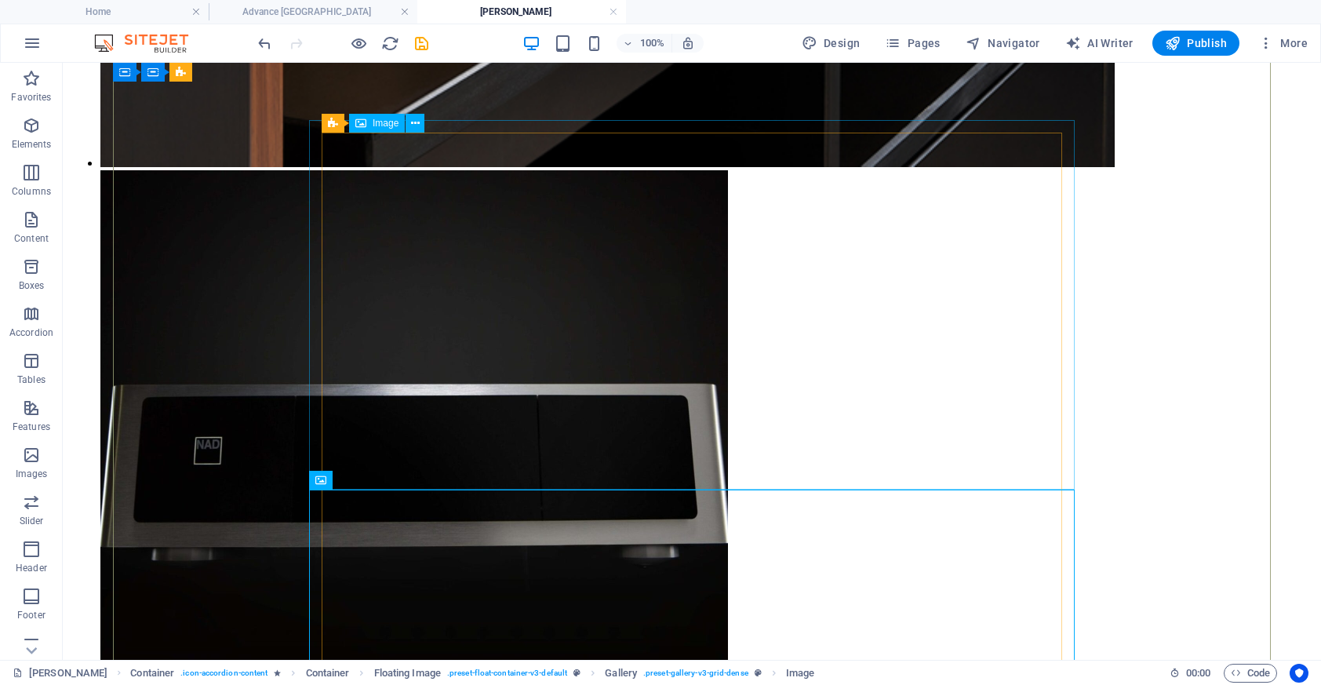
scroll to position [6116, 0]
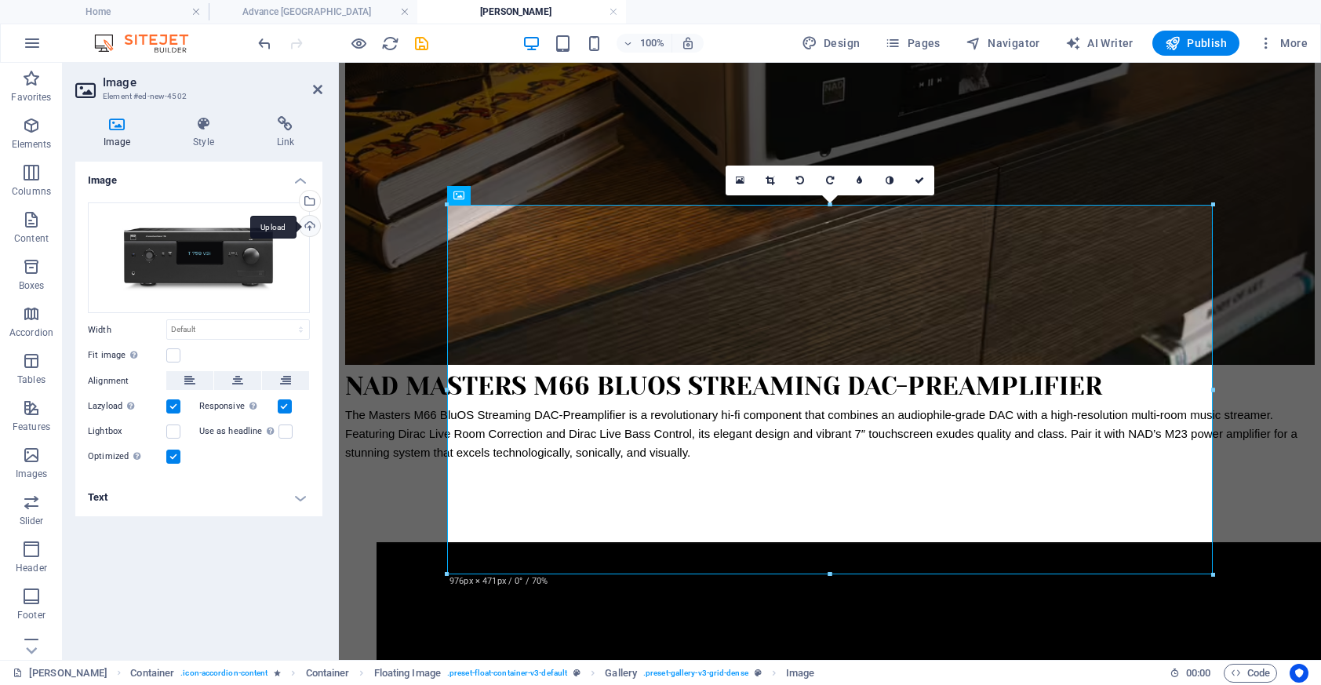
click at [308, 224] on div "Upload" at bounding box center [308, 228] width 24 height 24
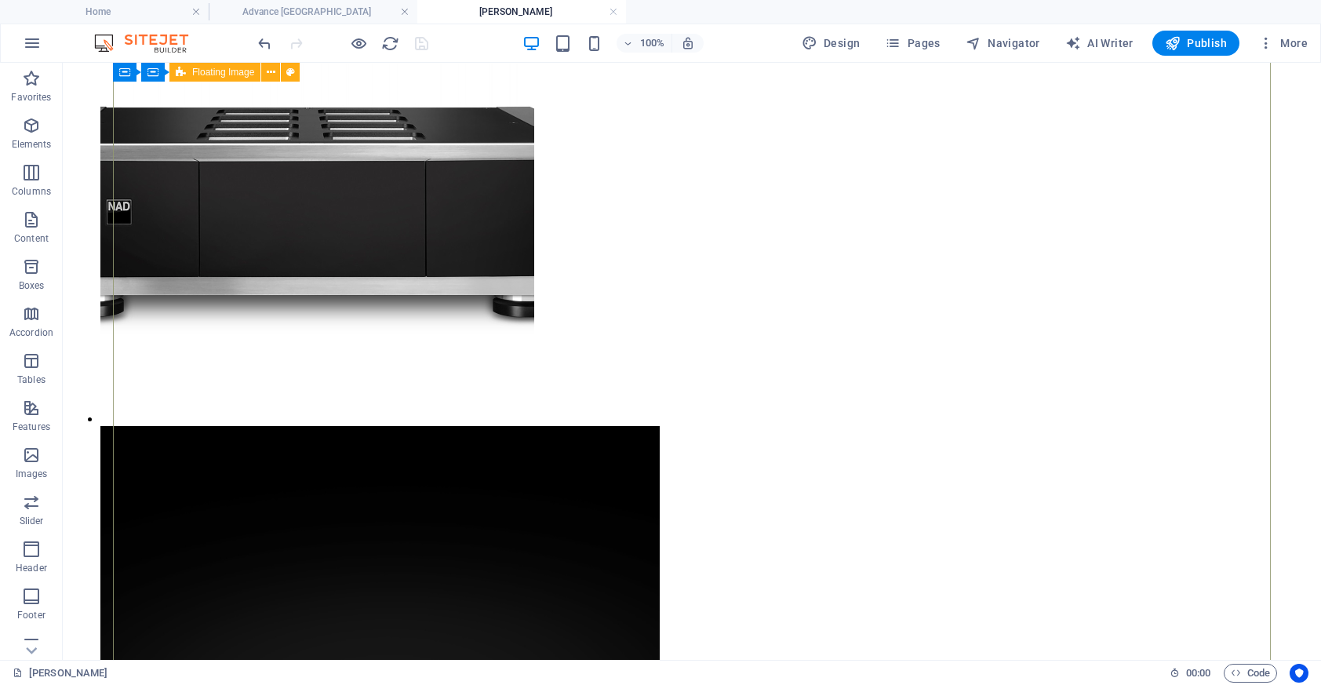
scroll to position [4123, 0]
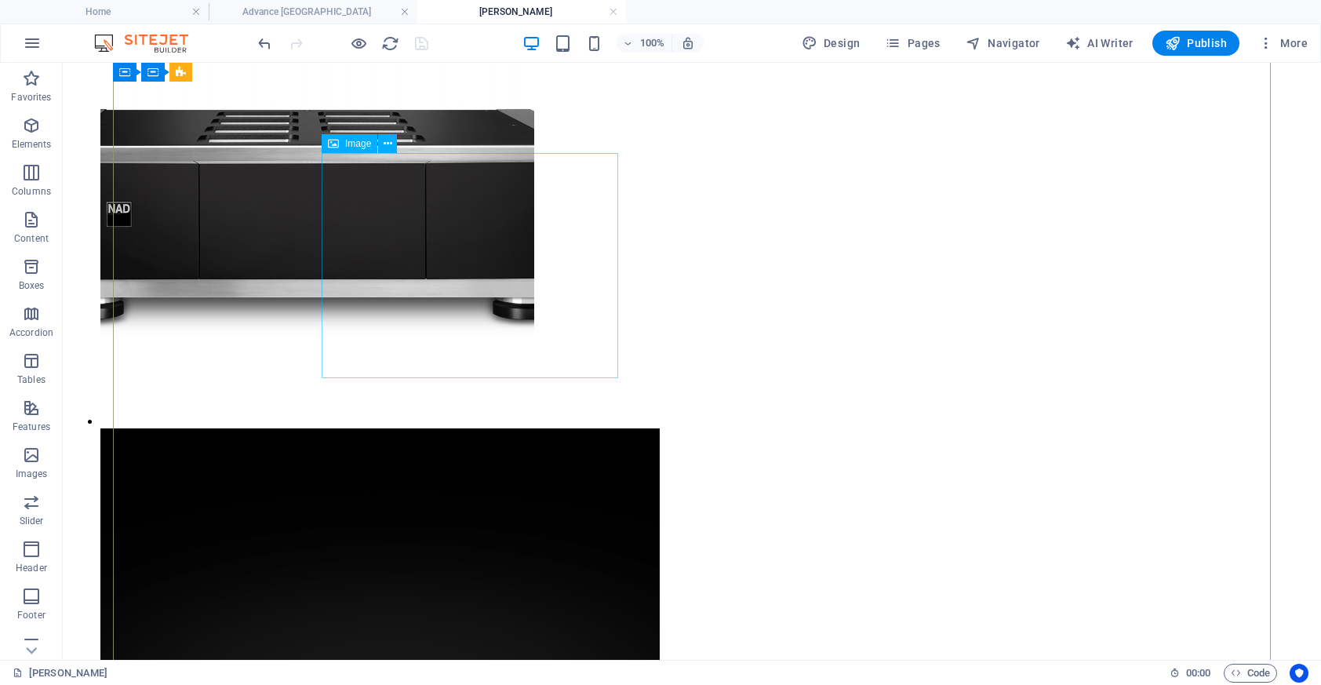
select select "px"
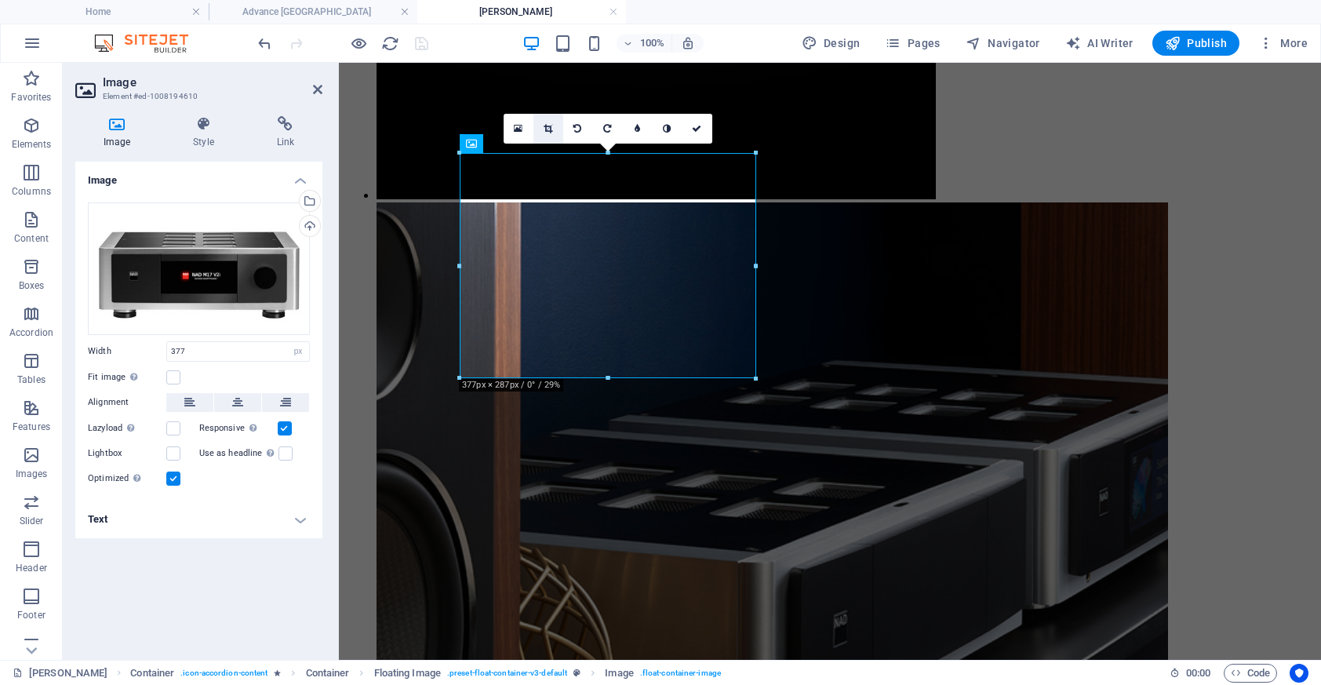
click at [540, 129] on link at bounding box center [548, 129] width 30 height 30
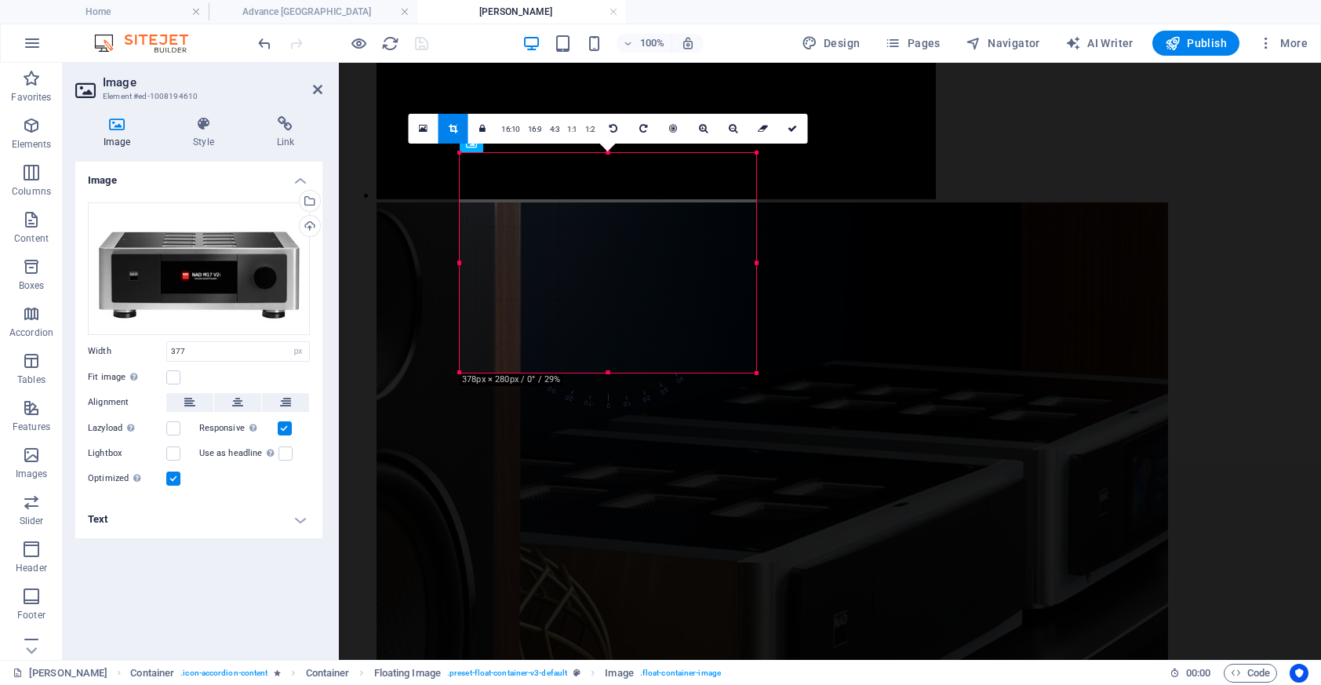
drag, startPoint x: 755, startPoint y: 265, endPoint x: 835, endPoint y: 262, distance: 80.9
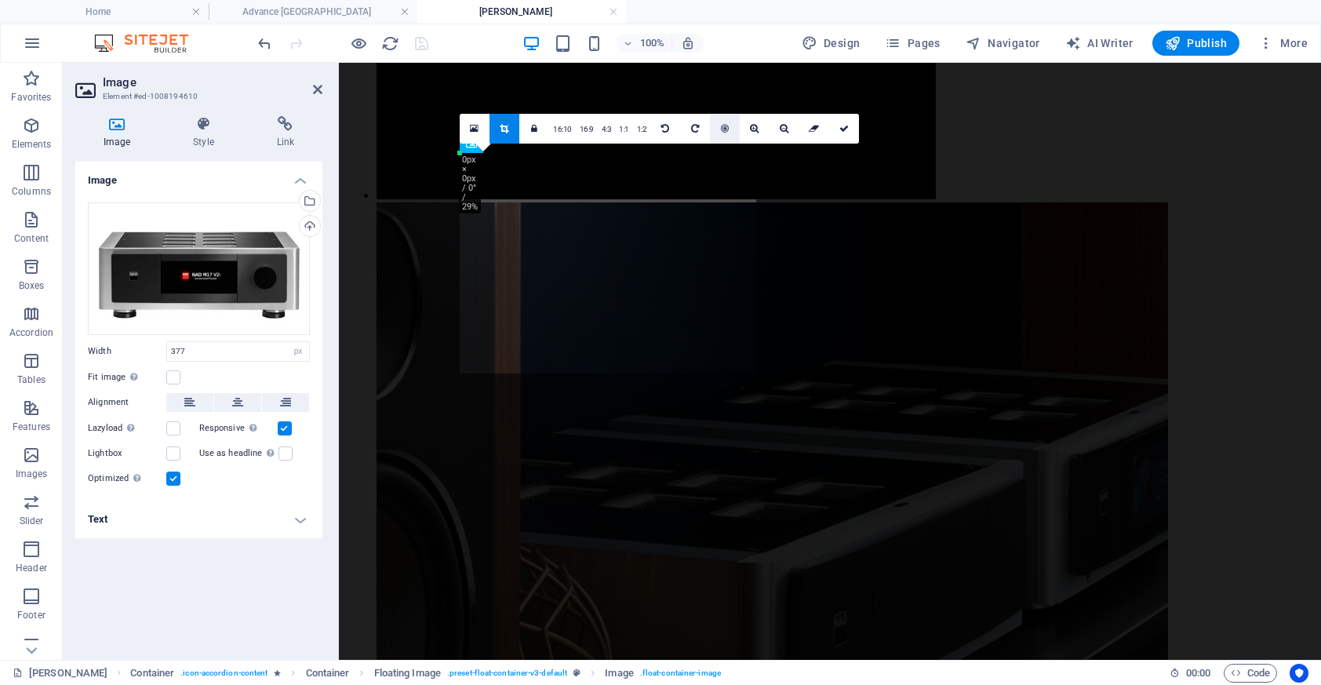
click at [721, 129] on icon at bounding box center [725, 128] width 8 height 9
click at [809, 133] on icon at bounding box center [814, 128] width 10 height 9
click at [788, 125] on link at bounding box center [784, 129] width 30 height 30
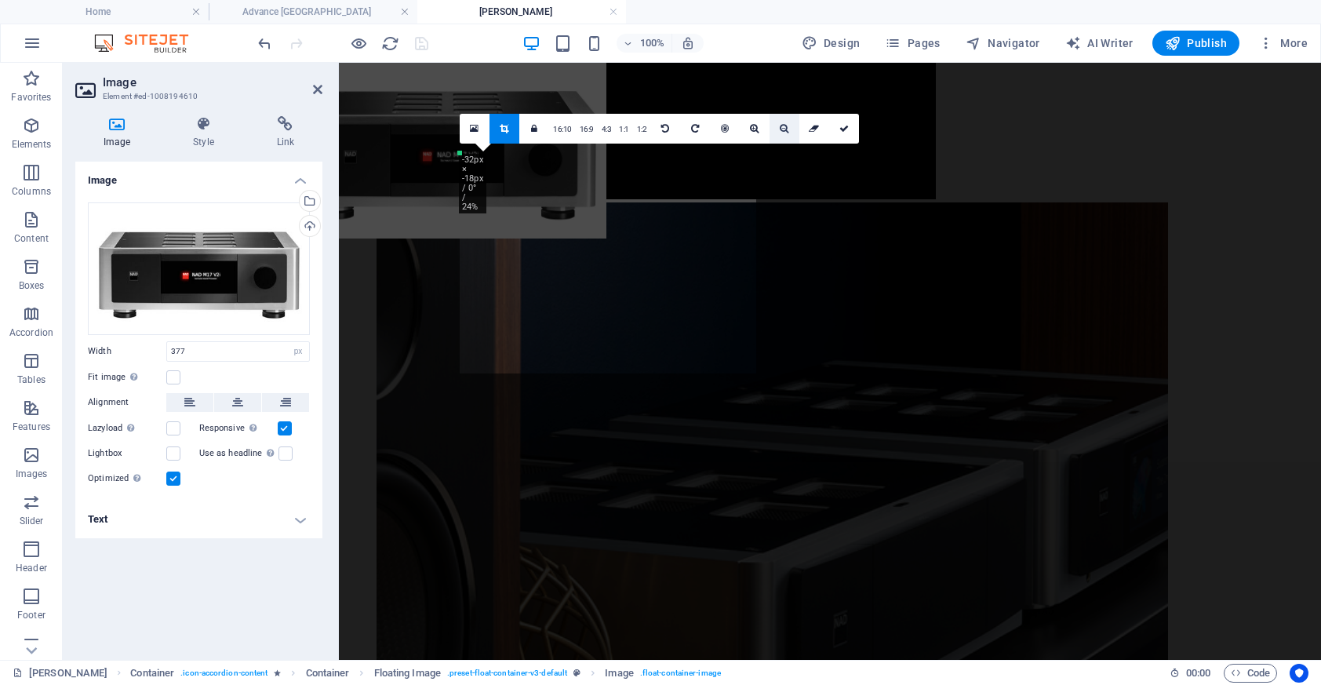
click at [788, 125] on link at bounding box center [784, 129] width 30 height 30
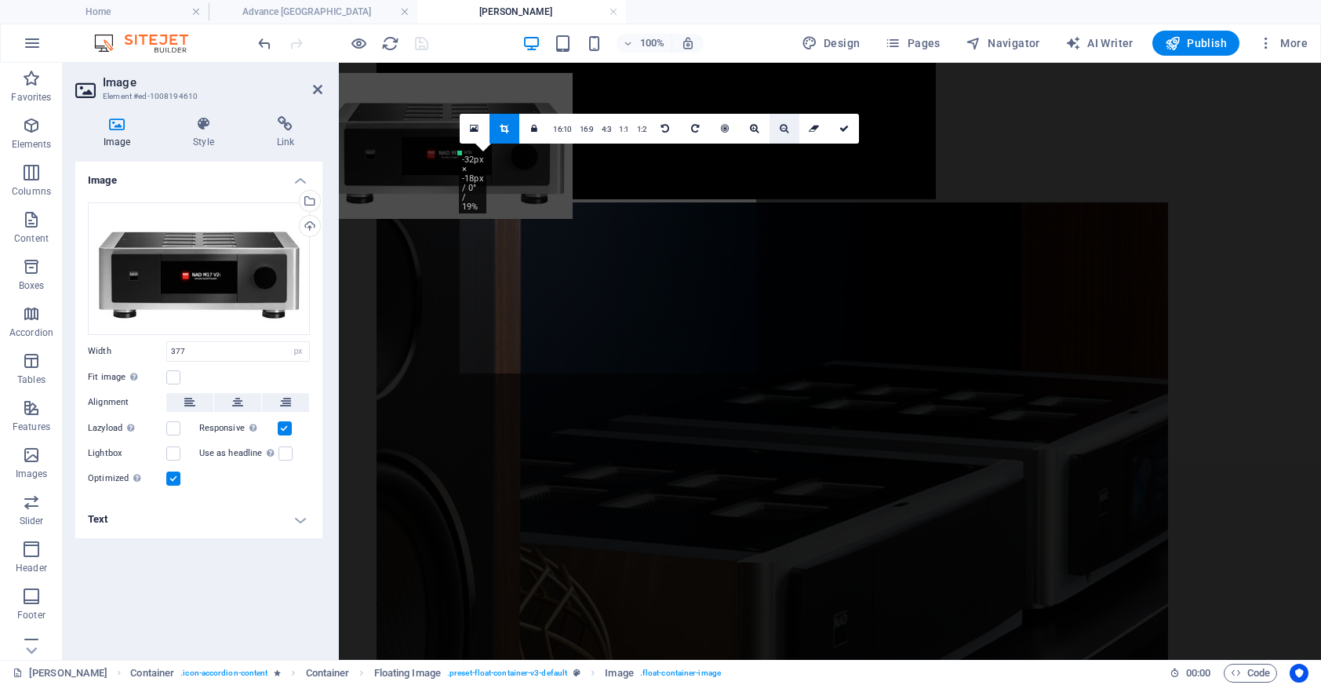
click at [788, 125] on link at bounding box center [784, 129] width 30 height 30
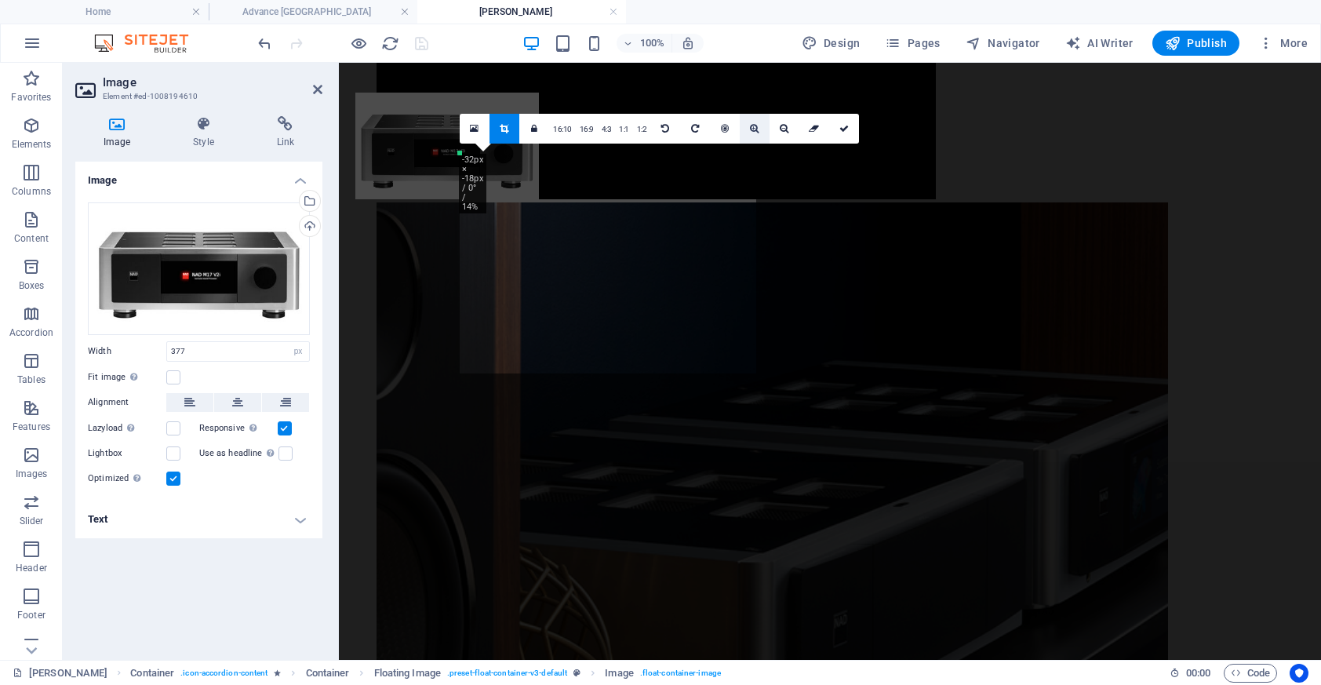
click at [754, 125] on icon at bounding box center [754, 128] width 9 height 9
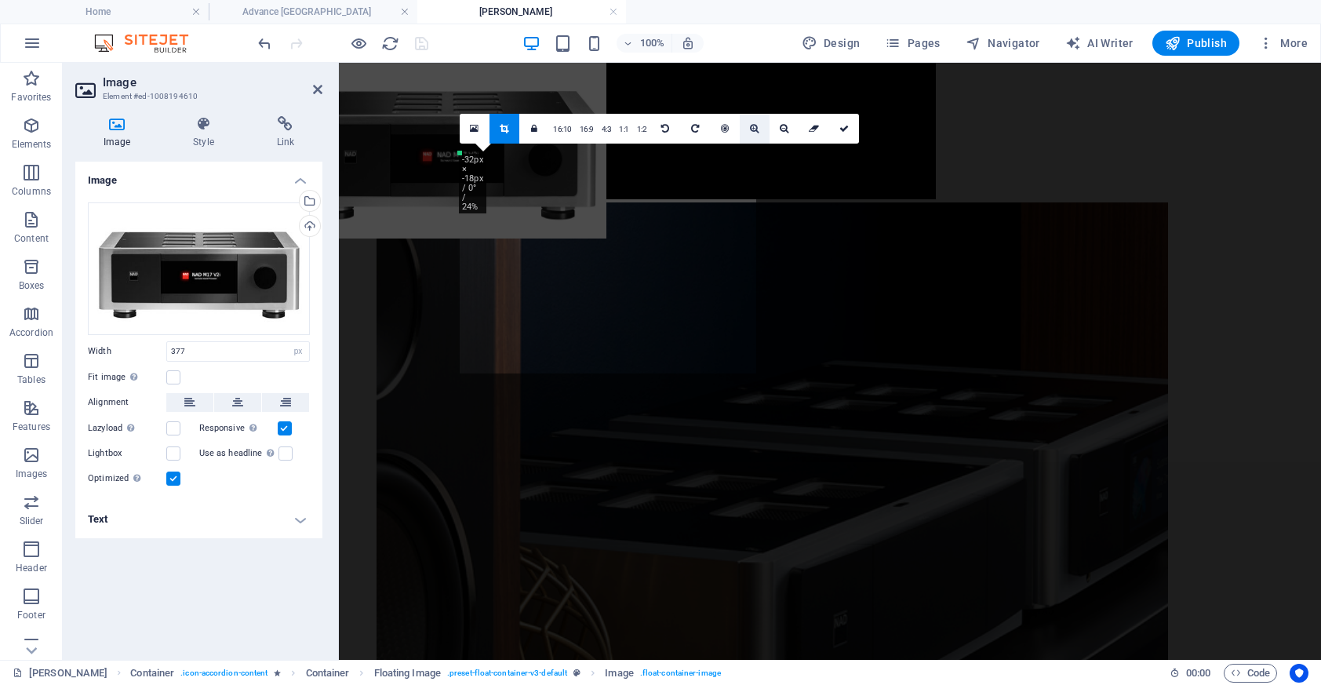
click at [754, 125] on icon at bounding box center [754, 128] width 9 height 9
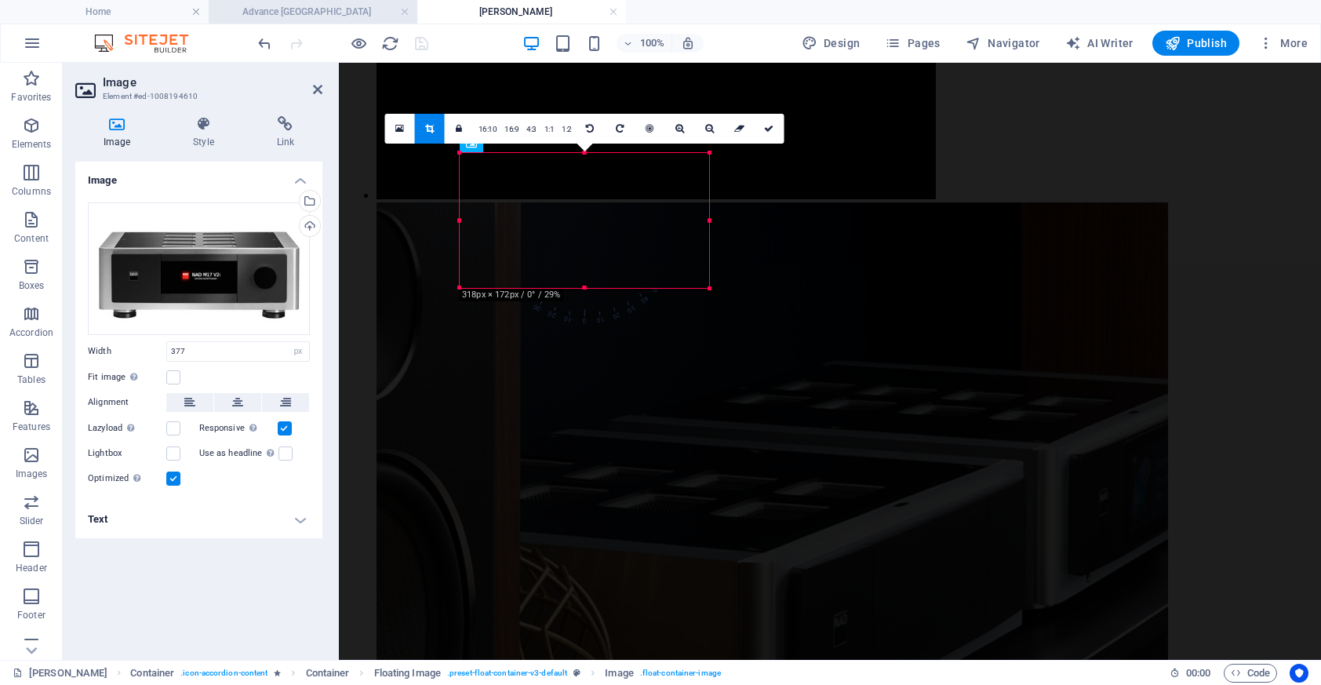
drag, startPoint x: 460, startPoint y: 155, endPoint x: 210, endPoint y: 20, distance: 283.6
click at [210, 63] on div "Home Advance Paris Nad Favorites Elements Columns Content Boxes Accordion Table…" at bounding box center [660, 361] width 1321 height 597
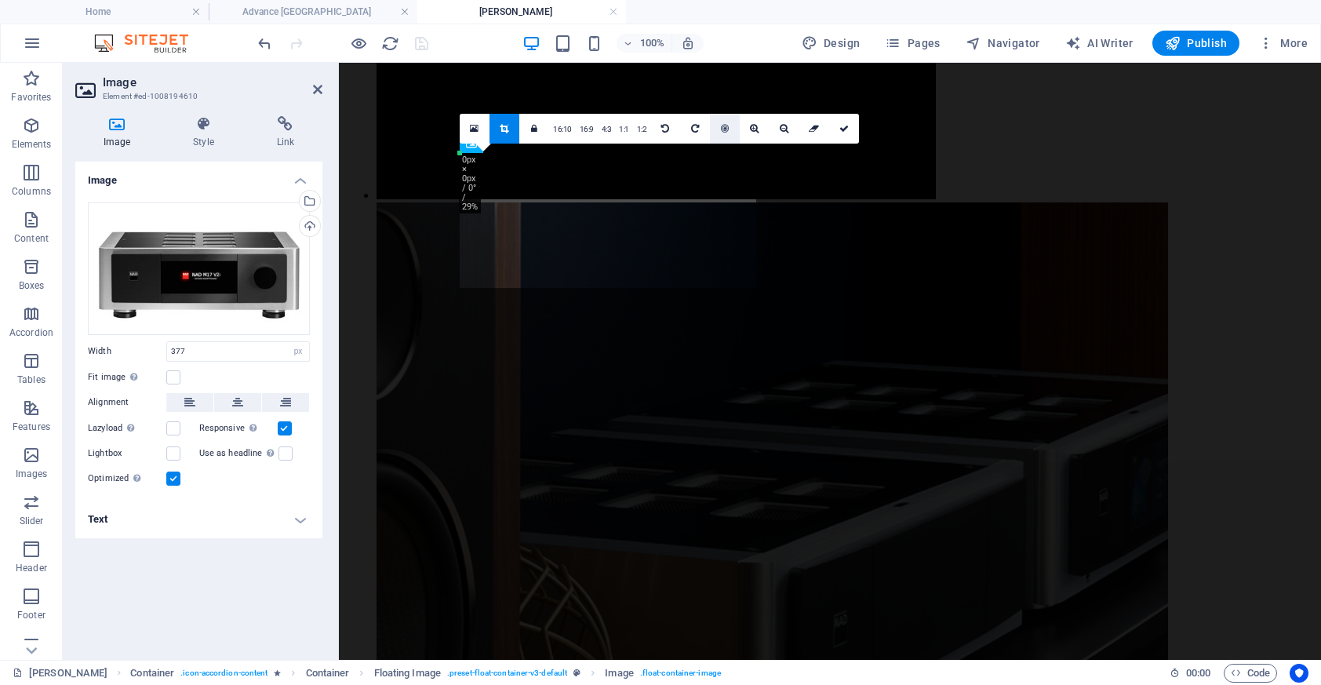
click at [723, 133] on icon at bounding box center [725, 128] width 8 height 9
click at [817, 135] on link at bounding box center [814, 129] width 30 height 30
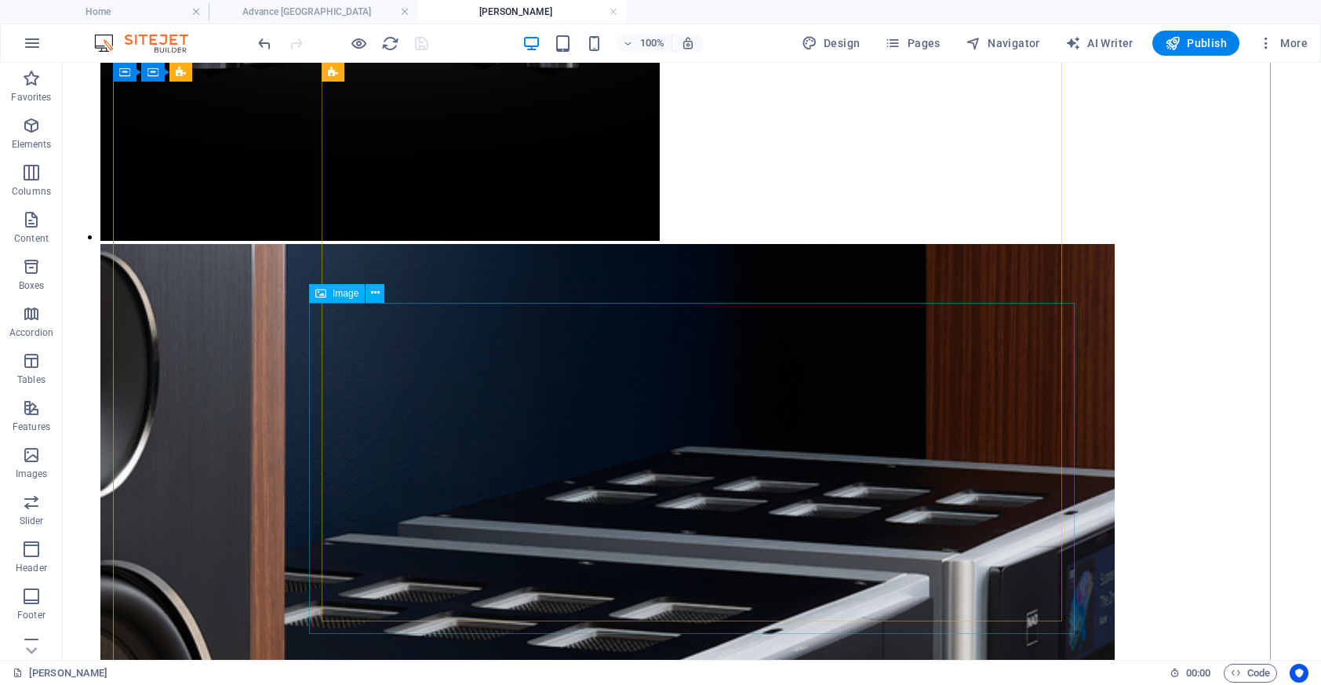
scroll to position [4854, 0]
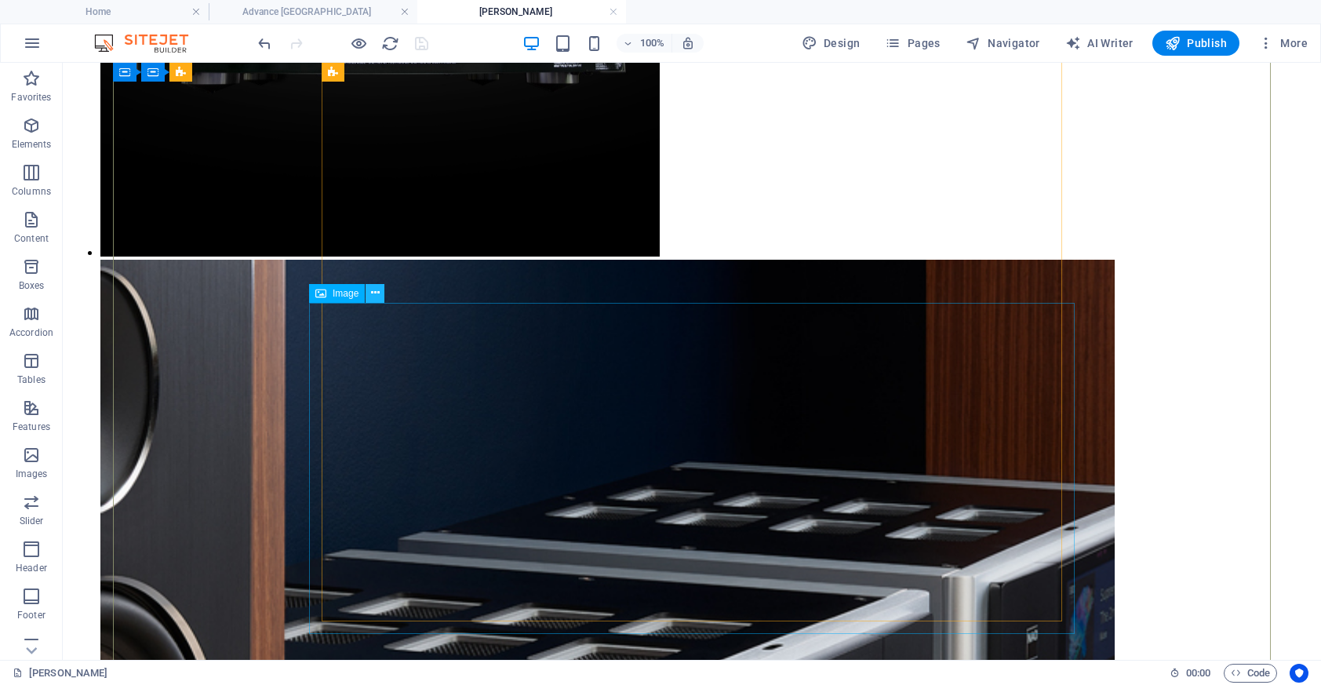
click at [374, 296] on icon at bounding box center [375, 293] width 9 height 16
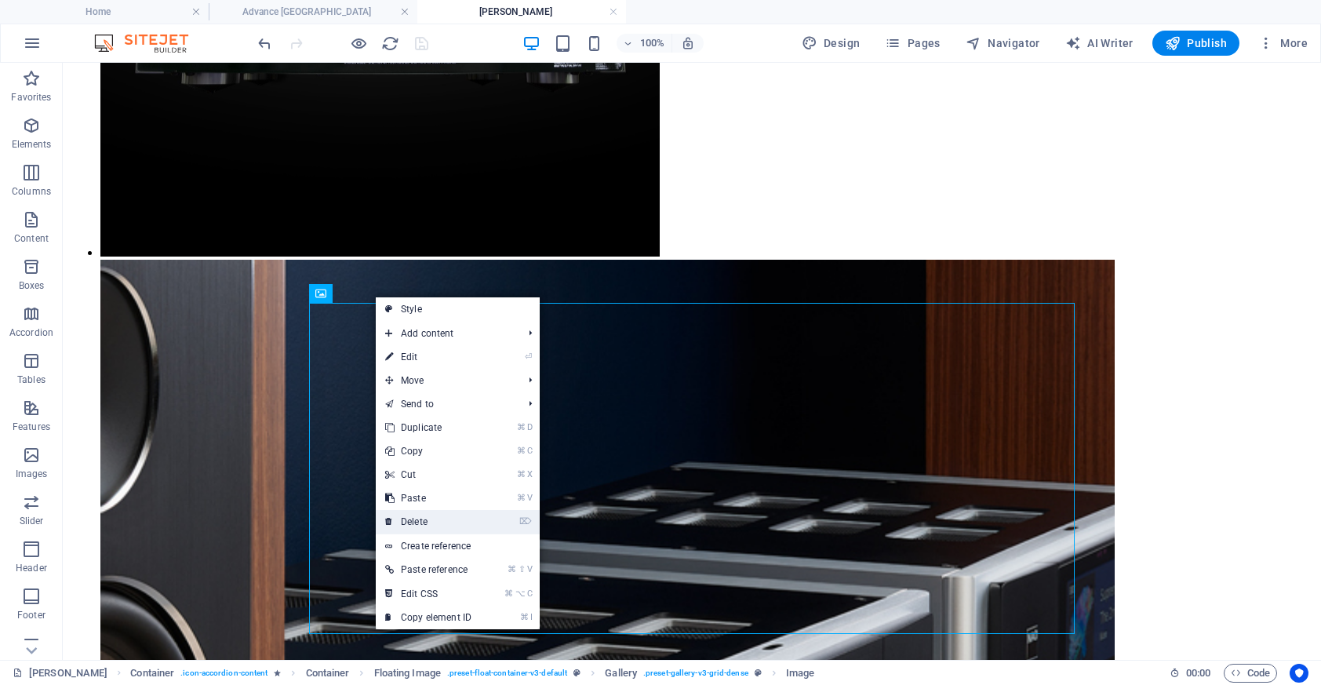
click at [464, 519] on link "⌦ Delete" at bounding box center [428, 522] width 105 height 24
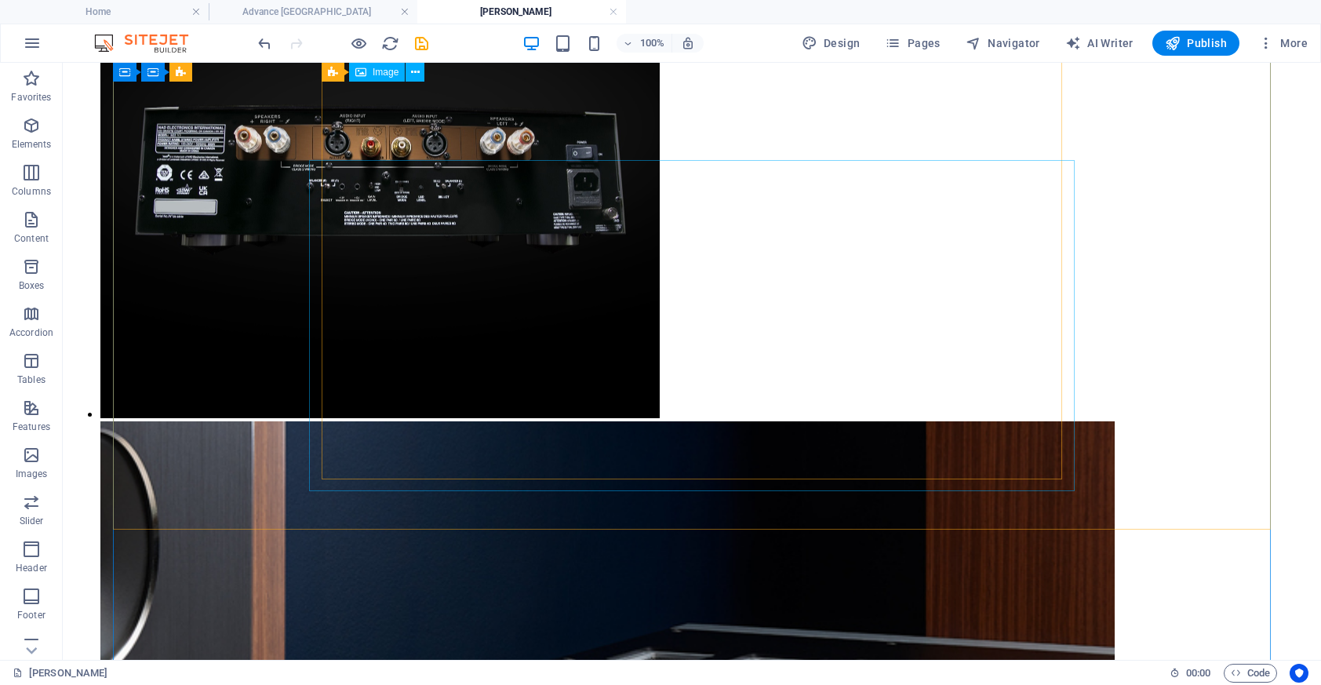
scroll to position [4571, 0]
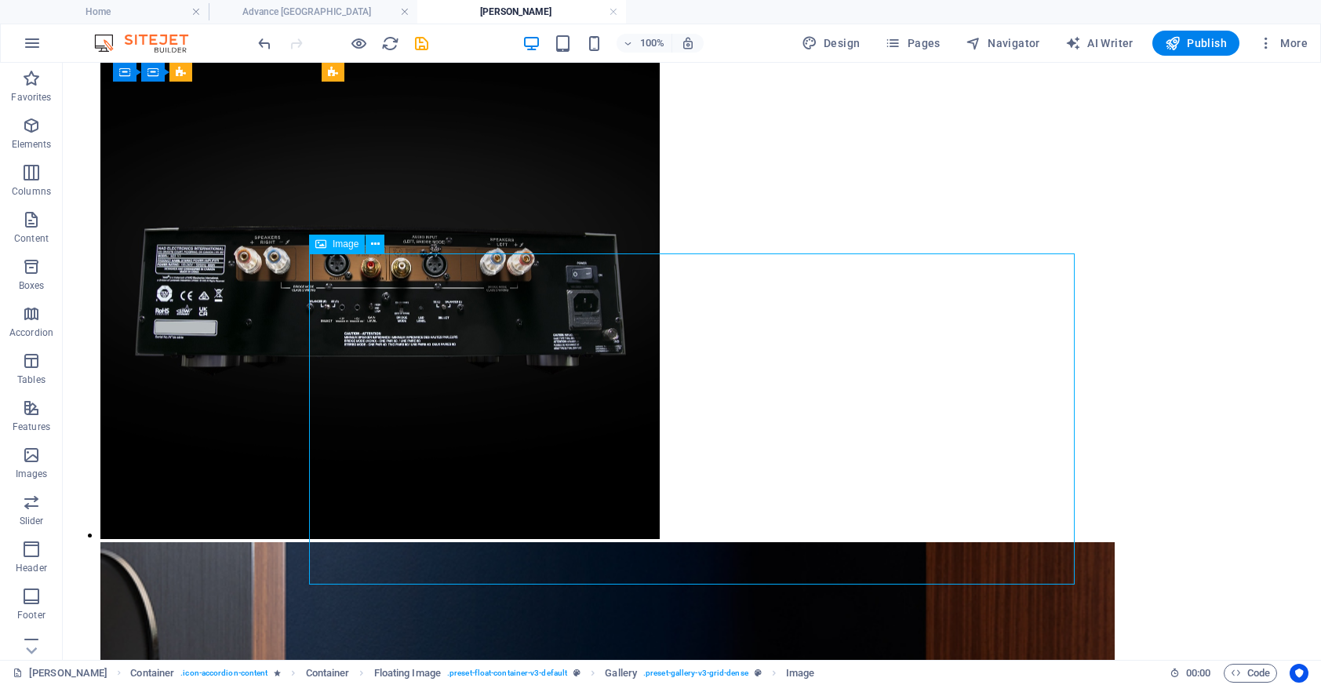
click at [377, 250] on icon at bounding box center [375, 244] width 9 height 16
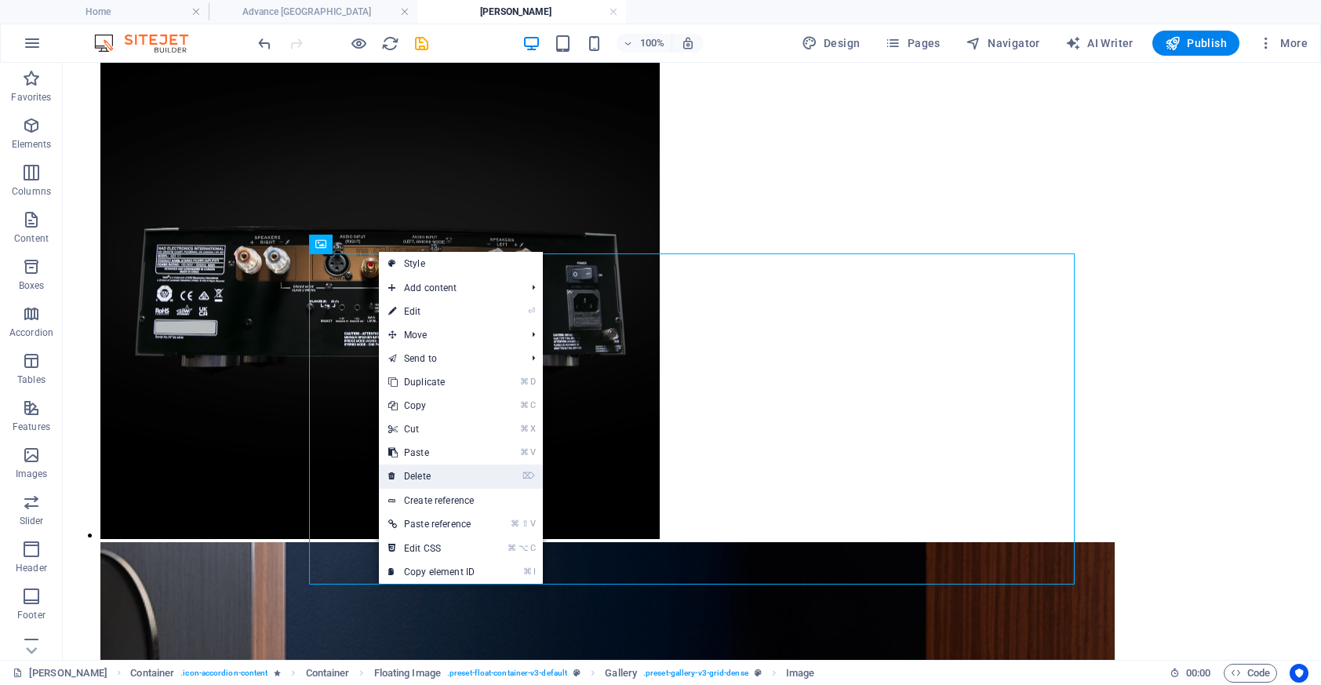
click at [445, 478] on link "⌦ Delete" at bounding box center [431, 476] width 105 height 24
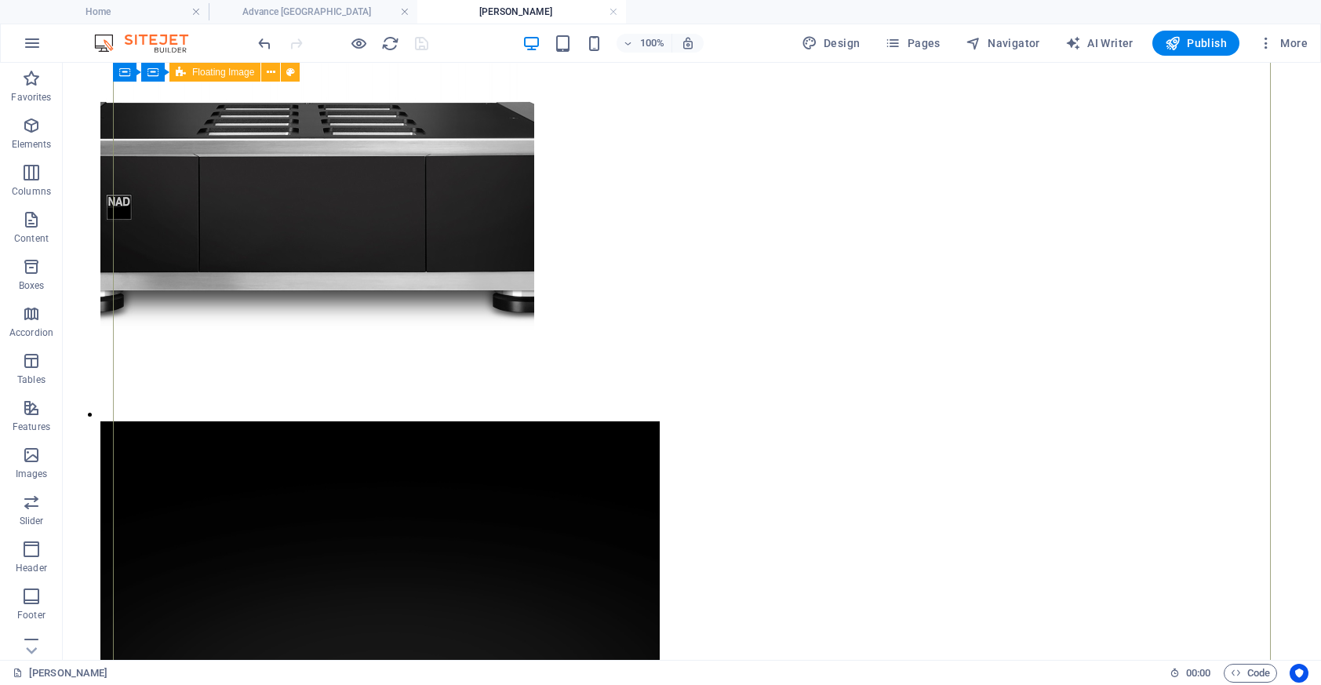
scroll to position [4163, 0]
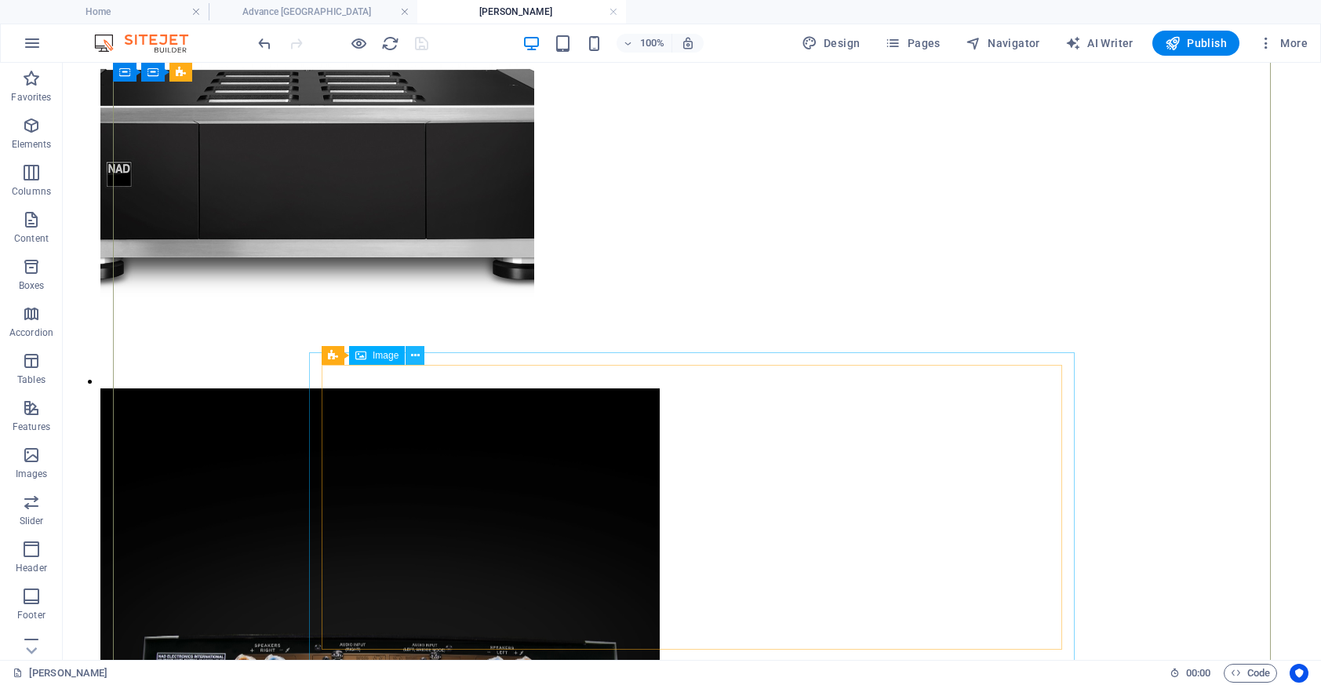
click at [415, 355] on icon at bounding box center [415, 355] width 9 height 16
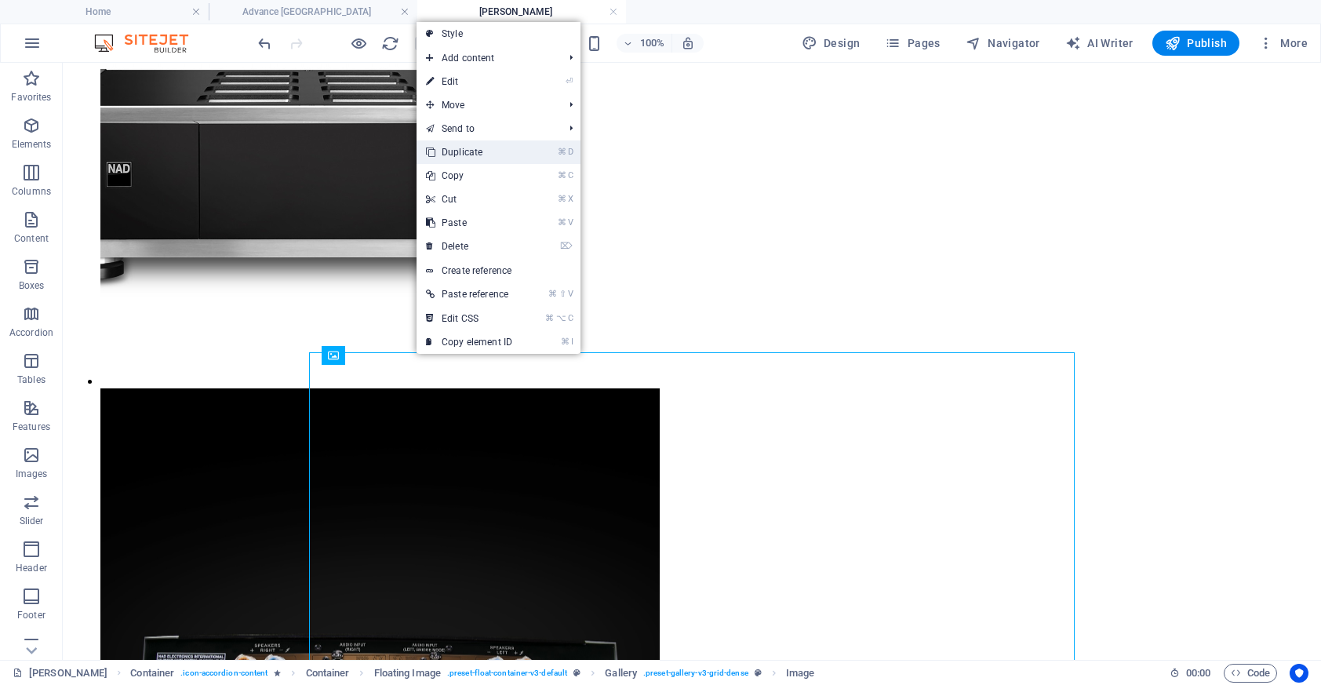
click at [517, 149] on link "⌘ D Duplicate" at bounding box center [468, 152] width 105 height 24
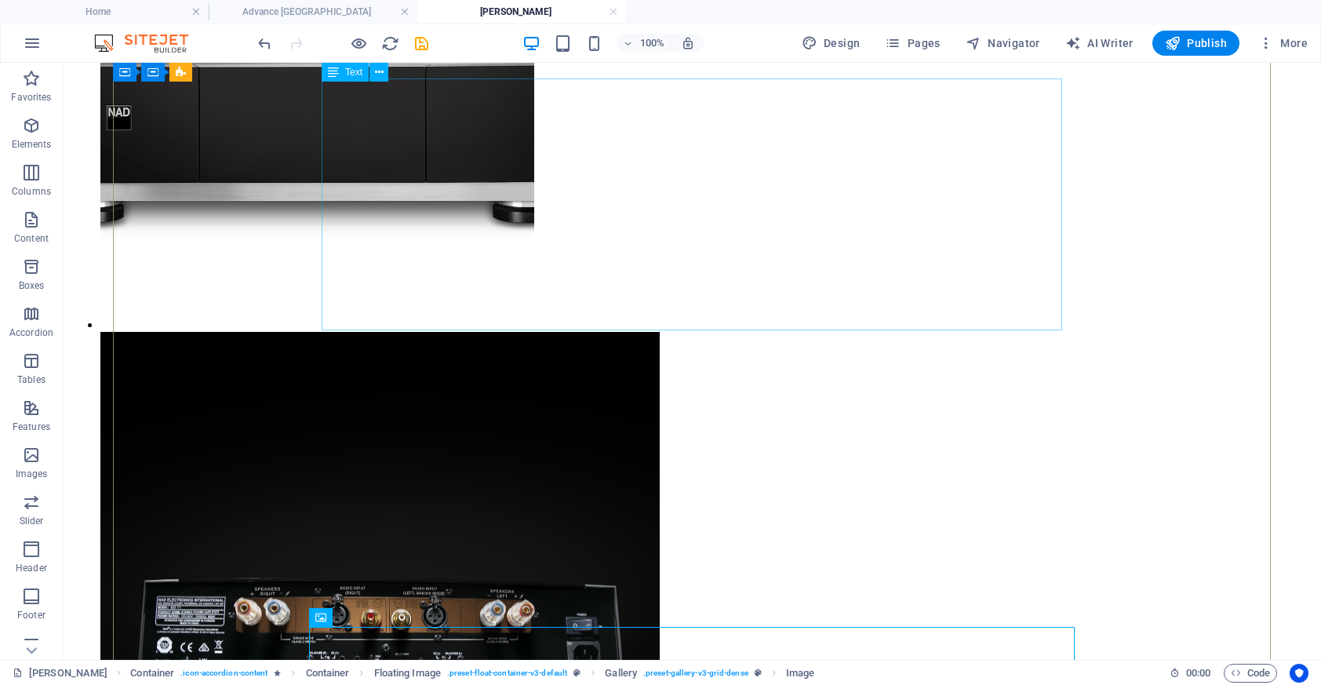
scroll to position [4160, 0]
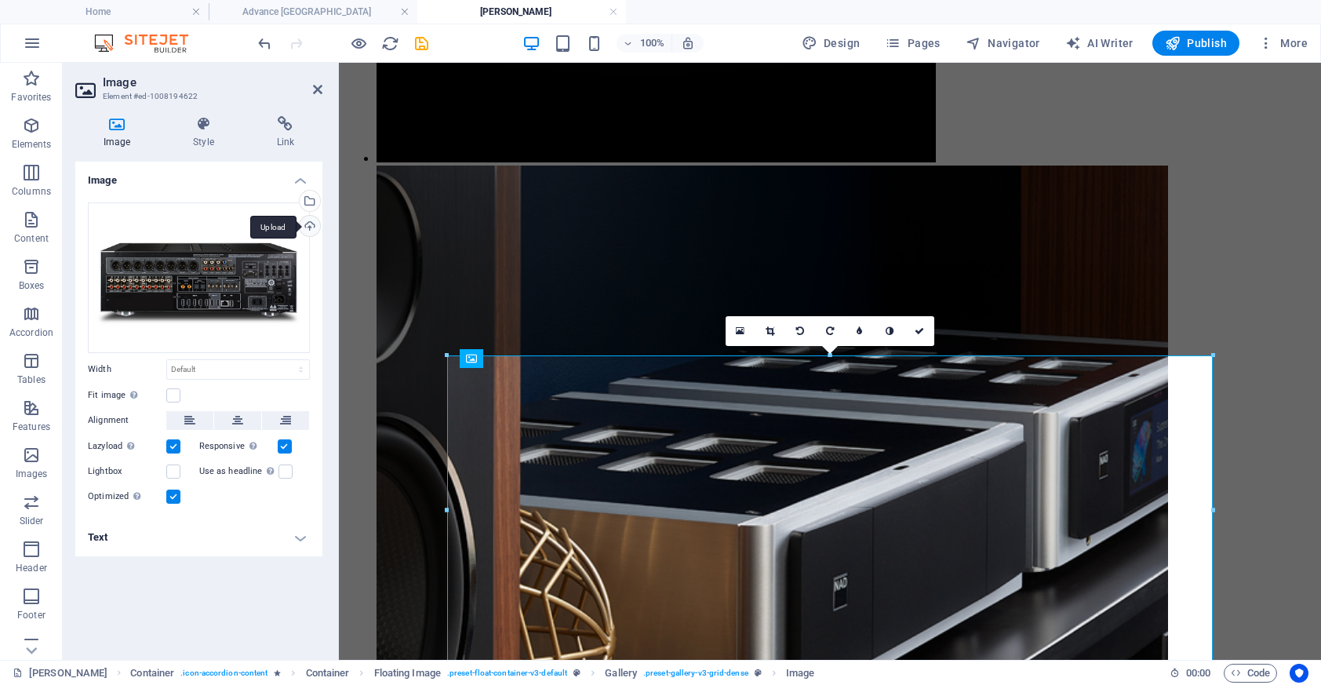
click at [311, 227] on div "Upload" at bounding box center [308, 228] width 24 height 24
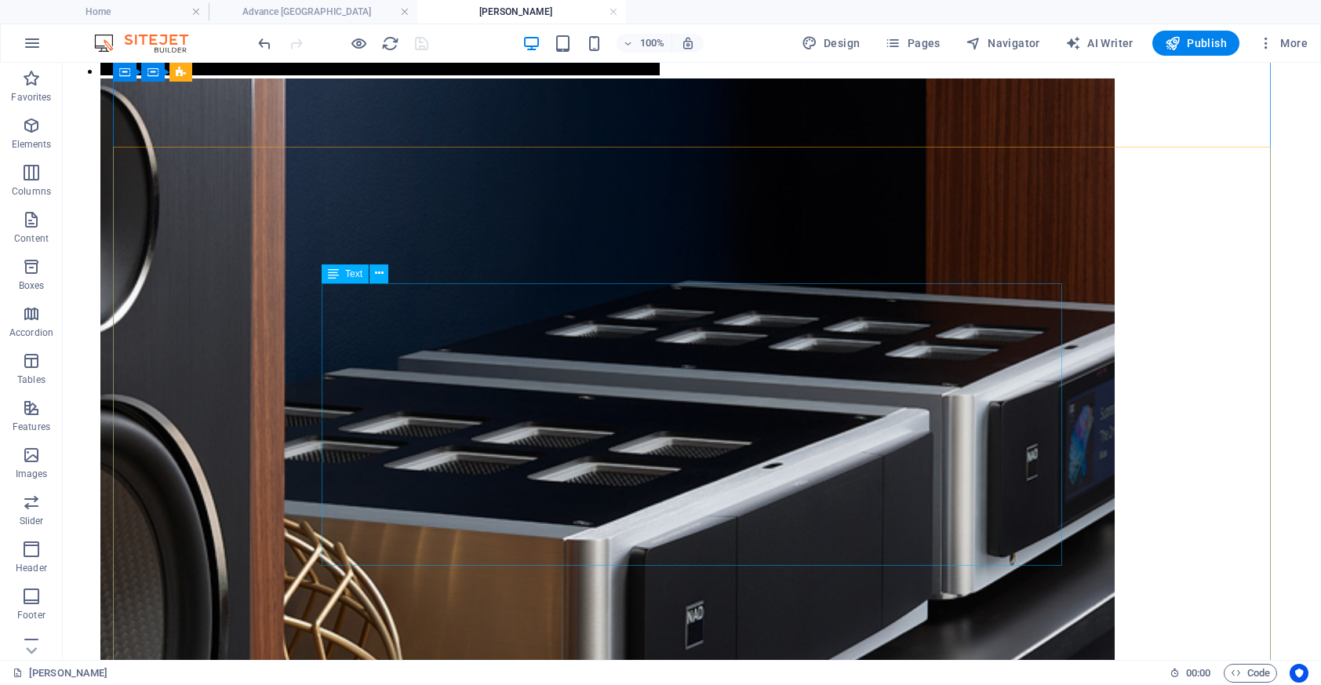
scroll to position [5014, 0]
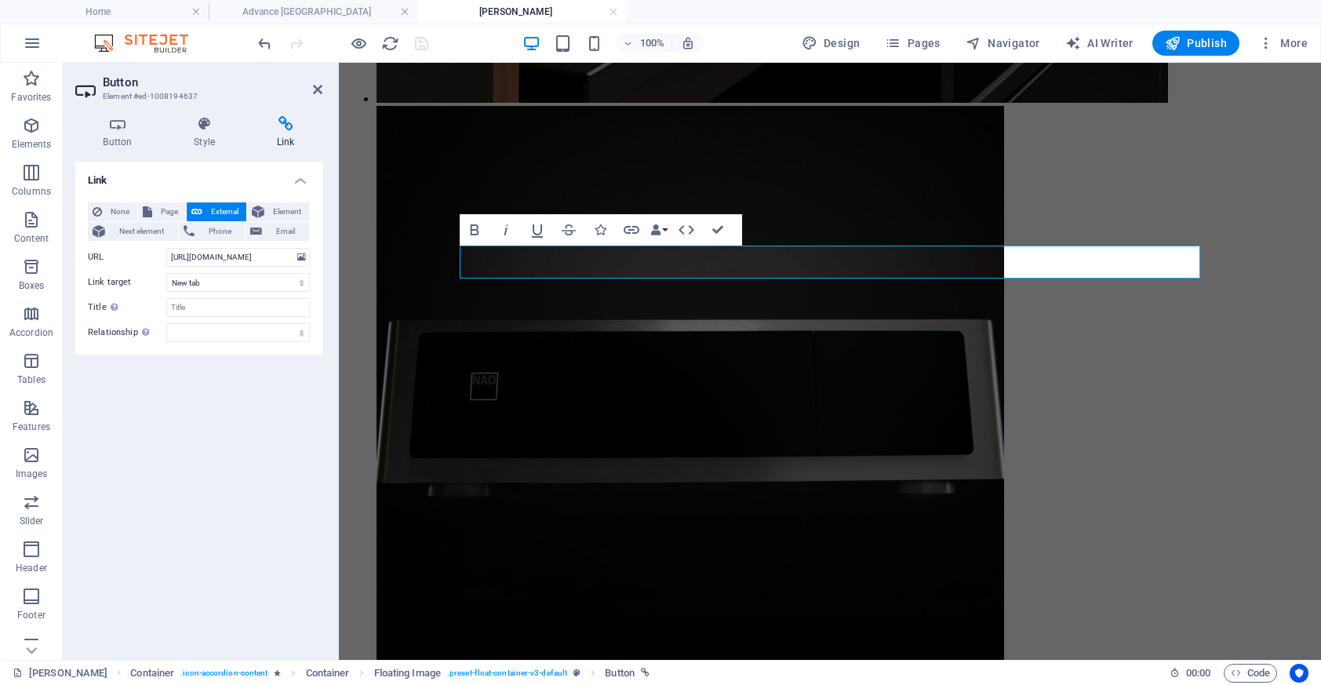
click at [301, 127] on icon at bounding box center [286, 124] width 74 height 16
click at [258, 260] on input "[URL][DOMAIN_NAME]" at bounding box center [238, 257] width 144 height 19
drag, startPoint x: 603, startPoint y: 321, endPoint x: 348, endPoint y: 265, distance: 260.9
click at [254, 257] on input "[URL][DOMAIN_NAME]" at bounding box center [238, 257] width 144 height 19
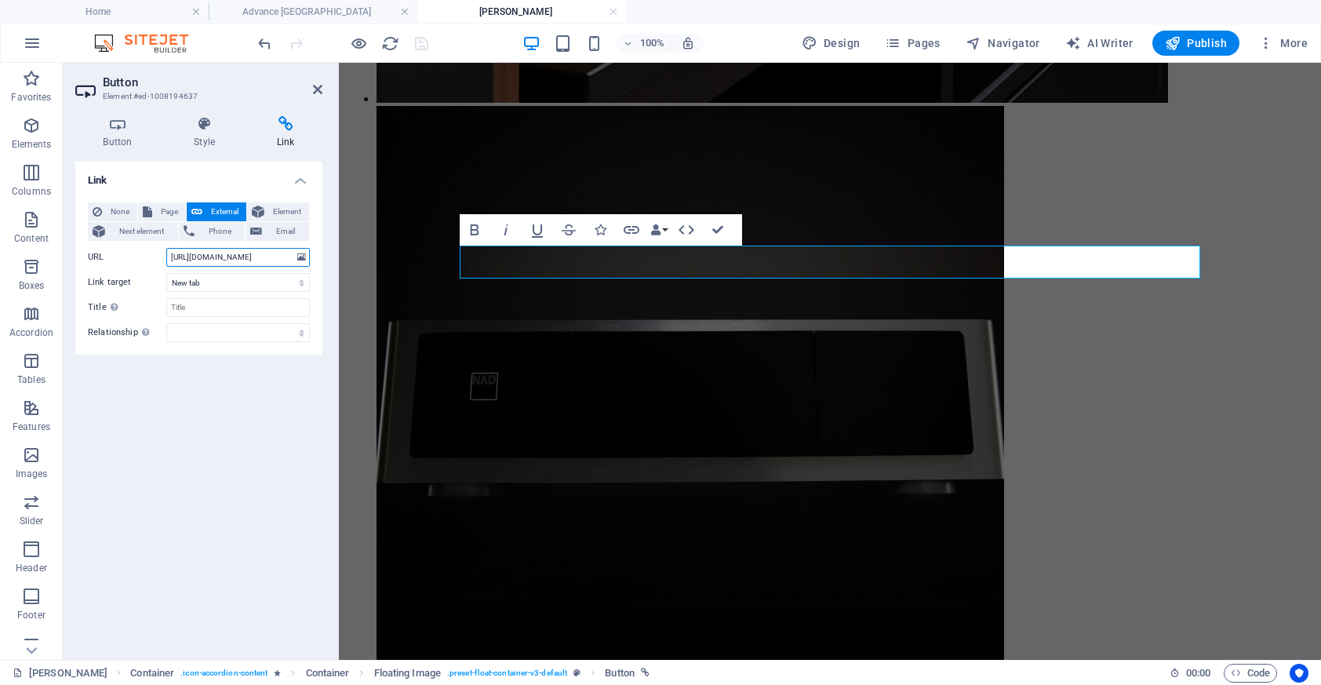
click at [184, 256] on input "[URL][DOMAIN_NAME]" at bounding box center [238, 257] width 144 height 19
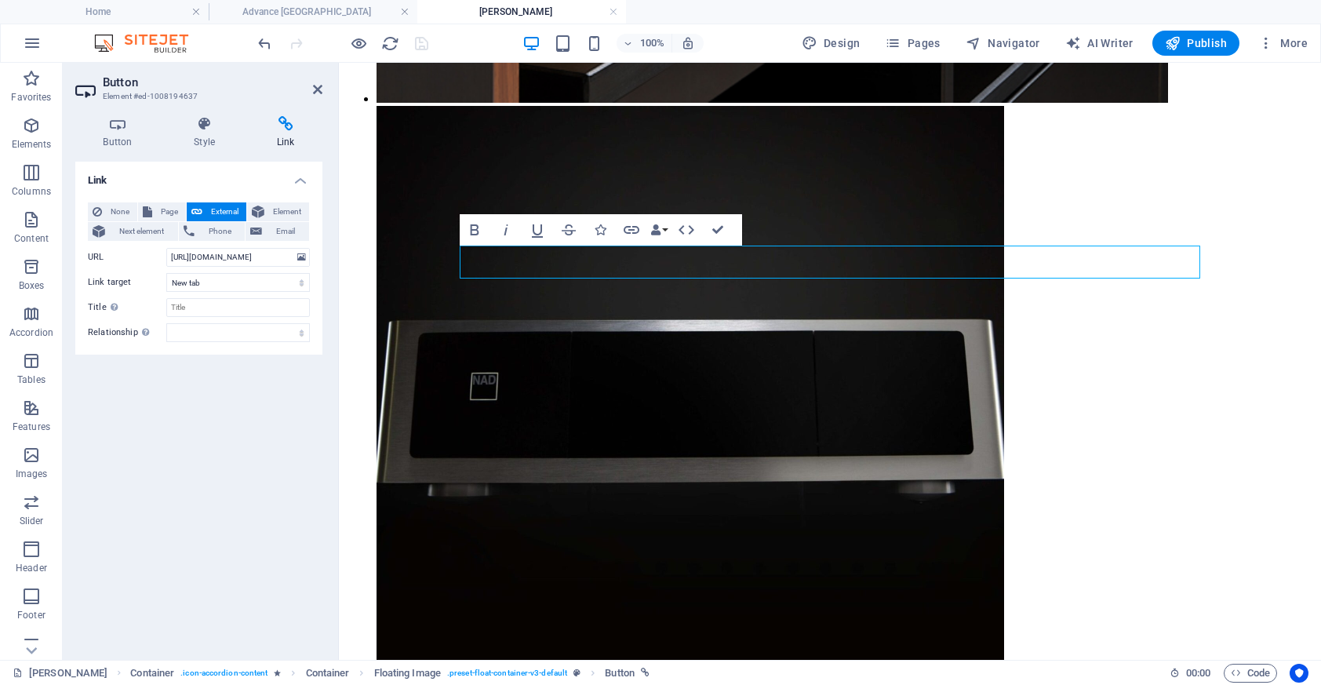
scroll to position [0, 0]
click at [315, 71] on header "Button Element #ed-1008194637" at bounding box center [198, 83] width 247 height 41
click at [314, 90] on icon at bounding box center [317, 89] width 9 height 13
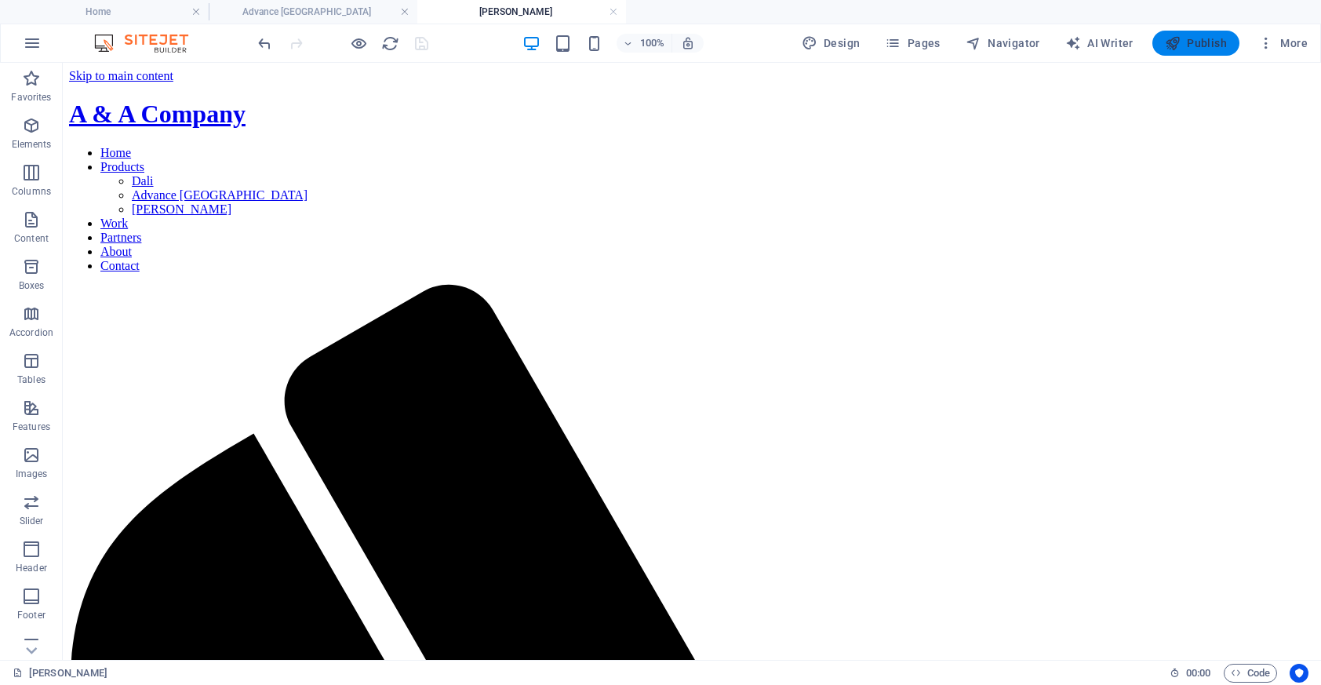
click at [1207, 40] on span "Publish" at bounding box center [1196, 43] width 62 height 16
